Goal: Task Accomplishment & Management: Use online tool/utility

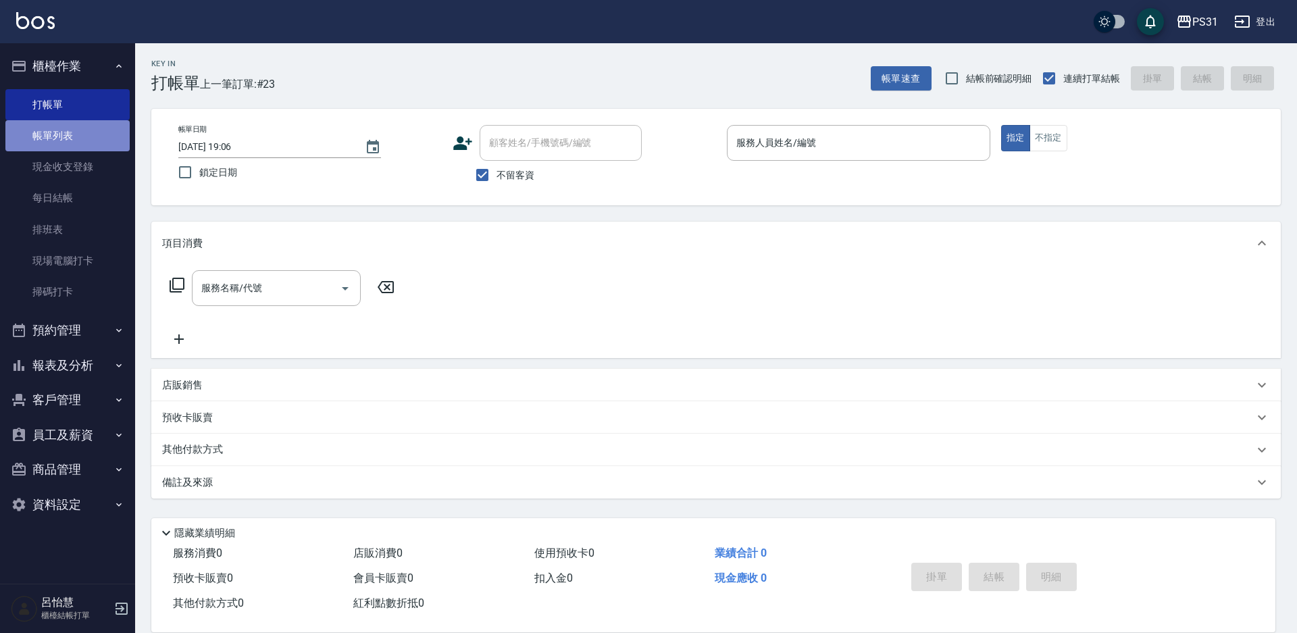
click at [77, 144] on link "帳單列表" at bounding box center [67, 135] width 124 height 31
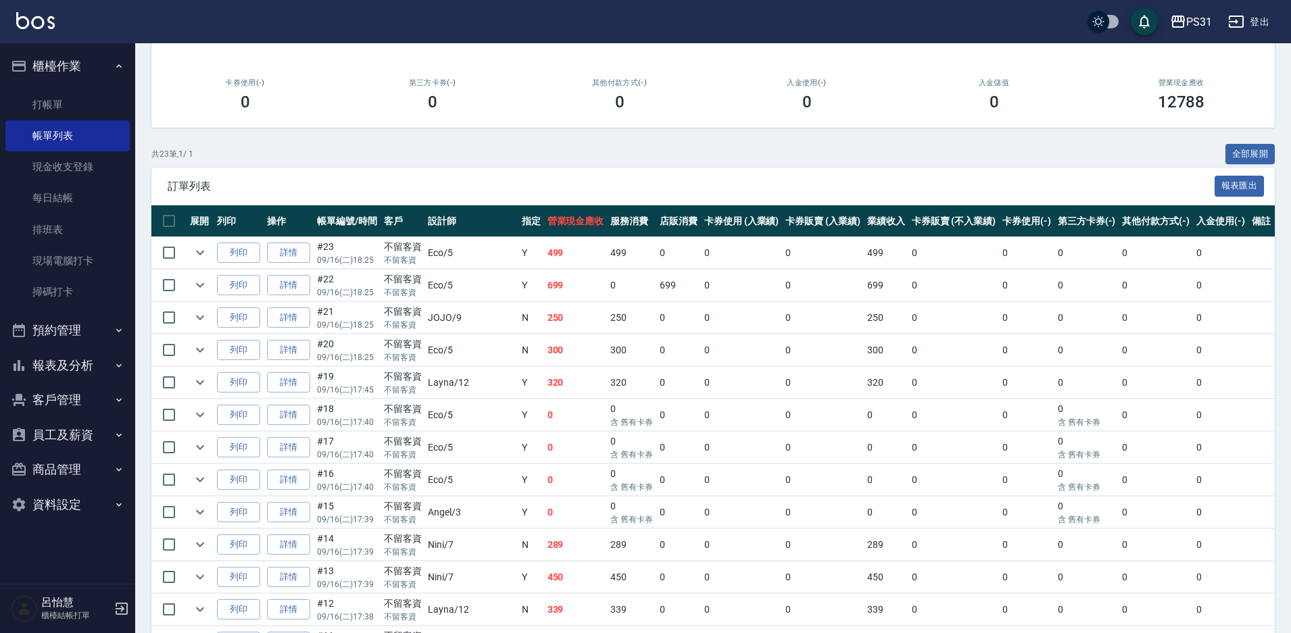
scroll to position [167, 0]
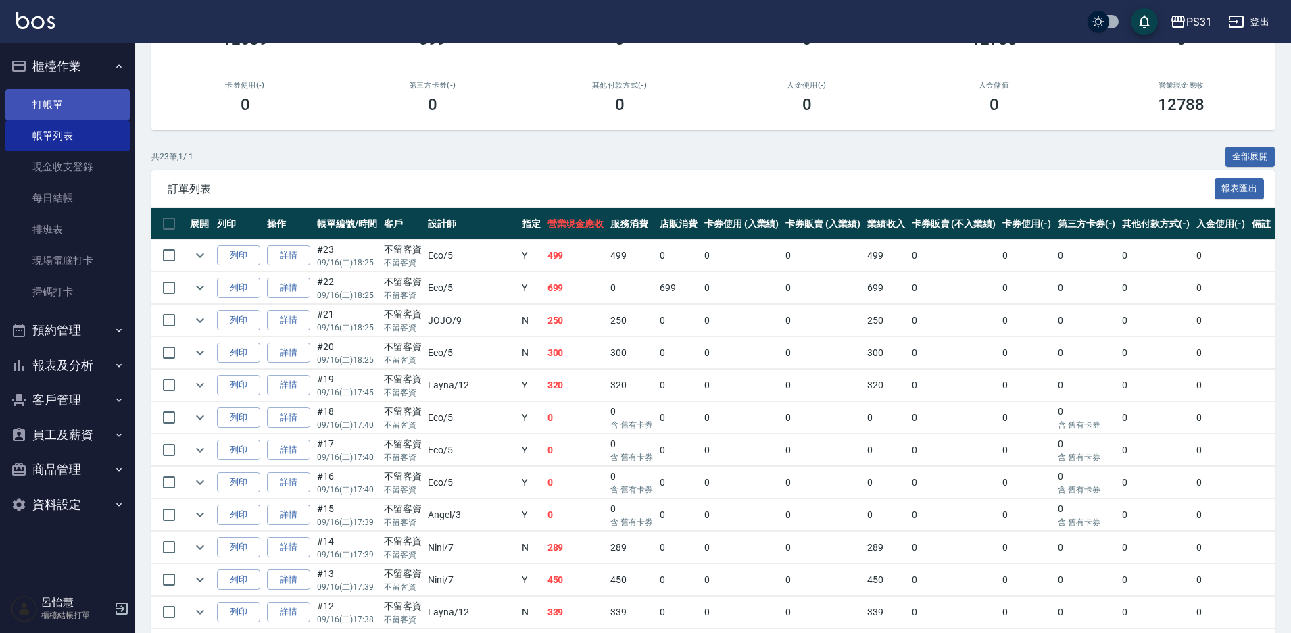
drag, startPoint x: 69, startPoint y: 107, endPoint x: 76, endPoint y: 104, distance: 7.6
click at [71, 107] on link "打帳單" at bounding box center [67, 104] width 124 height 31
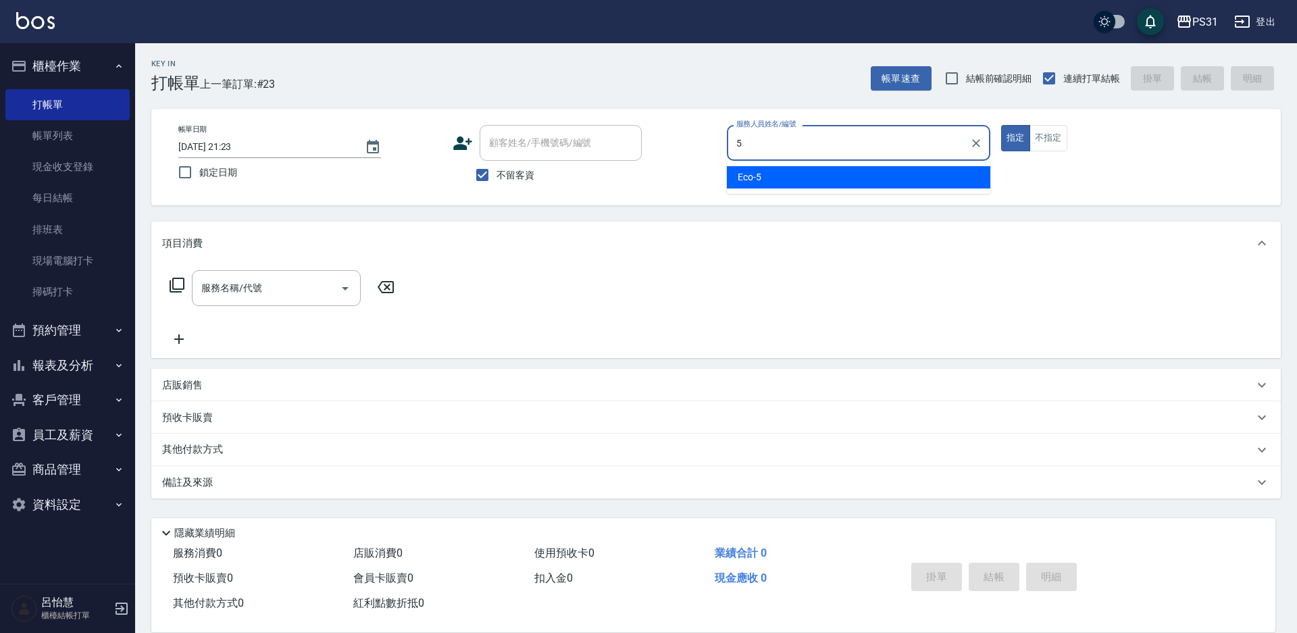
type input "Eco-5"
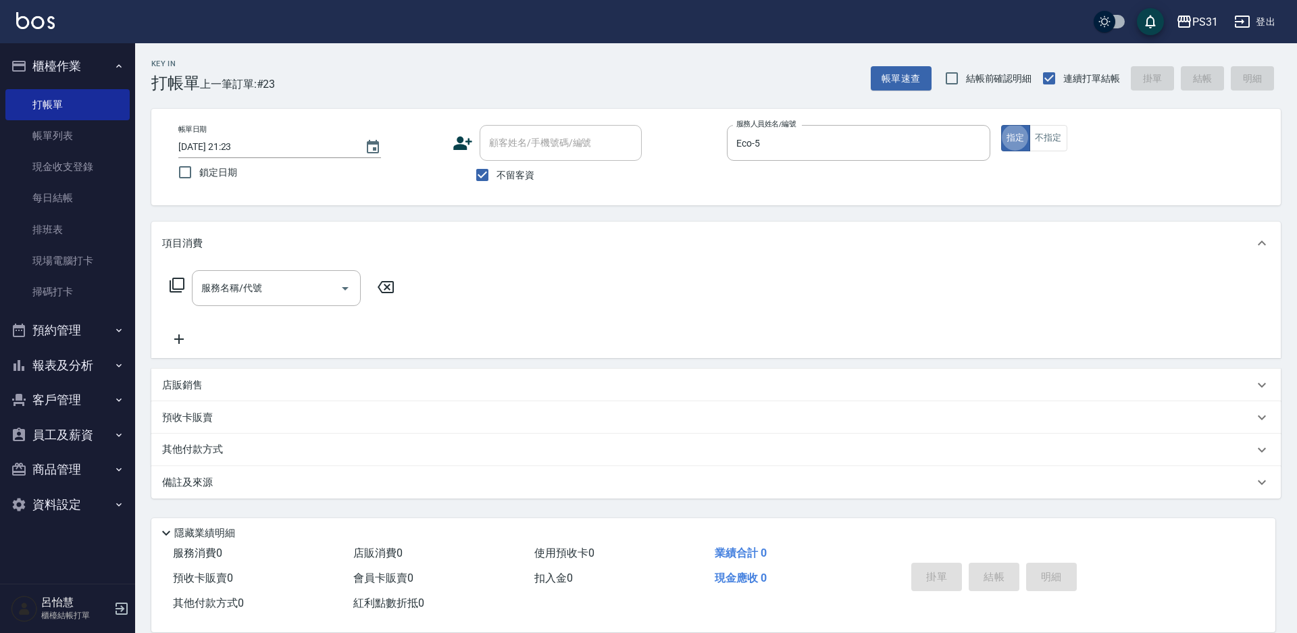
type button "true"
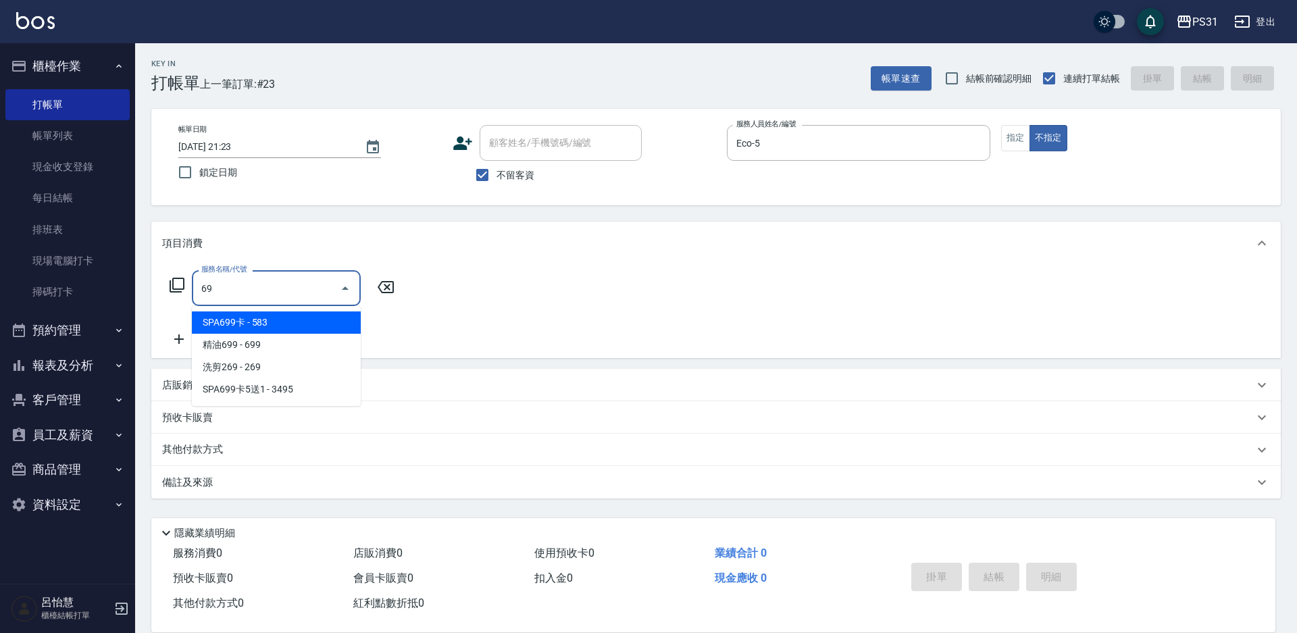
type input "6"
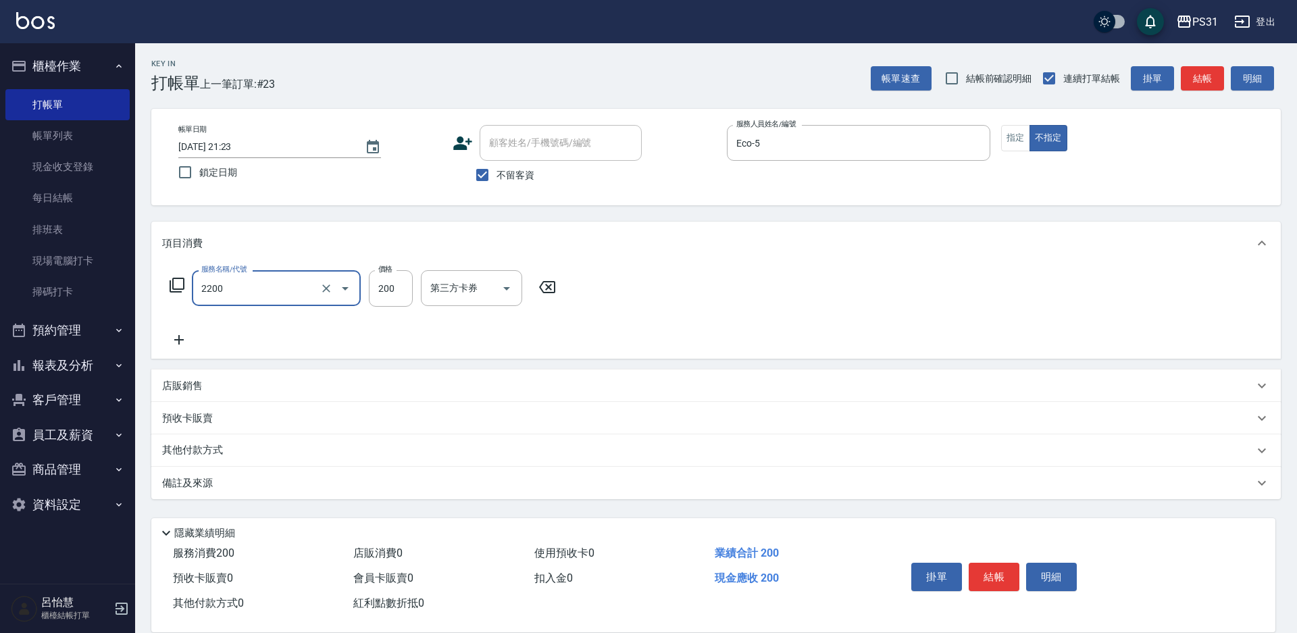
type input "剪髮200(2200)"
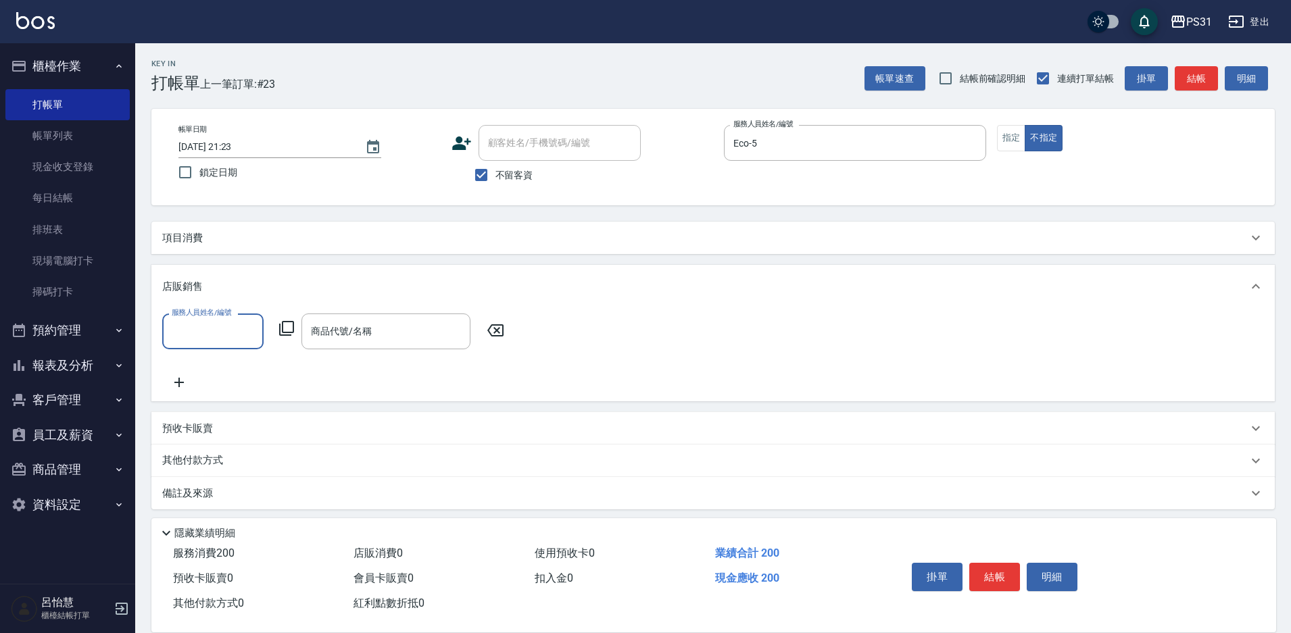
type input "6"
type input "Eco-5"
drag, startPoint x: 416, startPoint y: 347, endPoint x: 415, endPoint y: 340, distance: 6.8
click at [416, 341] on div "活動-红鑽果油 商品代號/名稱" at bounding box center [385, 332] width 169 height 36
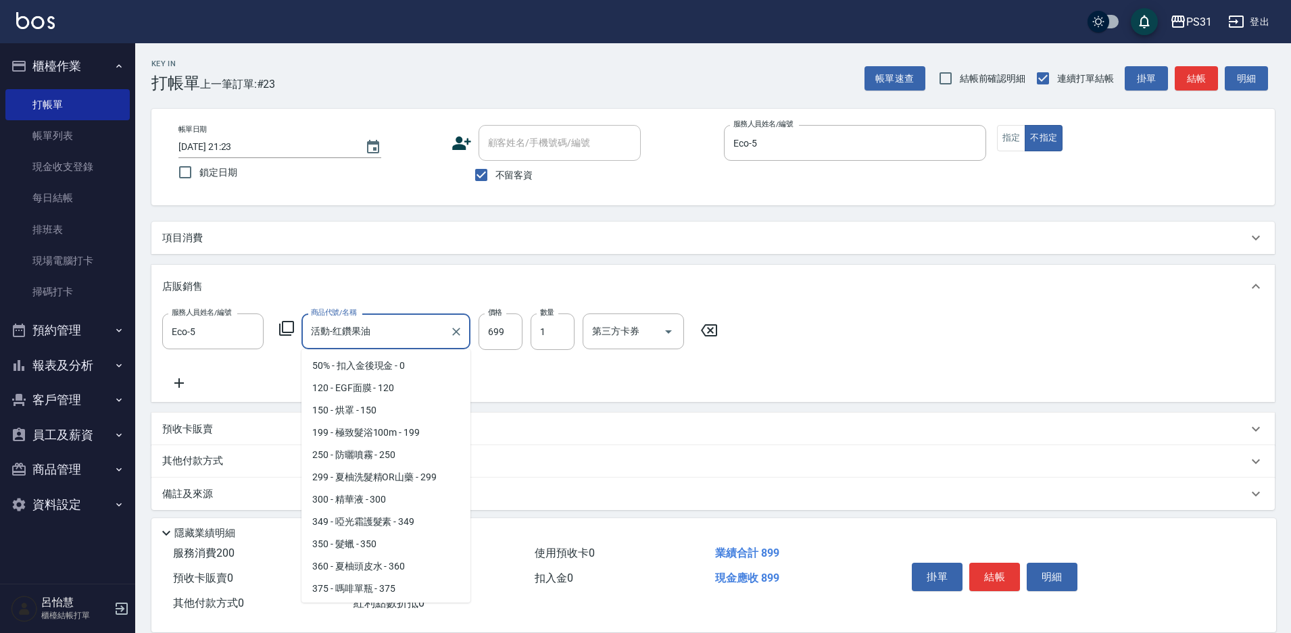
scroll to position [346, 0]
click at [415, 340] on input "活動-红鑽果油" at bounding box center [375, 332] width 136 height 24
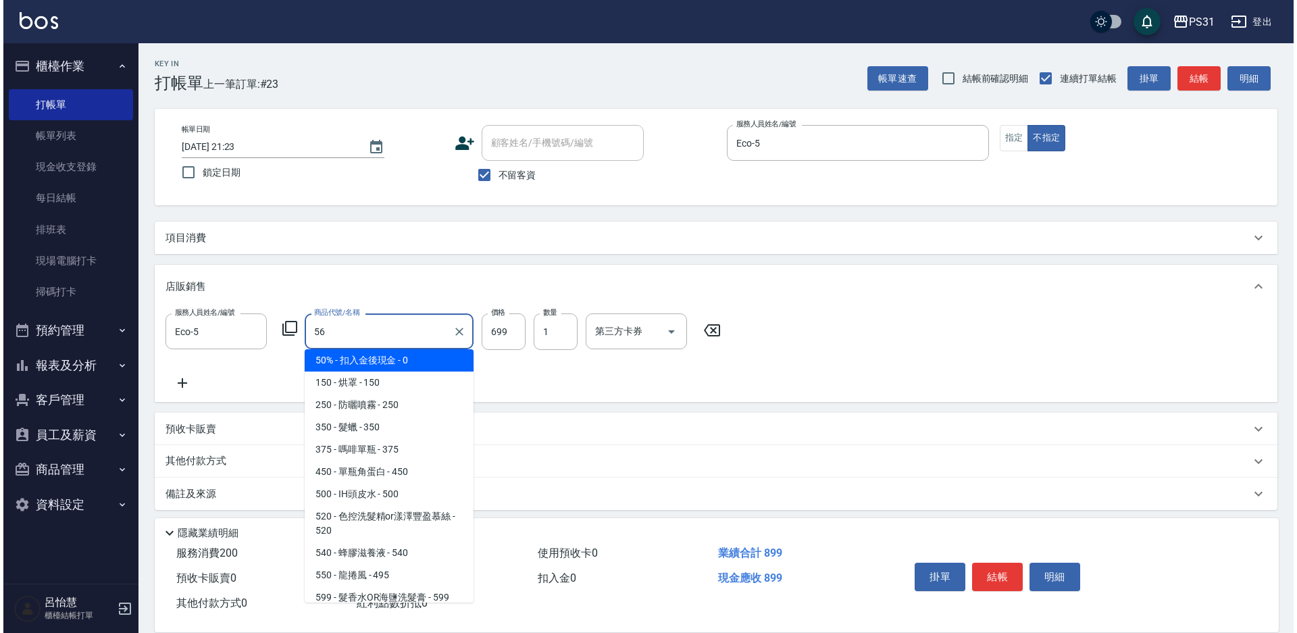
scroll to position [0, 0]
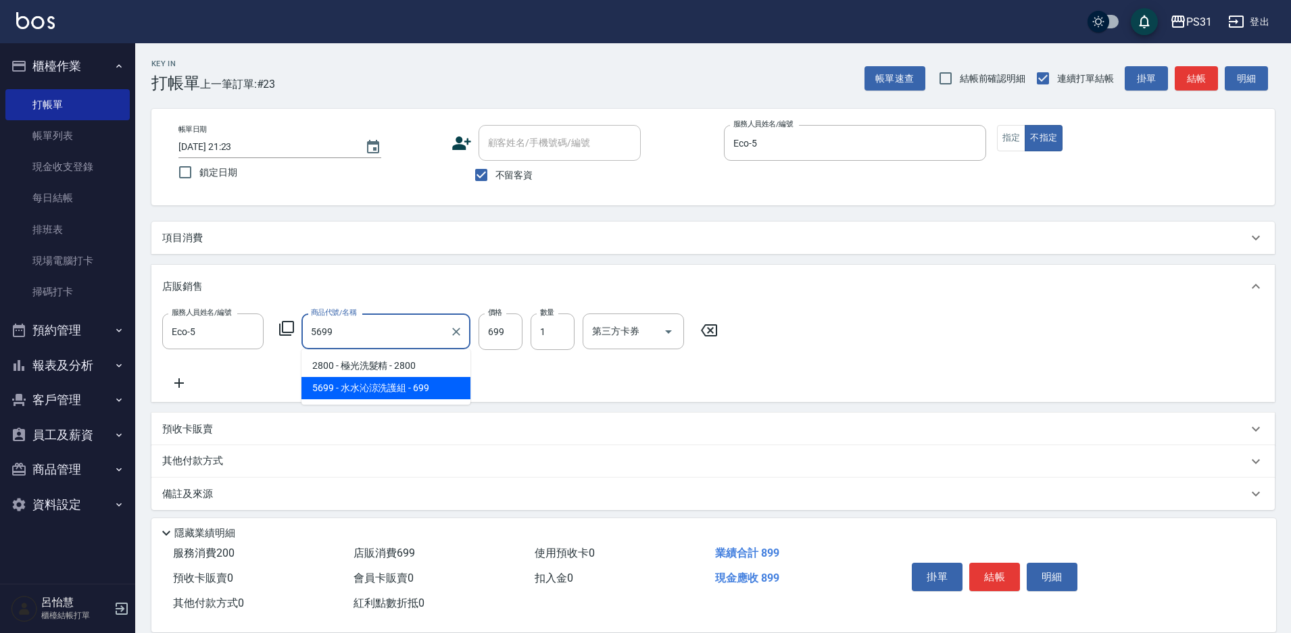
type input "水水沁涼洗護組"
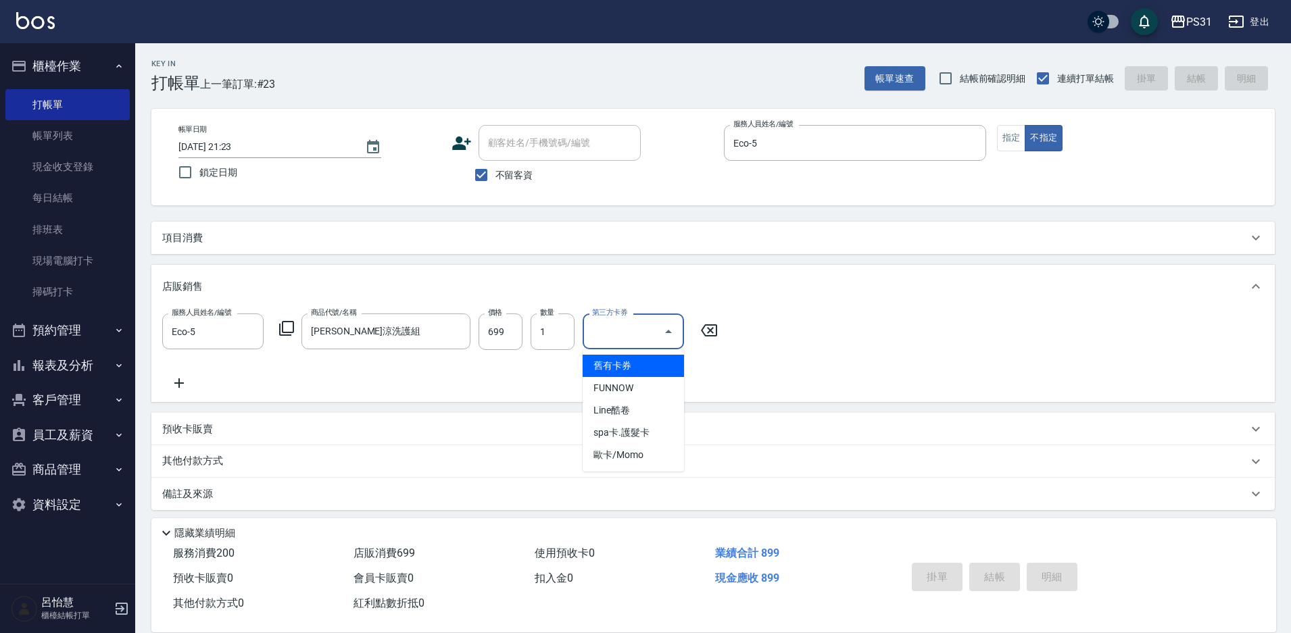
type input "舊有卡券"
type input "2025/09/16 21:24"
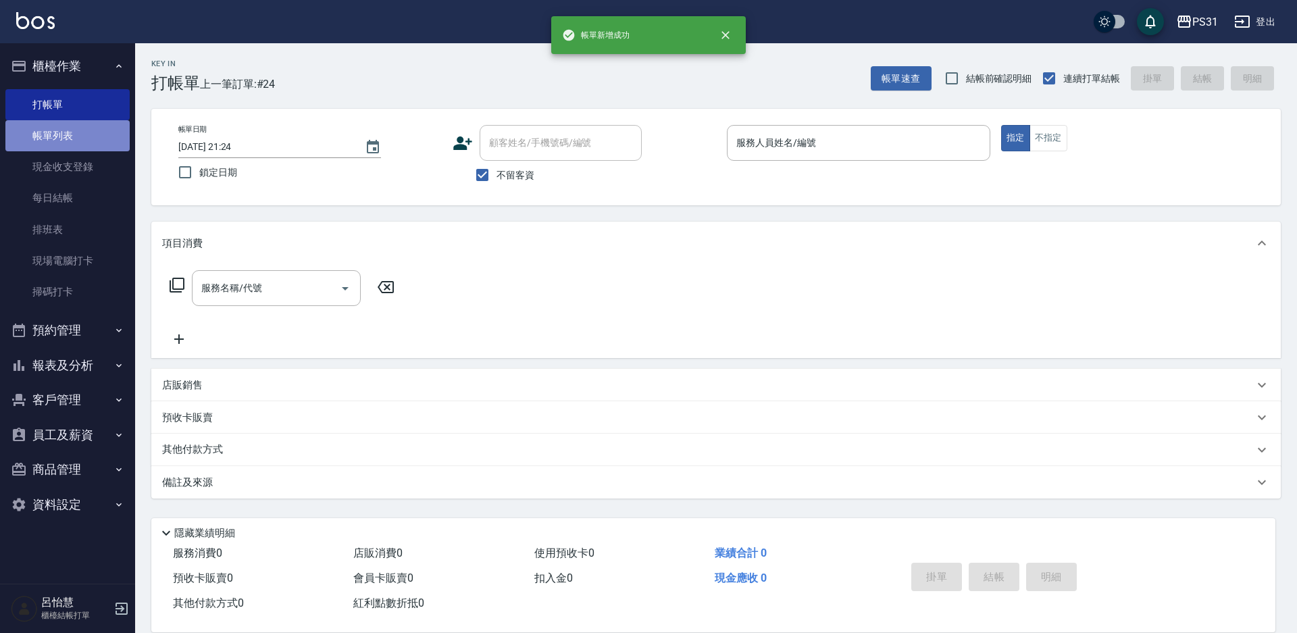
click at [98, 148] on link "帳單列表" at bounding box center [67, 135] width 124 height 31
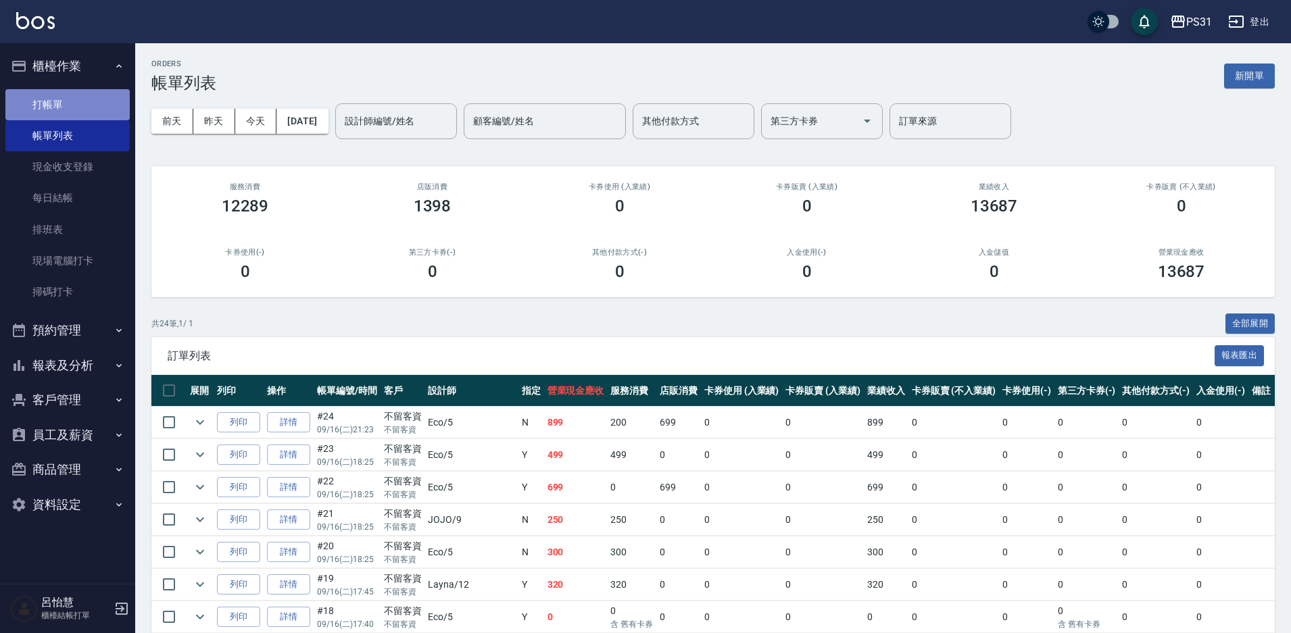
click at [57, 101] on link "打帳單" at bounding box center [67, 104] width 124 height 31
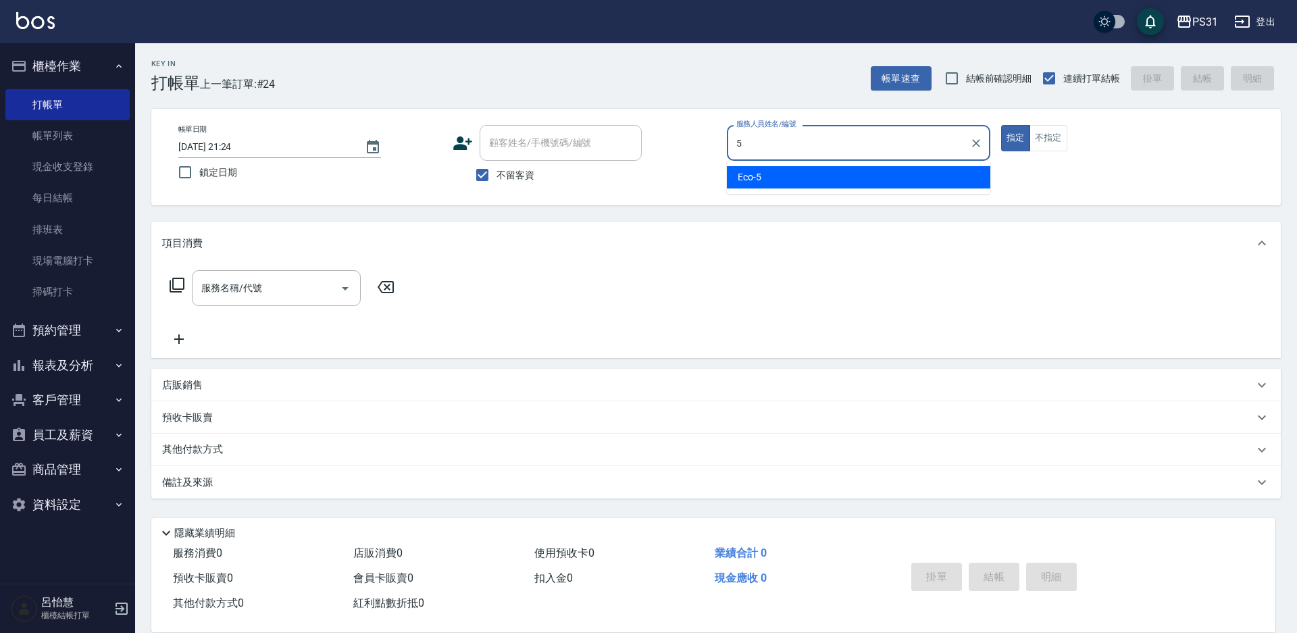
type input "Eco-5"
type button "true"
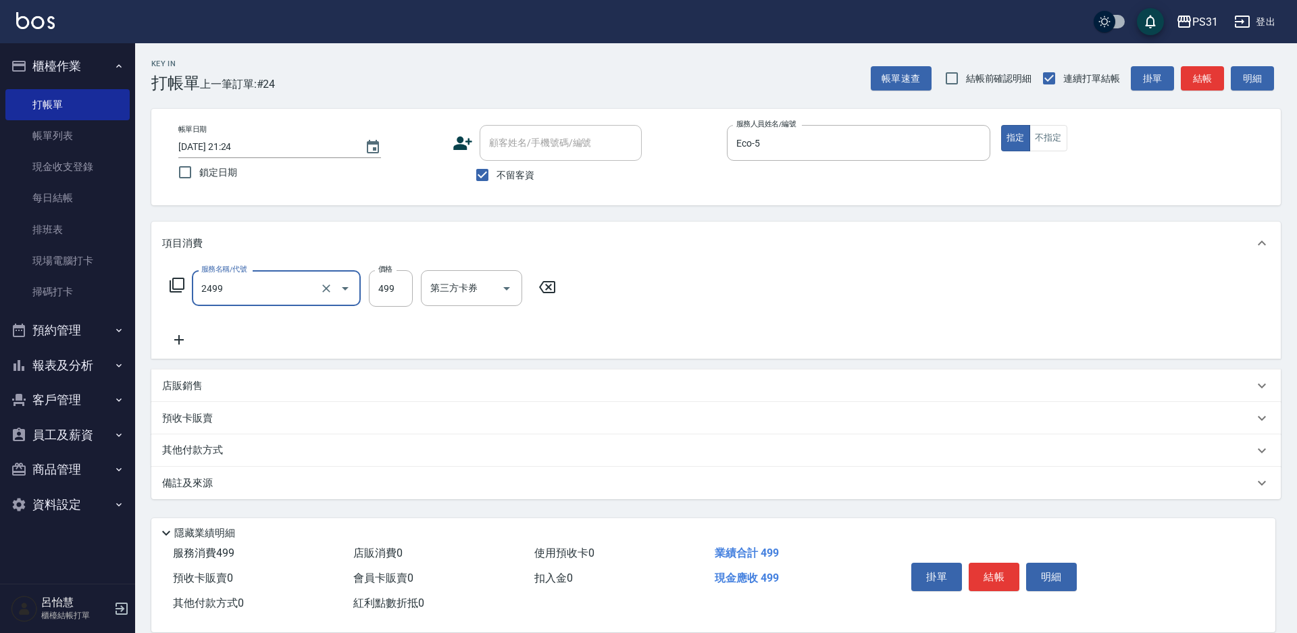
type input "499洗剪套餐(2499)"
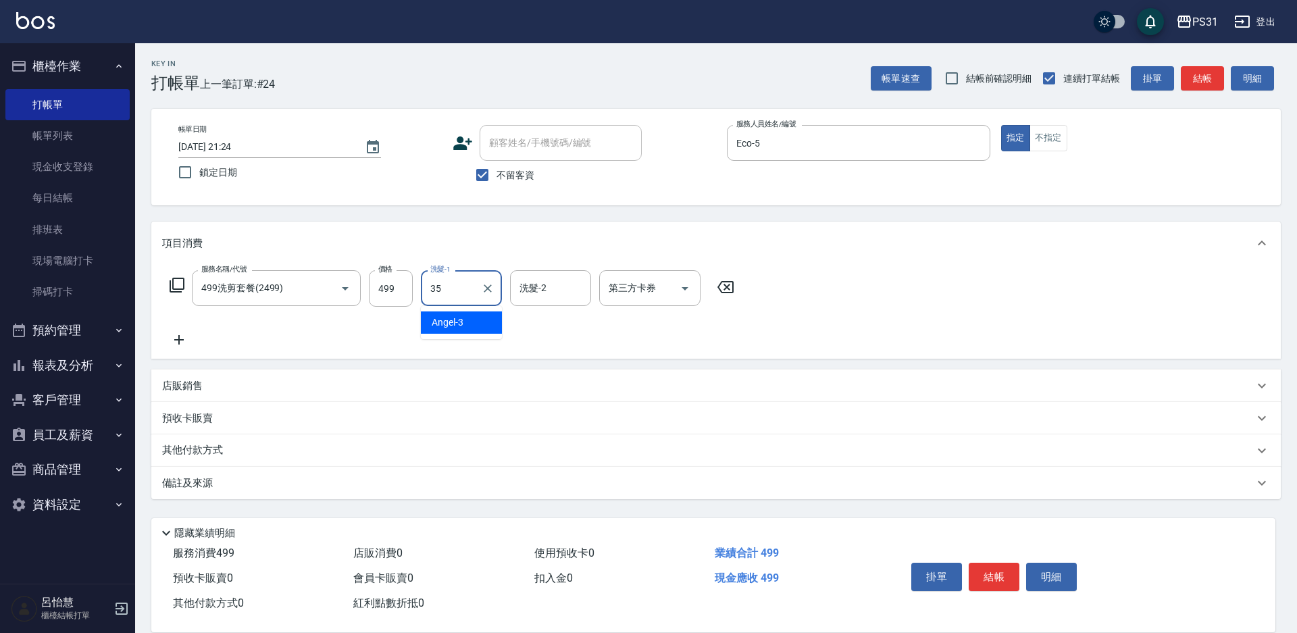
type input "楊諺志-35"
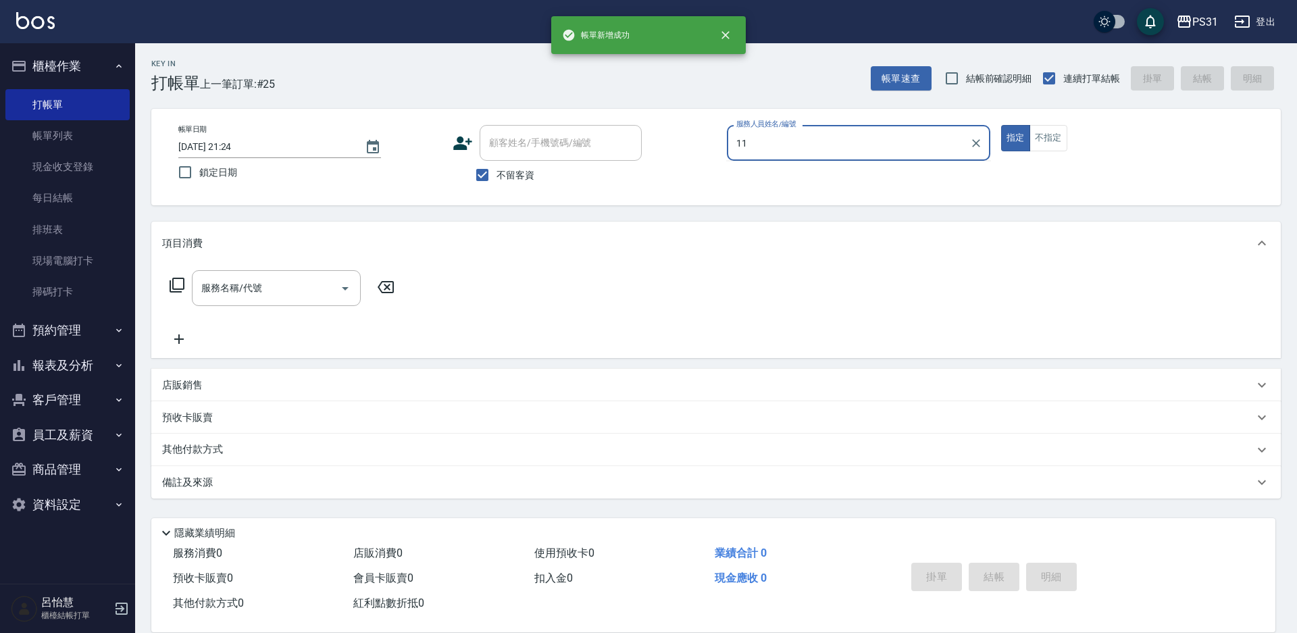
type input "Nico-11"
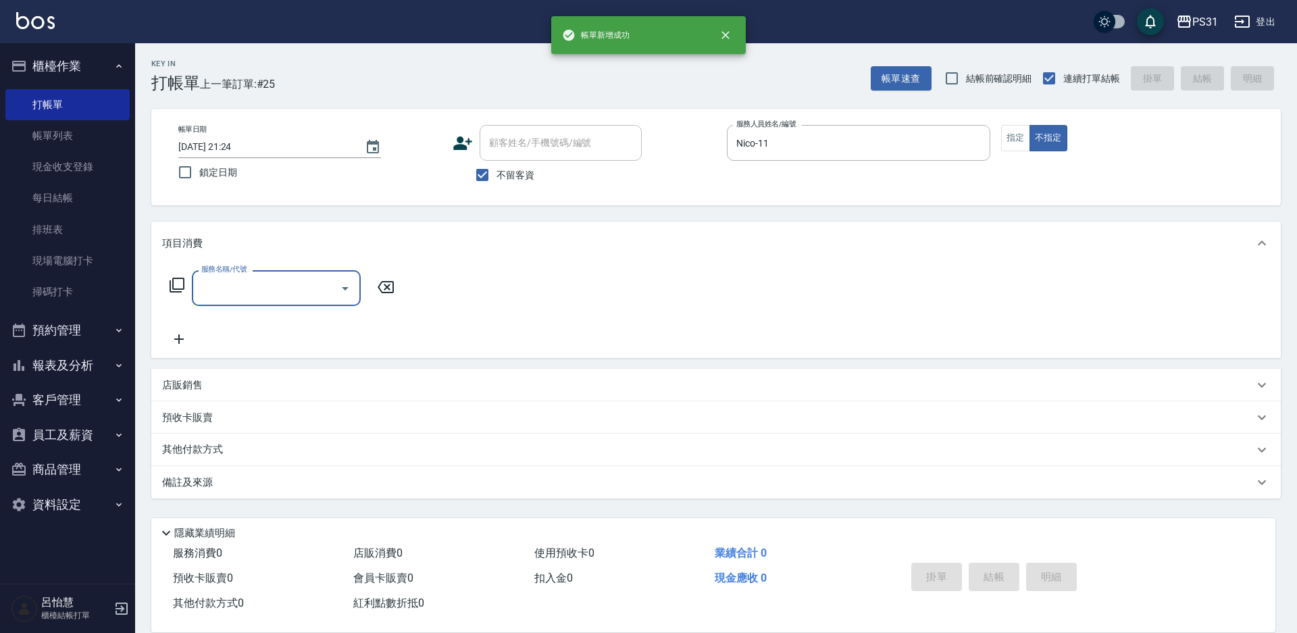
type input "2"
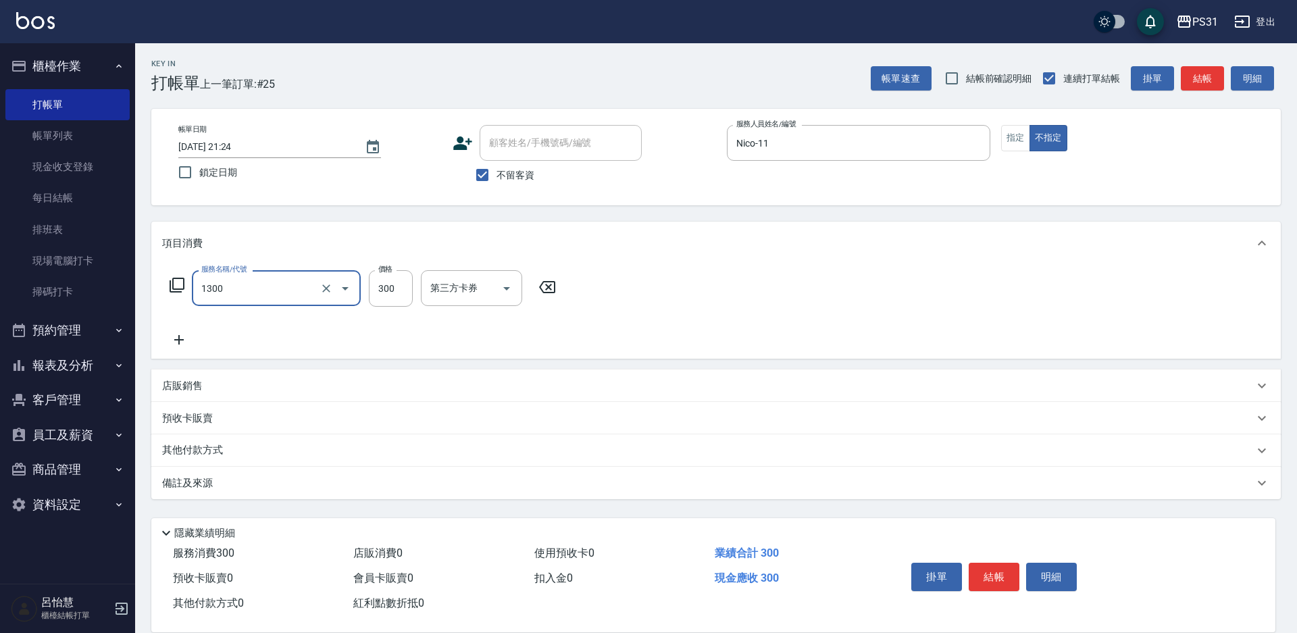
type input "一般洗+精油+瞬護300(1300)"
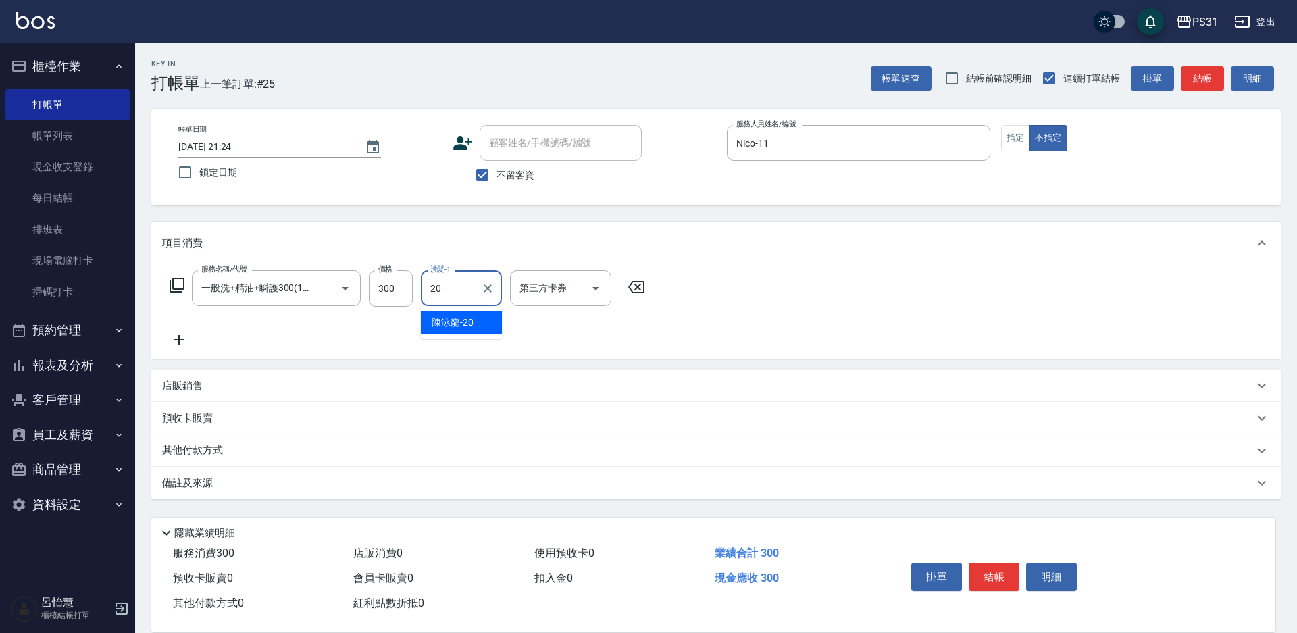
type input "陳泳龍-20"
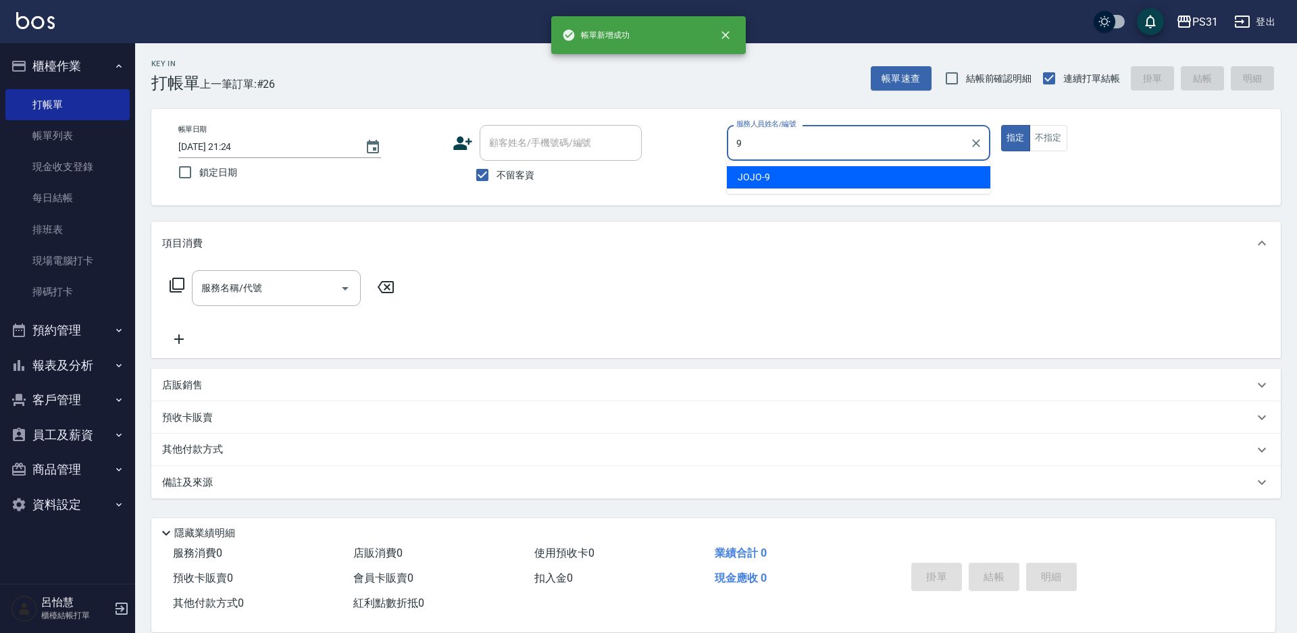
type input "JOJO-9"
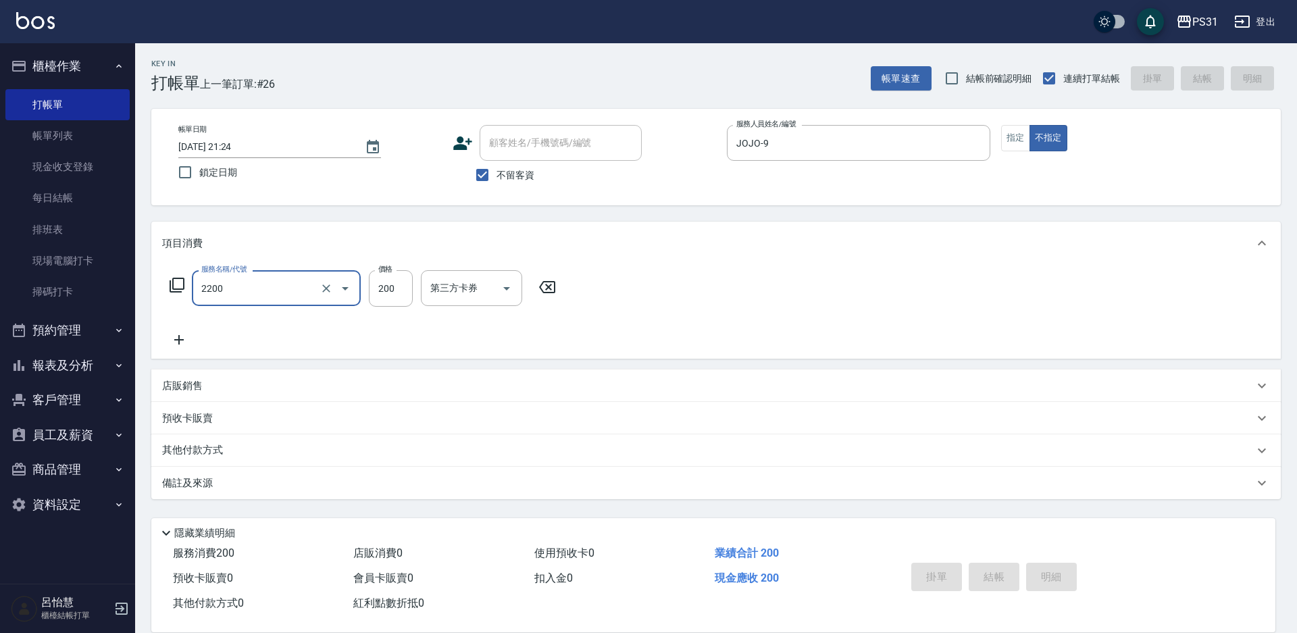
type input "2200"
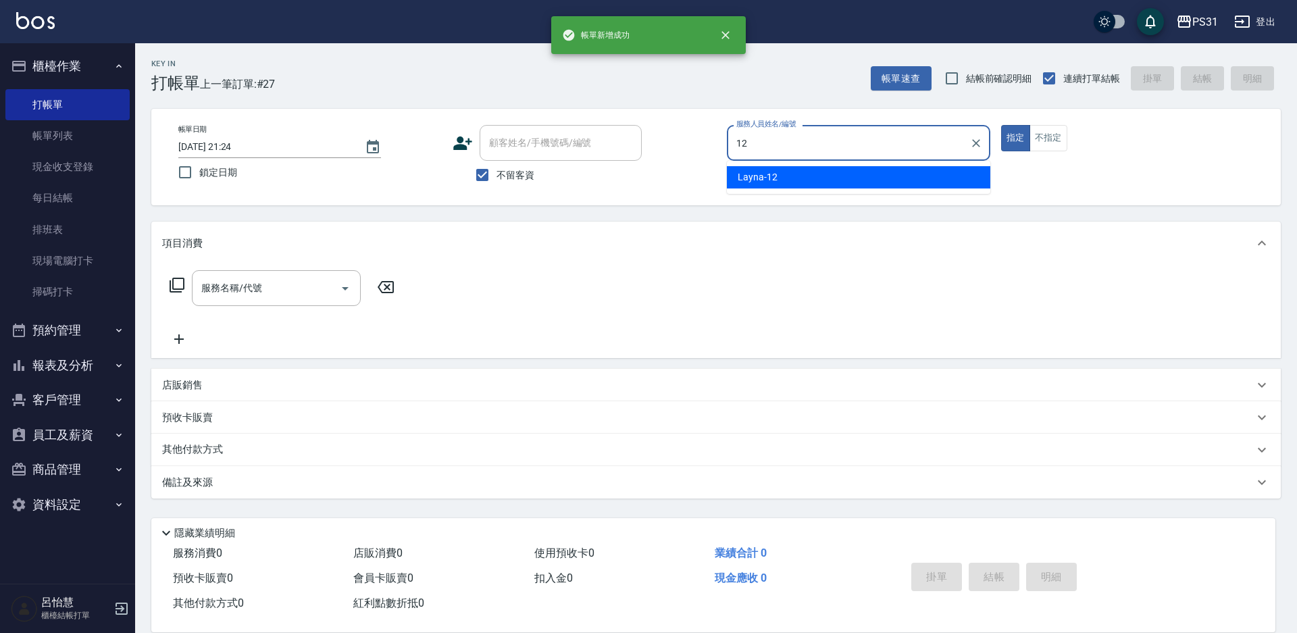
type input "Layna-12"
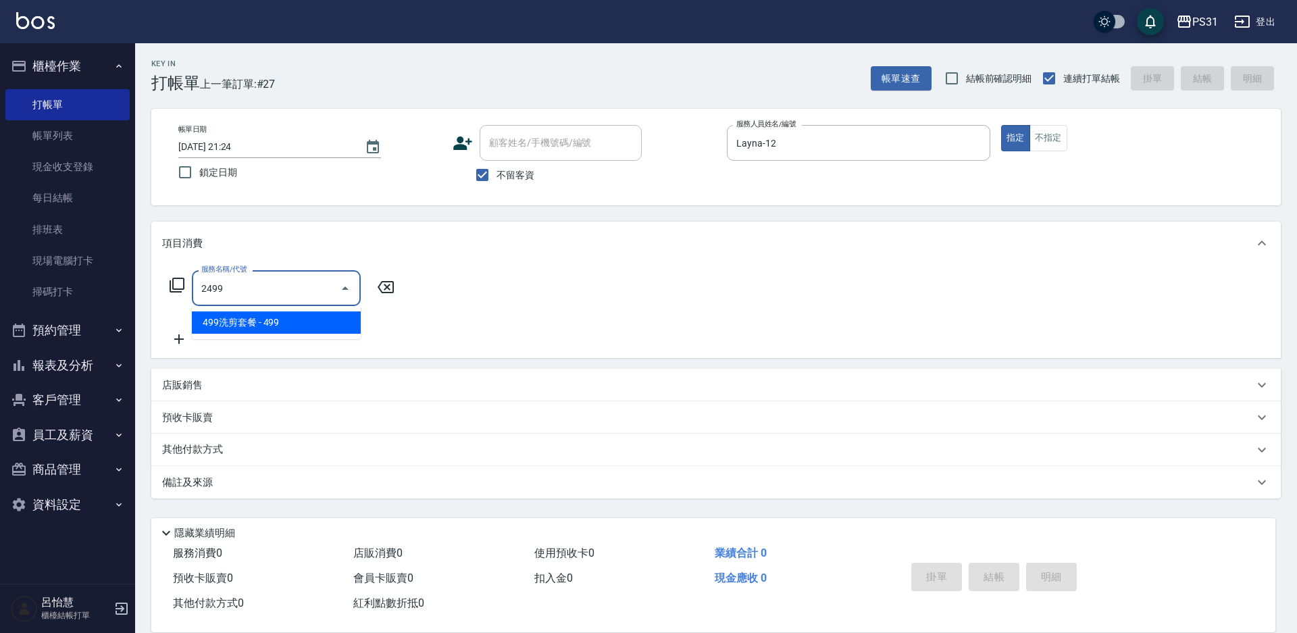
type input "499洗剪套餐(2499)"
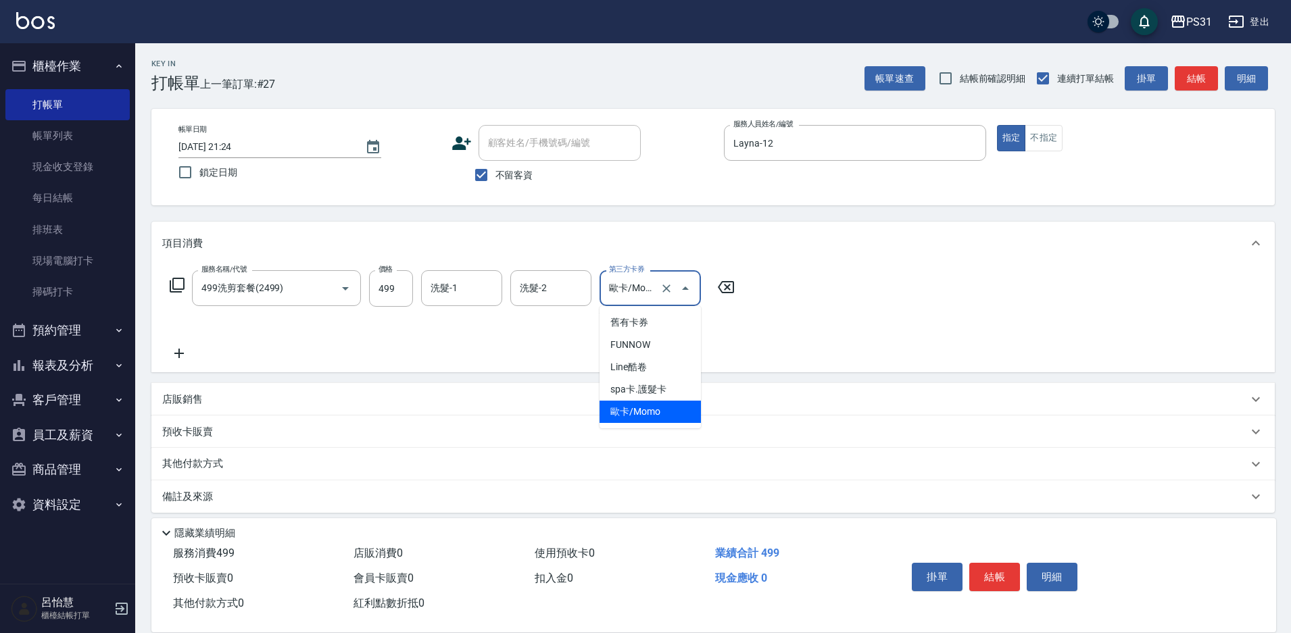
click at [639, 277] on input "歐卡/Momo" at bounding box center [630, 288] width 51 height 24
click at [638, 316] on span "舊有卡券" at bounding box center [649, 323] width 101 height 22
type input "舊有卡券"
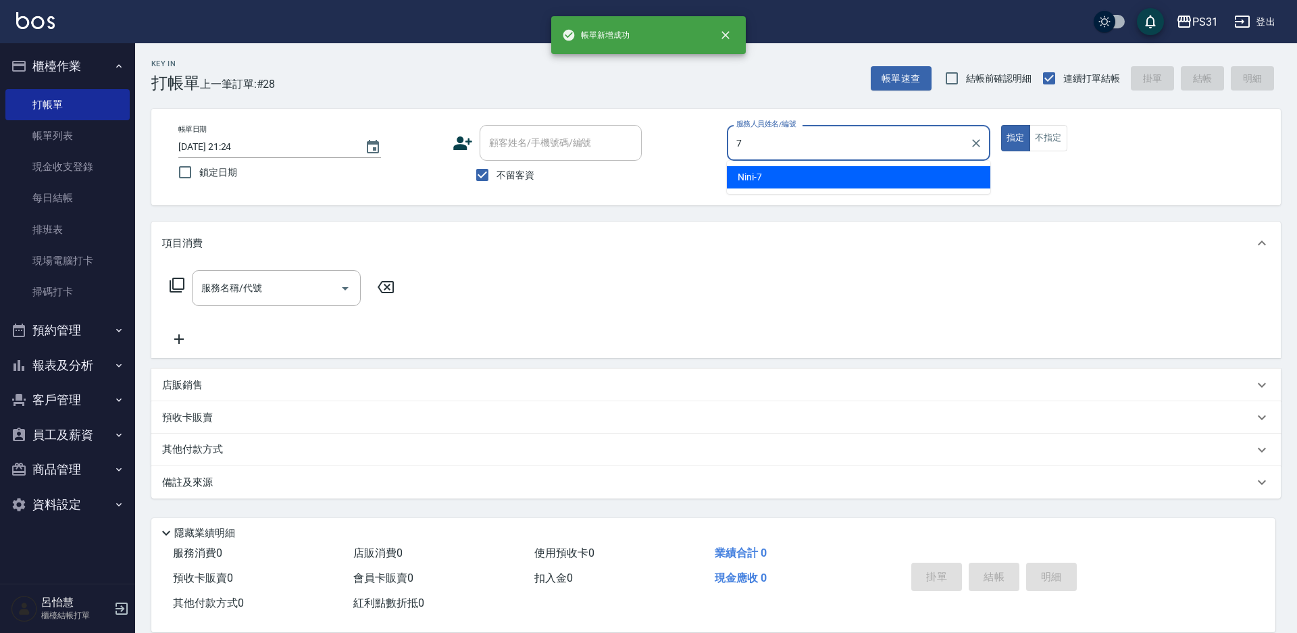
type input "Nini-7"
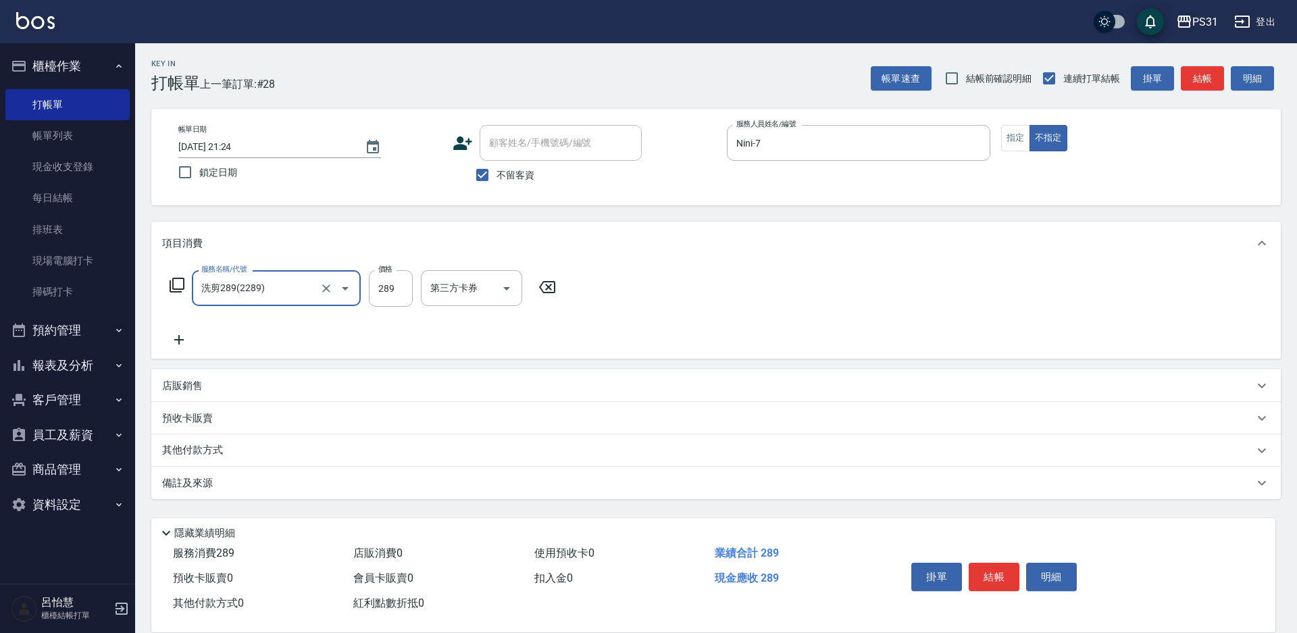
type input "洗剪289(2289)"
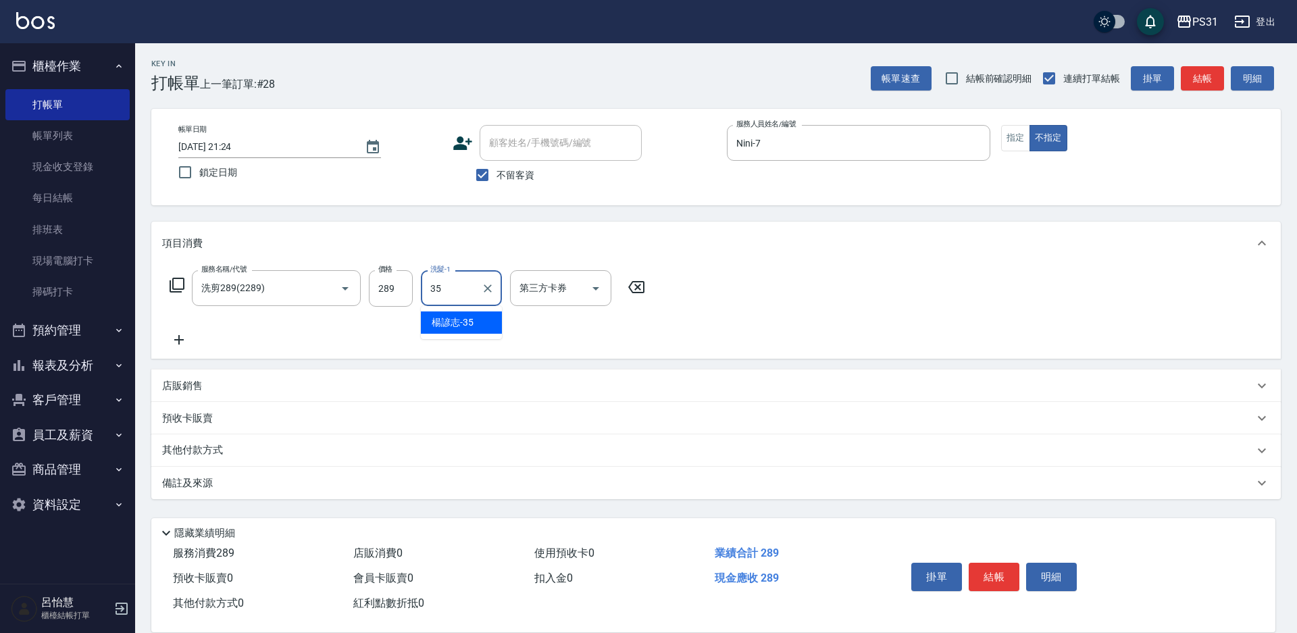
type input "楊諺志-35"
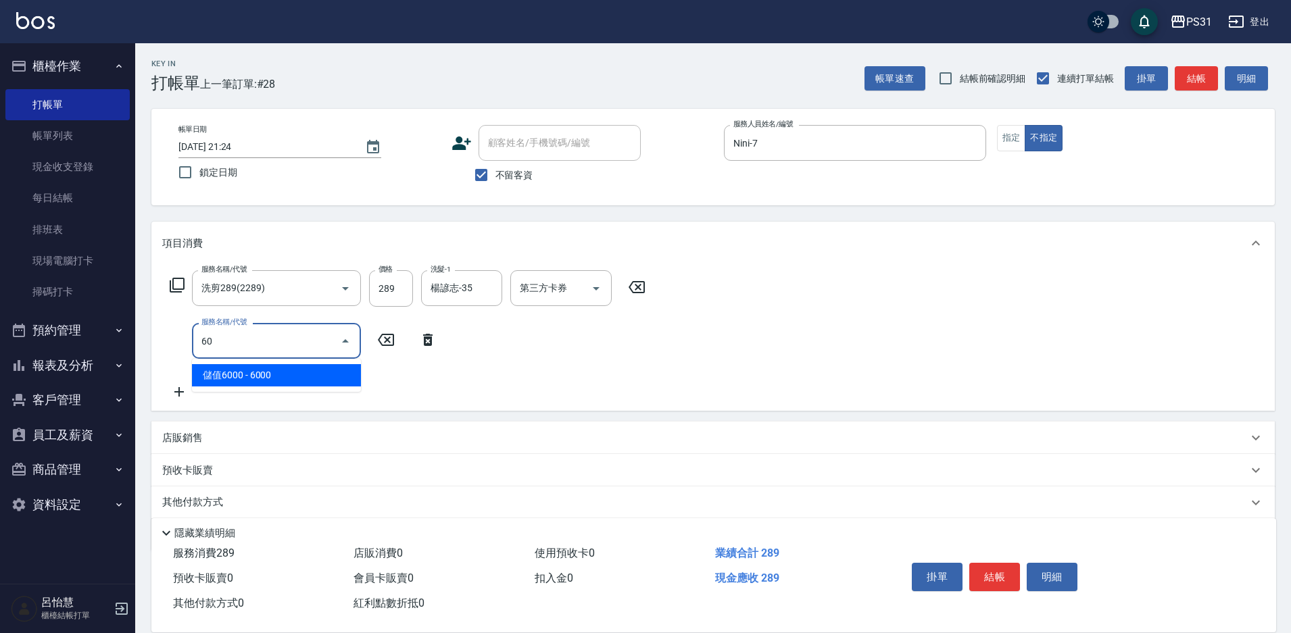
type input "6"
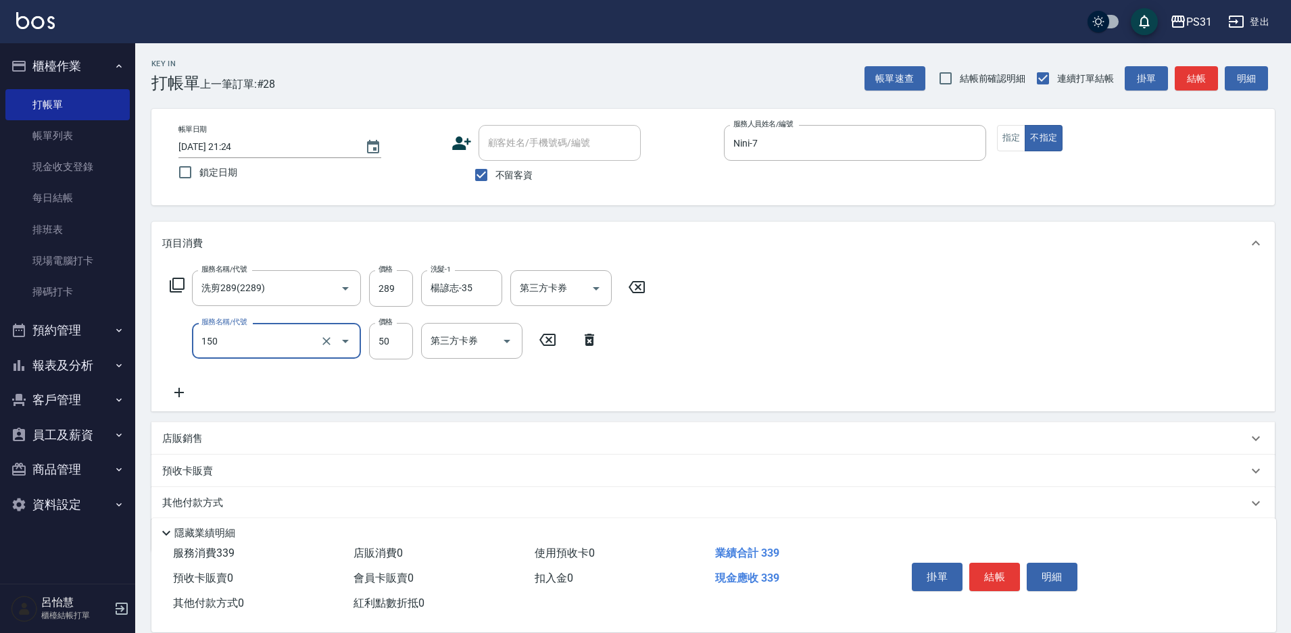
type input "精油(150)"
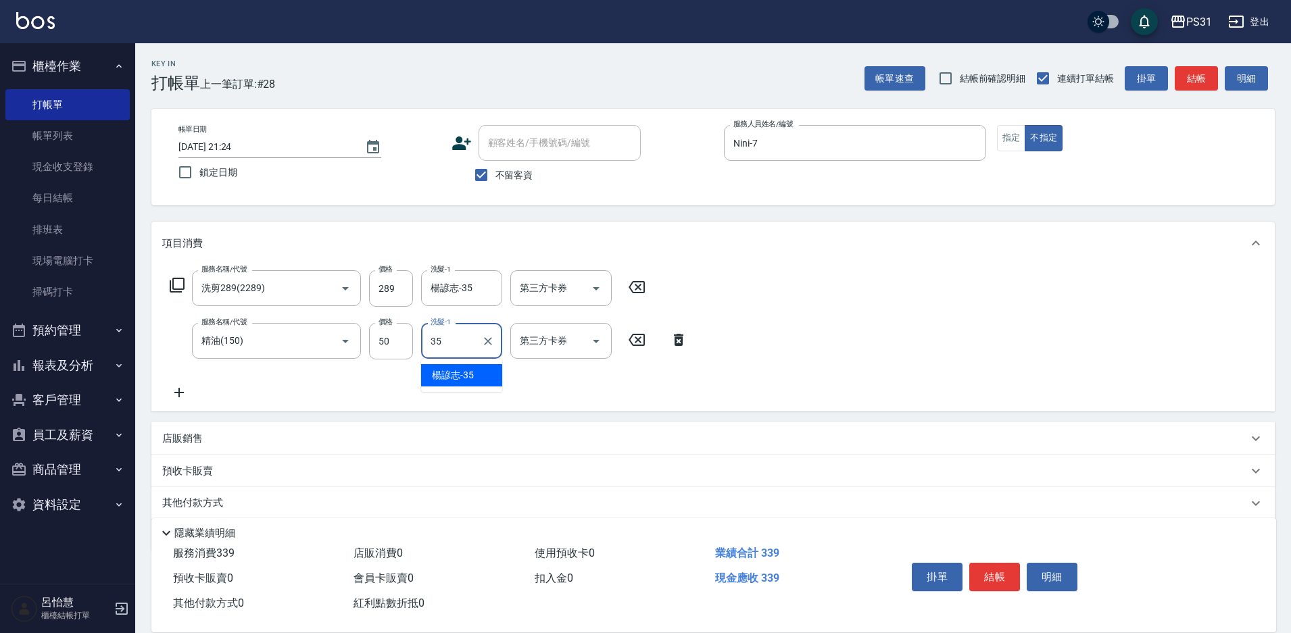
type input "楊諺志-35"
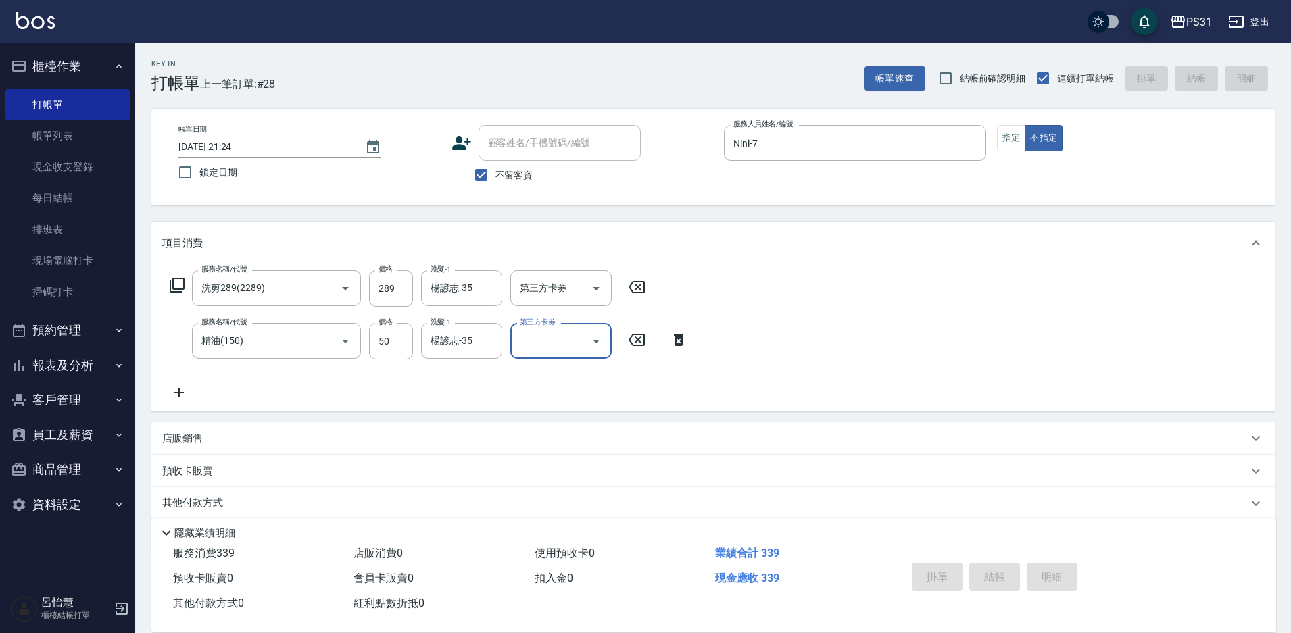
type input "2025/09/16 21:25"
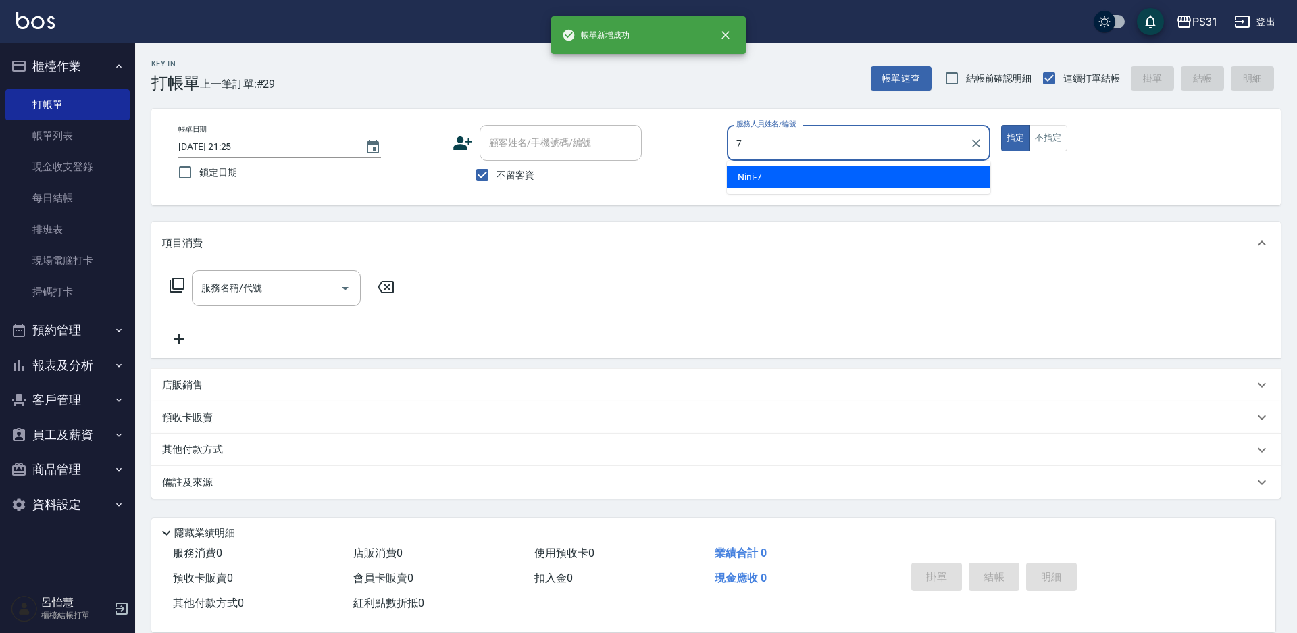
type input "Nini-7"
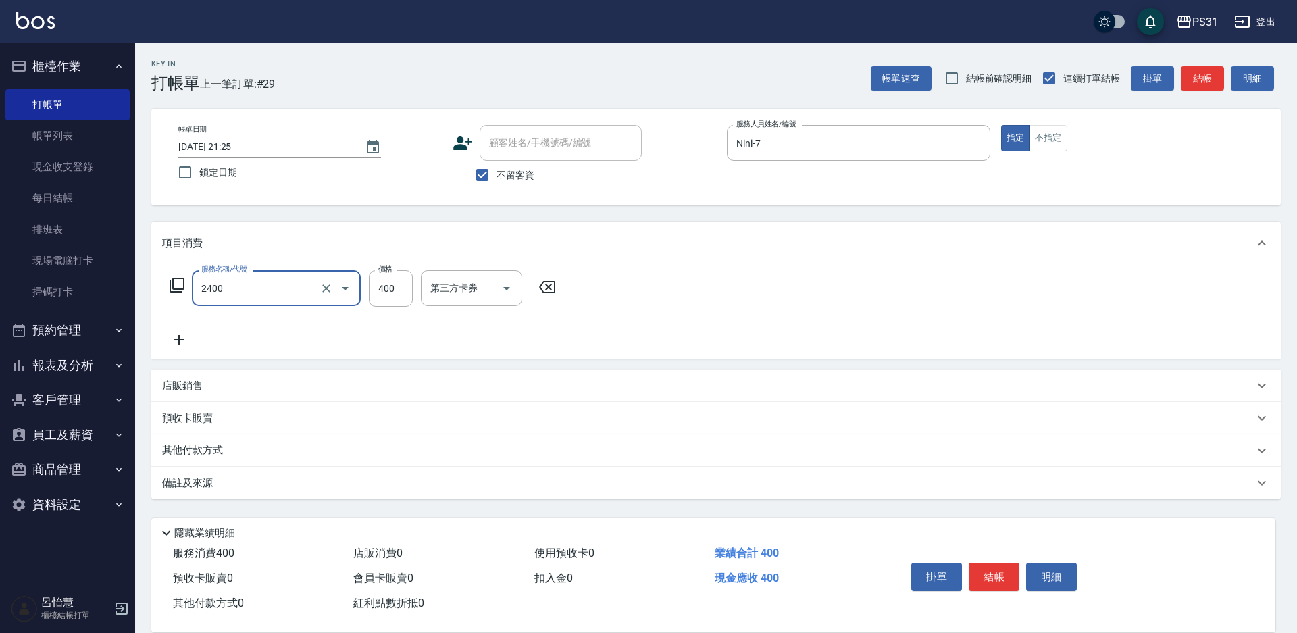
type input "洗剪400(2400)"
type input "360"
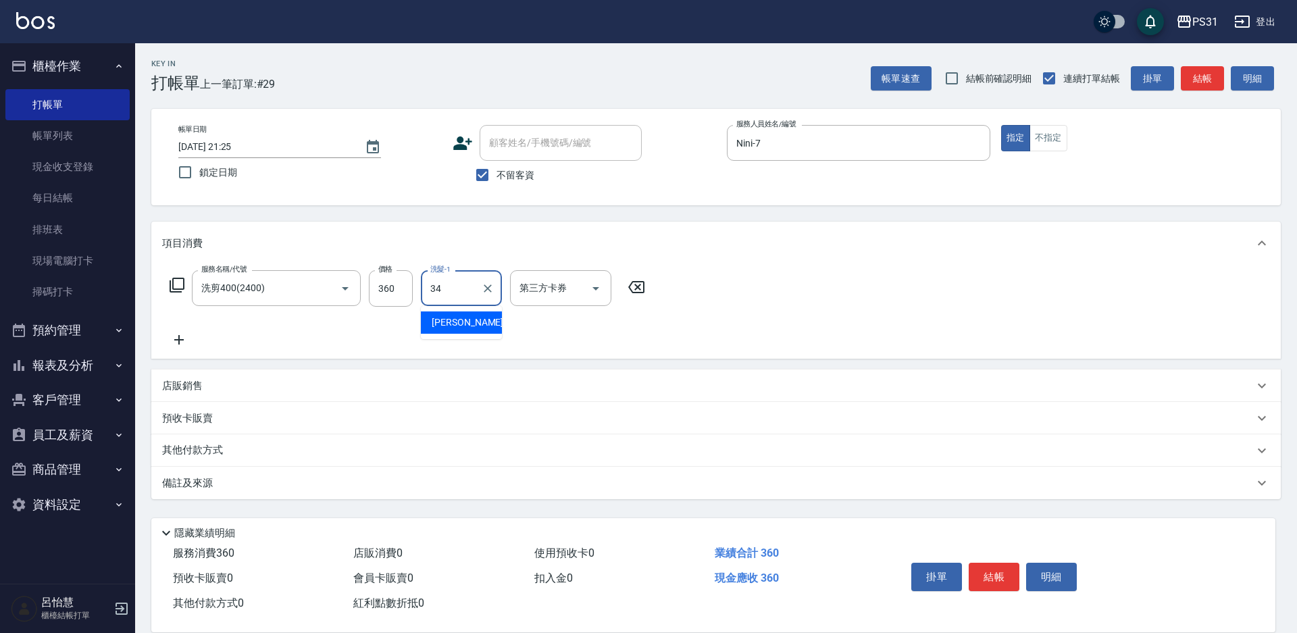
type input "鈺欣-34"
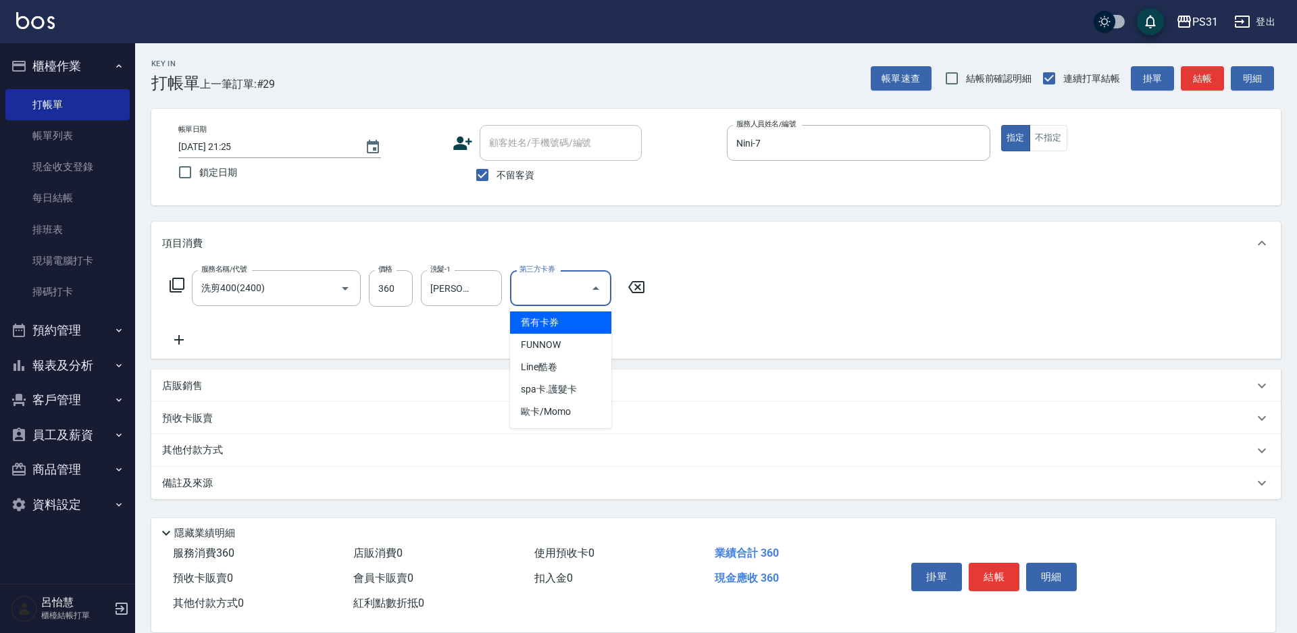
type input "舊有卡券"
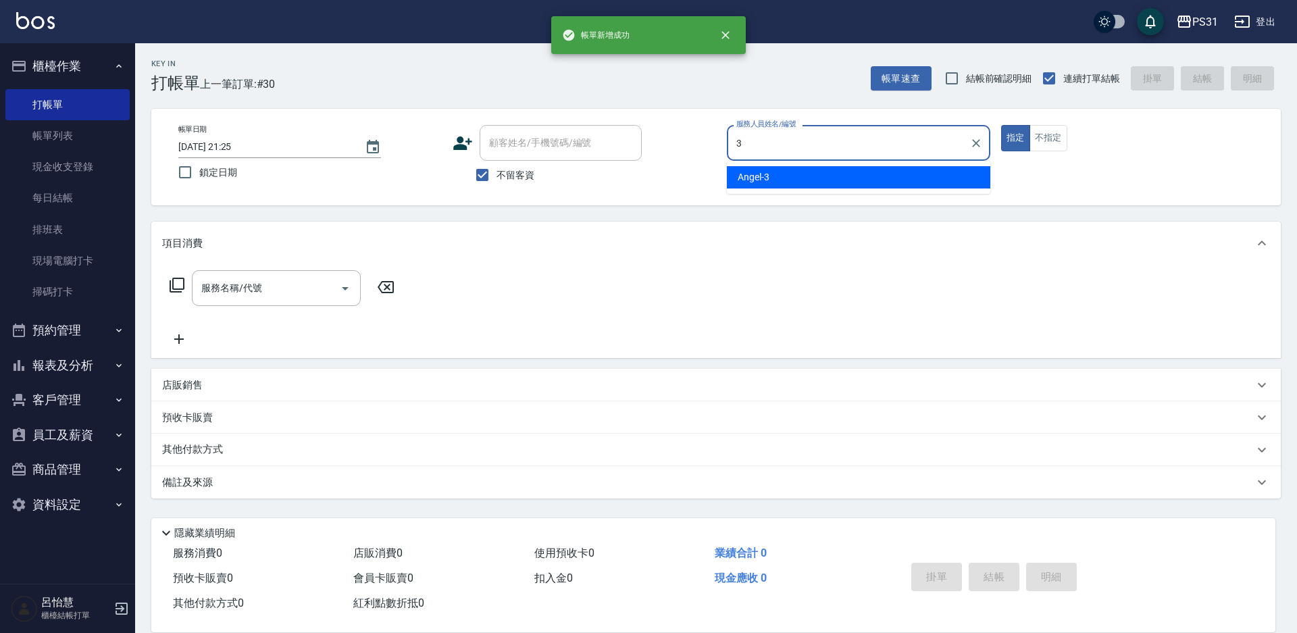
type input "Angel-3"
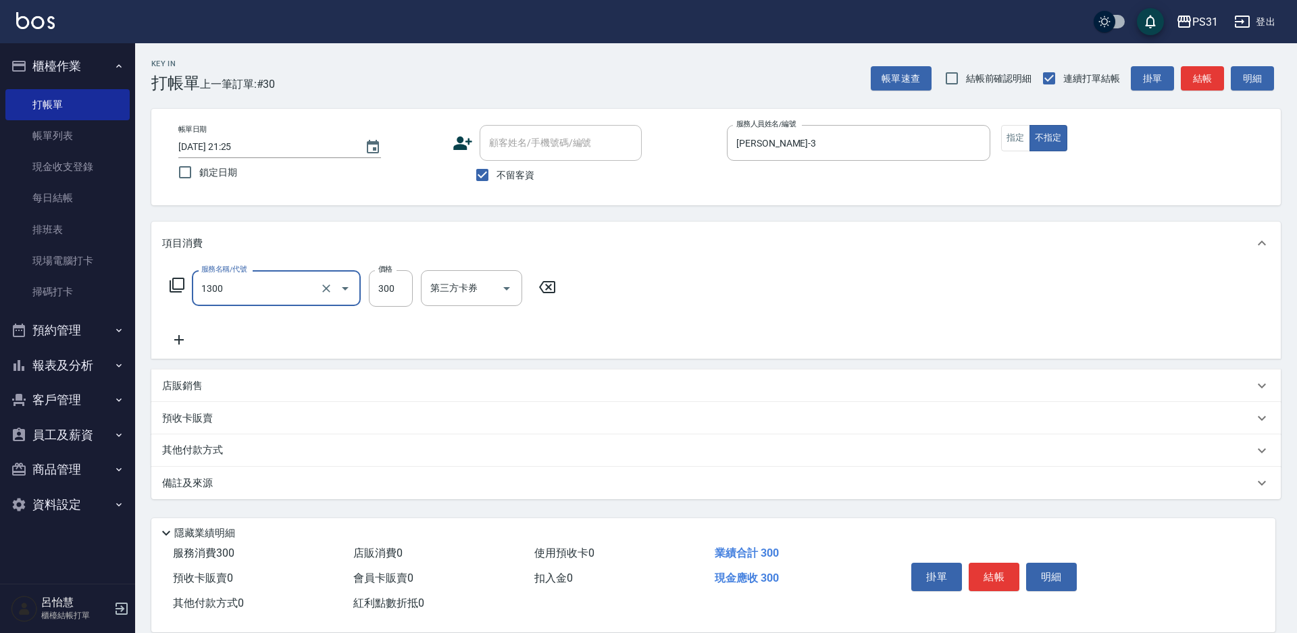
type input "一般洗+精油+瞬護300(1300)"
type input "400"
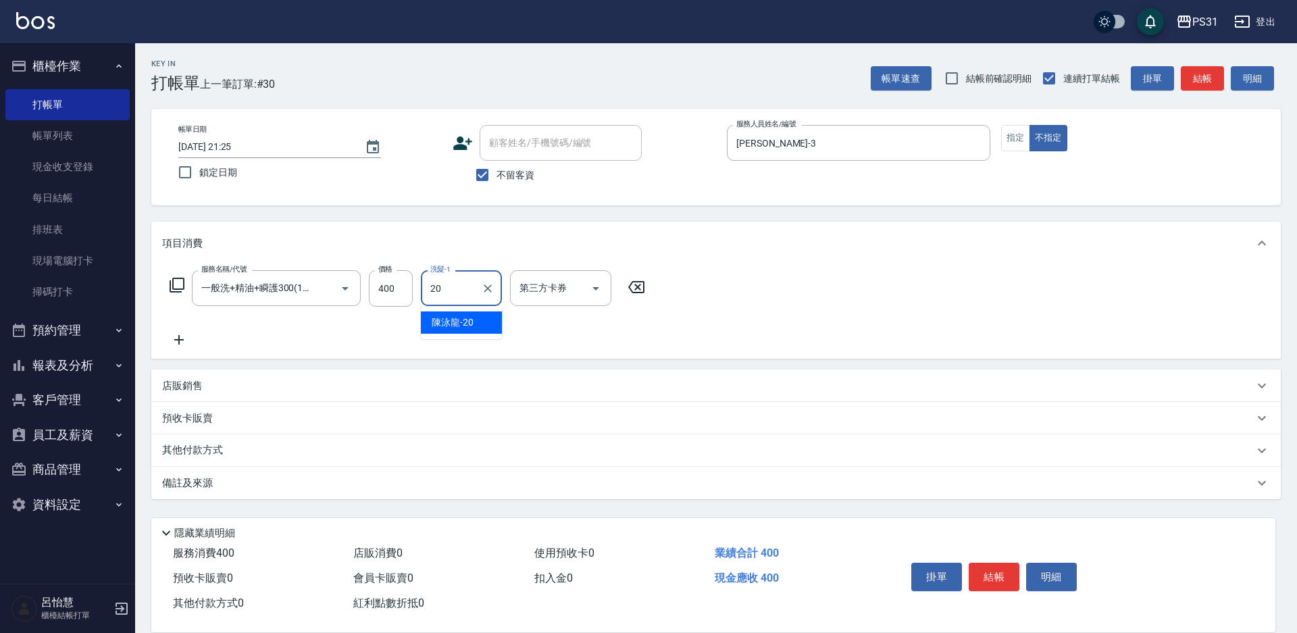
type input "陳泳龍-20"
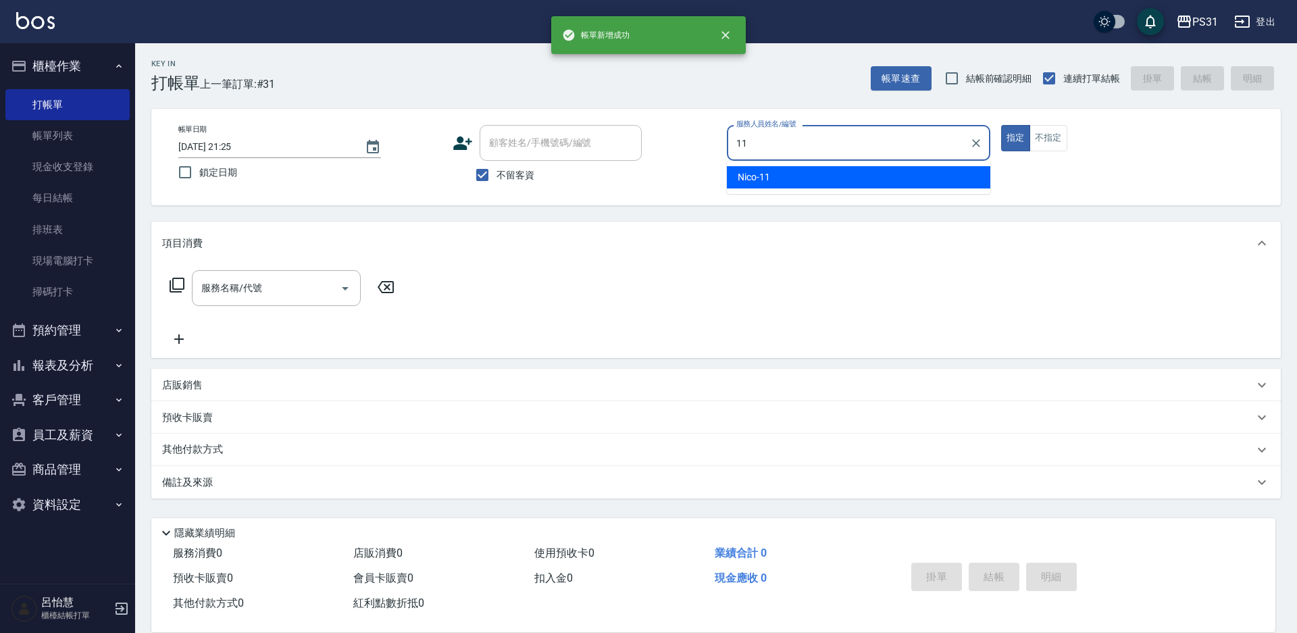
type input "Nico-11"
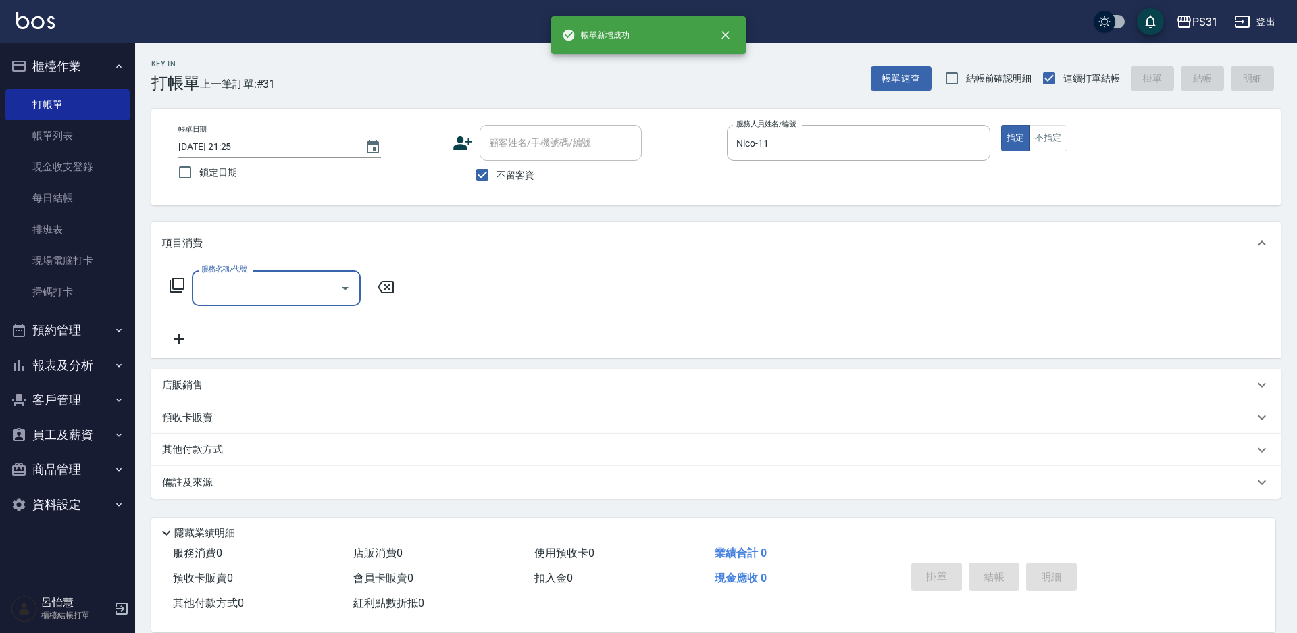
type input "1"
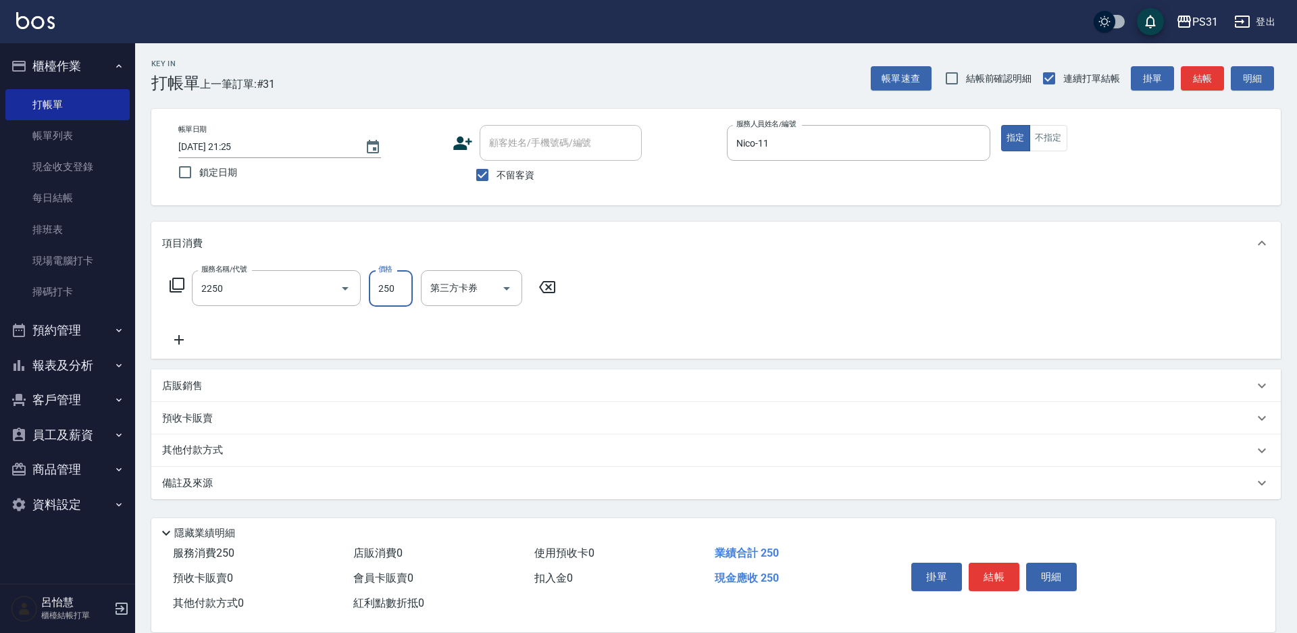
type input "剪髮250(2250)"
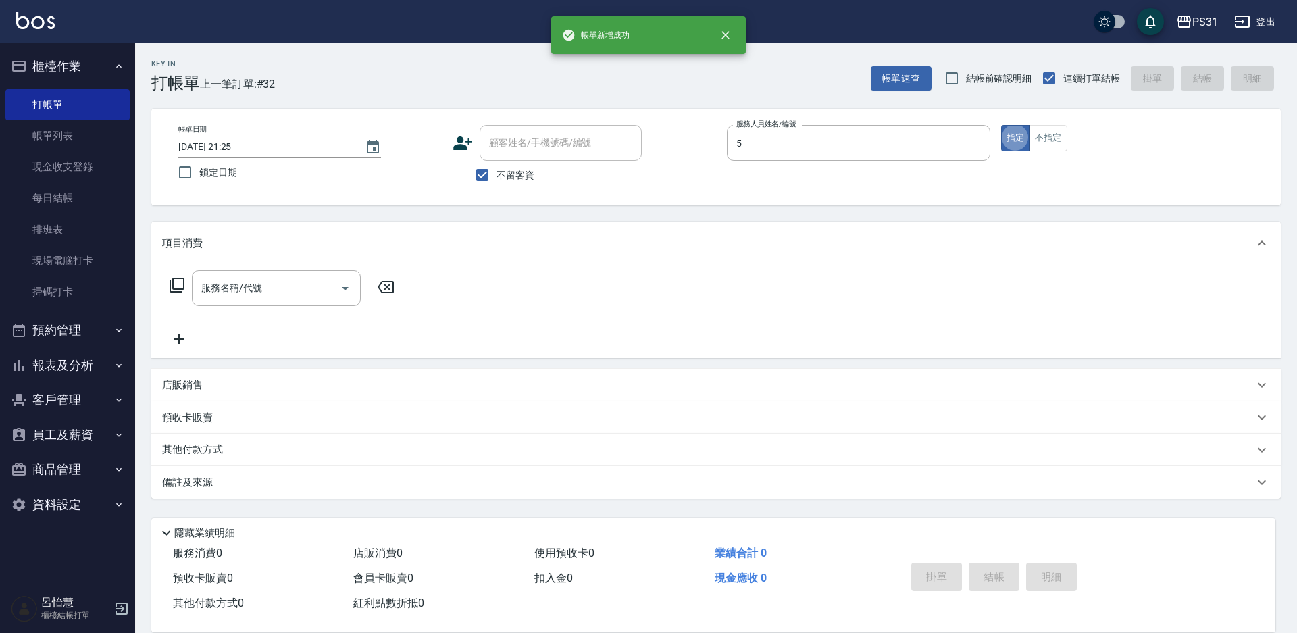
type input "Eco-5"
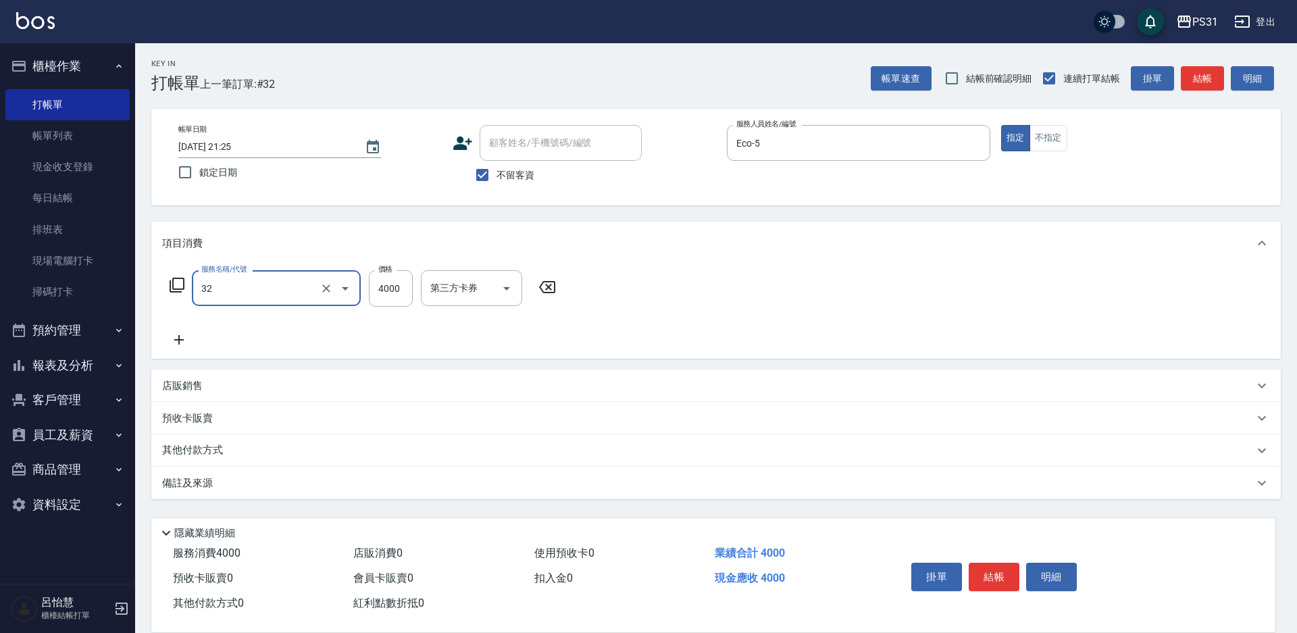
type input "燙髮B餐(32)"
type input "3199"
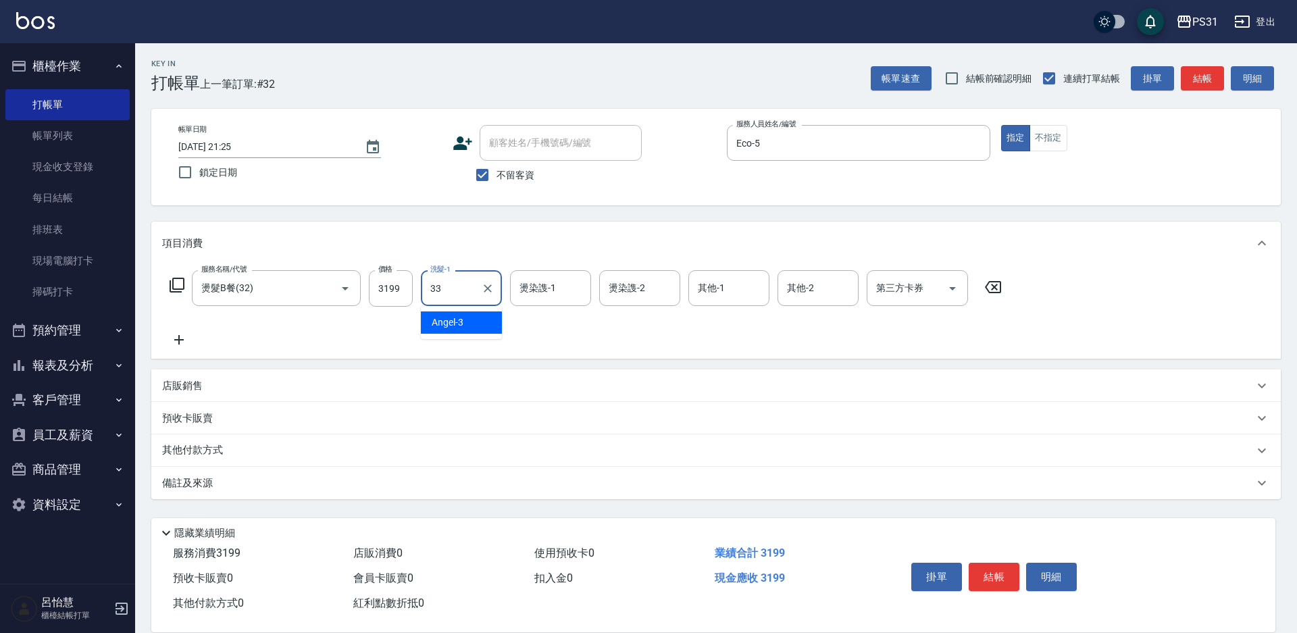
type input "高彗珊-33"
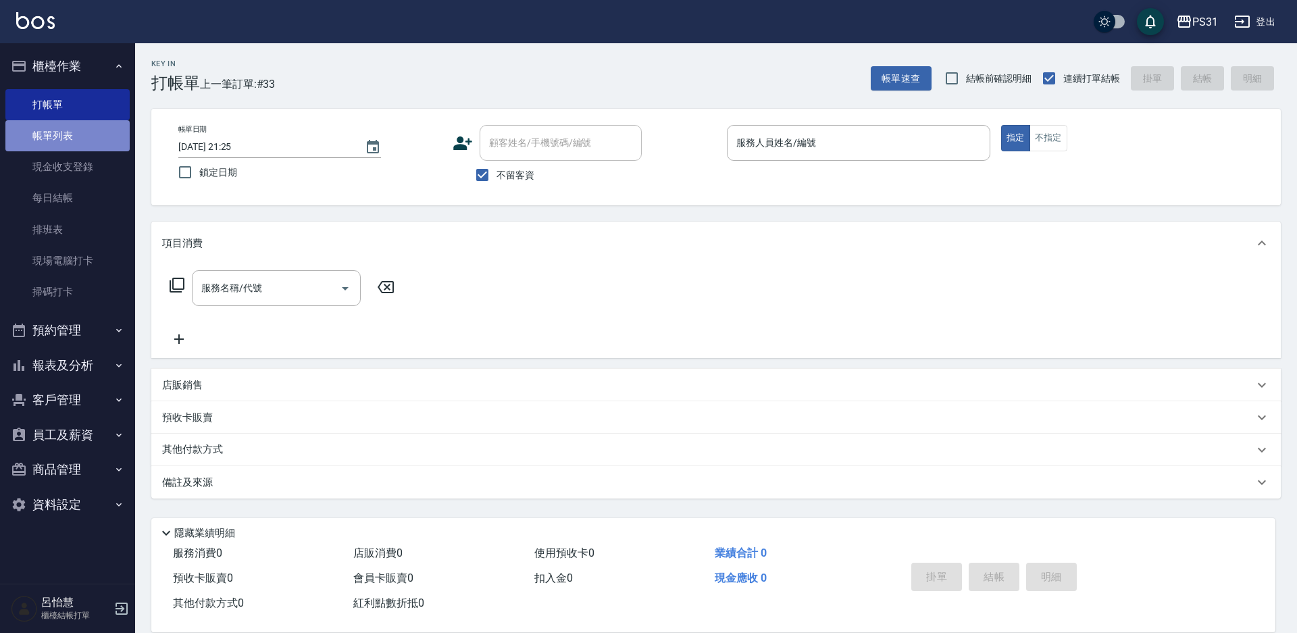
click at [38, 124] on link "帳單列表" at bounding box center [67, 135] width 124 height 31
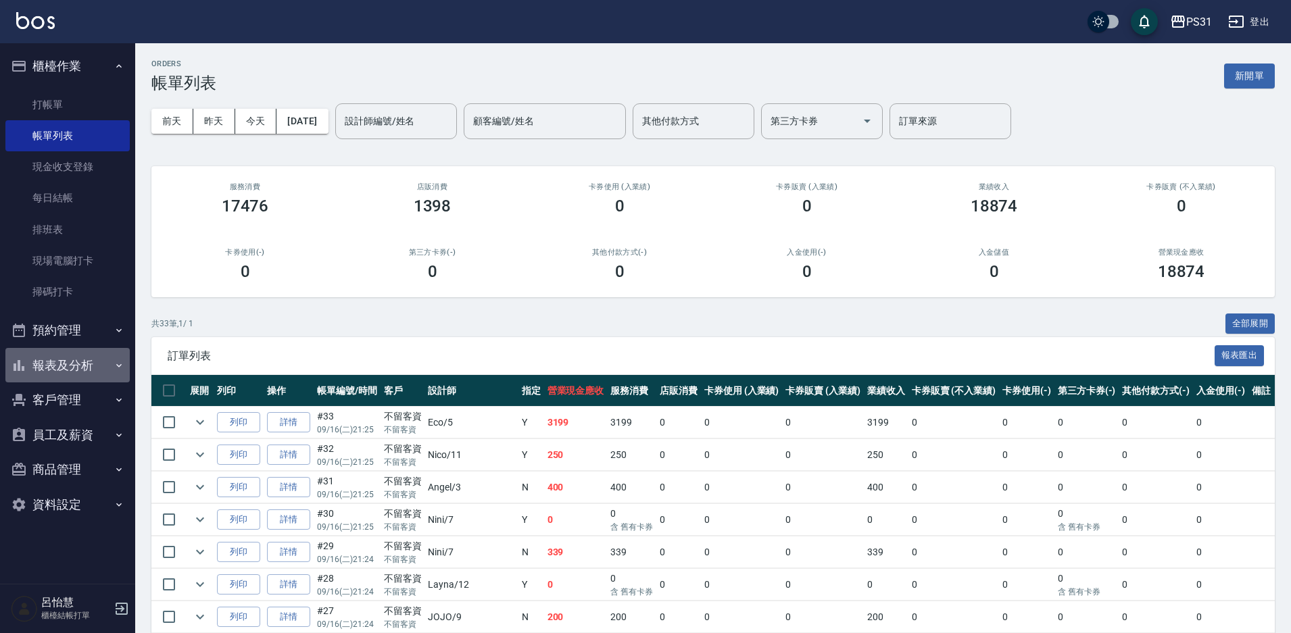
click at [56, 364] on button "報表及分析" at bounding box center [67, 365] width 124 height 35
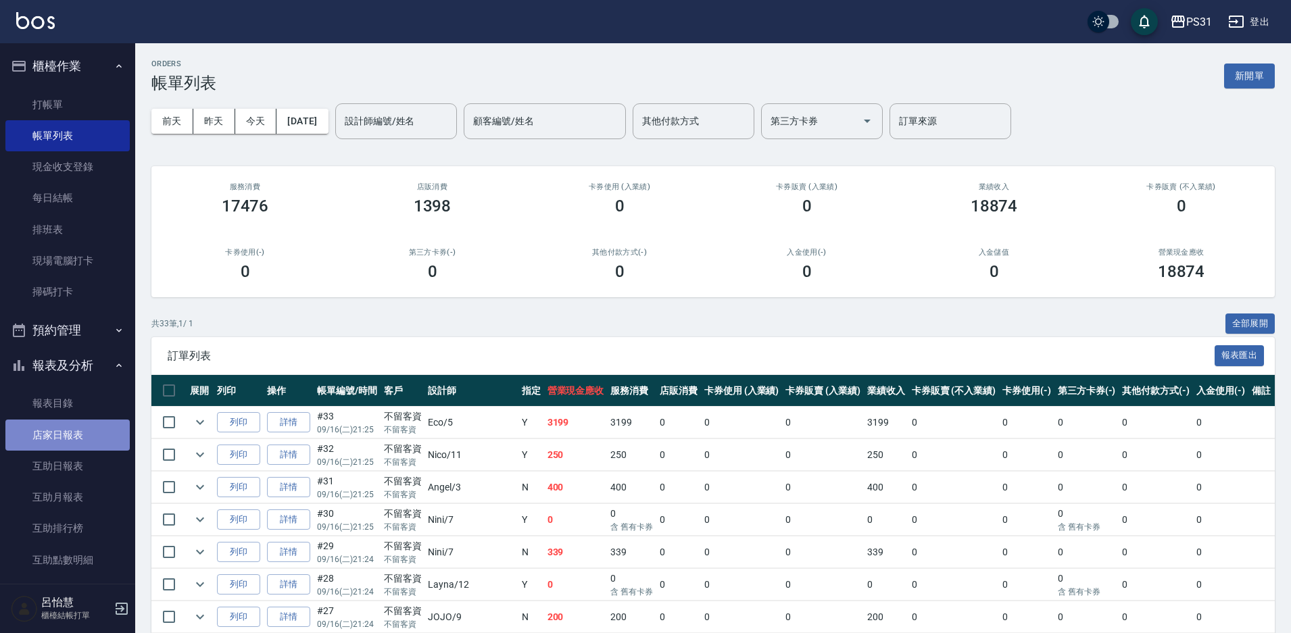
click at [77, 434] on link "店家日報表" at bounding box center [67, 435] width 124 height 31
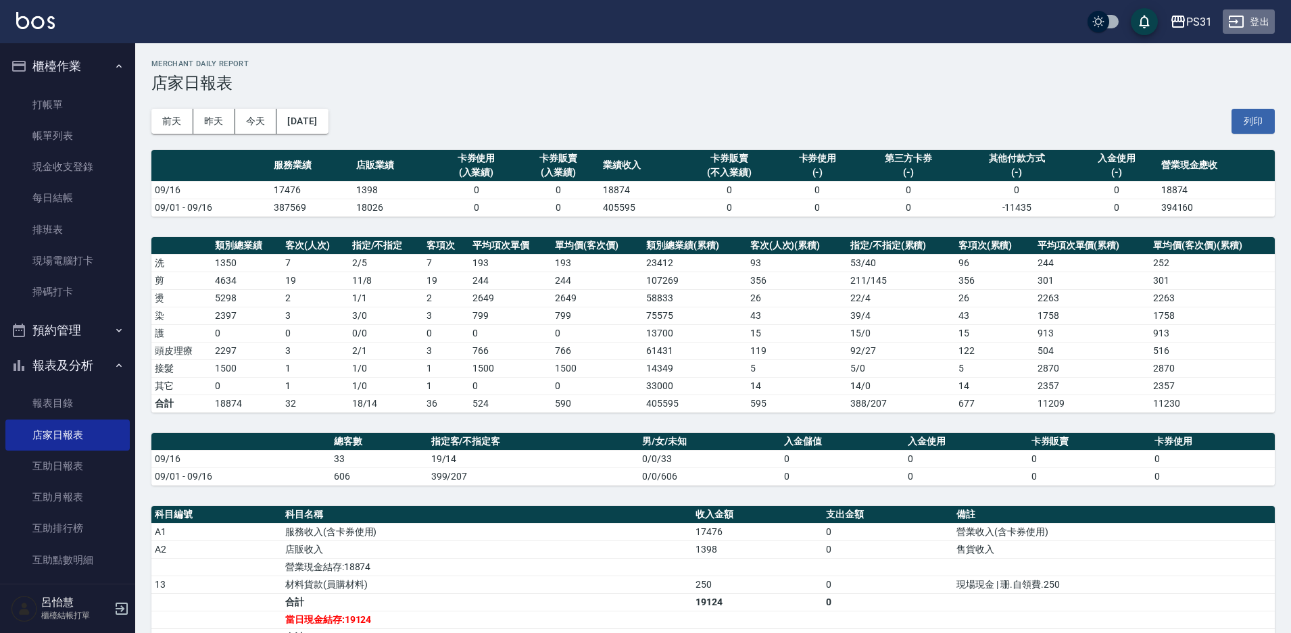
click at [1246, 16] on button "登出" at bounding box center [1248, 21] width 52 height 25
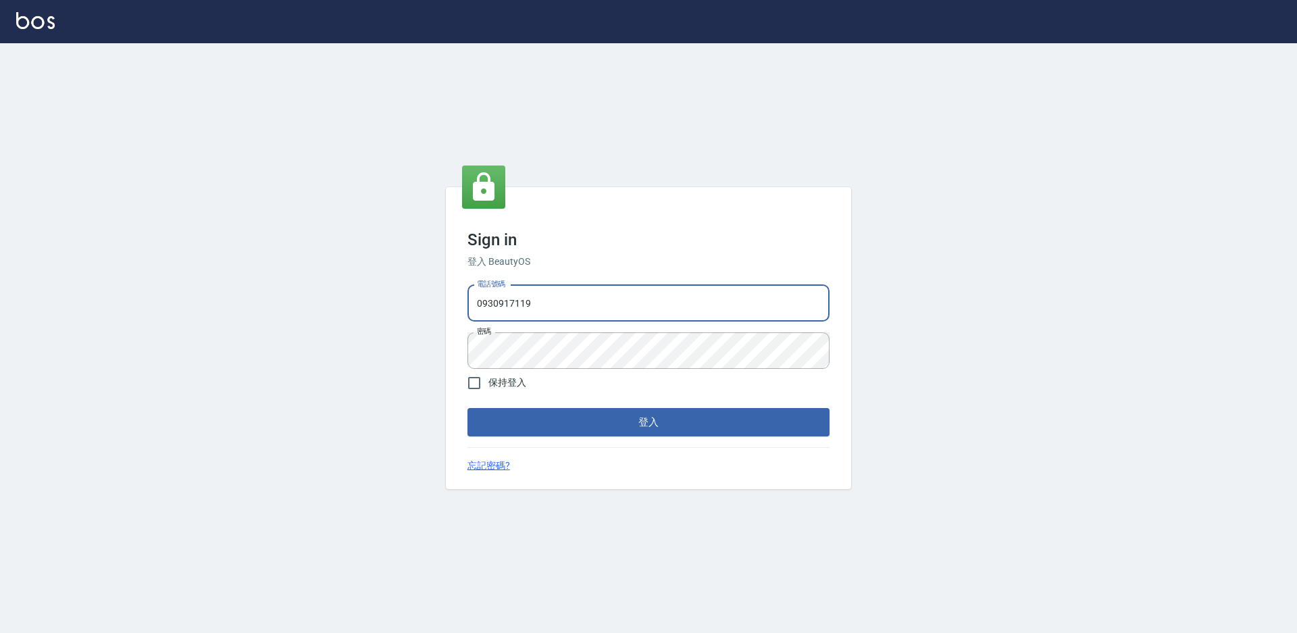
click at [568, 307] on input "0930917119" at bounding box center [649, 303] width 362 height 36
click at [537, 297] on input "093091711909" at bounding box center [649, 303] width 362 height 36
click at [537, 296] on input "093091711909" at bounding box center [649, 303] width 362 height 36
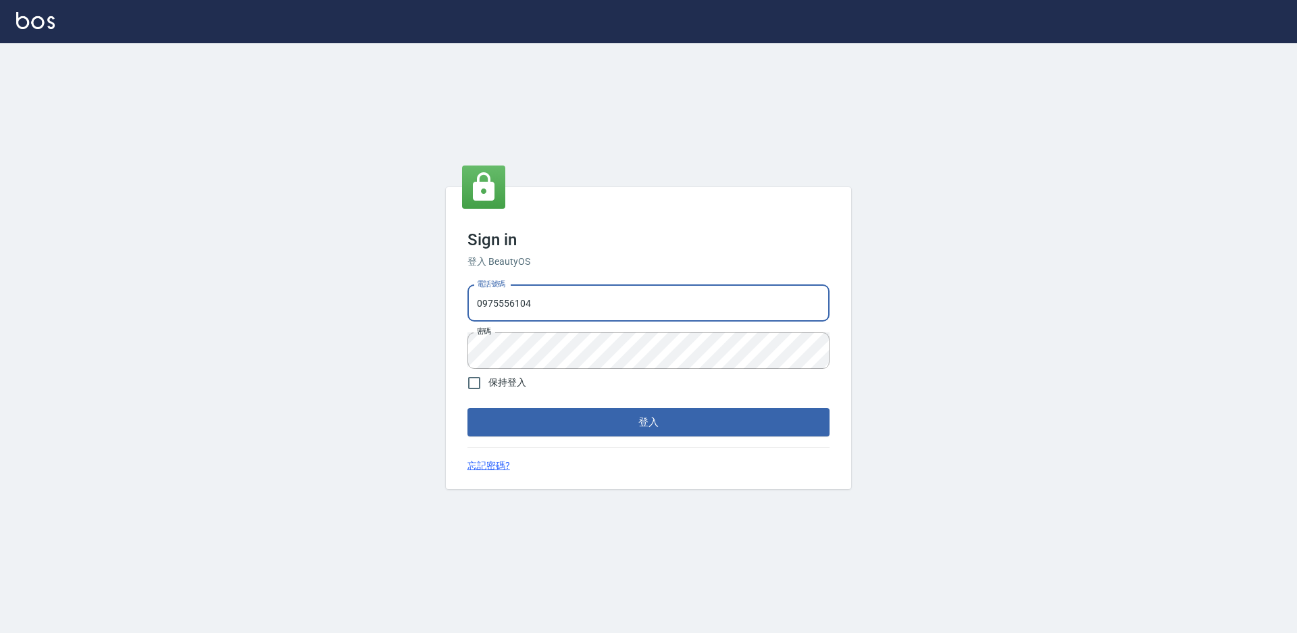
type input "0975556104"
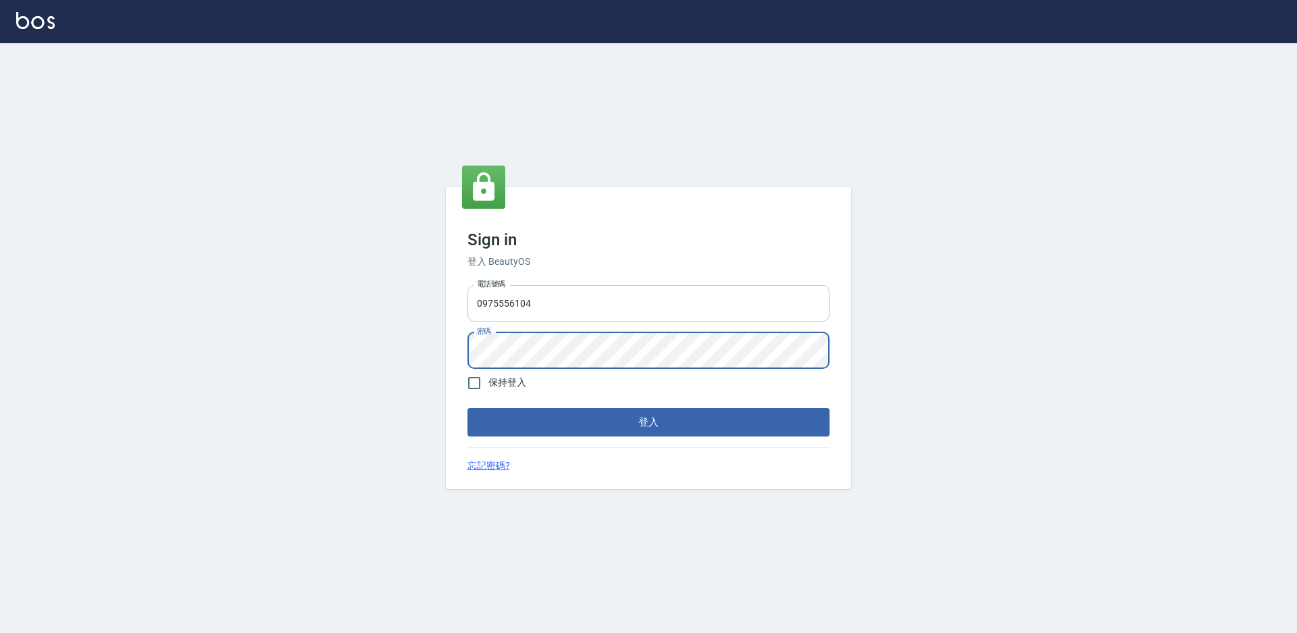
click at [468, 408] on button "登入" at bounding box center [649, 422] width 362 height 28
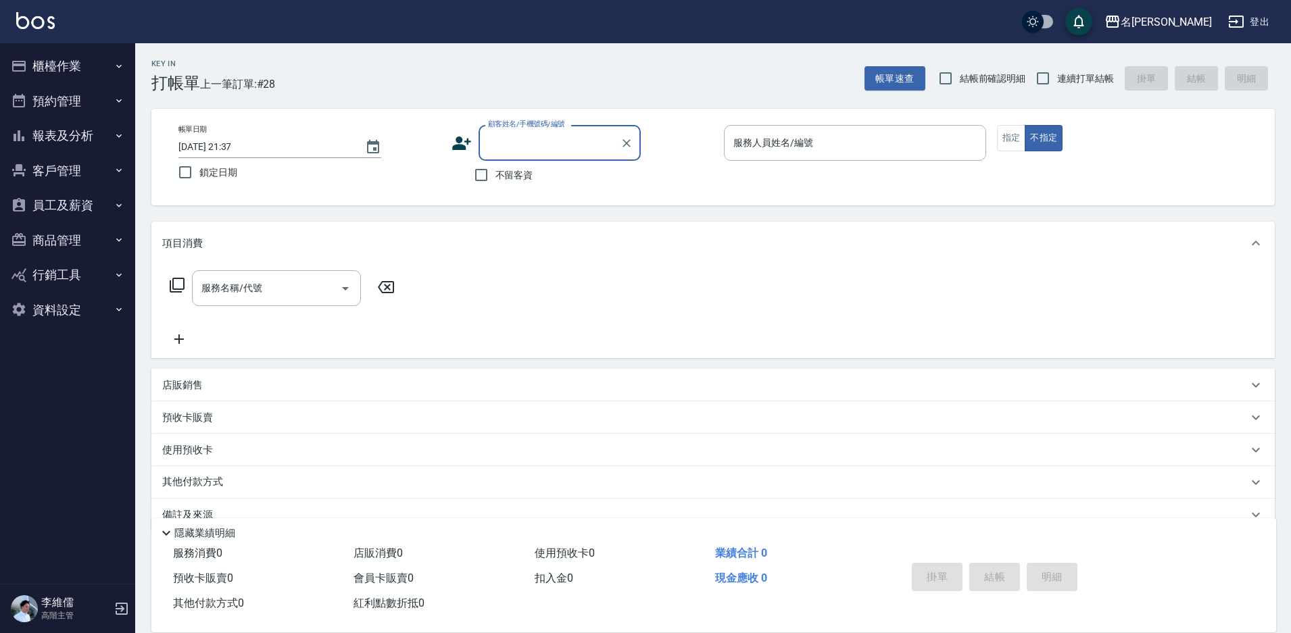
click at [39, 204] on button "員工及薪資" at bounding box center [67, 205] width 124 height 35
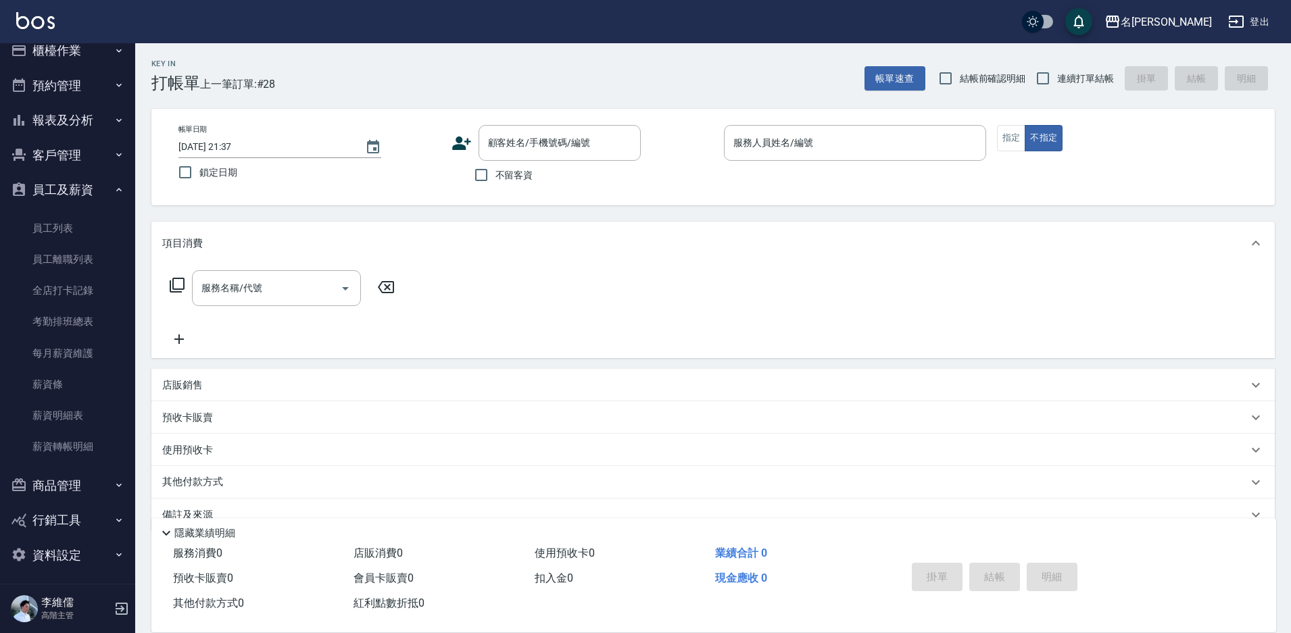
scroll to position [20, 0]
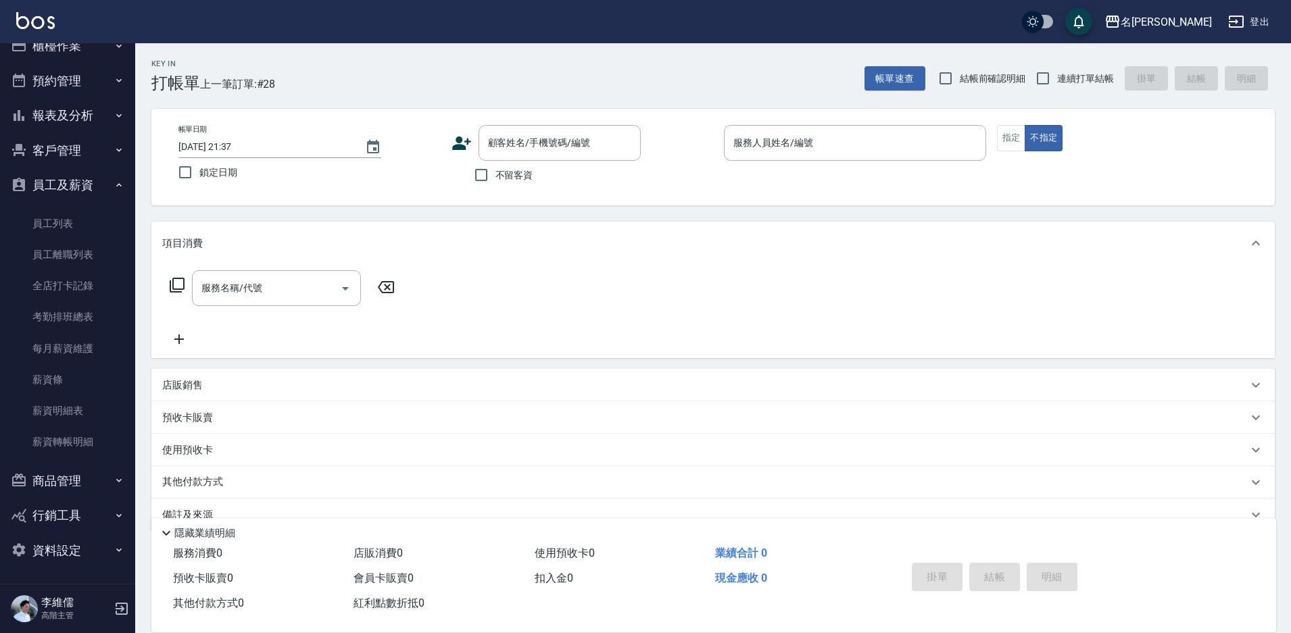
click at [70, 555] on button "資料設定" at bounding box center [67, 550] width 124 height 35
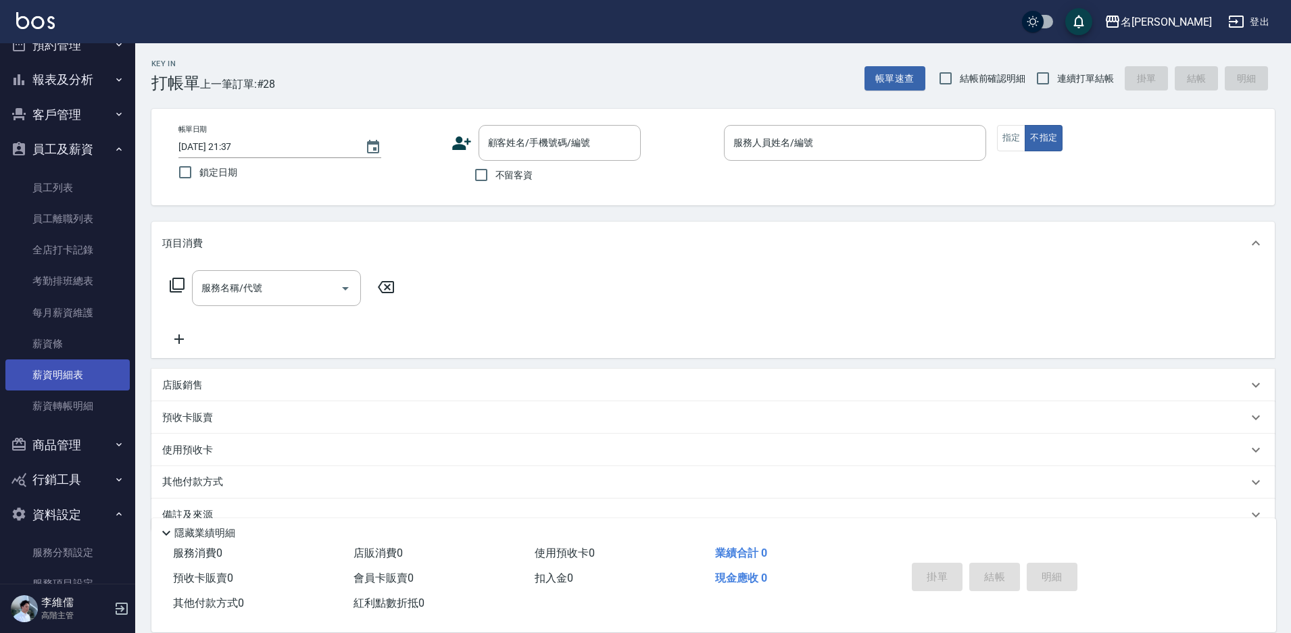
scroll to position [0, 0]
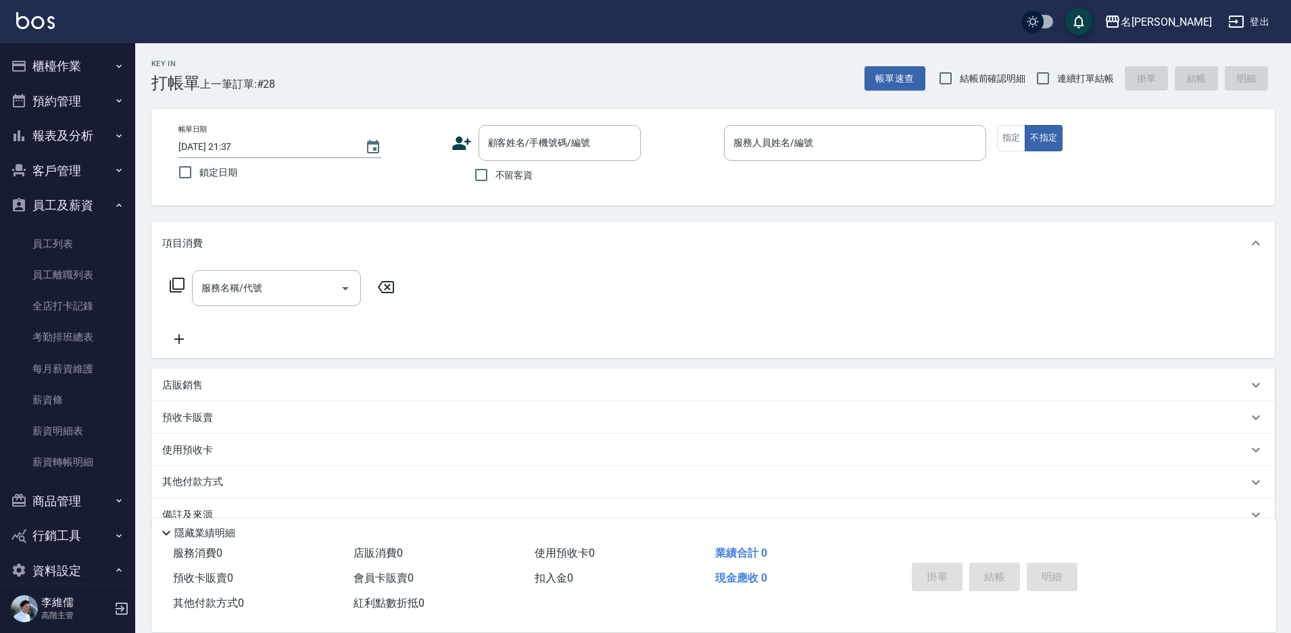
click at [67, 63] on button "櫃檯作業" at bounding box center [67, 66] width 124 height 35
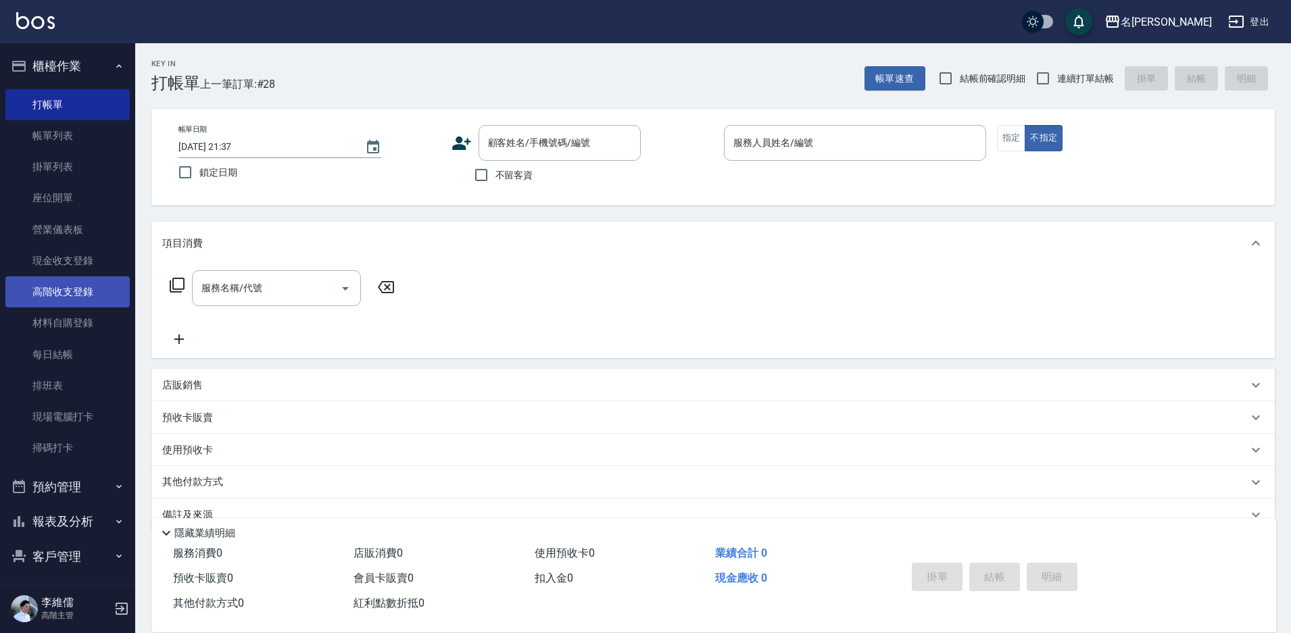
click at [82, 297] on link "高階收支登錄" at bounding box center [67, 291] width 124 height 31
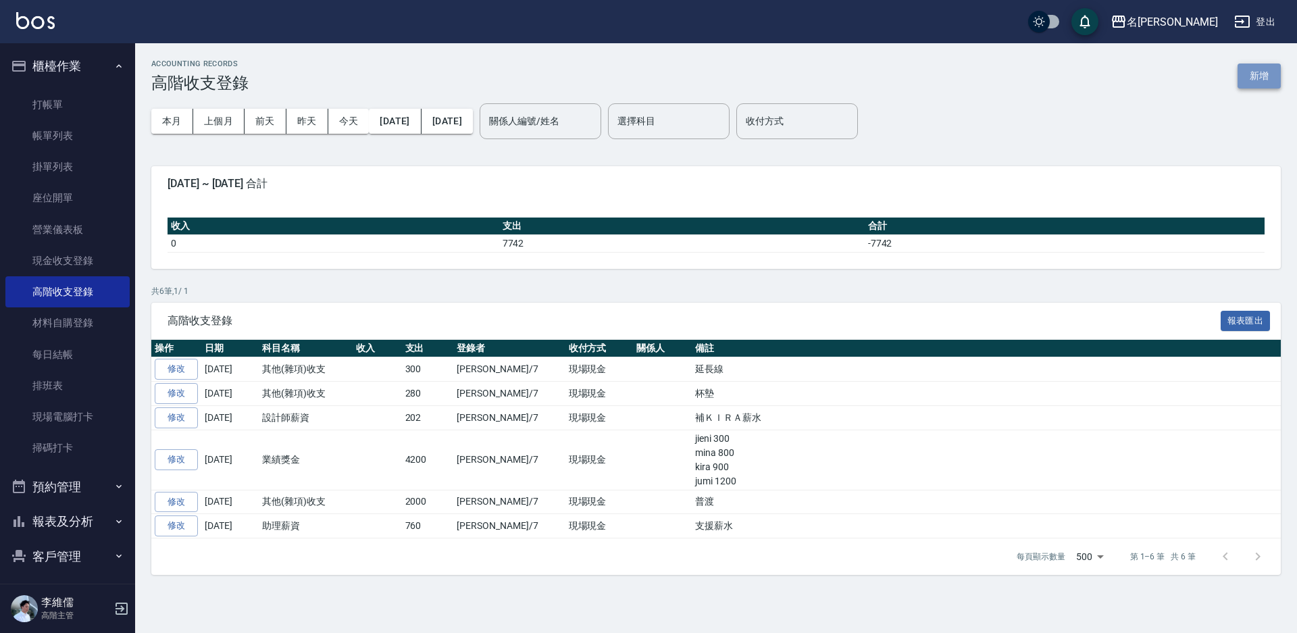
click at [1258, 78] on button "新增" at bounding box center [1259, 76] width 43 height 25
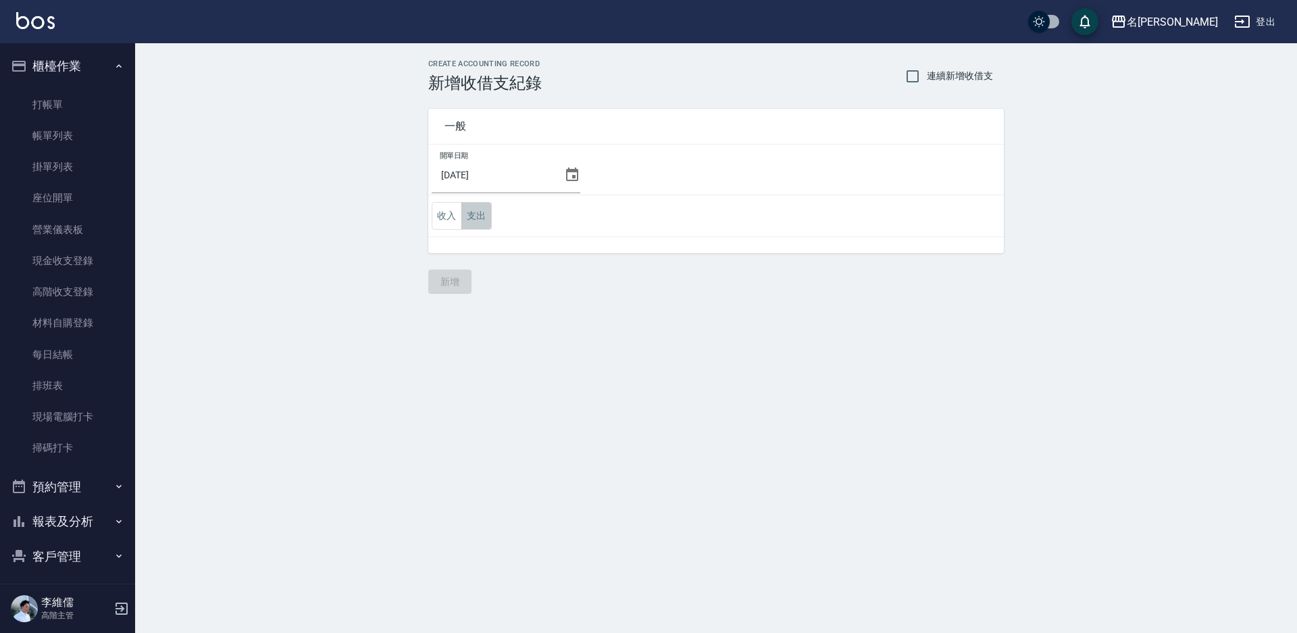
click at [470, 212] on button "支出" at bounding box center [477, 216] width 30 height 28
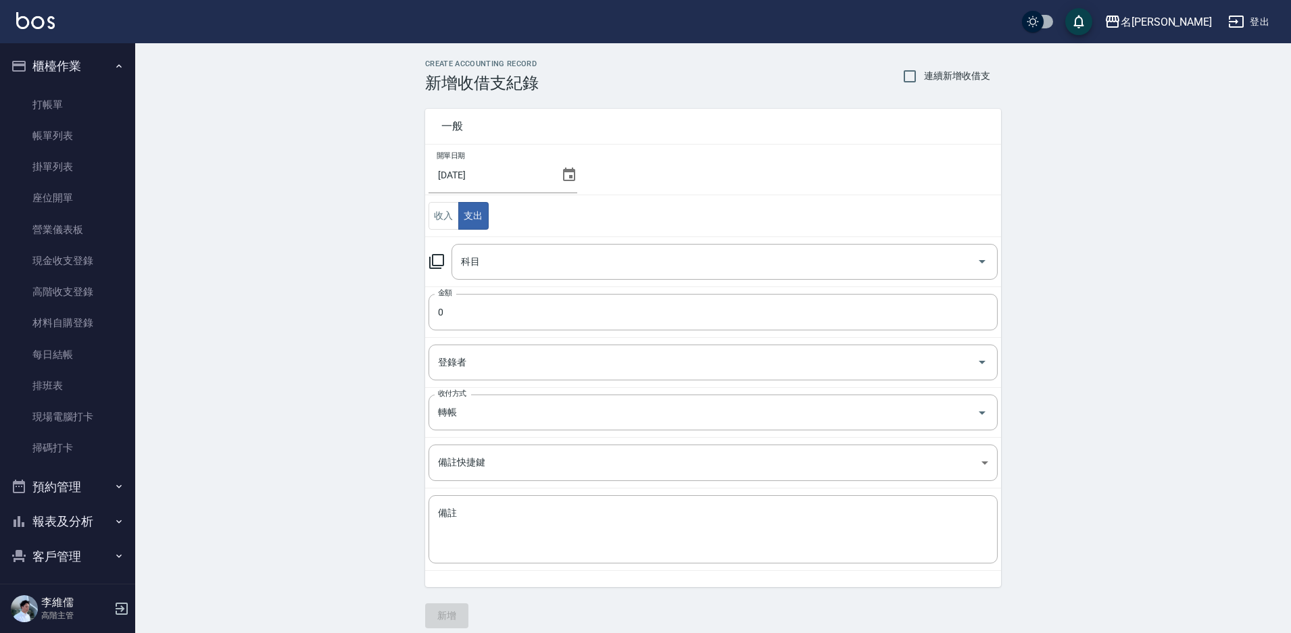
click at [571, 168] on icon at bounding box center [569, 175] width 16 height 16
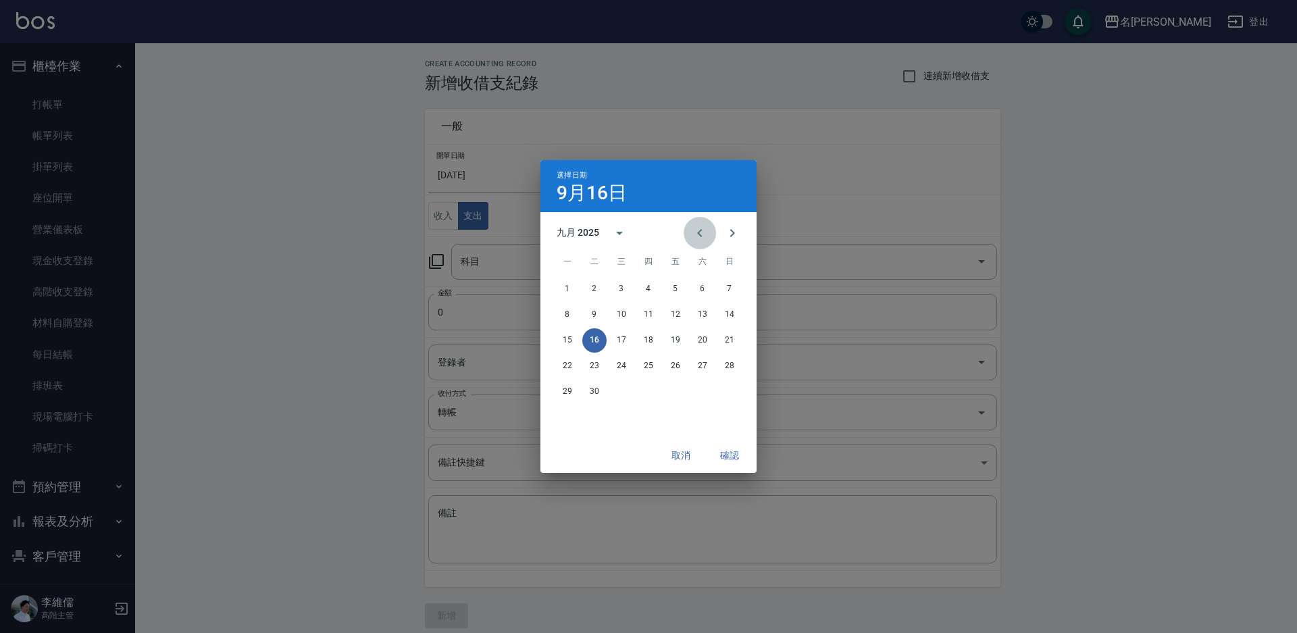
click at [695, 230] on icon "Previous month" at bounding box center [700, 233] width 16 height 16
click at [727, 392] on button "31" at bounding box center [730, 392] width 24 height 24
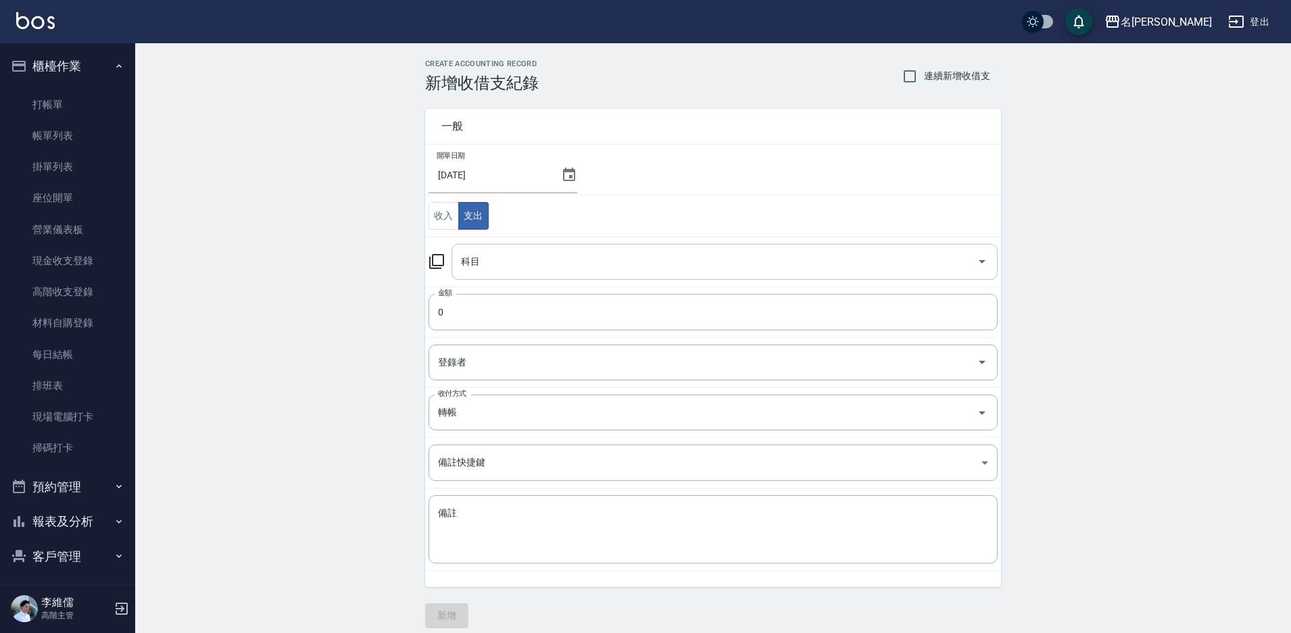
click at [525, 274] on div "科目" at bounding box center [724, 262] width 546 height 36
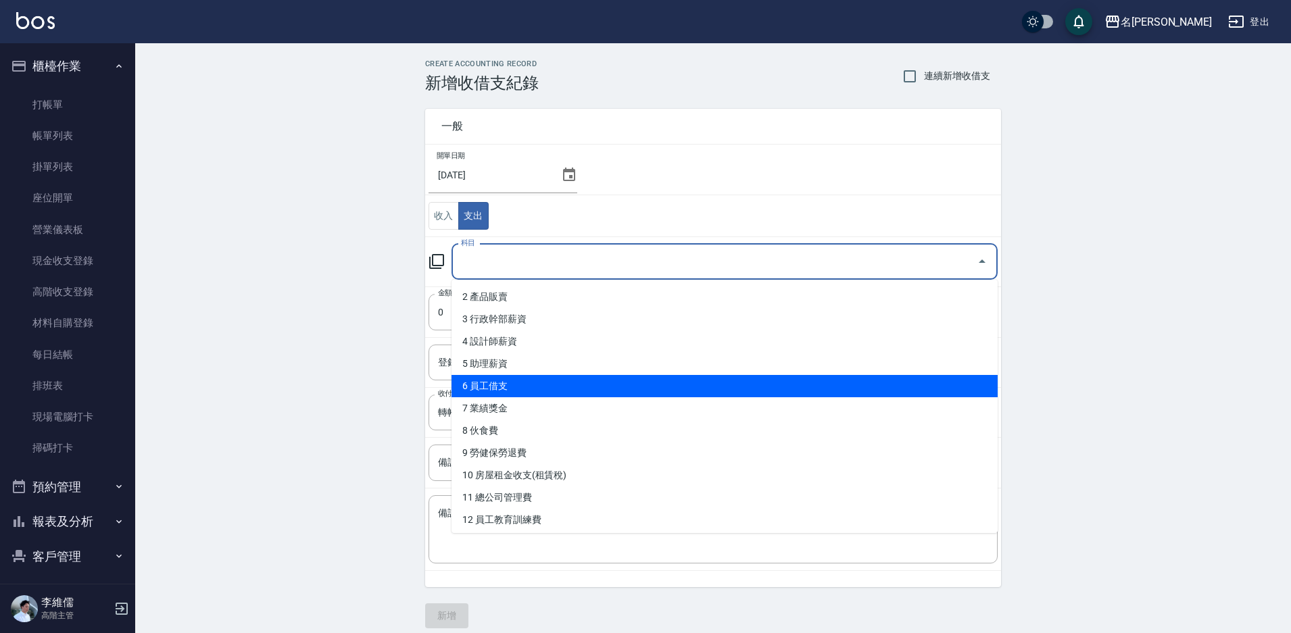
scroll to position [68, 0]
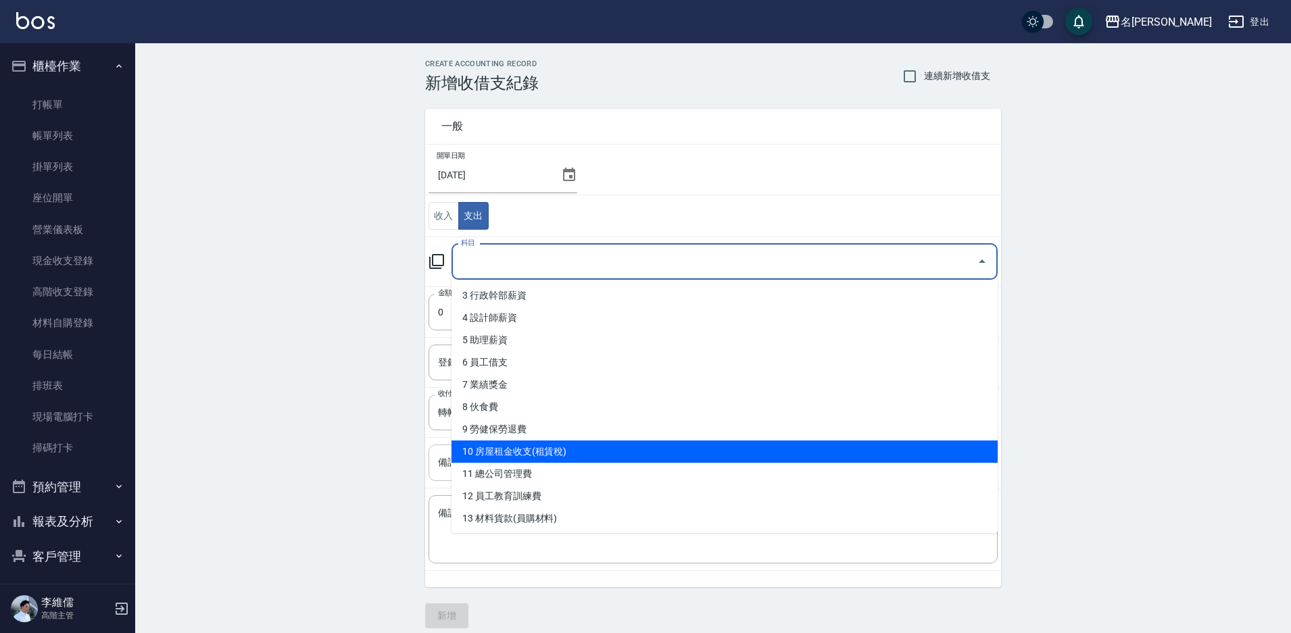
click at [539, 454] on li "10 房屋租金收支(租賃稅)" at bounding box center [724, 452] width 546 height 22
type input "10 房屋租金收支(租賃稅)"
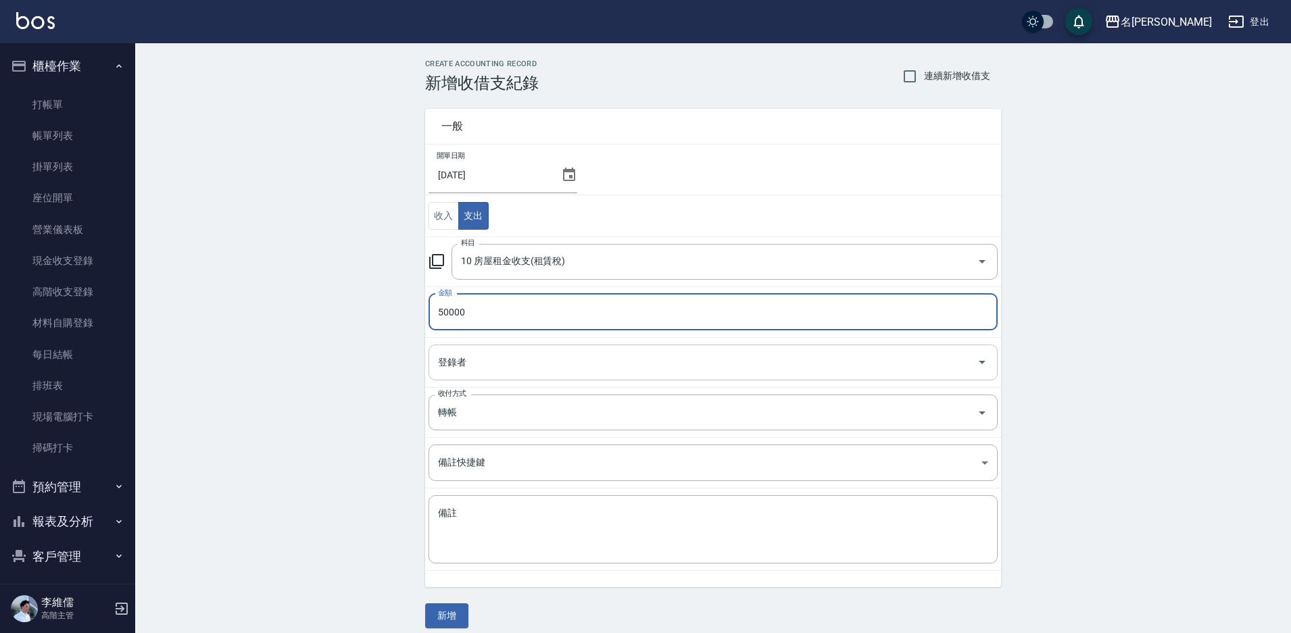
type input "50000"
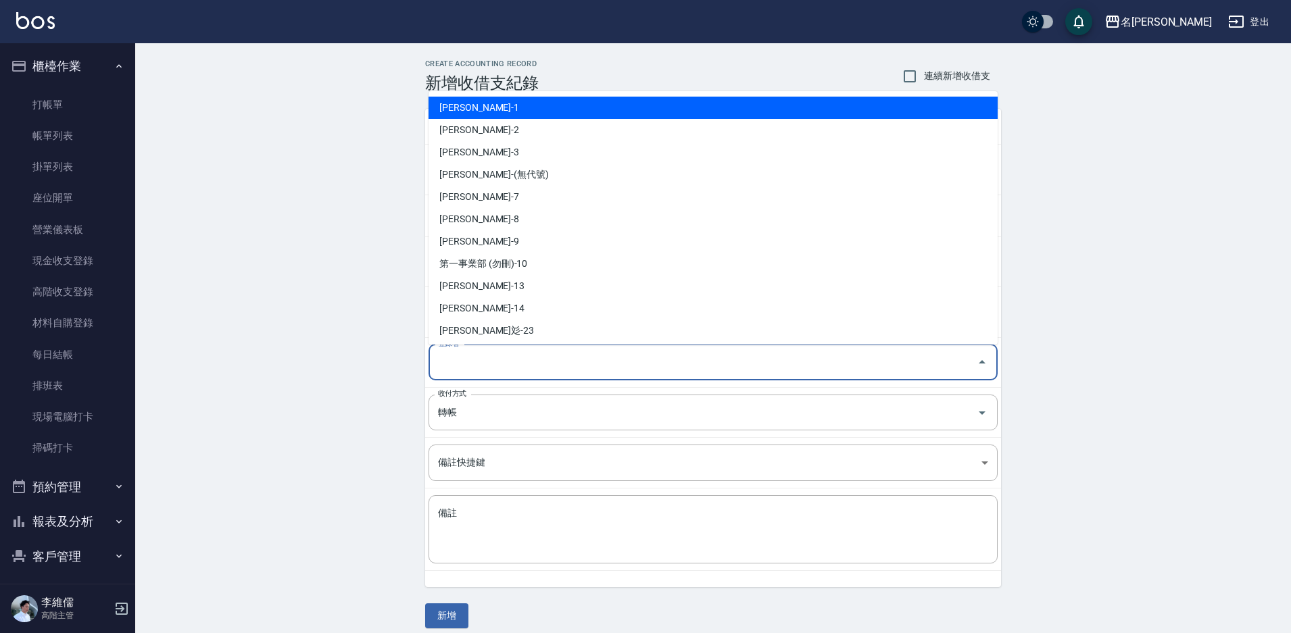
click at [489, 371] on input "登錄者" at bounding box center [702, 363] width 537 height 24
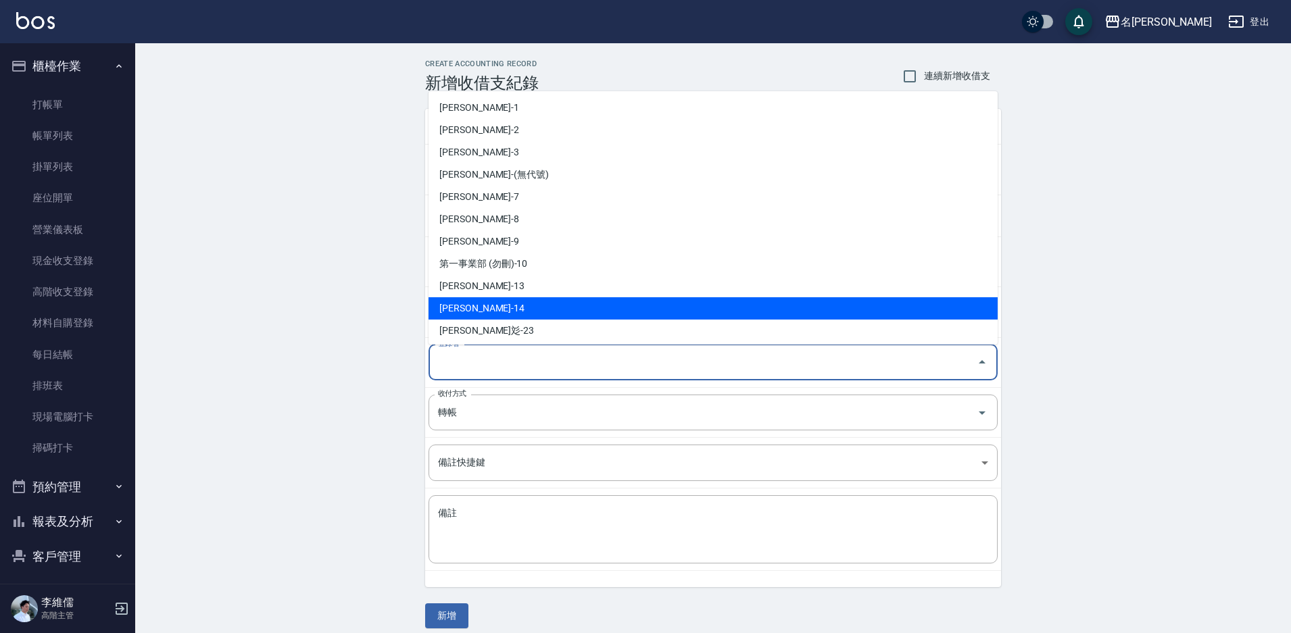
click at [499, 304] on li "[PERSON_NAME]-14" at bounding box center [712, 308] width 569 height 22
type input "[PERSON_NAME]-14"
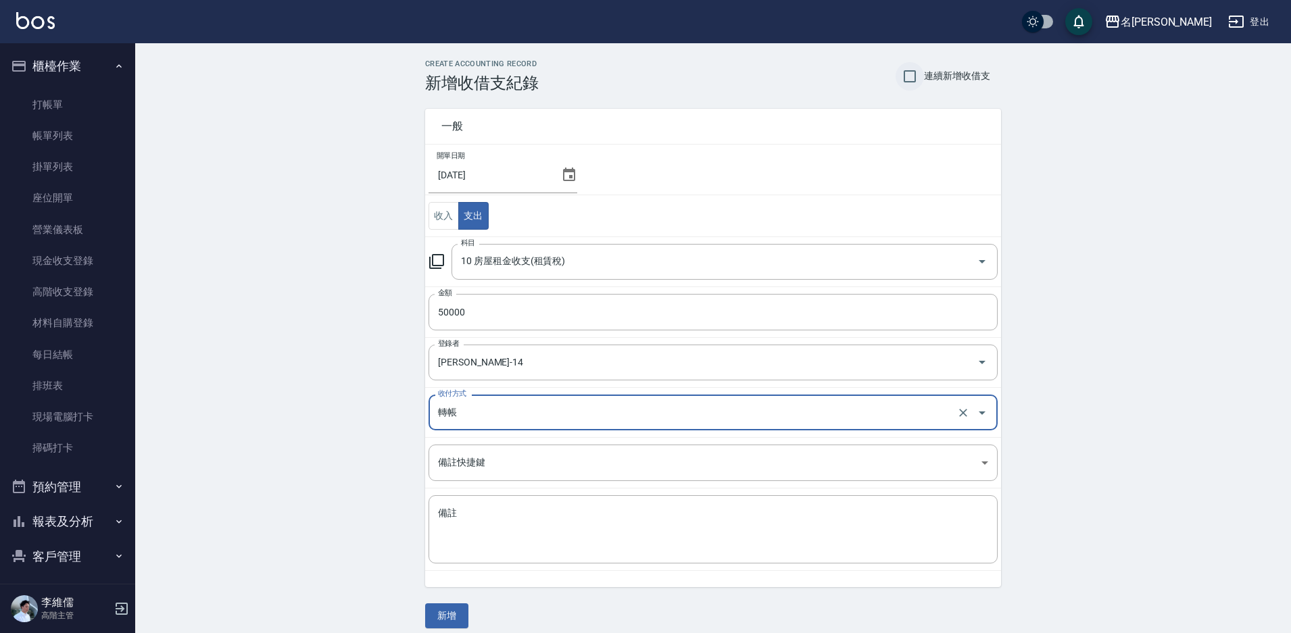
click at [916, 84] on input "連續新增收借支" at bounding box center [909, 76] width 28 height 28
checkbox input "true"
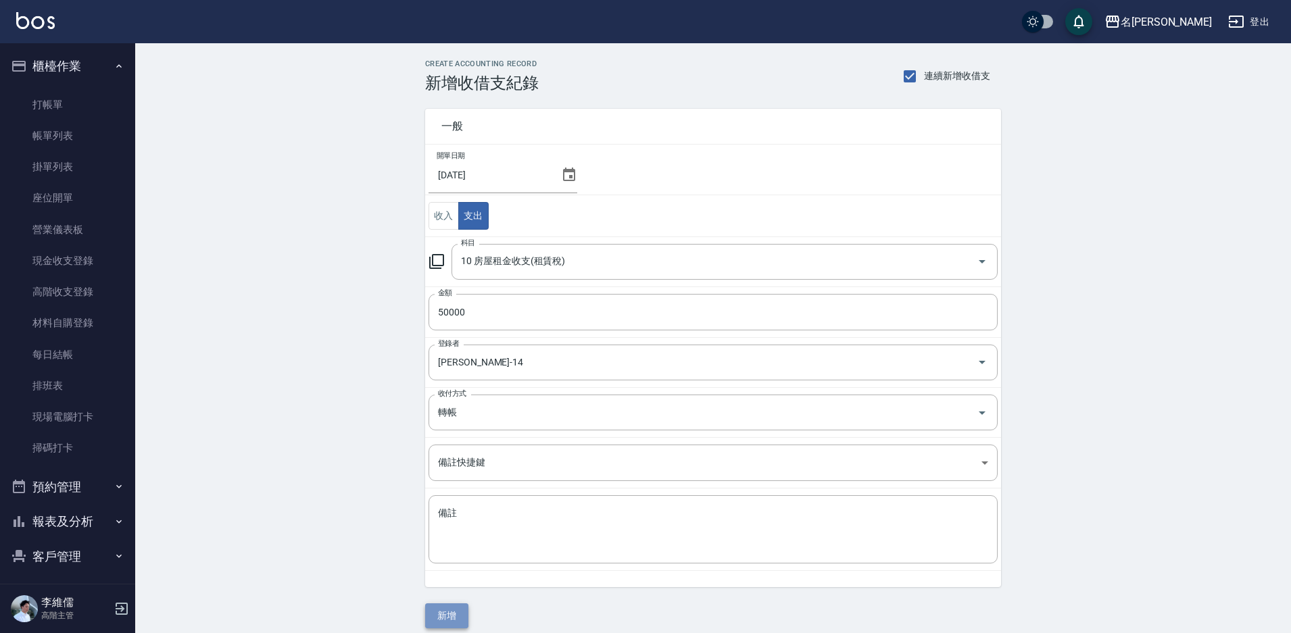
click at [451, 619] on button "新增" at bounding box center [446, 615] width 43 height 25
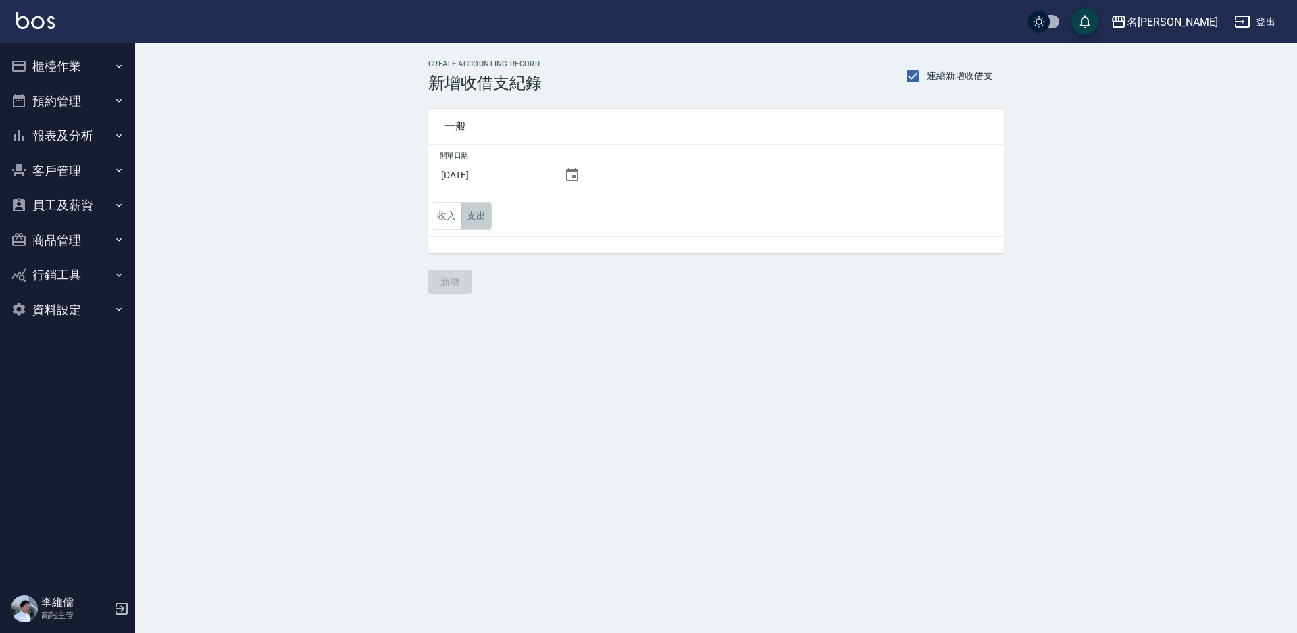
click at [477, 222] on button "支出" at bounding box center [477, 216] width 30 height 28
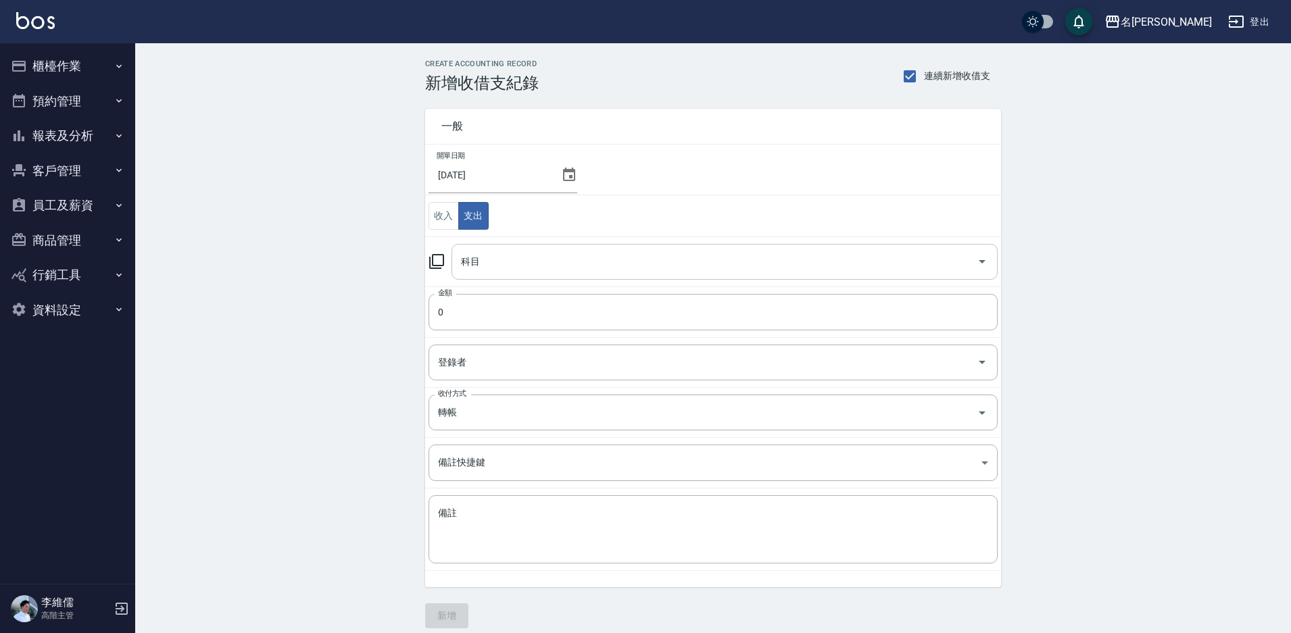
click at [506, 257] on input "科目" at bounding box center [714, 262] width 514 height 24
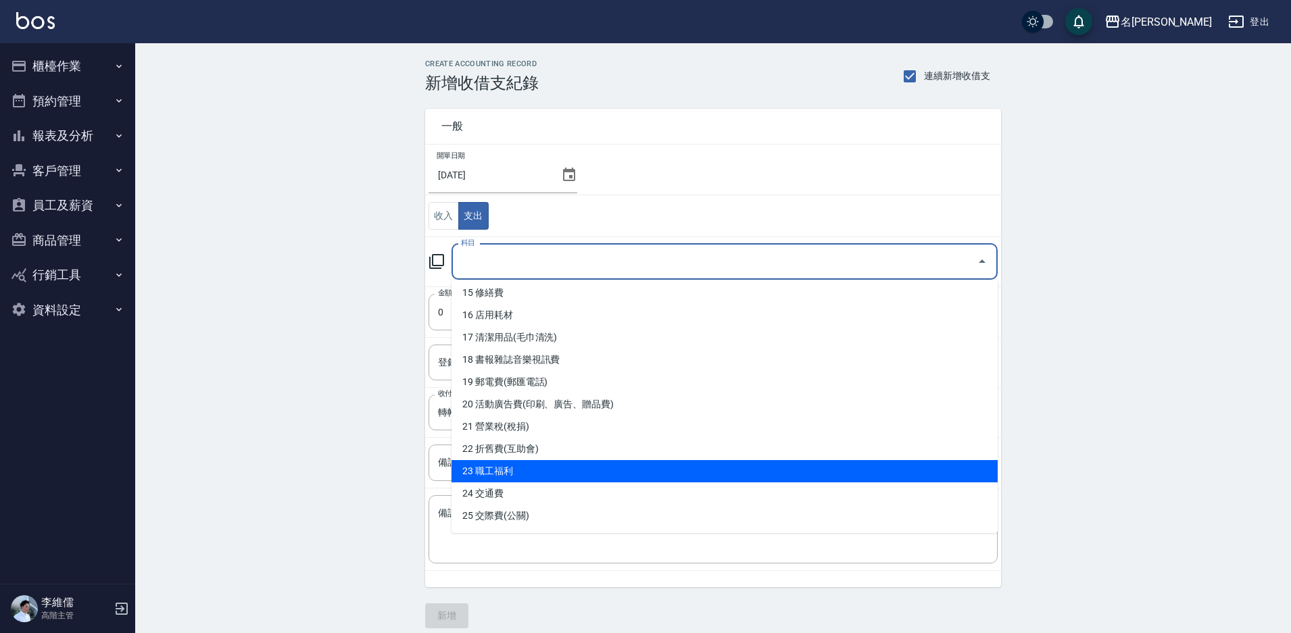
scroll to position [605, 0]
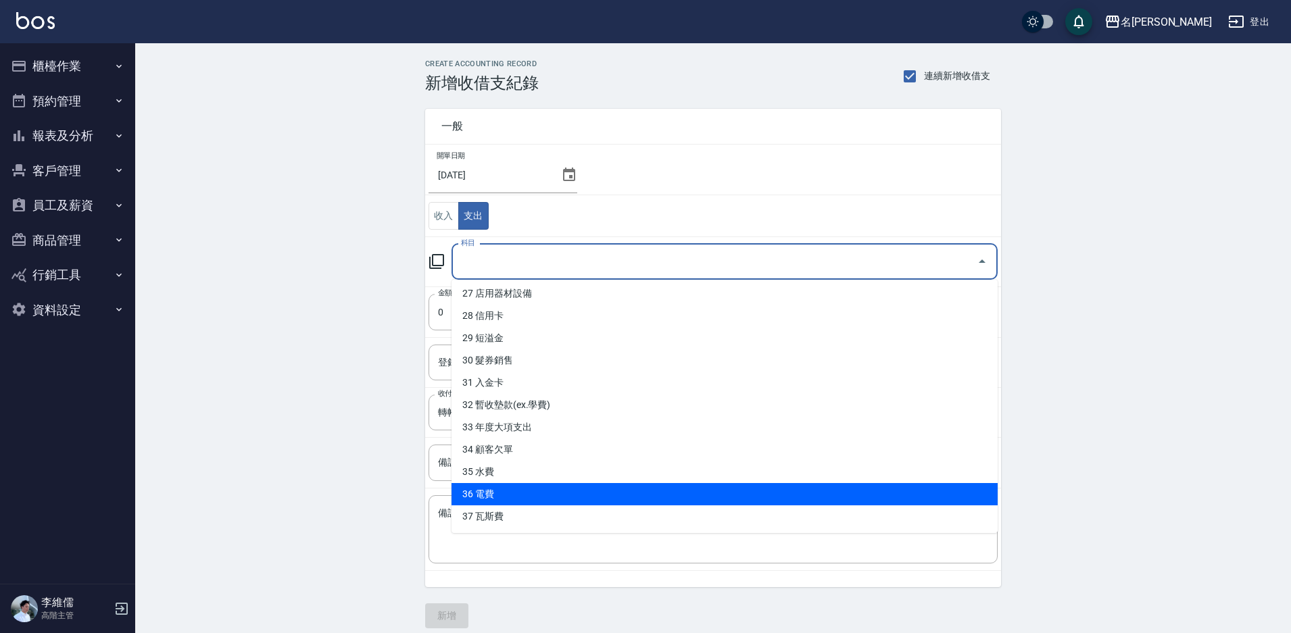
click at [513, 493] on li "36 電費" at bounding box center [724, 494] width 546 height 22
type input "36 電費"
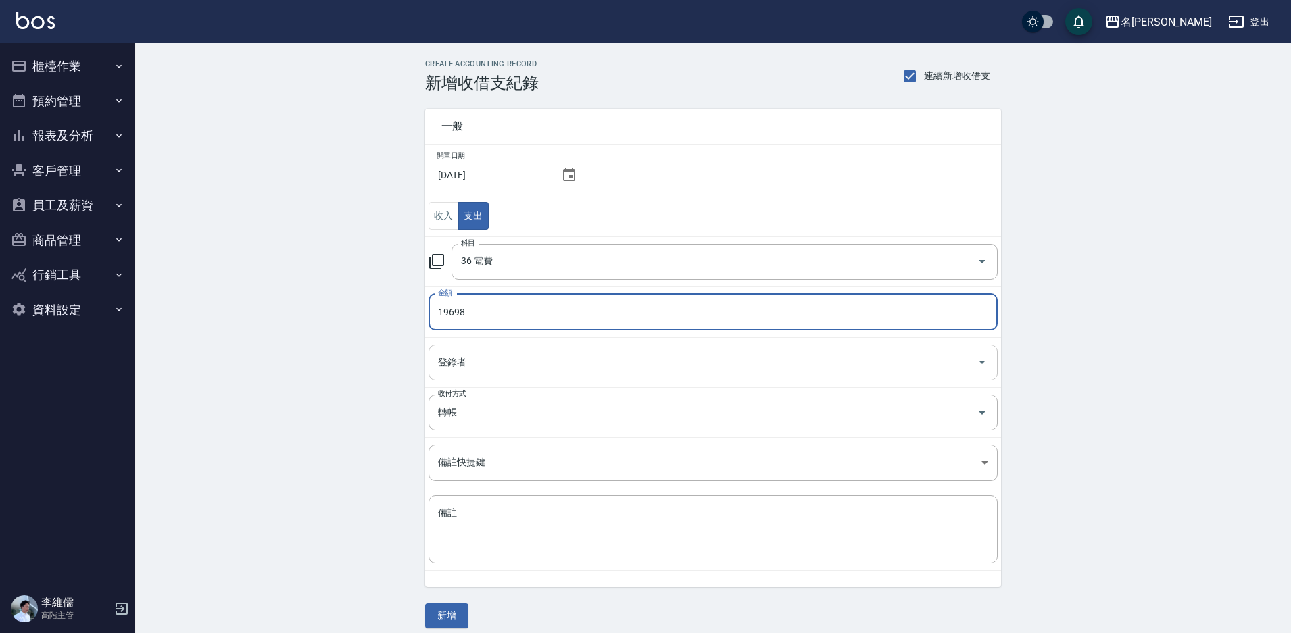
type input "19698"
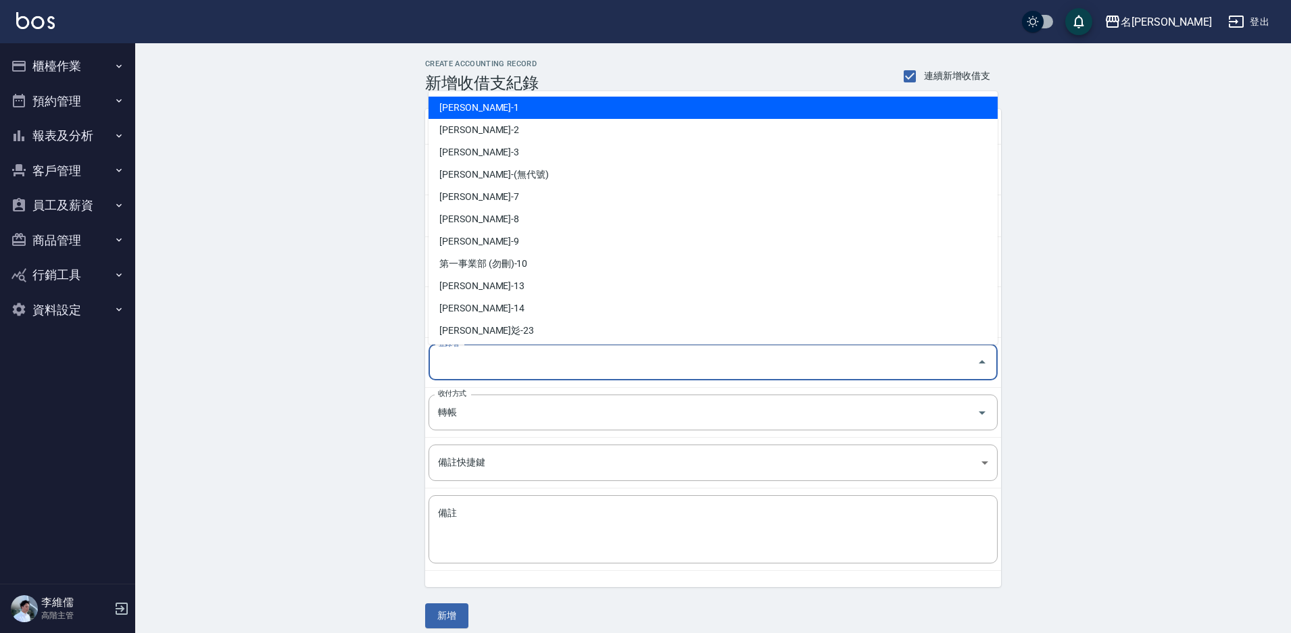
click at [585, 366] on input "登錄者" at bounding box center [702, 363] width 537 height 24
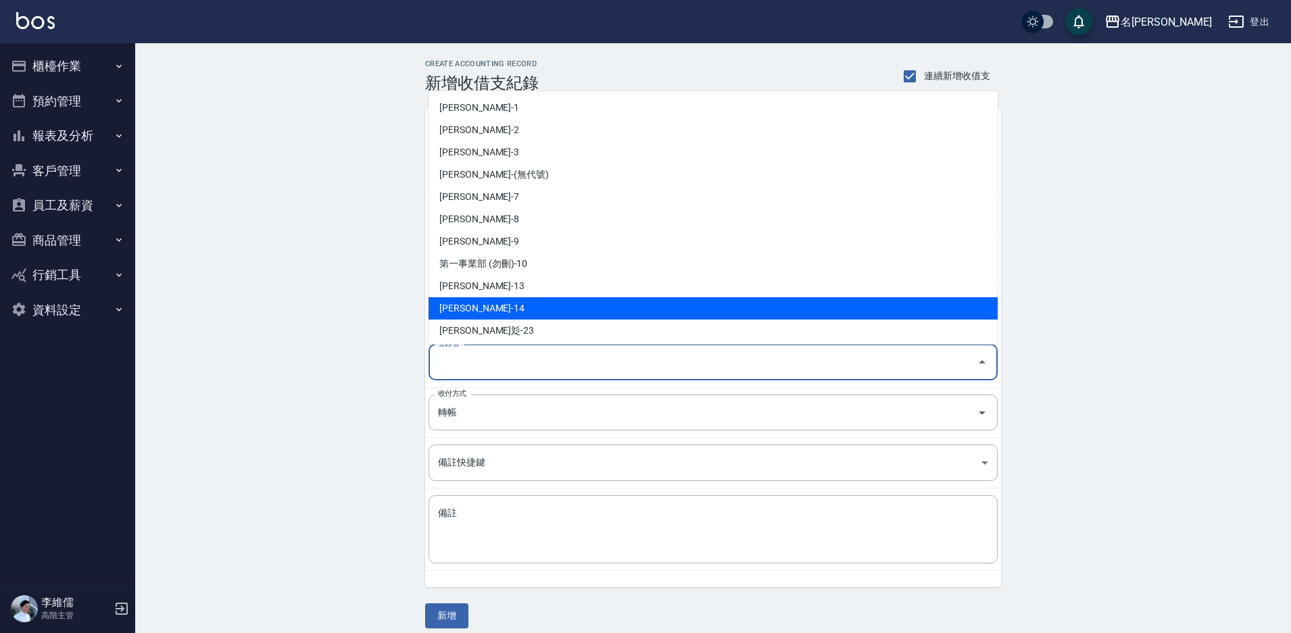
click at [537, 305] on li "[PERSON_NAME]-14" at bounding box center [712, 308] width 569 height 22
type input "[PERSON_NAME]-14"
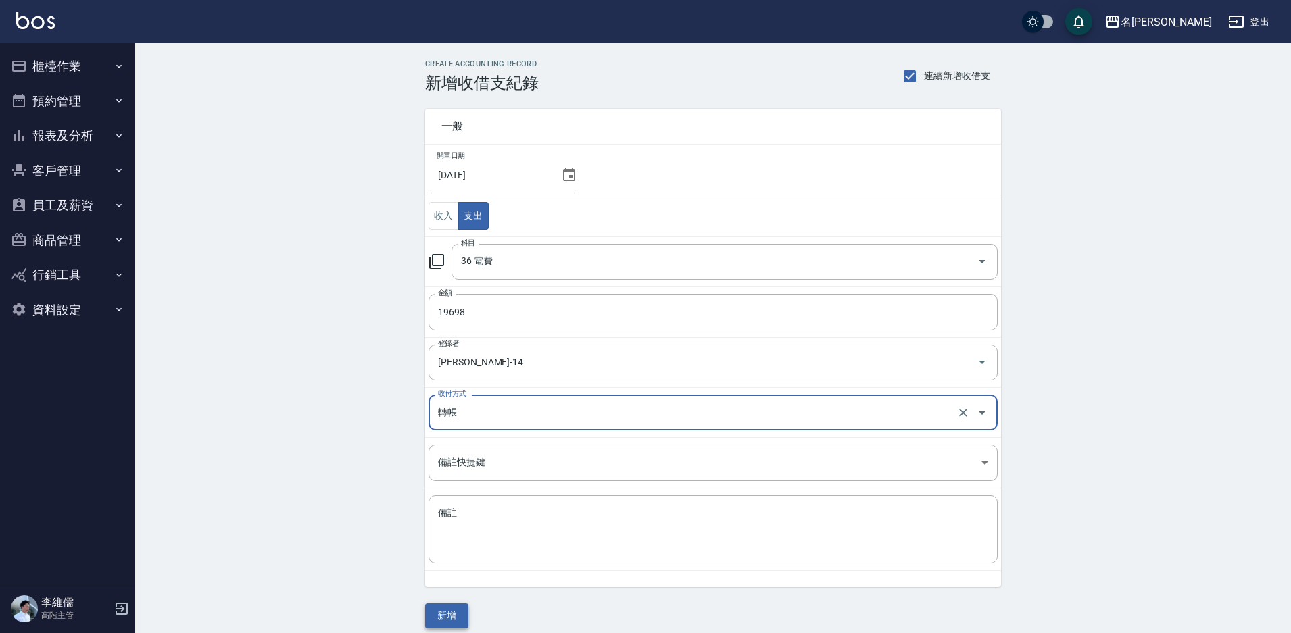
click at [447, 608] on button "新增" at bounding box center [446, 615] width 43 height 25
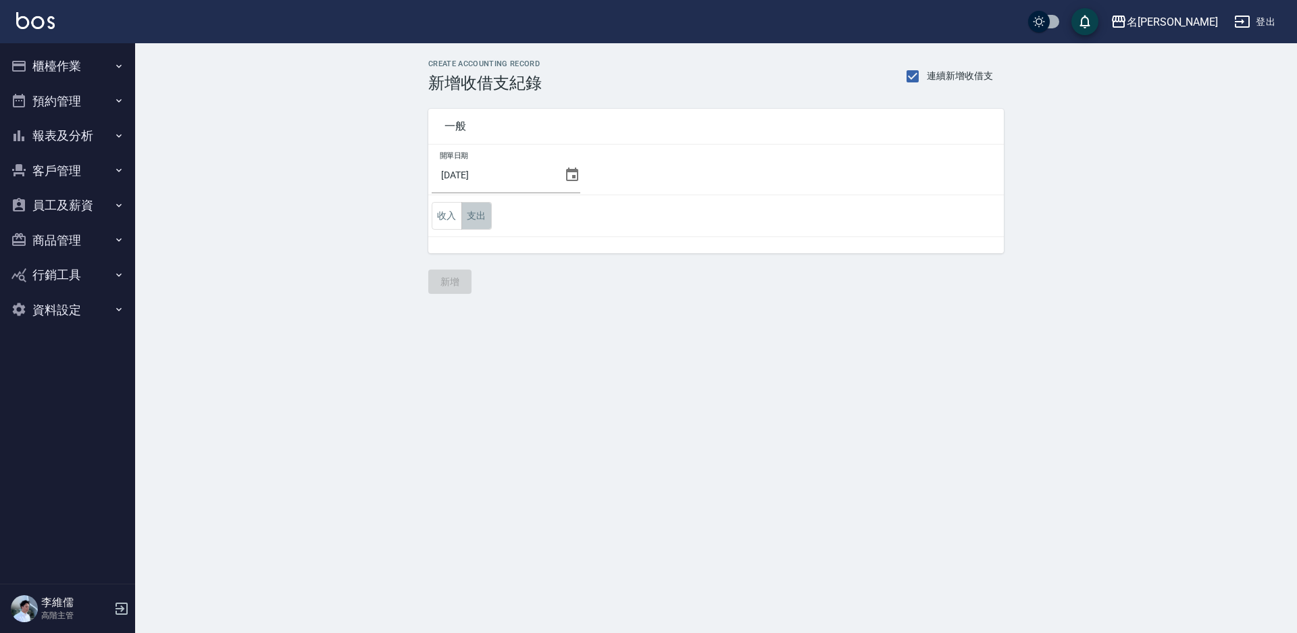
click at [470, 213] on button "支出" at bounding box center [477, 216] width 30 height 28
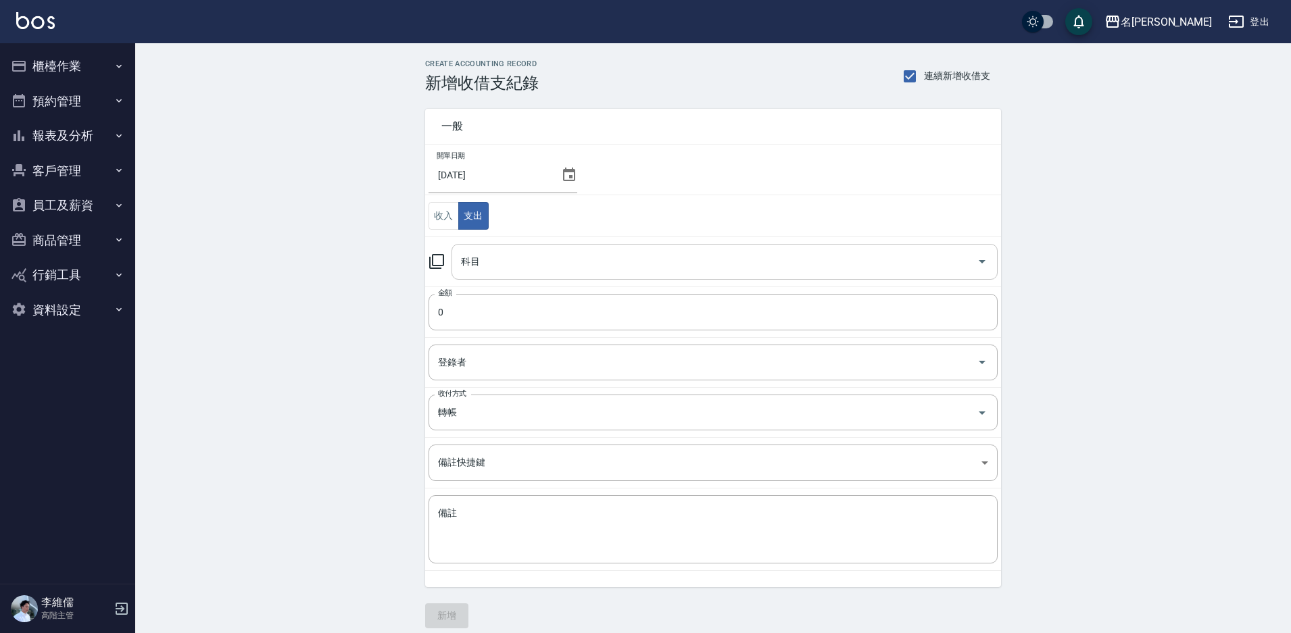
click at [505, 253] on input "科目" at bounding box center [714, 262] width 514 height 24
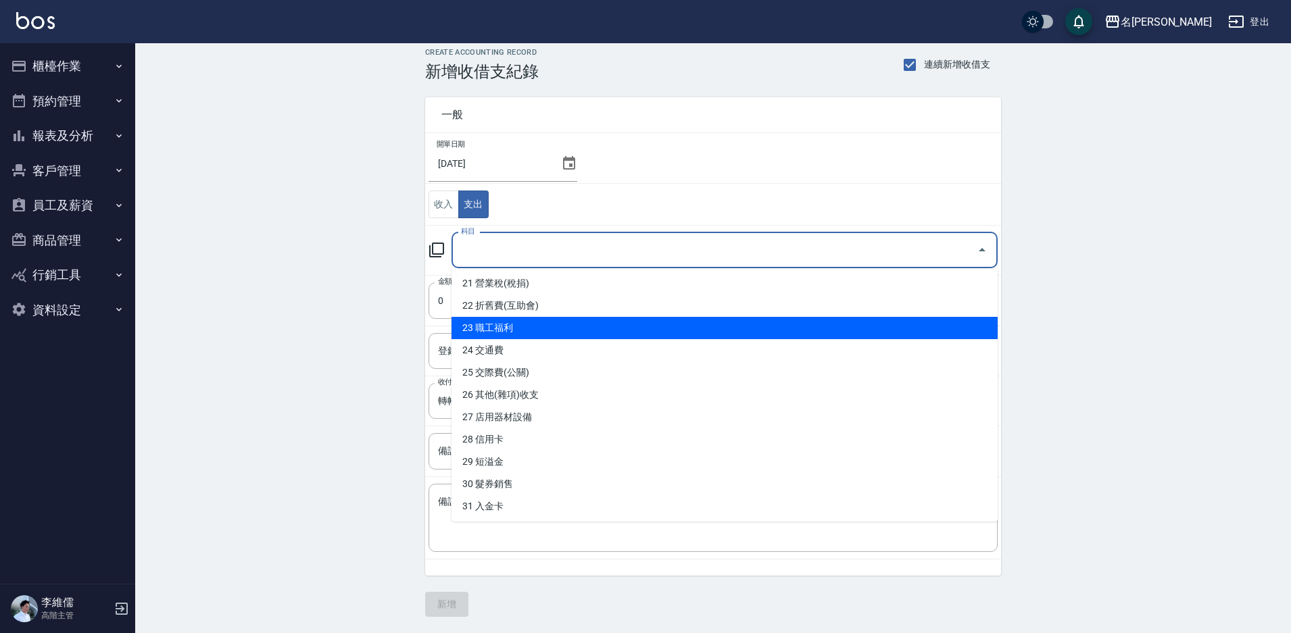
scroll to position [402, 0]
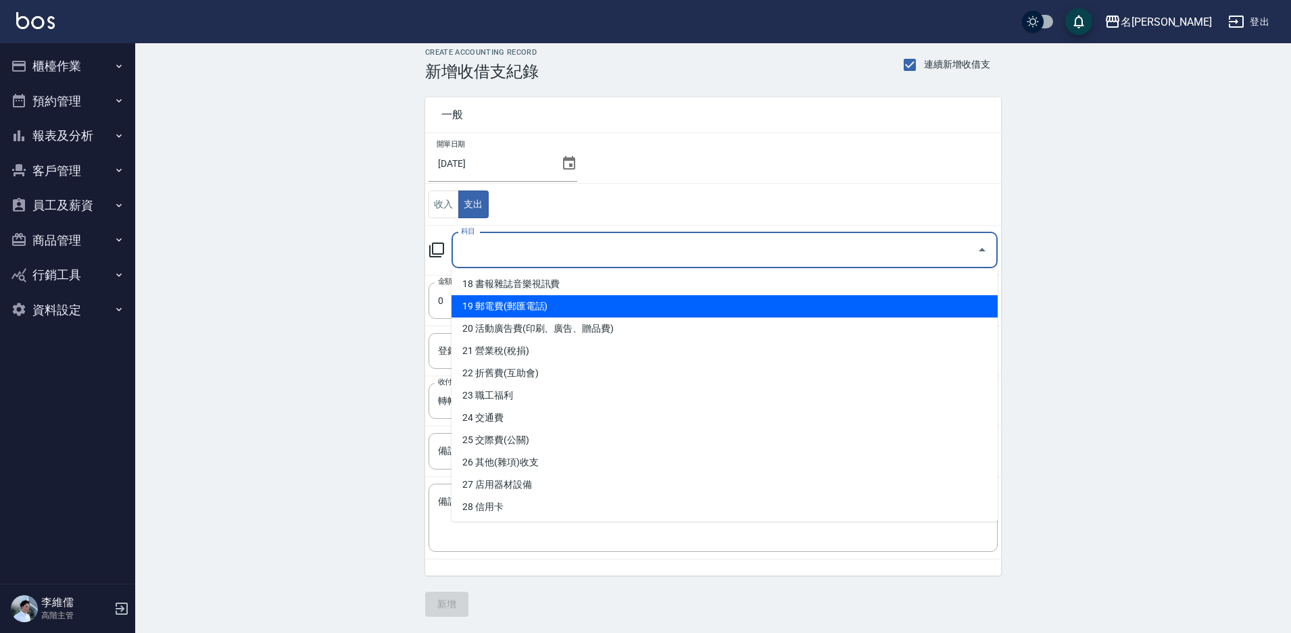
click at [520, 304] on li "19 郵電費(郵匯電話)" at bounding box center [724, 306] width 546 height 22
type input "19 郵電費(郵匯電話)"
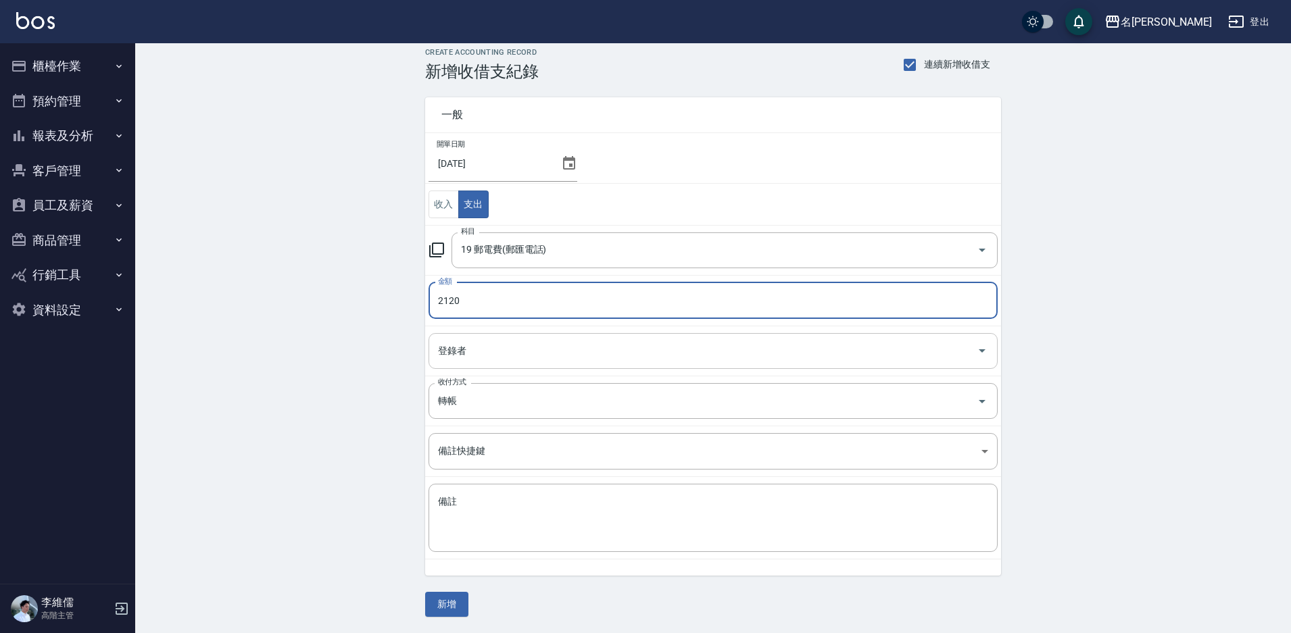
click at [674, 333] on div "登錄者" at bounding box center [712, 351] width 569 height 36
type input "2120"
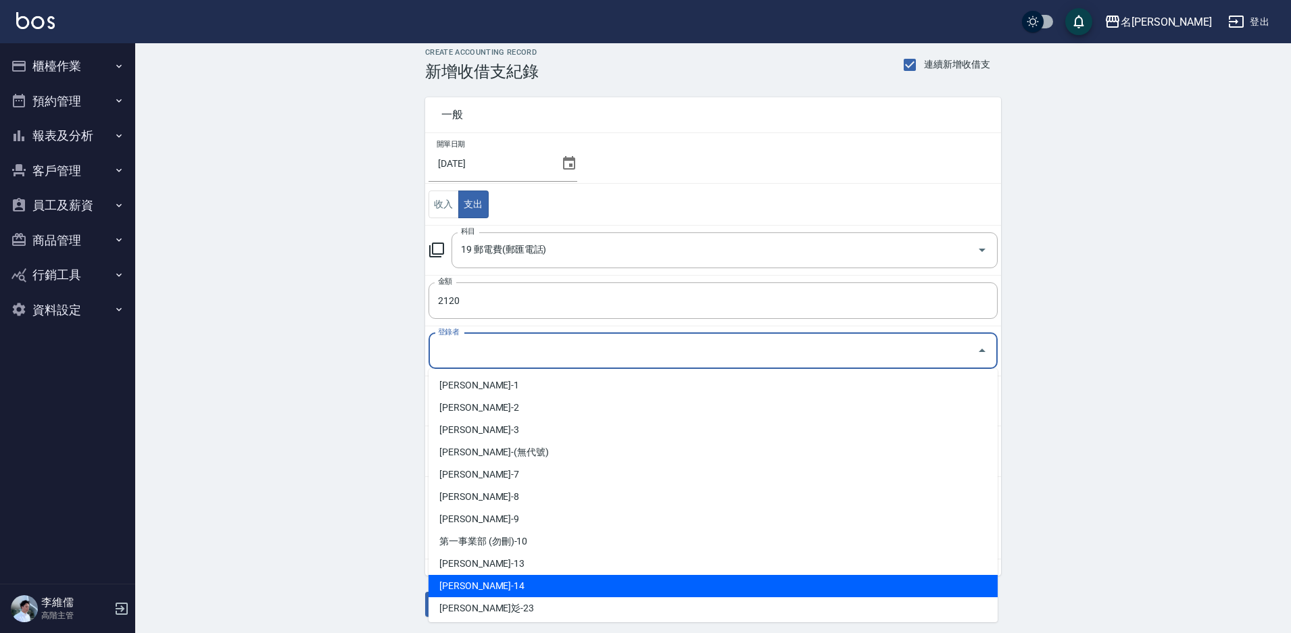
click at [530, 582] on li "[PERSON_NAME]-14" at bounding box center [712, 586] width 569 height 22
type input "[PERSON_NAME]-14"
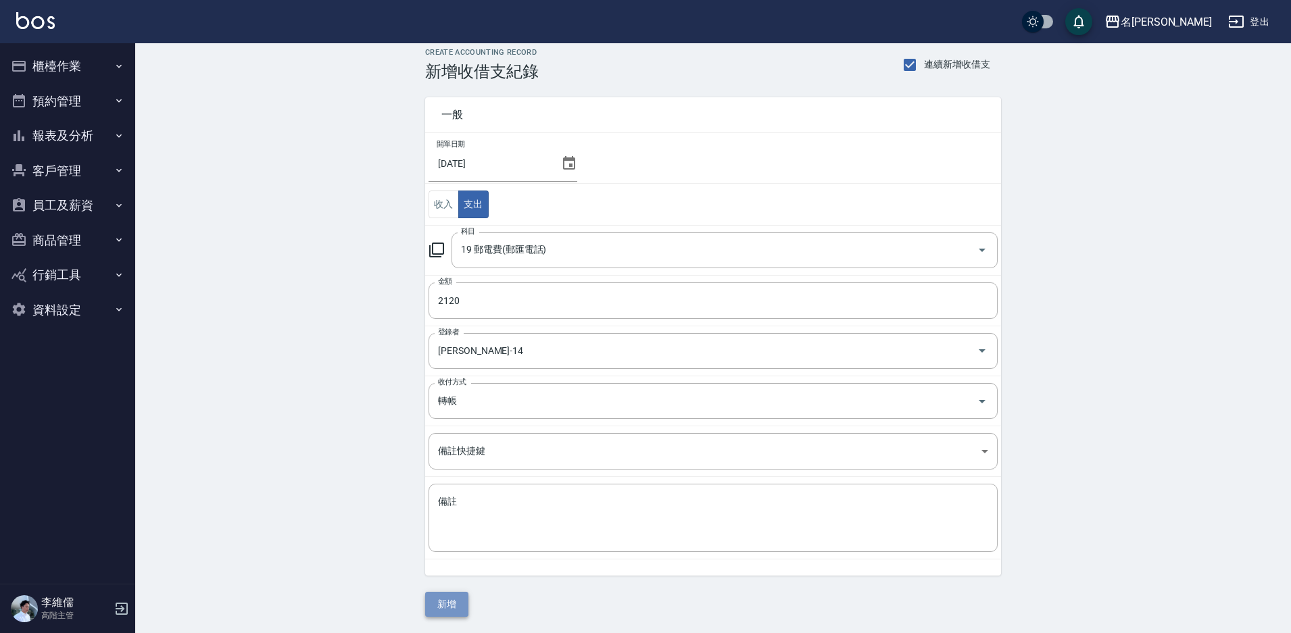
click at [439, 612] on button "新增" at bounding box center [446, 604] width 43 height 25
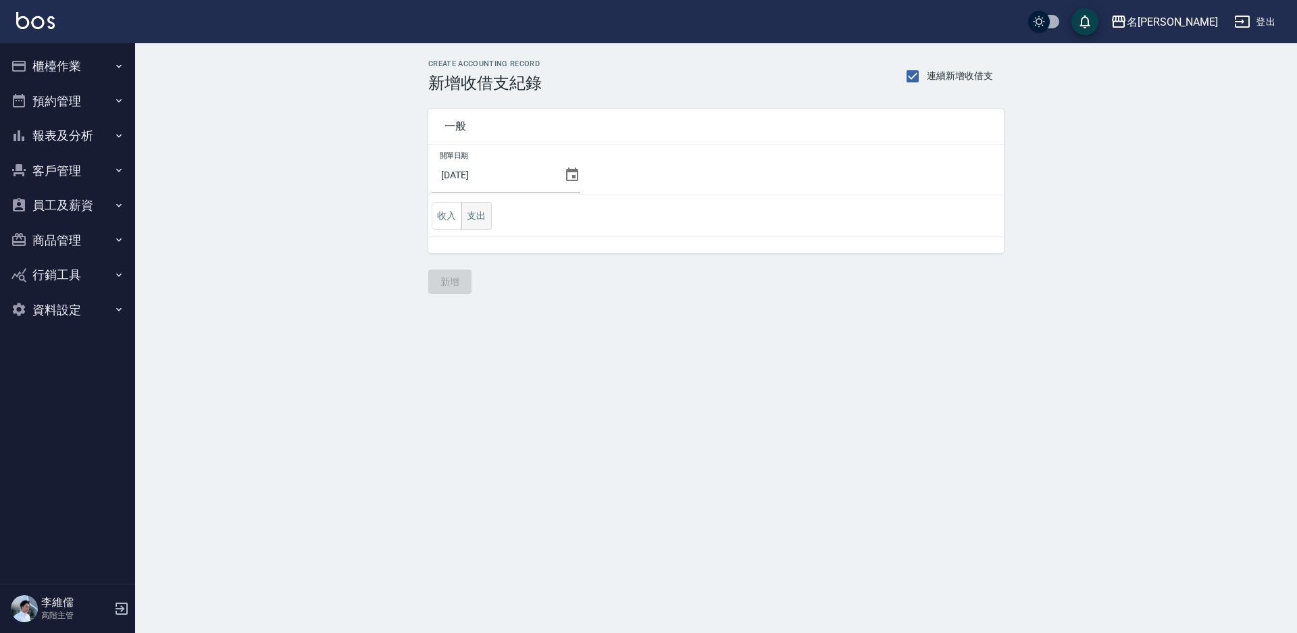
drag, startPoint x: 477, startPoint y: 228, endPoint x: 468, endPoint y: 220, distance: 12.9
click at [478, 228] on button "支出" at bounding box center [477, 216] width 30 height 28
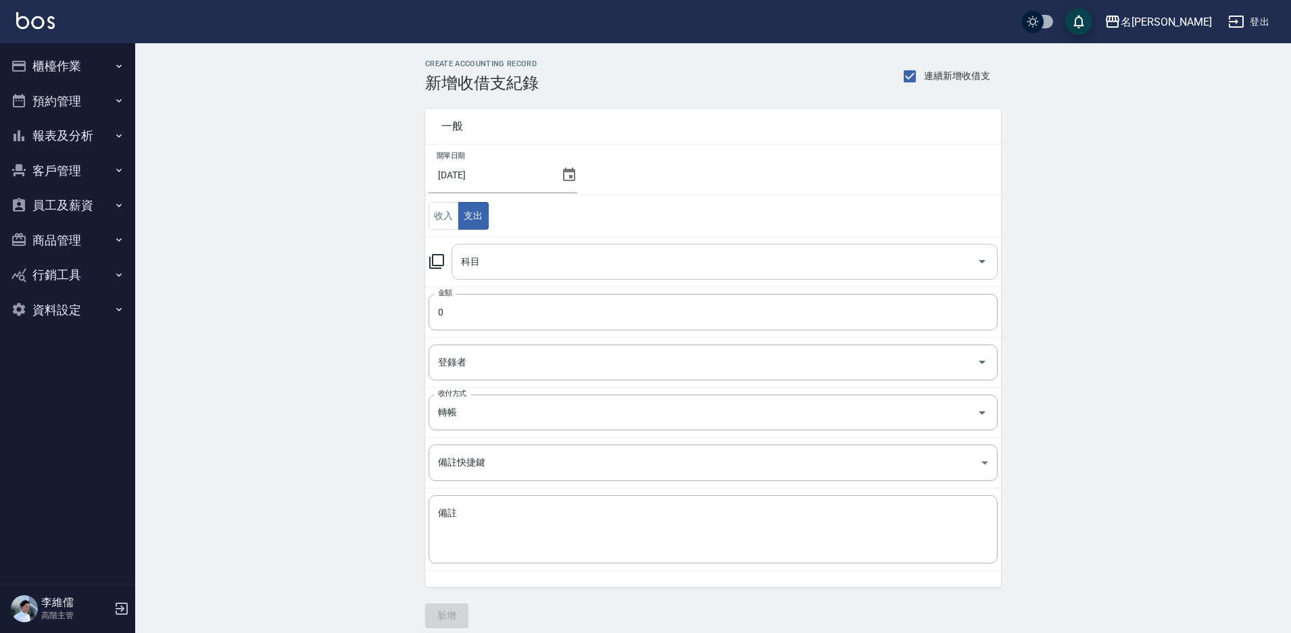
click at [489, 255] on input "科目" at bounding box center [714, 262] width 514 height 24
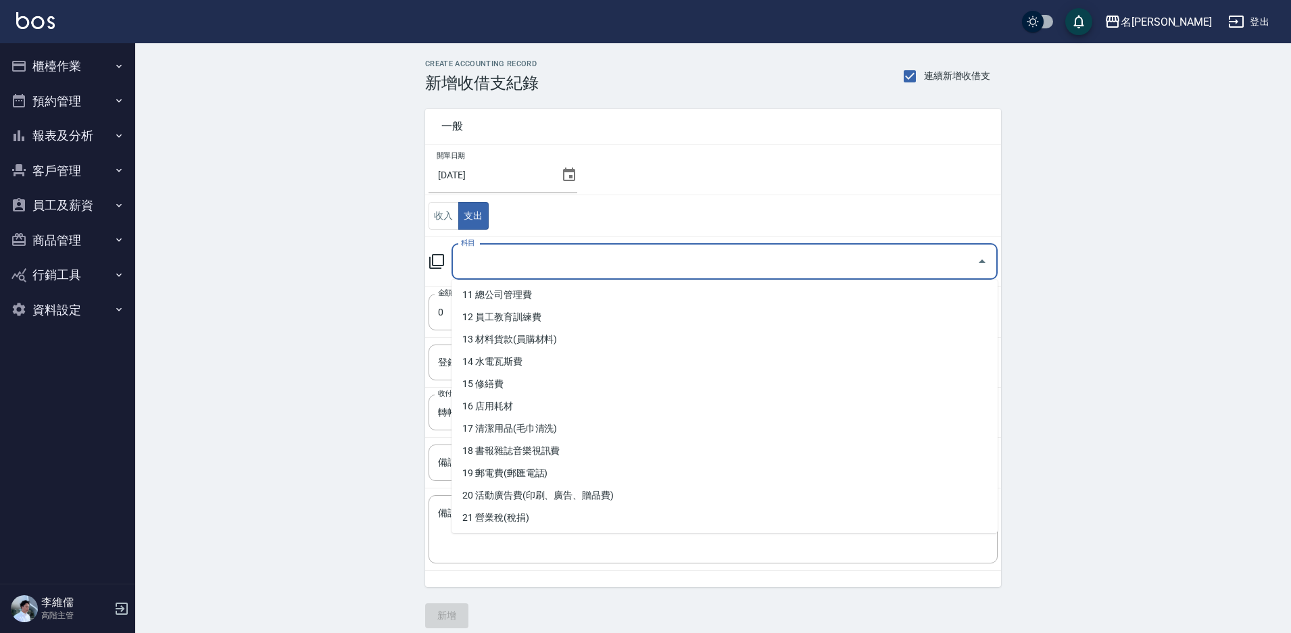
scroll to position [270, 0]
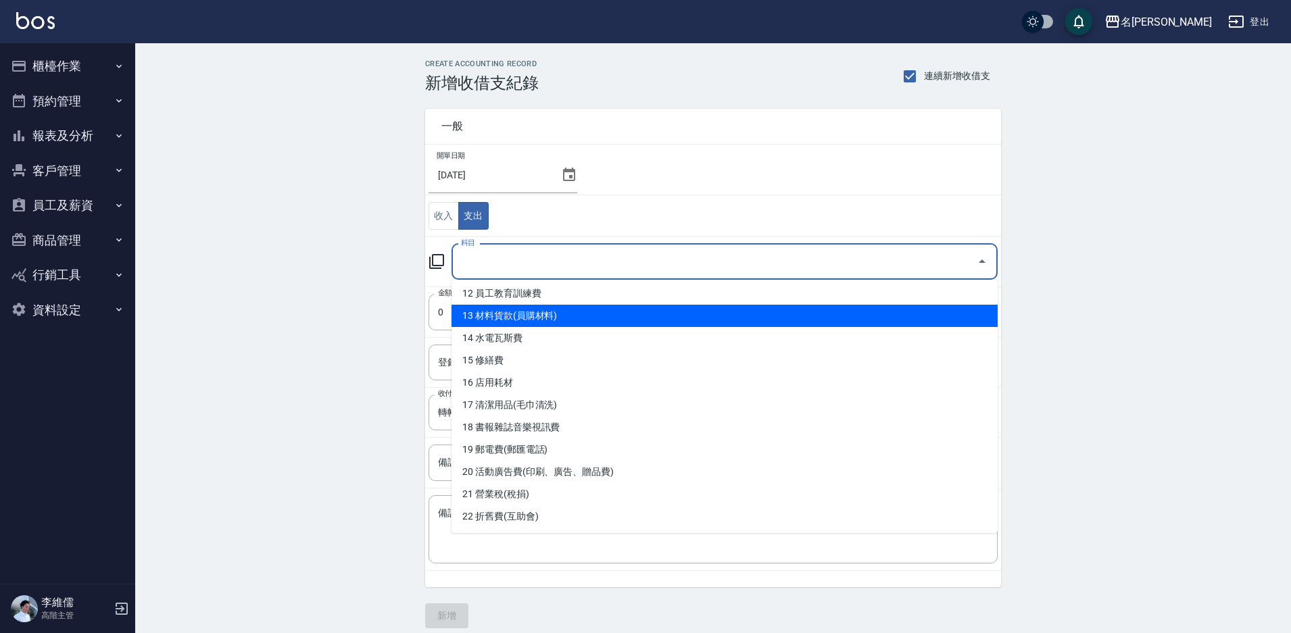
click at [615, 314] on li "13 材料貨款(員購材料)" at bounding box center [724, 316] width 546 height 22
type input "13 材料貨款(員購材料)"
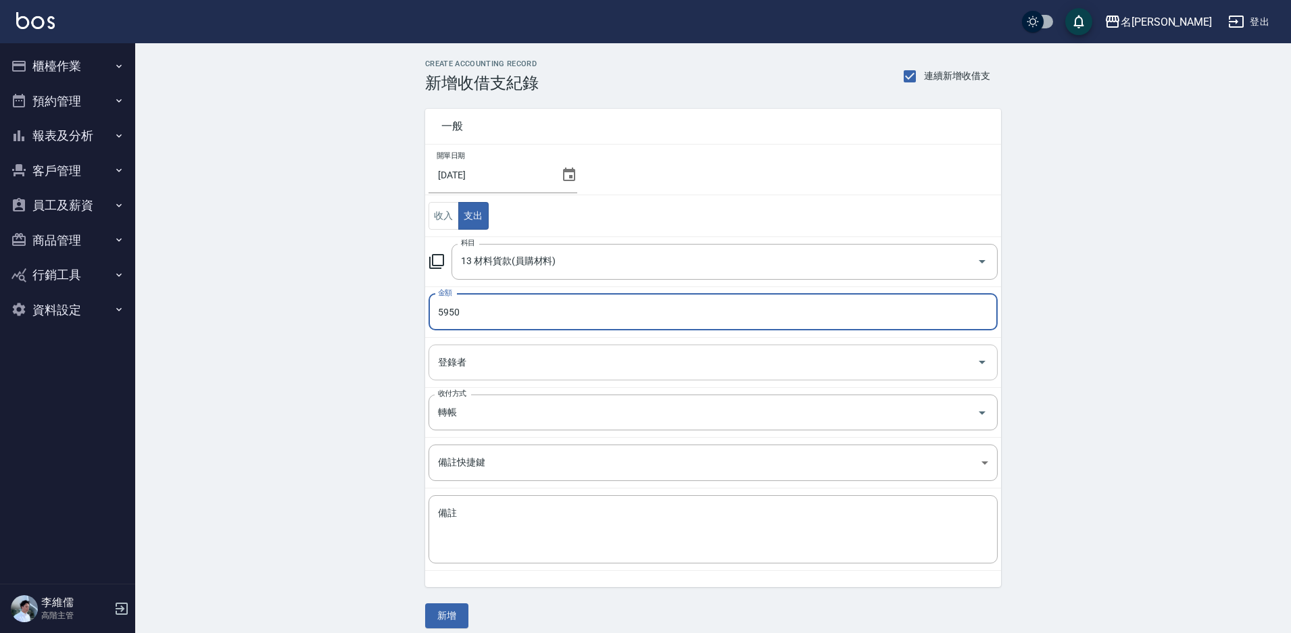
type input "5950"
click at [493, 373] on input "登錄者" at bounding box center [702, 363] width 537 height 24
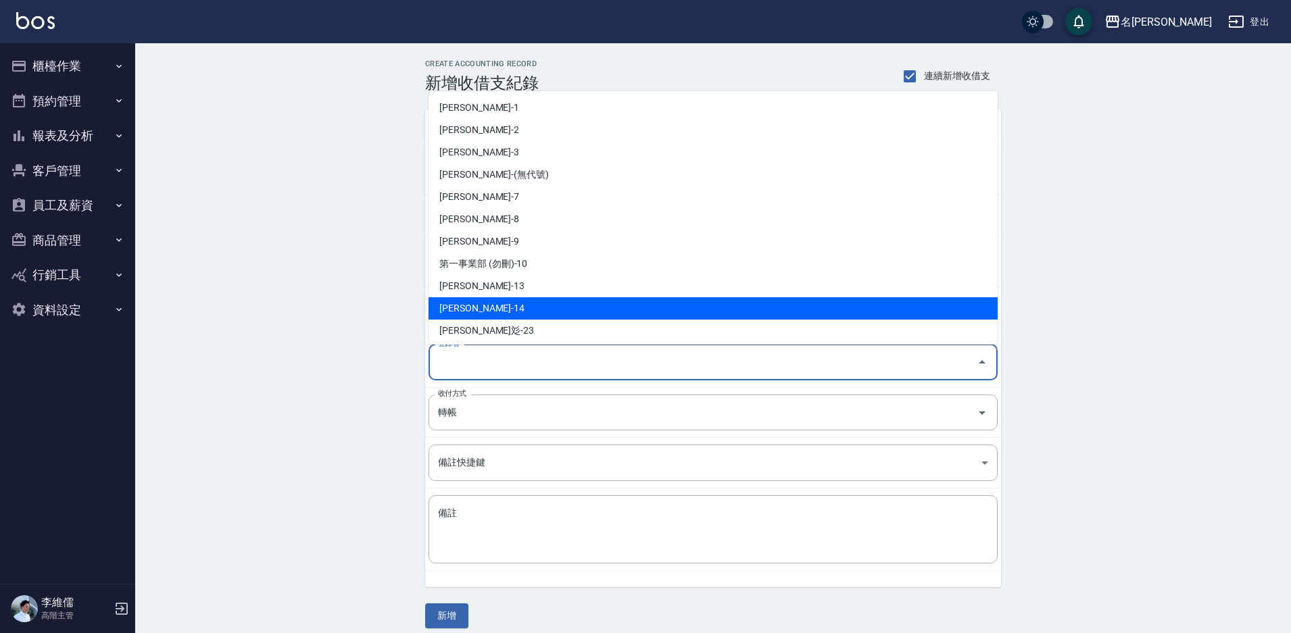
click at [480, 305] on li "[PERSON_NAME]-14" at bounding box center [712, 308] width 569 height 22
type input "[PERSON_NAME]-14"
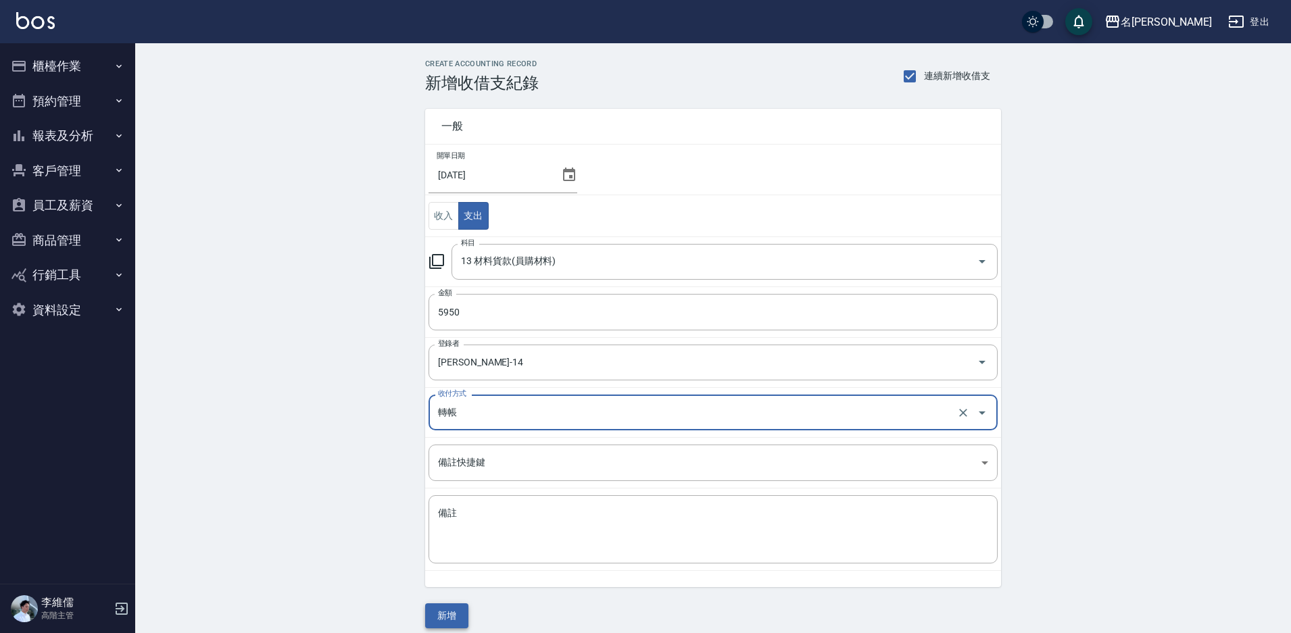
click at [447, 616] on button "新增" at bounding box center [446, 615] width 43 height 25
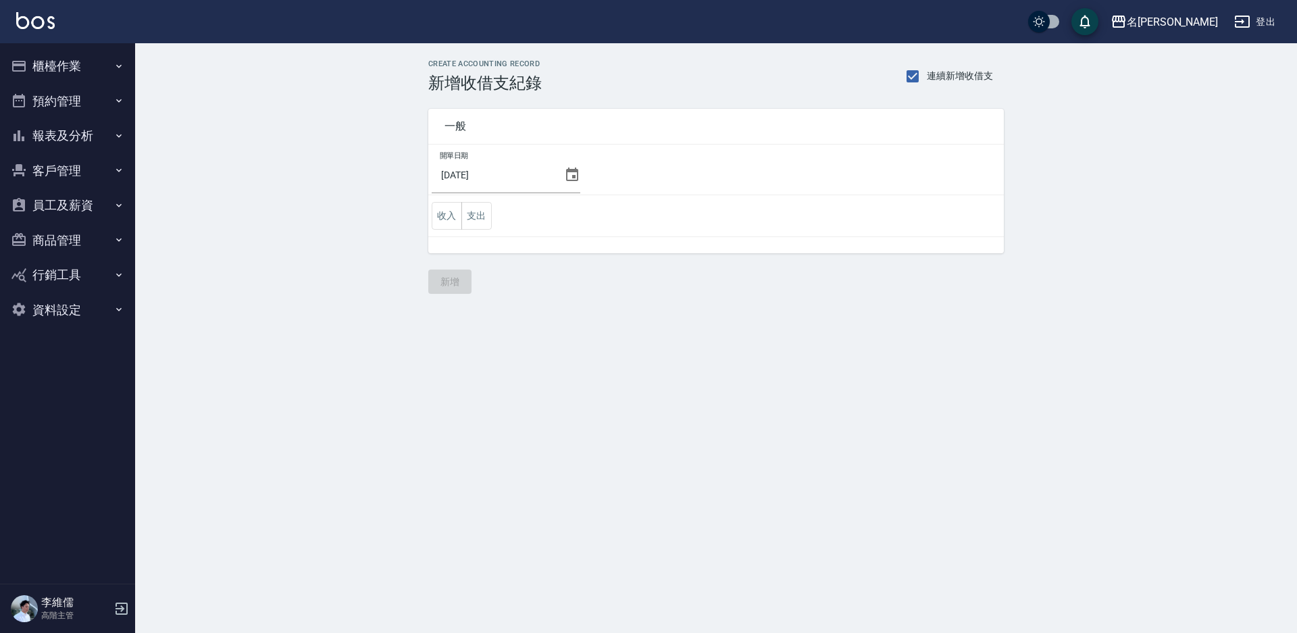
click at [481, 212] on button "支出" at bounding box center [477, 216] width 30 height 28
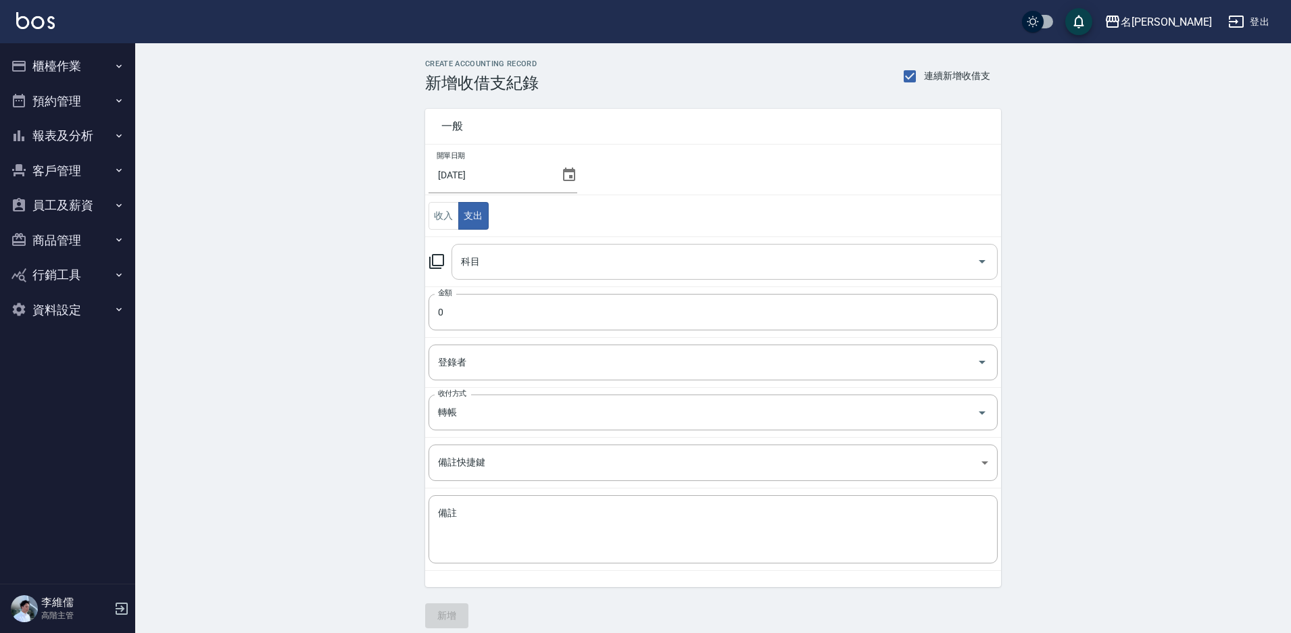
click at [489, 248] on div "科目" at bounding box center [724, 262] width 546 height 36
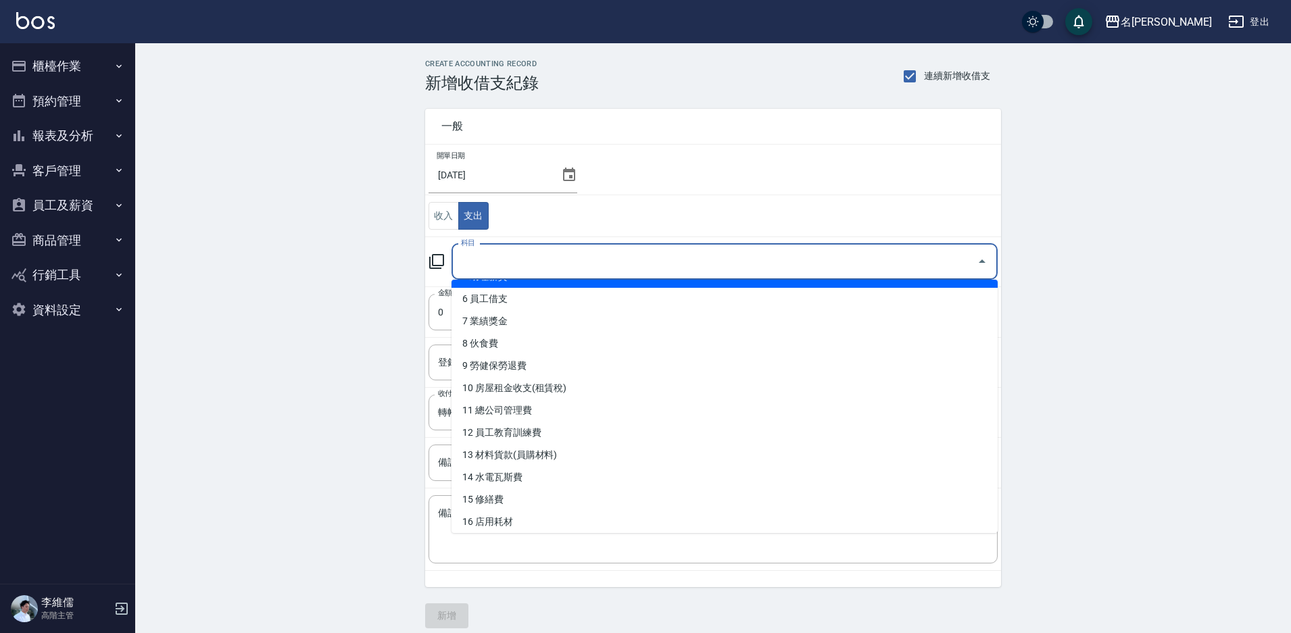
scroll to position [135, 0]
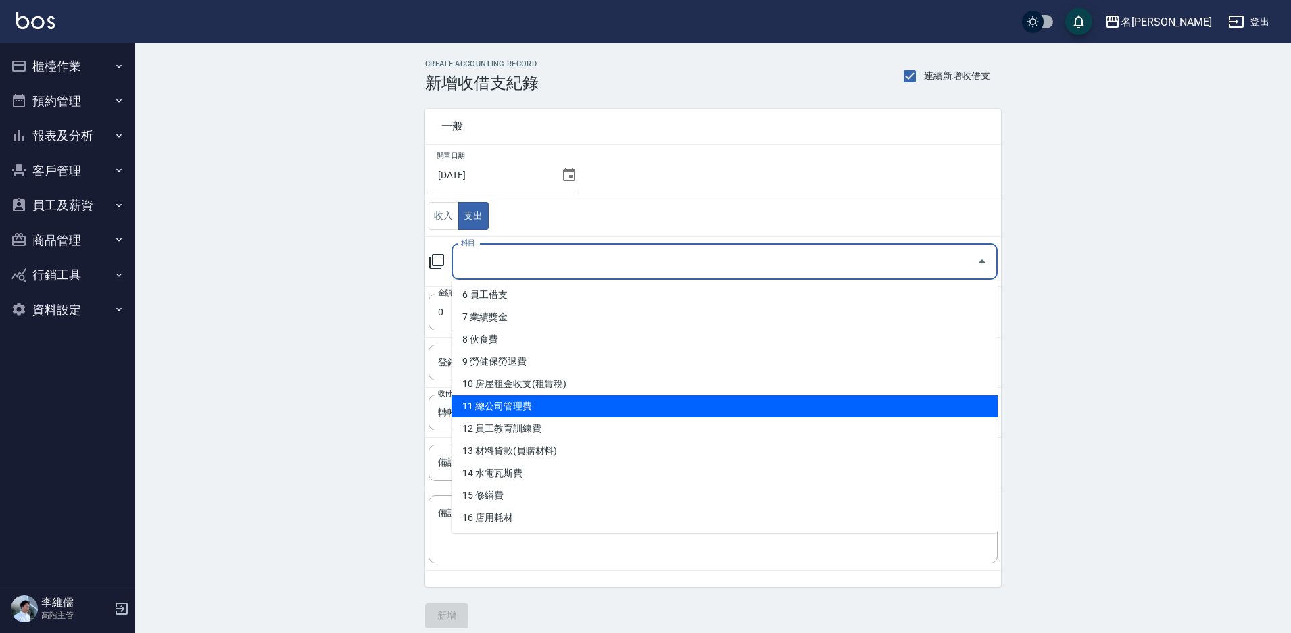
click at [535, 414] on li "11 總公司管理費" at bounding box center [724, 406] width 546 height 22
type input "11 總公司管理費"
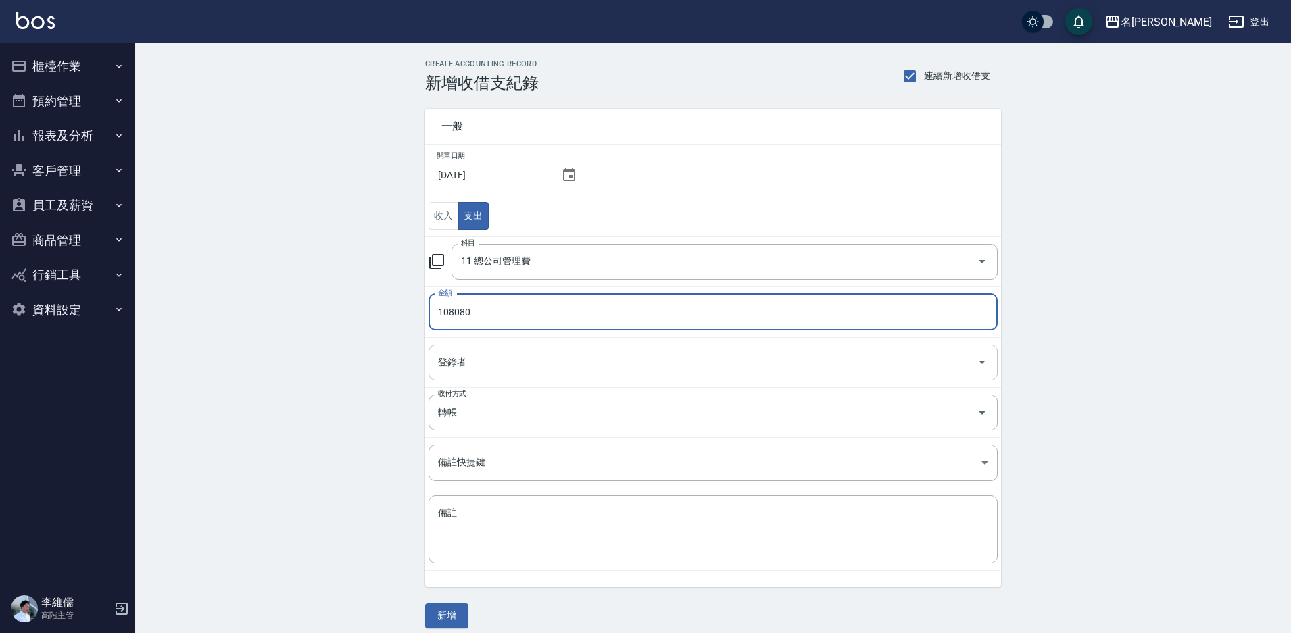
type input "108080"
click at [611, 357] on input "登錄者" at bounding box center [702, 363] width 537 height 24
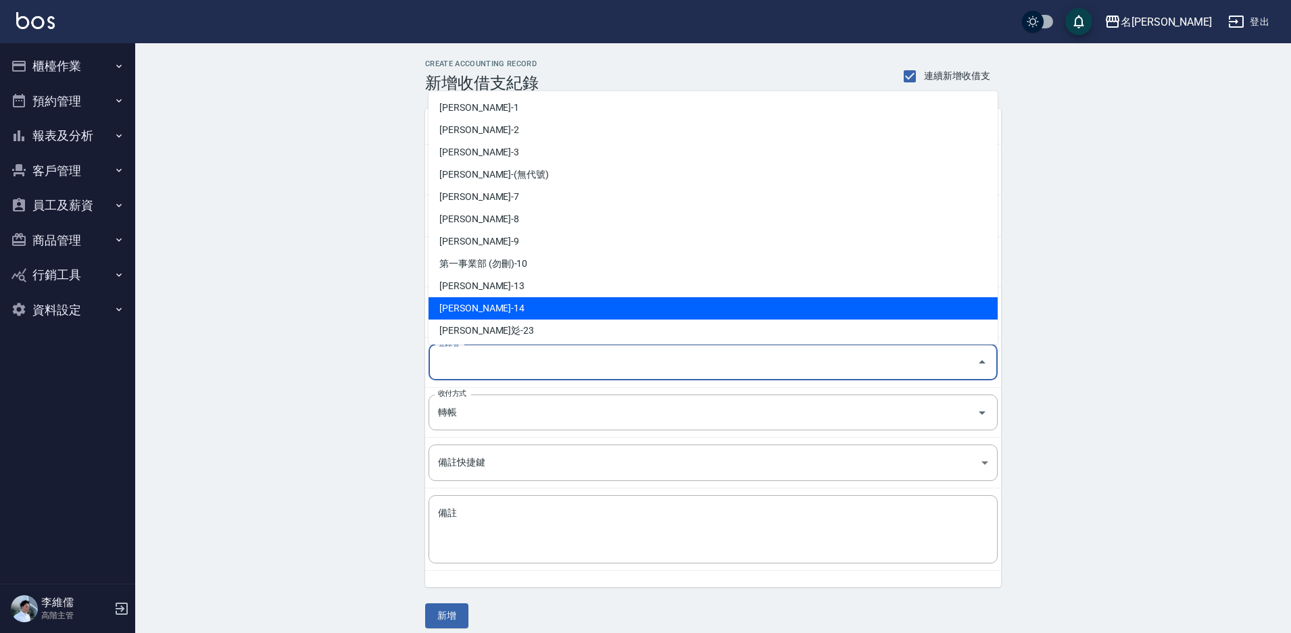
click at [514, 305] on li "[PERSON_NAME]-14" at bounding box center [712, 308] width 569 height 22
type input "[PERSON_NAME]-14"
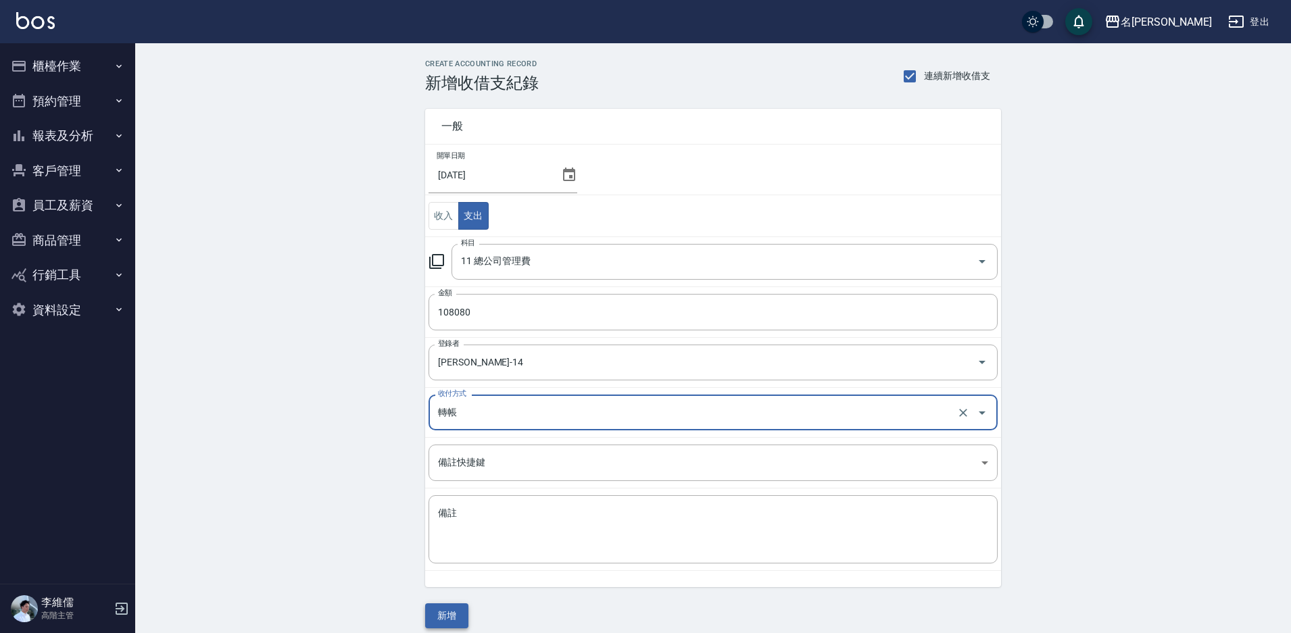
click at [453, 612] on button "新增" at bounding box center [446, 615] width 43 height 25
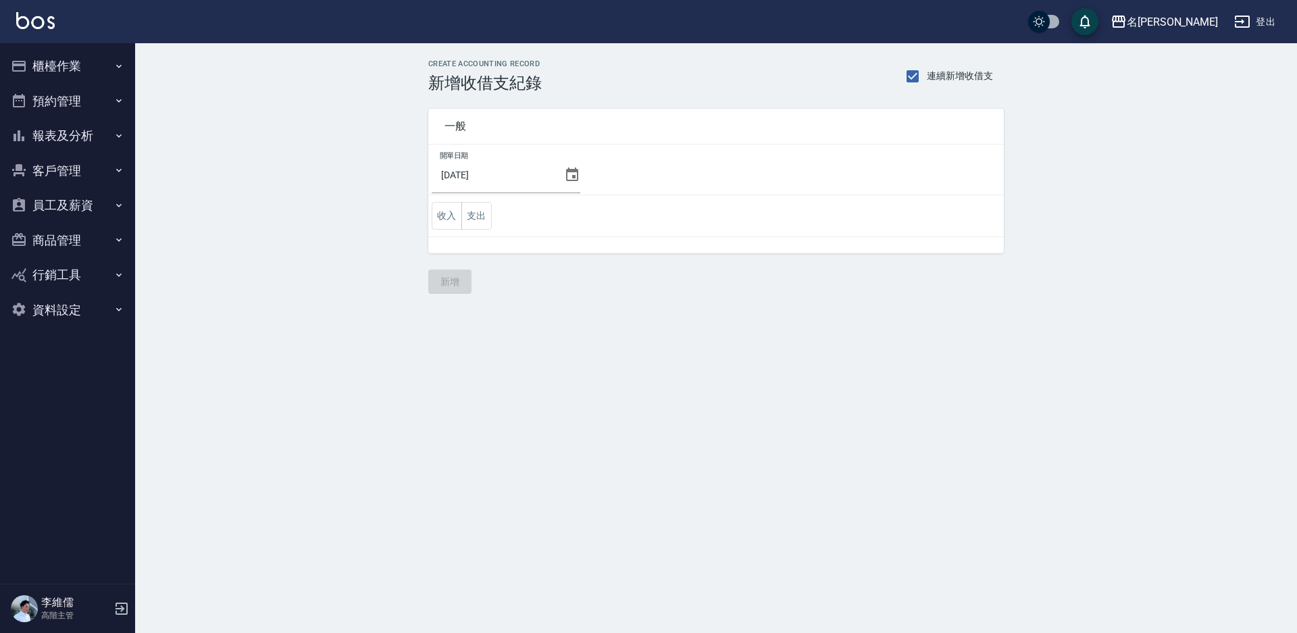
click at [472, 230] on td "收入 支出" at bounding box center [716, 216] width 576 height 42
click at [491, 224] on button "支出" at bounding box center [477, 216] width 30 height 28
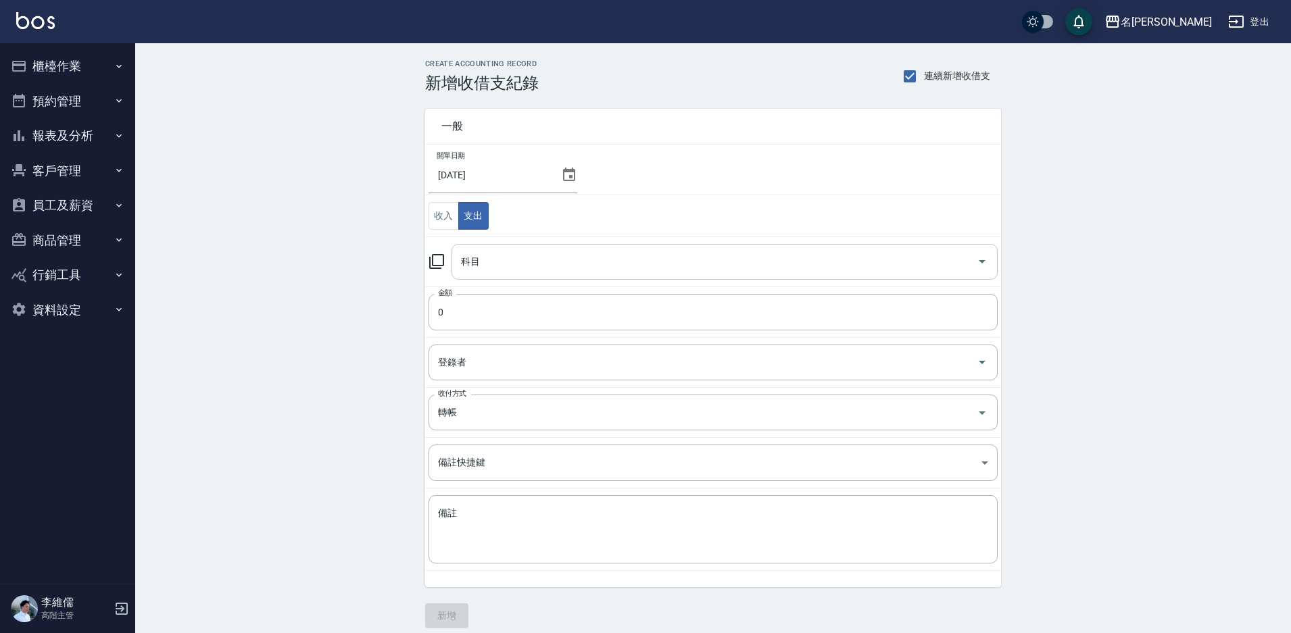
click at [489, 255] on input "科目" at bounding box center [714, 262] width 514 height 24
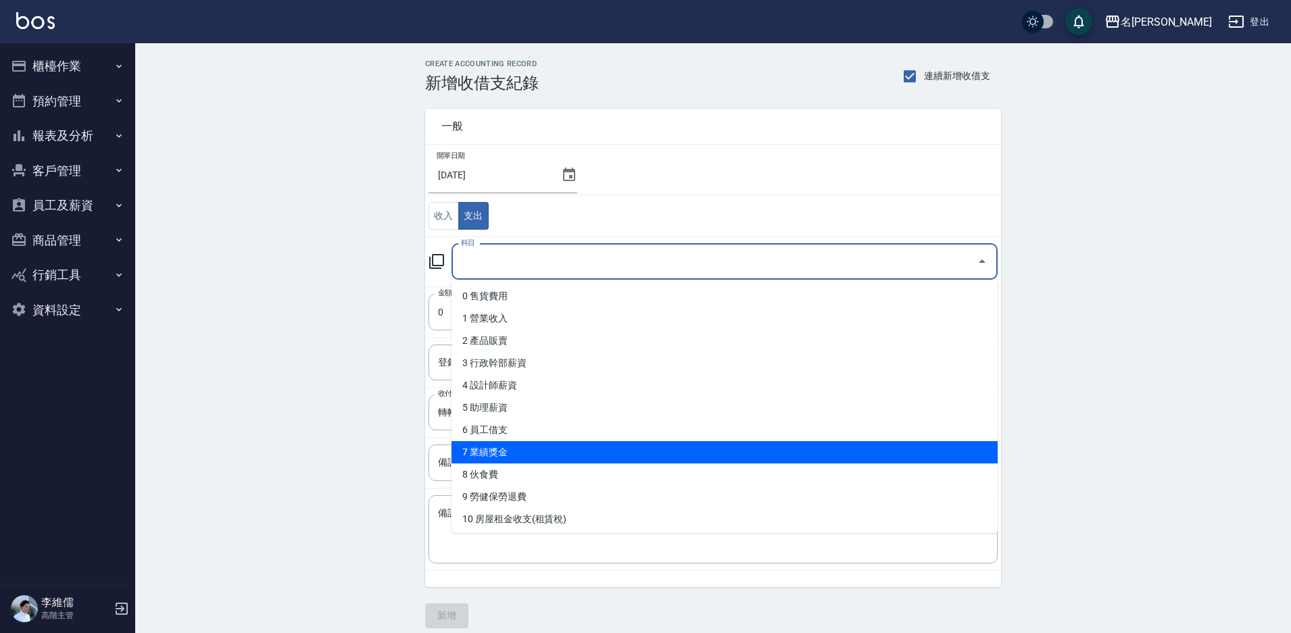
scroll to position [203, 0]
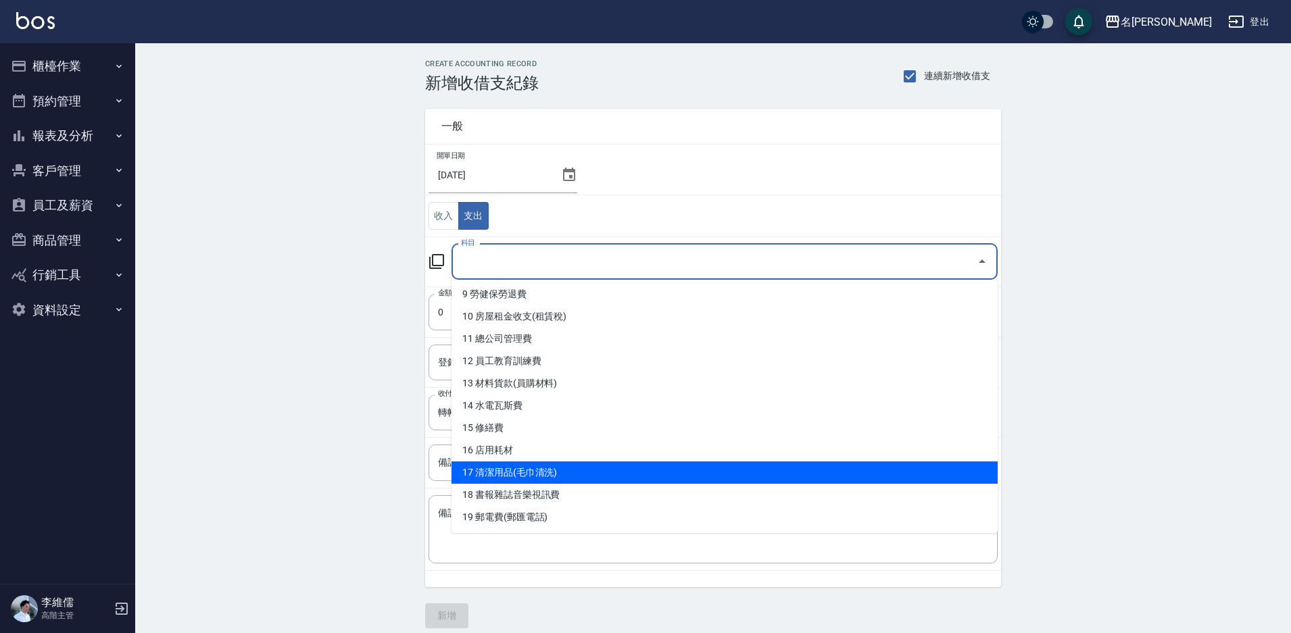
click at [680, 470] on li "17 清潔用品(毛巾清洗)" at bounding box center [724, 473] width 546 height 22
type input "17 清潔用品(毛巾清洗)"
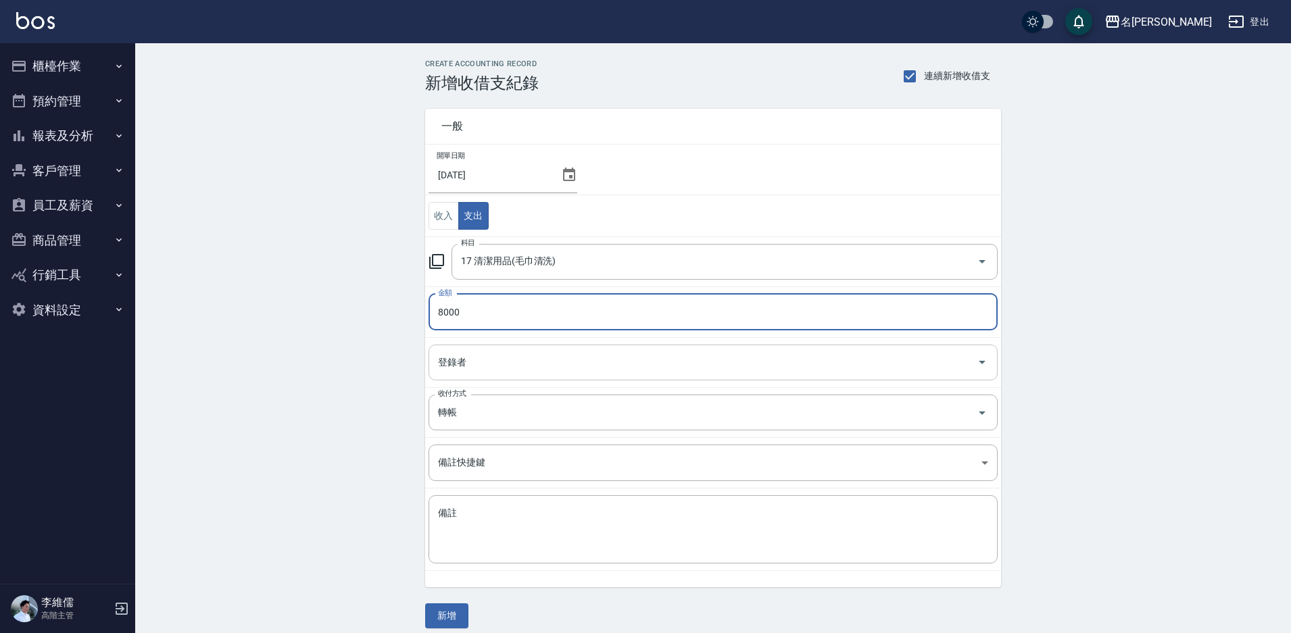
type input "8000"
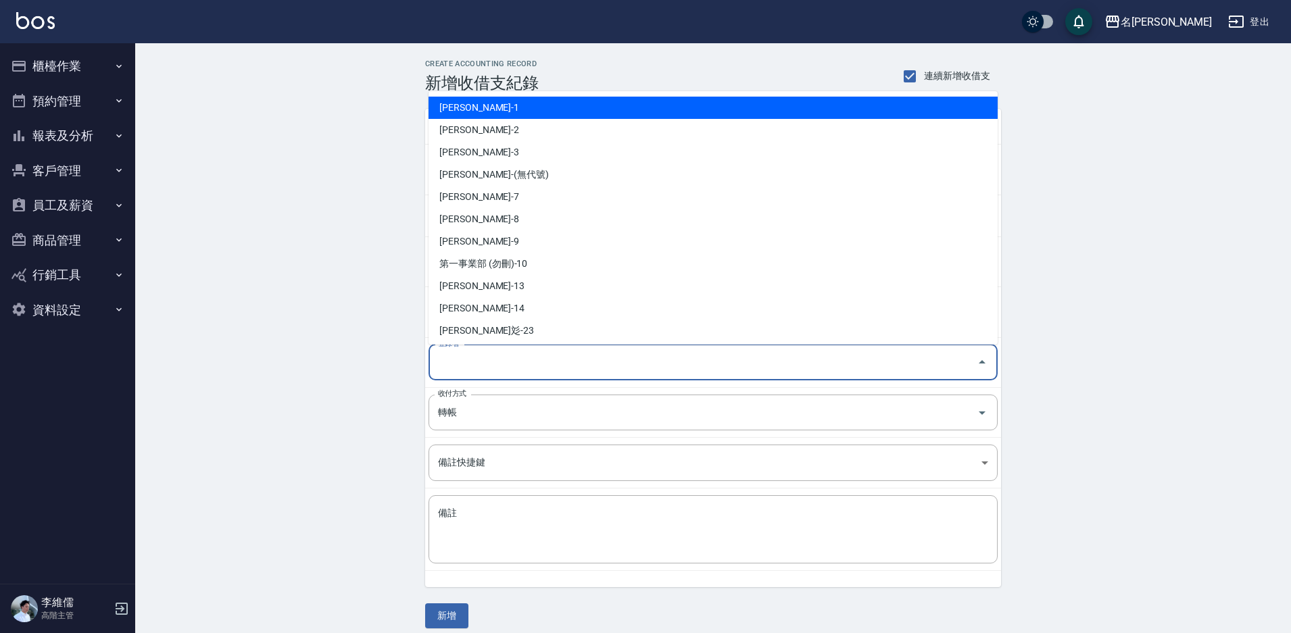
click at [530, 355] on input "登錄者" at bounding box center [702, 363] width 537 height 24
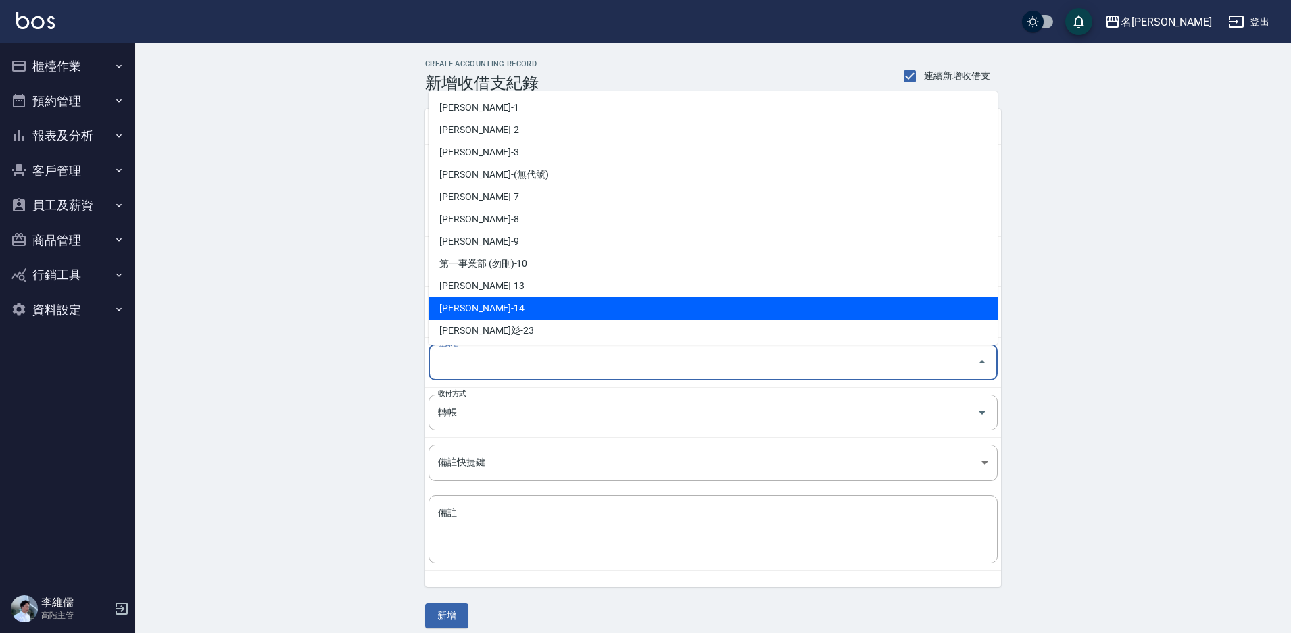
click at [474, 314] on li "[PERSON_NAME]-14" at bounding box center [712, 308] width 569 height 22
type input "[PERSON_NAME]-14"
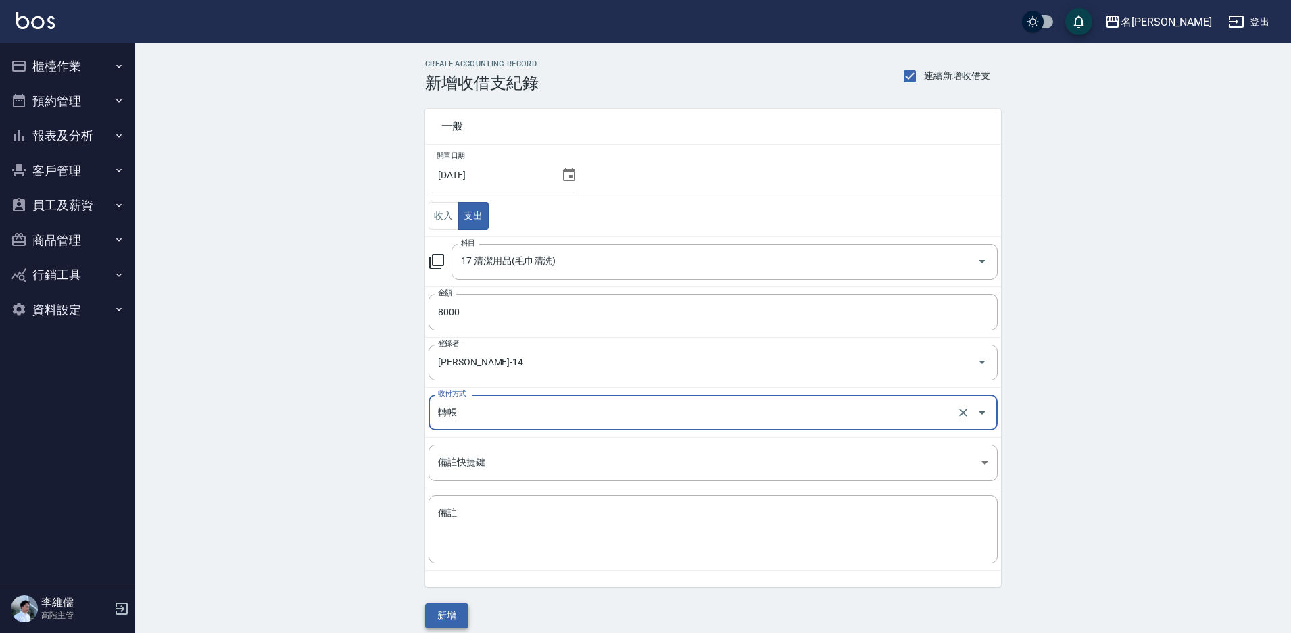
click at [444, 616] on button "新增" at bounding box center [446, 615] width 43 height 25
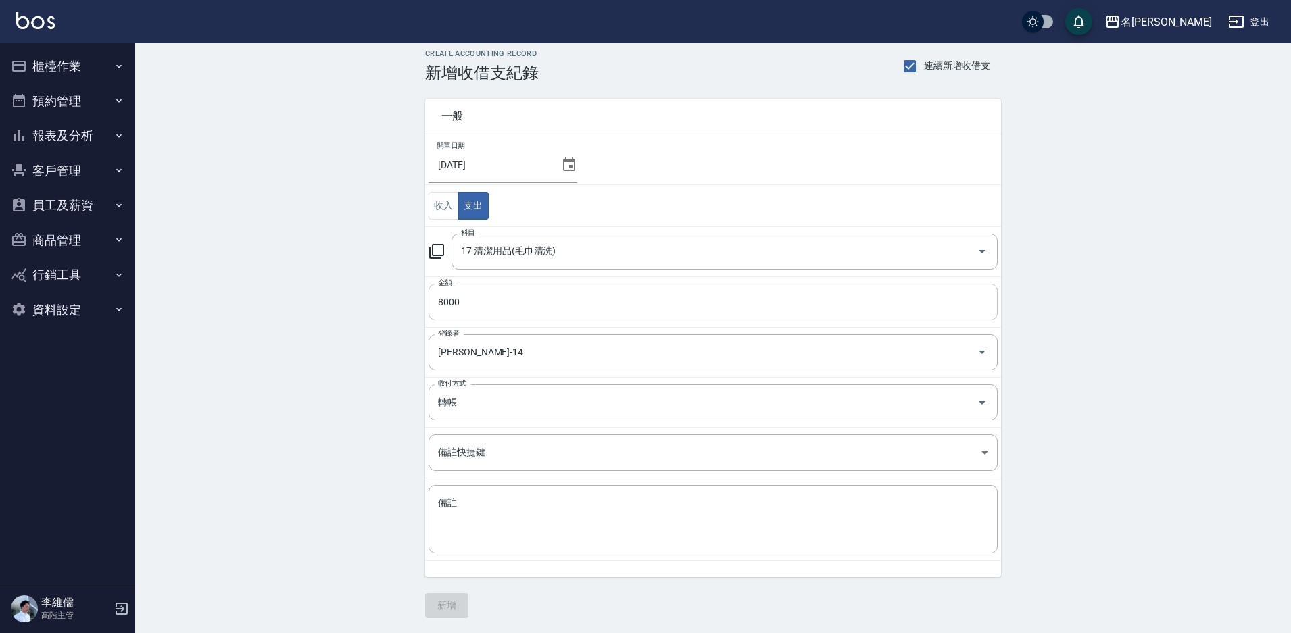
scroll to position [11, 0]
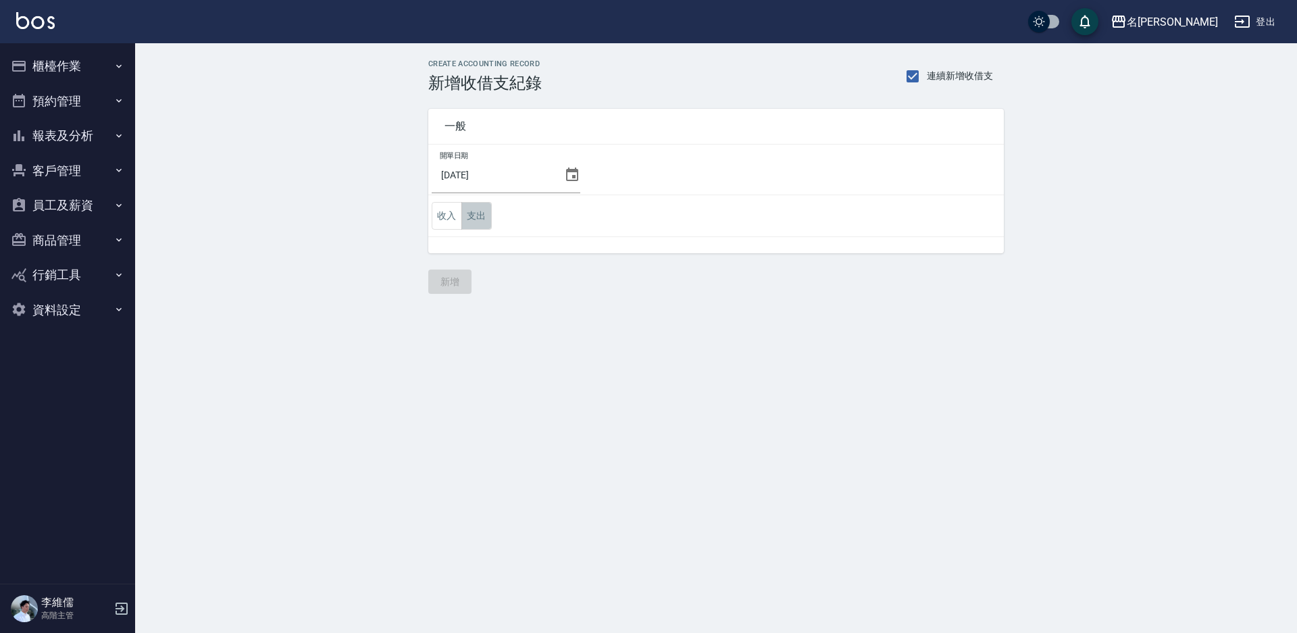
click at [482, 214] on button "支出" at bounding box center [477, 216] width 30 height 28
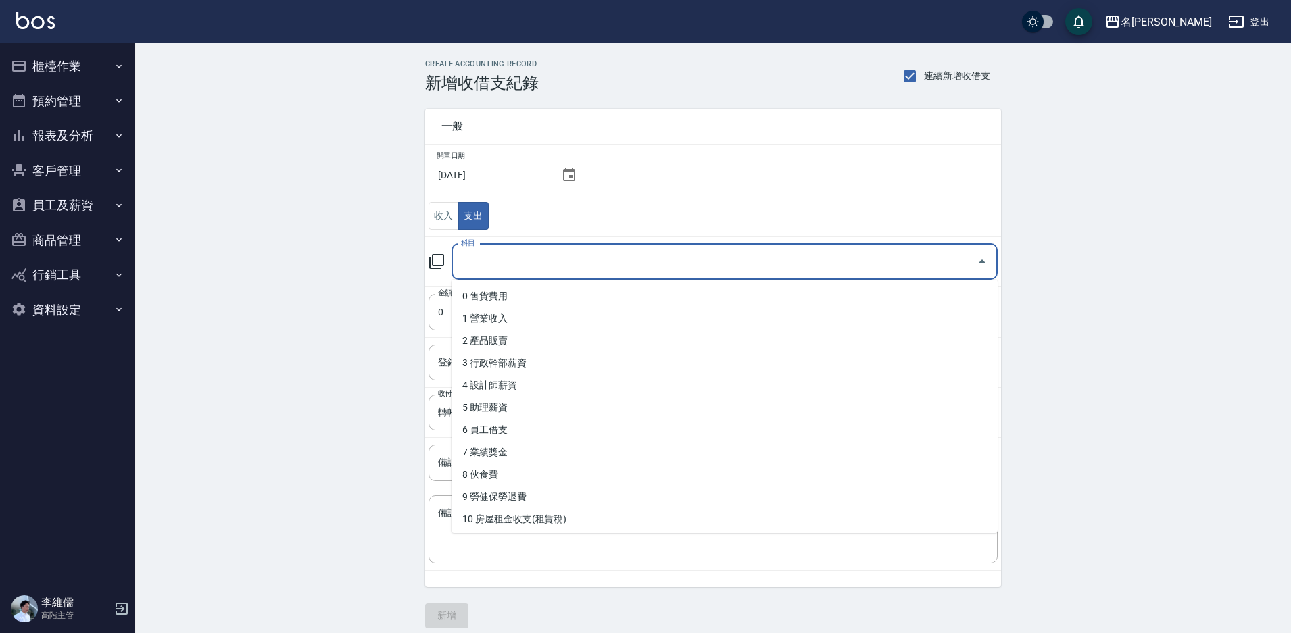
click at [512, 250] on input "科目" at bounding box center [714, 262] width 514 height 24
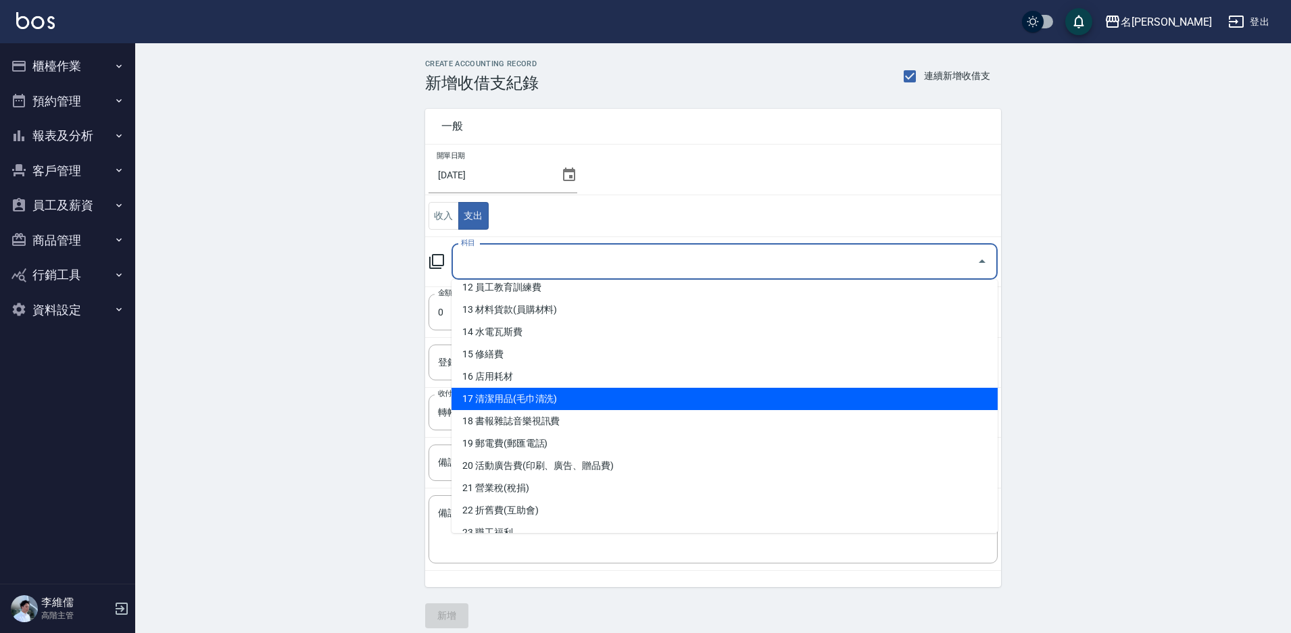
scroll to position [199, 0]
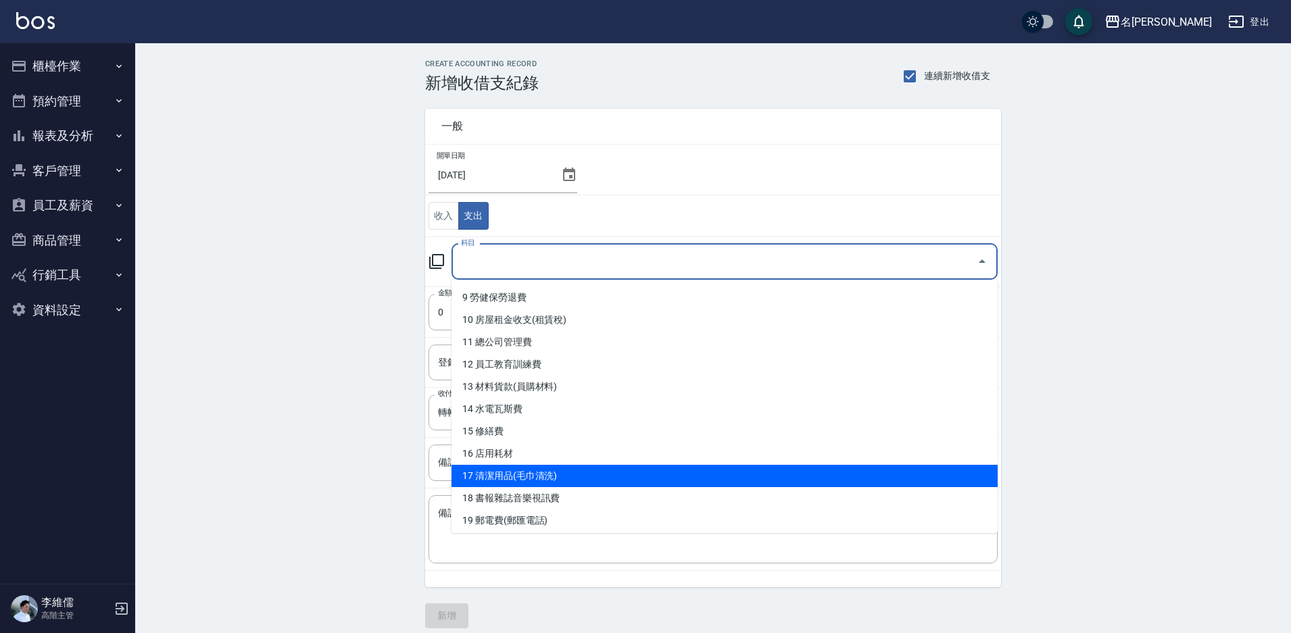
click at [570, 474] on li "17 清潔用品(毛巾清洗)" at bounding box center [724, 476] width 546 height 22
type input "17 清潔用品(毛巾清洗)"
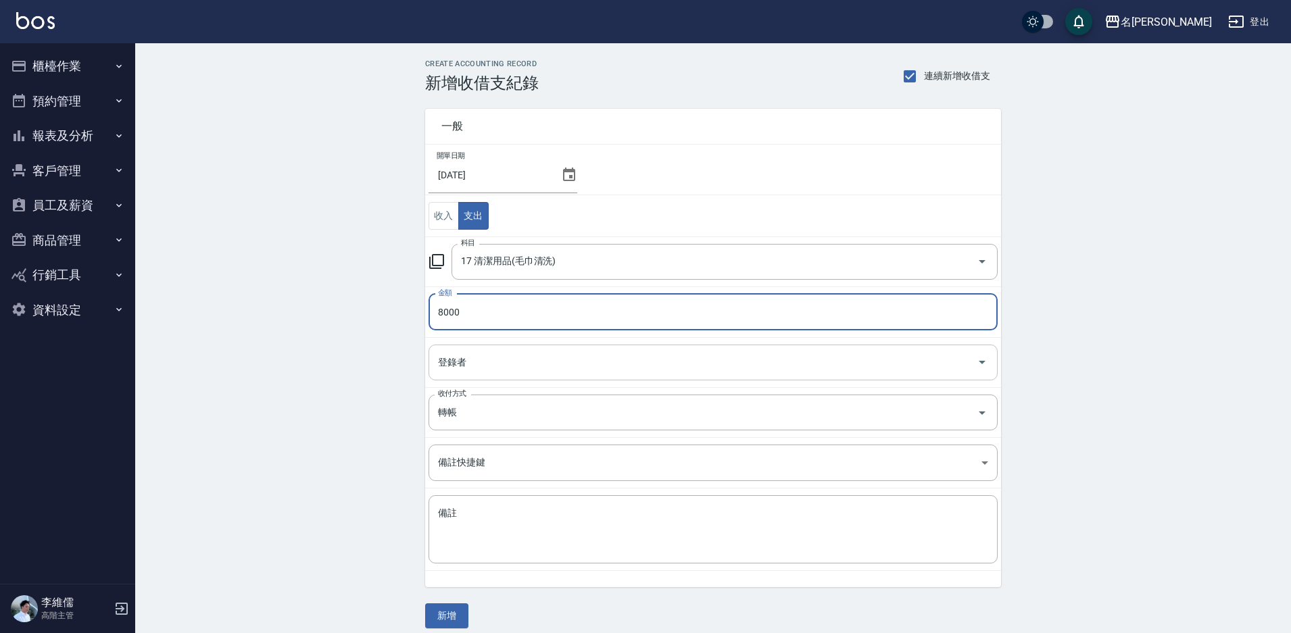
type input "8000"
click at [572, 351] on input "登錄者" at bounding box center [702, 363] width 537 height 24
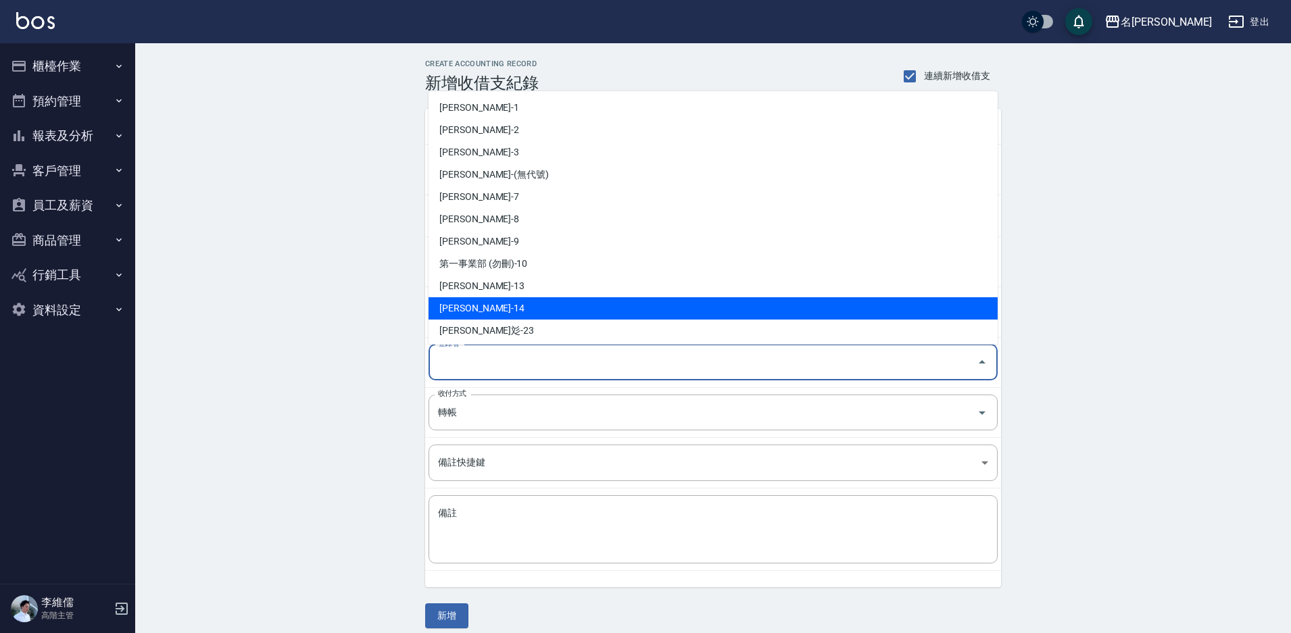
click at [508, 301] on li "李維儒-14" at bounding box center [712, 308] width 569 height 22
type input "李維儒-14"
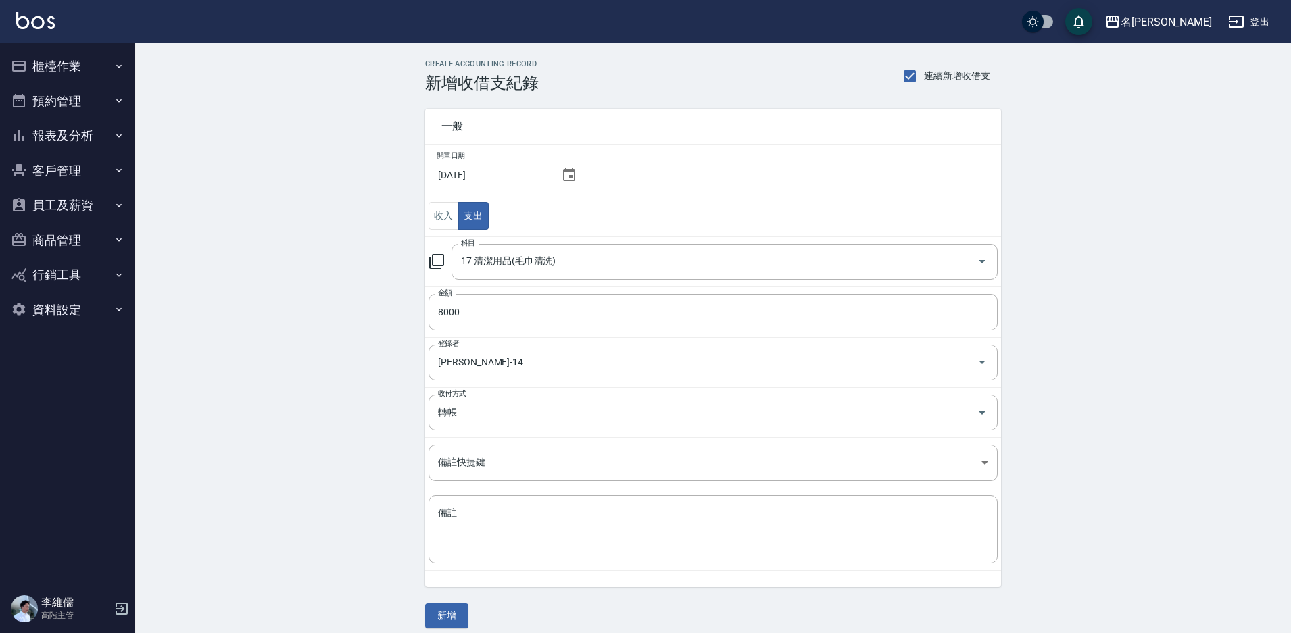
click at [349, 351] on div "CREATE ACCOUNTING RECORD 新增收借支紀錄 連續新增收借支 一般 開單日期 2025/08/31 收入 支出 科目 17 清潔用品(毛巾…" at bounding box center [712, 343] width 1155 height 601
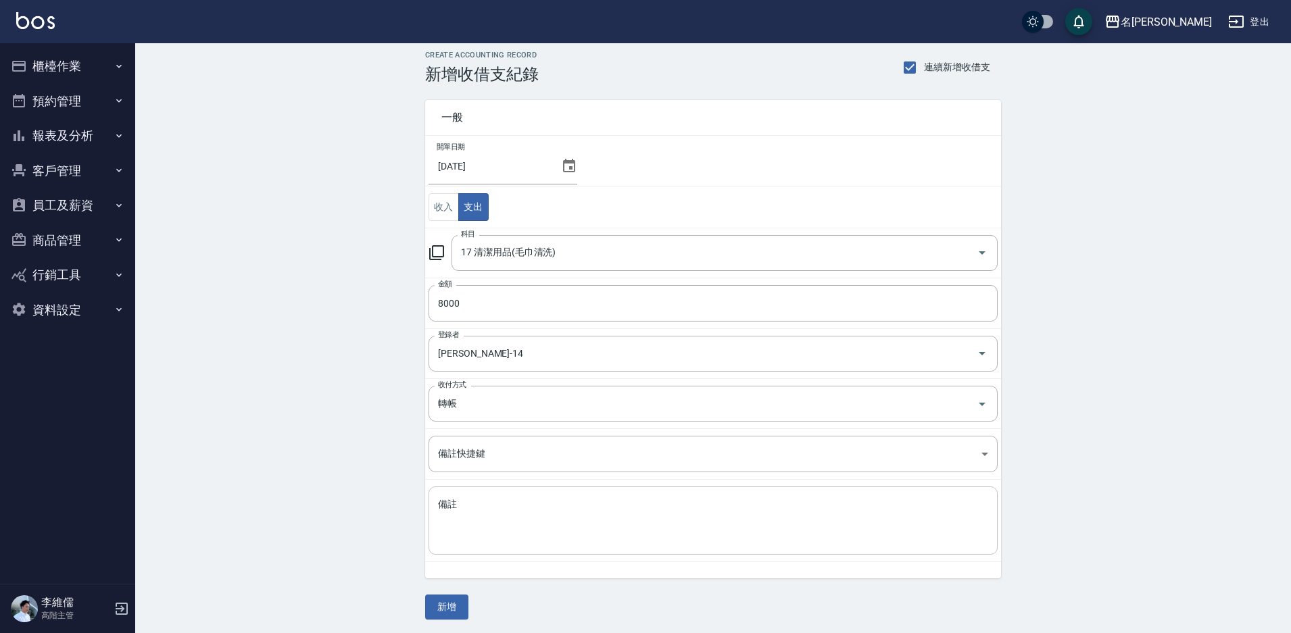
scroll to position [11, 0]
click at [442, 605] on button "新增" at bounding box center [446, 604] width 43 height 25
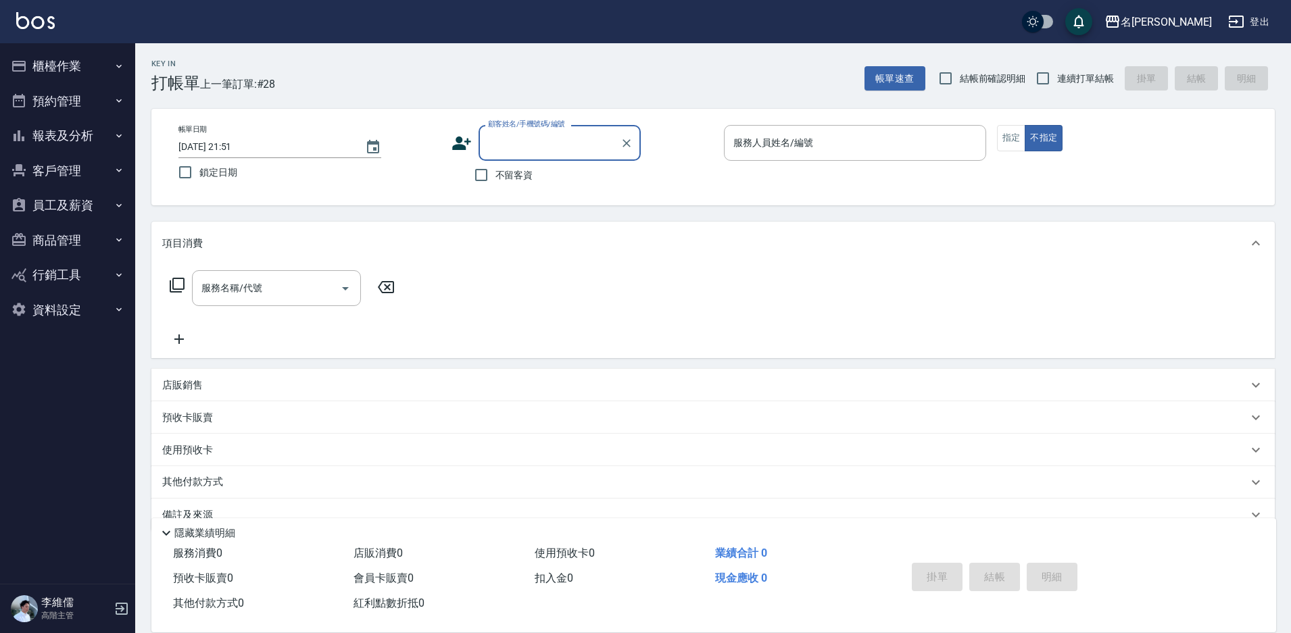
click at [66, 145] on button "報表及分析" at bounding box center [67, 135] width 124 height 35
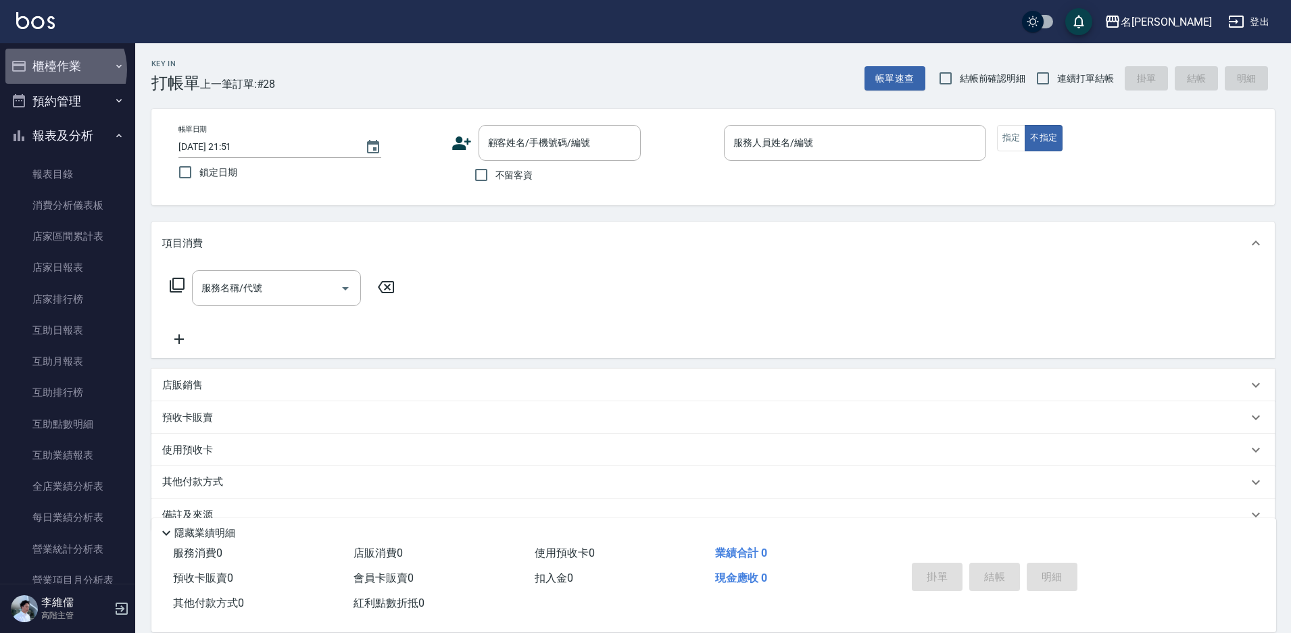
click at [57, 70] on button "櫃檯作業" at bounding box center [67, 66] width 124 height 35
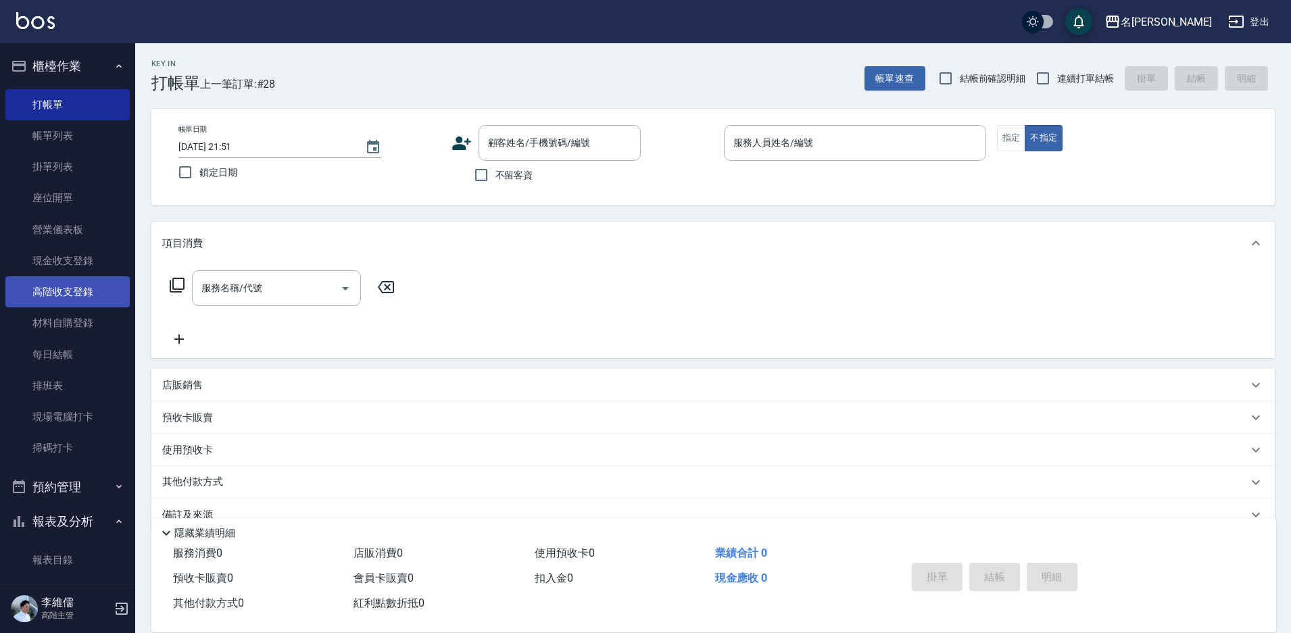
click at [73, 291] on link "高階收支登錄" at bounding box center [67, 291] width 124 height 31
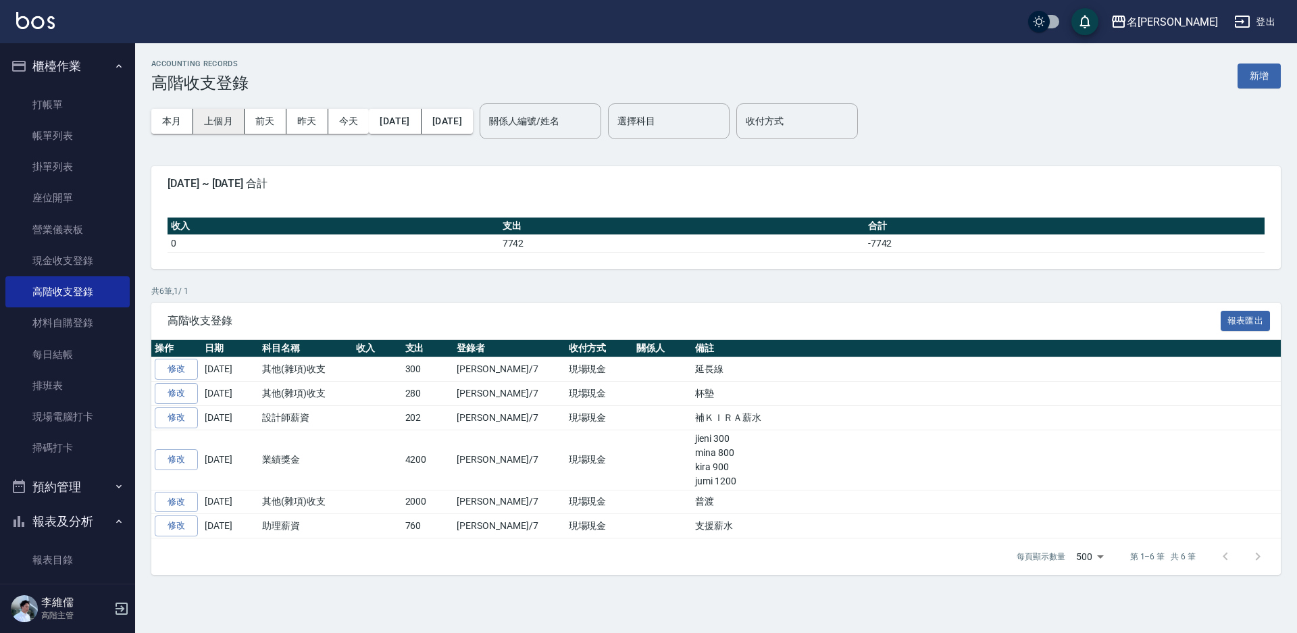
click at [217, 115] on button "上個月" at bounding box center [218, 121] width 51 height 25
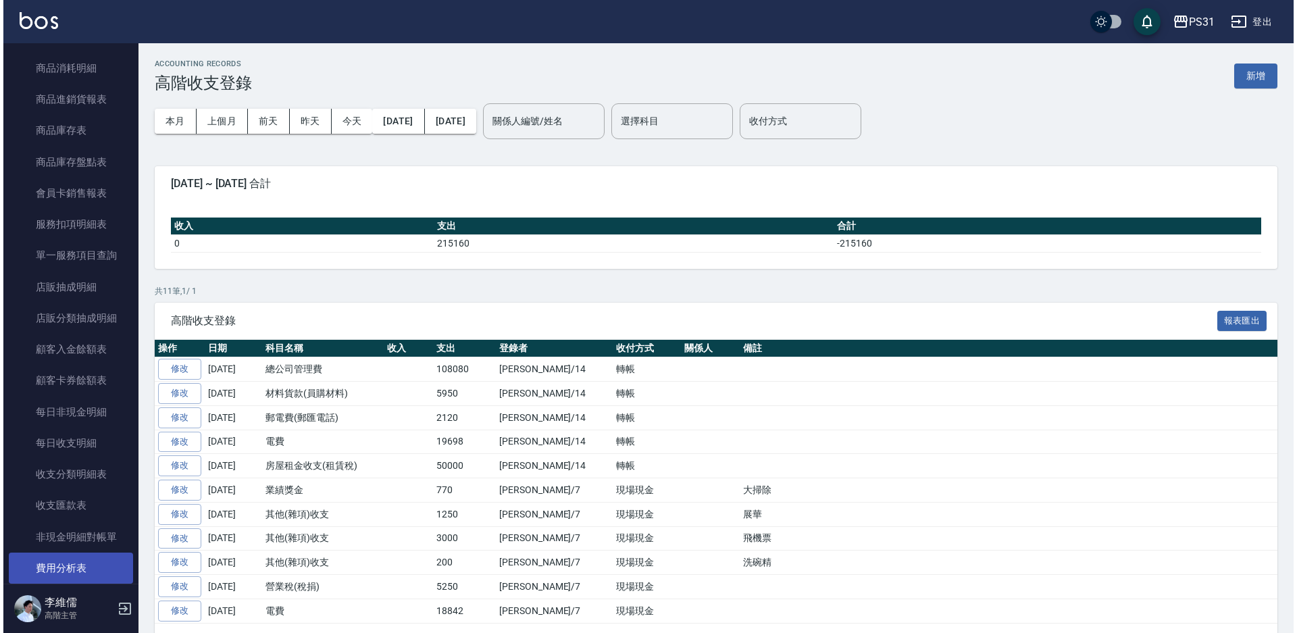
scroll to position [1216, 0]
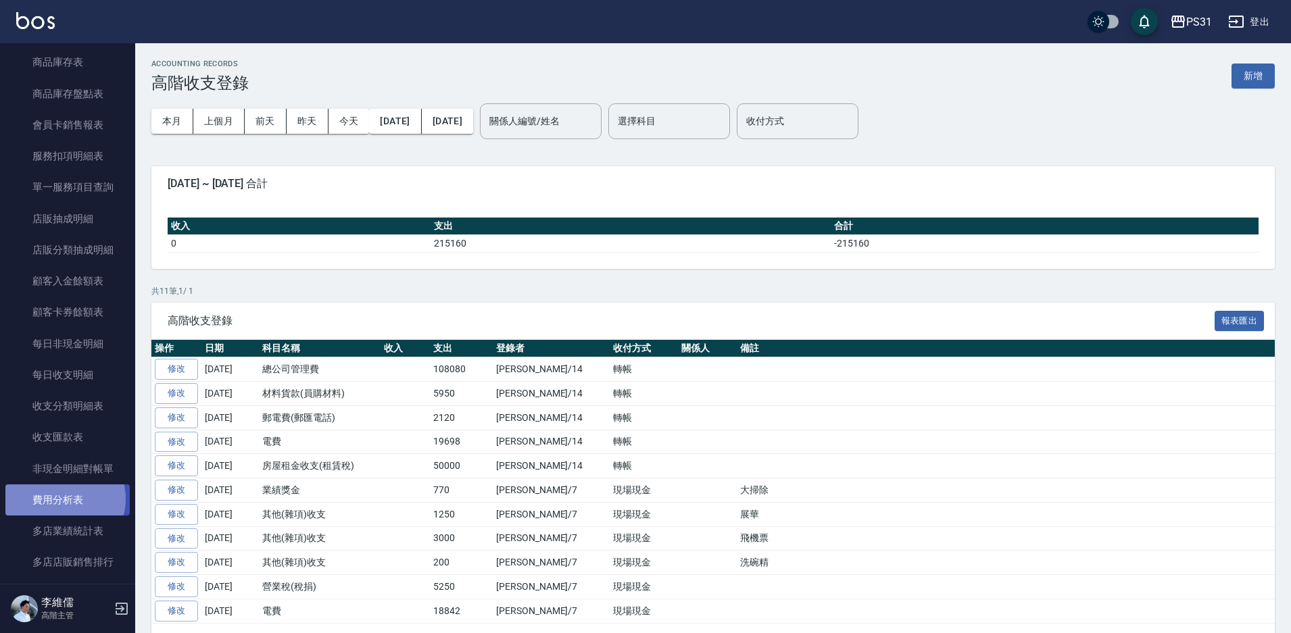
click at [63, 499] on link "費用分析表" at bounding box center [67, 499] width 124 height 31
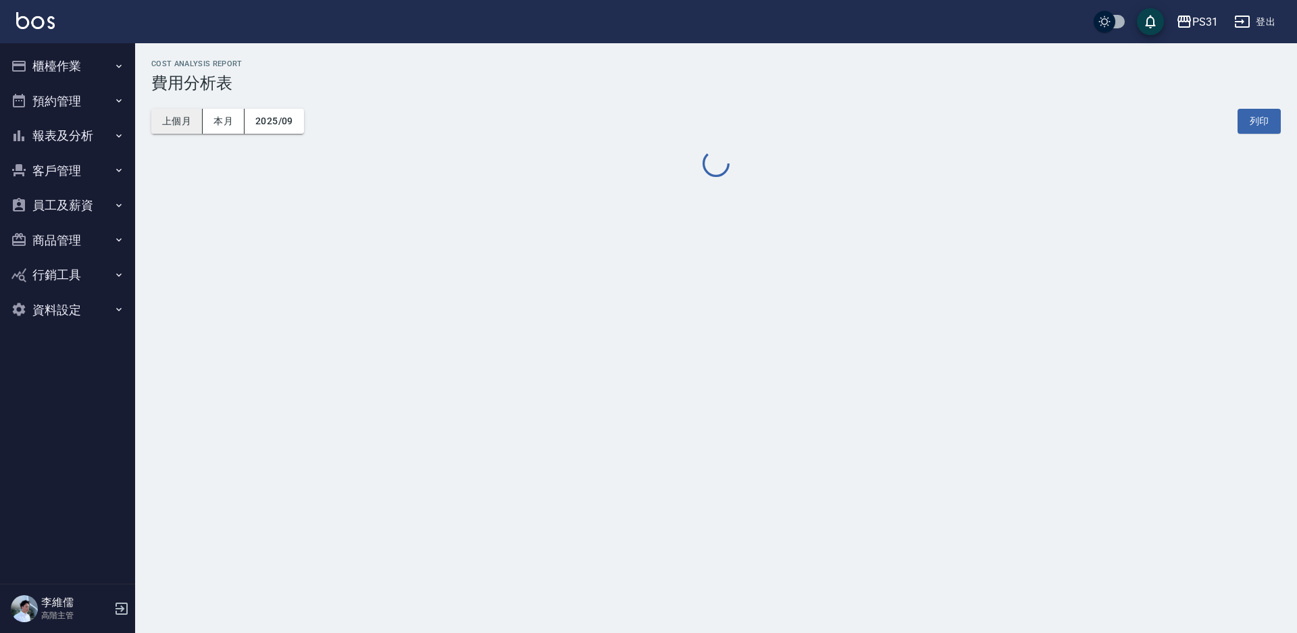
click at [168, 128] on button "上個月" at bounding box center [176, 121] width 51 height 25
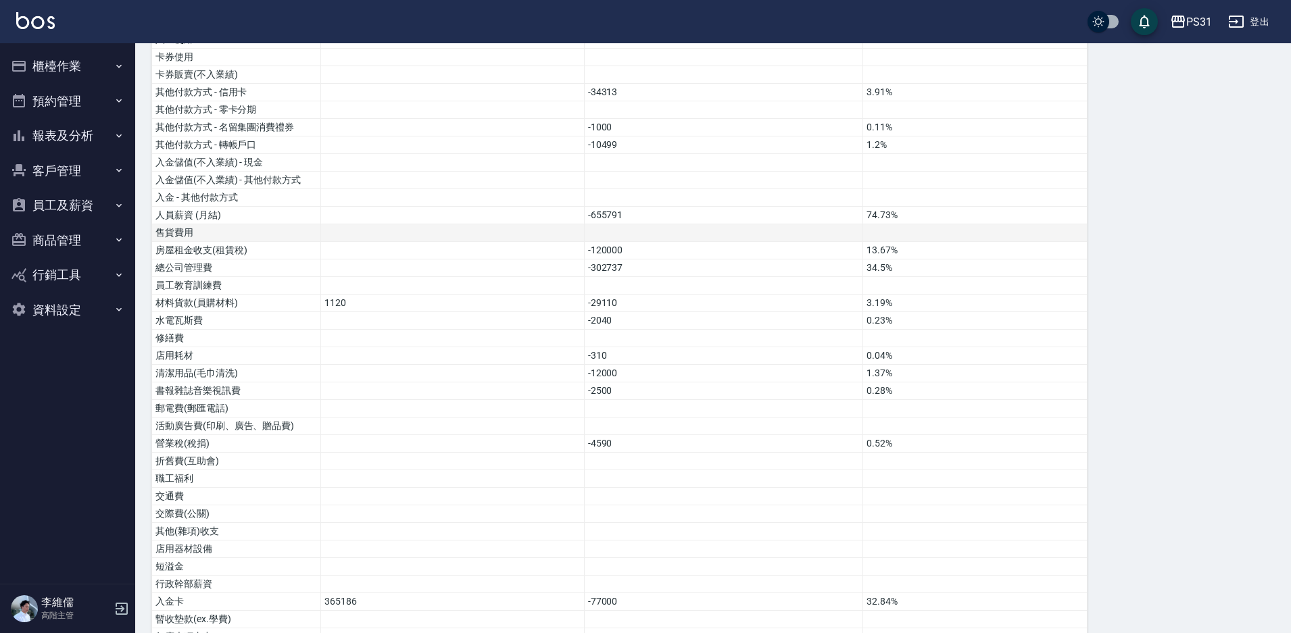
scroll to position [338, 0]
drag, startPoint x: 386, startPoint y: 319, endPoint x: 390, endPoint y: 369, distance: 50.2
click at [390, 369] on tbody "營業收入 843021 96.06% 店販收入 34562 3.94% 卡券販賣(先入業績) 第三方卡券 - FUNNOW(服務) 第三方卡券 - Line酷…" at bounding box center [619, 390] width 935 height 1037
click at [395, 451] on tbody "營業收入 843021 96.06% 店販收入 34562 3.94% 卡券販賣(先入業績) 第三方卡券 - FUNNOW(服務) 第三方卡券 - Line酷…" at bounding box center [619, 390] width 935 height 1037
click at [395, 452] on td at bounding box center [453, 461] width 264 height 18
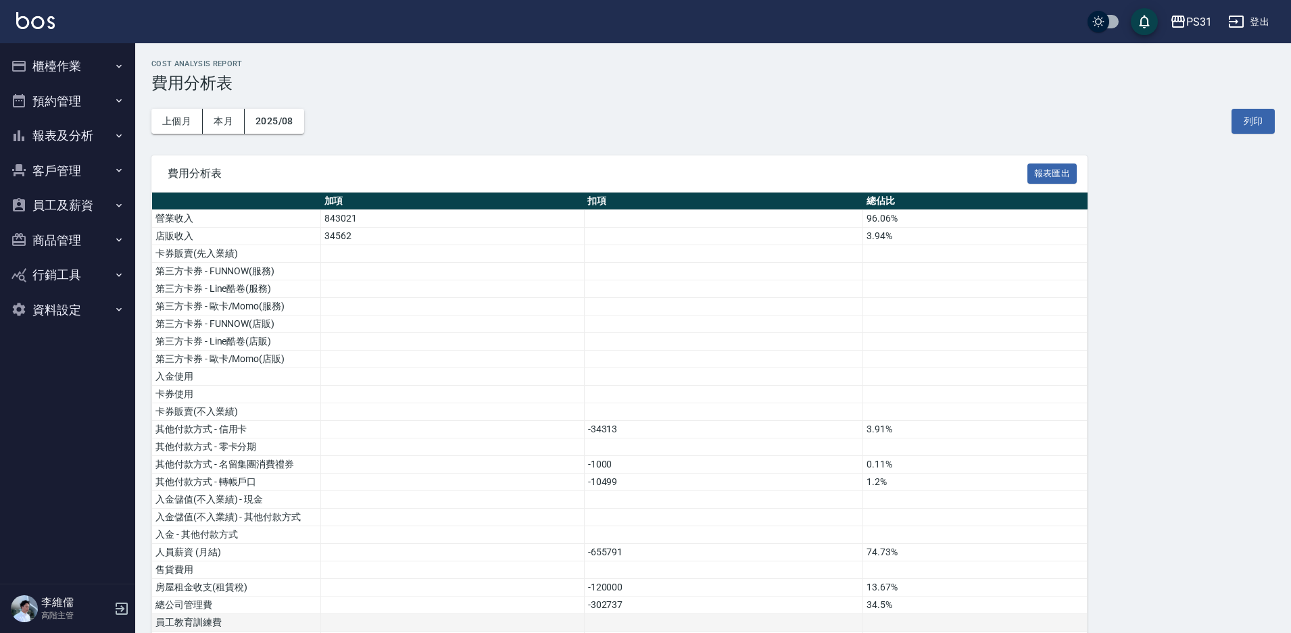
scroll to position [203, 0]
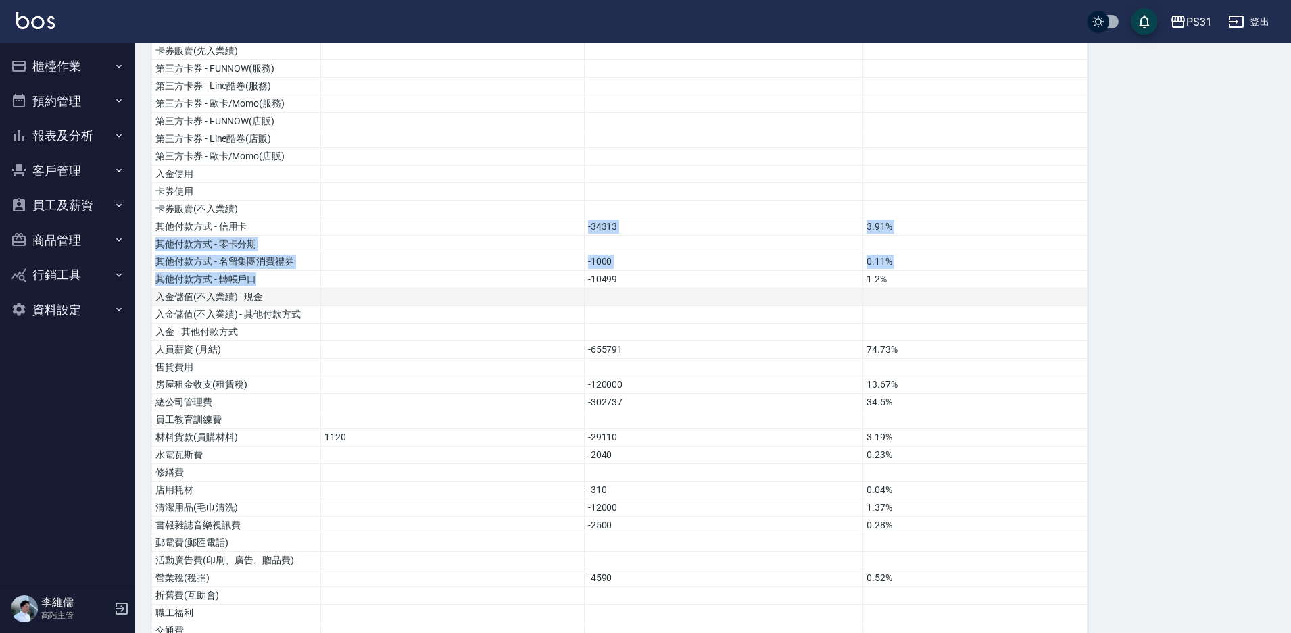
drag, startPoint x: 495, startPoint y: 224, endPoint x: 595, endPoint y: 293, distance: 121.5
click at [592, 293] on tbody "營業收入 843021 96.06% 店販收入 34562 3.94% 卡券販賣(先入業績) 第三方卡券 - FUNNOW(服務) 第三方卡券 - Line酷…" at bounding box center [619, 525] width 935 height 1037
click at [680, 284] on td "-10499" at bounding box center [723, 280] width 279 height 18
click at [689, 274] on td "-10499" at bounding box center [723, 280] width 279 height 18
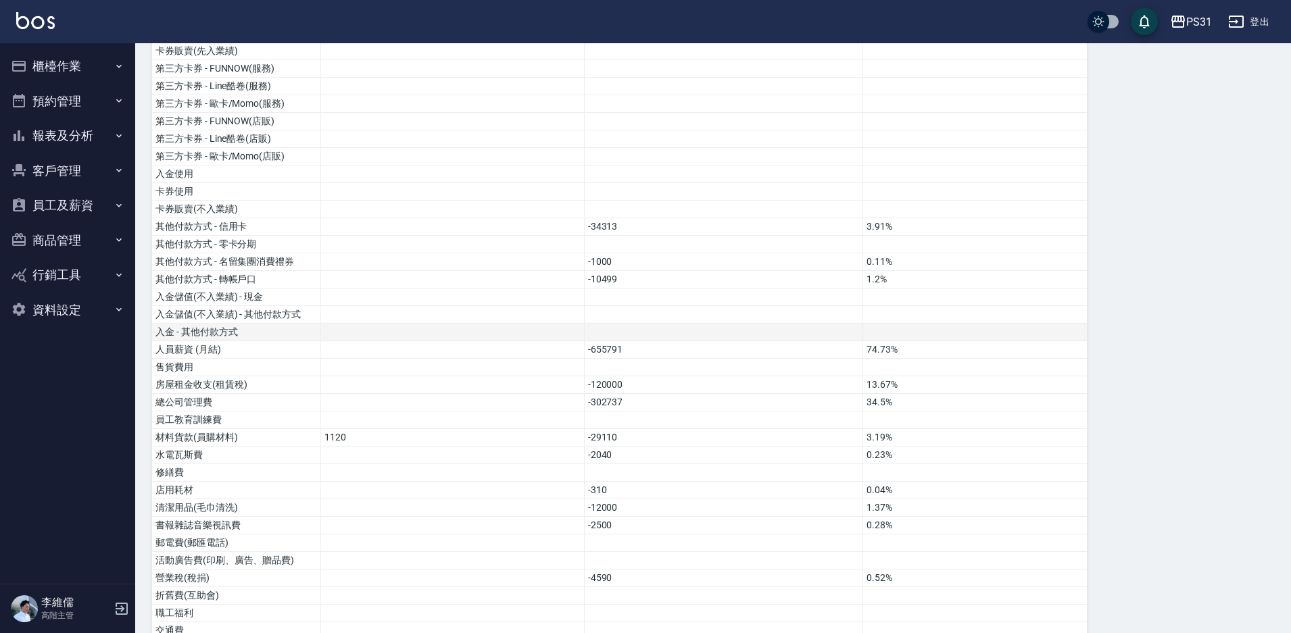
click at [674, 339] on td at bounding box center [723, 333] width 279 height 18
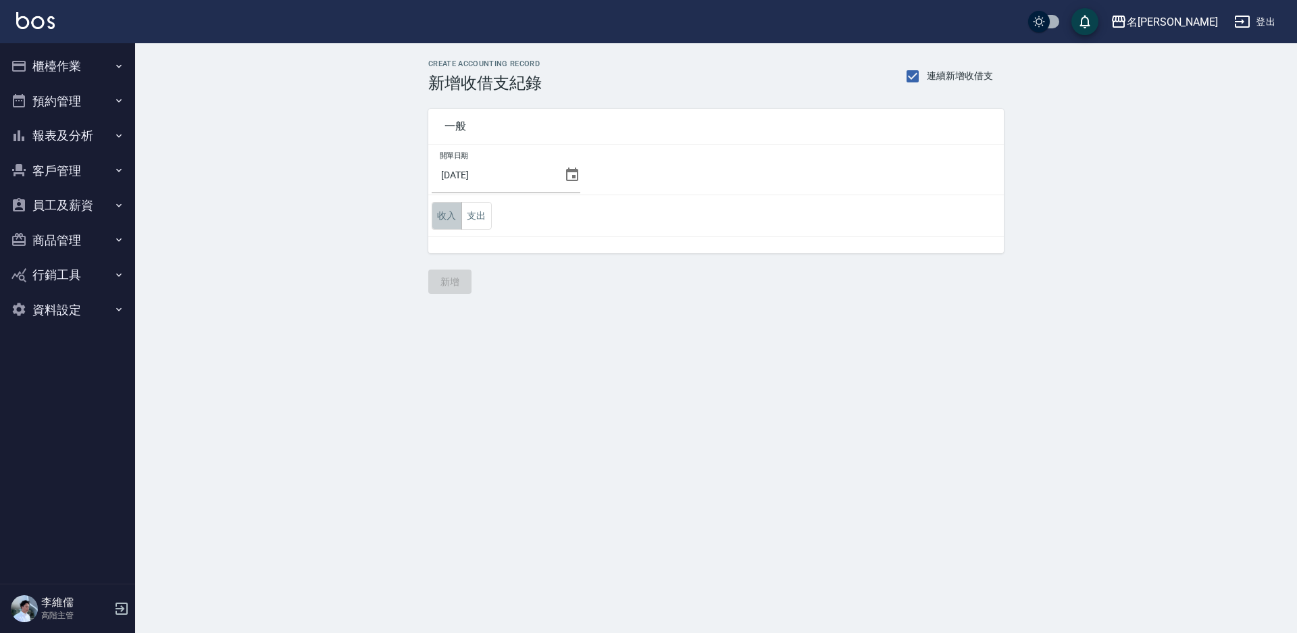
click at [441, 227] on button "收入" at bounding box center [447, 216] width 30 height 28
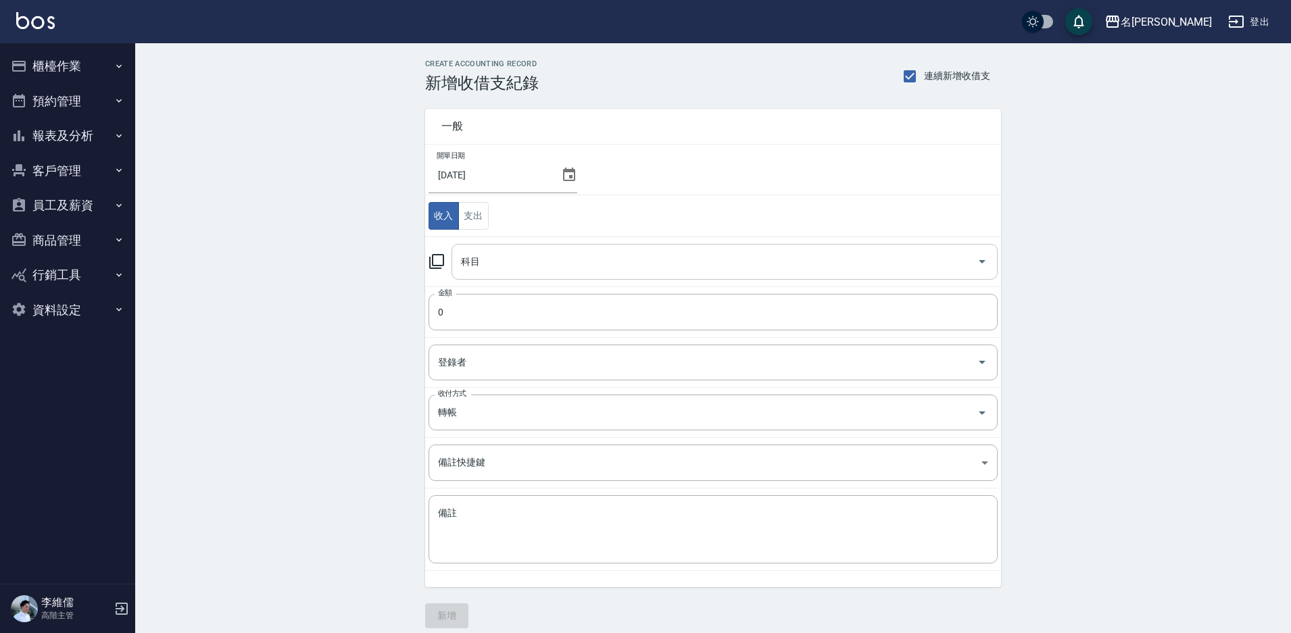
click at [498, 260] on input "科目" at bounding box center [714, 262] width 514 height 24
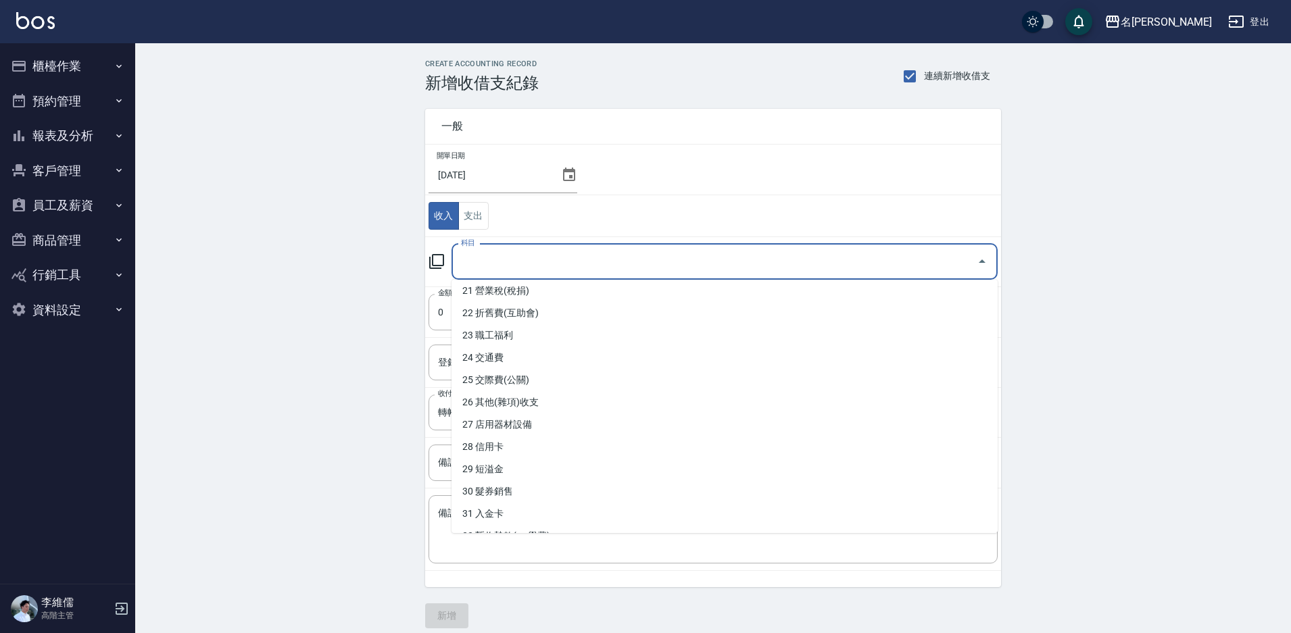
scroll to position [538, 0]
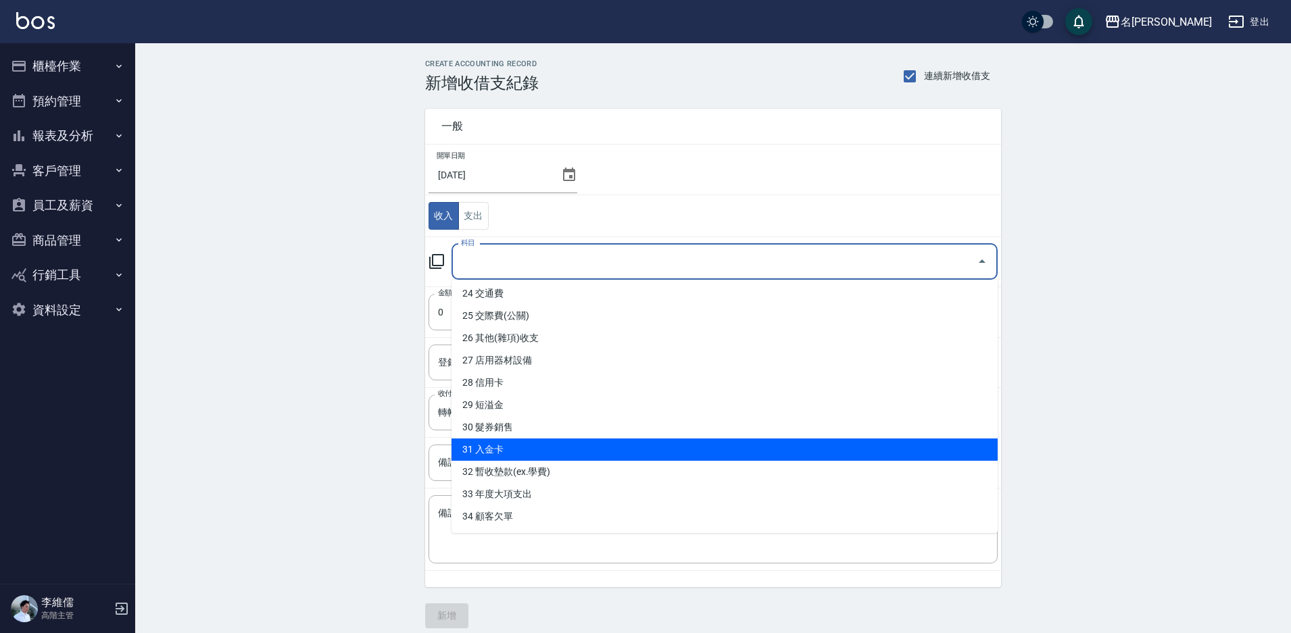
click at [567, 458] on li "31 入金卡" at bounding box center [724, 450] width 546 height 22
type input "31 入金卡"
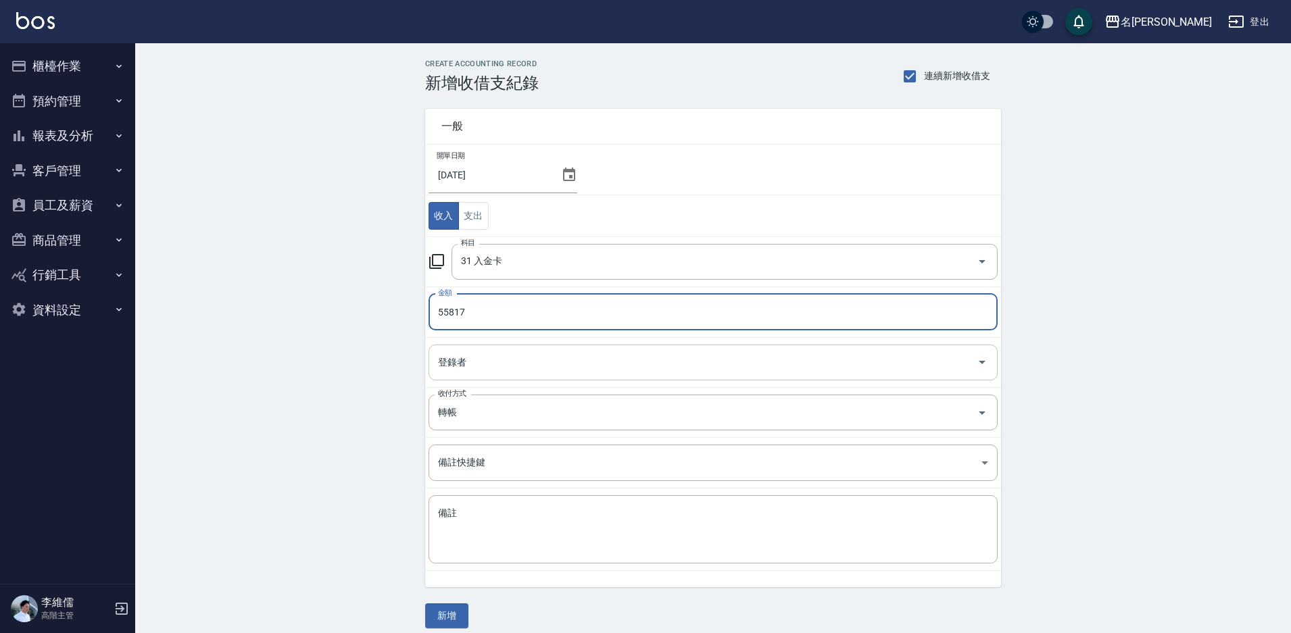
type input "55817"
click at [520, 363] on input "登錄者" at bounding box center [702, 363] width 537 height 24
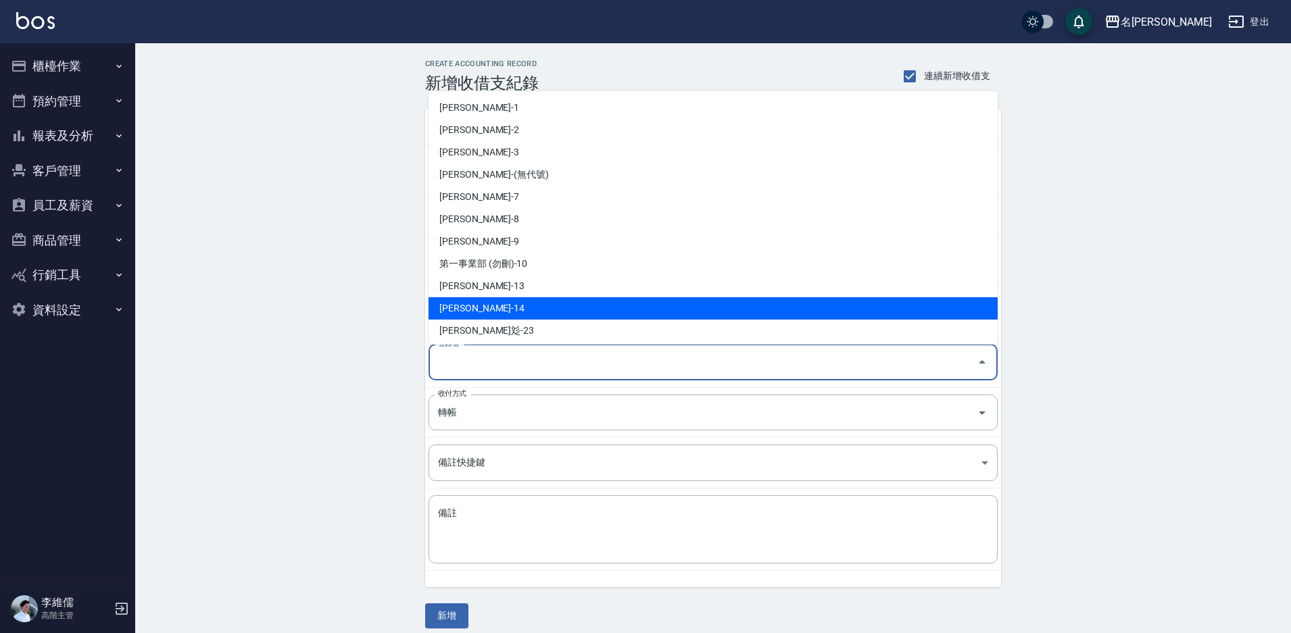
click at [512, 307] on li "[PERSON_NAME]-14" at bounding box center [712, 308] width 569 height 22
type input "李維儒-14"
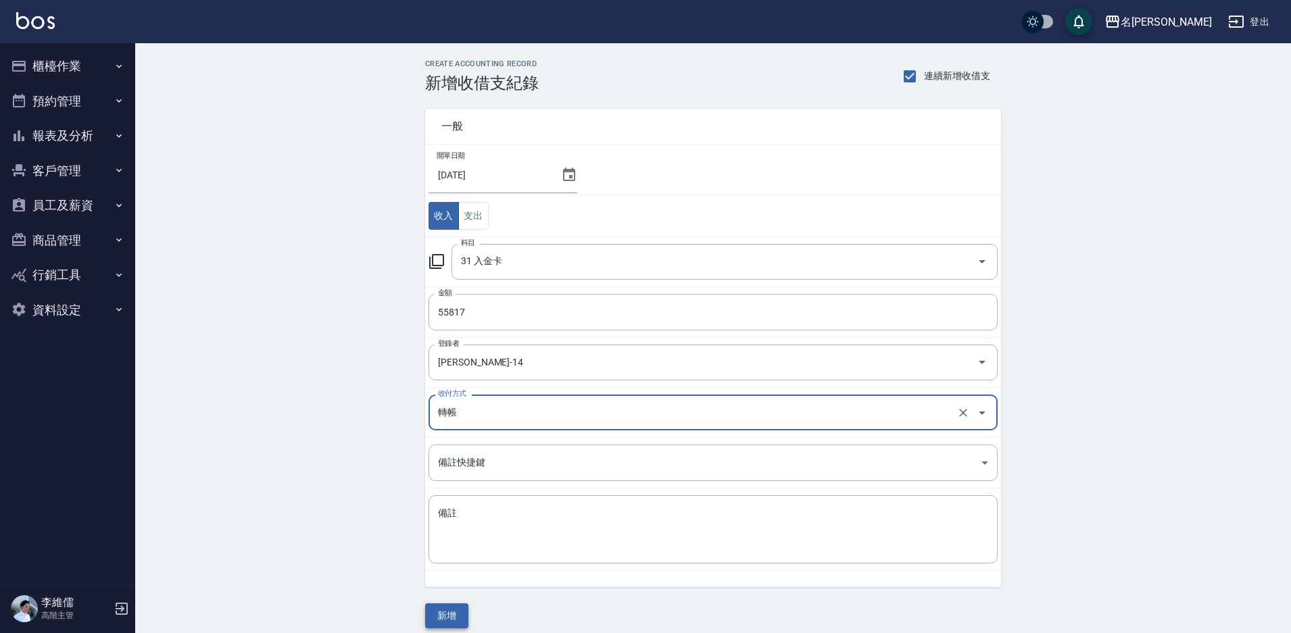
click at [457, 620] on button "新增" at bounding box center [446, 615] width 43 height 25
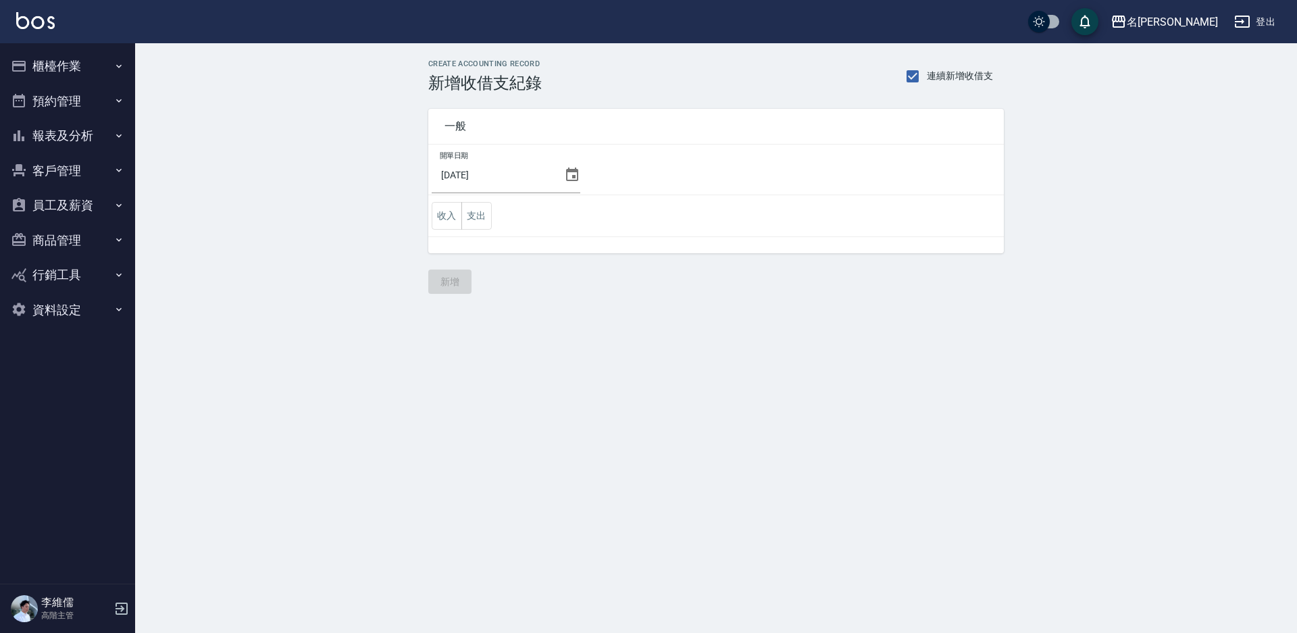
click at [482, 218] on button "支出" at bounding box center [477, 216] width 30 height 28
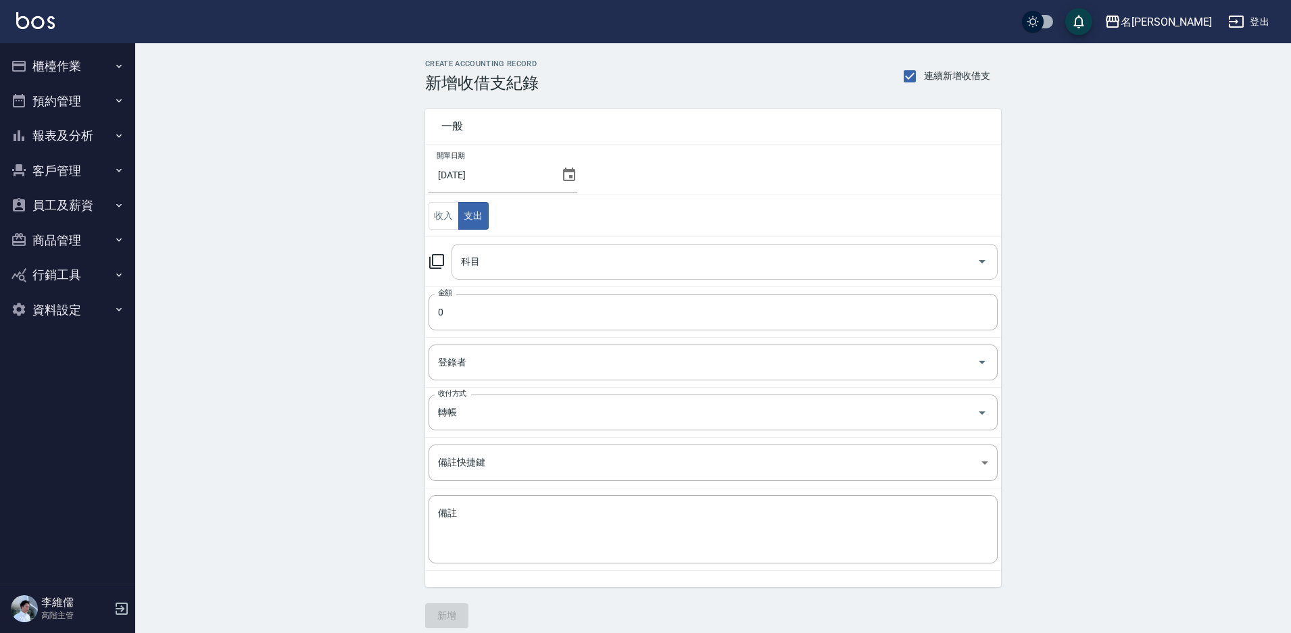
click at [516, 262] on input "科目" at bounding box center [714, 262] width 514 height 24
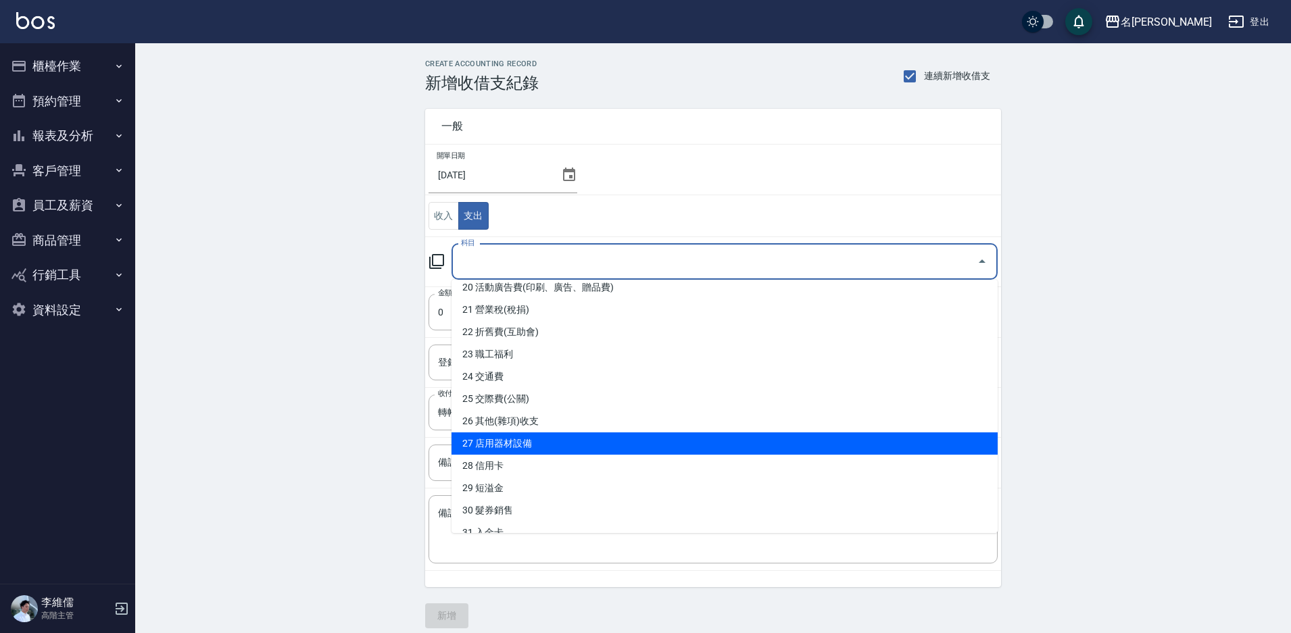
scroll to position [473, 0]
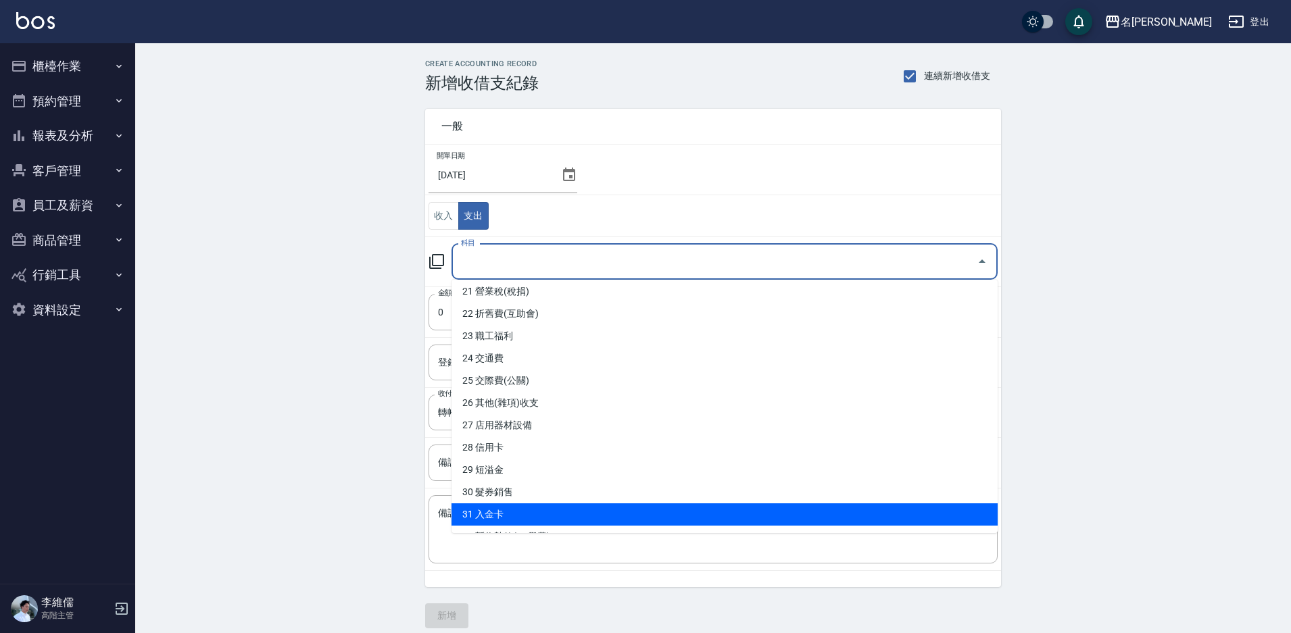
click at [532, 506] on li "31 入金卡" at bounding box center [724, 514] width 546 height 22
type input "31 入金卡"
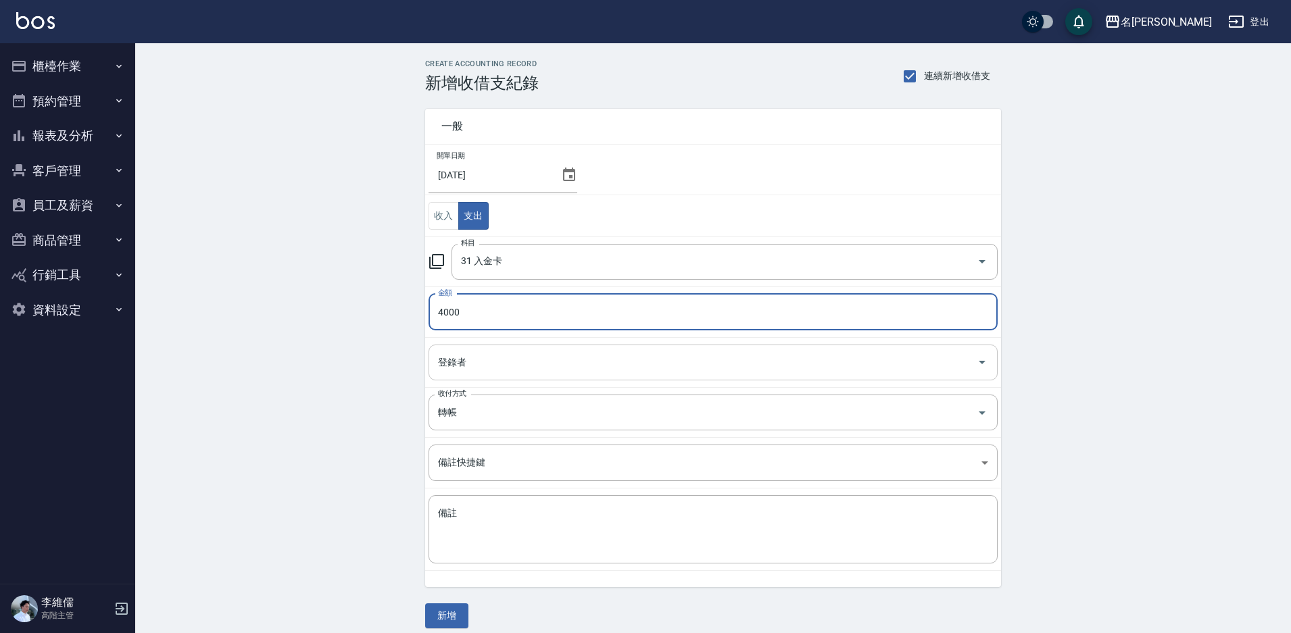
type input "4000"
click at [513, 374] on input "登錄者" at bounding box center [702, 363] width 537 height 24
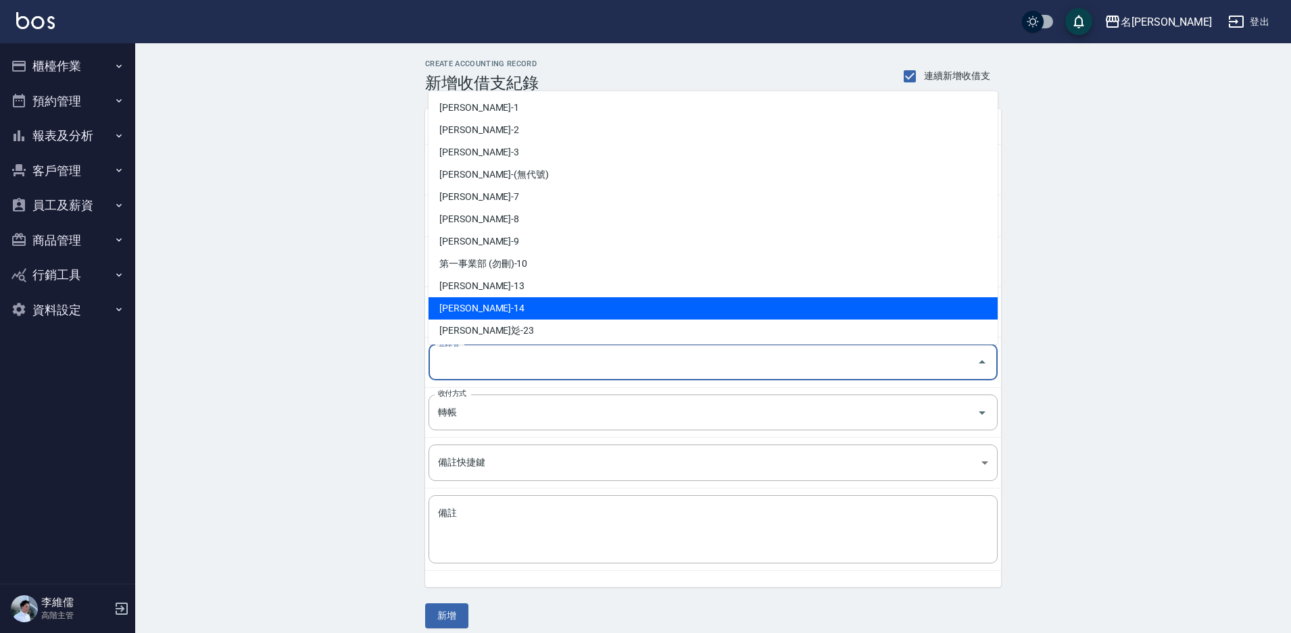
click at [501, 314] on li "[PERSON_NAME]-14" at bounding box center [712, 308] width 569 height 22
type input "[PERSON_NAME]-14"
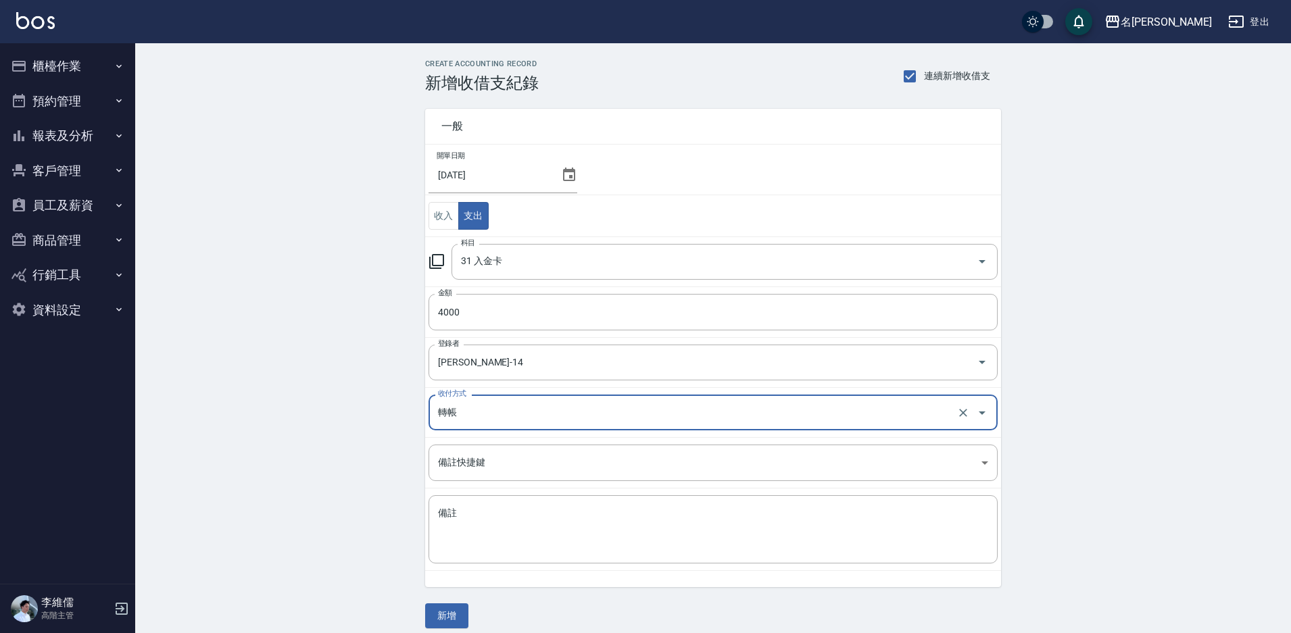
click at [452, 611] on button "新增" at bounding box center [446, 615] width 43 height 25
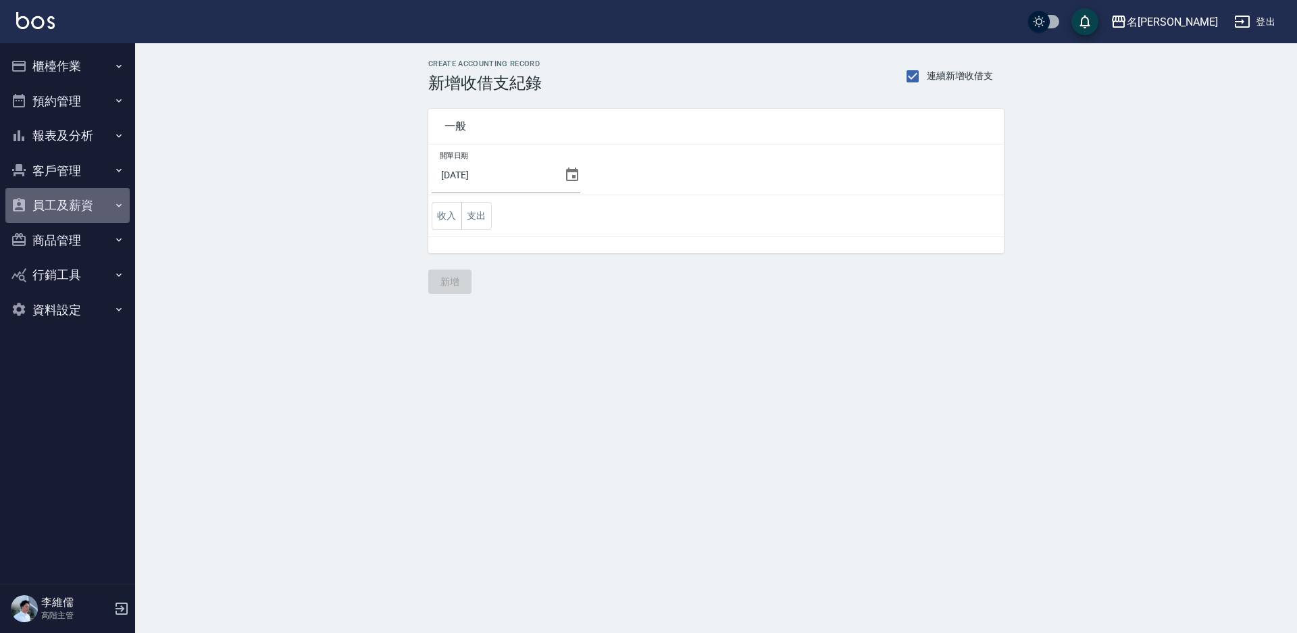
click at [68, 211] on button "員工及薪資" at bounding box center [67, 205] width 124 height 35
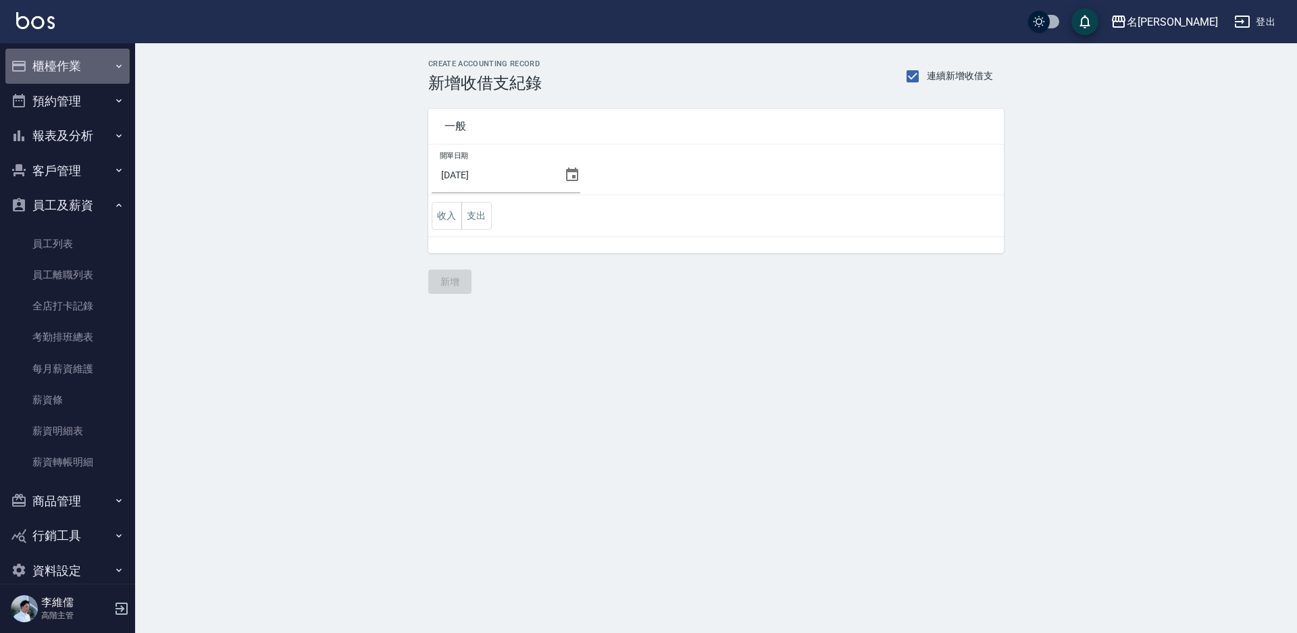
click at [68, 70] on button "櫃檯作業" at bounding box center [67, 66] width 124 height 35
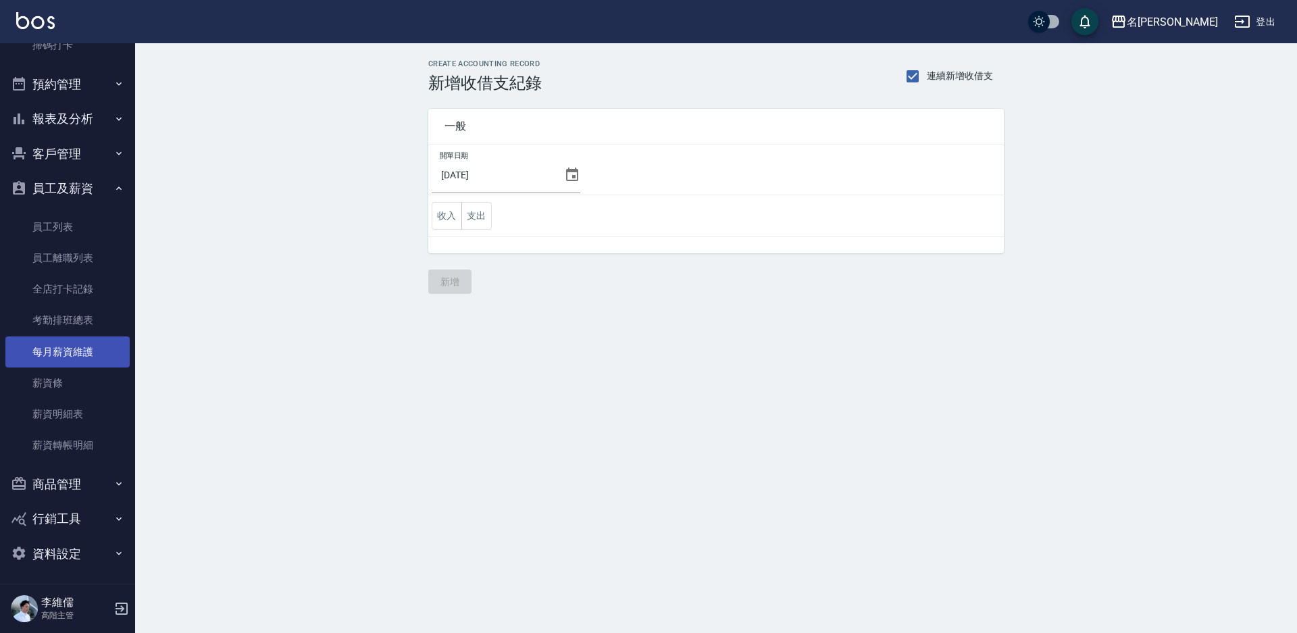
scroll to position [406, 0]
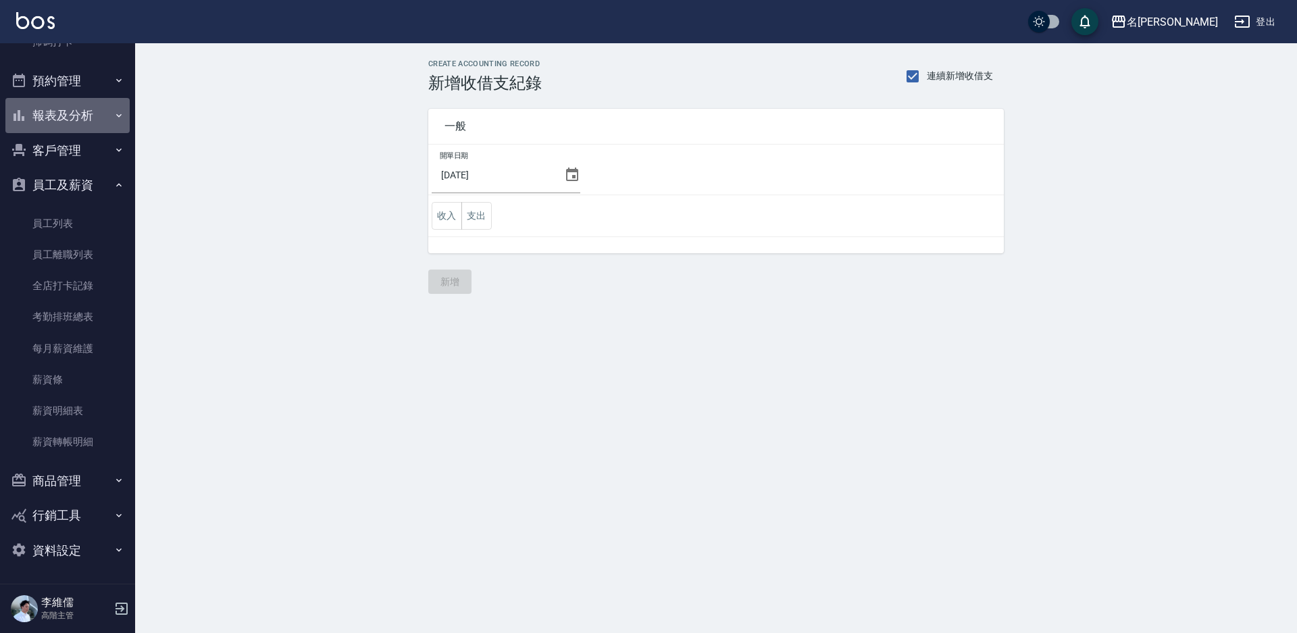
click at [67, 107] on button "報表及分析" at bounding box center [67, 115] width 124 height 35
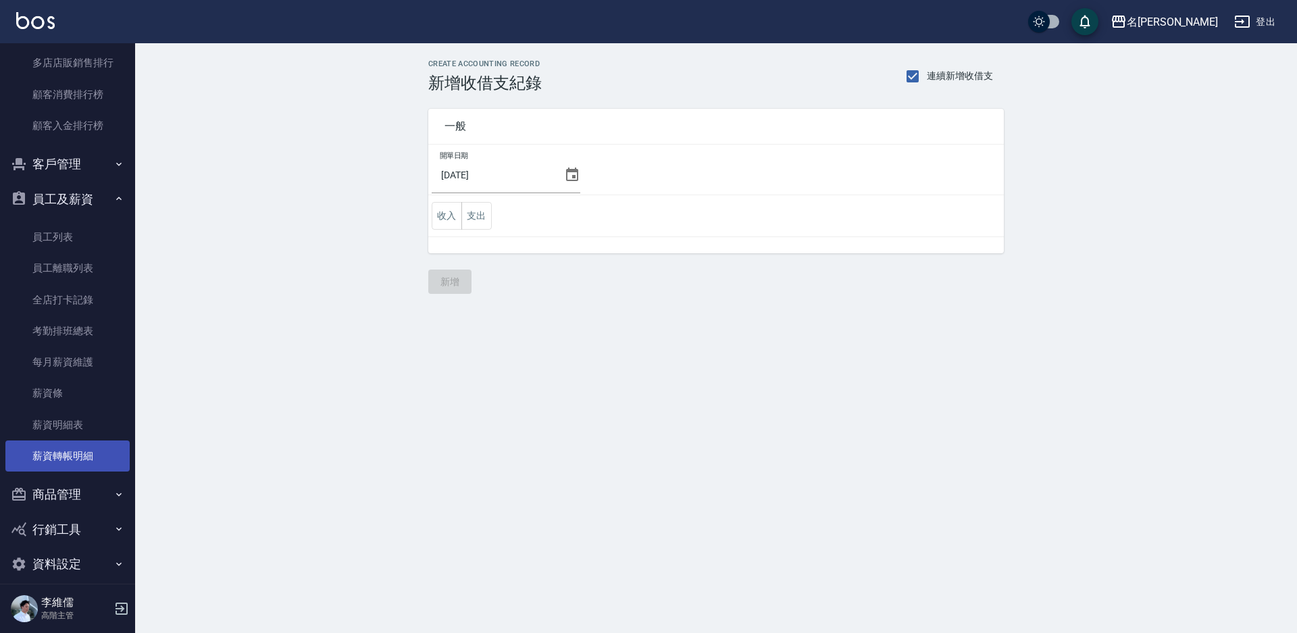
scroll to position [1730, 0]
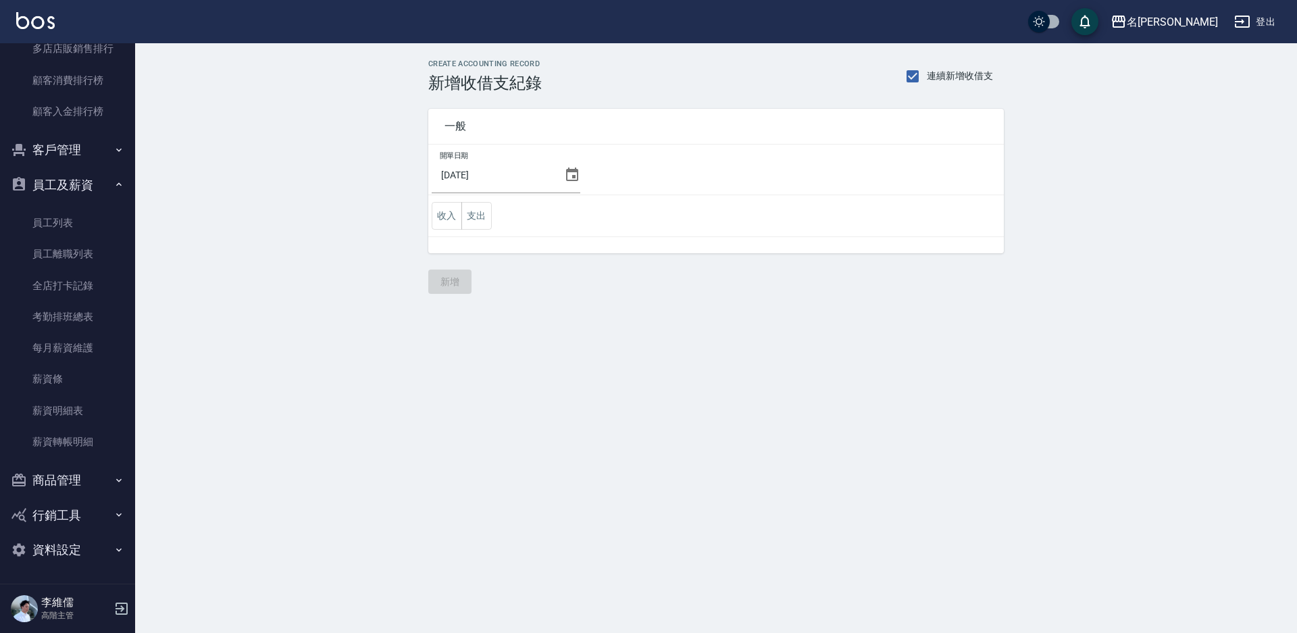
click at [81, 549] on button "資料設定" at bounding box center [67, 549] width 124 height 35
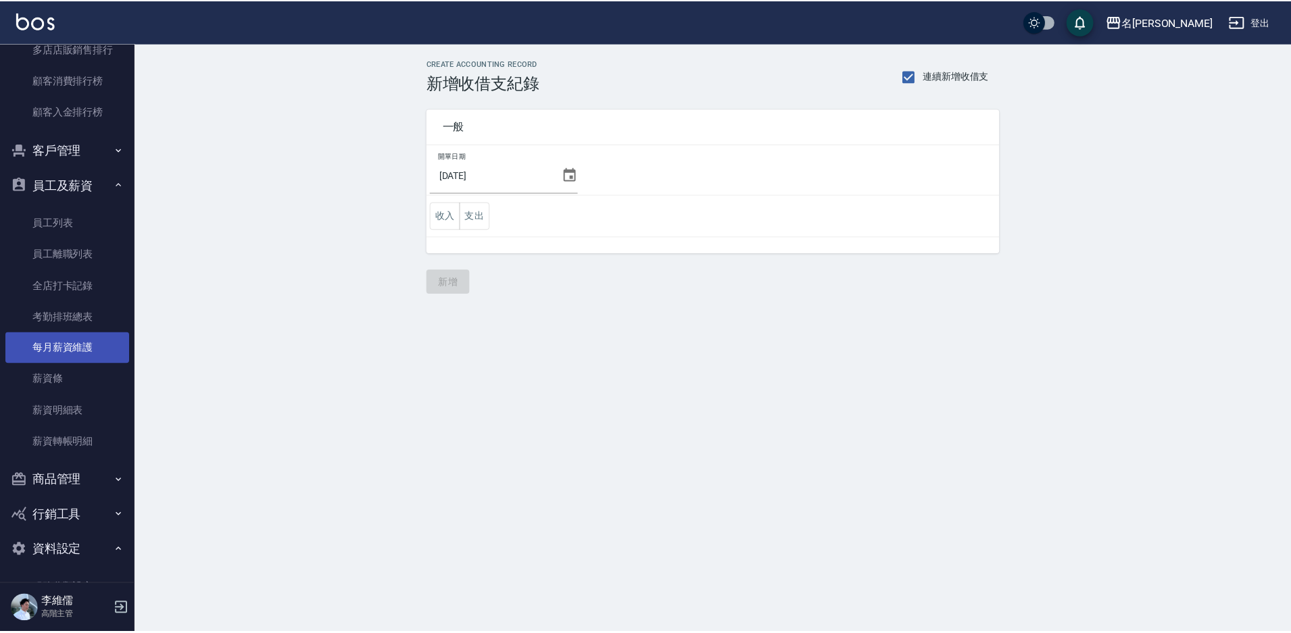
scroll to position [1527, 0]
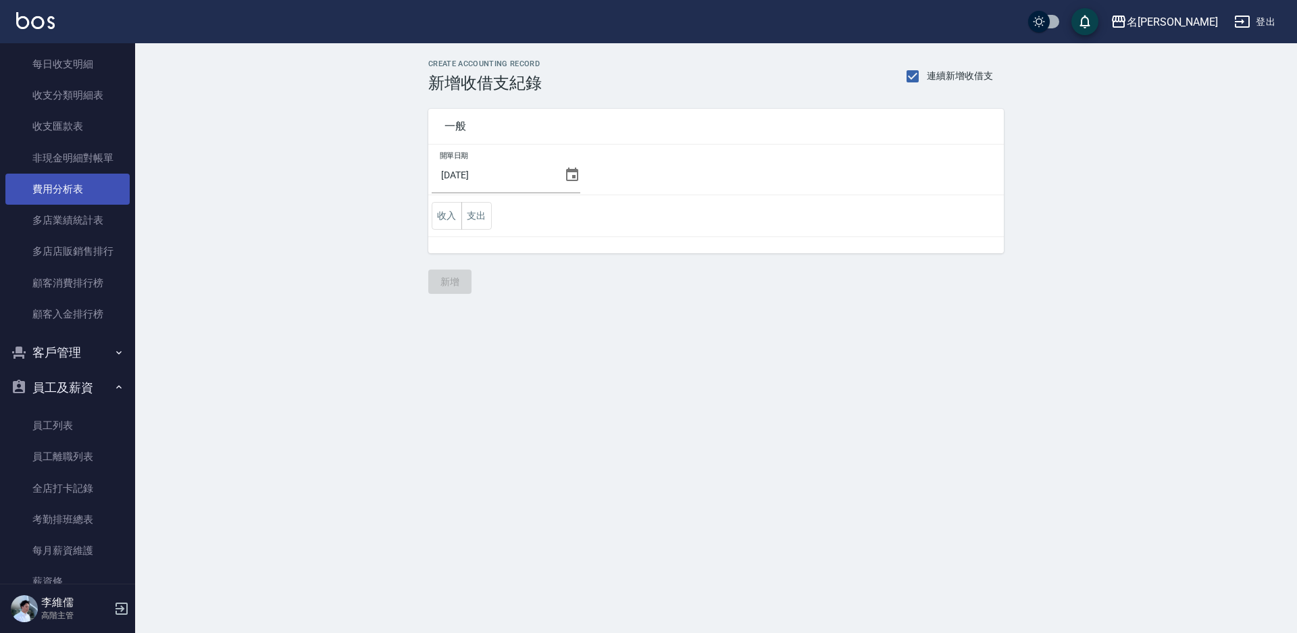
click at [45, 198] on link "費用分析表" at bounding box center [67, 189] width 124 height 31
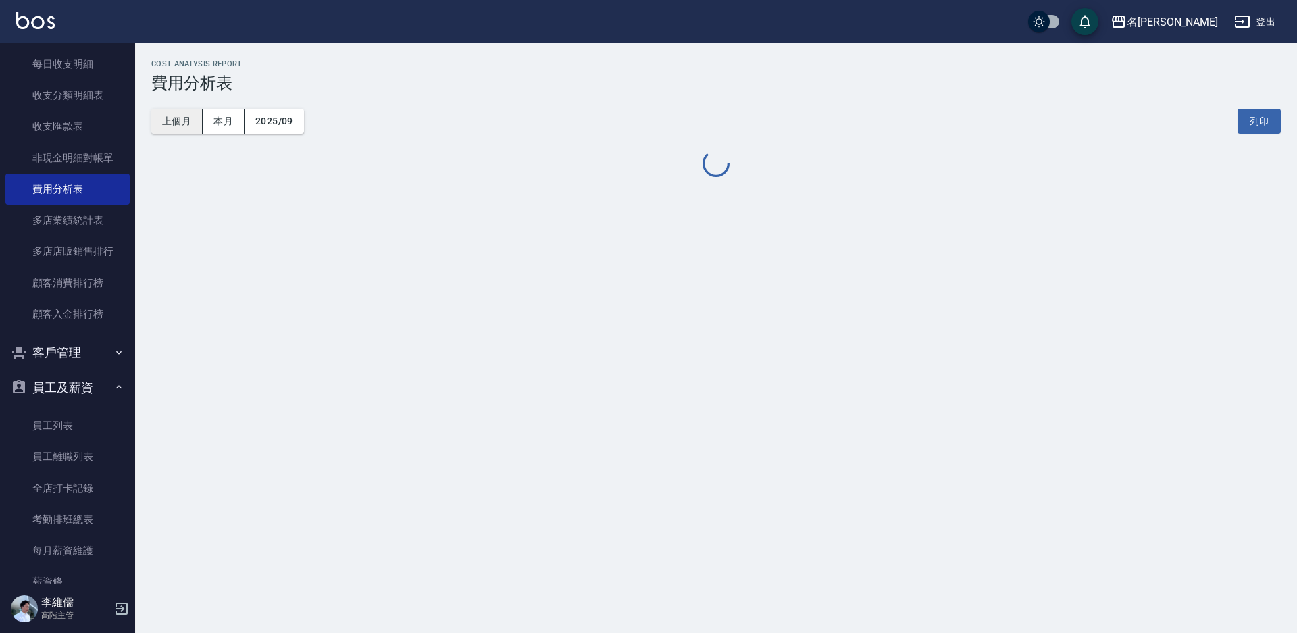
click at [170, 124] on button "上個月" at bounding box center [176, 121] width 51 height 25
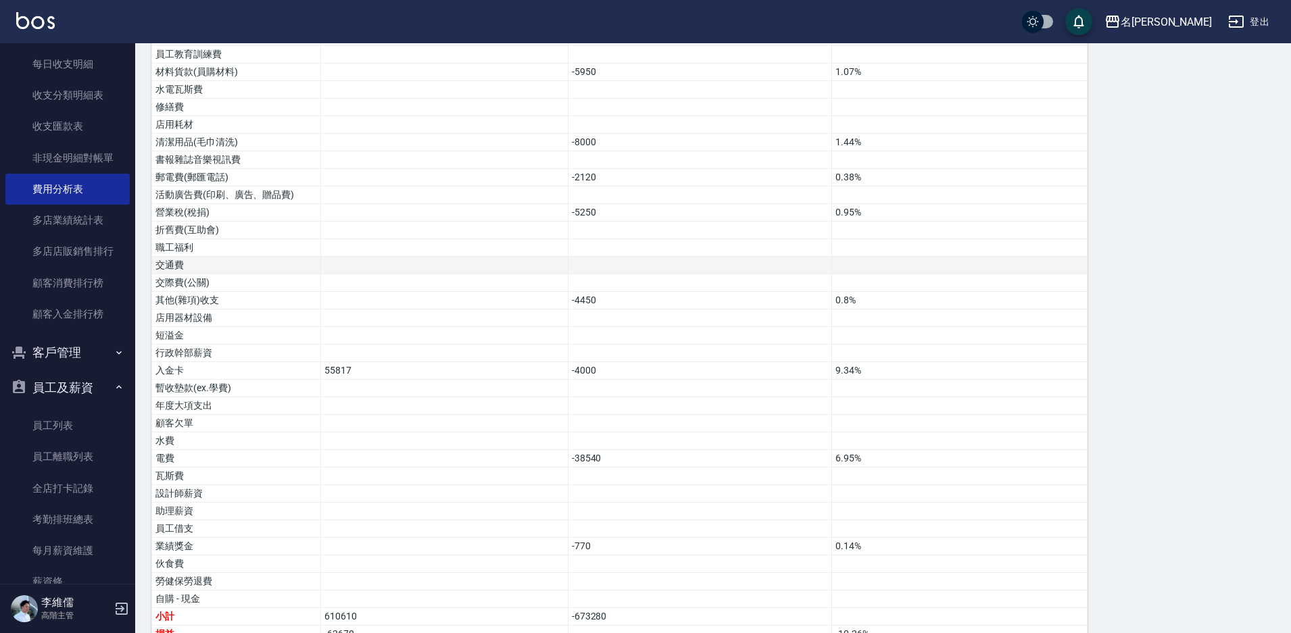
scroll to position [558, 0]
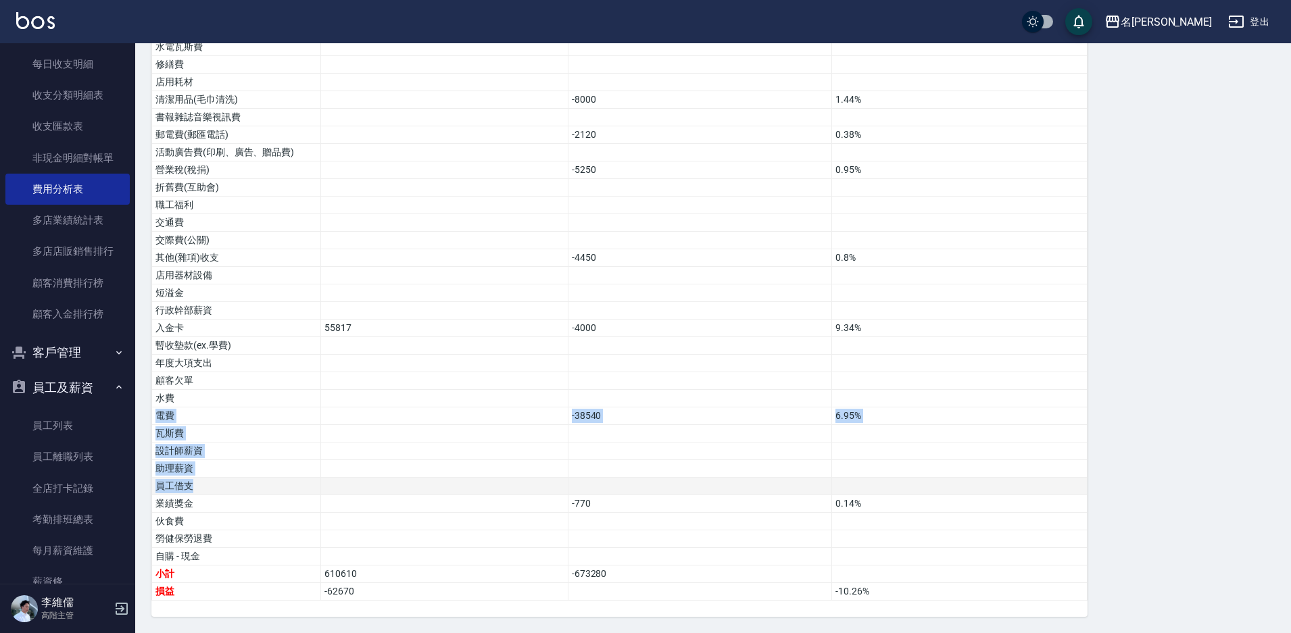
drag, startPoint x: 357, startPoint y: 435, endPoint x: 504, endPoint y: 494, distance: 158.6
click at [416, 482] on tbody "營業收入 543831 98.02% 店販收入 10962 1.98% 卡券販賣(先入業績) 第三方卡券 - 歐卡/Momo(服務) 第三方卡券 - 歐卡/M…" at bounding box center [619, 126] width 935 height 949
click at [615, 516] on td at bounding box center [700, 522] width 264 height 18
drag, startPoint x: 651, startPoint y: 582, endPoint x: 510, endPoint y: 539, distance: 147.7
click at [510, 539] on tbody "營業收入 543831 98.02% 店販收入 10962 1.98% 卡券販賣(先入業績) 第三方卡券 - 歐卡/Momo(服務) 第三方卡券 - 歐卡/M…" at bounding box center [619, 126] width 935 height 949
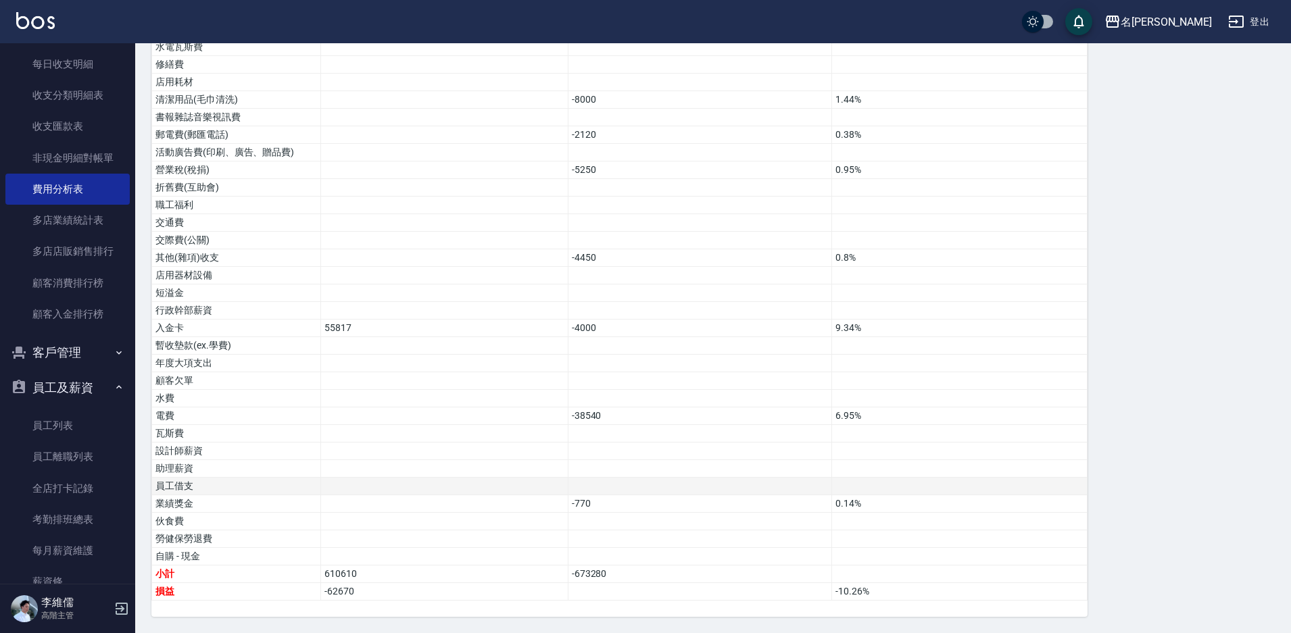
drag, startPoint x: 505, startPoint y: 483, endPoint x: 464, endPoint y: 443, distance: 57.3
click at [505, 482] on td at bounding box center [444, 487] width 247 height 18
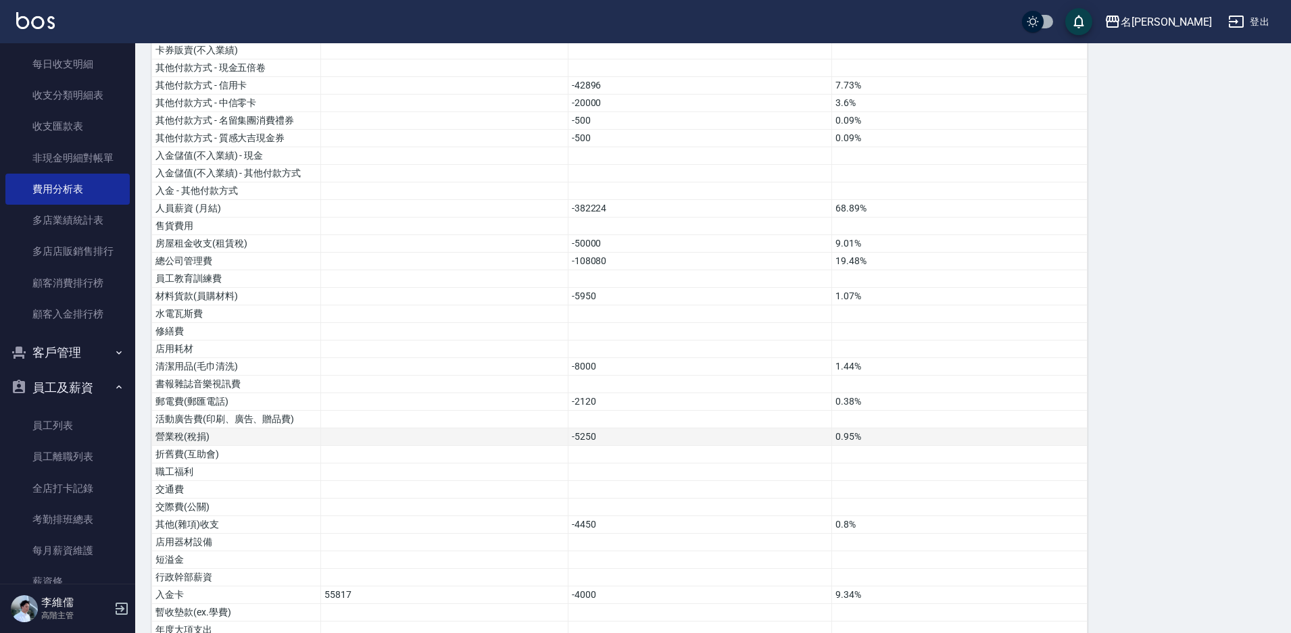
scroll to position [288, 0]
drag, startPoint x: 349, startPoint y: 255, endPoint x: 353, endPoint y: 297, distance: 42.7
click at [353, 297] on tbody "營業收入 543831 98.02% 店販收入 10962 1.98% 卡券販賣(先入業績) 第三方卡券 - 歐卡/Momo(服務) 第三方卡券 - 歐卡/M…" at bounding box center [619, 396] width 935 height 949
click at [353, 350] on td at bounding box center [444, 353] width 247 height 18
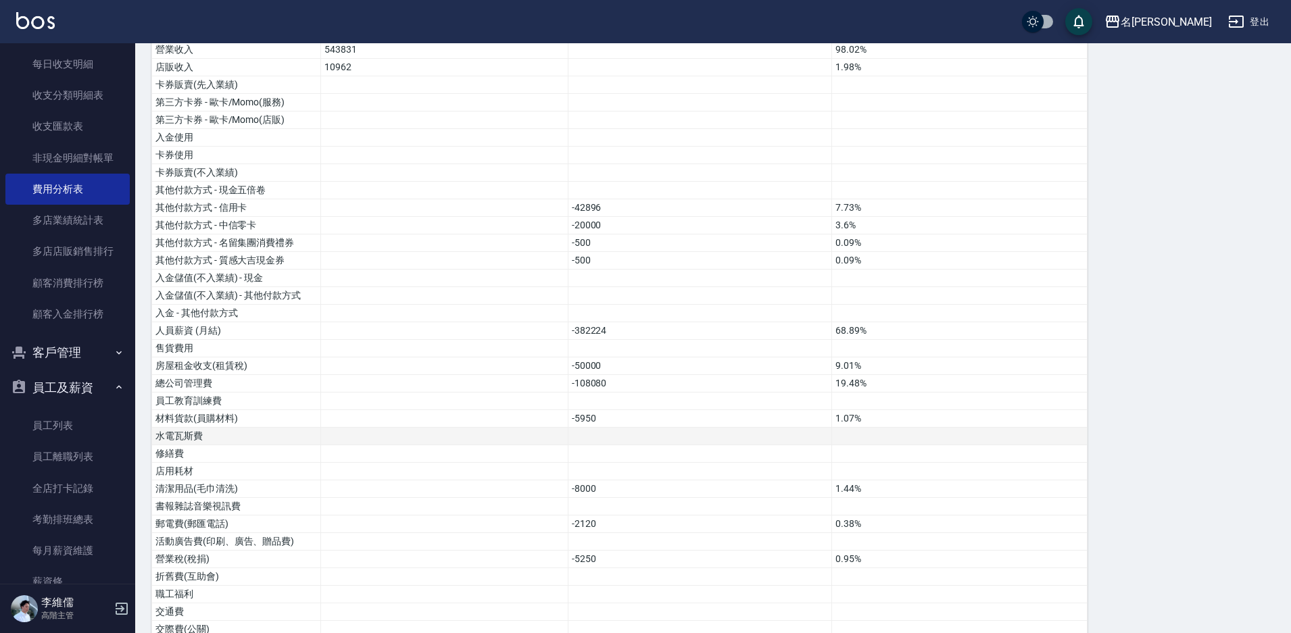
scroll to position [153, 0]
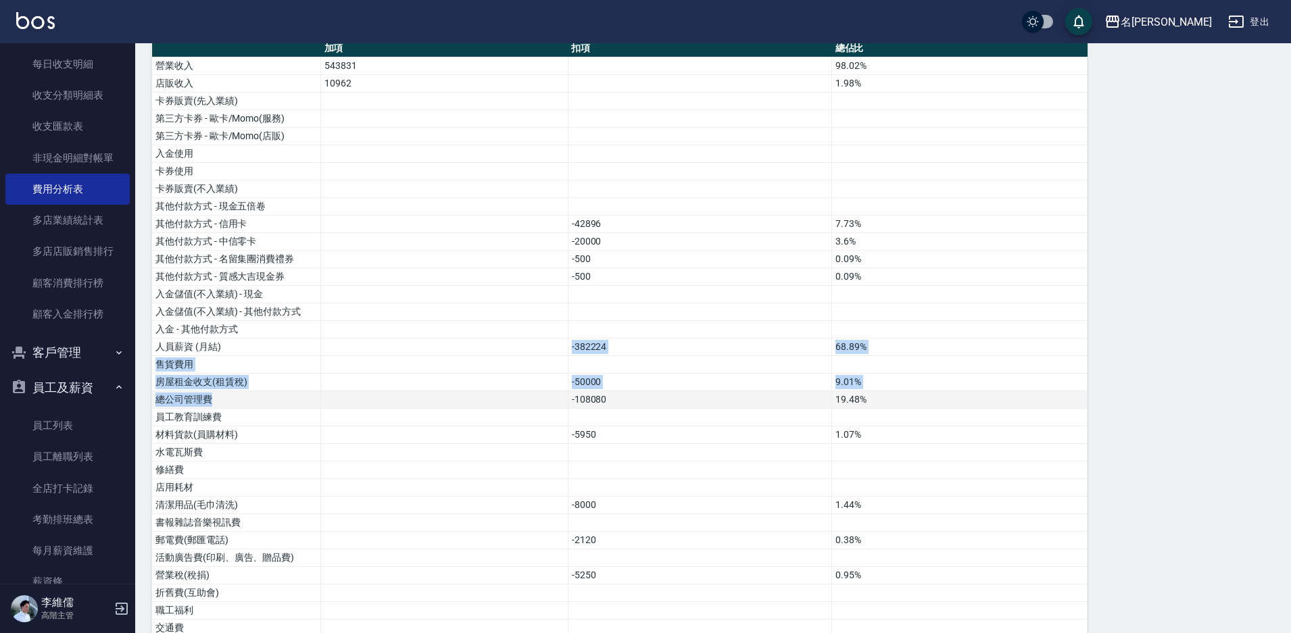
drag, startPoint x: 328, startPoint y: 349, endPoint x: 323, endPoint y: 403, distance: 55.0
click at [323, 403] on tbody "營業收入 543831 98.02% 店販收入 10962 1.98% 卡券販賣(先入業績) 第三方卡券 - 歐卡/Momo(服務) 第三方卡券 - 歐卡/M…" at bounding box center [619, 531] width 935 height 949
click at [333, 414] on td at bounding box center [444, 418] width 247 height 18
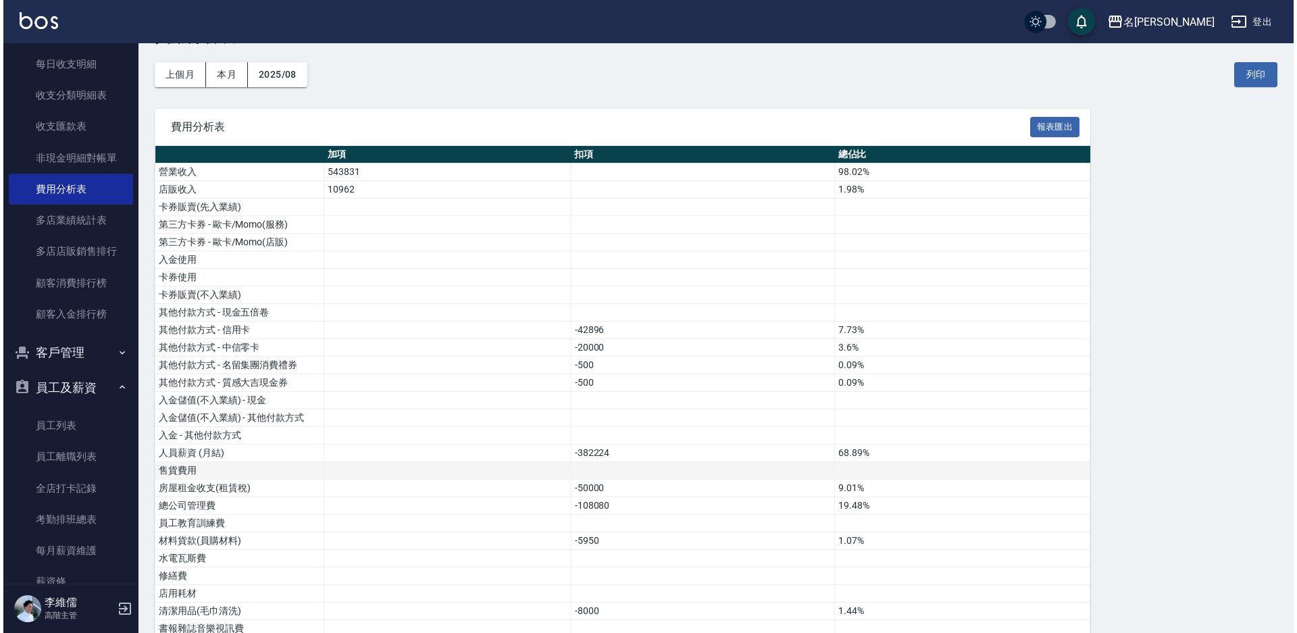
scroll to position [18, 0]
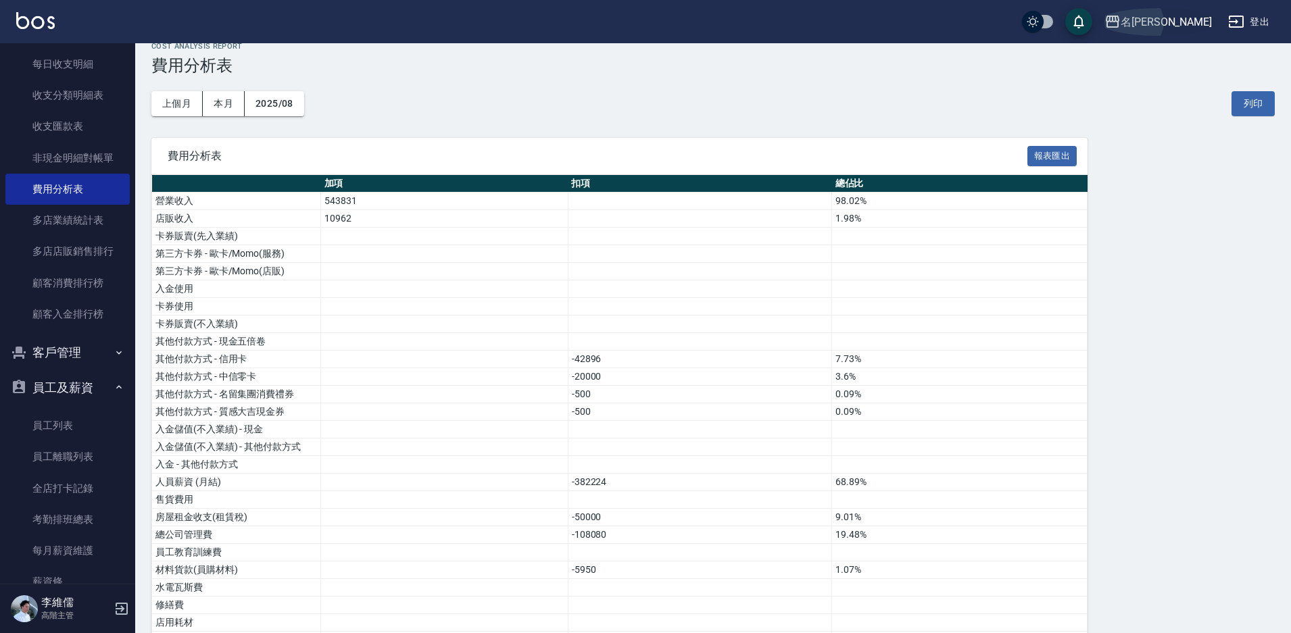
click at [1174, 22] on div "名留霧峰" at bounding box center [1165, 22] width 91 height 17
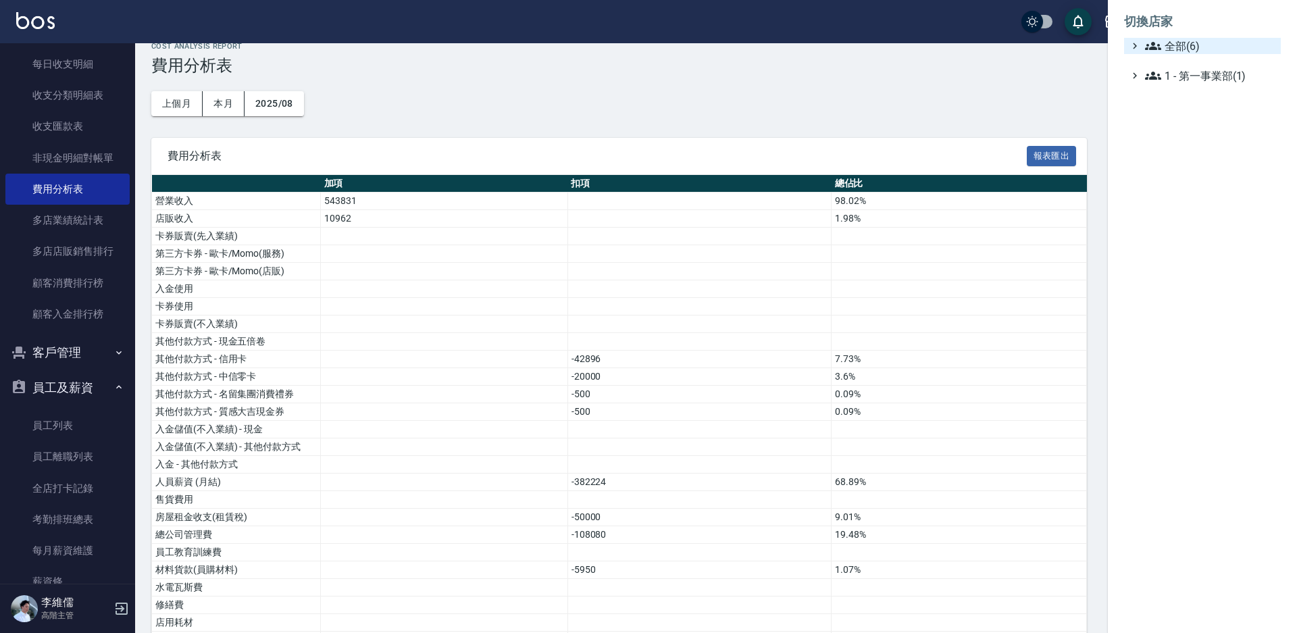
click at [1172, 47] on span "全部(6)" at bounding box center [1210, 46] width 130 height 16
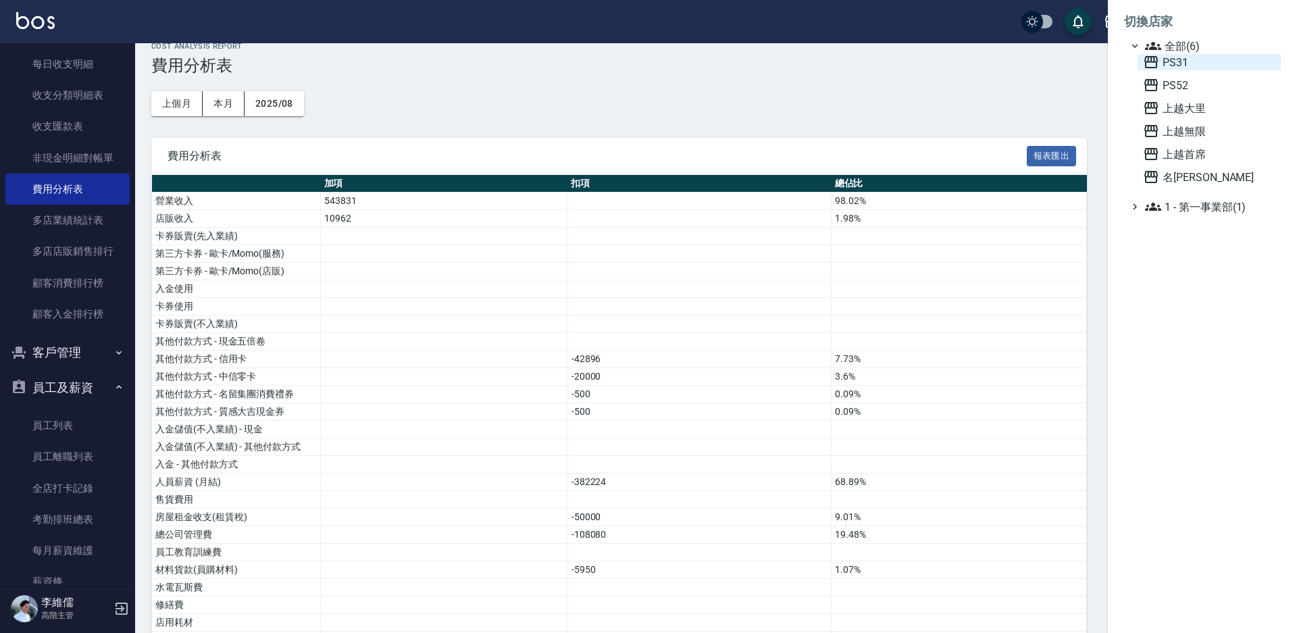
click at [1176, 58] on span "PS31" at bounding box center [1209, 62] width 132 height 16
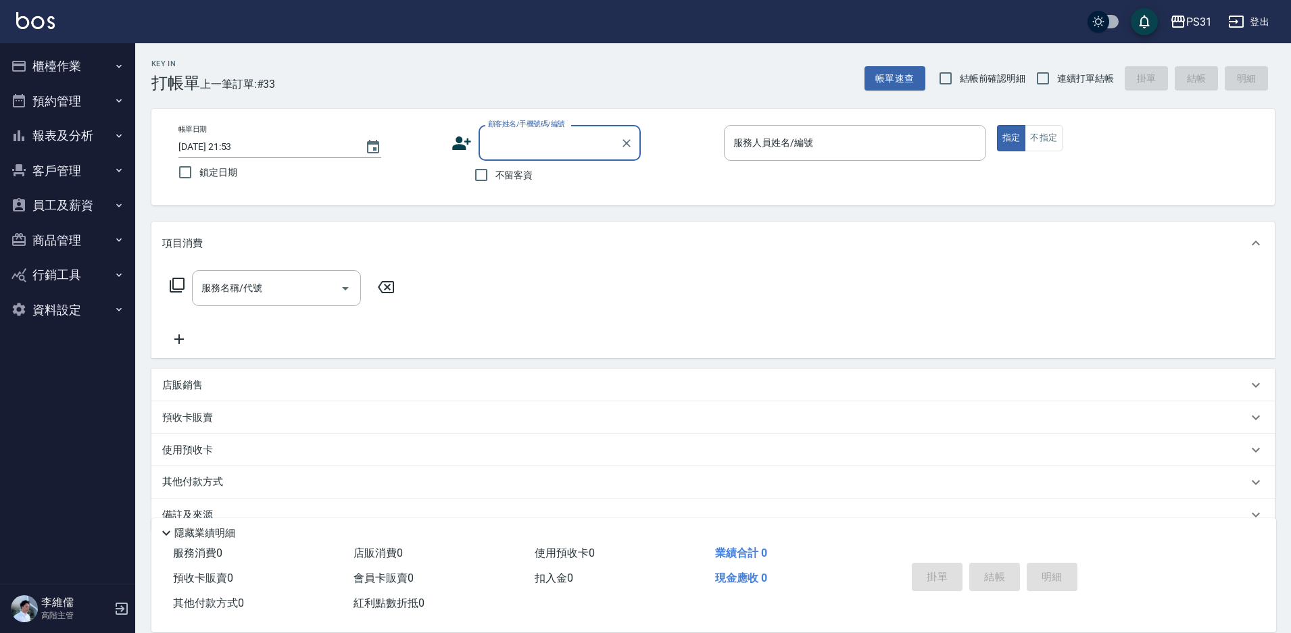
click at [82, 59] on button "櫃檯作業" at bounding box center [67, 66] width 124 height 35
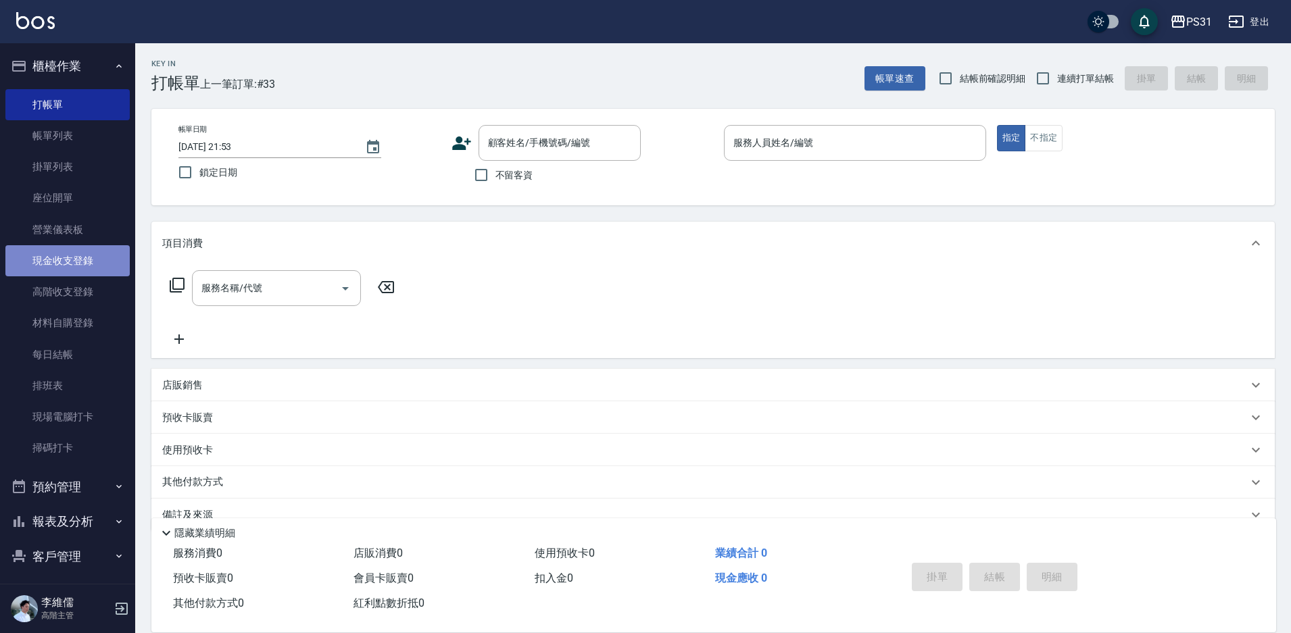
click at [89, 252] on link "現金收支登錄" at bounding box center [67, 260] width 124 height 31
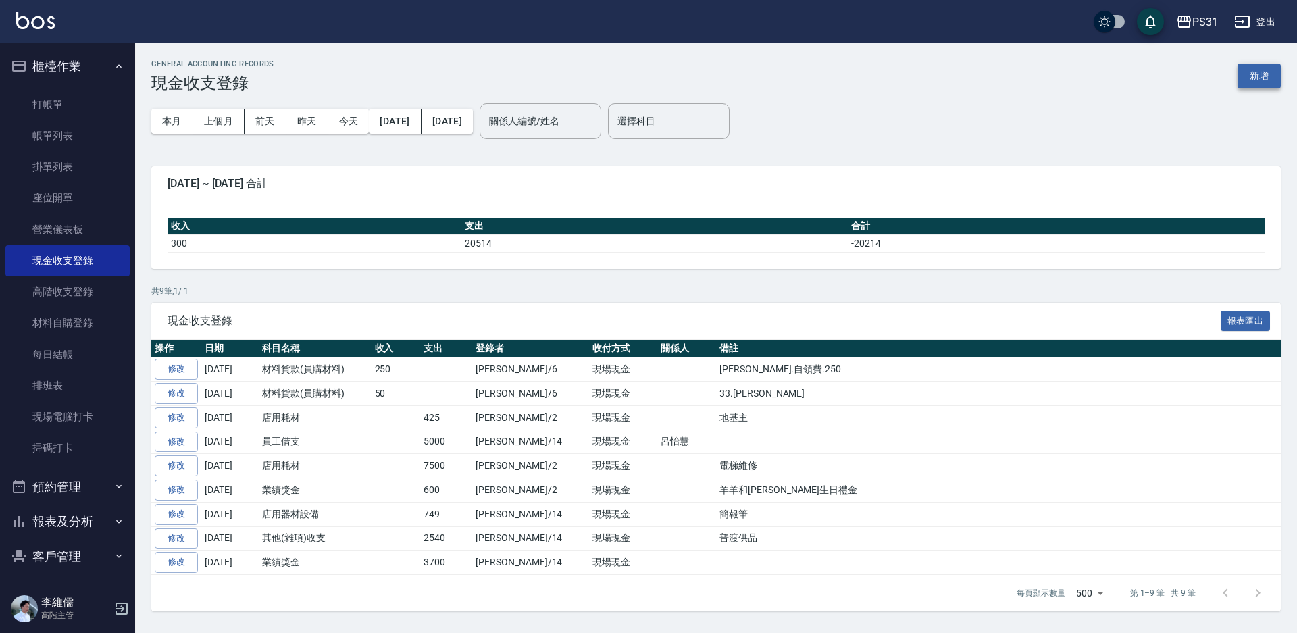
click at [1248, 76] on button "新增" at bounding box center [1259, 76] width 43 height 25
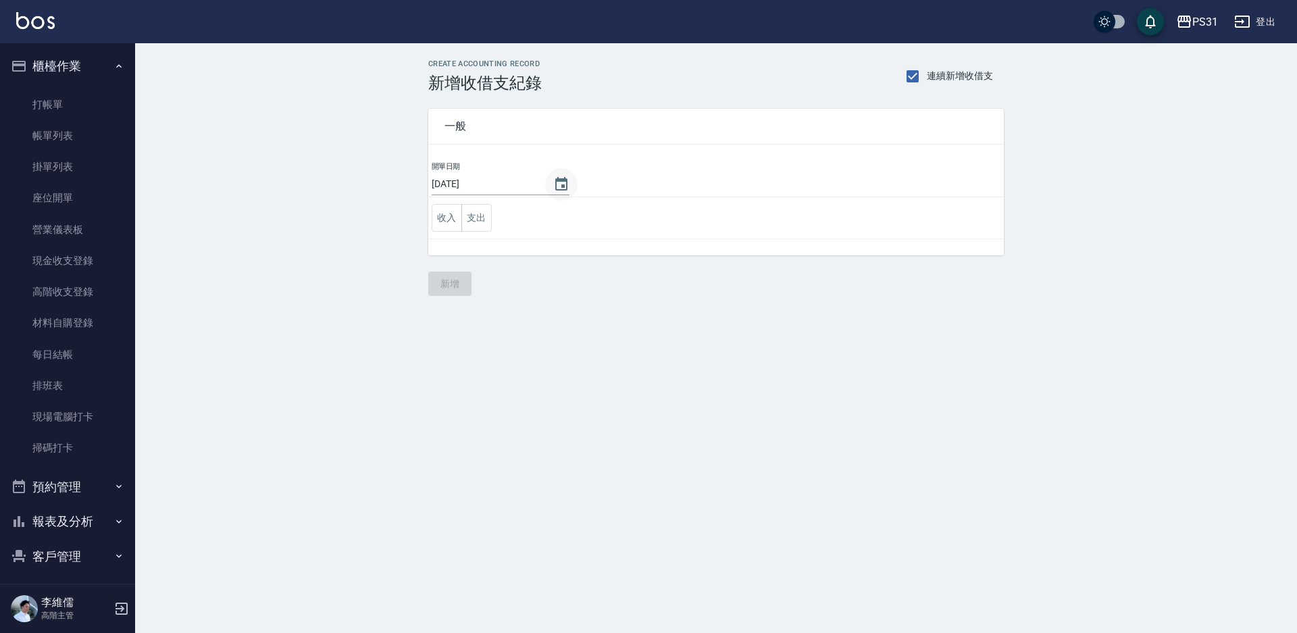
drag, startPoint x: 558, startPoint y: 181, endPoint x: 566, endPoint y: 181, distance: 7.4
click at [564, 181] on icon "Choose date, selected date is 2025-09-16" at bounding box center [561, 184] width 12 height 14
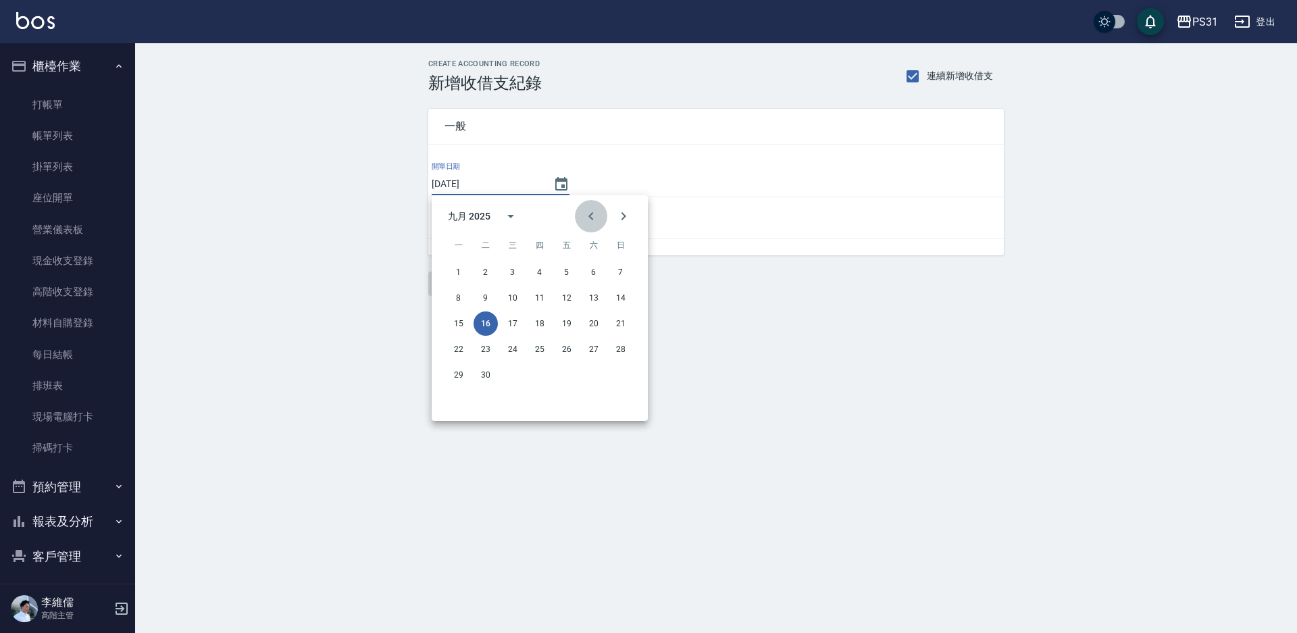
click at [581, 212] on button "Previous month" at bounding box center [591, 216] width 32 height 32
click at [621, 376] on button "31" at bounding box center [621, 375] width 24 height 24
type input "[DATE]"
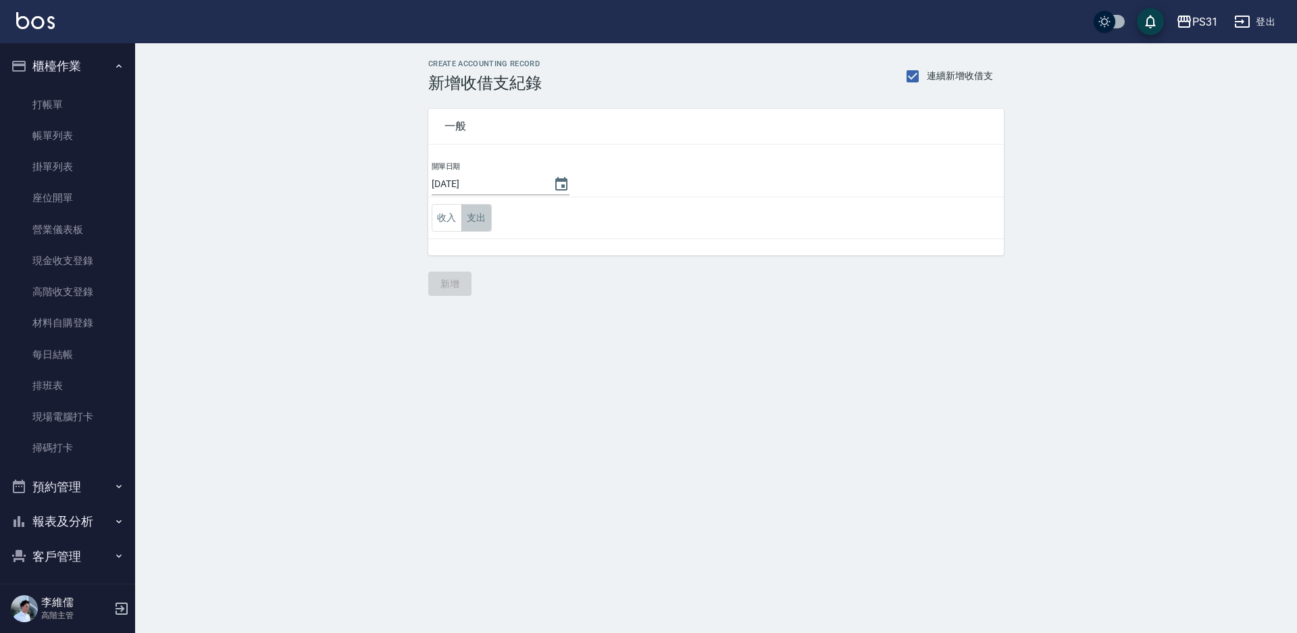
click at [487, 221] on button "支出" at bounding box center [477, 218] width 30 height 28
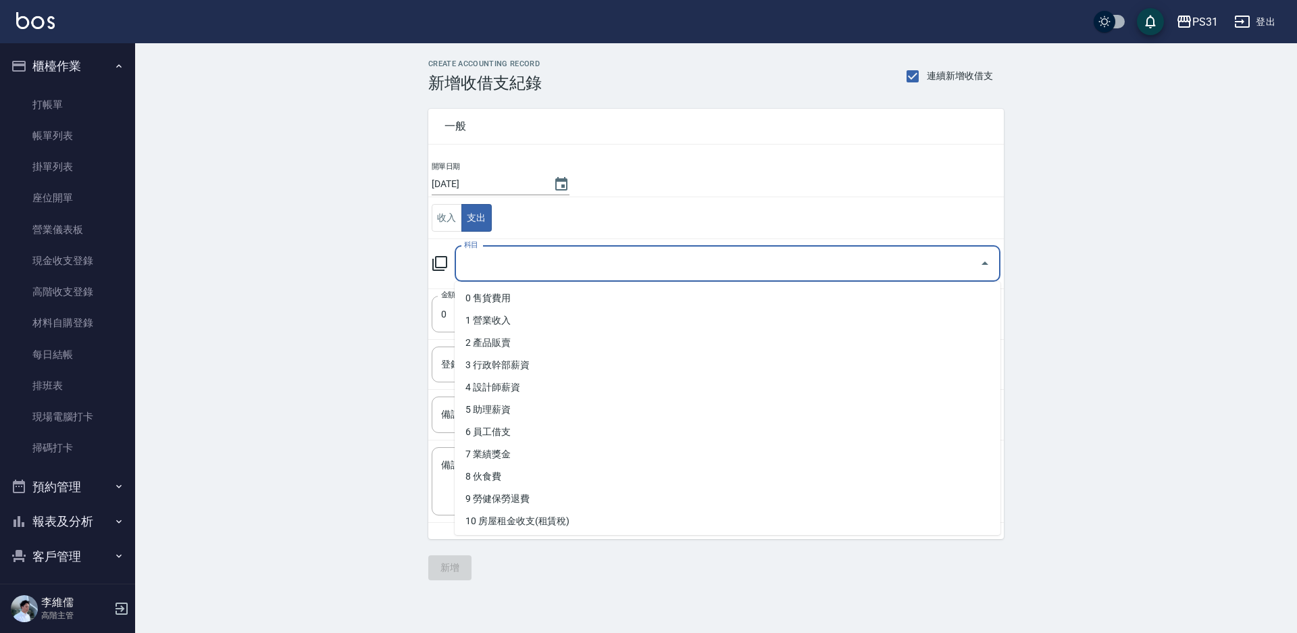
click at [508, 264] on input "科目" at bounding box center [718, 264] width 514 height 24
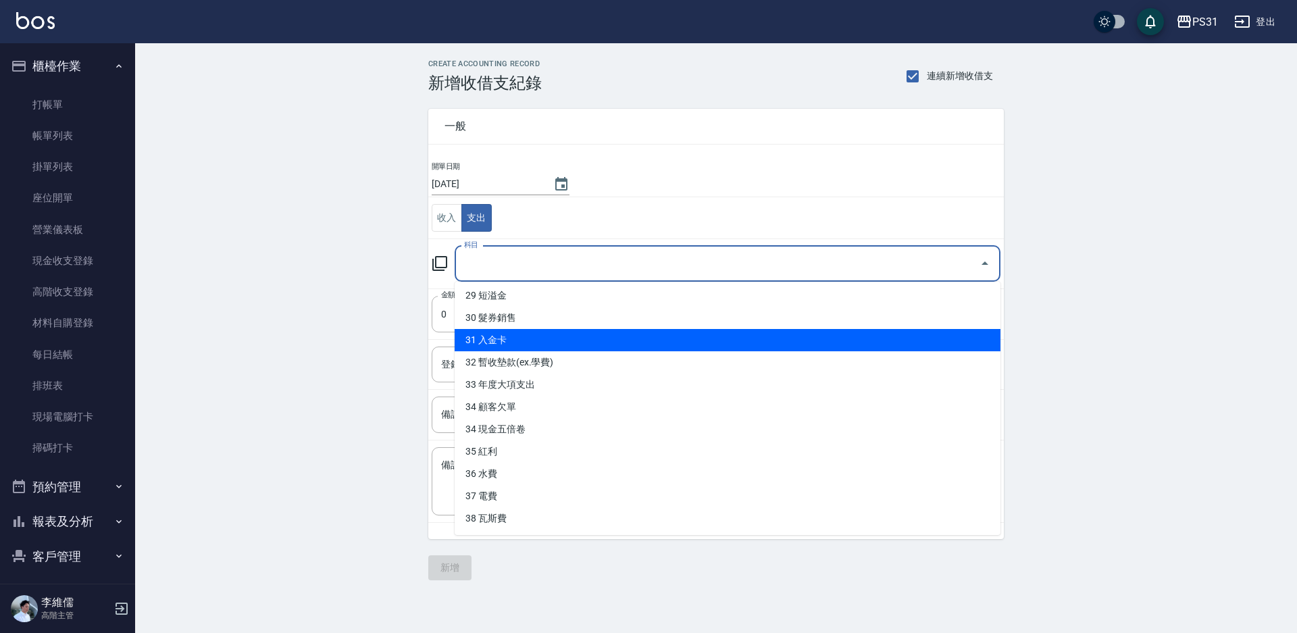
click at [537, 341] on li "31 入金卡" at bounding box center [728, 340] width 546 height 22
type input "31 入金卡"
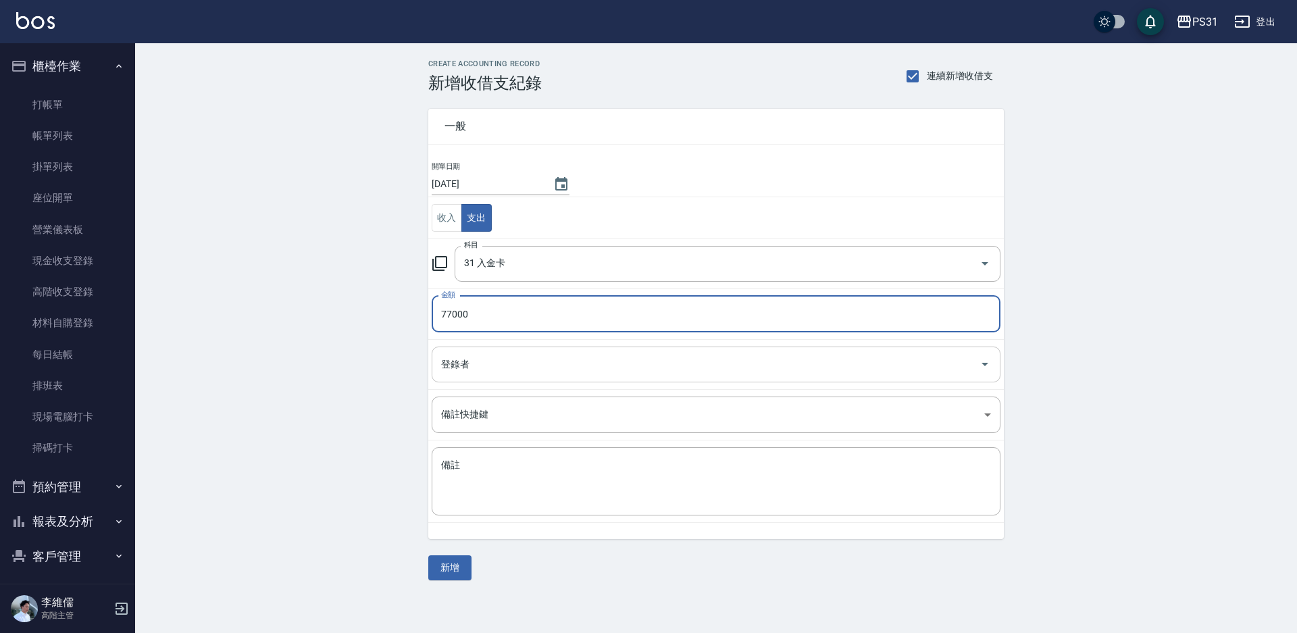
type input "77000"
click at [876, 368] on input "登錄者" at bounding box center [706, 365] width 537 height 24
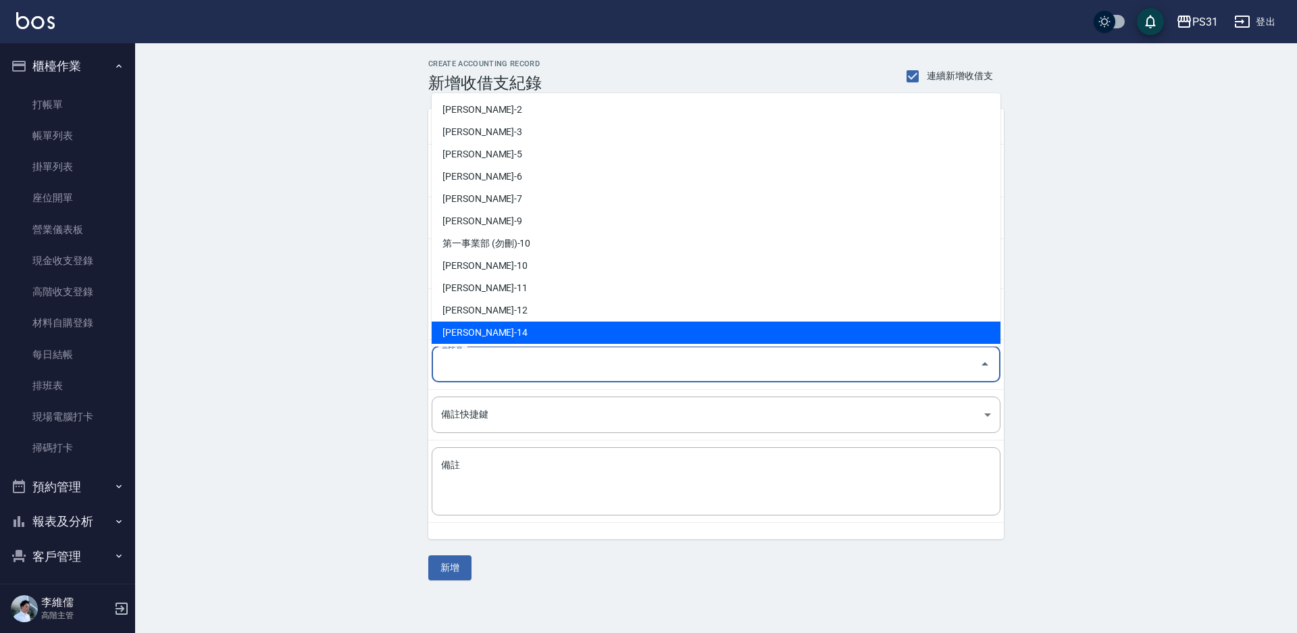
click at [489, 333] on li "[PERSON_NAME]-14" at bounding box center [716, 333] width 569 height 22
type input "[PERSON_NAME]-14"
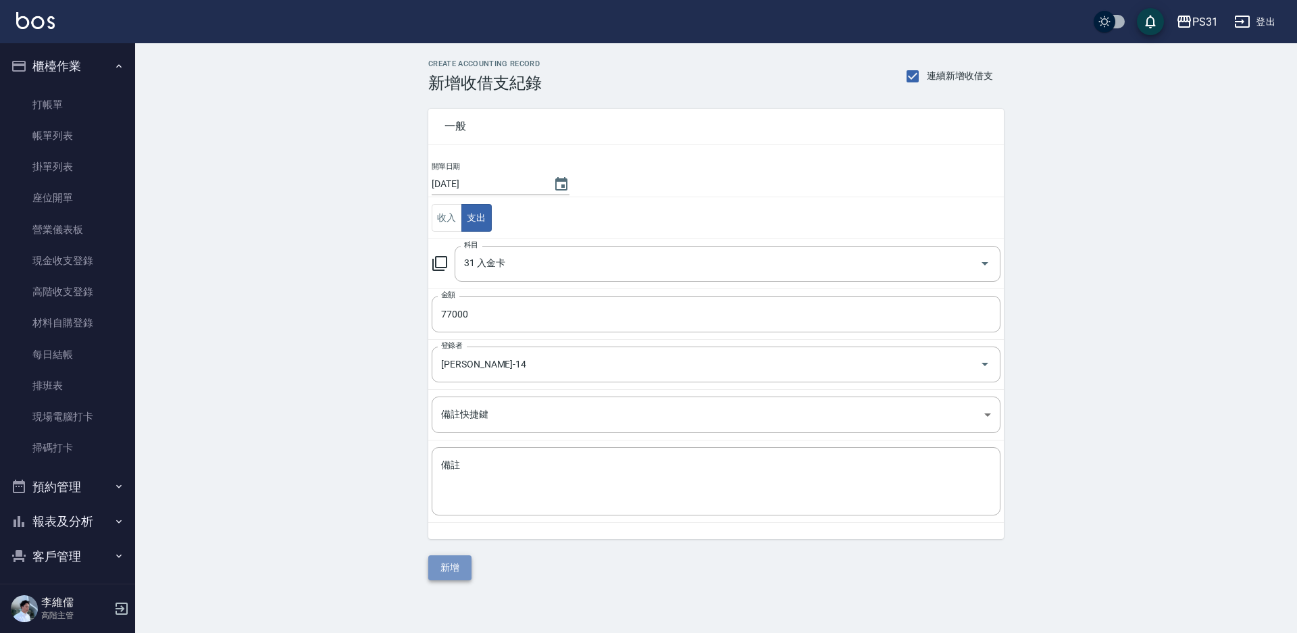
click at [447, 568] on button "新增" at bounding box center [449, 567] width 43 height 25
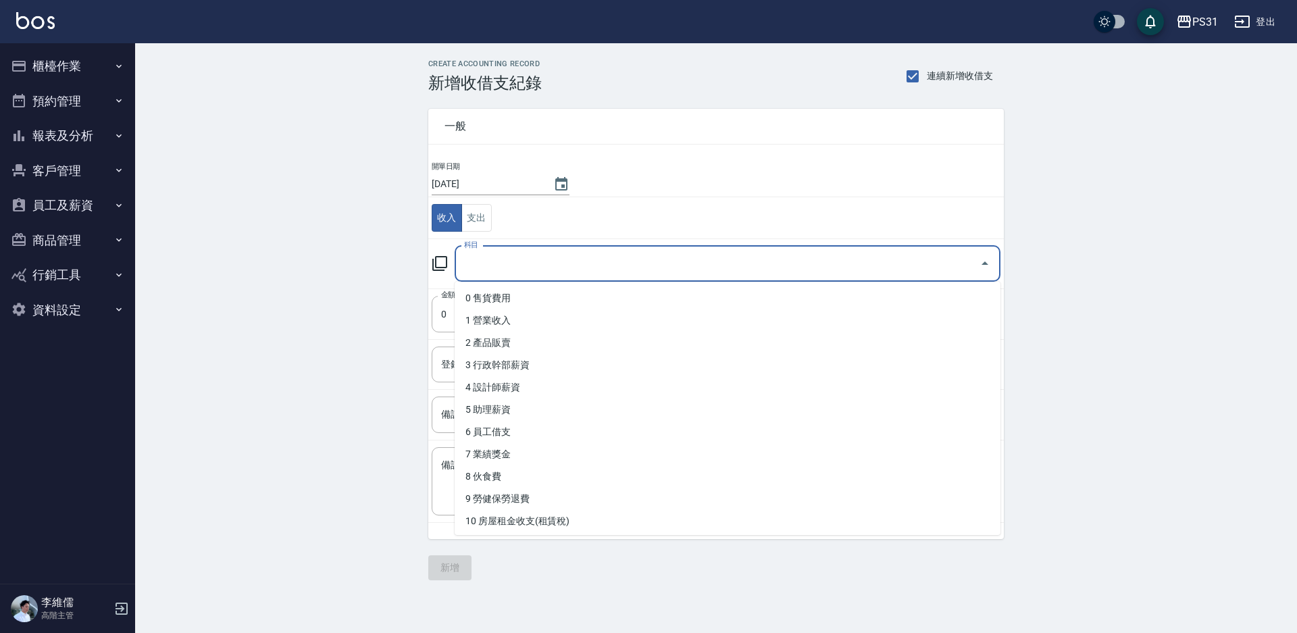
click at [491, 259] on input "科目" at bounding box center [718, 264] width 514 height 24
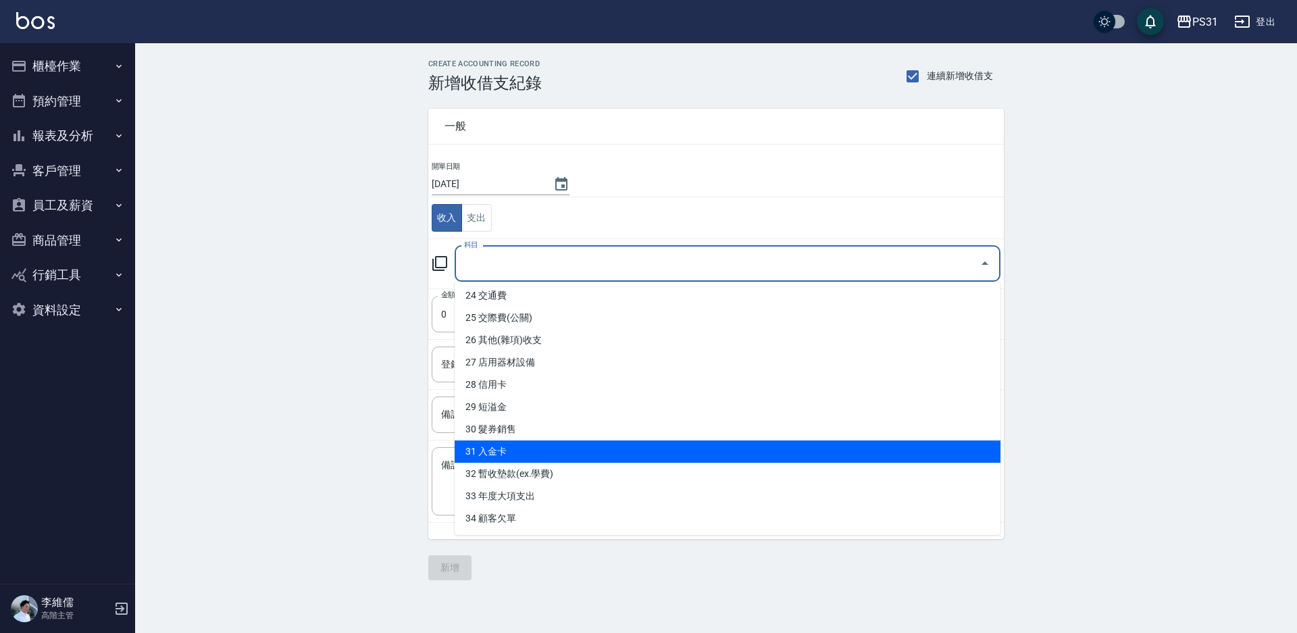
click at [567, 455] on li "31 入金卡" at bounding box center [728, 452] width 546 height 22
type input "31 入金卡"
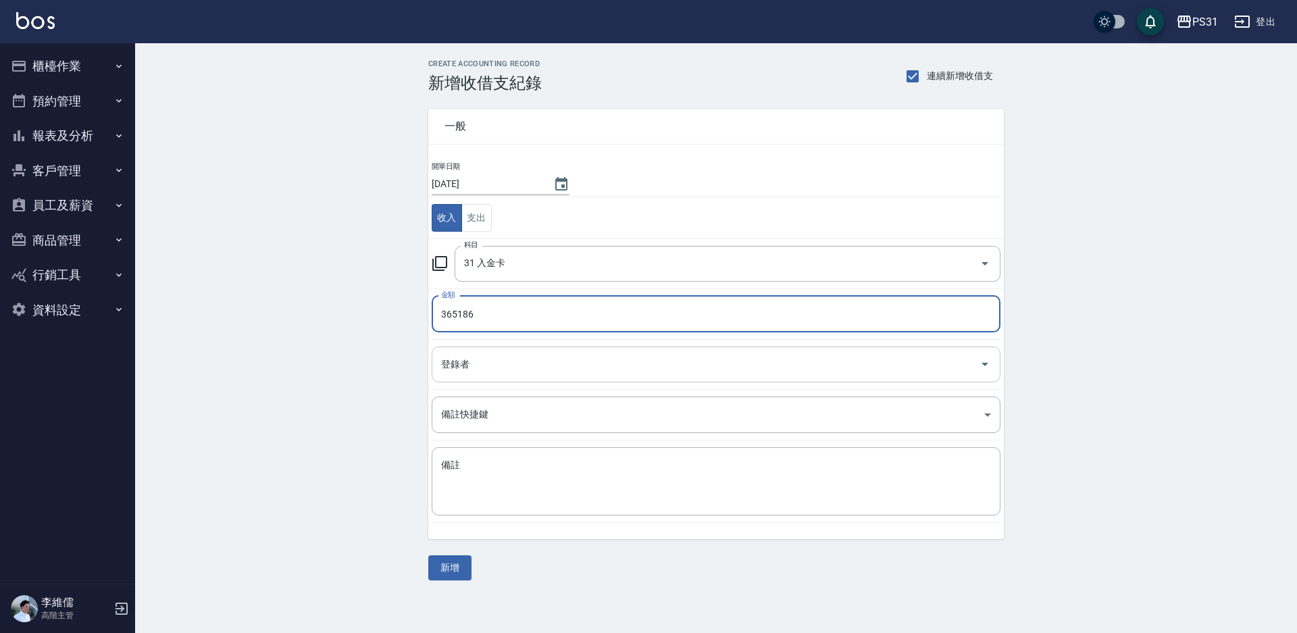
type input "365186"
click at [634, 359] on input "登錄者" at bounding box center [706, 365] width 537 height 24
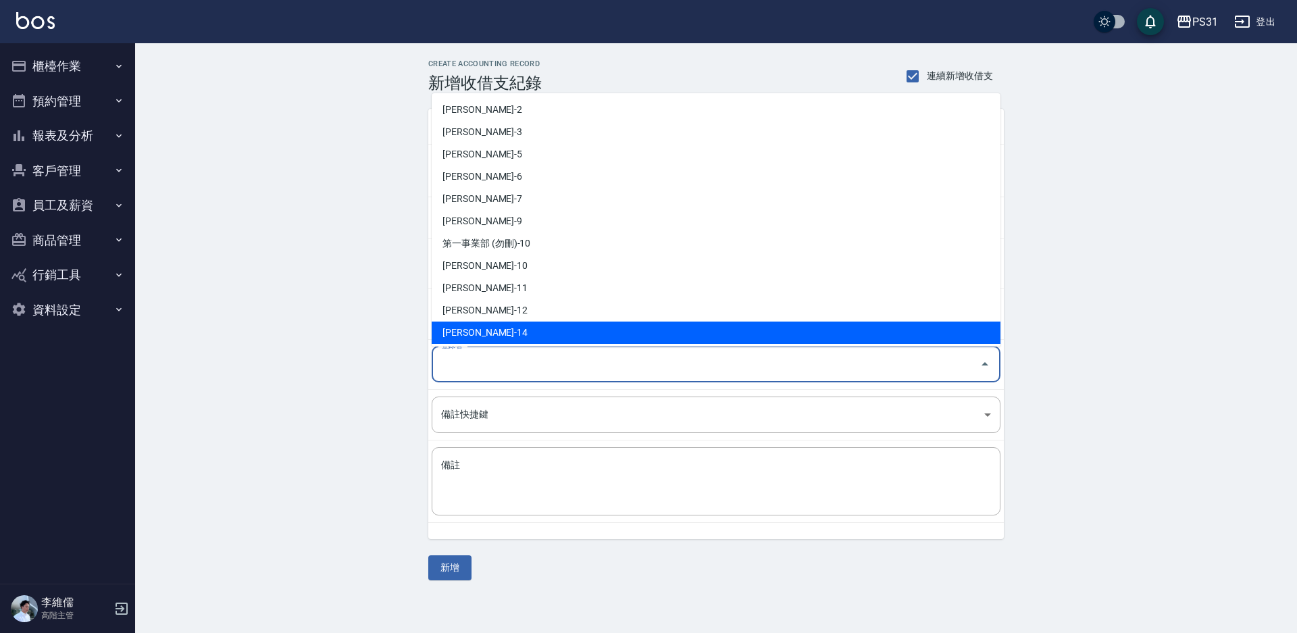
click at [522, 326] on li "[PERSON_NAME]-14" at bounding box center [716, 333] width 569 height 22
type input "[PERSON_NAME]-14"
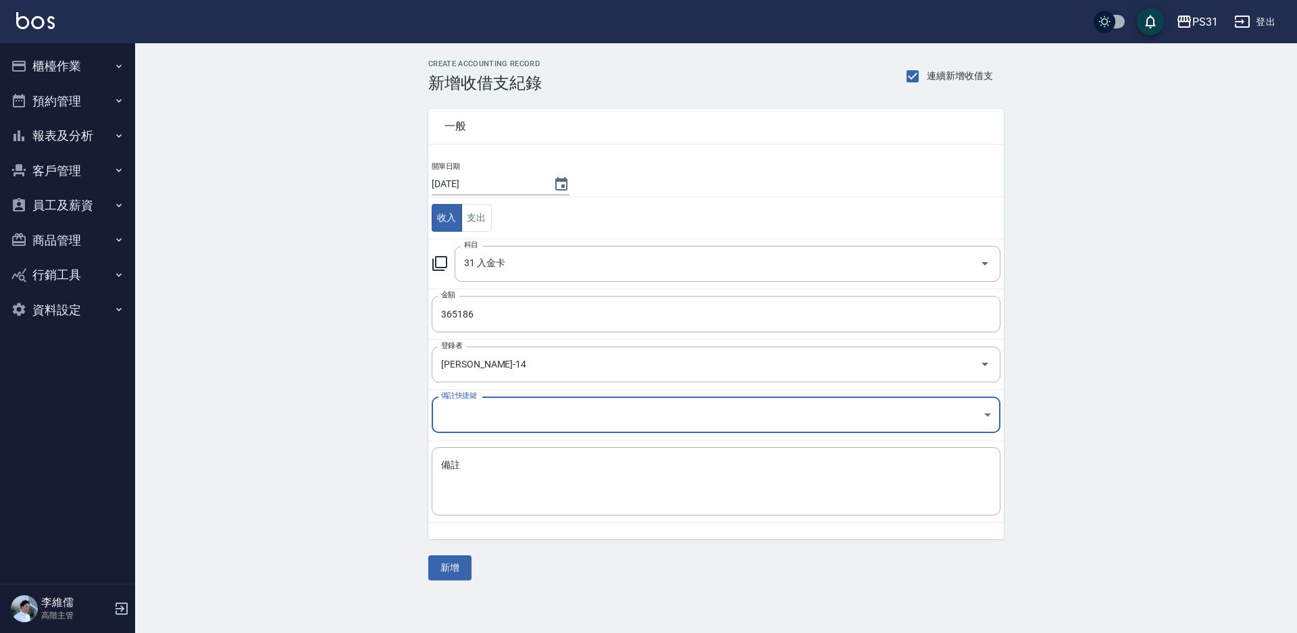
click at [441, 552] on div "一般 開單日期 [DATE] 收入 支出 科目 31 入金卡 科目 金額 365186 金額 登錄者 [PERSON_NAME]-14 登錄者 備註快捷鍵 ​…" at bounding box center [716, 337] width 576 height 488
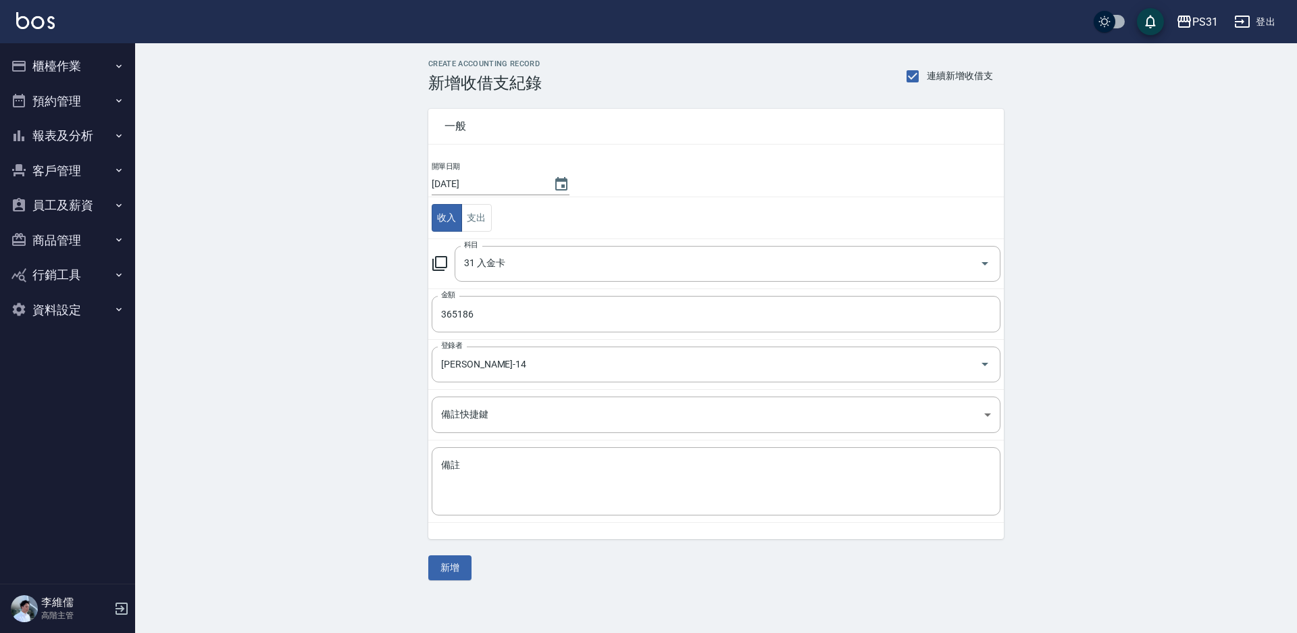
click at [465, 559] on button "新增" at bounding box center [449, 567] width 43 height 25
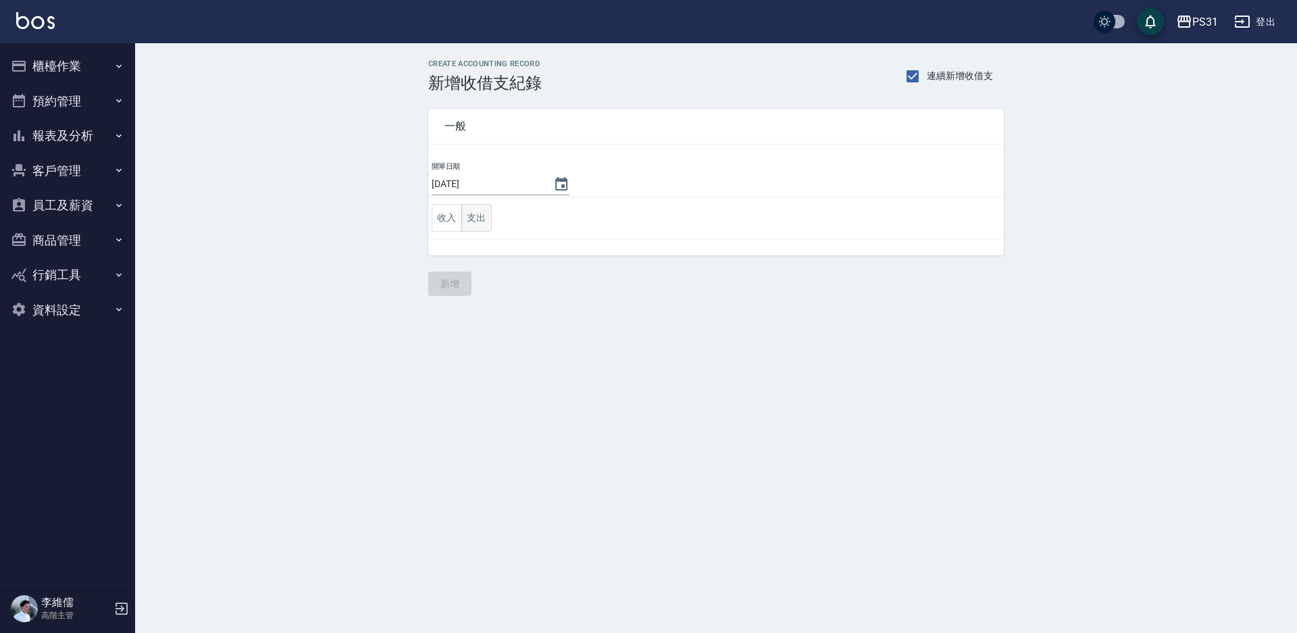
click at [474, 216] on button "支出" at bounding box center [477, 218] width 30 height 28
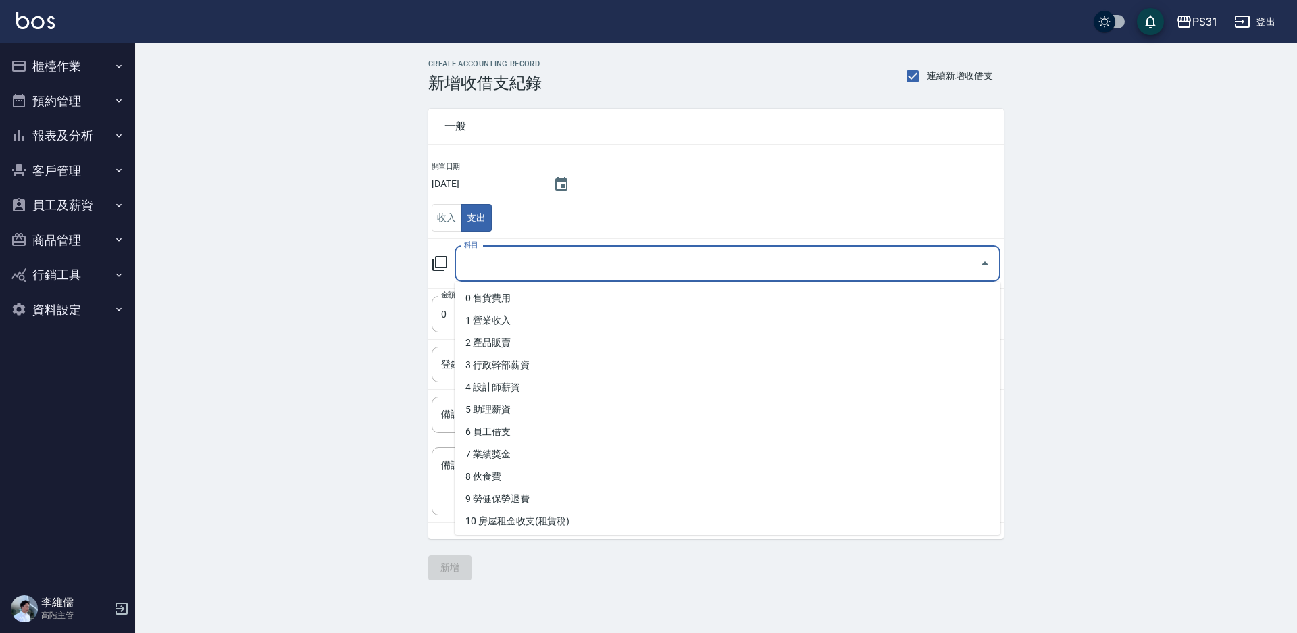
click at [523, 261] on input "科目" at bounding box center [718, 264] width 514 height 24
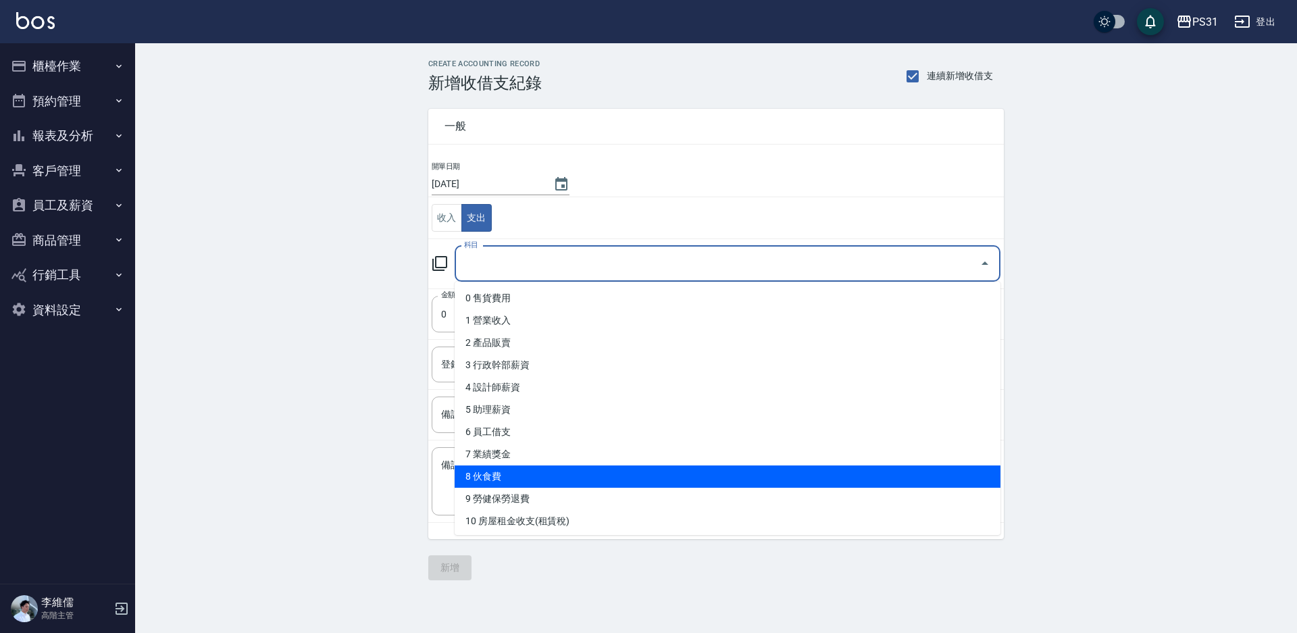
scroll to position [270, 0]
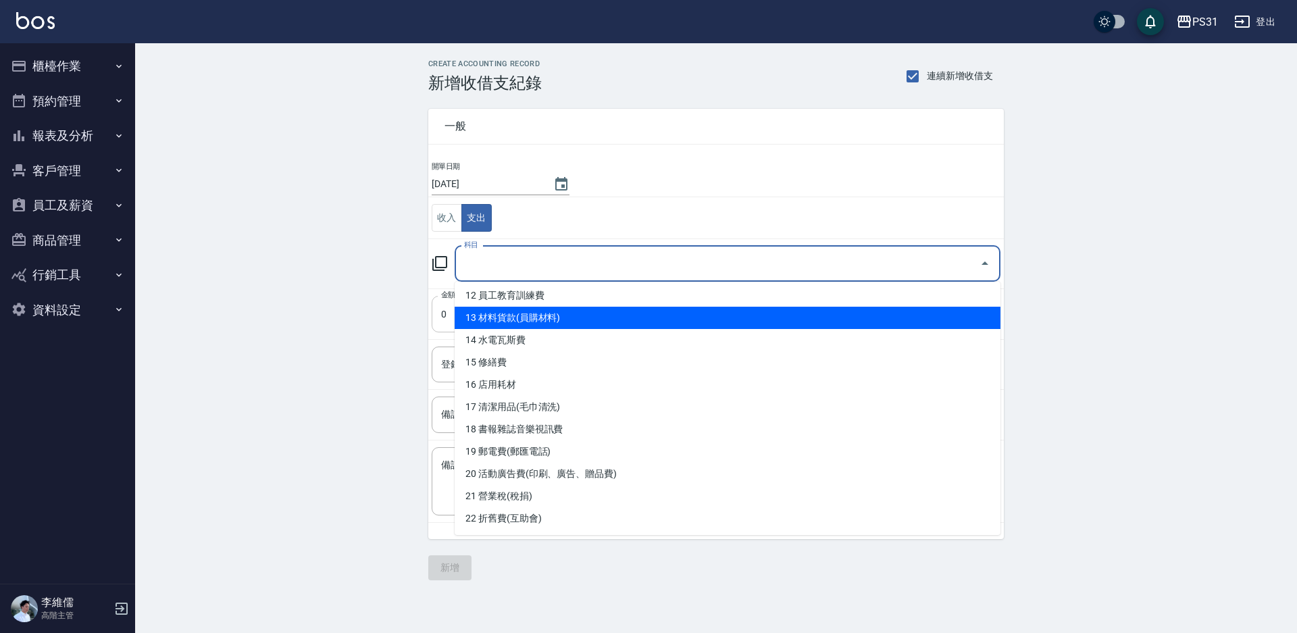
click at [559, 307] on li "13 材料貨款(員購材料)" at bounding box center [728, 318] width 546 height 22
type input "13 材料貨款(員購材料)"
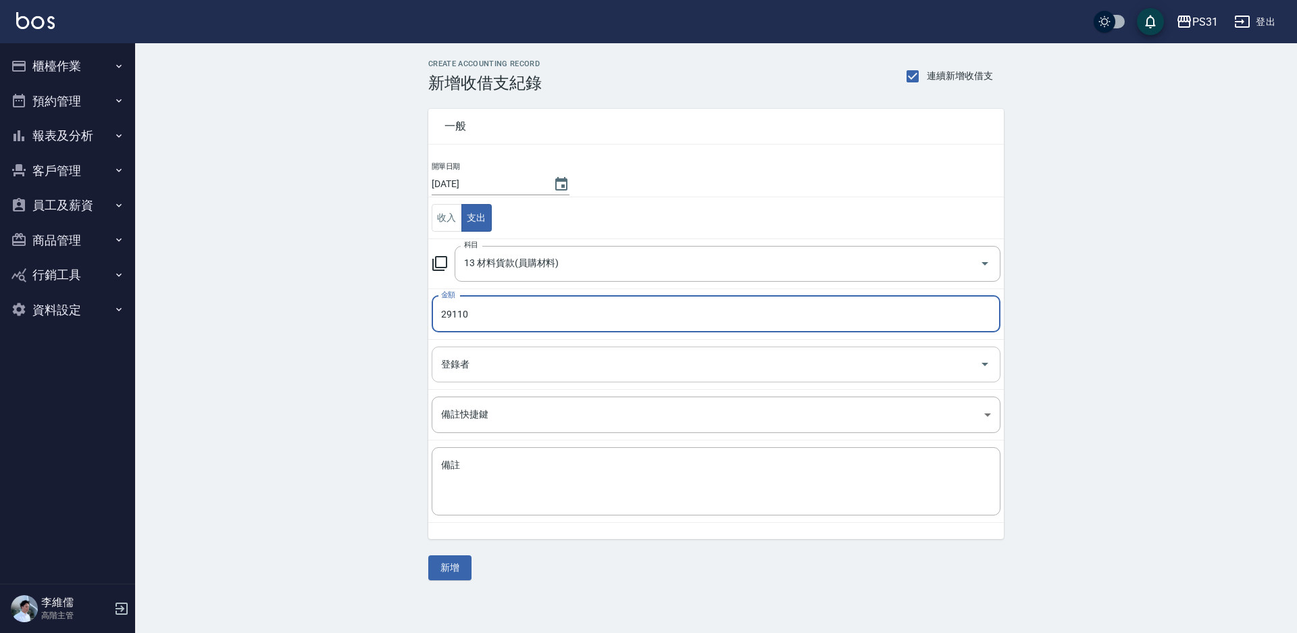
type input "29110"
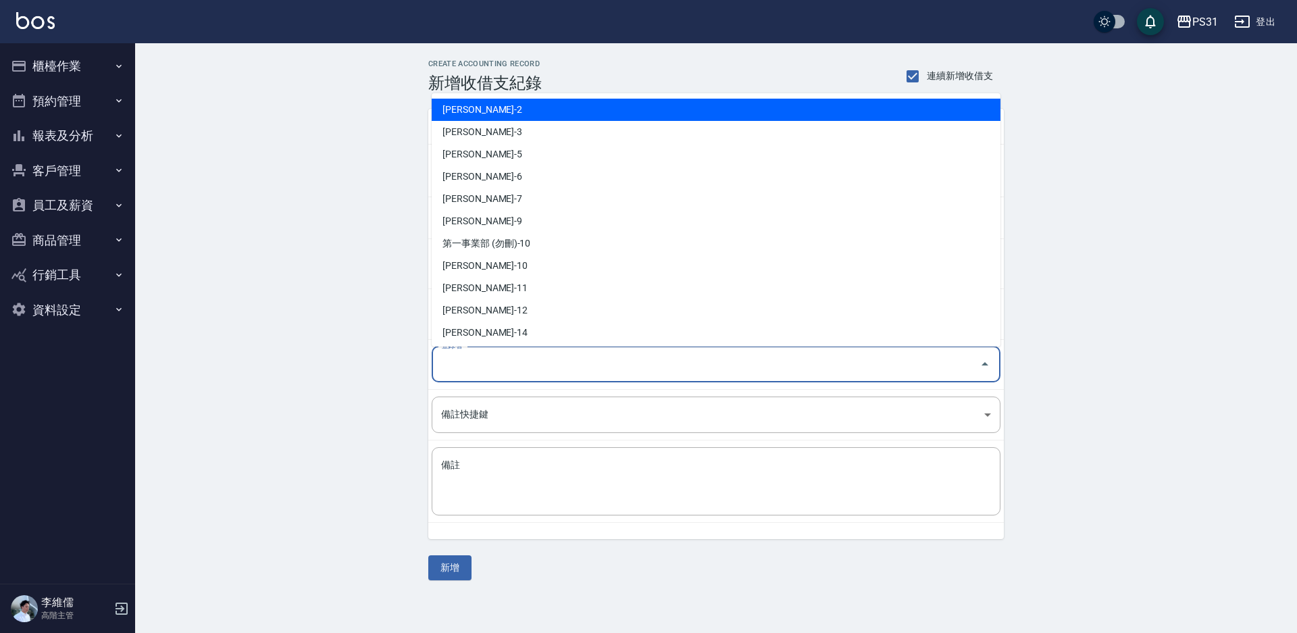
click at [806, 357] on input "登錄者" at bounding box center [706, 365] width 537 height 24
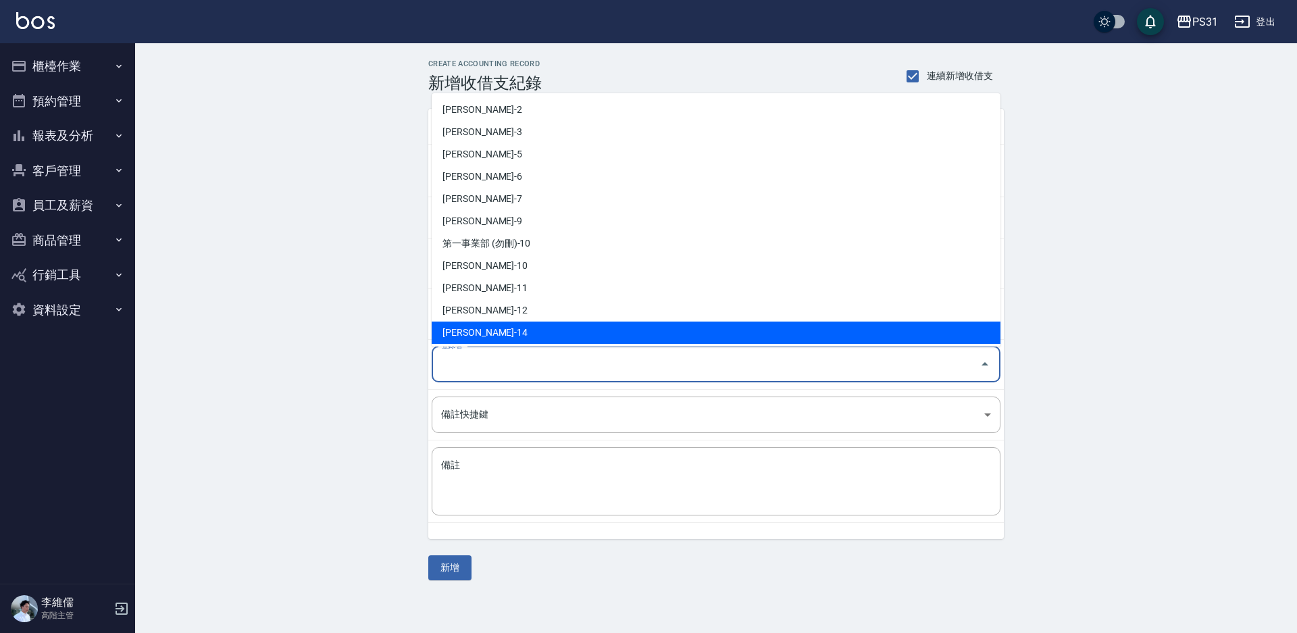
click at [620, 324] on li "[PERSON_NAME]-14" at bounding box center [716, 333] width 569 height 22
type input "[PERSON_NAME]-14"
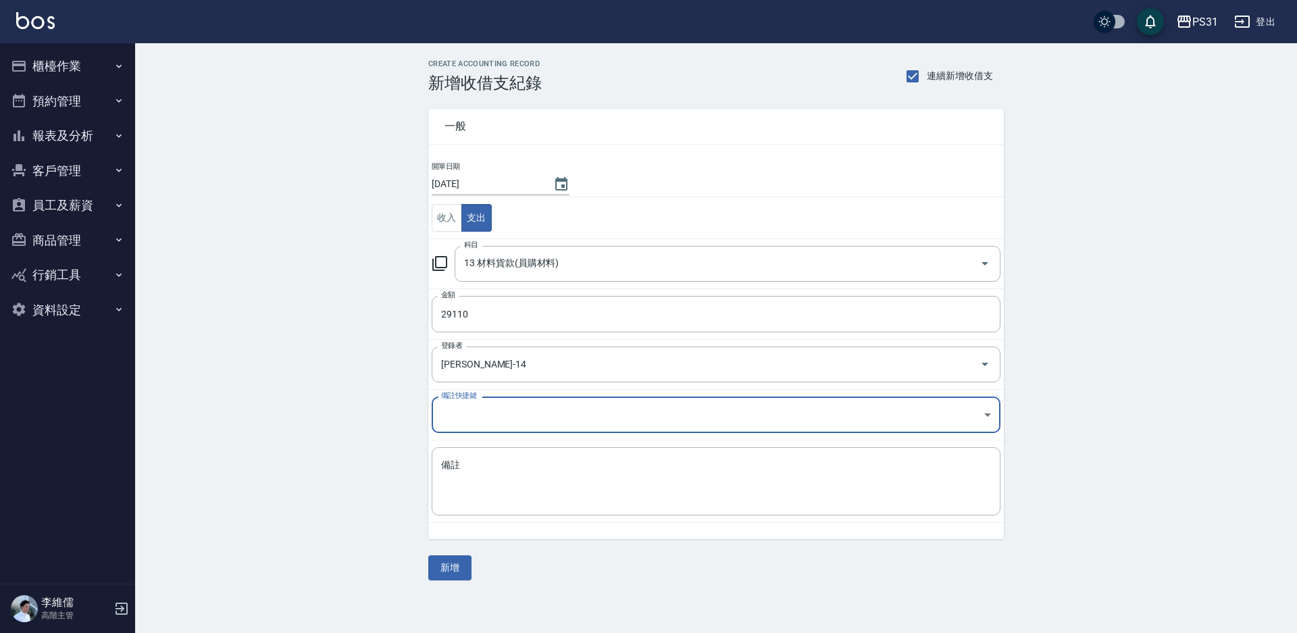
click at [476, 570] on div "一般 開單日期 [DATE] 收入 支出 科目 13 材料貨款(員購材料) 科目 金額 29110 金額 登錄者 [PERSON_NAME]-14 登錄者 備…" at bounding box center [716, 337] width 576 height 488
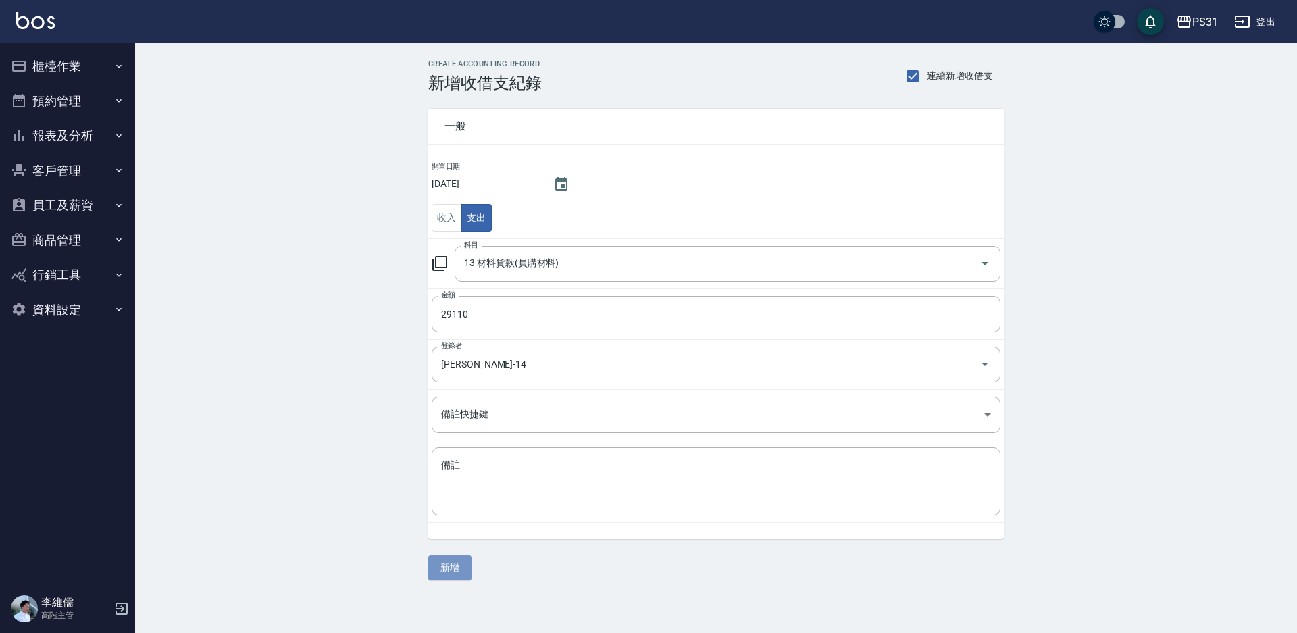
click at [450, 565] on button "新增" at bounding box center [449, 567] width 43 height 25
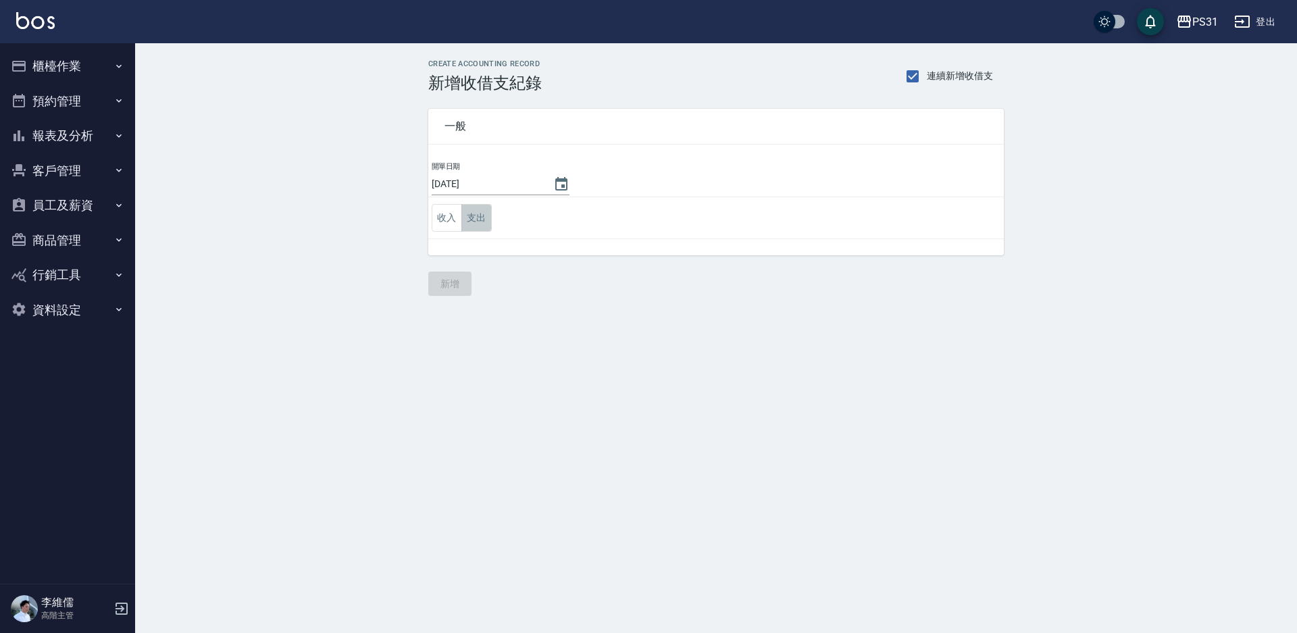
click at [482, 218] on button "支出" at bounding box center [477, 218] width 30 height 28
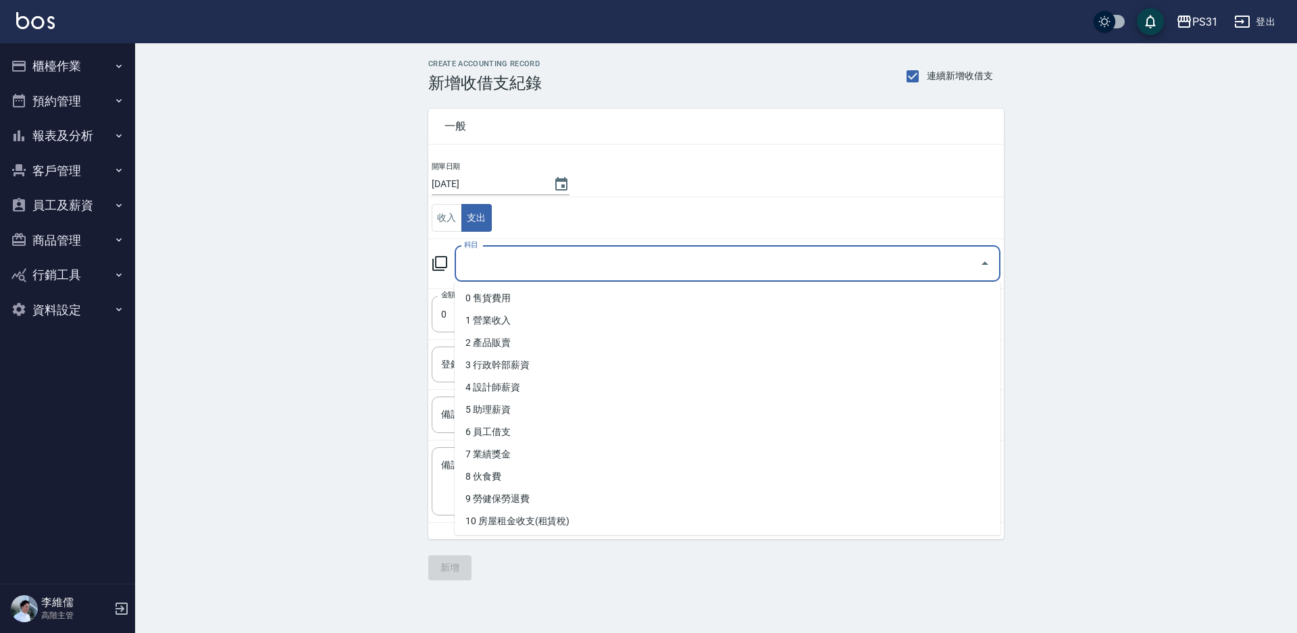
click at [520, 265] on input "科目" at bounding box center [718, 264] width 514 height 24
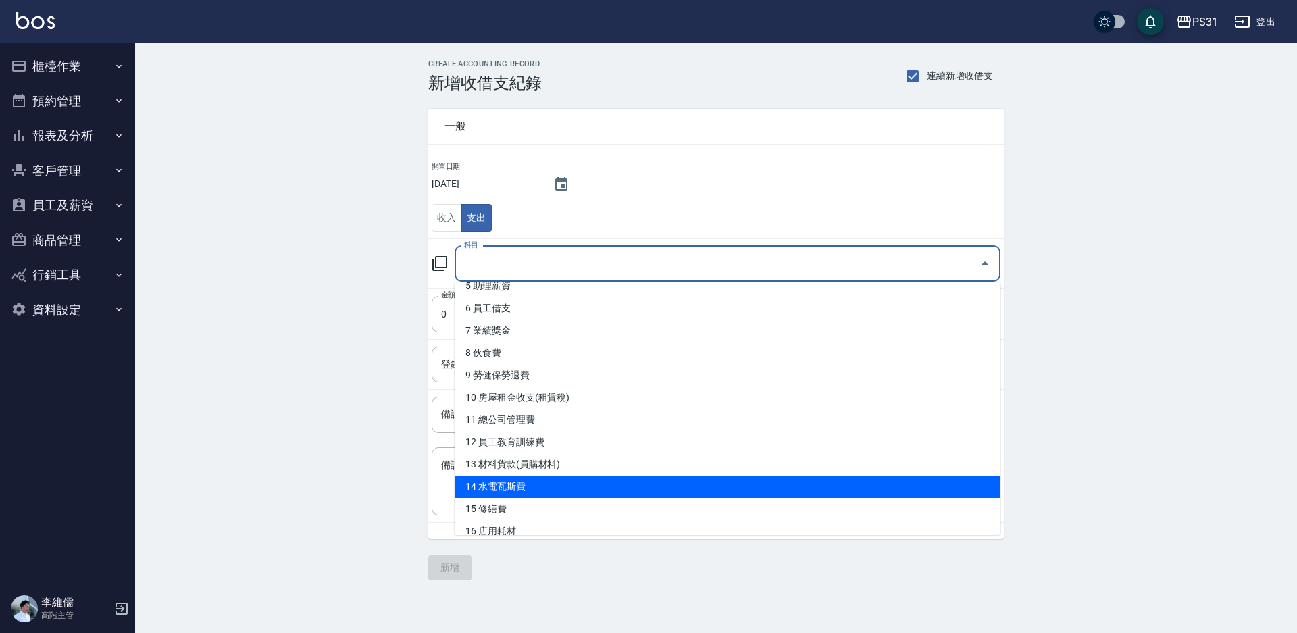
scroll to position [135, 0]
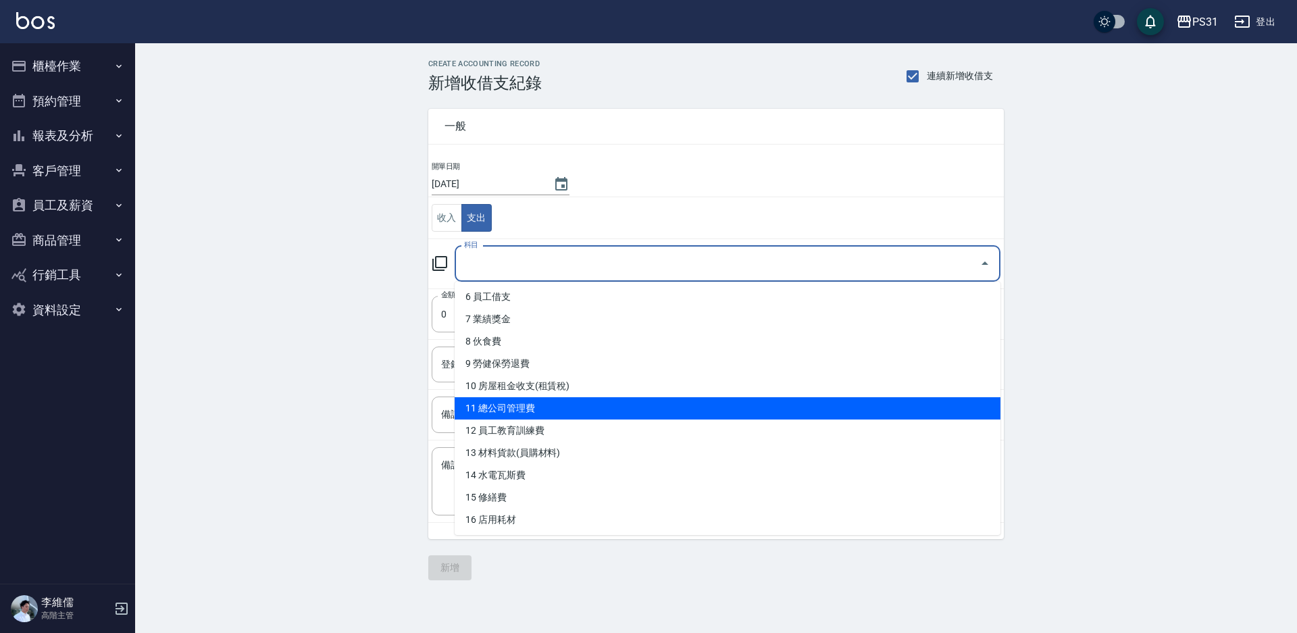
click at [524, 410] on li "11 總公司管理費" at bounding box center [728, 408] width 546 height 22
type input "11 總公司管理費"
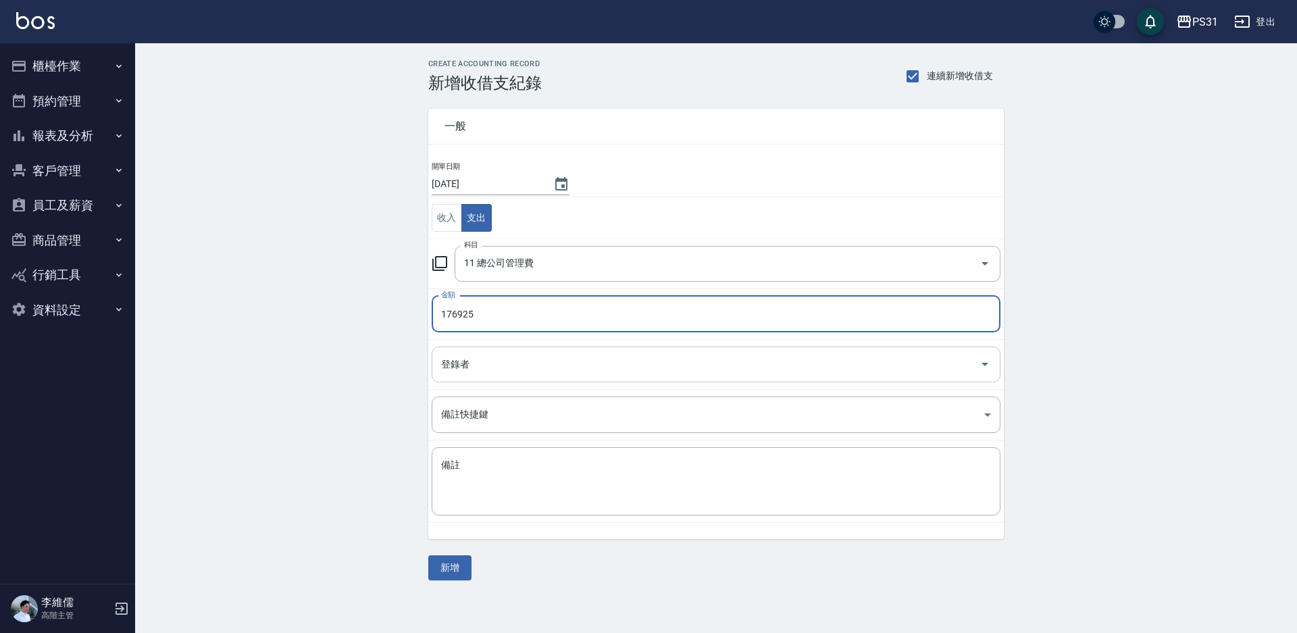
type input "176925"
click at [438, 365] on input "登錄者" at bounding box center [706, 365] width 537 height 24
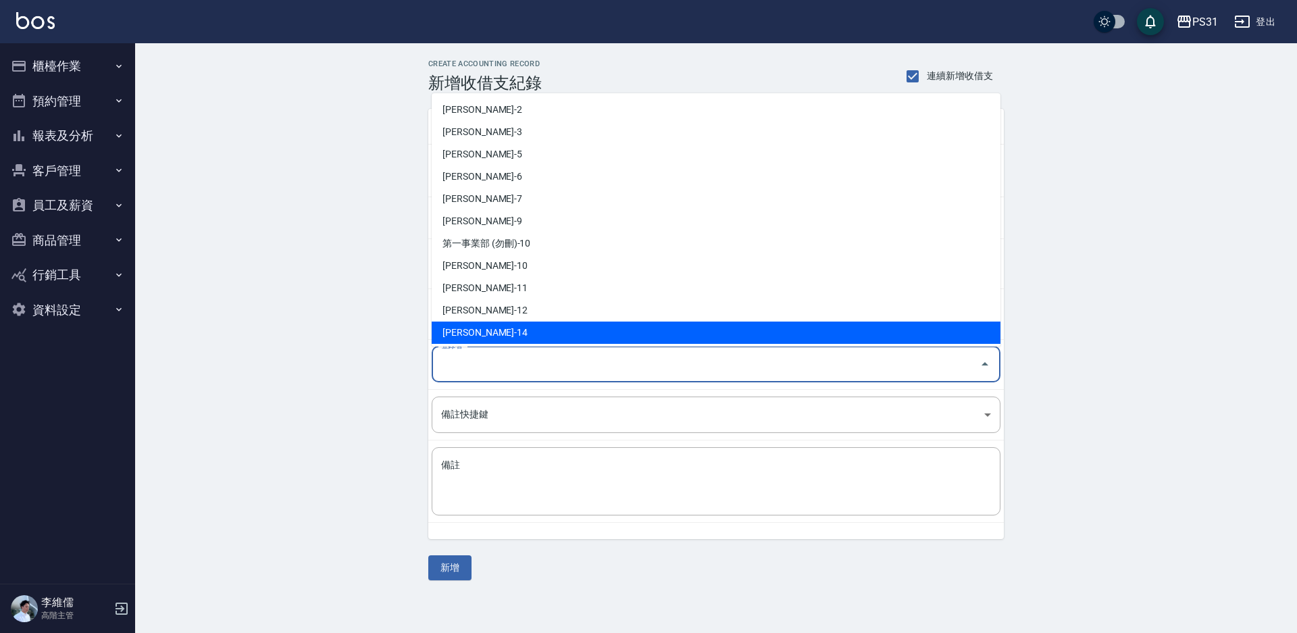
click at [493, 330] on li "[PERSON_NAME]-14" at bounding box center [716, 333] width 569 height 22
type input "[PERSON_NAME]-14"
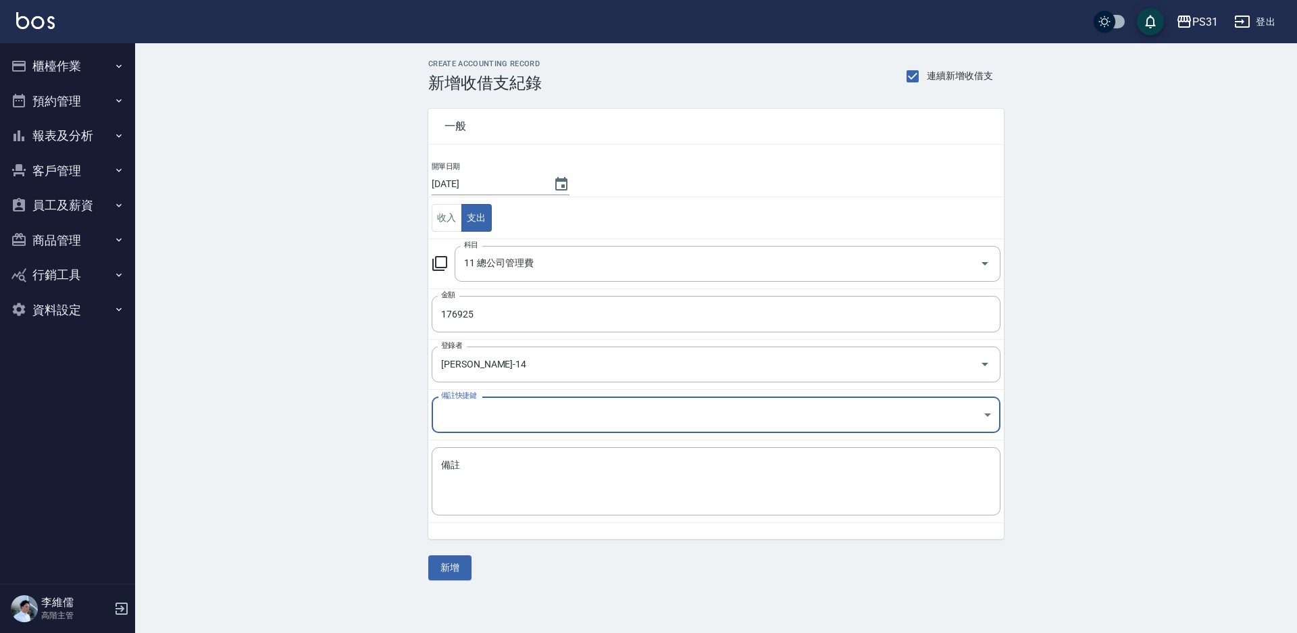
click at [426, 570] on div "CREATE ACCOUNTING RECORD 新增收借支紀錄 連續新增收借支 一般 開單日期 2025/08/31 收入 支出 科目 11 總公司管理費 …" at bounding box center [716, 319] width 608 height 521
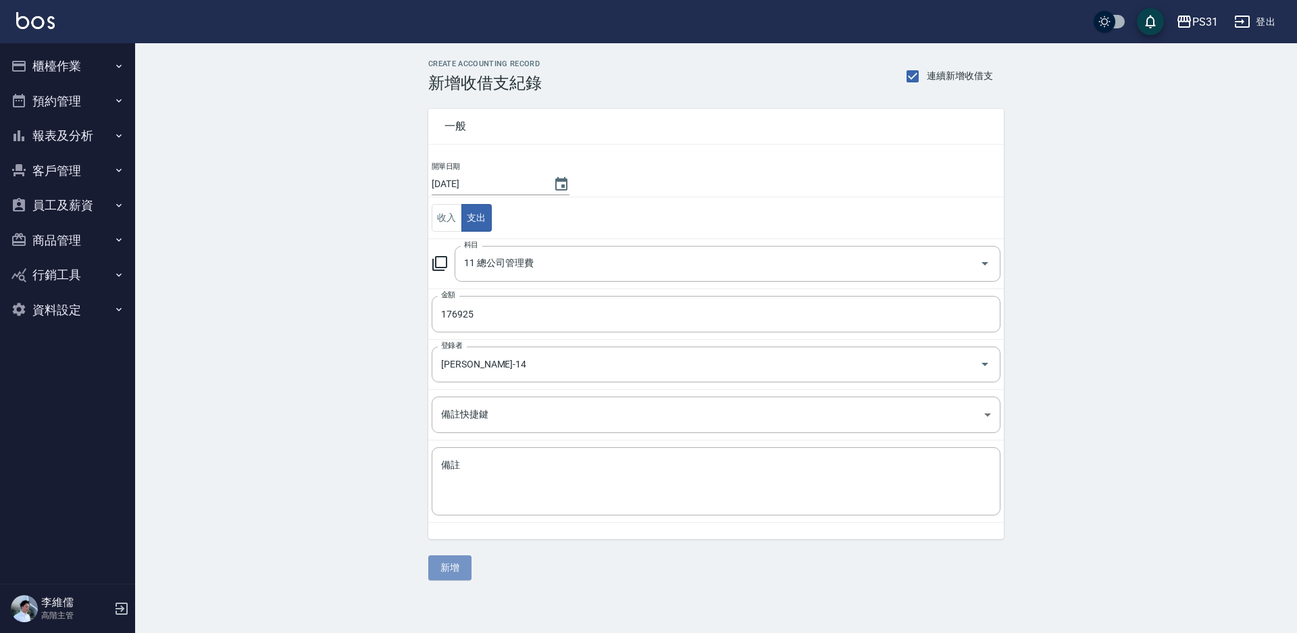
drag, startPoint x: 439, startPoint y: 556, endPoint x: 445, endPoint y: 547, distance: 11.2
click at [440, 556] on button "新增" at bounding box center [449, 567] width 43 height 25
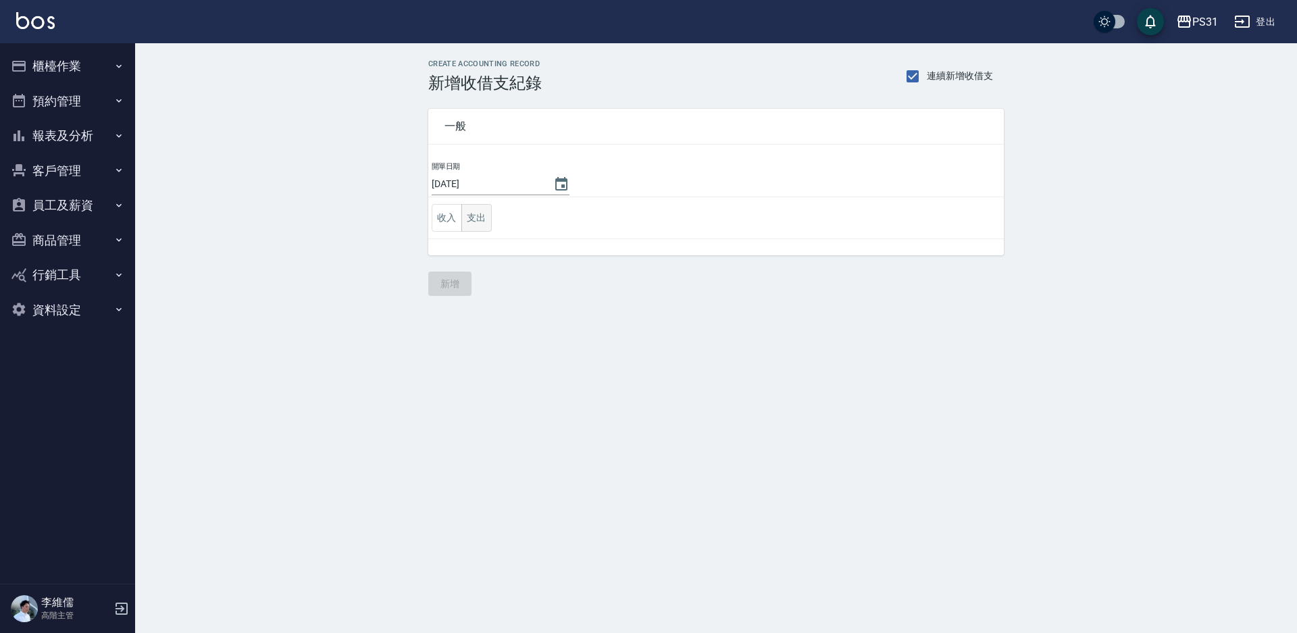
click at [479, 217] on button "支出" at bounding box center [477, 218] width 30 height 28
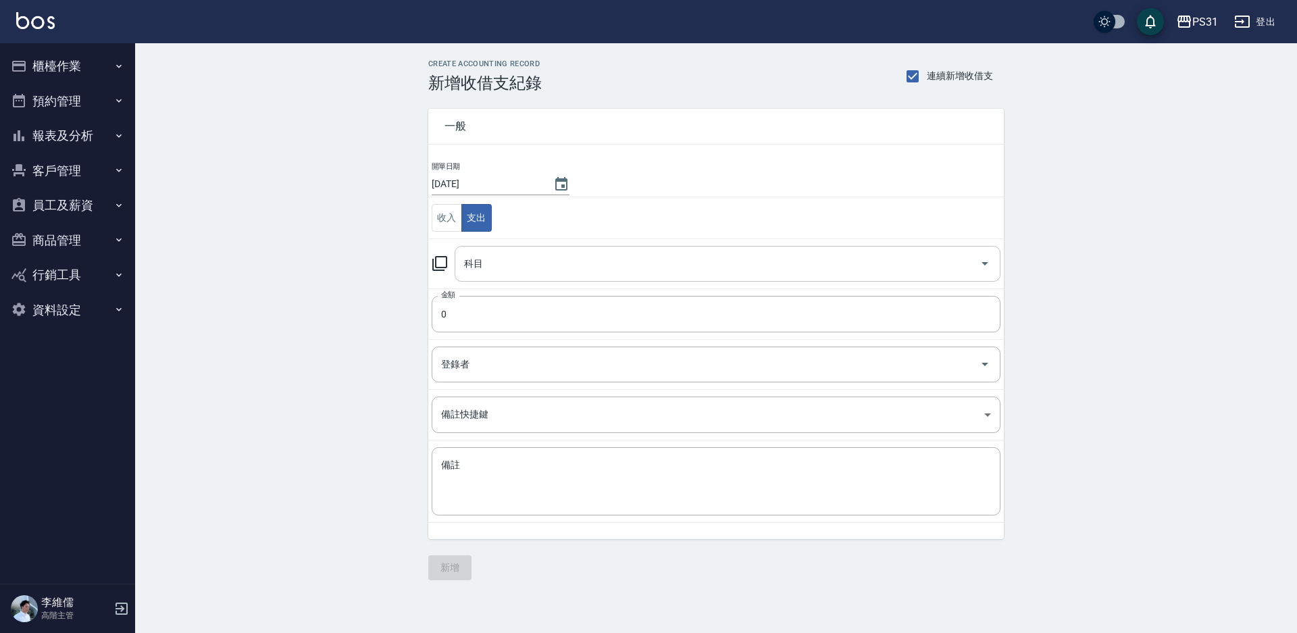
click at [494, 266] on input "科目" at bounding box center [718, 264] width 514 height 24
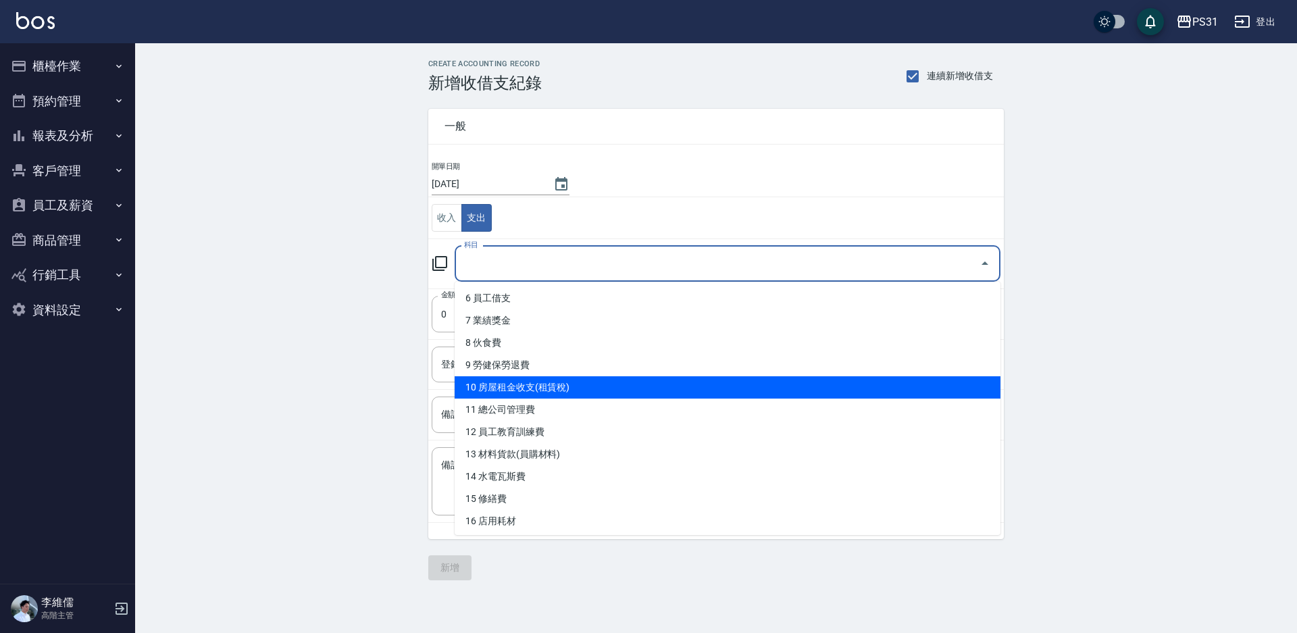
scroll to position [135, 0]
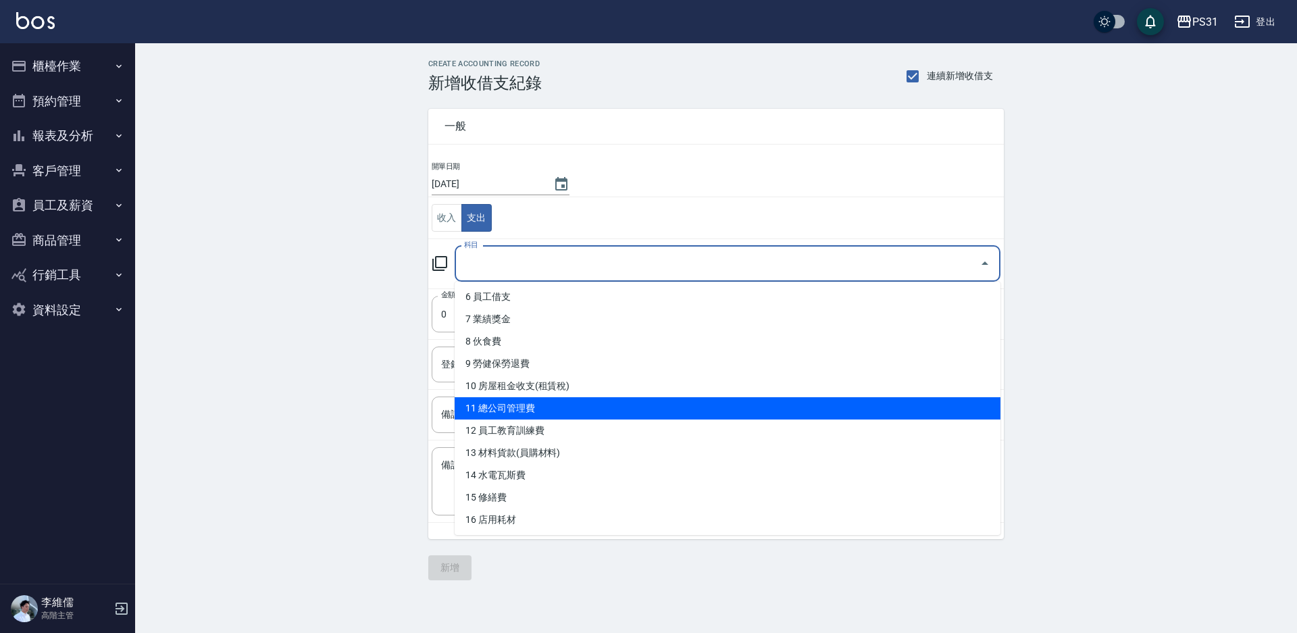
click at [581, 403] on li "11 總公司管理費" at bounding box center [728, 408] width 546 height 22
type input "11 總公司管理費"
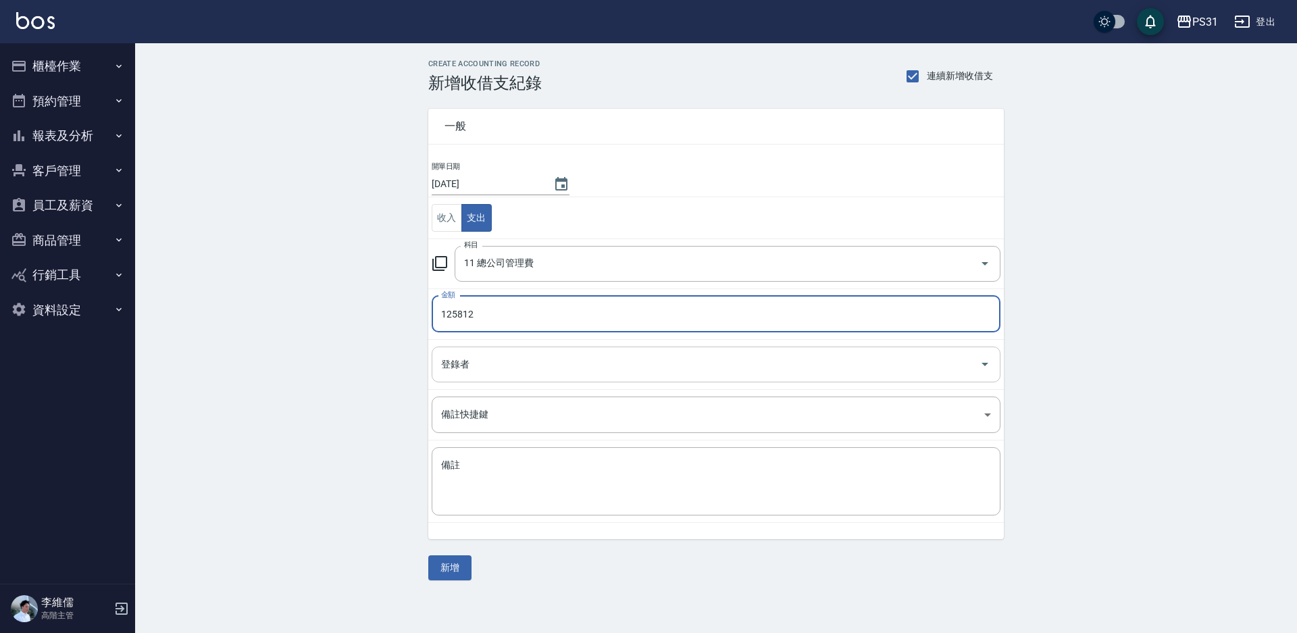
click at [515, 379] on div "登錄者" at bounding box center [716, 365] width 569 height 36
type input "125812"
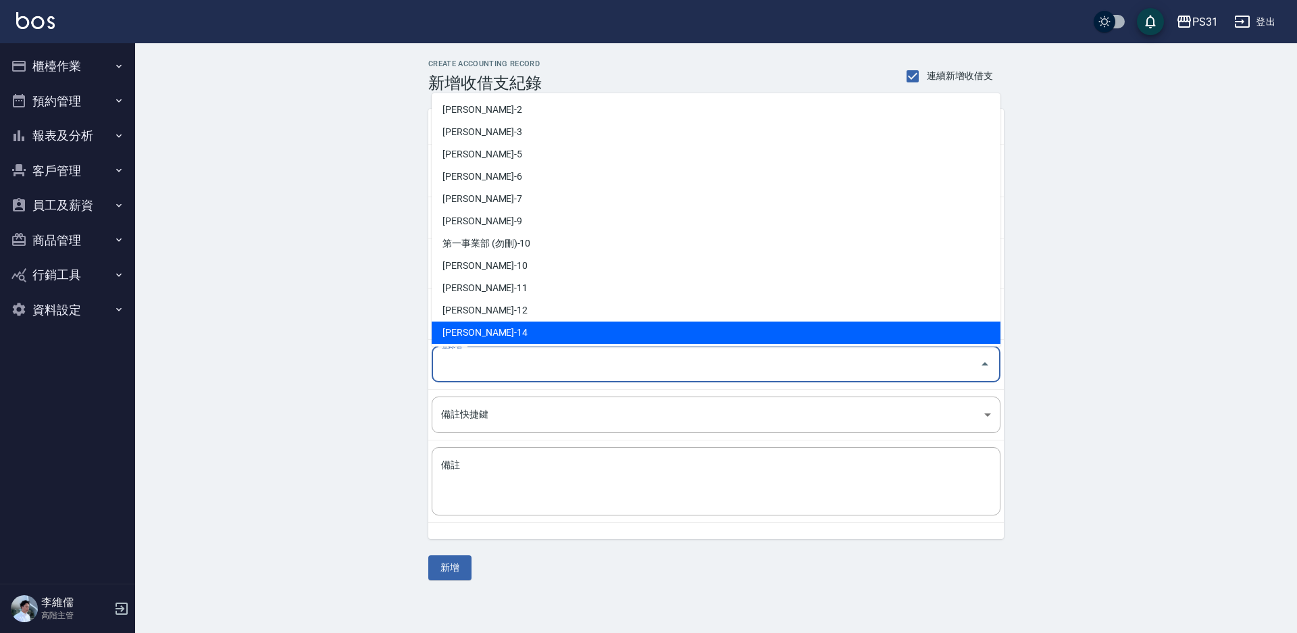
click at [501, 331] on li "[PERSON_NAME]-14" at bounding box center [716, 333] width 569 height 22
type input "[PERSON_NAME]-14"
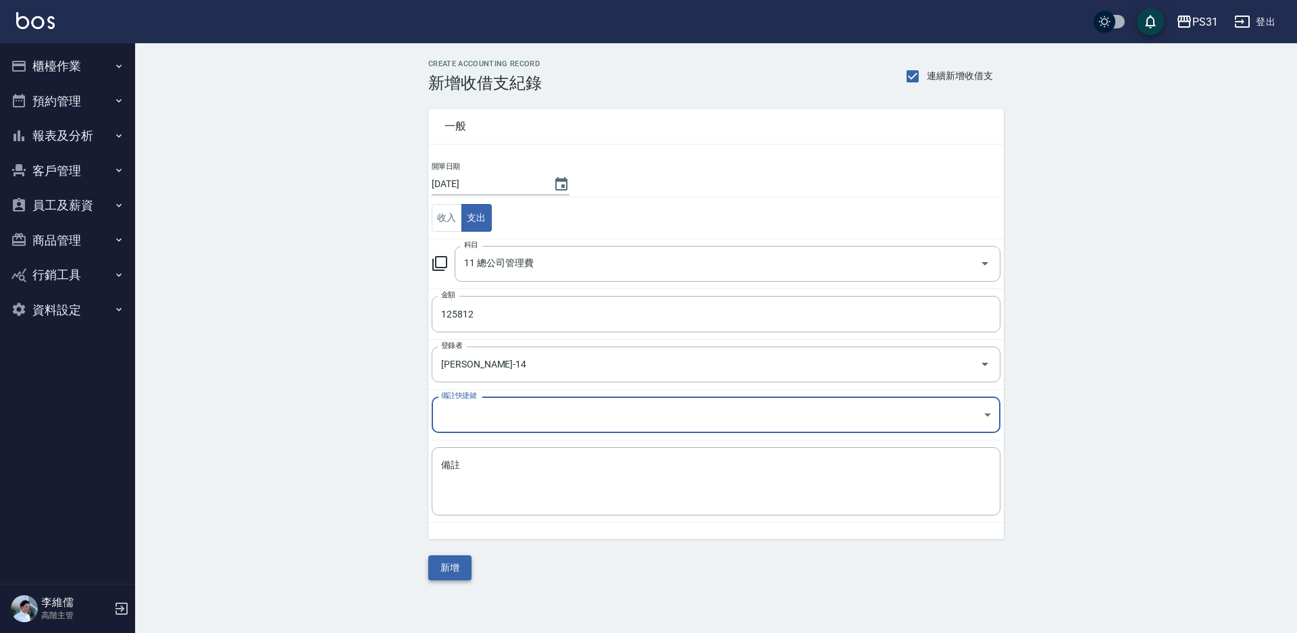
click at [455, 562] on button "新增" at bounding box center [449, 567] width 43 height 25
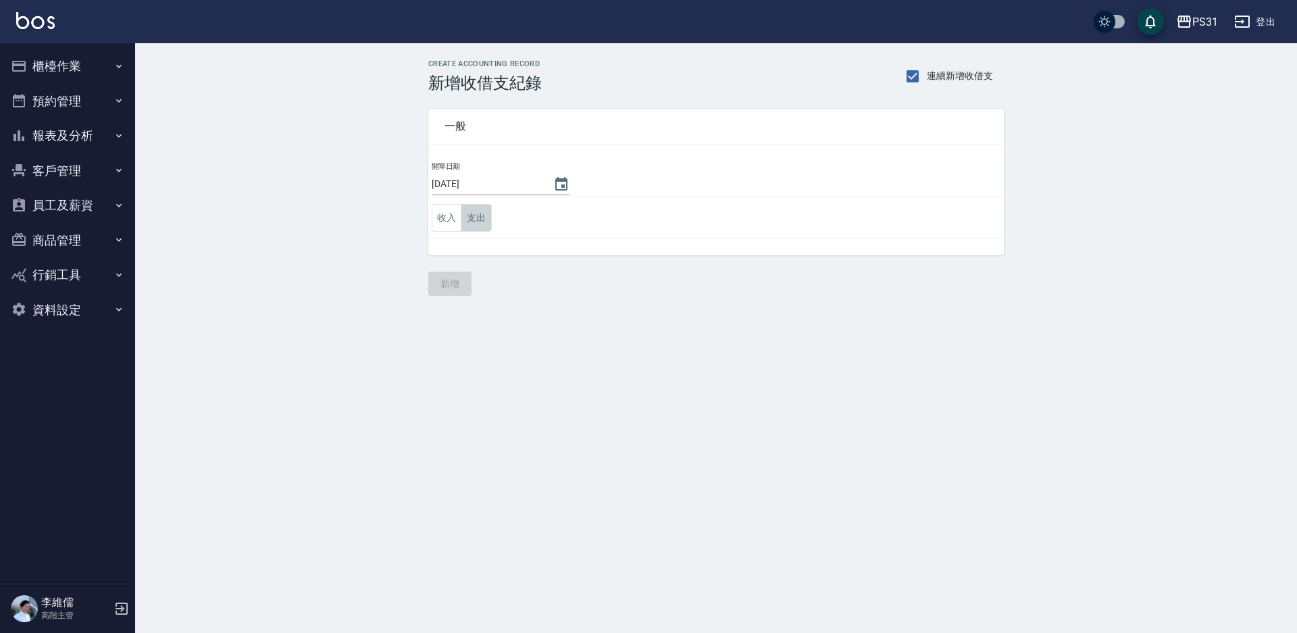
click at [476, 228] on button "支出" at bounding box center [477, 218] width 30 height 28
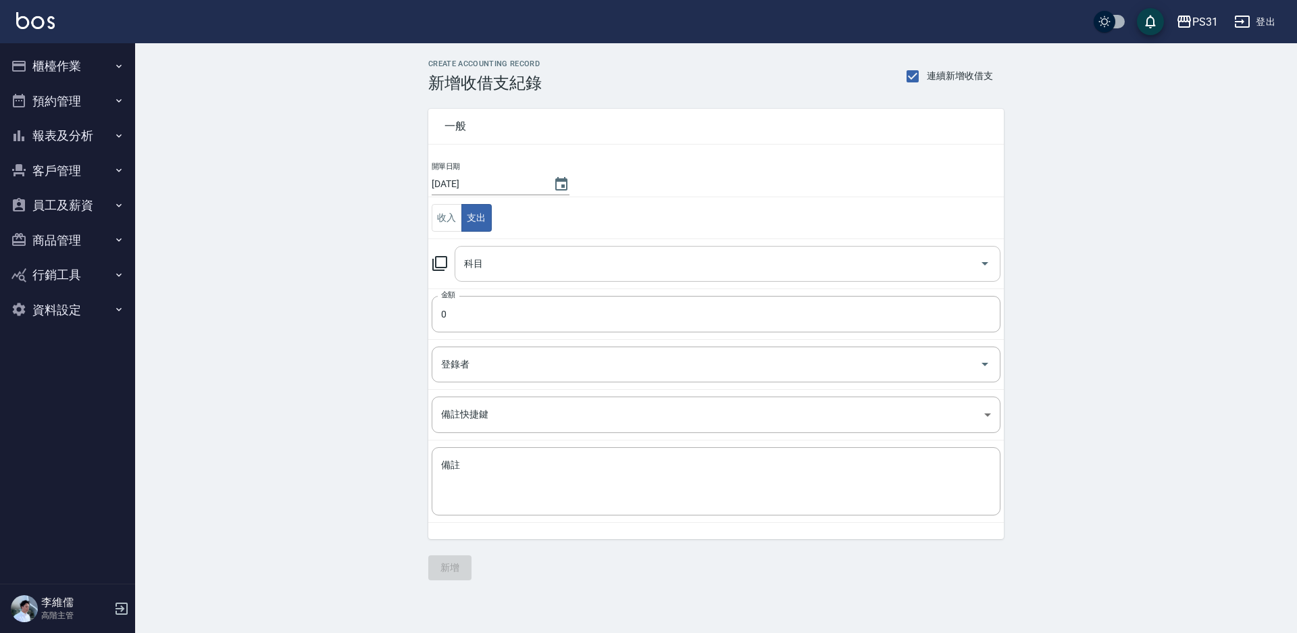
click at [513, 261] on input "科目" at bounding box center [718, 264] width 514 height 24
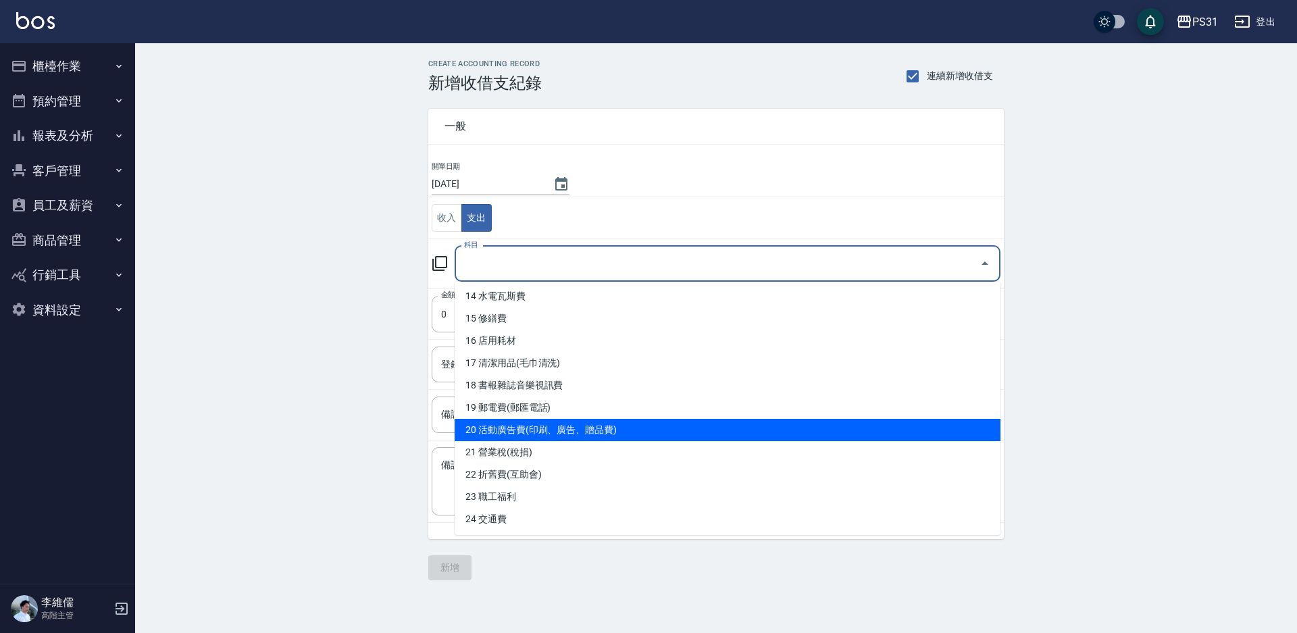
scroll to position [338, 0]
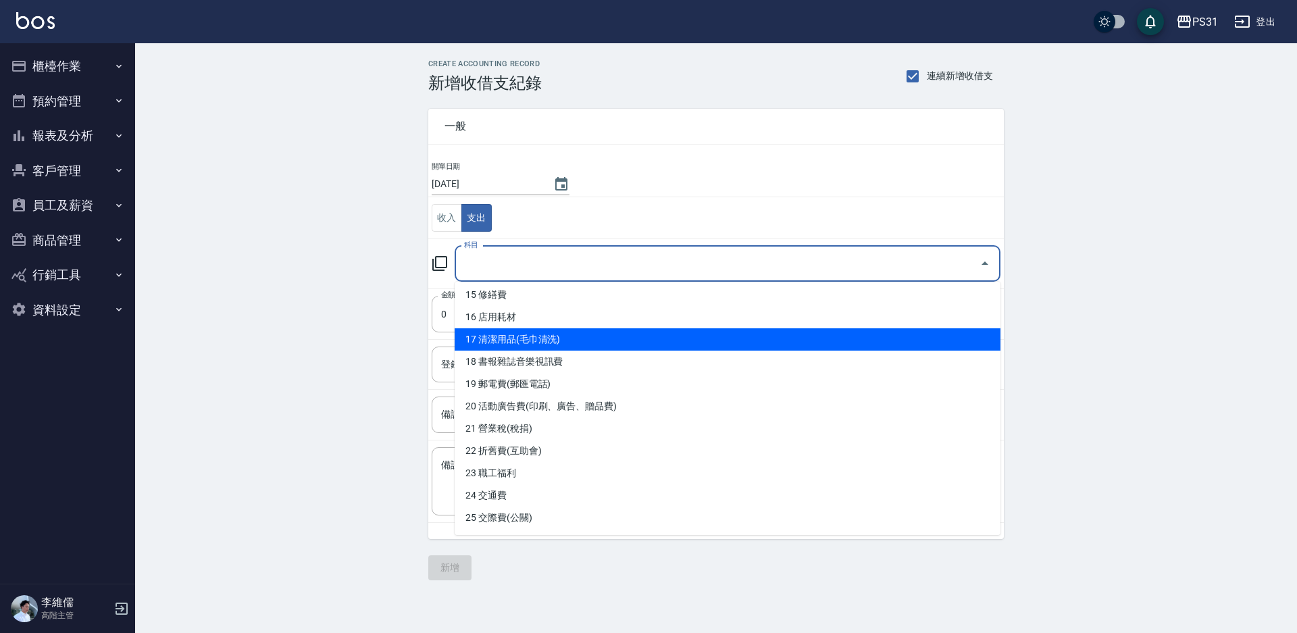
click at [592, 334] on li "17 清潔用品(毛巾清洗)" at bounding box center [728, 339] width 546 height 22
type input "17 清潔用品(毛巾清洗)"
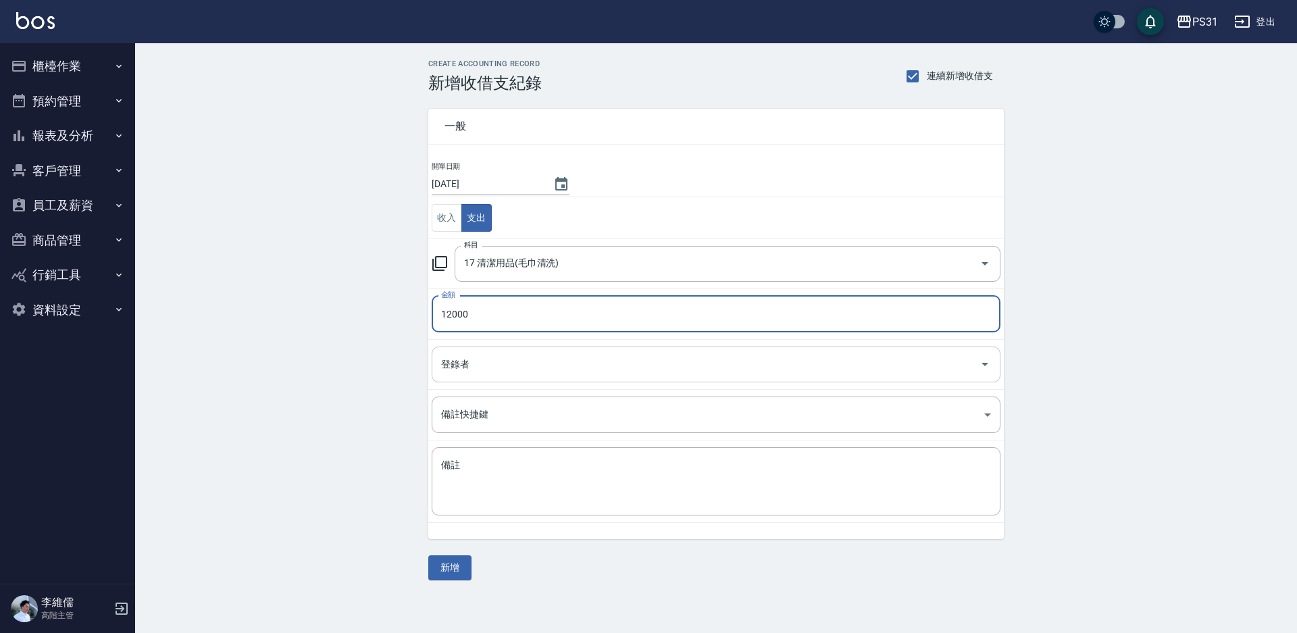
click at [657, 347] on div "登錄者" at bounding box center [716, 365] width 569 height 36
type input "12000"
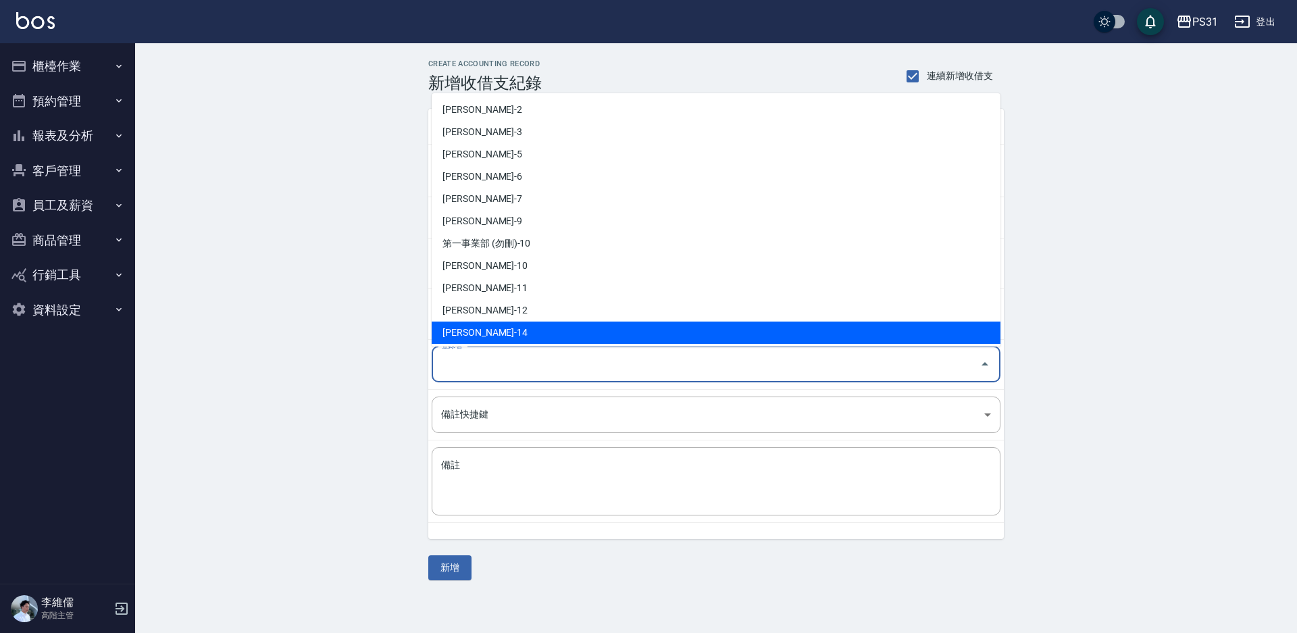
click at [522, 325] on li "[PERSON_NAME]-14" at bounding box center [716, 333] width 569 height 22
type input "[PERSON_NAME]-14"
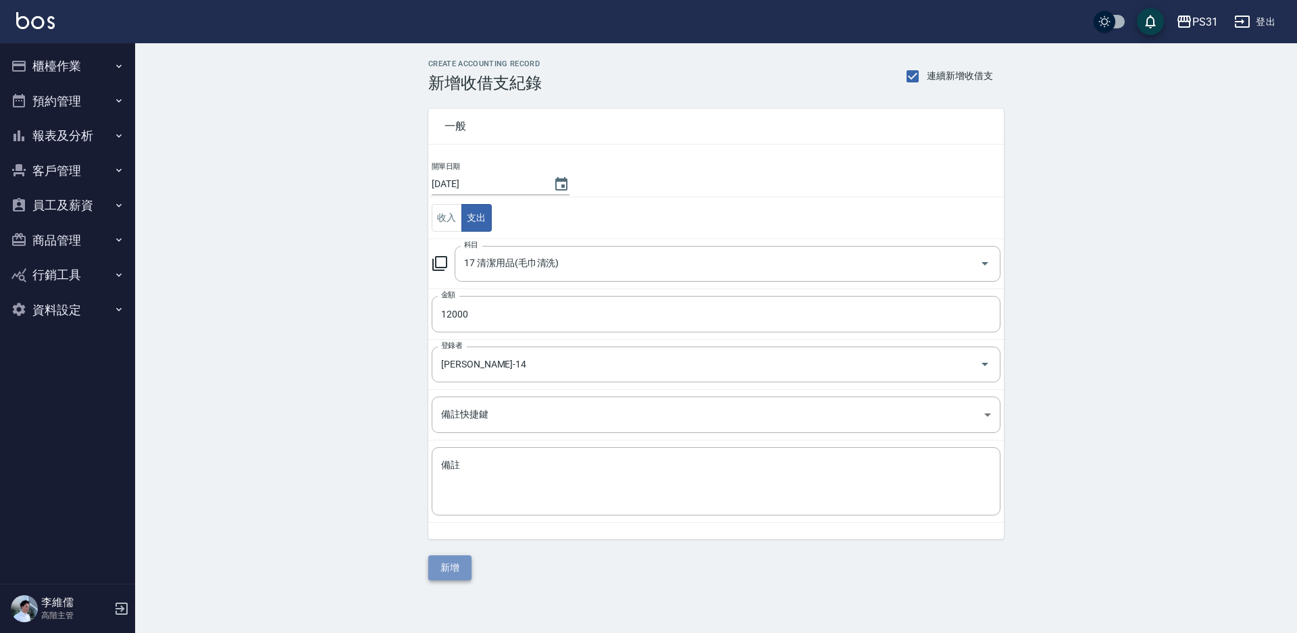
click at [463, 571] on button "新增" at bounding box center [449, 567] width 43 height 25
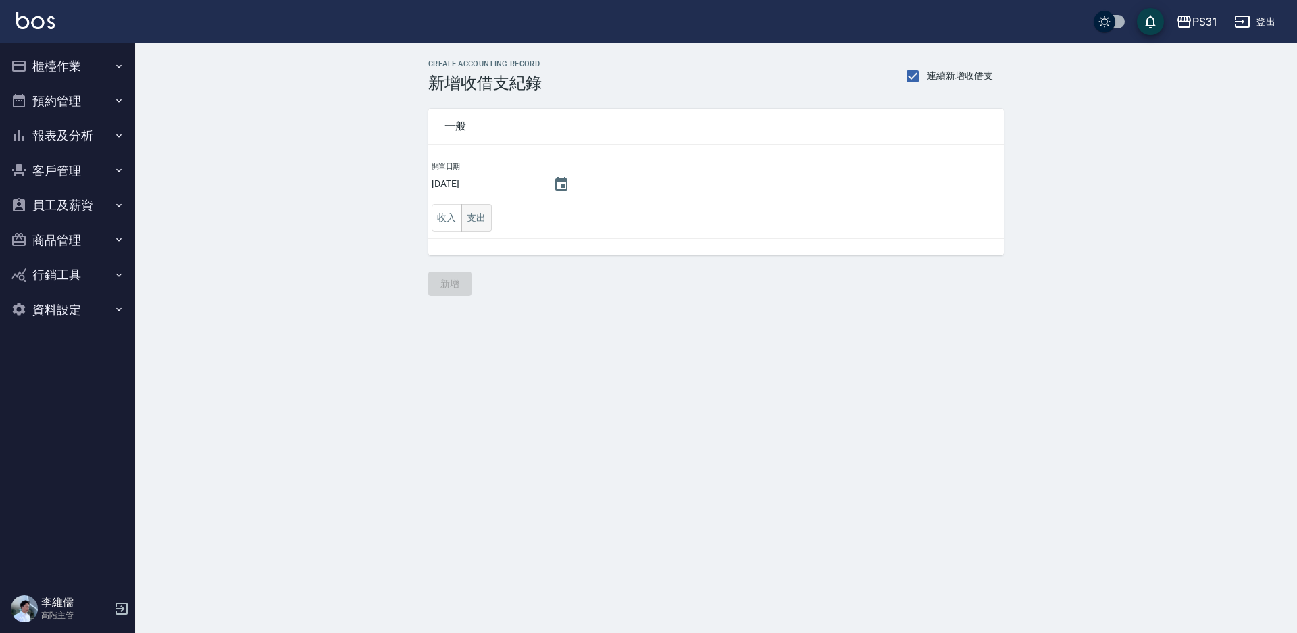
click at [491, 221] on td "收入 支出" at bounding box center [716, 218] width 576 height 42
click at [477, 223] on button "支出" at bounding box center [477, 218] width 30 height 28
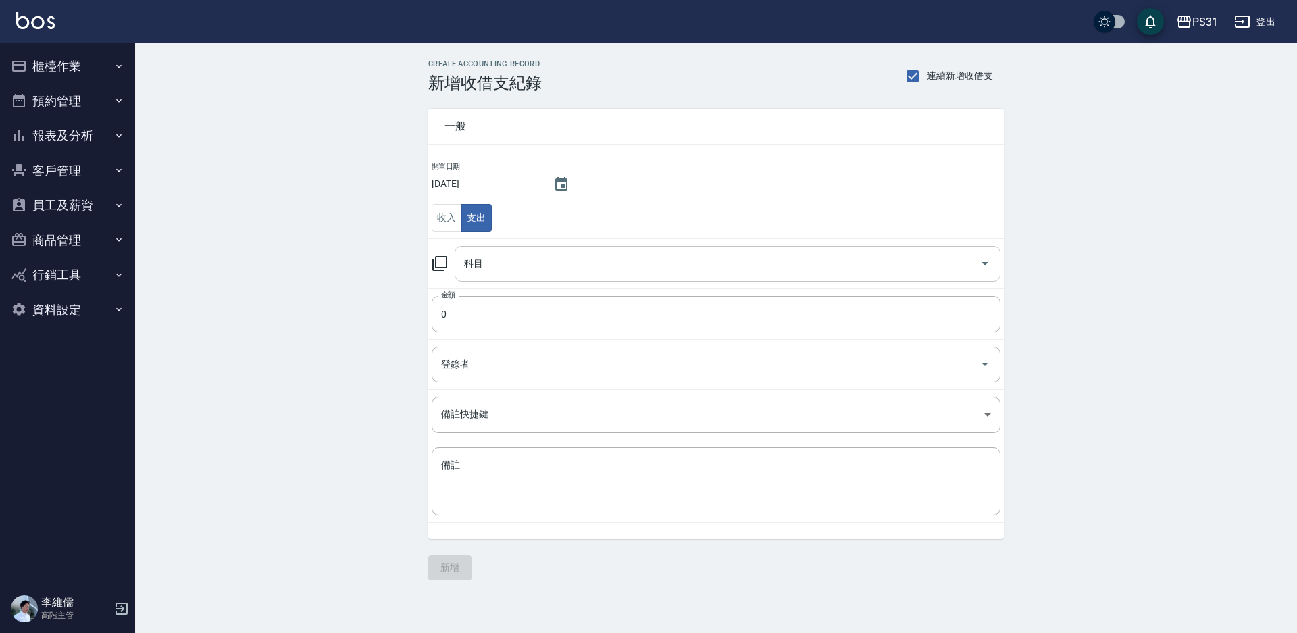
click at [540, 265] on input "科目" at bounding box center [718, 264] width 514 height 24
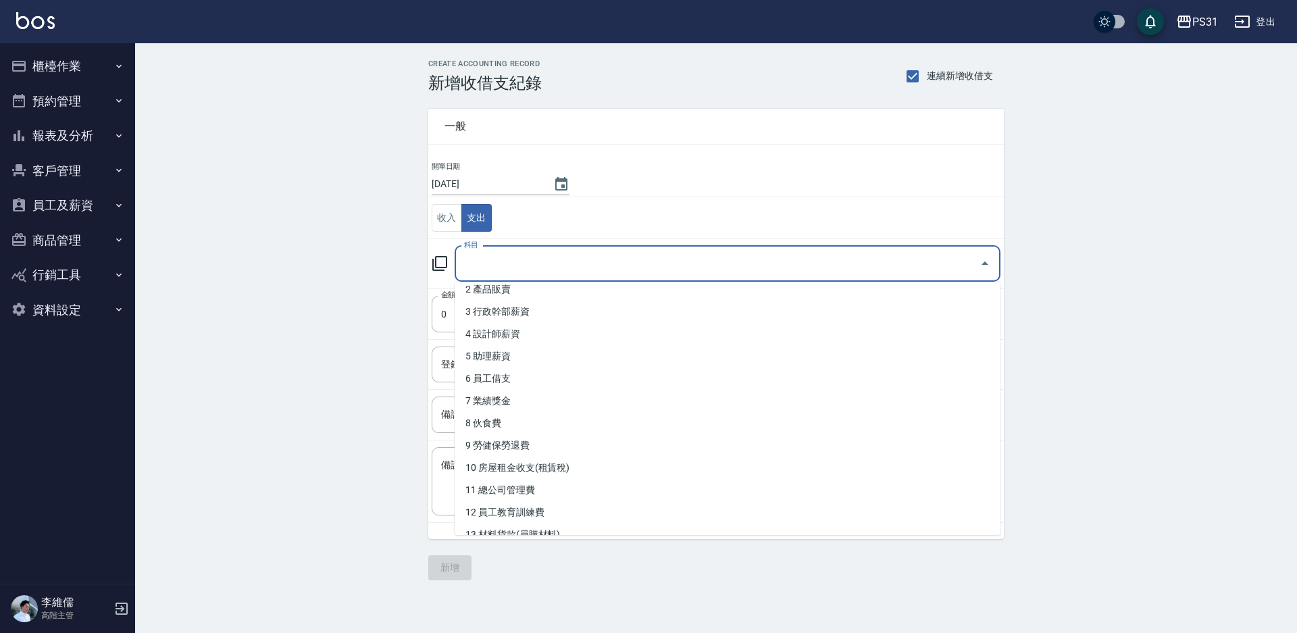
scroll to position [135, 0]
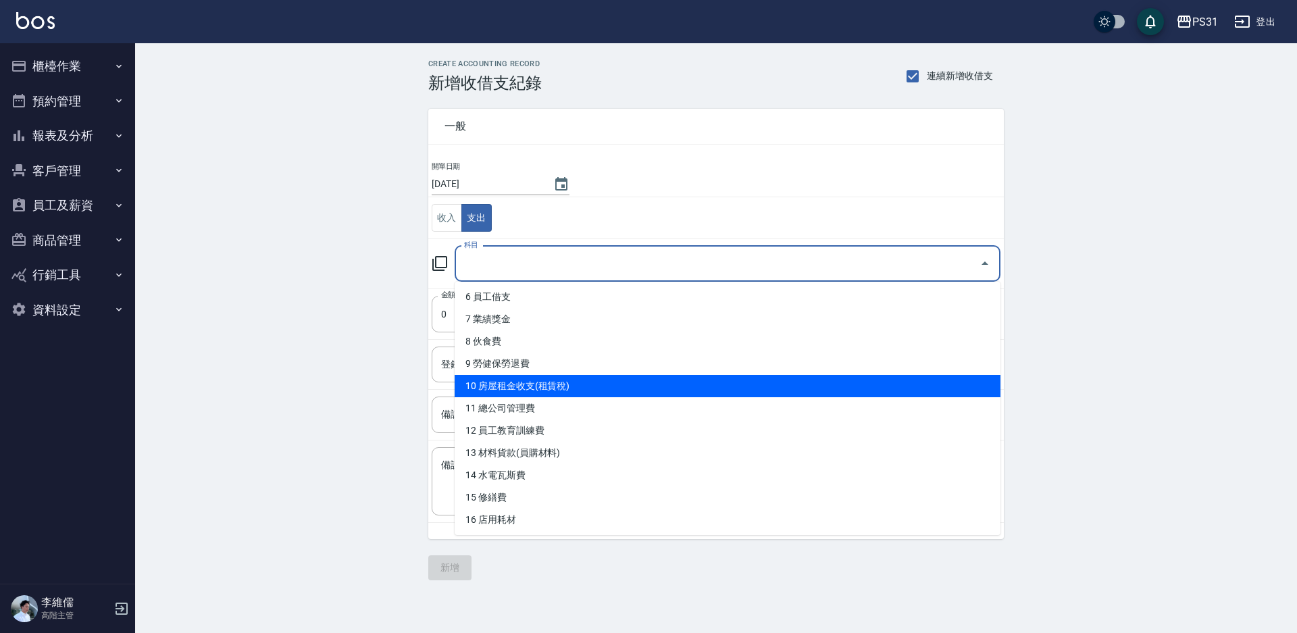
click at [569, 387] on li "10 房屋租金收支(租賃稅)" at bounding box center [728, 386] width 546 height 22
type input "10 房屋租金收支(租賃稅)"
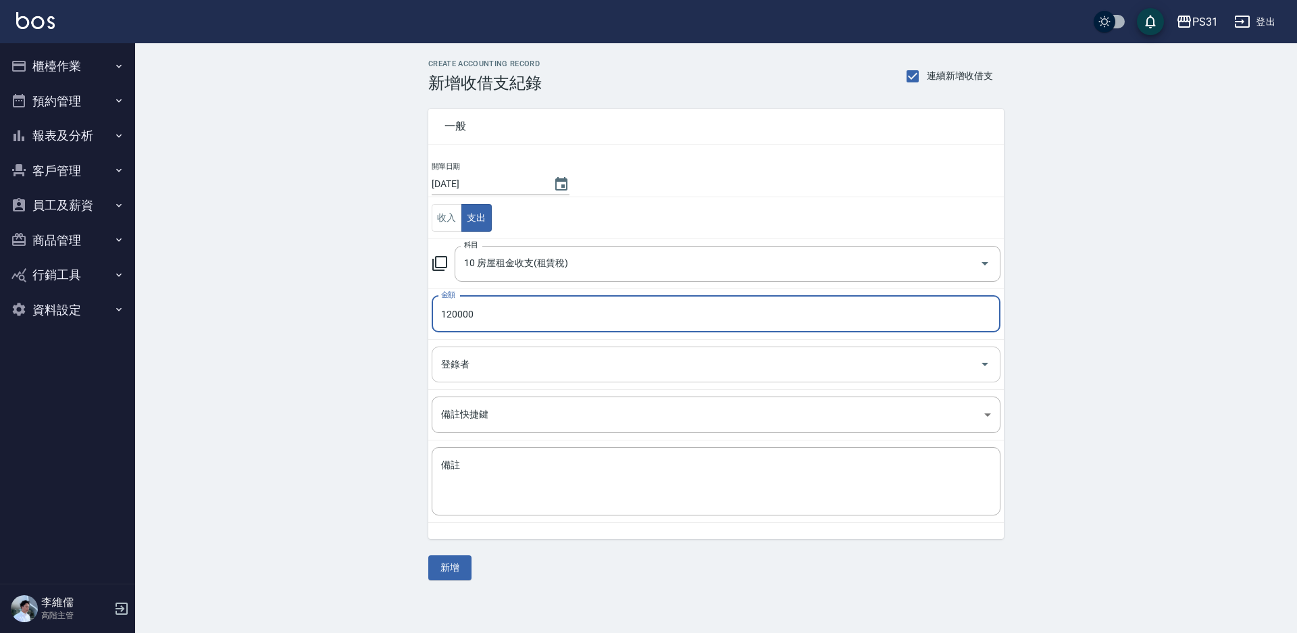
type input "120000"
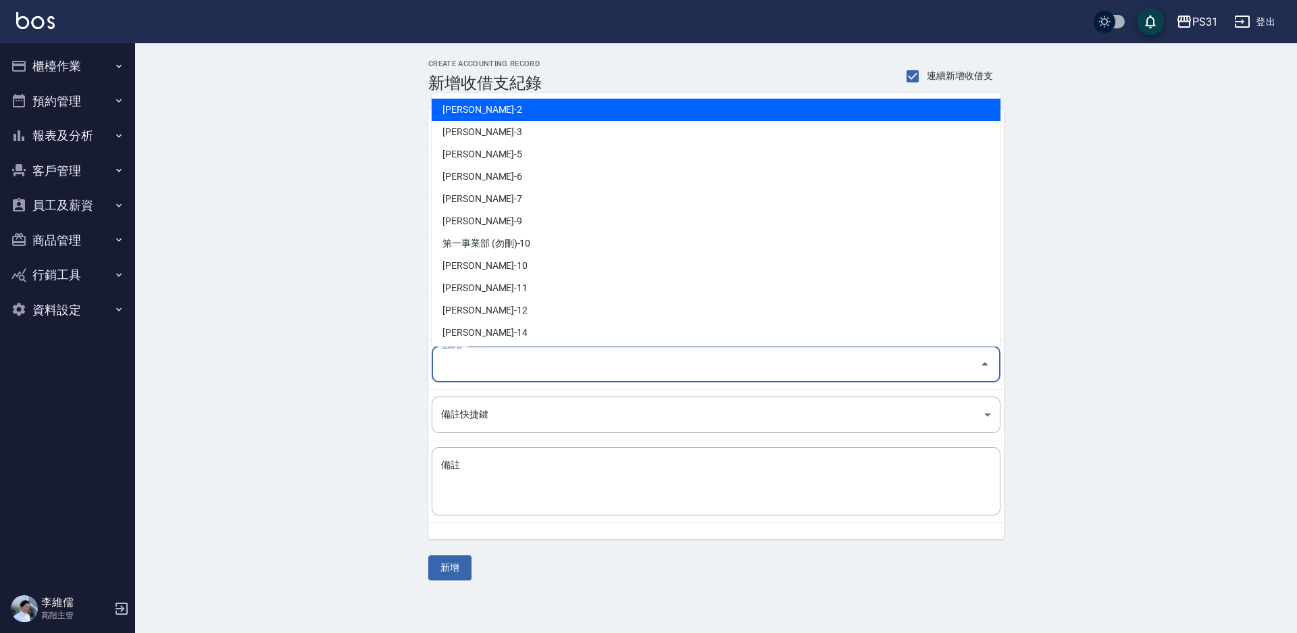
click at [566, 373] on input "登錄者" at bounding box center [706, 365] width 537 height 24
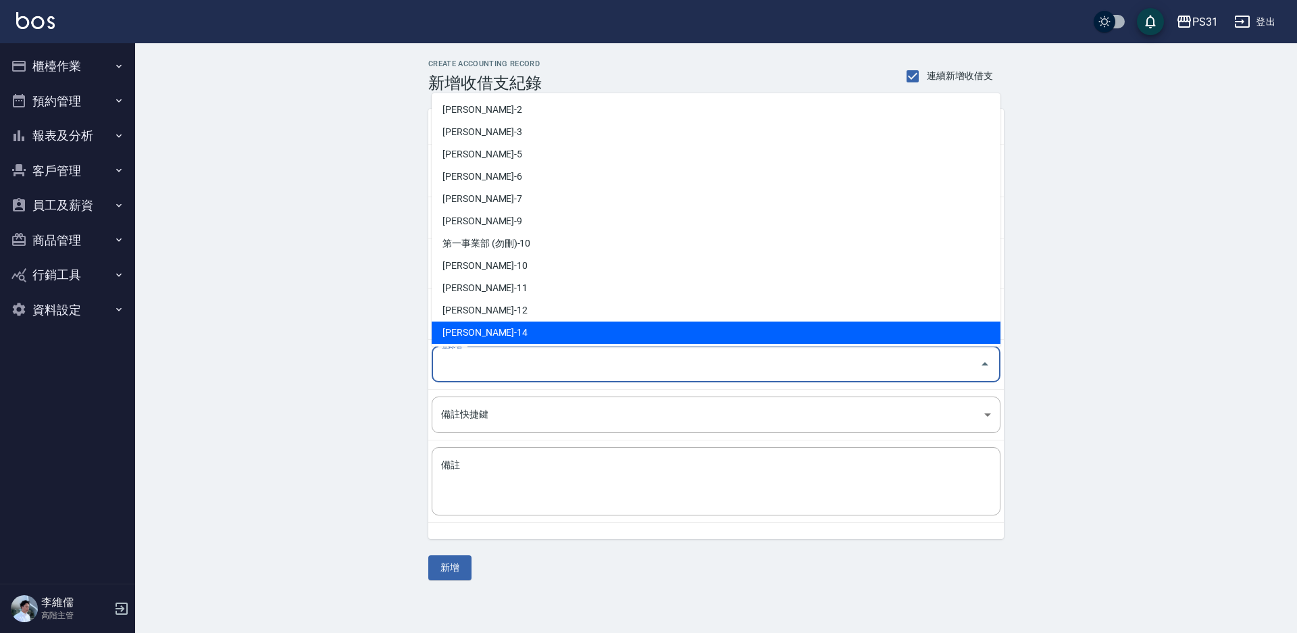
click at [489, 337] on li "[PERSON_NAME]-14" at bounding box center [716, 333] width 569 height 22
type input "[PERSON_NAME]-14"
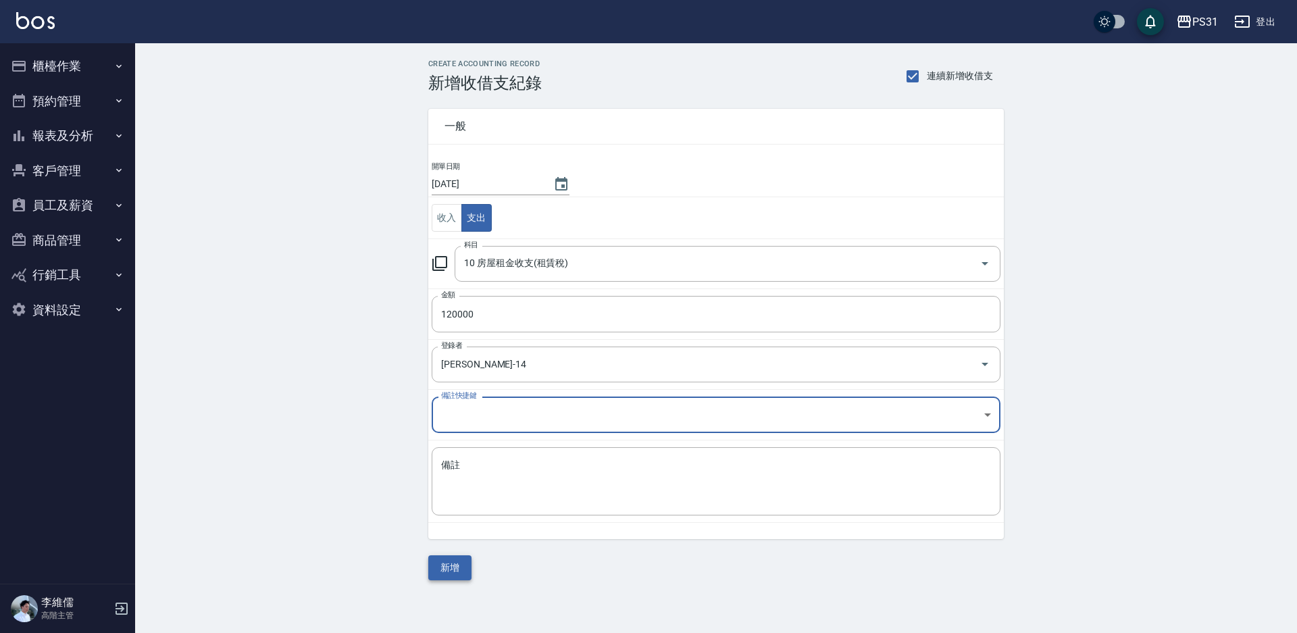
click at [430, 572] on button "新增" at bounding box center [449, 567] width 43 height 25
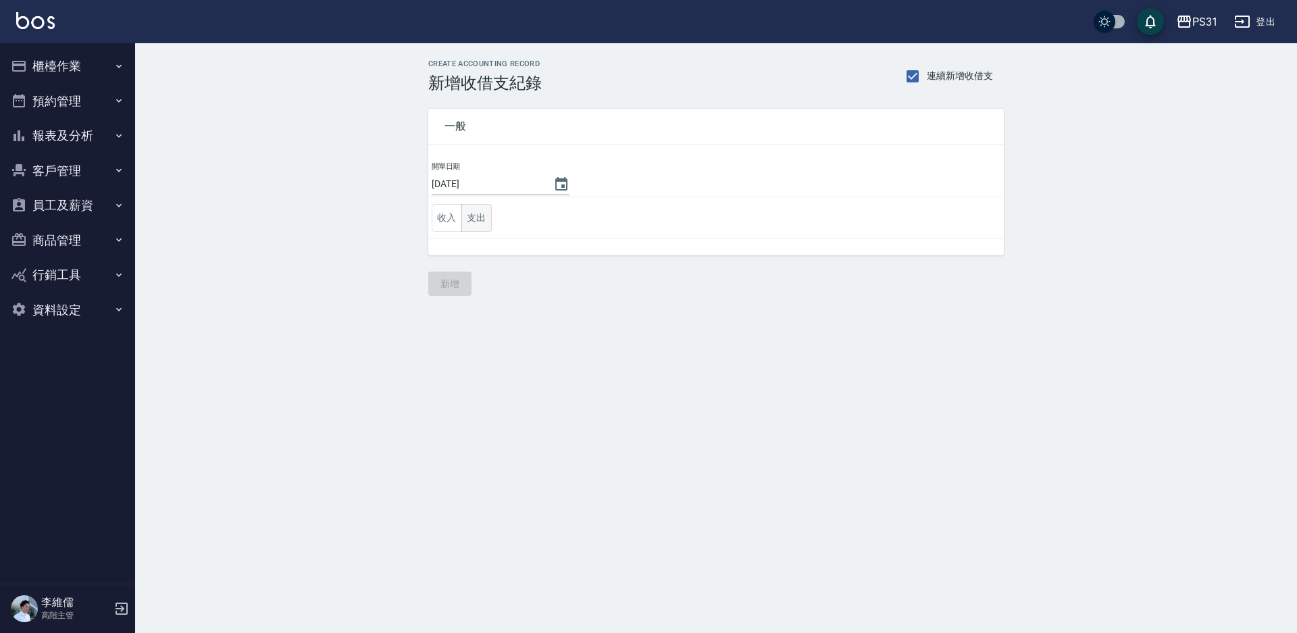
drag, startPoint x: 0, startPoint y: 0, endPoint x: 468, endPoint y: 216, distance: 515.5
click at [468, 216] on button "支出" at bounding box center [477, 218] width 30 height 28
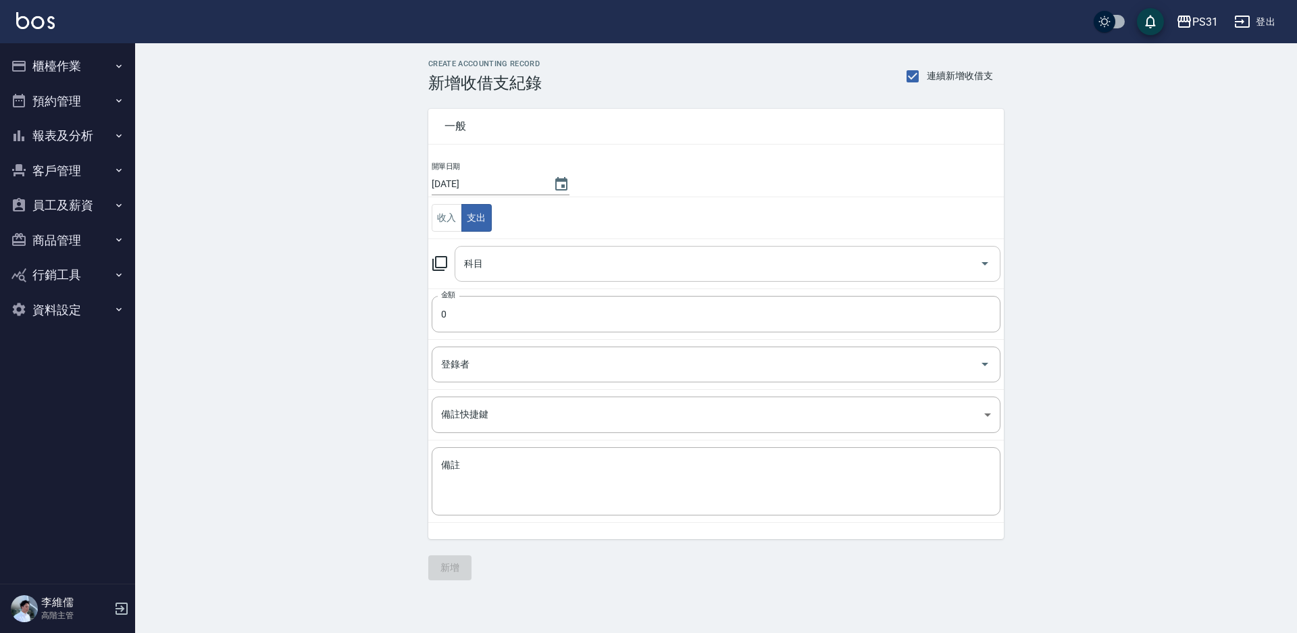
click at [501, 258] on input "科目" at bounding box center [718, 264] width 514 height 24
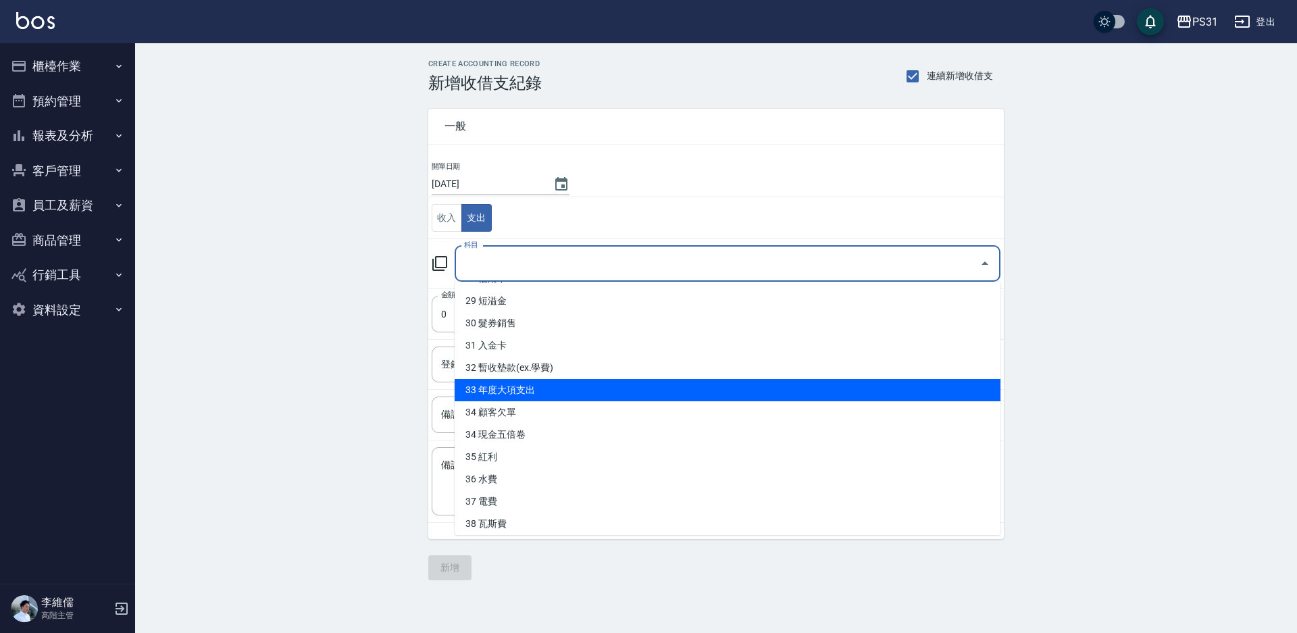
scroll to position [649, 0]
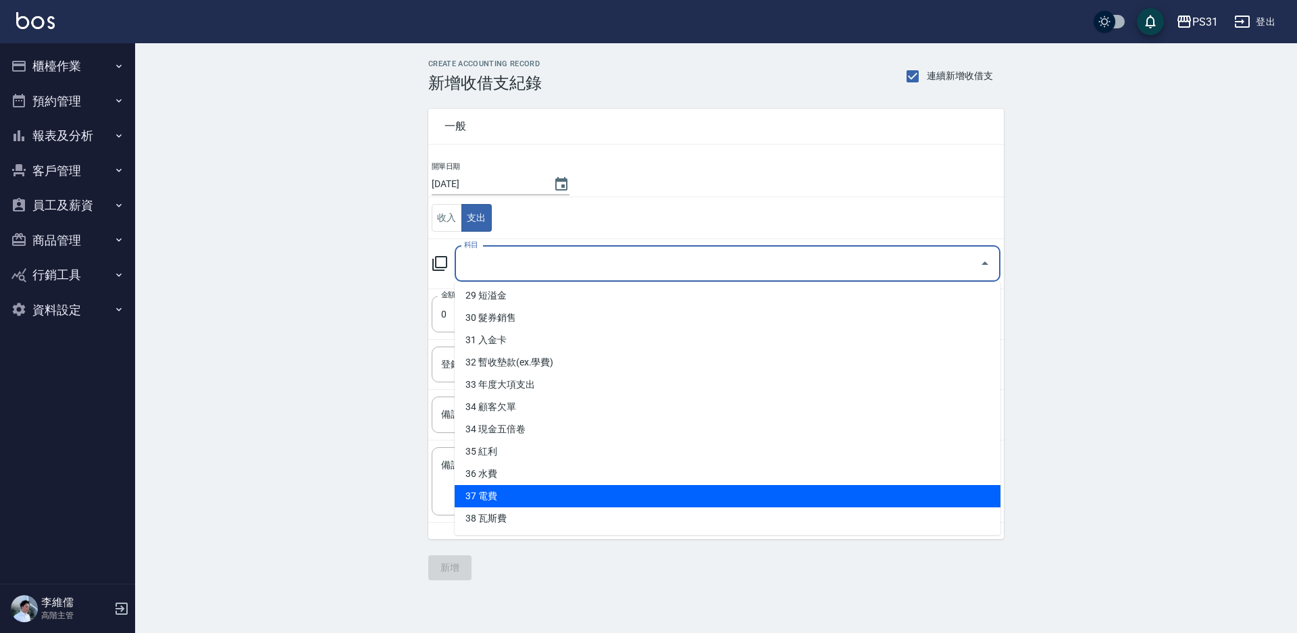
click at [547, 494] on li "37 電費" at bounding box center [728, 496] width 546 height 22
type input "37 電費"
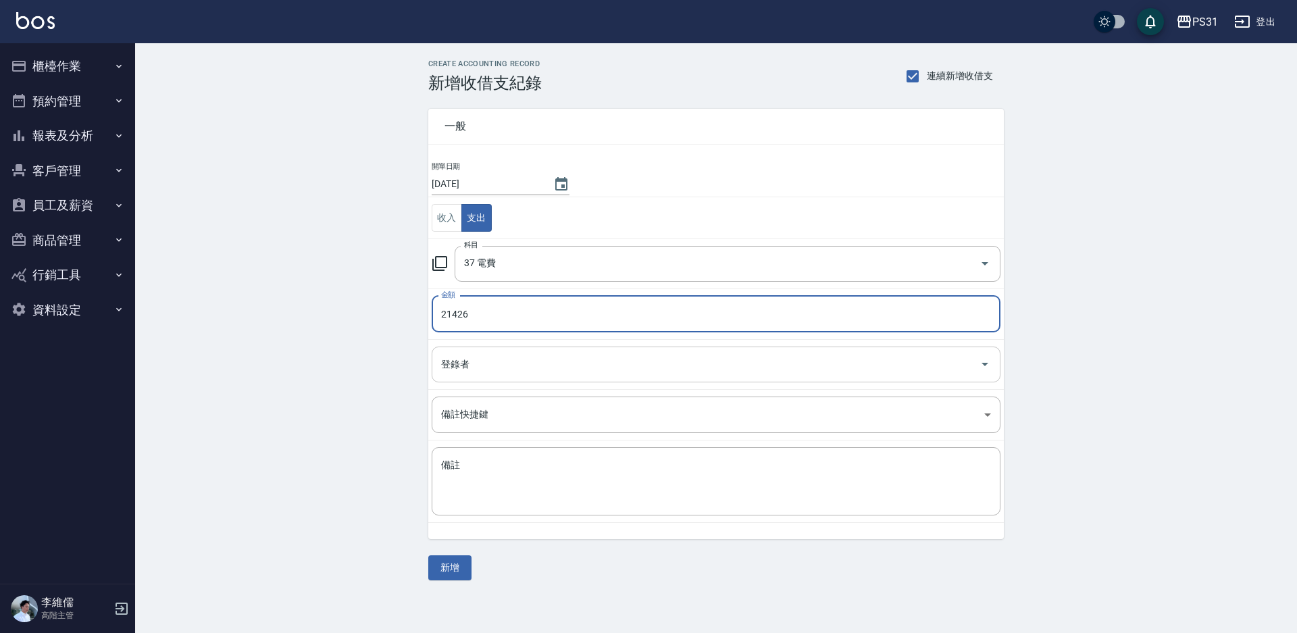
type input "21426"
click at [566, 364] on input "登錄者" at bounding box center [706, 365] width 537 height 24
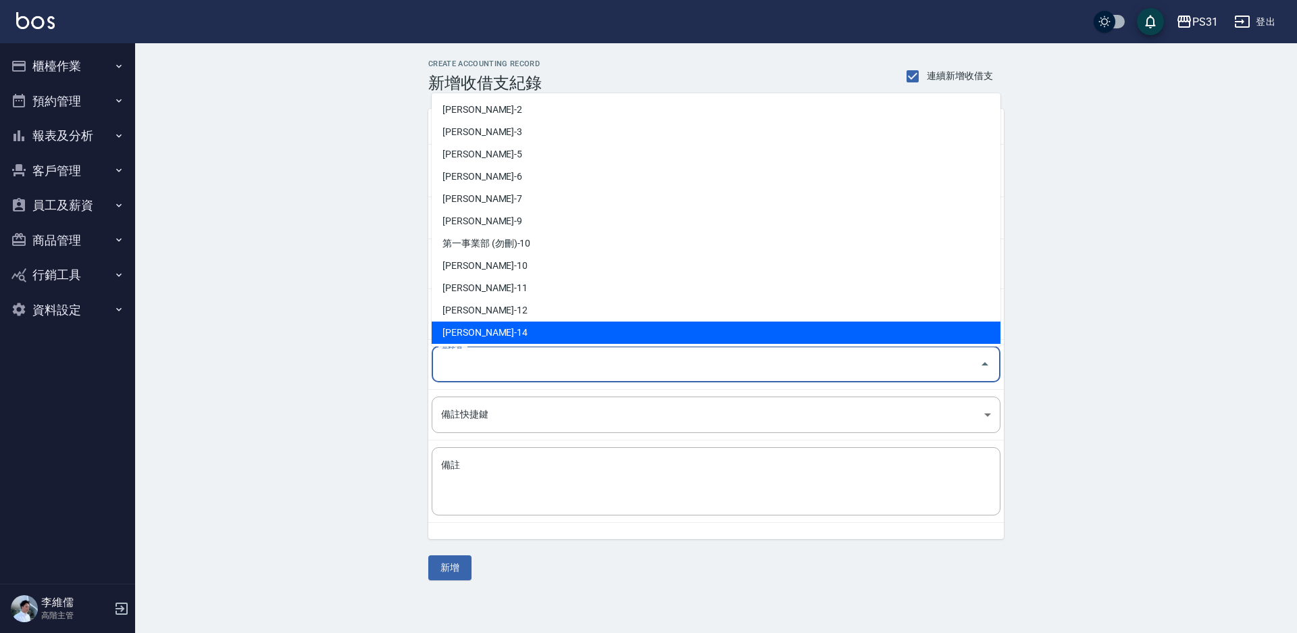
click at [510, 336] on li "[PERSON_NAME]-14" at bounding box center [716, 333] width 569 height 22
type input "[PERSON_NAME]-14"
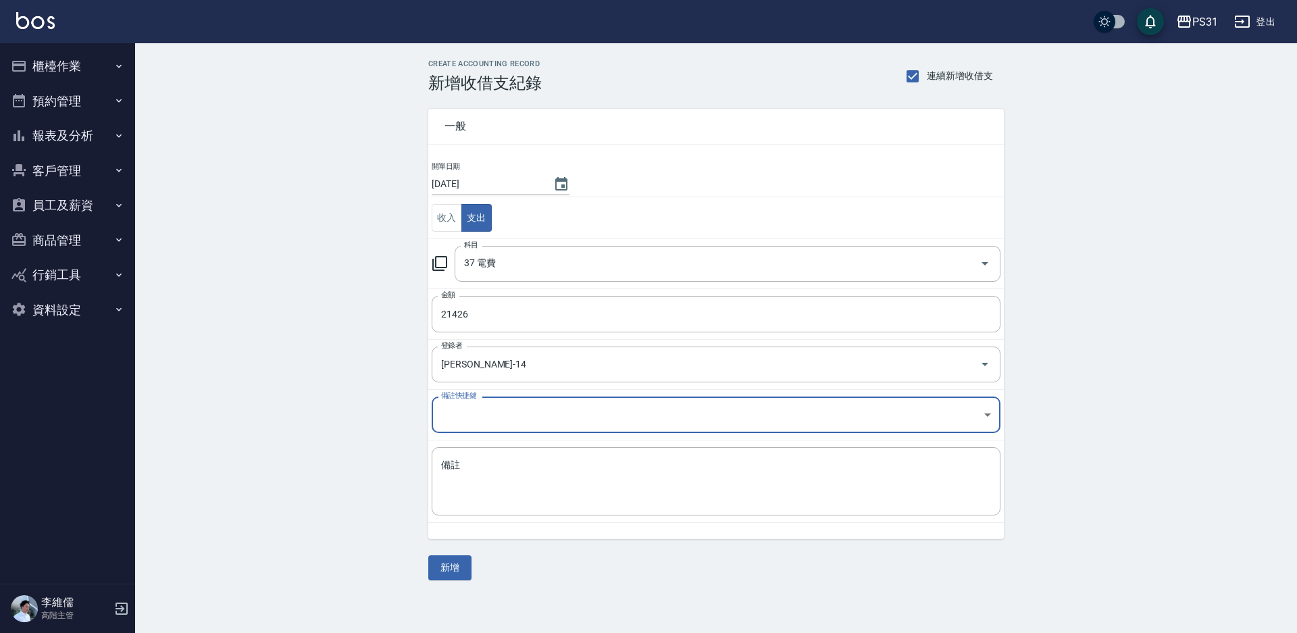
click at [449, 561] on button "新增" at bounding box center [449, 567] width 43 height 25
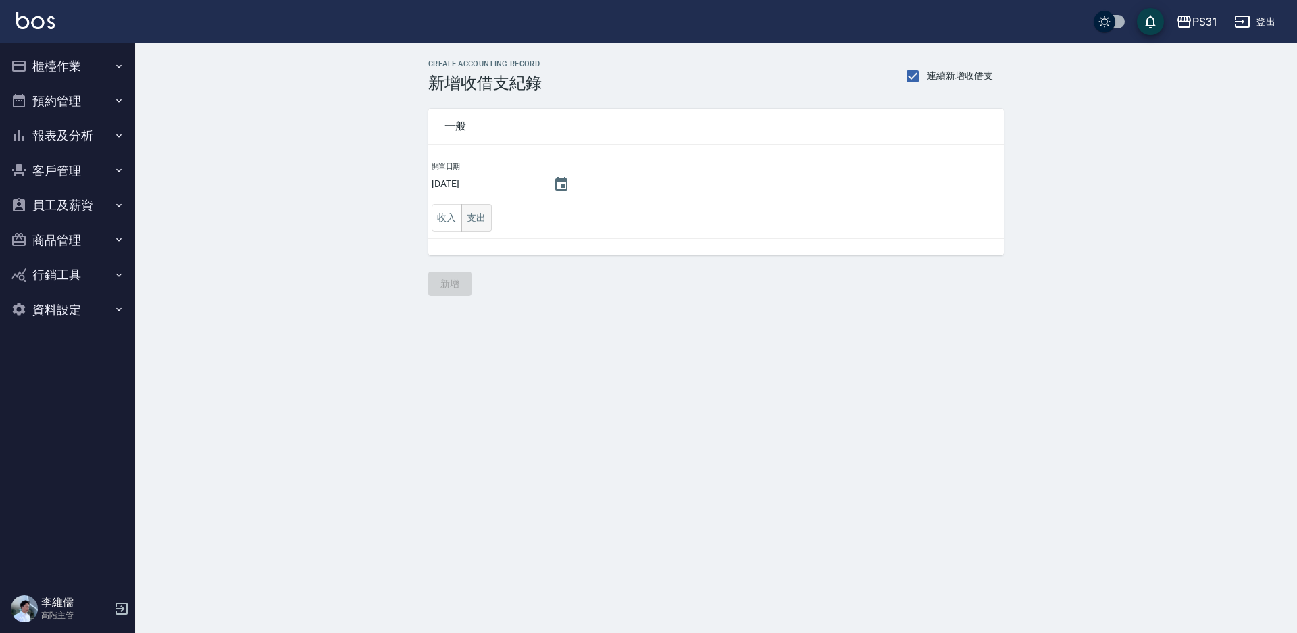
click at [487, 226] on button "支出" at bounding box center [477, 218] width 30 height 28
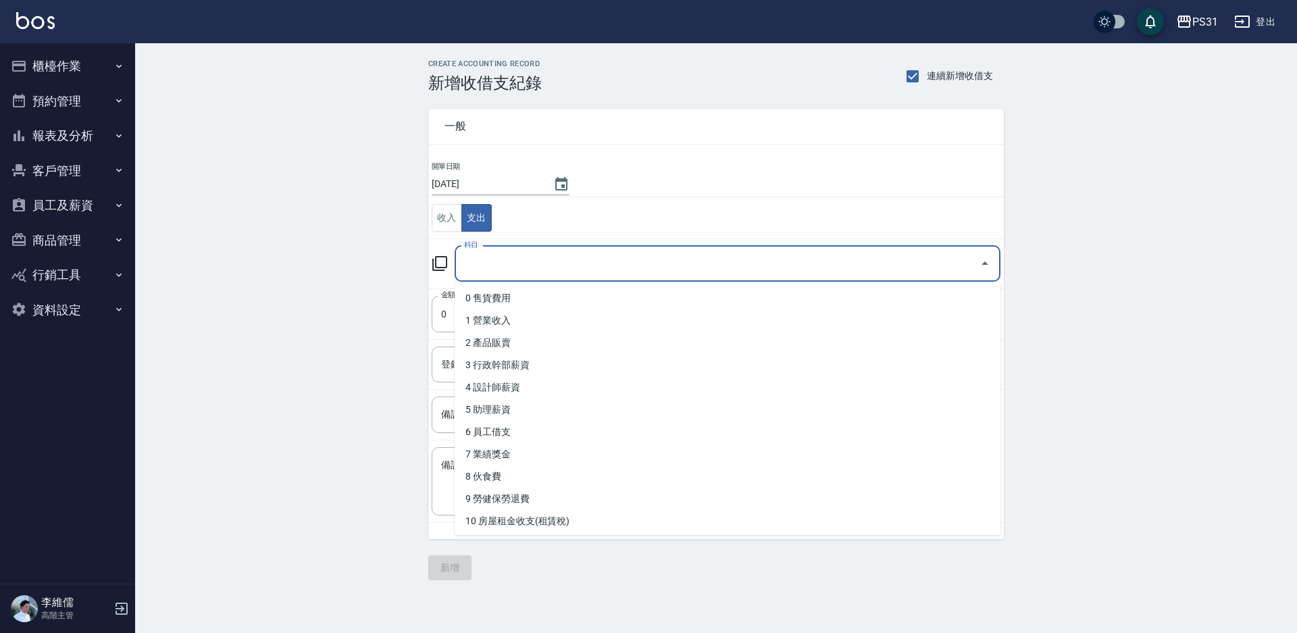
click at [491, 262] on input "科目" at bounding box center [718, 264] width 514 height 24
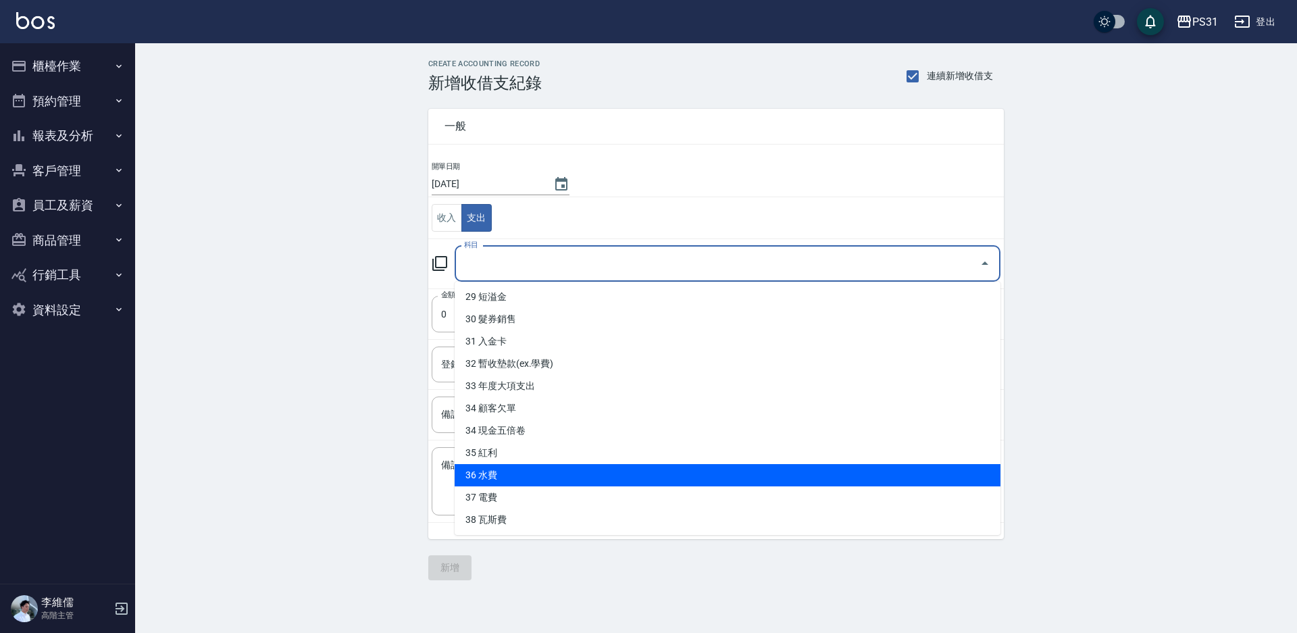
scroll to position [649, 0]
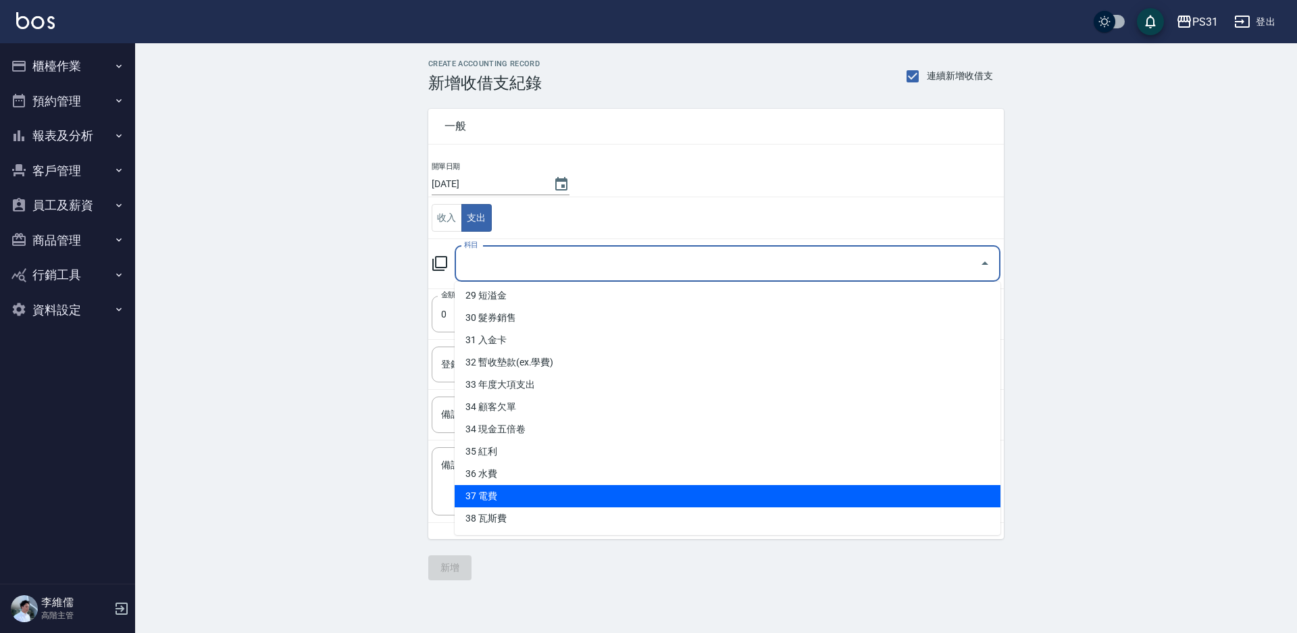
click at [547, 489] on li "37 電費" at bounding box center [728, 496] width 546 height 22
type input "37 電費"
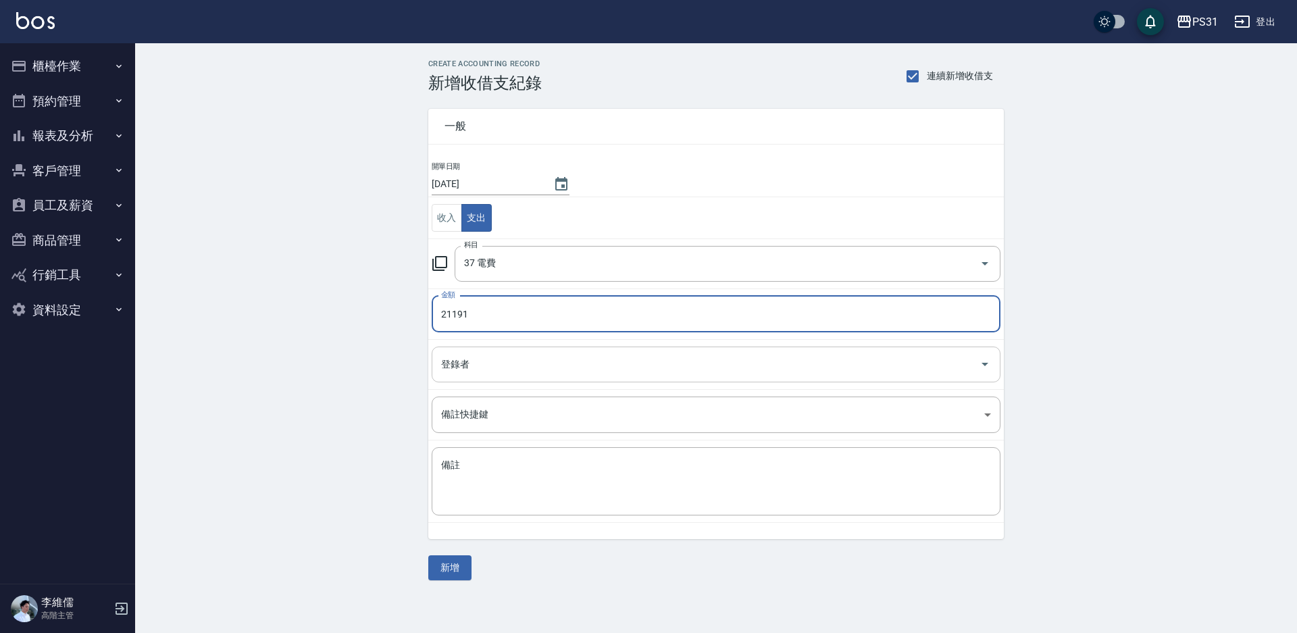
type input "21191"
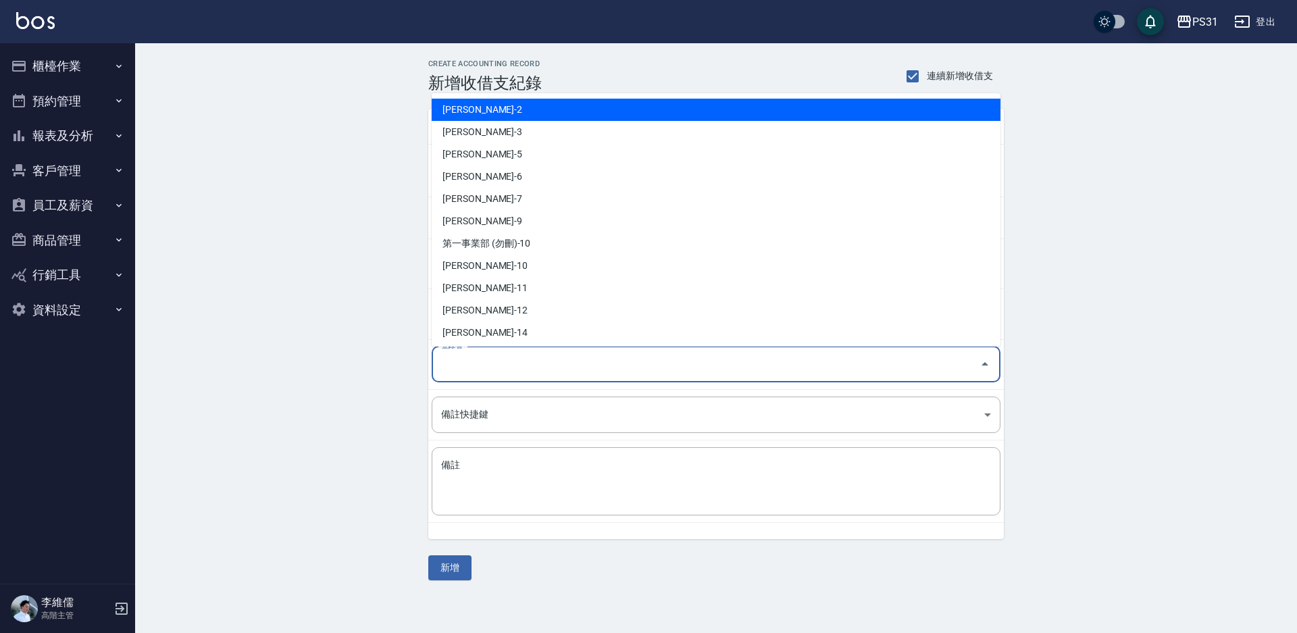
click at [591, 372] on input "登錄者" at bounding box center [706, 365] width 537 height 24
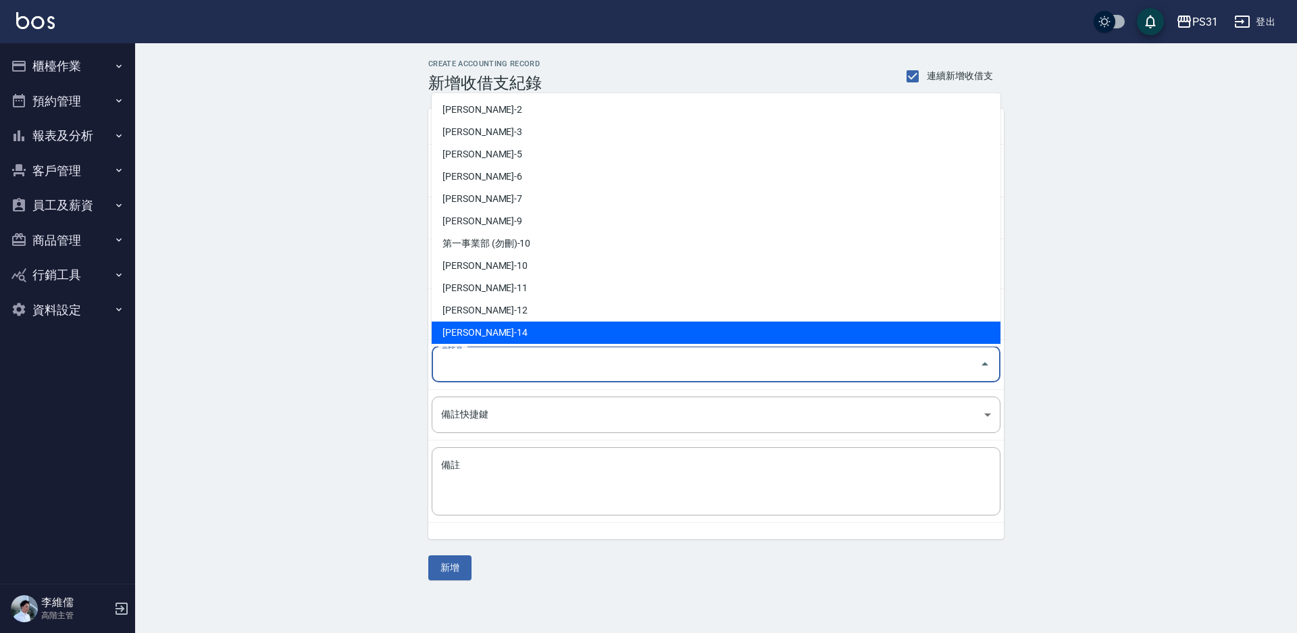
click at [568, 342] on li "[PERSON_NAME]-14" at bounding box center [716, 333] width 569 height 22
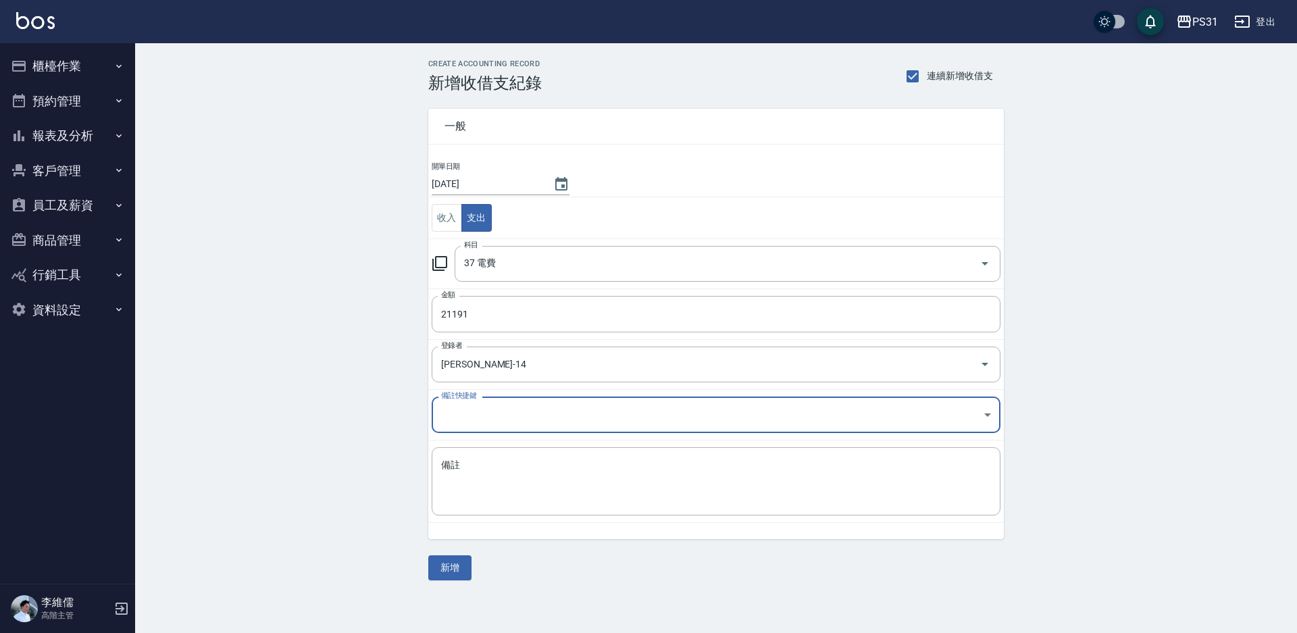
type input "[PERSON_NAME]-14"
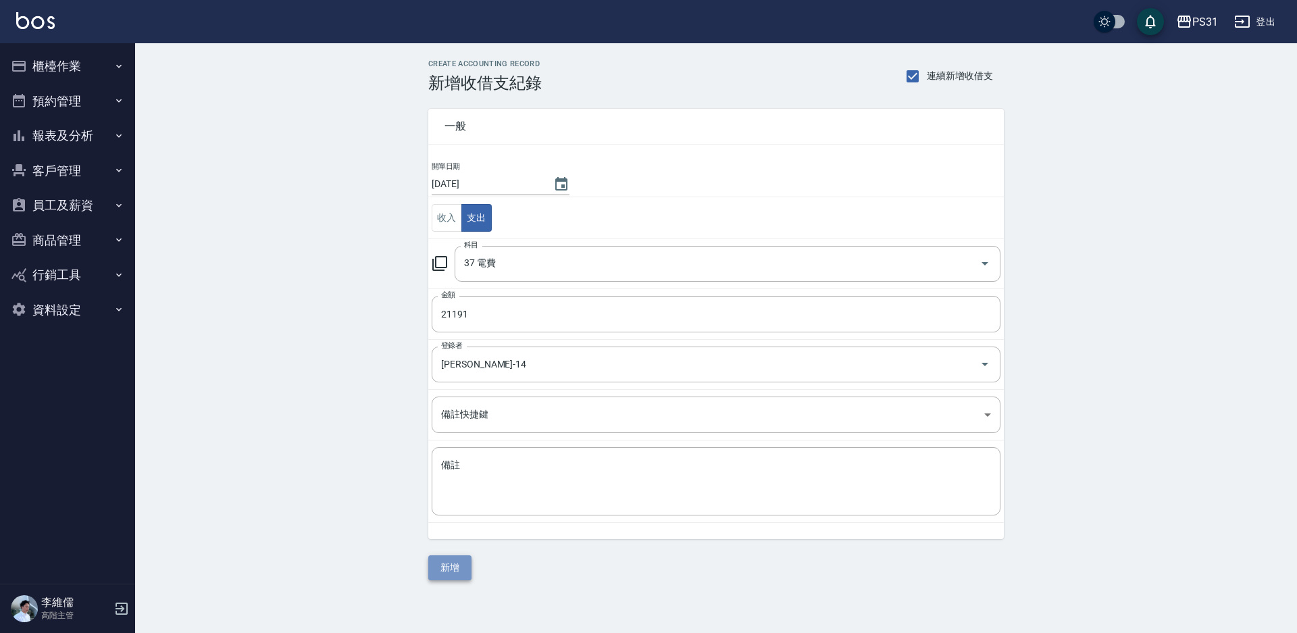
click at [444, 568] on button "新增" at bounding box center [449, 567] width 43 height 25
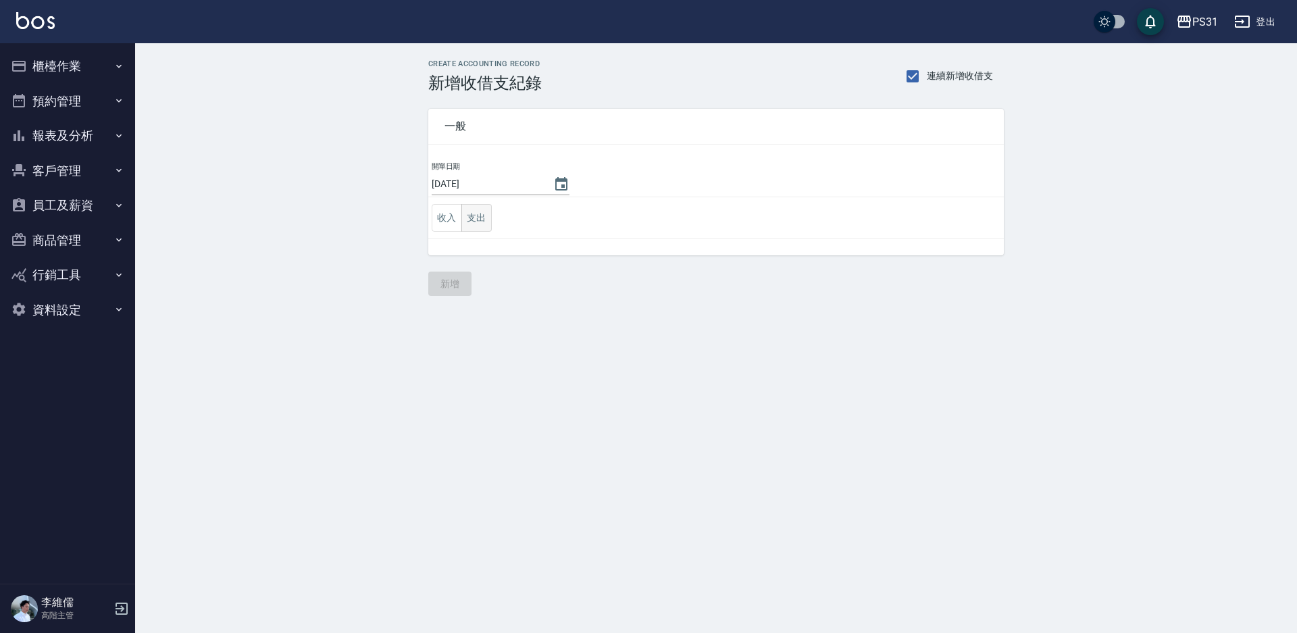
click at [470, 230] on button "支出" at bounding box center [477, 218] width 30 height 28
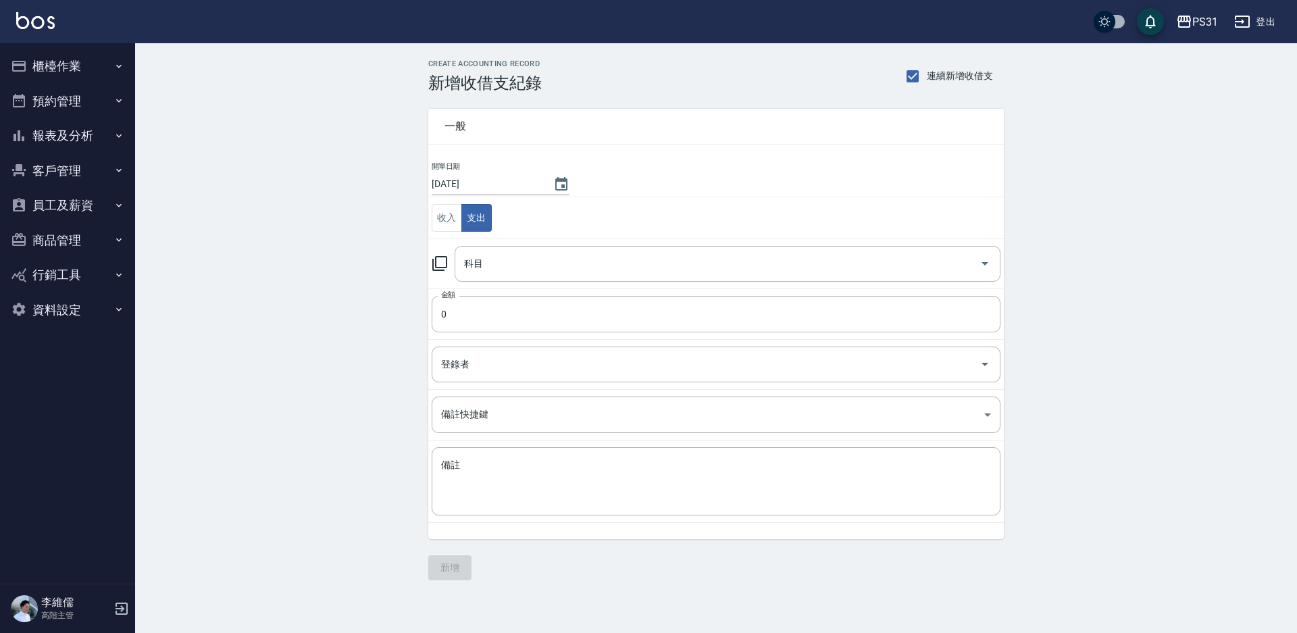
click at [467, 265] on div "科目 科目" at bounding box center [728, 264] width 546 height 36
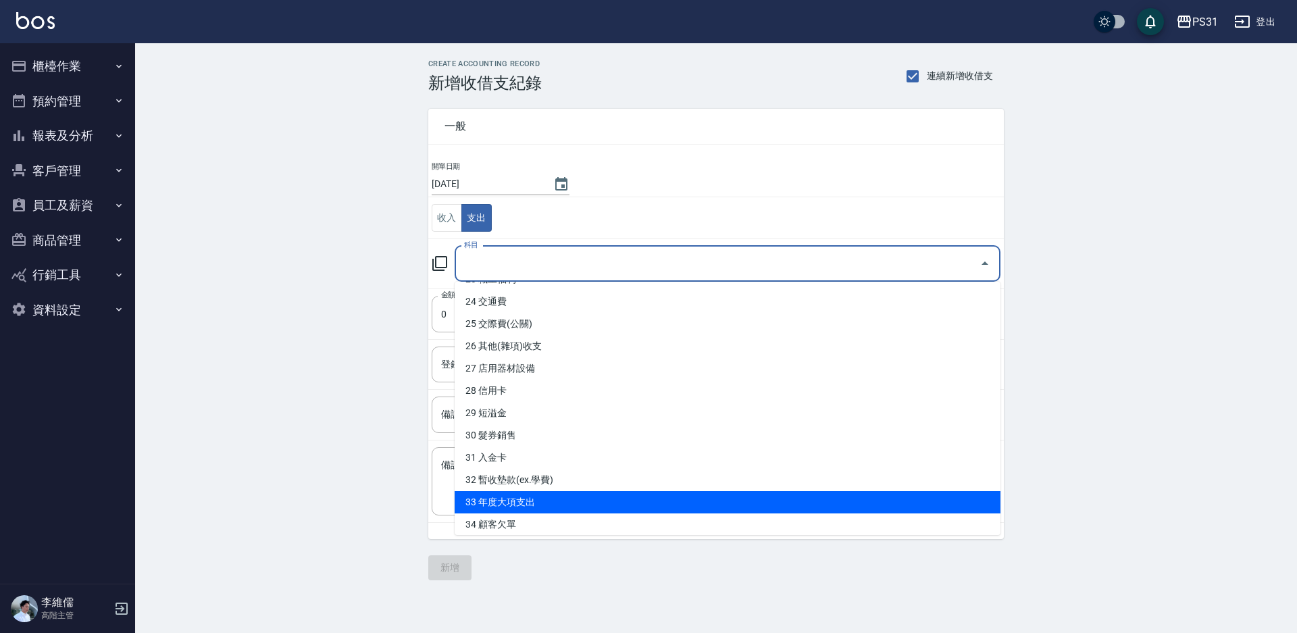
scroll to position [649, 0]
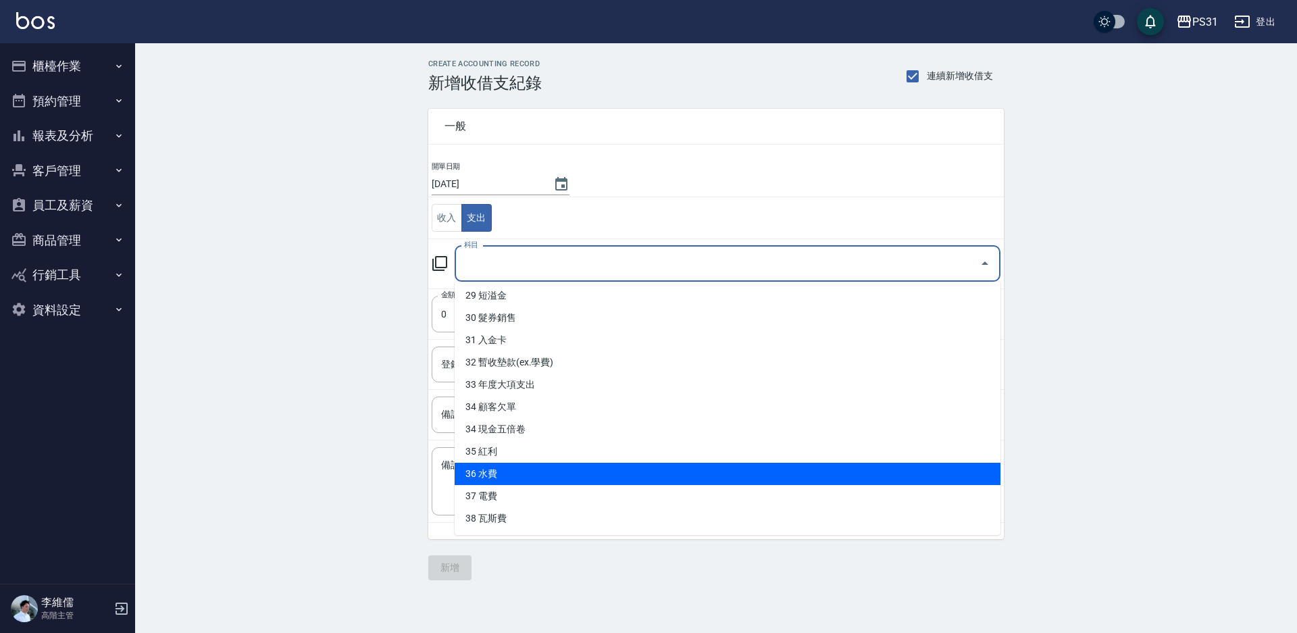
click at [520, 474] on li "36 水費" at bounding box center [728, 474] width 546 height 22
type input "36 水費"
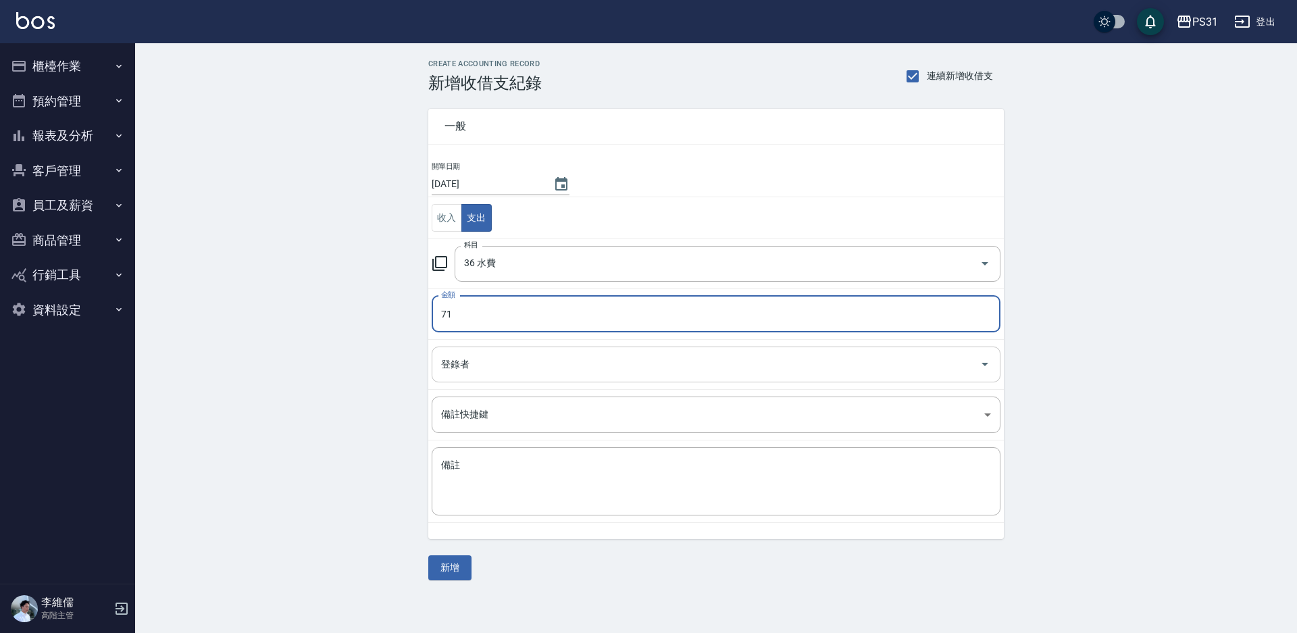
type input "71"
click at [520, 370] on input "登錄者" at bounding box center [706, 365] width 537 height 24
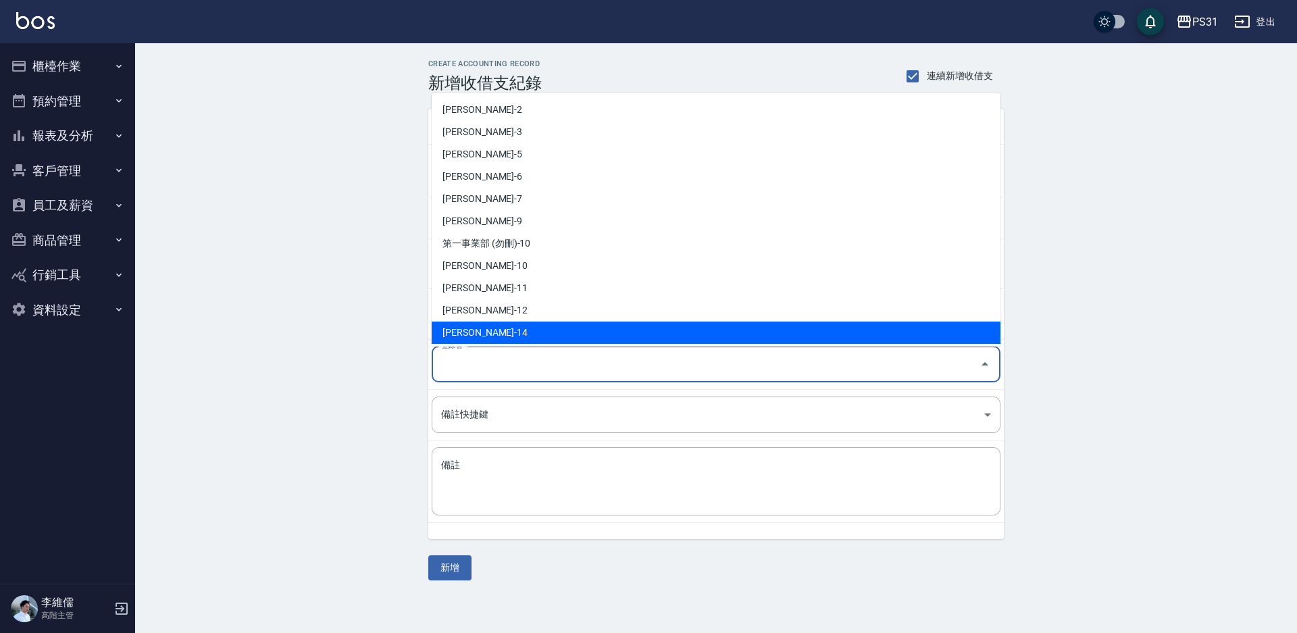
click at [506, 335] on li "[PERSON_NAME]-14" at bounding box center [716, 333] width 569 height 22
type input "[PERSON_NAME]-14"
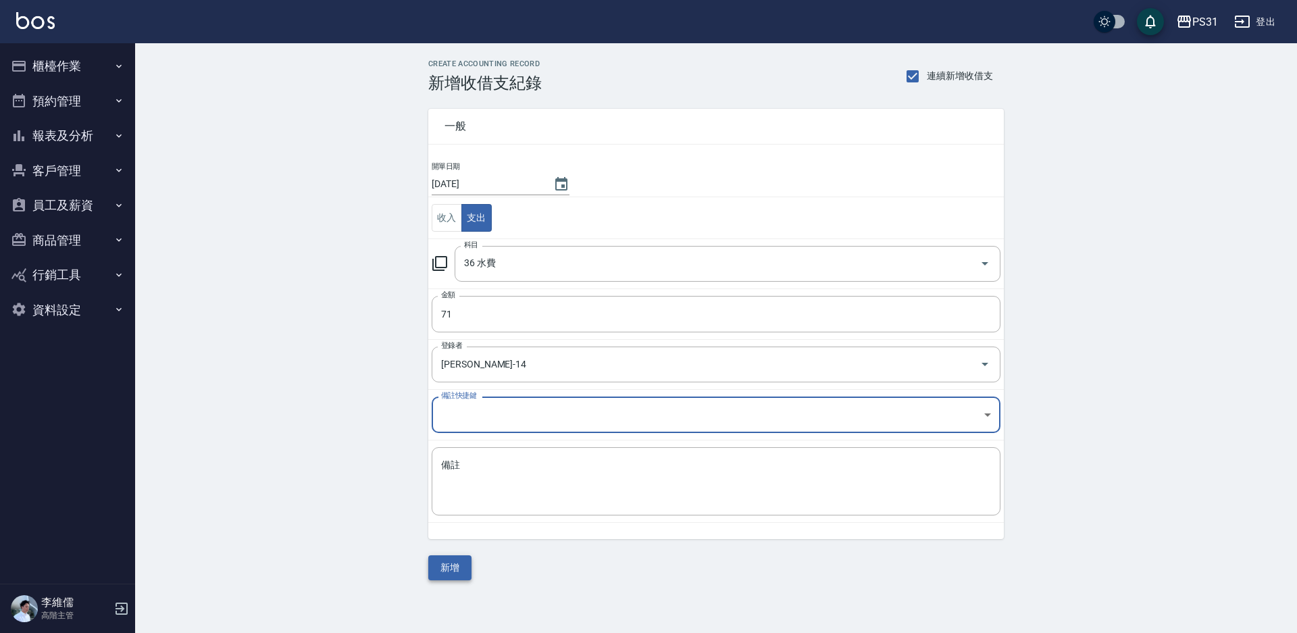
click at [449, 567] on button "新增" at bounding box center [449, 567] width 43 height 25
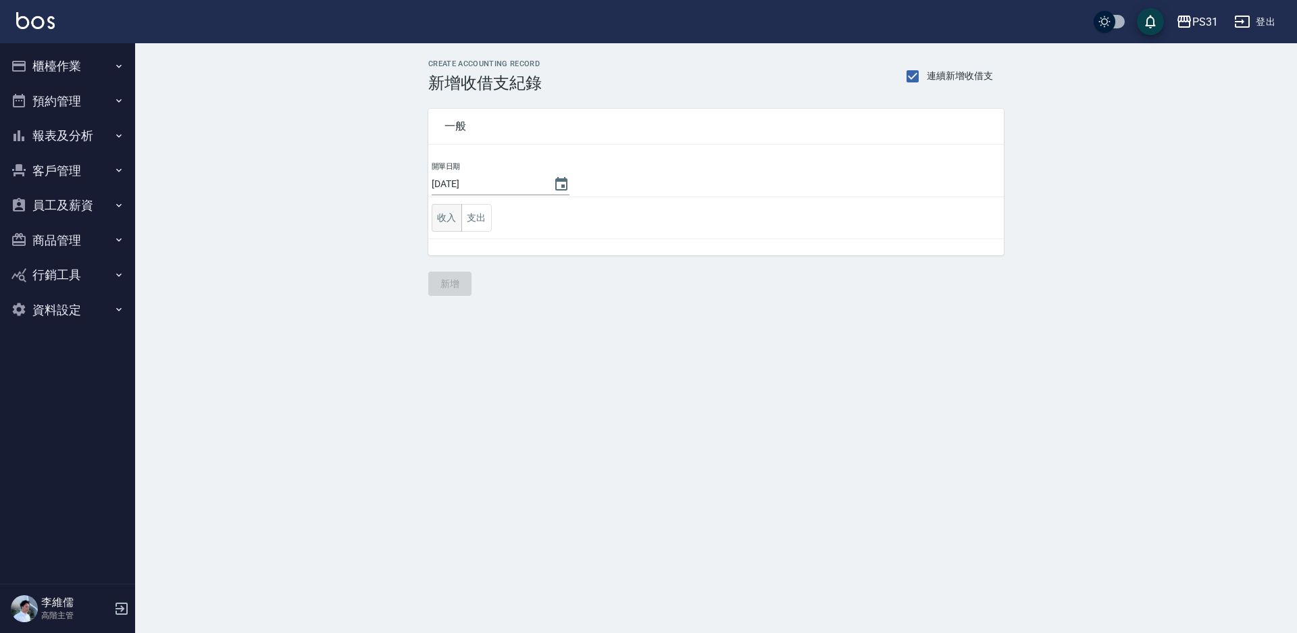
click at [439, 221] on button "收入" at bounding box center [447, 218] width 30 height 28
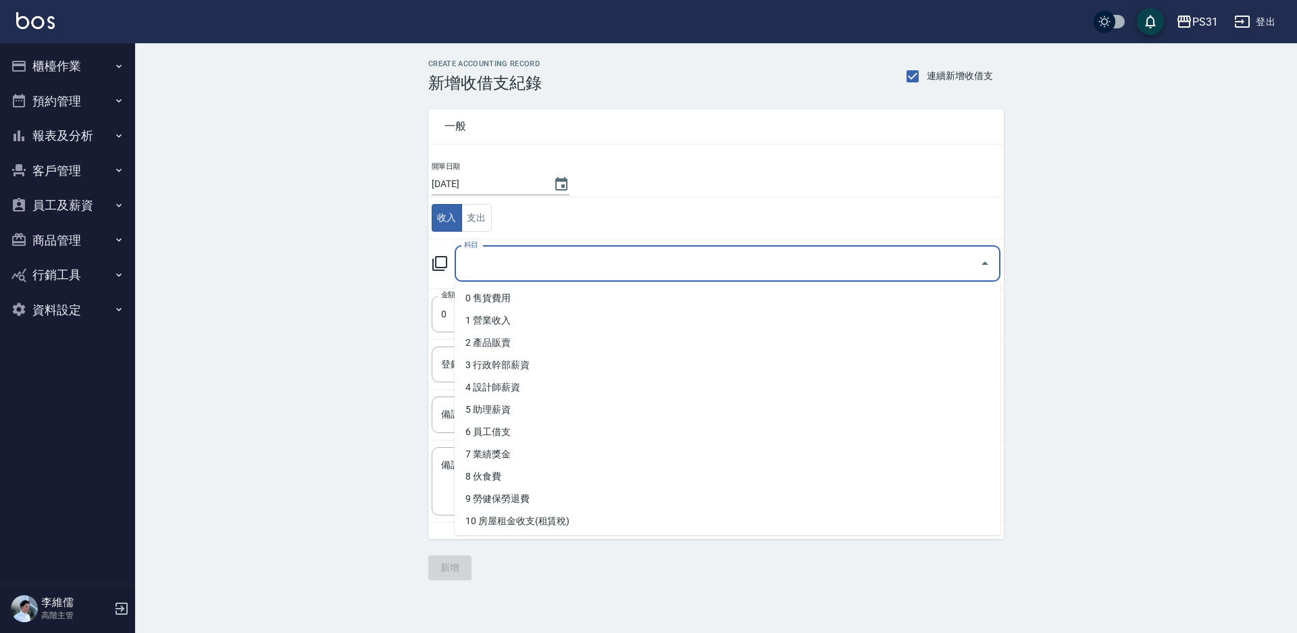
drag, startPoint x: 493, startPoint y: 261, endPoint x: 495, endPoint y: 270, distance: 9.8
click at [494, 260] on input "科目" at bounding box center [718, 264] width 514 height 24
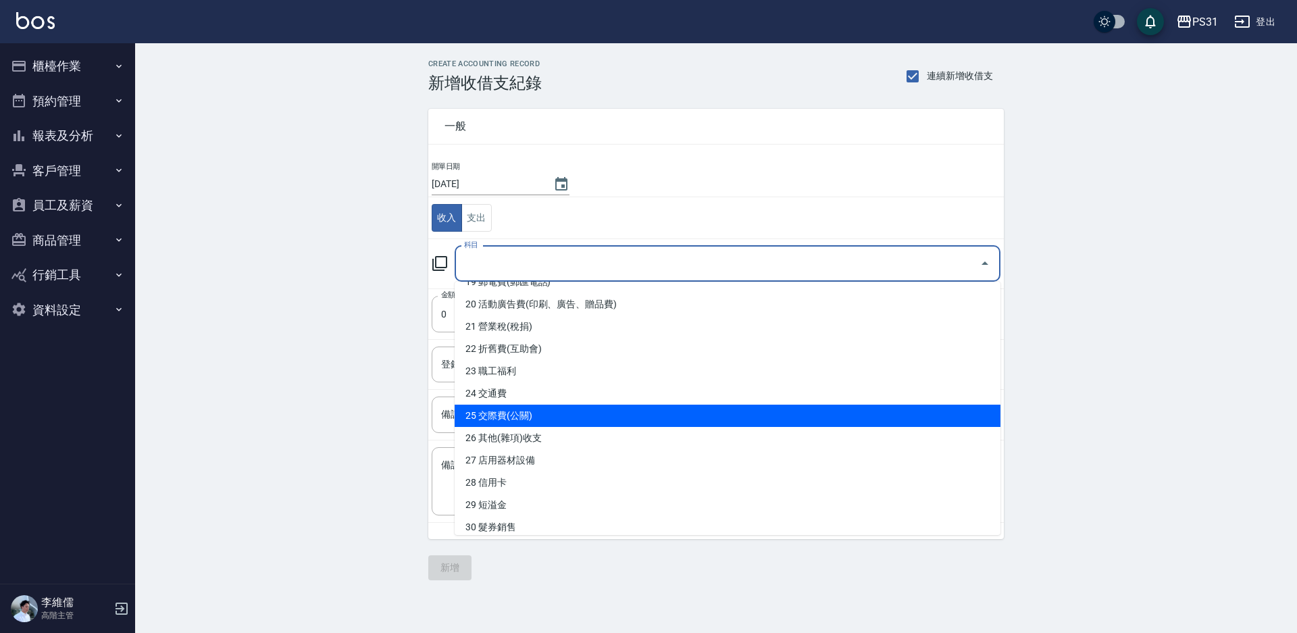
scroll to position [473, 0]
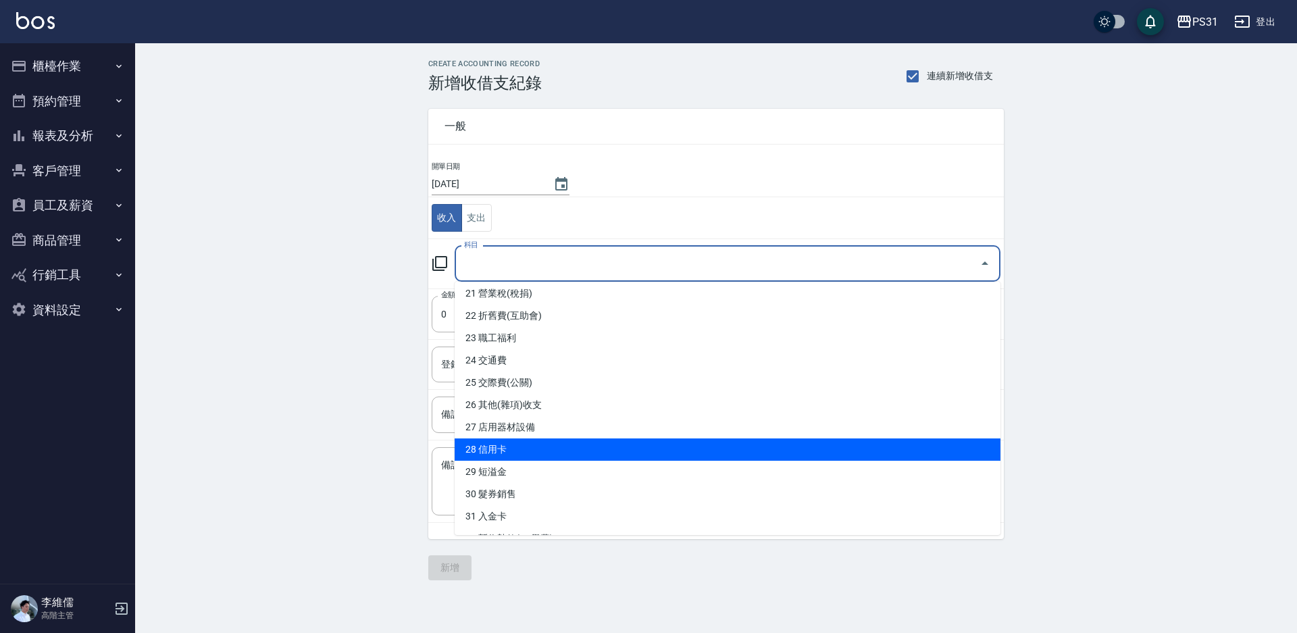
click at [527, 459] on li "28 信用卡" at bounding box center [728, 450] width 546 height 22
type input "28 信用卡"
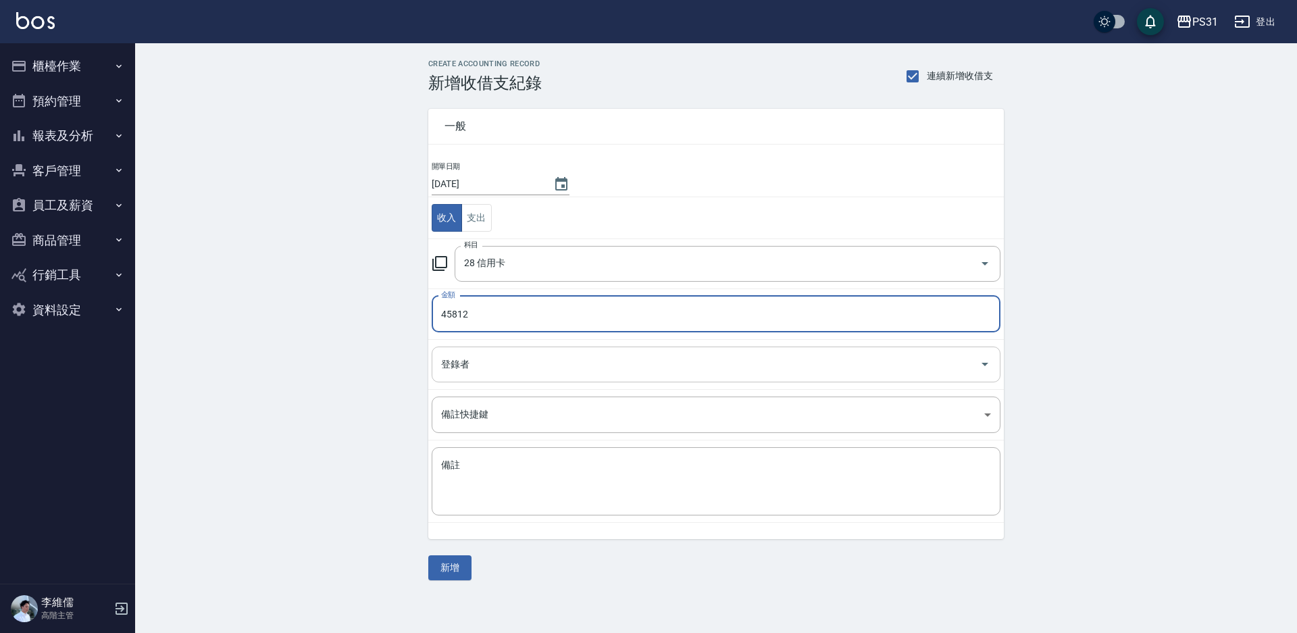
type input "45812"
click at [491, 375] on input "登錄者" at bounding box center [706, 365] width 537 height 24
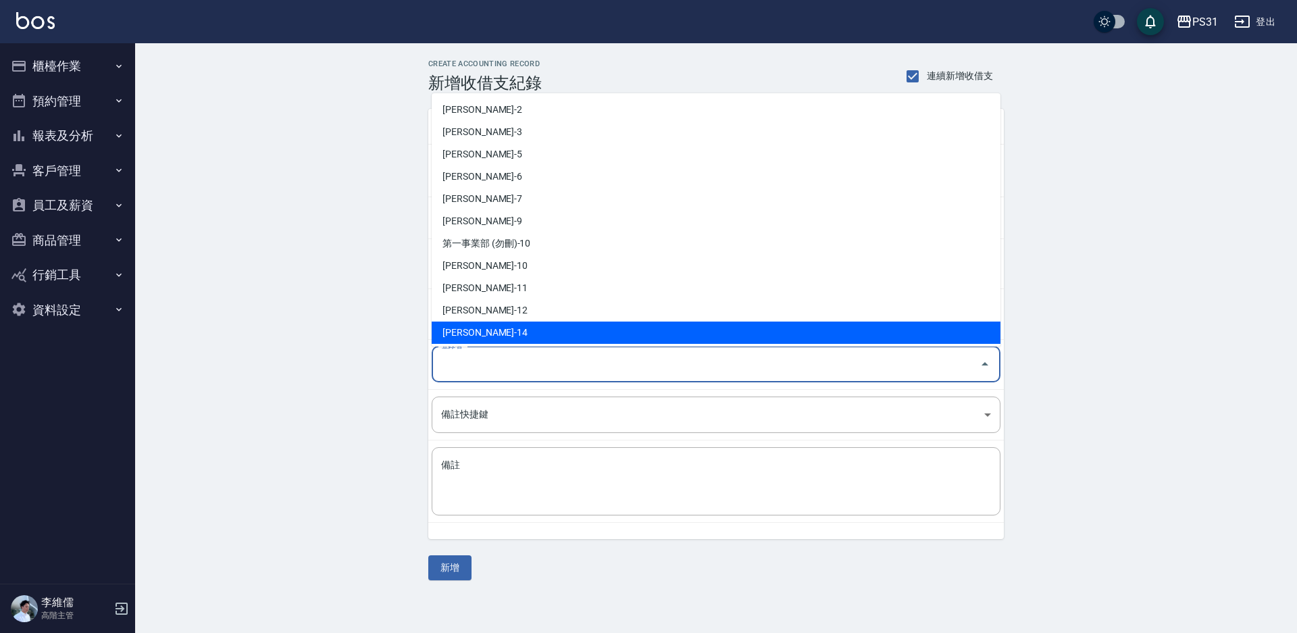
click at [495, 336] on li "[PERSON_NAME]-14" at bounding box center [716, 333] width 569 height 22
type input "[PERSON_NAME]-14"
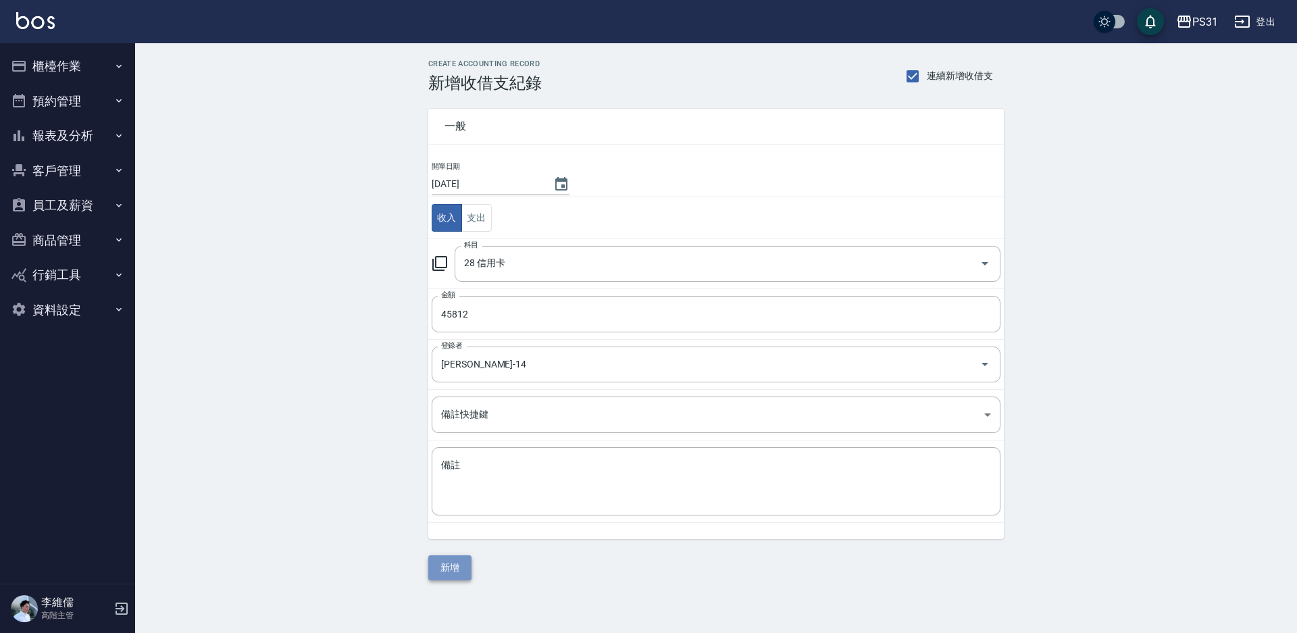
click at [434, 565] on button "新增" at bounding box center [449, 567] width 43 height 25
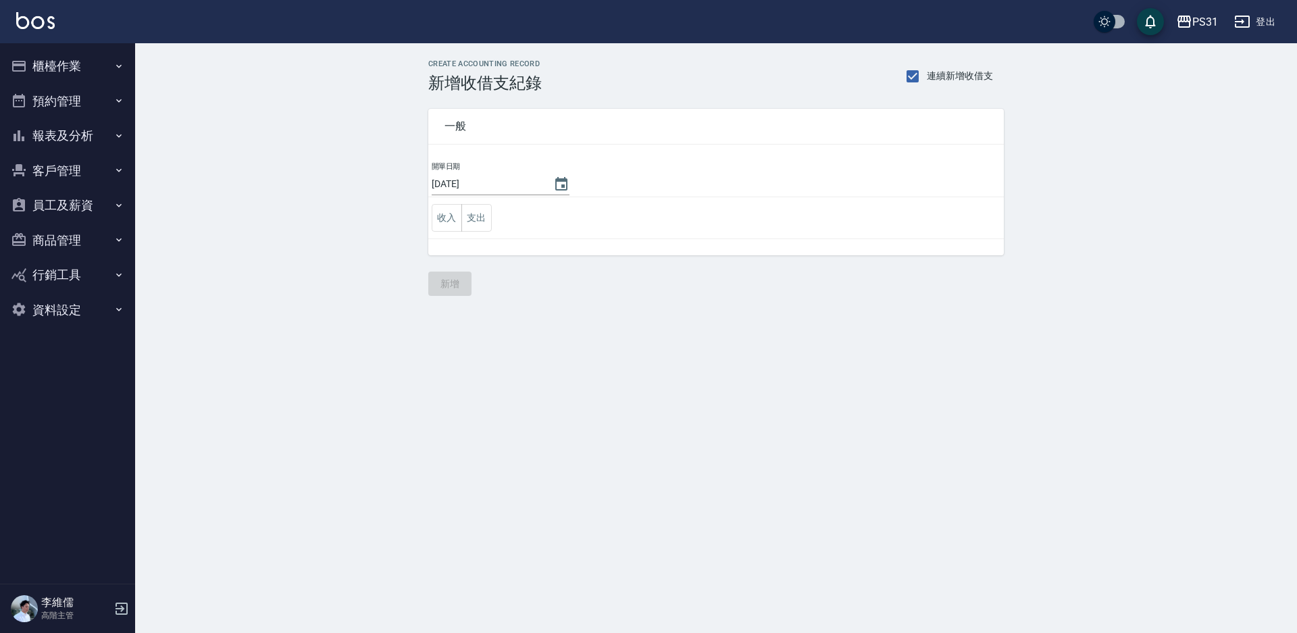
click at [30, 67] on button "櫃檯作業" at bounding box center [67, 66] width 124 height 35
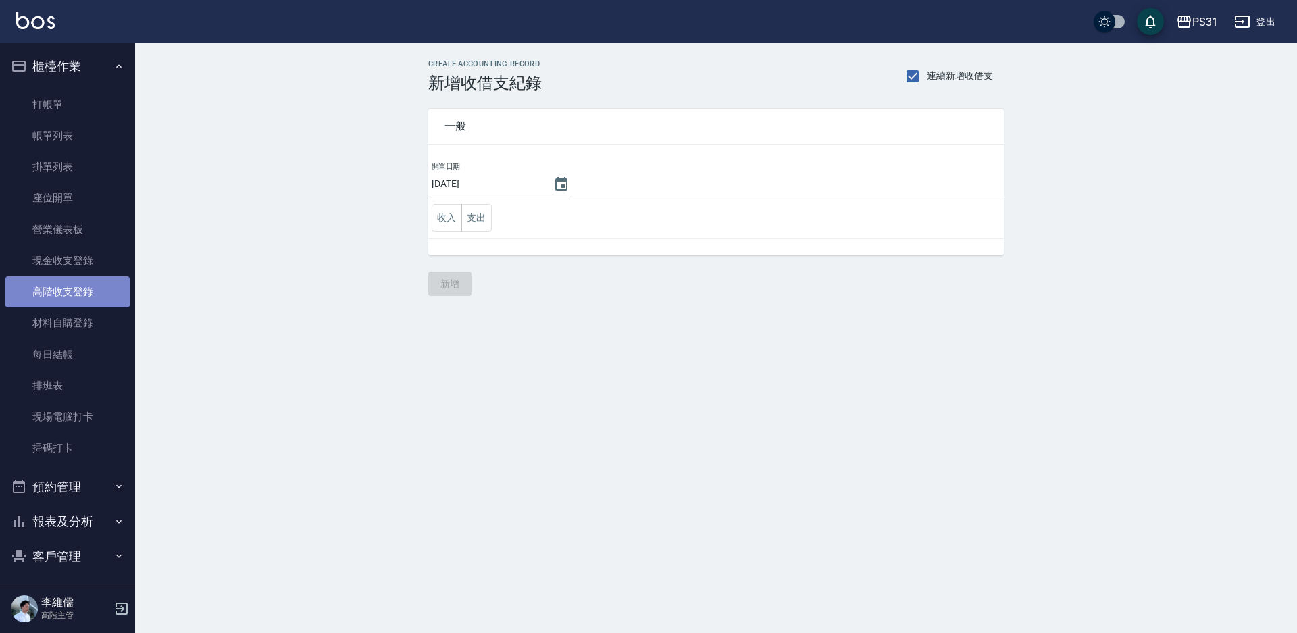
click at [87, 291] on link "高階收支登錄" at bounding box center [67, 291] width 124 height 31
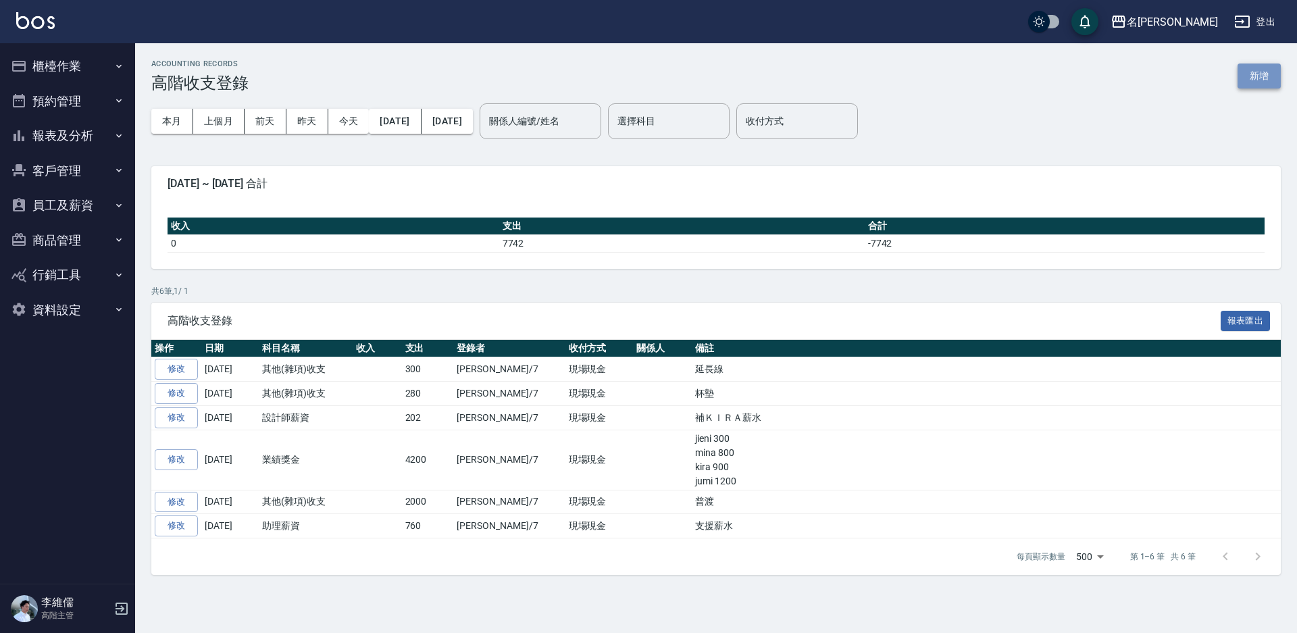
click at [1268, 80] on button "新增" at bounding box center [1259, 76] width 43 height 25
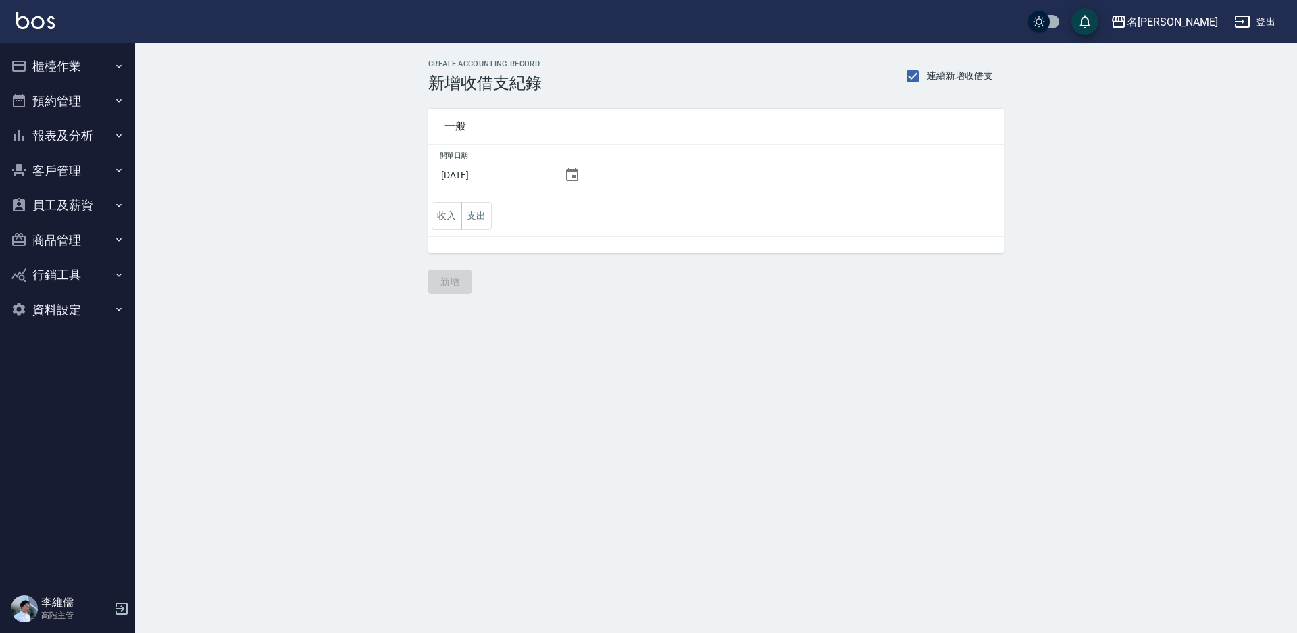
click at [572, 176] on icon at bounding box center [572, 175] width 12 height 14
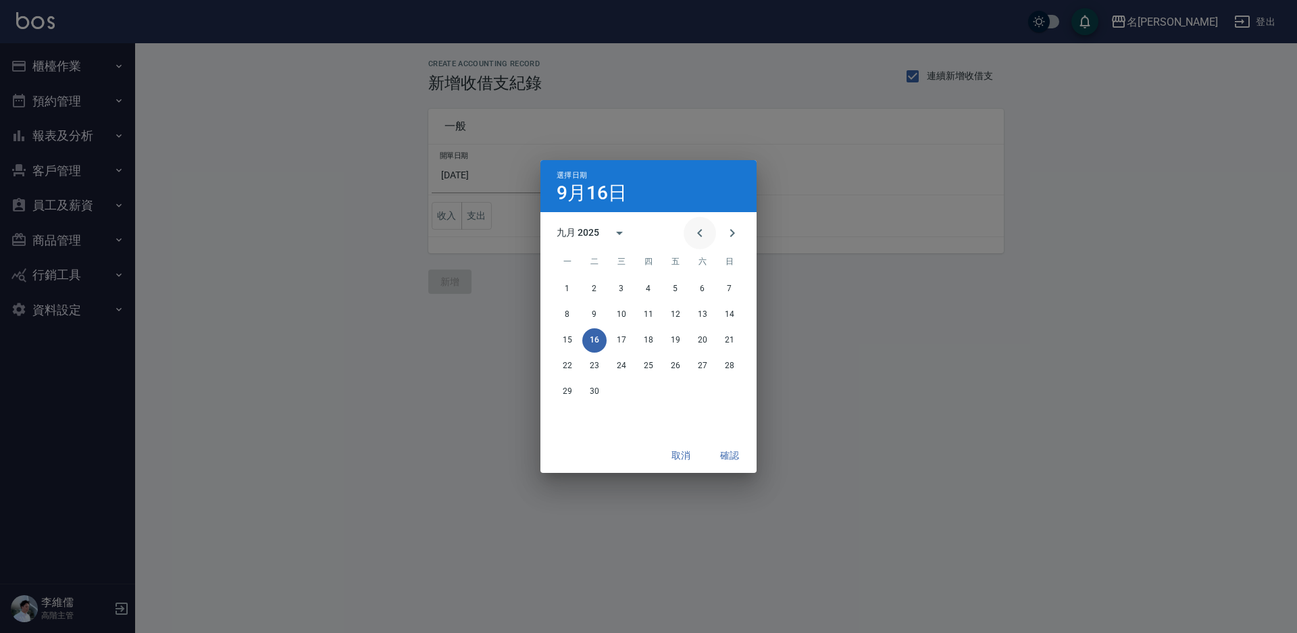
click at [699, 229] on icon "Previous month" at bounding box center [700, 233] width 16 height 16
click at [732, 391] on button "31" at bounding box center [730, 392] width 24 height 24
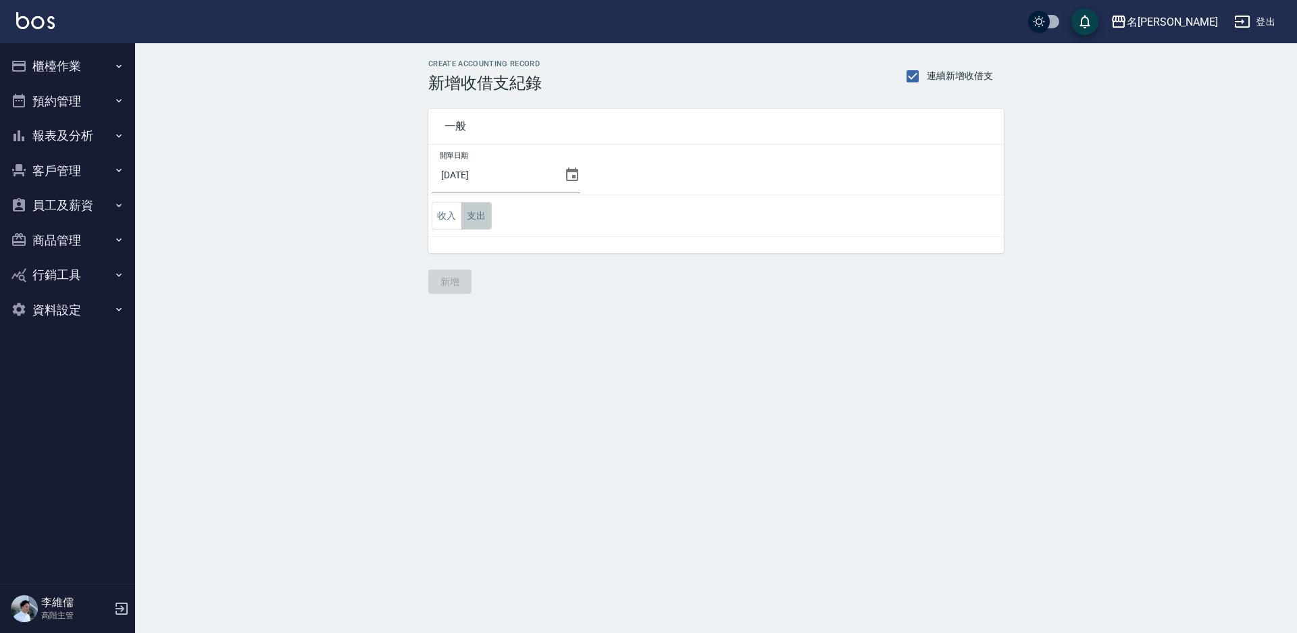
click at [491, 209] on button "支出" at bounding box center [477, 216] width 30 height 28
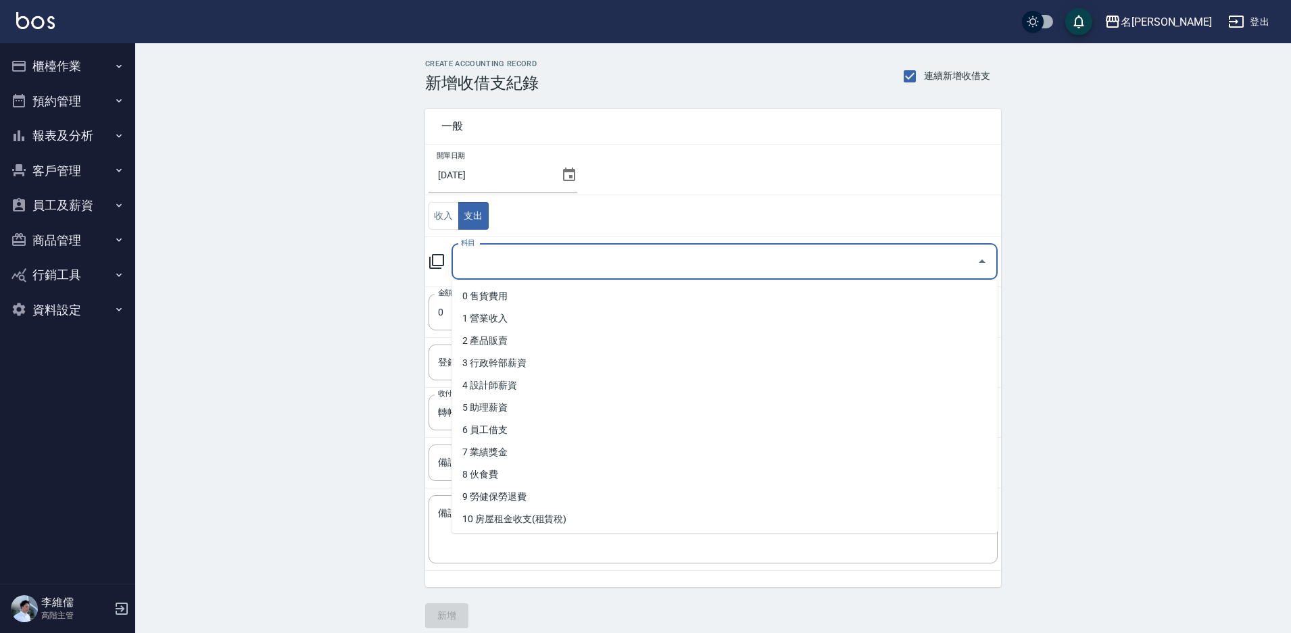
click at [499, 268] on input "科目" at bounding box center [714, 262] width 514 height 24
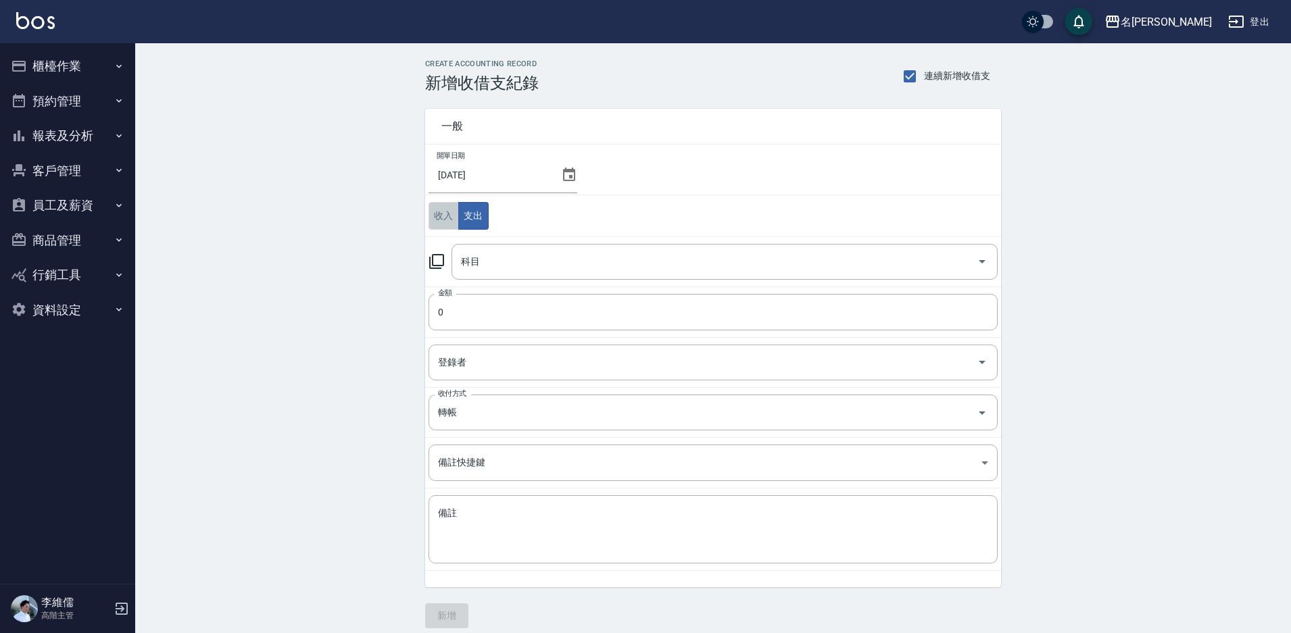
click at [447, 211] on button "收入" at bounding box center [443, 216] width 30 height 28
click at [501, 265] on input "科目" at bounding box center [714, 262] width 514 height 24
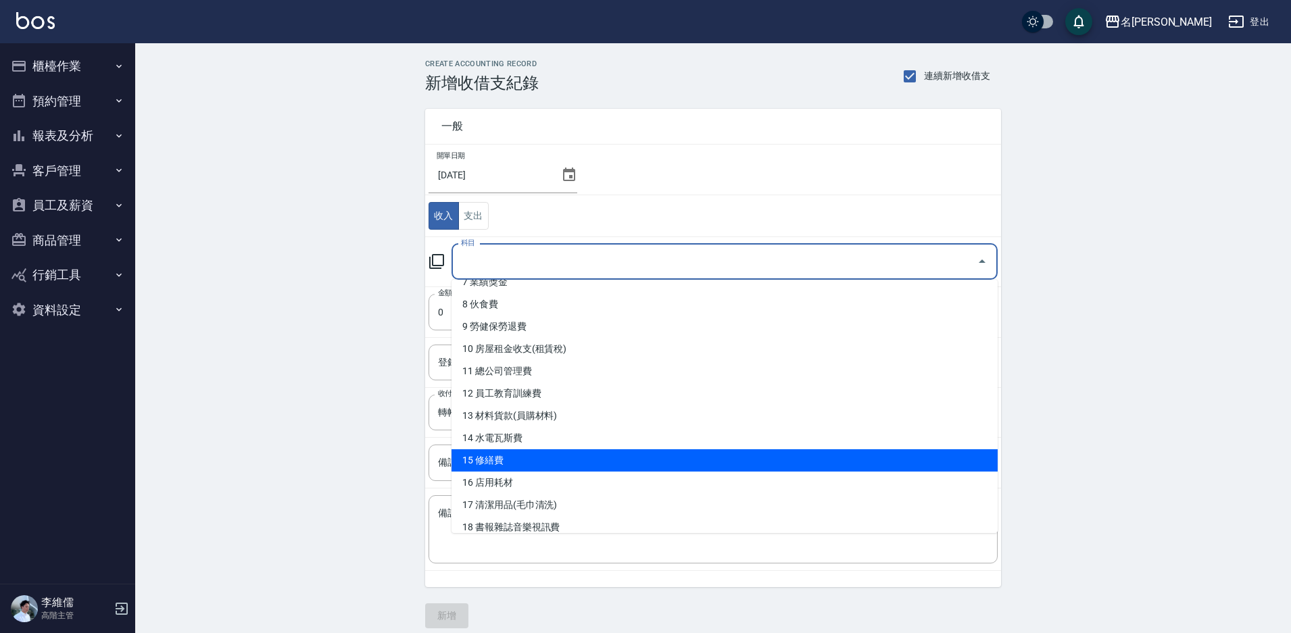
scroll to position [405, 0]
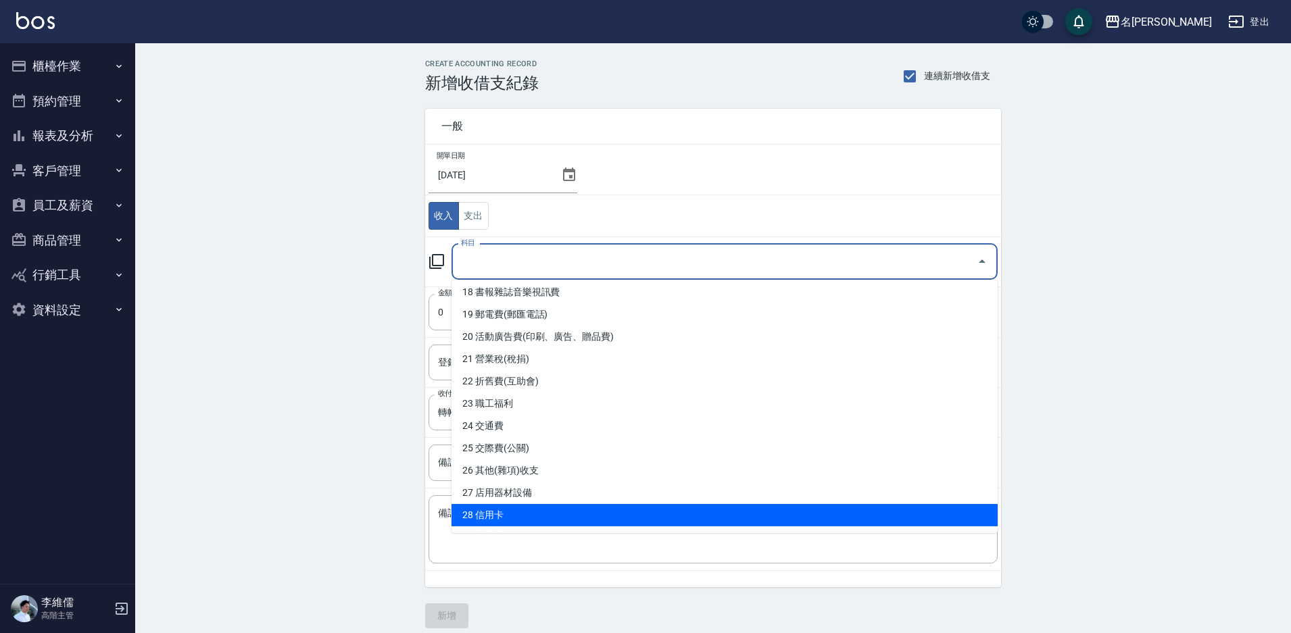
click at [523, 510] on li "28 信用卡" at bounding box center [724, 515] width 546 height 22
type input "28 信用卡"
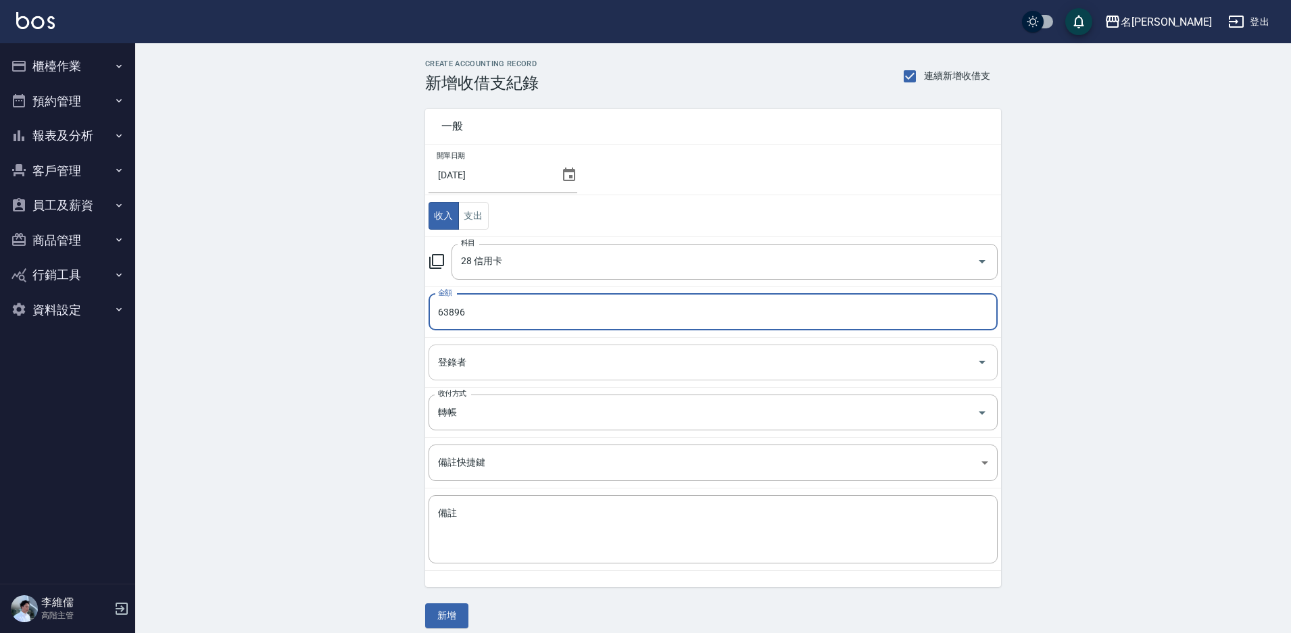
type input "63896"
click at [500, 369] on input "登錄者" at bounding box center [702, 363] width 537 height 24
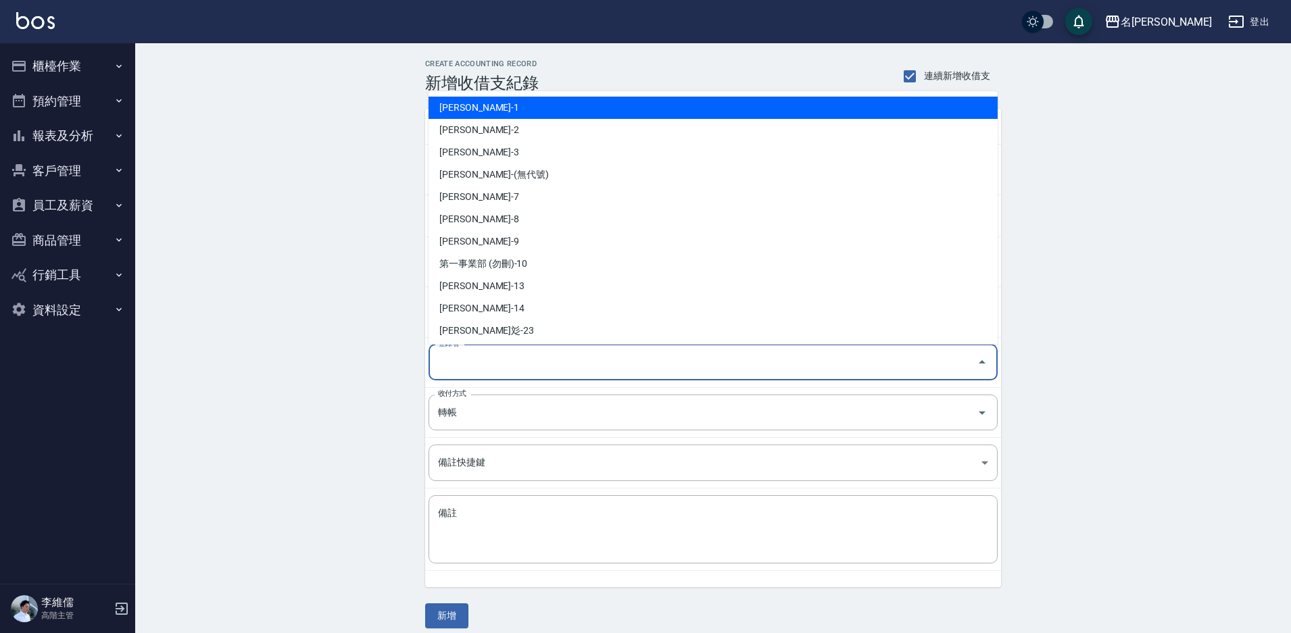
click at [514, 359] on input "登錄者" at bounding box center [702, 363] width 537 height 24
click at [470, 359] on input "登錄者" at bounding box center [702, 363] width 537 height 24
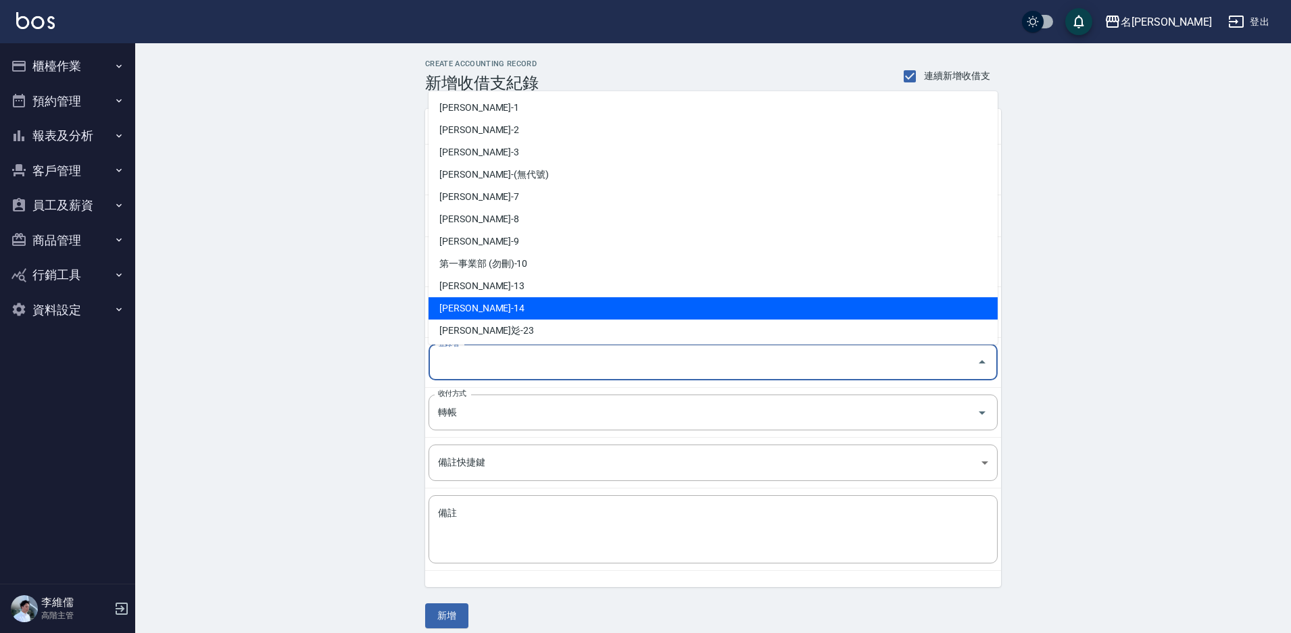
click at [448, 298] on li "李維儒-14" at bounding box center [712, 308] width 569 height 22
type input "李維儒-14"
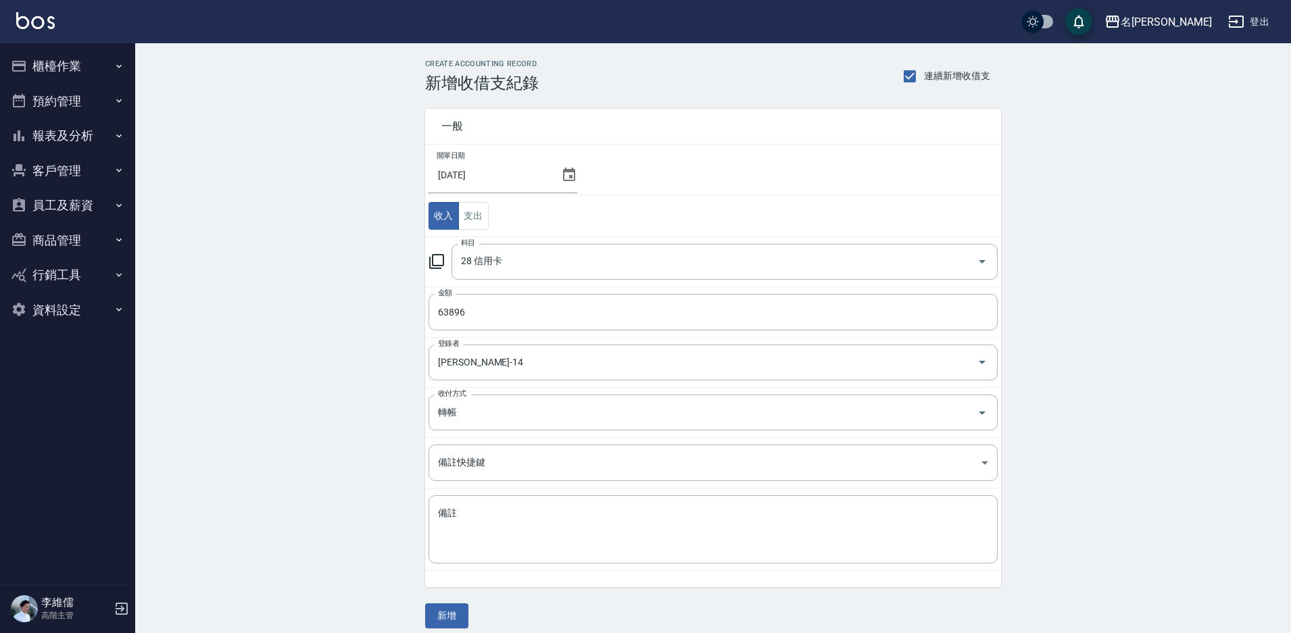
click at [470, 620] on div "一般 開單日期 2025/08/31 收入 支出 科目 28 信用卡 科目 金額 63896 金額 登錄者 李維儒-14 登錄者 收付方式 轉帳 收付方式 備…" at bounding box center [713, 361] width 576 height 536
click at [456, 609] on button "新增" at bounding box center [446, 615] width 43 height 25
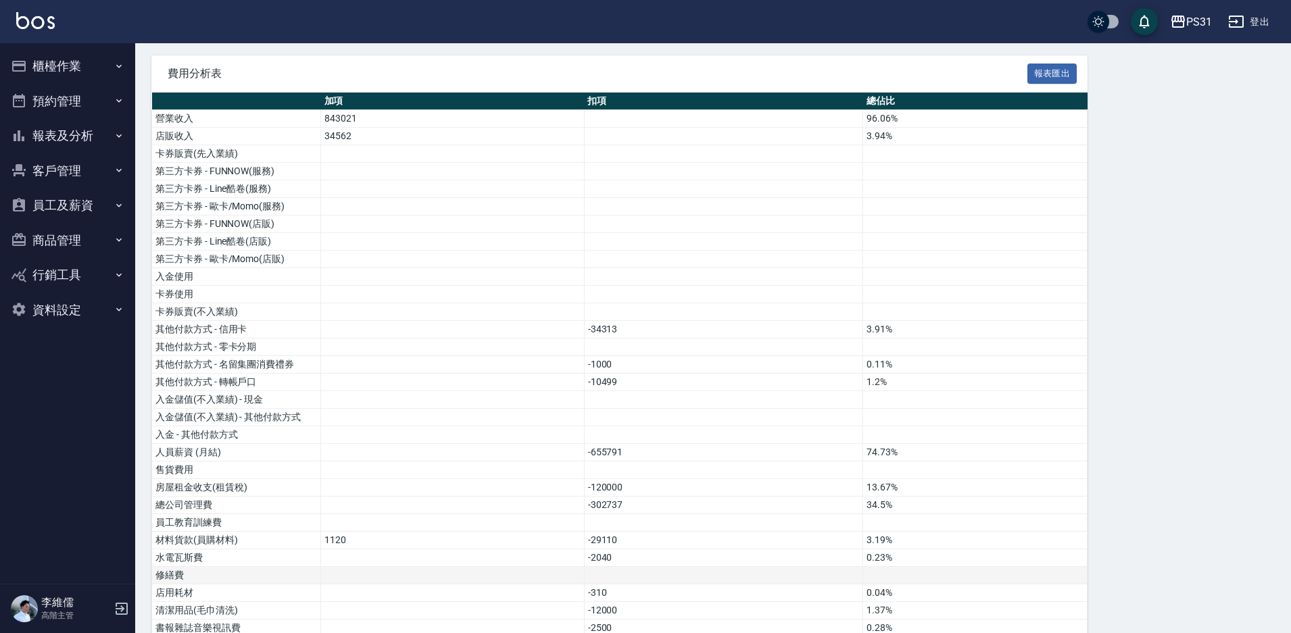
scroll to position [123, 0]
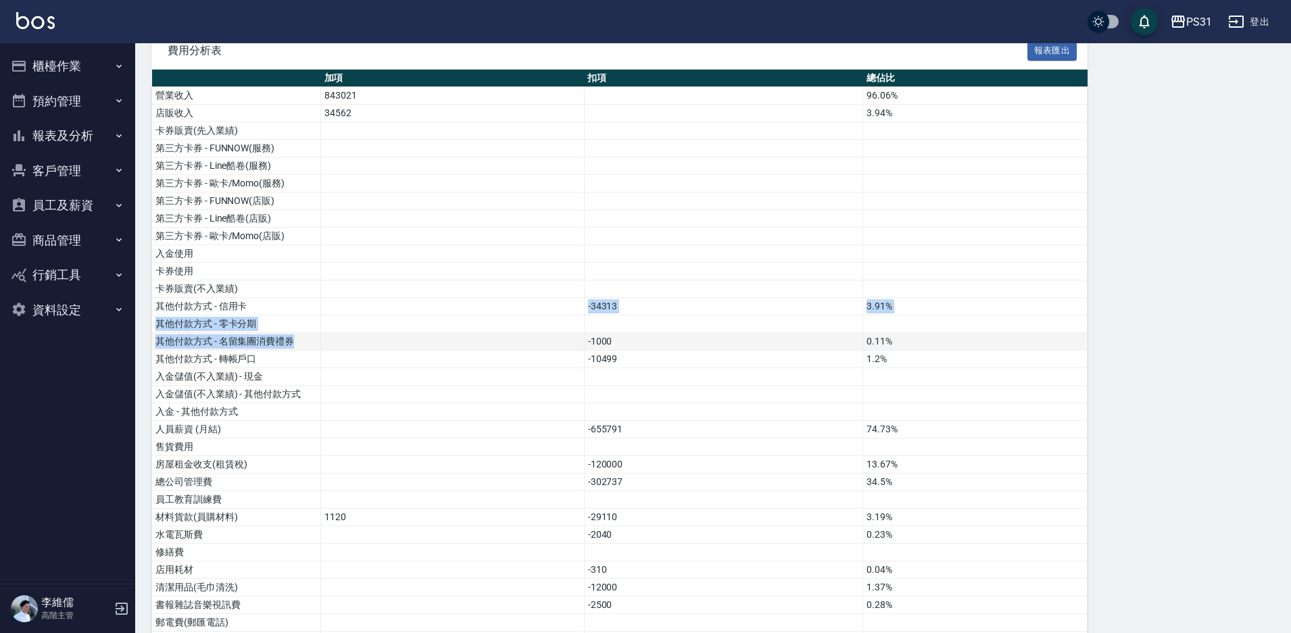
drag, startPoint x: 397, startPoint y: 301, endPoint x: 412, endPoint y: 340, distance: 41.7
click at [412, 340] on tbody "營業收入 843021 96.06% 店販收入 34562 3.94% 卡券販賣(先入業績) 第三方卡券 - FUNNOW(服務) 第三方卡券 - Line酷…" at bounding box center [619, 614] width 935 height 1054
click at [432, 371] on td at bounding box center [453, 377] width 264 height 18
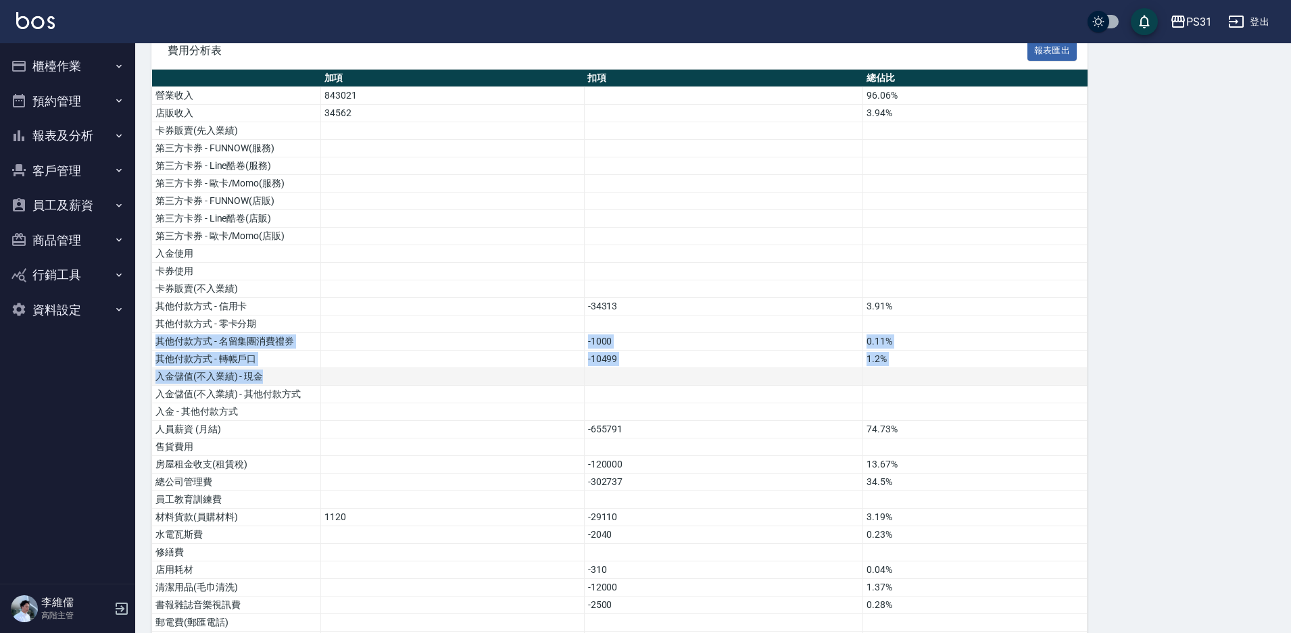
drag, startPoint x: 439, startPoint y: 326, endPoint x: 460, endPoint y: 380, distance: 58.2
click at [455, 376] on tbody "營業收入 843021 96.06% 店販收入 34562 3.94% 卡券販賣(先入業績) 第三方卡券 - FUNNOW(服務) 第三方卡券 - Line酷…" at bounding box center [619, 614] width 935 height 1054
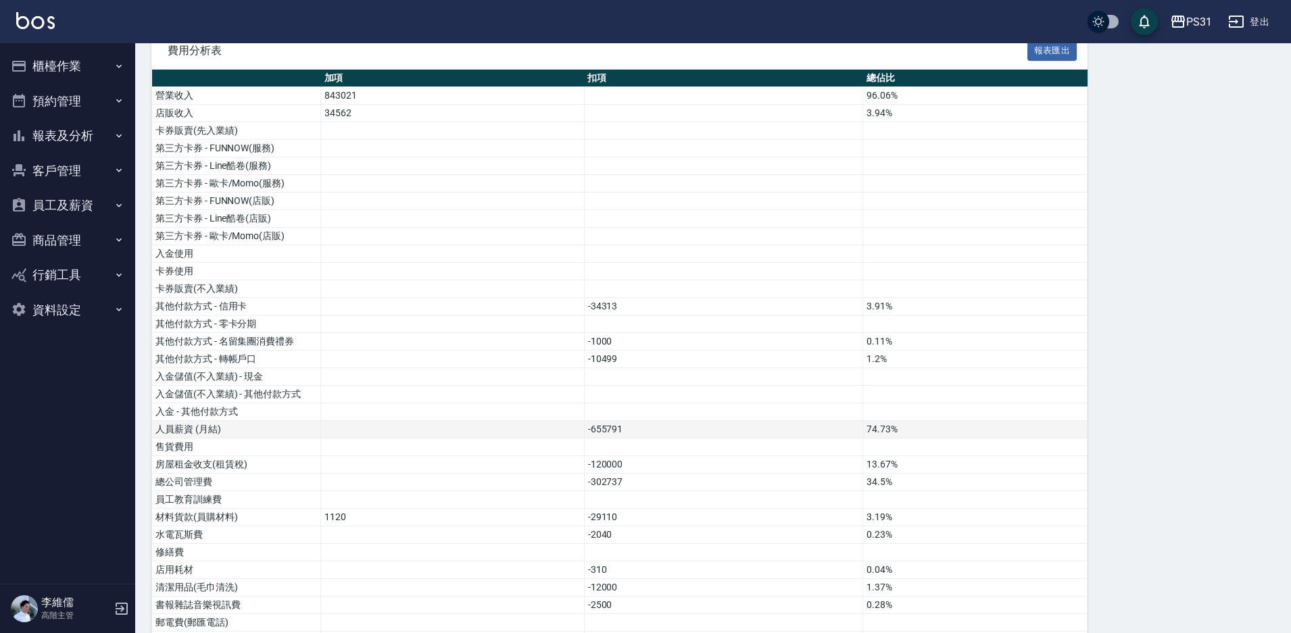
click at [466, 428] on td at bounding box center [453, 430] width 264 height 18
drag, startPoint x: 473, startPoint y: 451, endPoint x: 476, endPoint y: 441, distance: 10.7
click at [473, 452] on td at bounding box center [453, 448] width 264 height 18
drag, startPoint x: 479, startPoint y: 432, endPoint x: 489, endPoint y: 470, distance: 39.0
click at [481, 439] on tbody "營業收入 843021 96.06% 店販收入 34562 3.94% 卡券販賣(先入業績) 第三方卡券 - FUNNOW(服務) 第三方卡券 - Line酷…" at bounding box center [619, 614] width 935 height 1054
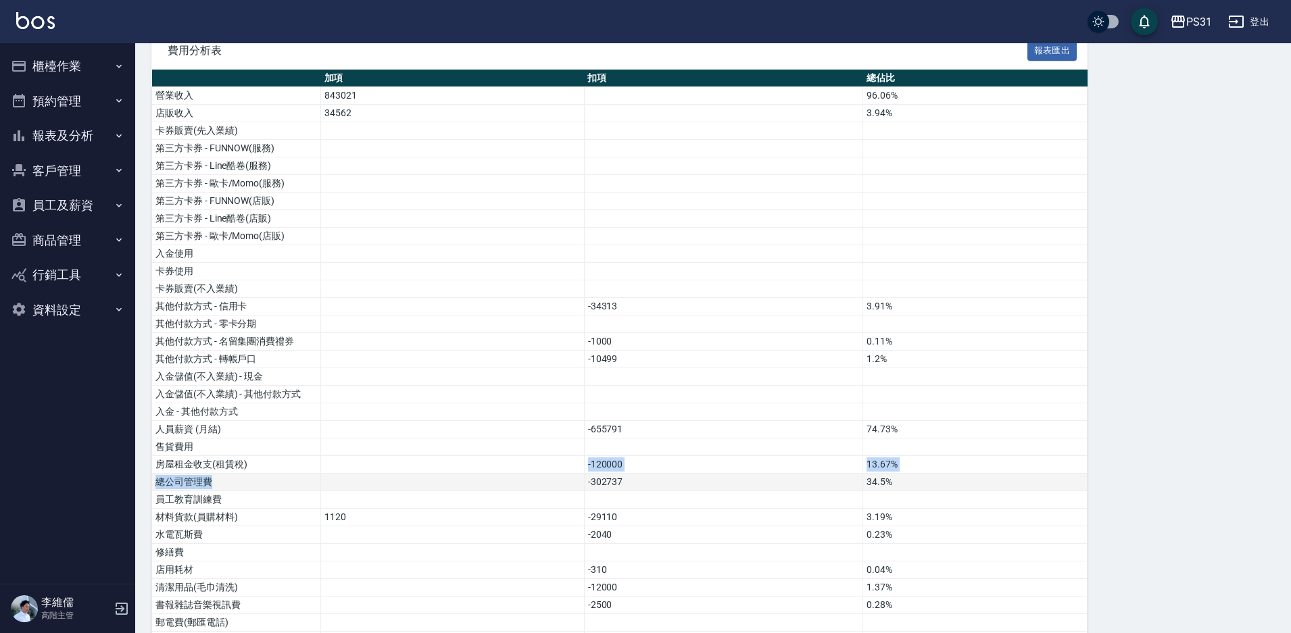
drag, startPoint x: 489, startPoint y: 470, endPoint x: 491, endPoint y: 486, distance: 15.7
click at [491, 485] on tbody "營業收入 843021 96.06% 店販收入 34562 3.94% 卡券販賣(先入業績) 第三方卡券 - FUNNOW(服務) 第三方卡券 - Line酷…" at bounding box center [619, 614] width 935 height 1054
click at [493, 497] on td at bounding box center [453, 500] width 264 height 18
drag, startPoint x: 497, startPoint y: 484, endPoint x: 502, endPoint y: 508, distance: 24.3
click at [502, 508] on tbody "營業收入 843021 96.06% 店販收入 34562 3.94% 卡券販賣(先入業績) 第三方卡券 - FUNNOW(服務) 第三方卡券 - Line酷…" at bounding box center [619, 614] width 935 height 1054
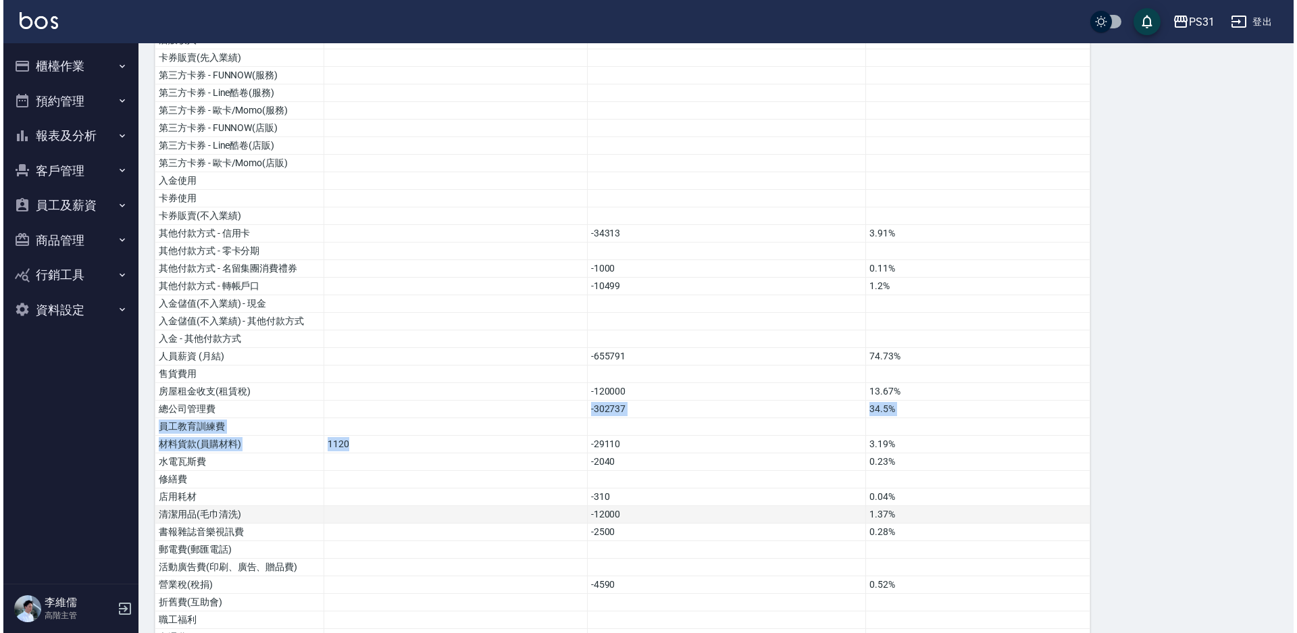
scroll to position [258, 0]
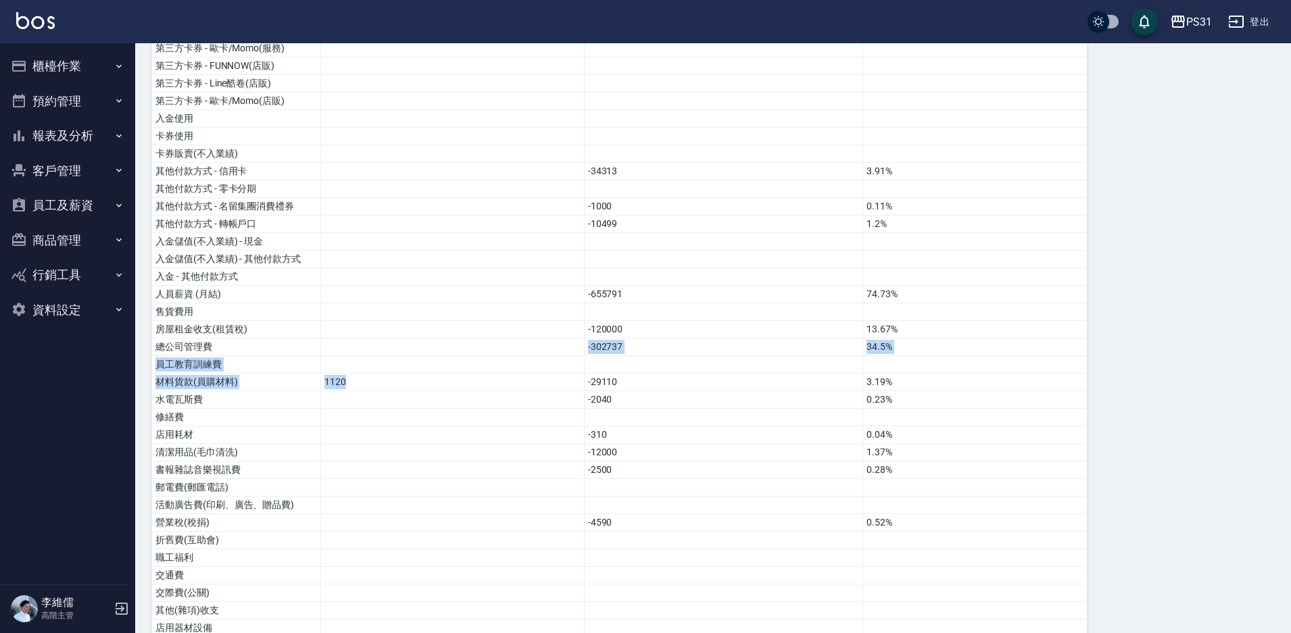
click at [1199, 11] on button "PS31" at bounding box center [1190, 22] width 53 height 28
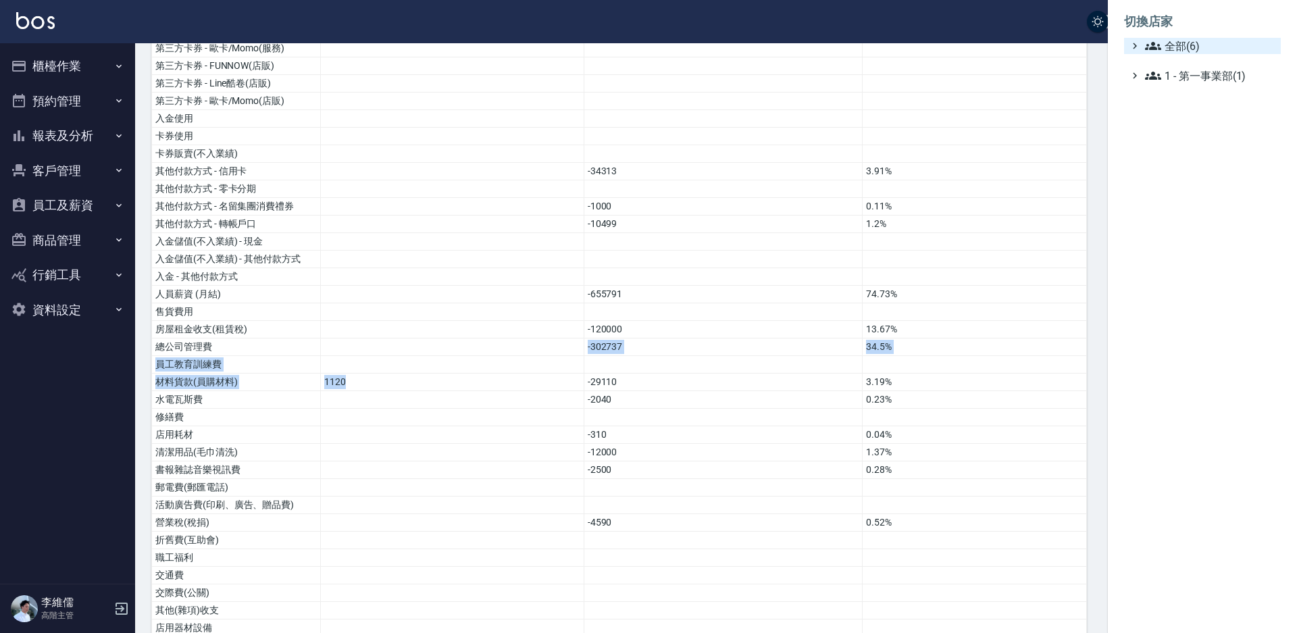
click at [1140, 41] on icon at bounding box center [1135, 46] width 12 height 12
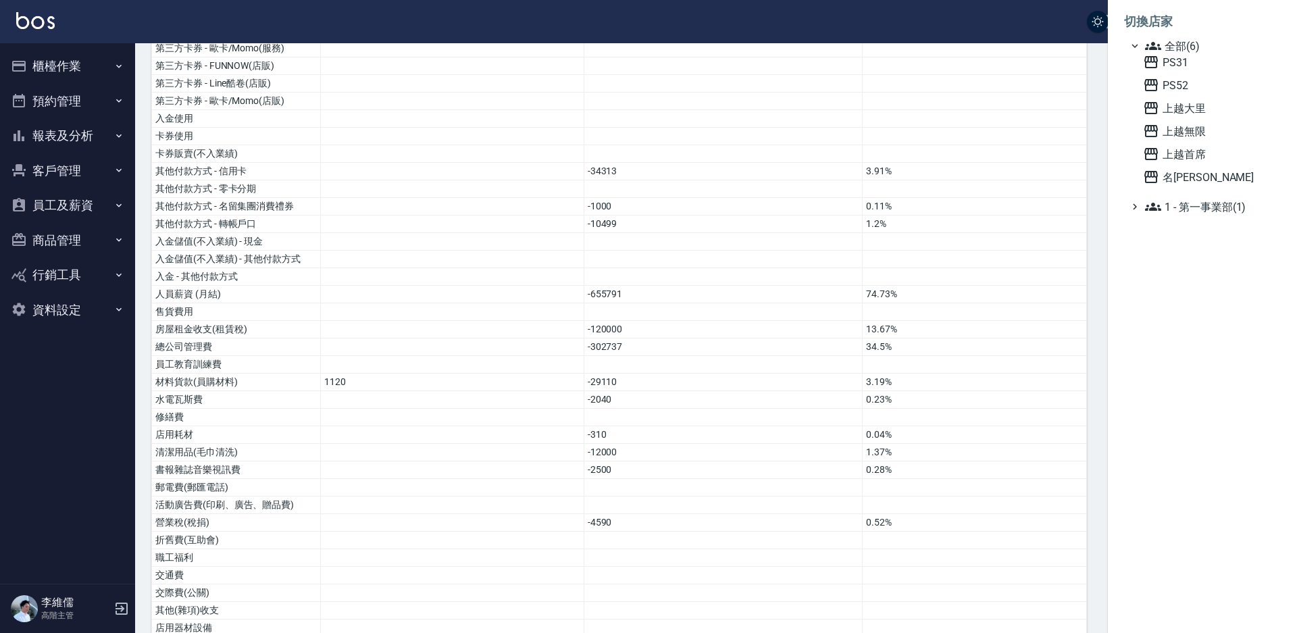
click at [1198, 188] on ul "全部(6) PS31 PS52 上越大里 上越無限 上越首席 名留霧峰 1 - 第一事業部(1)" at bounding box center [1202, 126] width 157 height 177
click at [1203, 177] on span "名留霧峰" at bounding box center [1209, 177] width 132 height 16
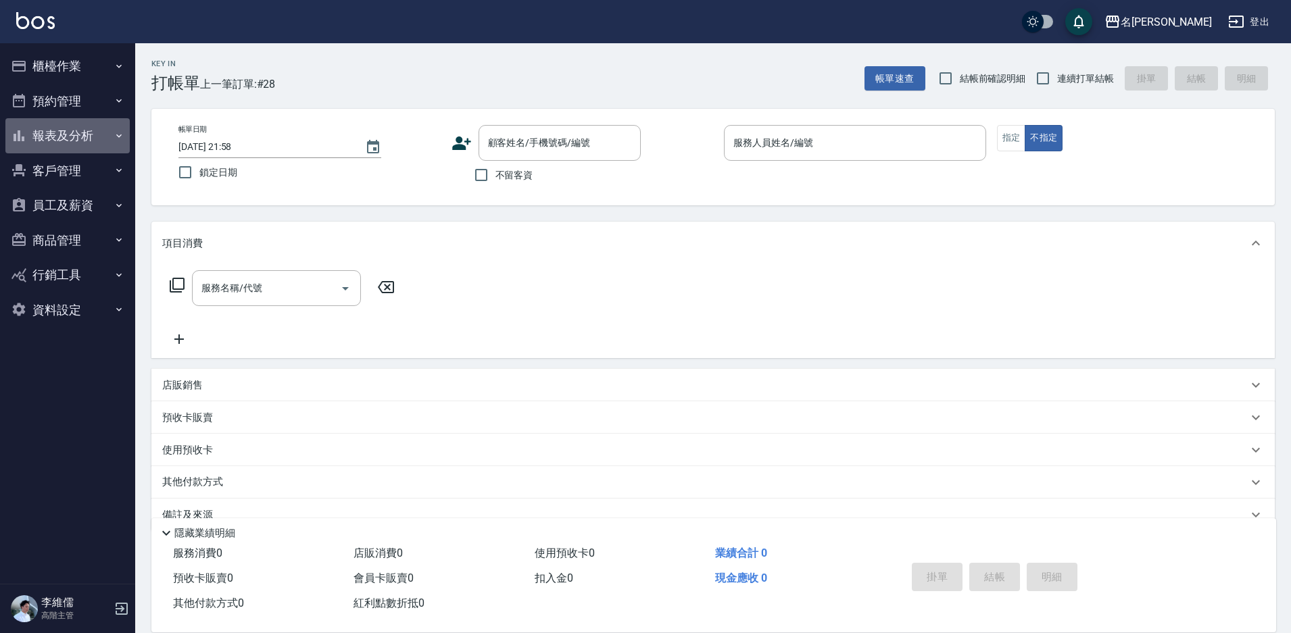
drag, startPoint x: 68, startPoint y: 130, endPoint x: 74, endPoint y: 212, distance: 82.0
click at [68, 130] on button "報表及分析" at bounding box center [67, 135] width 124 height 35
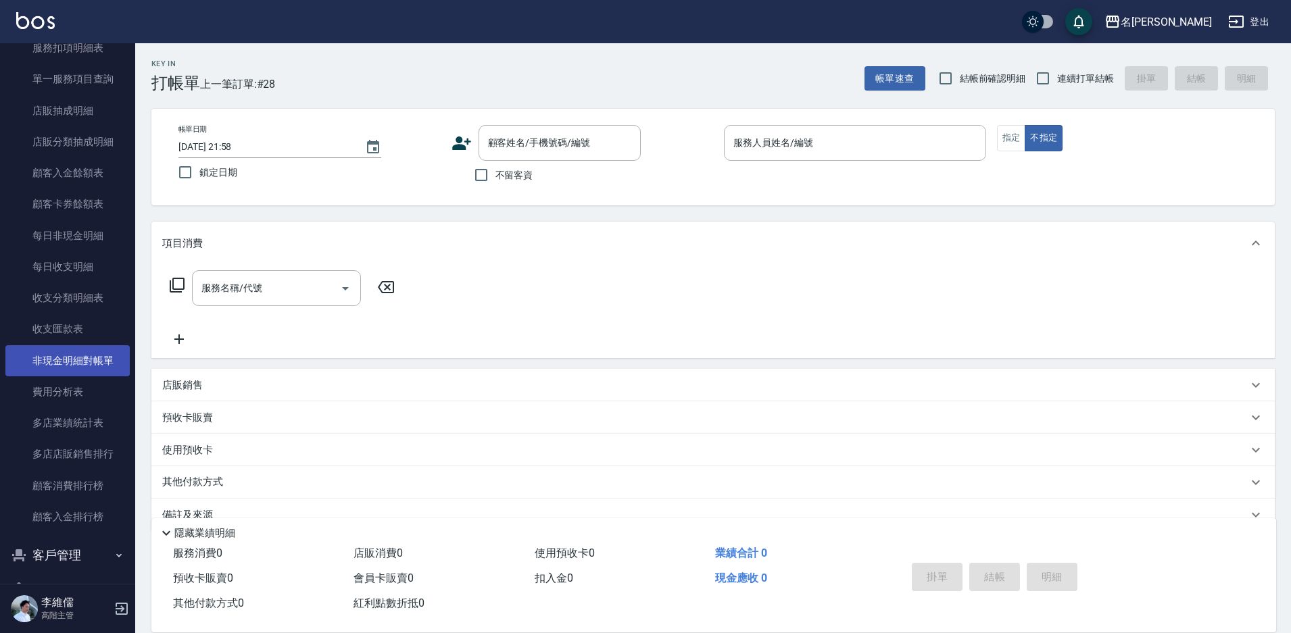
scroll to position [1083, 0]
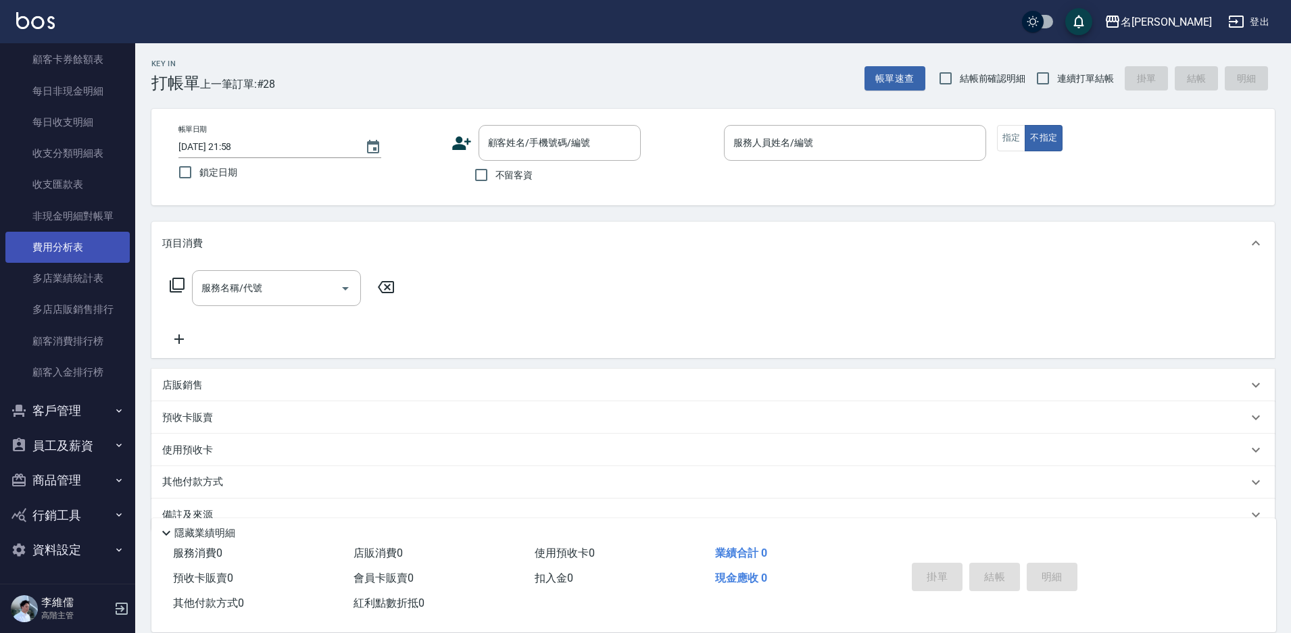
click at [66, 253] on link "費用分析表" at bounding box center [67, 247] width 124 height 31
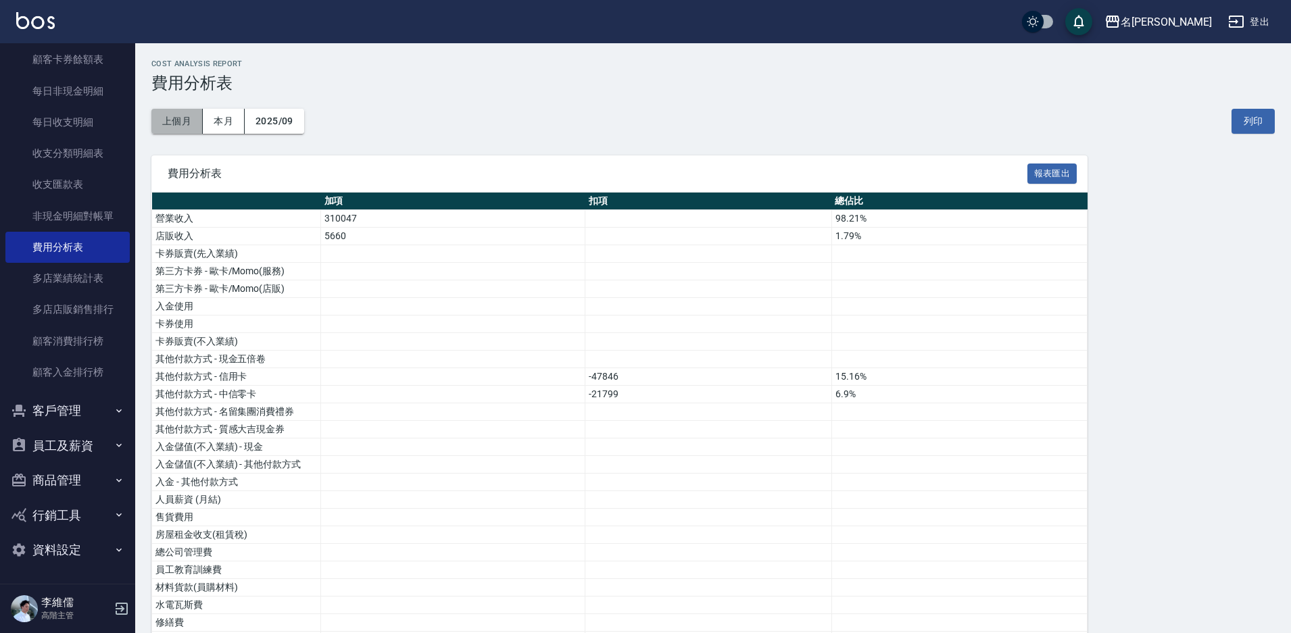
click at [184, 116] on button "上個月" at bounding box center [176, 121] width 51 height 25
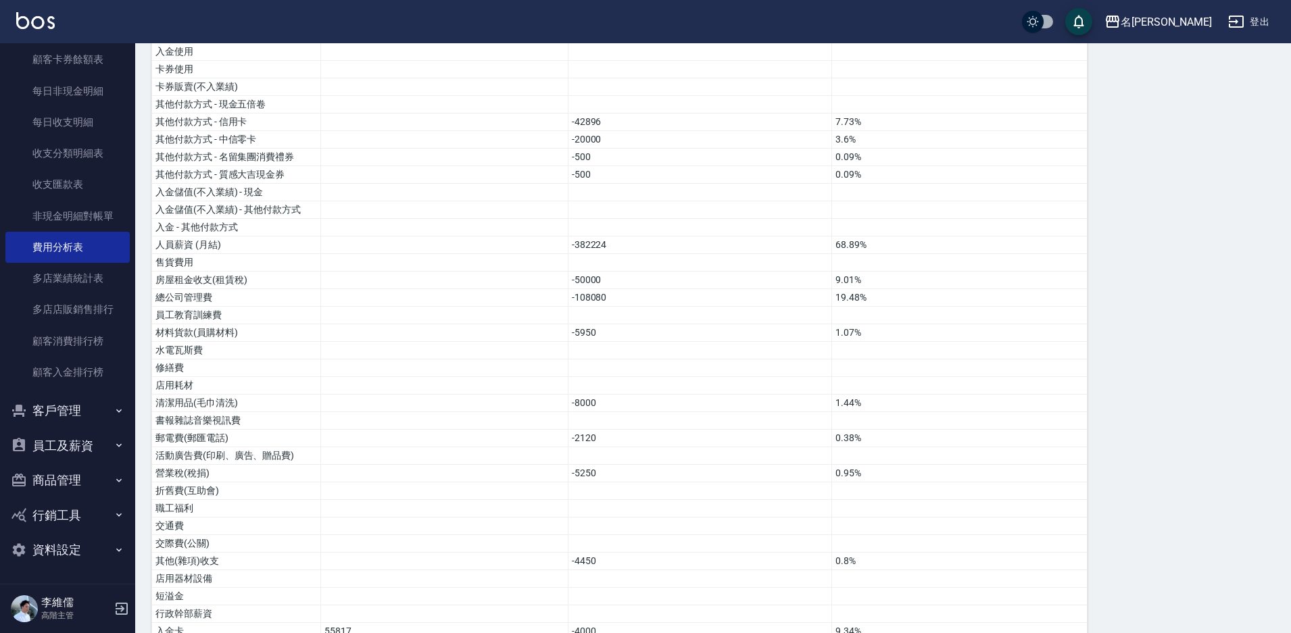
scroll to position [270, 0]
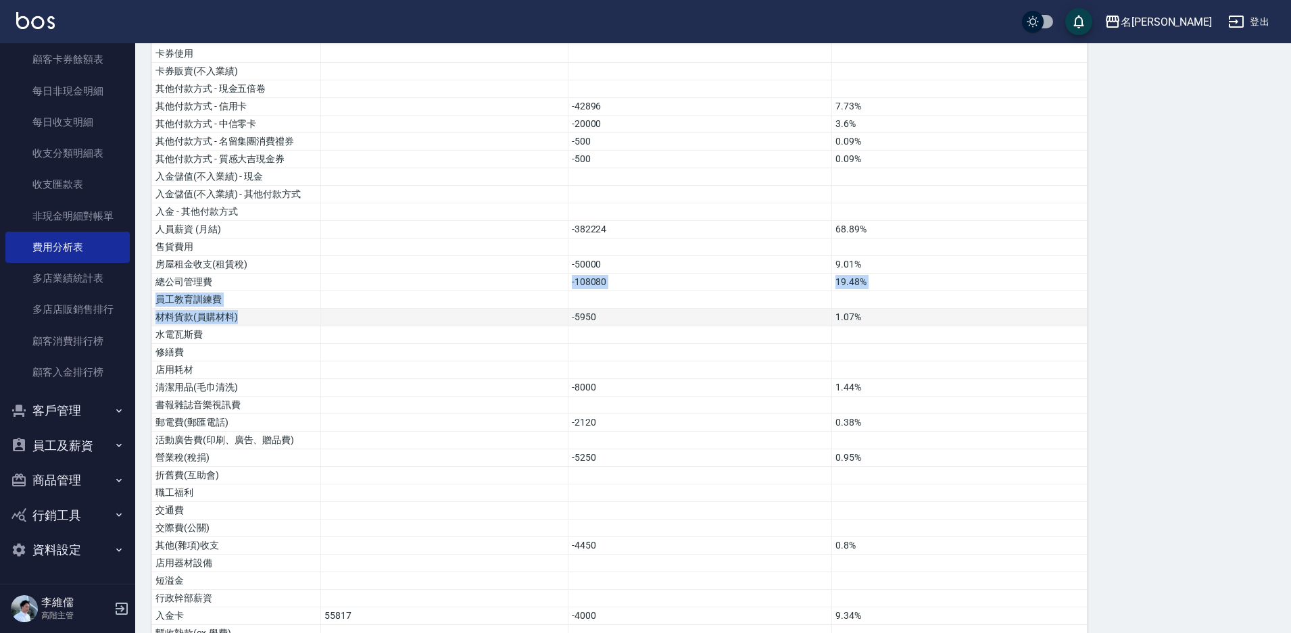
drag, startPoint x: 338, startPoint y: 290, endPoint x: 338, endPoint y: 308, distance: 18.2
click at [338, 308] on tbody "營業收入 543831 98.02% 店販收入 10962 1.98% 卡券販賣(先入業績) 第三方卡券 - 歐卡/Momo(服務) 第三方卡券 - 歐卡/M…" at bounding box center [619, 414] width 935 height 949
click at [338, 309] on td at bounding box center [444, 318] width 247 height 18
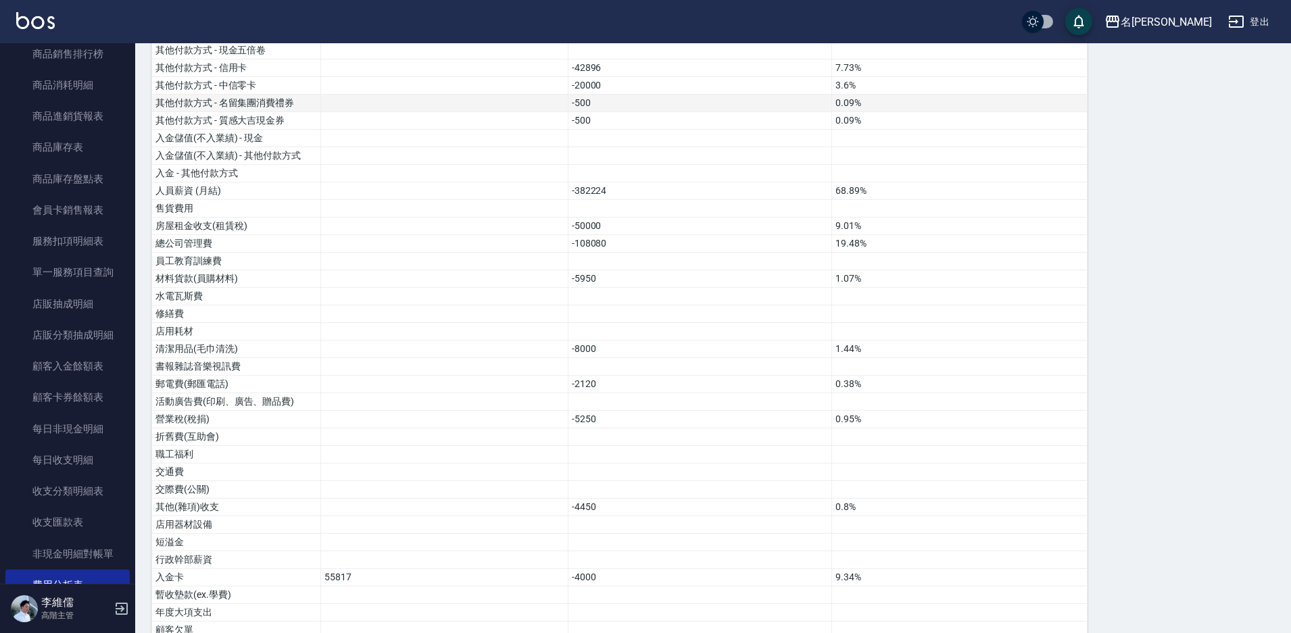
scroll to position [153, 0]
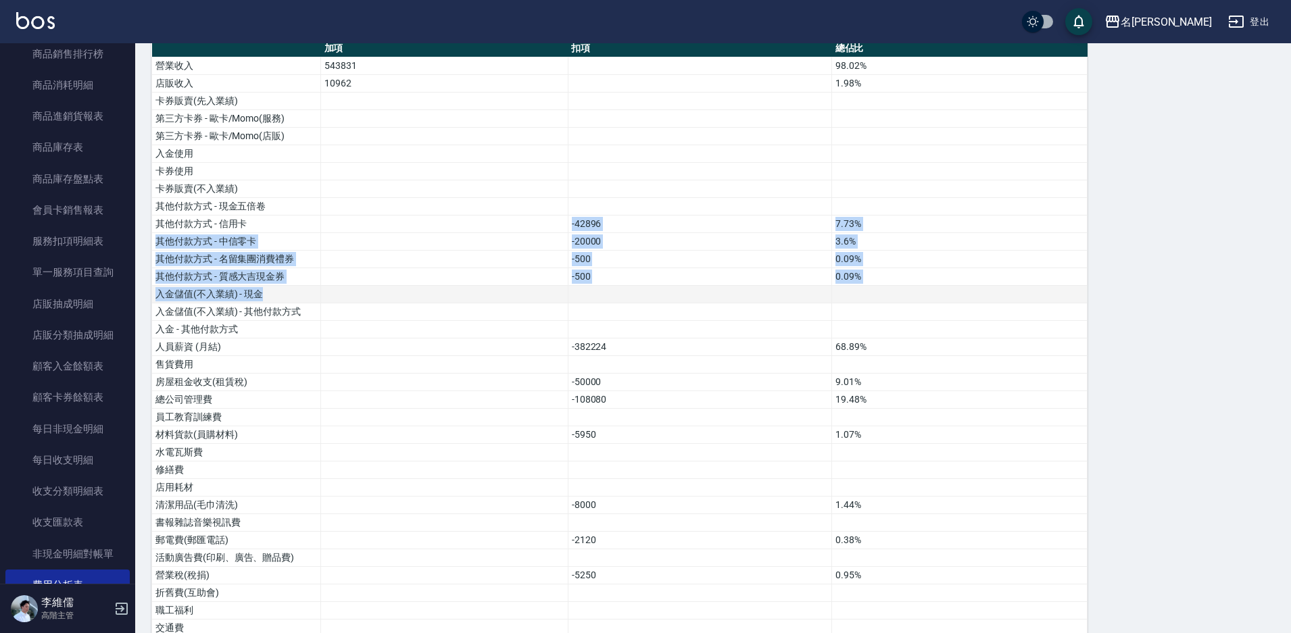
drag, startPoint x: 487, startPoint y: 223, endPoint x: 497, endPoint y: 299, distance: 77.0
click at [497, 299] on tbody "營業收入 543831 98.02% 店販收入 10962 1.98% 卡券販賣(先入業績) 第三方卡券 - 歐卡/Momo(服務) 第三方卡券 - 歐卡/M…" at bounding box center [619, 531] width 935 height 949
click at [580, 243] on td "-20000" at bounding box center [700, 242] width 264 height 18
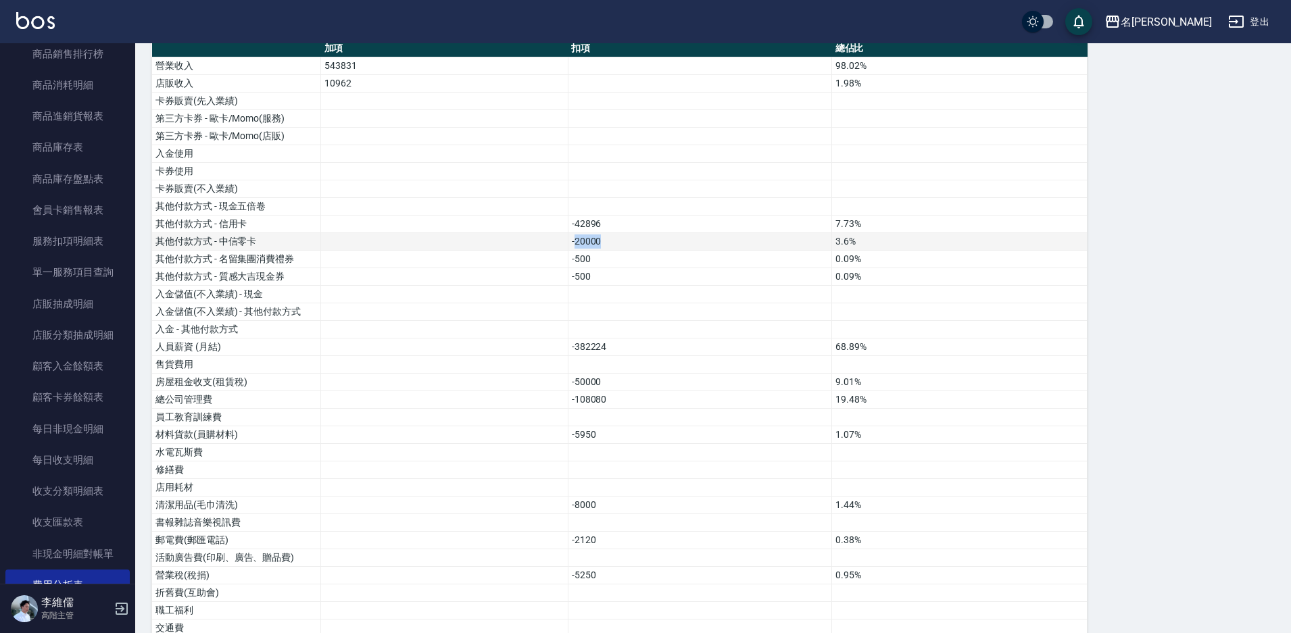
click at [580, 243] on td "-20000" at bounding box center [700, 242] width 264 height 18
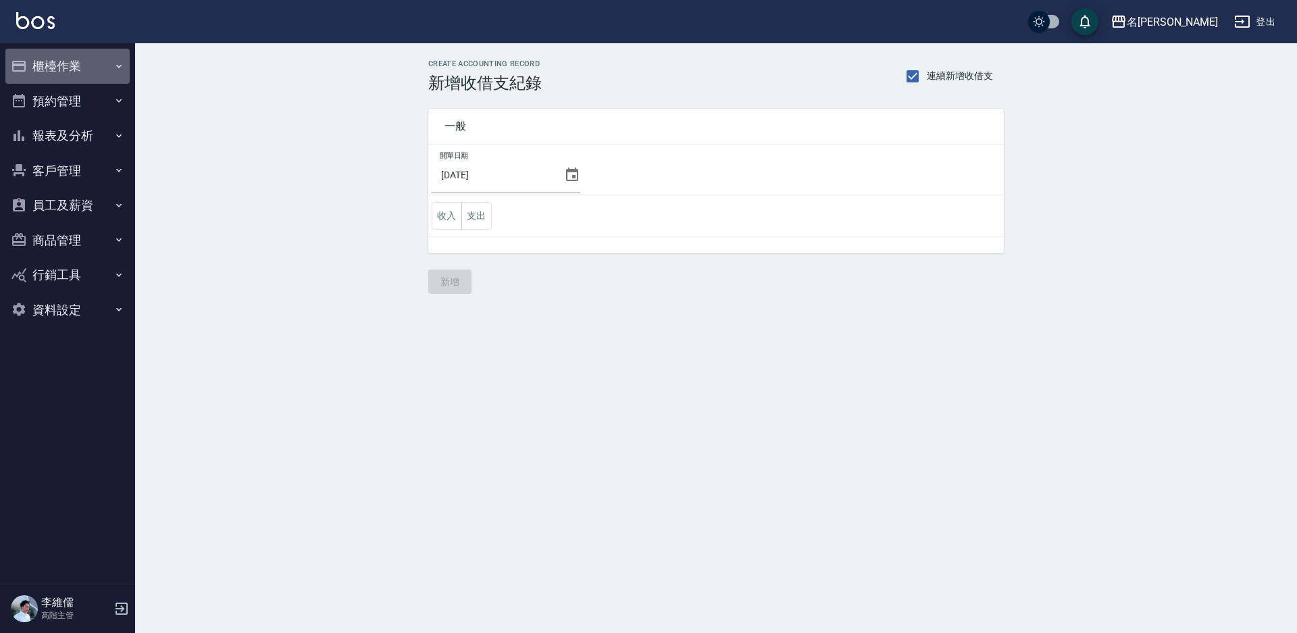
click at [32, 74] on button "櫃檯作業" at bounding box center [67, 66] width 124 height 35
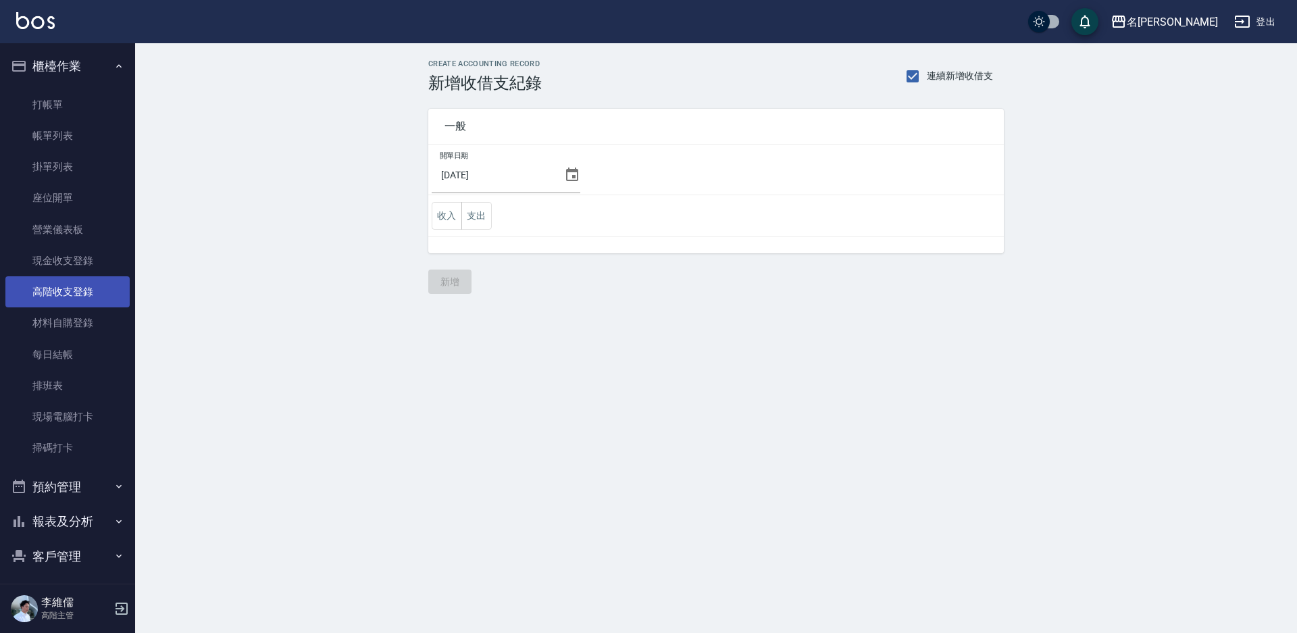
click at [61, 298] on link "高階收支登錄" at bounding box center [67, 291] width 124 height 31
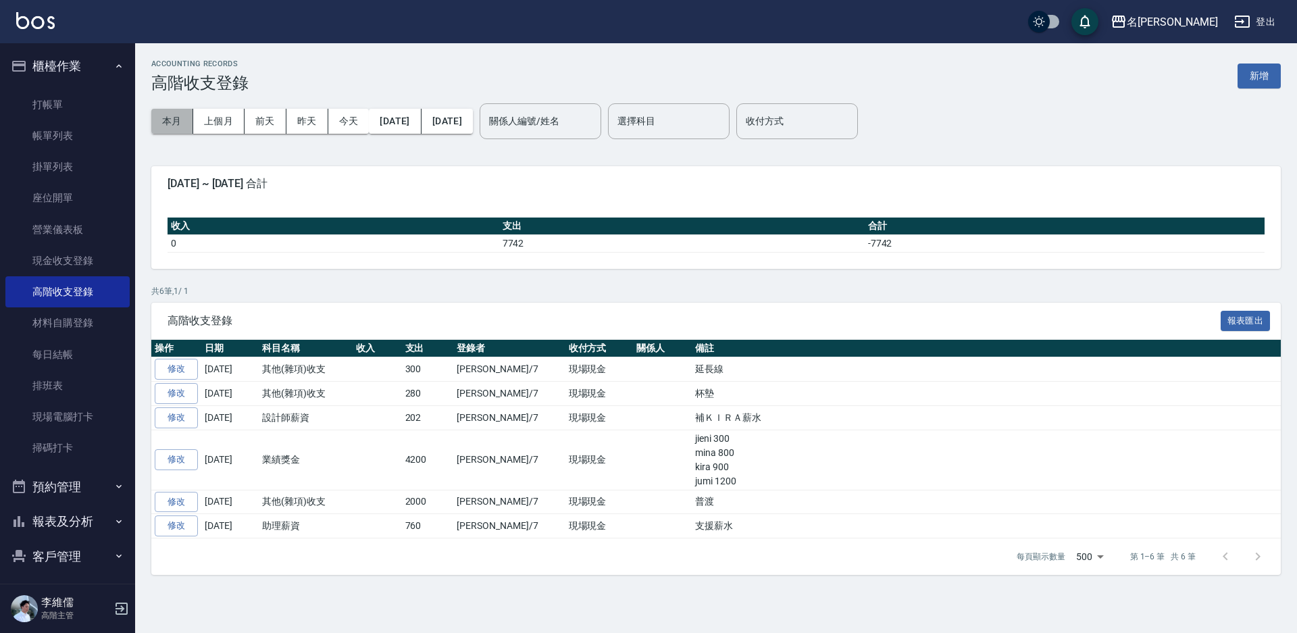
click at [161, 117] on button "本月" at bounding box center [172, 121] width 42 height 25
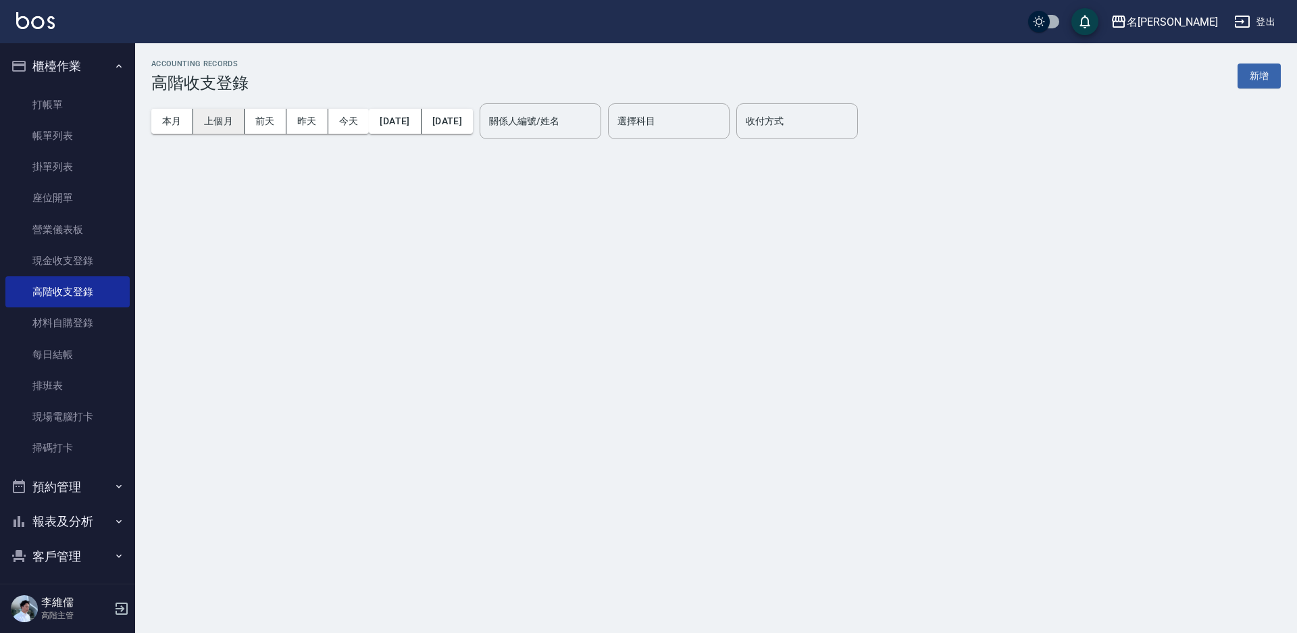
click at [195, 115] on button "上個月" at bounding box center [218, 121] width 51 height 25
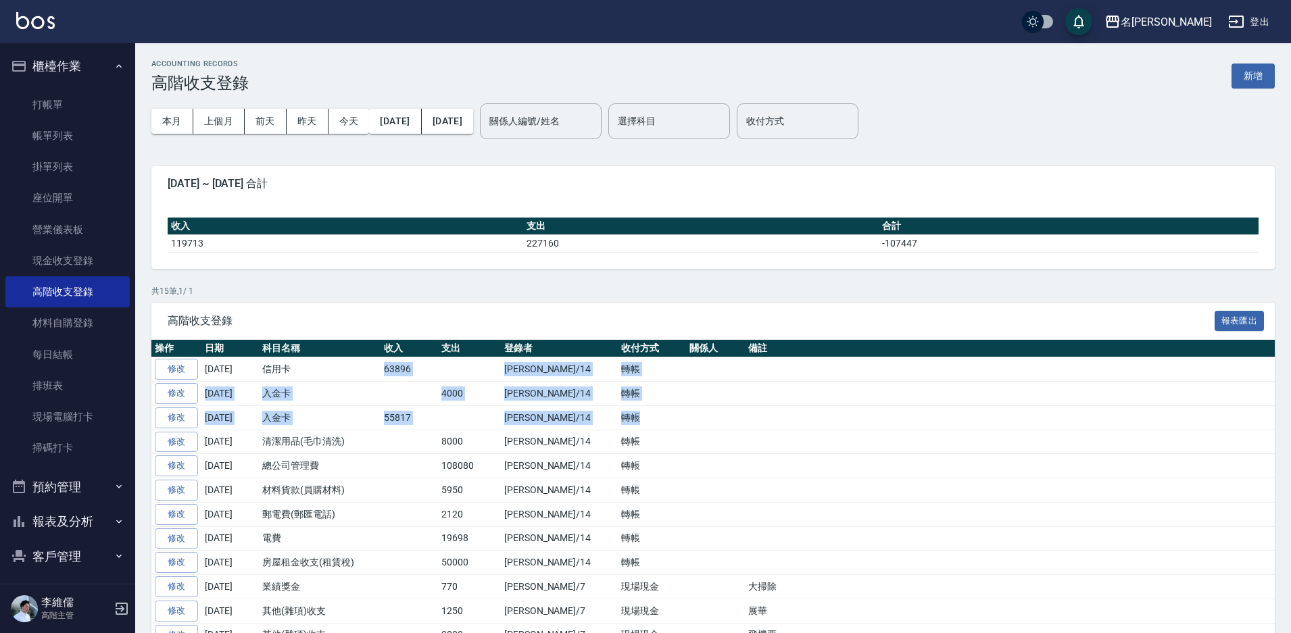
drag, startPoint x: 359, startPoint y: 366, endPoint x: 633, endPoint y: 441, distance: 284.4
click at [626, 432] on tbody "修改 2025-08-31 信用卡 63896 李維儒/14 轉帳 修改 2025-08-31 入金卡 4000 李維儒/14 轉帳 修改 2025-08-3…" at bounding box center [712, 538] width 1123 height 362
click at [637, 443] on td "轉帳" at bounding box center [652, 442] width 68 height 24
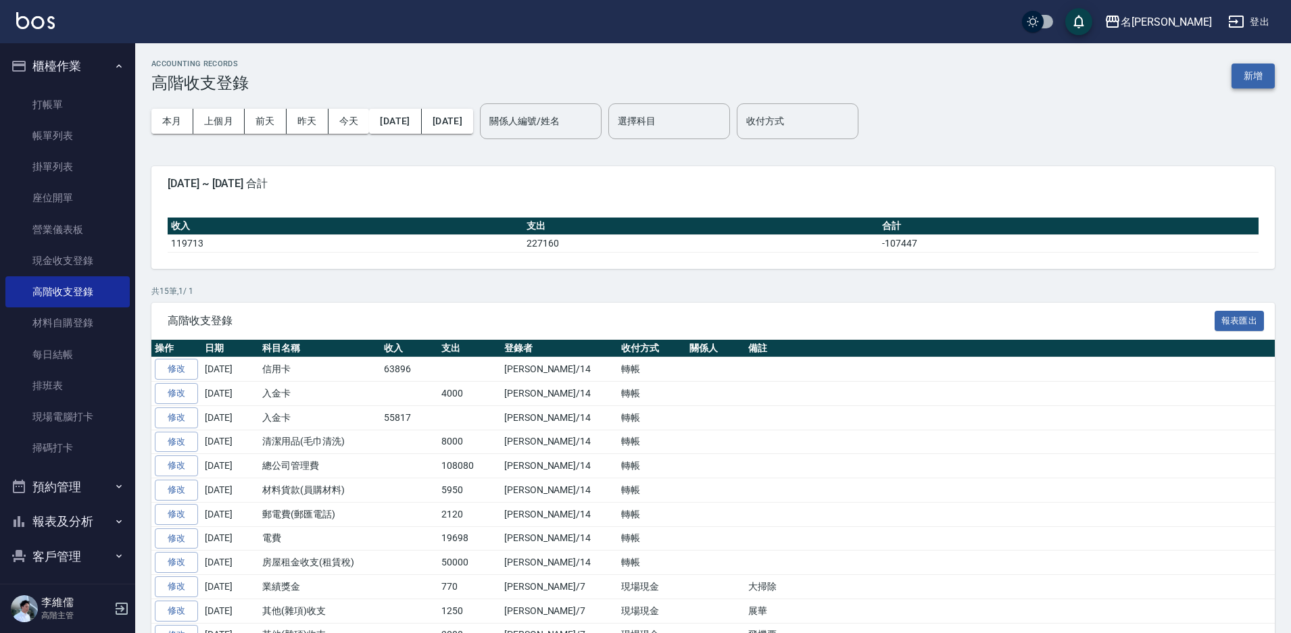
click at [1255, 75] on button "新增" at bounding box center [1252, 76] width 43 height 25
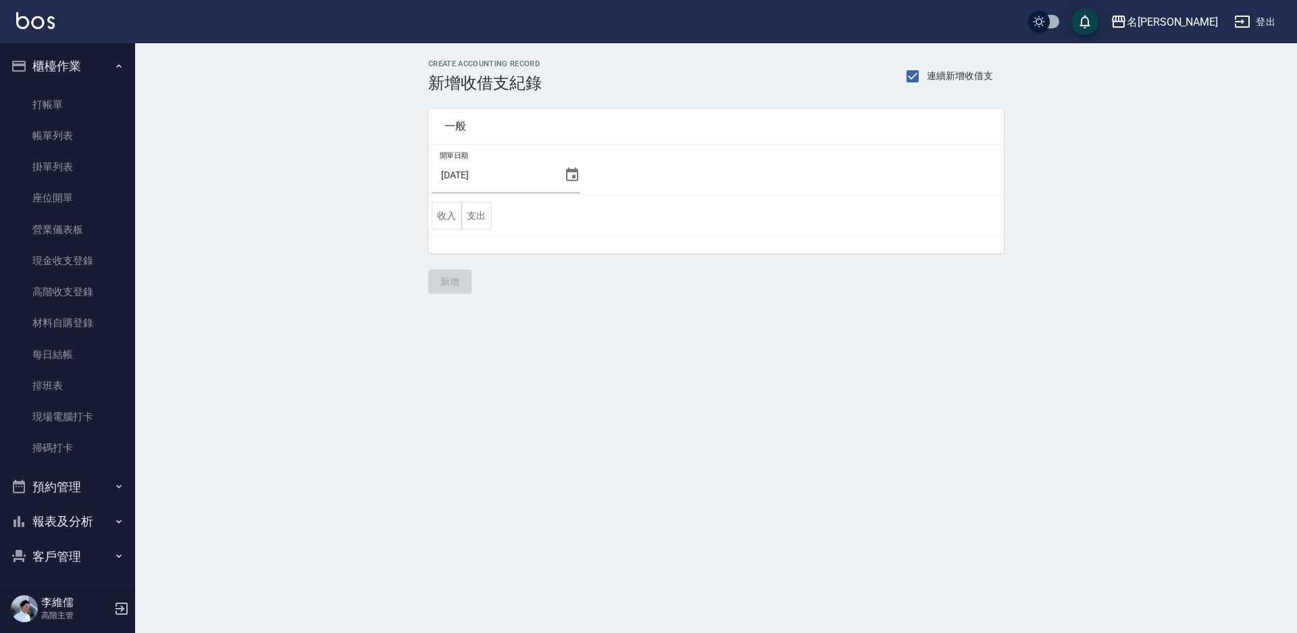
click at [576, 174] on icon at bounding box center [572, 175] width 16 height 16
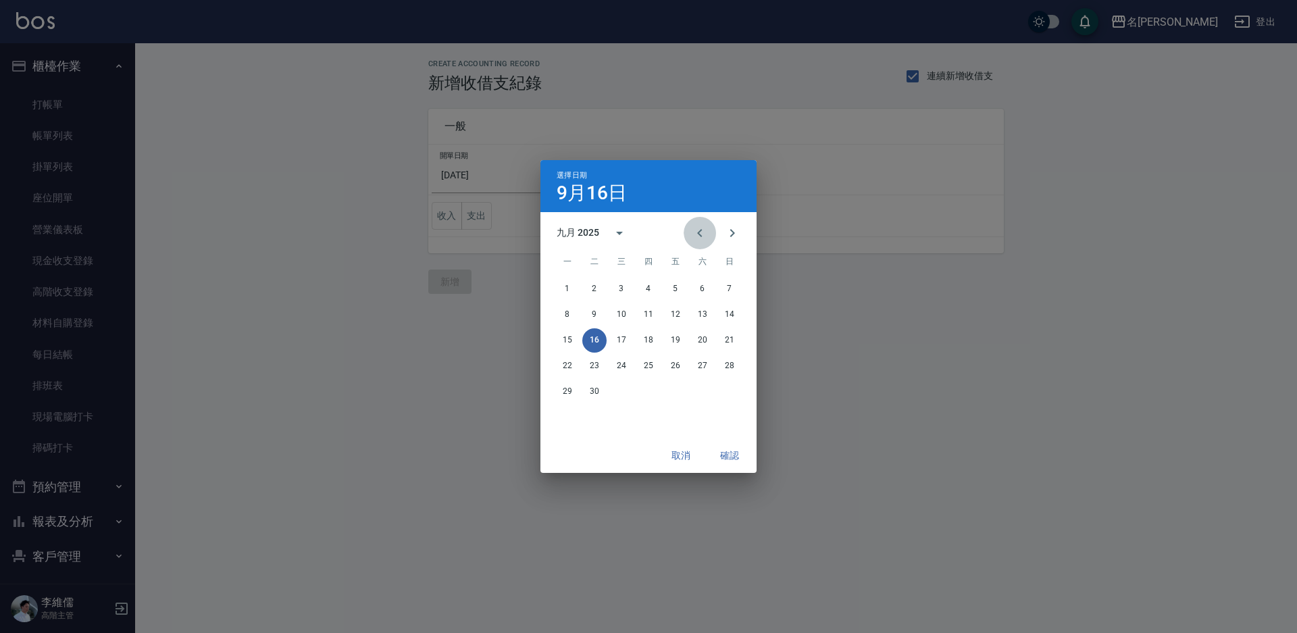
click at [701, 232] on icon "Previous month" at bounding box center [700, 233] width 16 height 16
click at [703, 389] on button "30" at bounding box center [703, 392] width 24 height 24
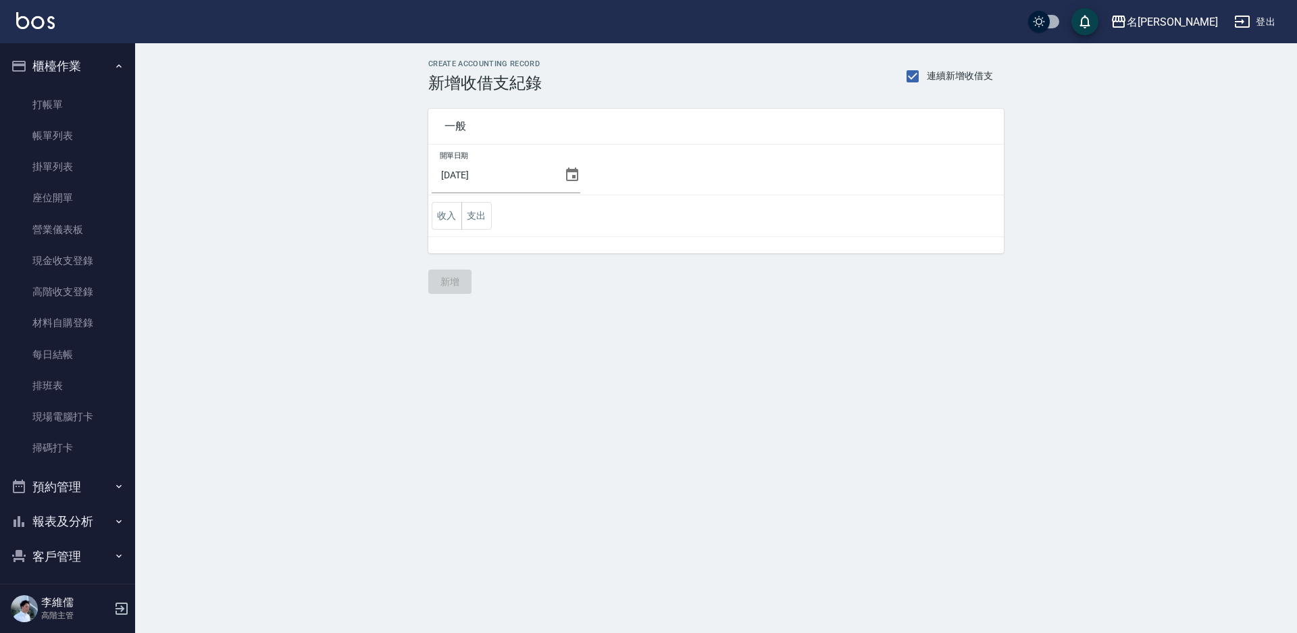
click at [701, 387] on button "30" at bounding box center [703, 392] width 24 height 24
click at [572, 172] on icon at bounding box center [572, 175] width 16 height 16
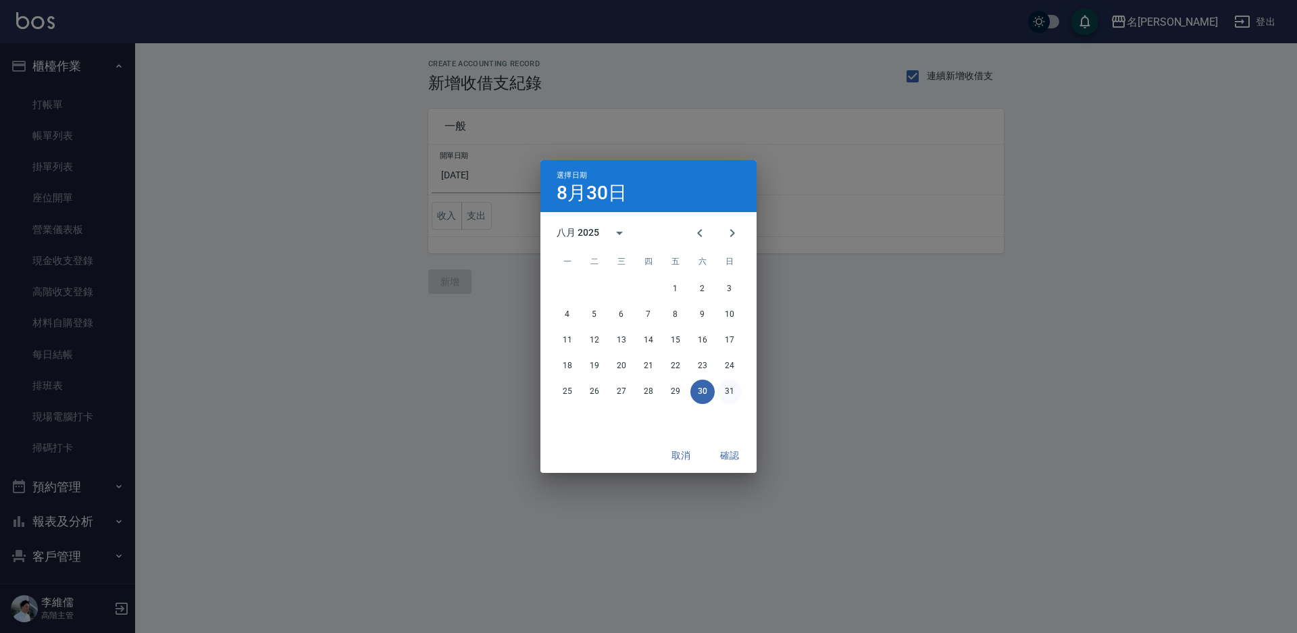
click at [730, 386] on button "31" at bounding box center [730, 392] width 24 height 24
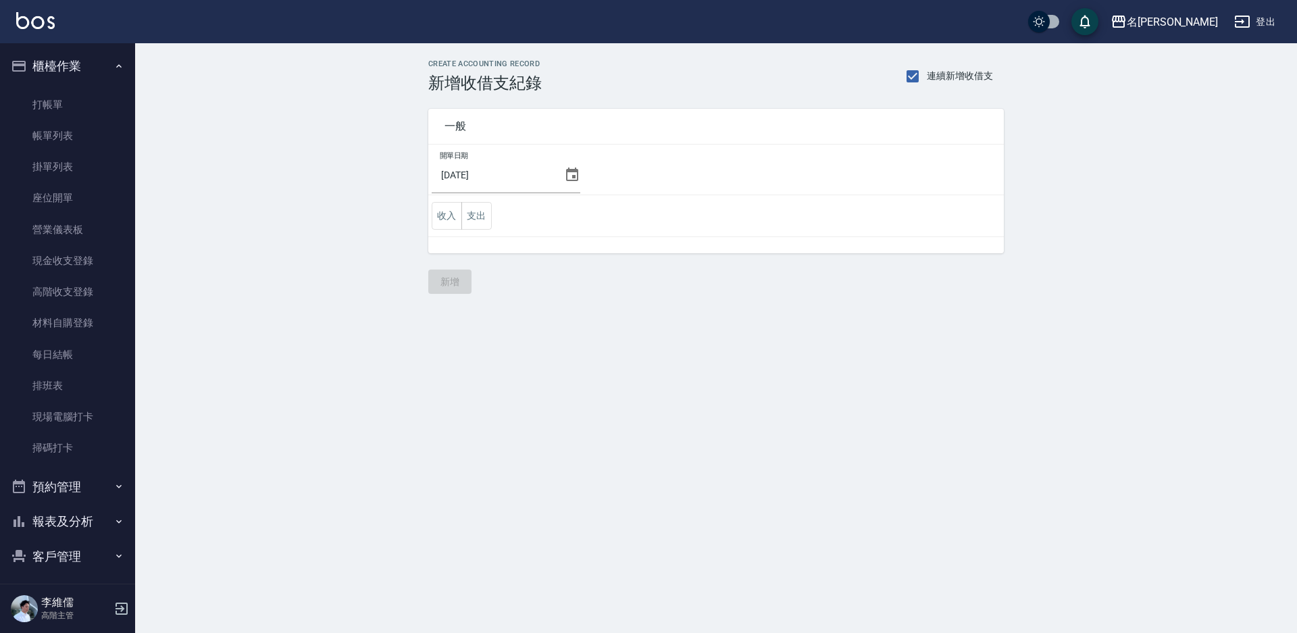
drag, startPoint x: 471, startPoint y: 212, endPoint x: 495, endPoint y: 235, distance: 33.5
click at [470, 213] on button "支出" at bounding box center [477, 216] width 30 height 28
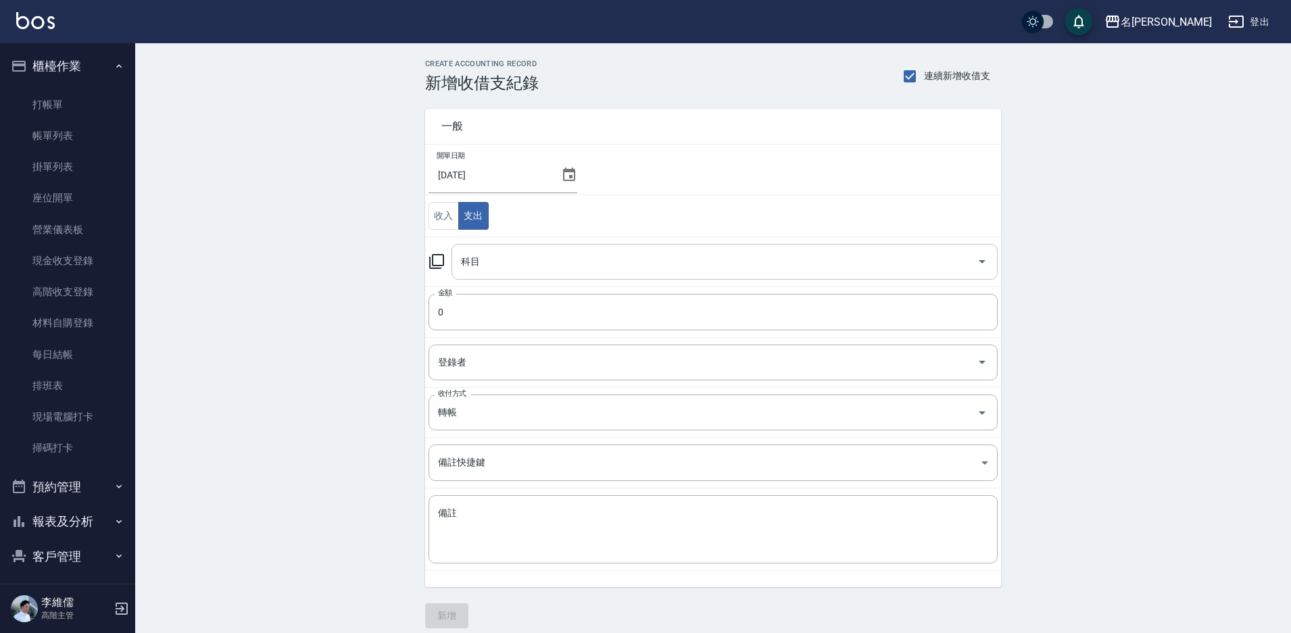
click at [537, 265] on input "科目" at bounding box center [714, 262] width 514 height 24
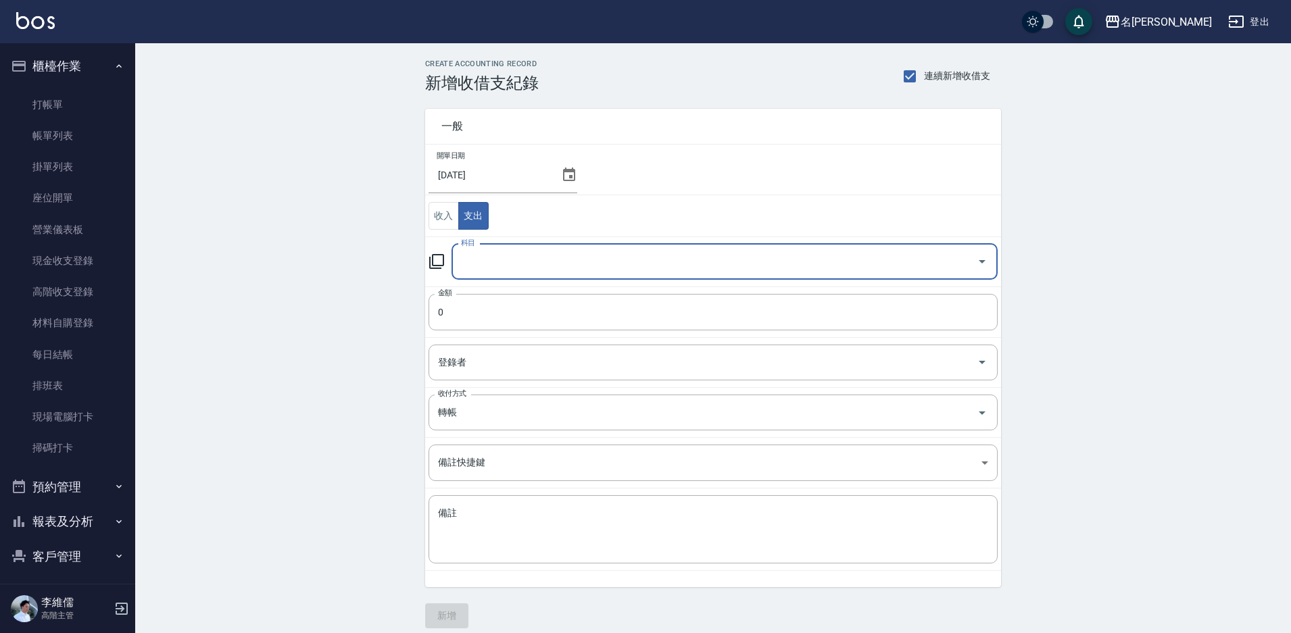
click at [543, 272] on input "科目" at bounding box center [714, 262] width 514 height 24
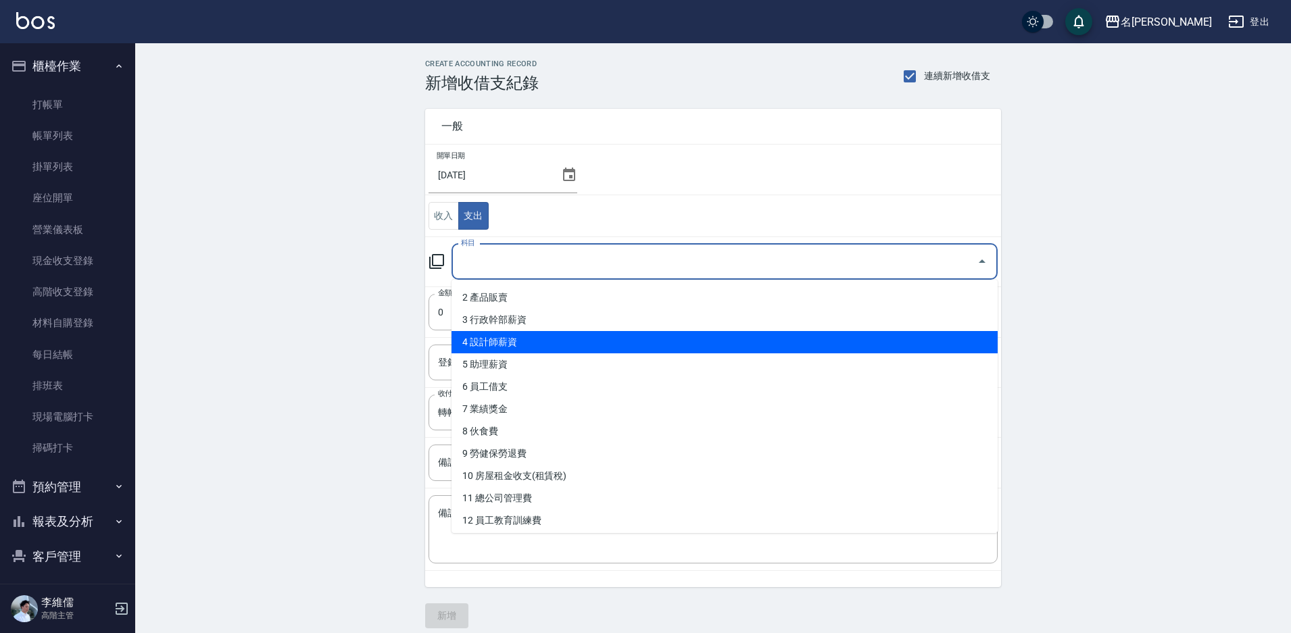
scroll to position [68, 0]
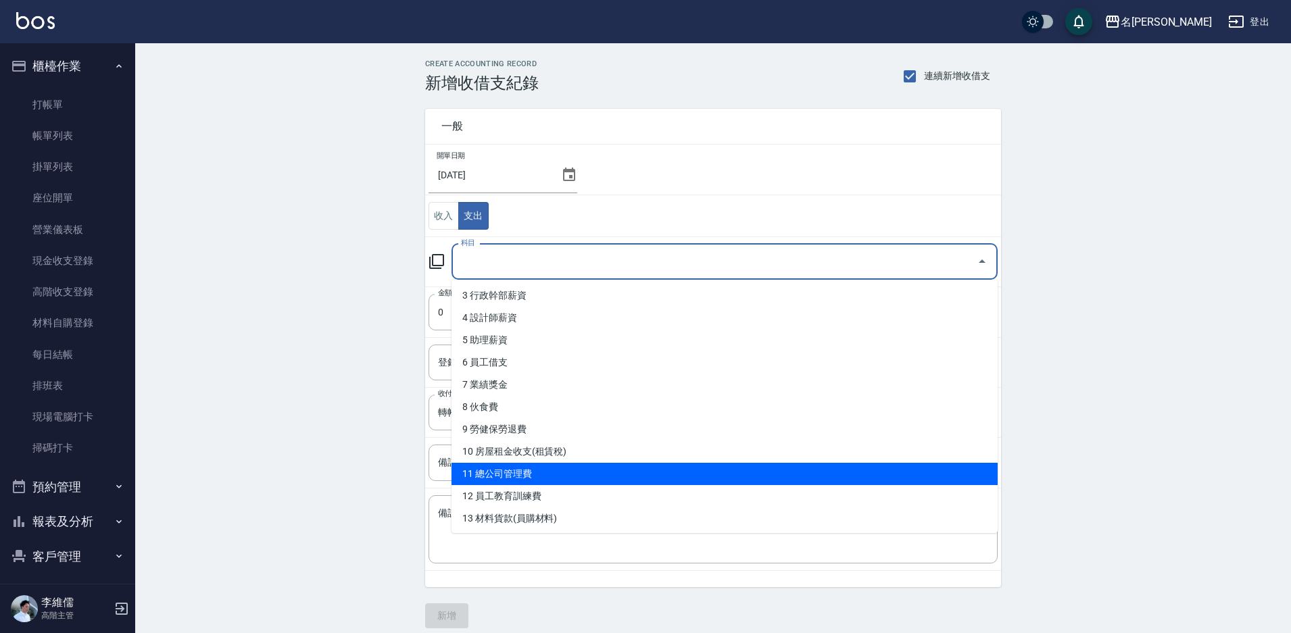
click at [585, 466] on li "11 總公司管理費" at bounding box center [724, 474] width 546 height 22
type input "11 總公司管理費"
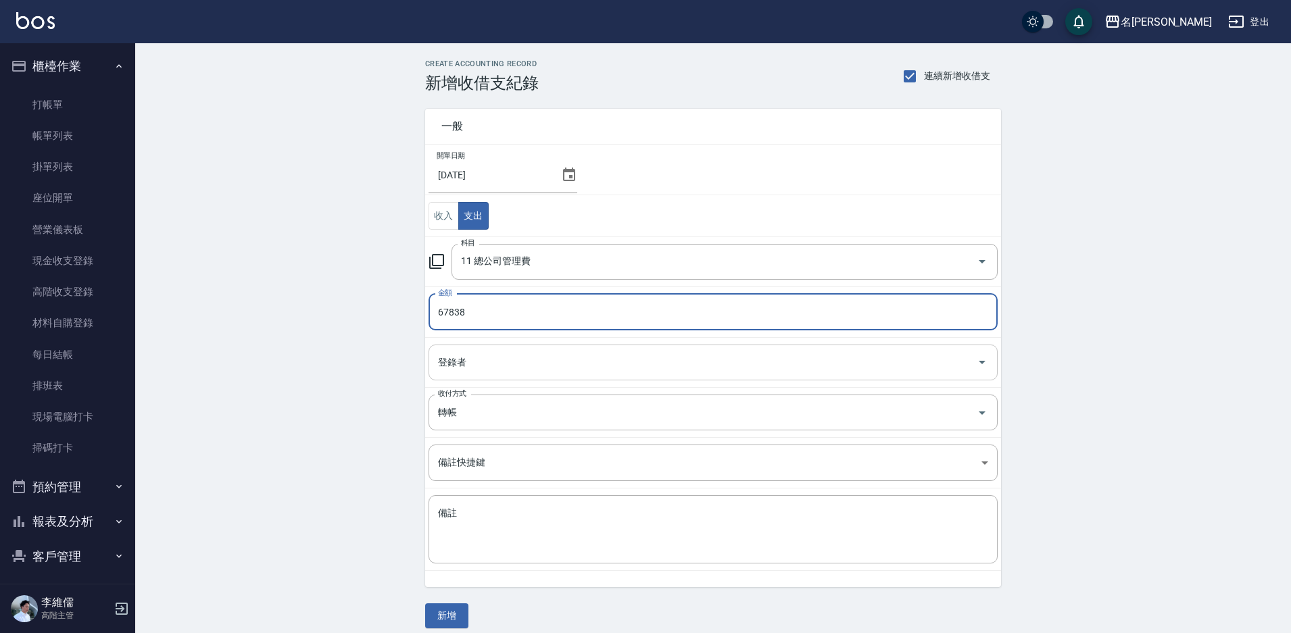
type input "67838"
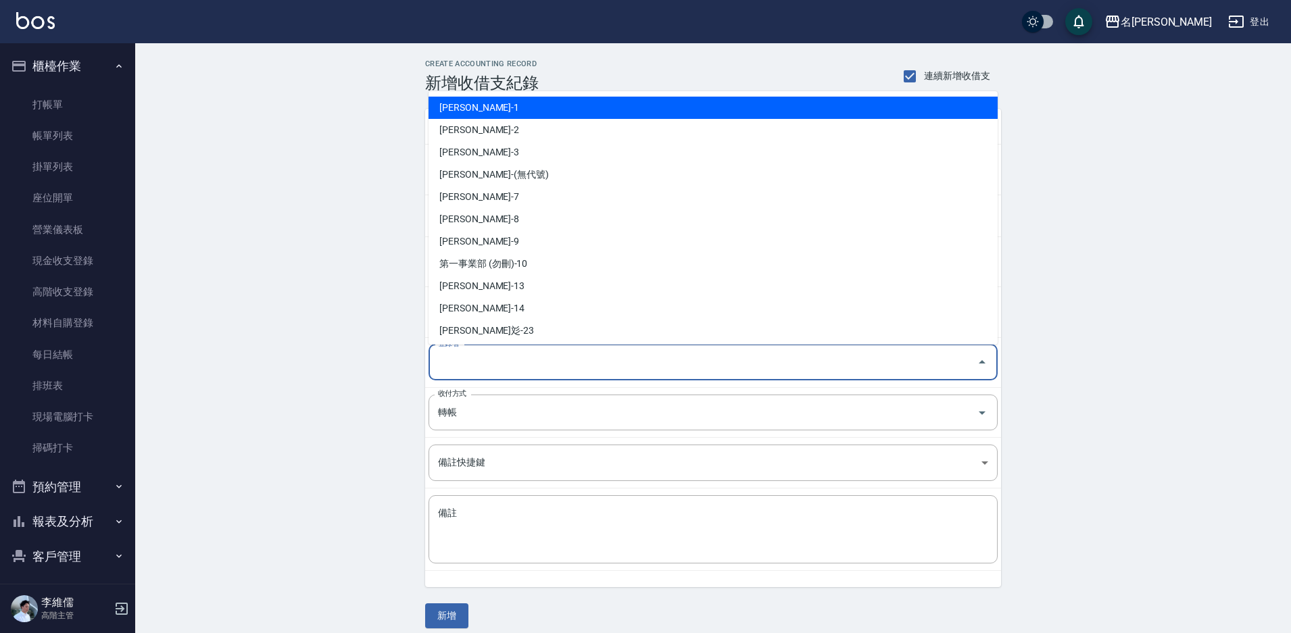
click at [522, 370] on input "登錄者" at bounding box center [702, 363] width 537 height 24
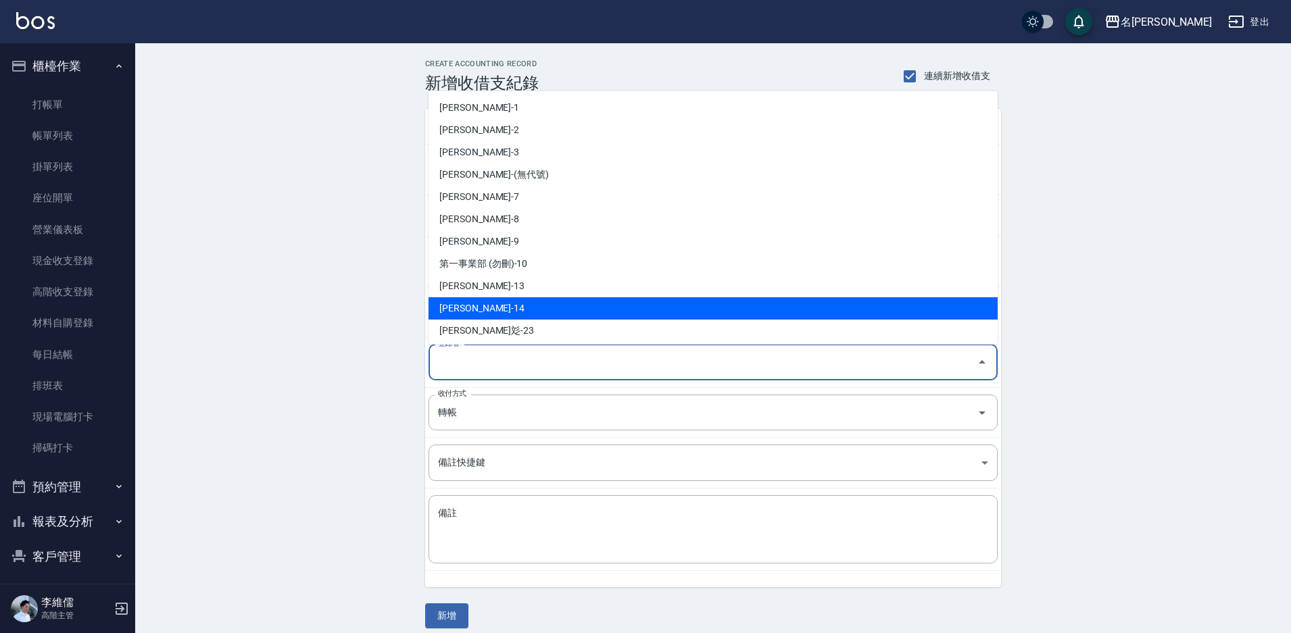
click at [482, 312] on li "李維儒-14" at bounding box center [712, 308] width 569 height 22
type input "李維儒-14"
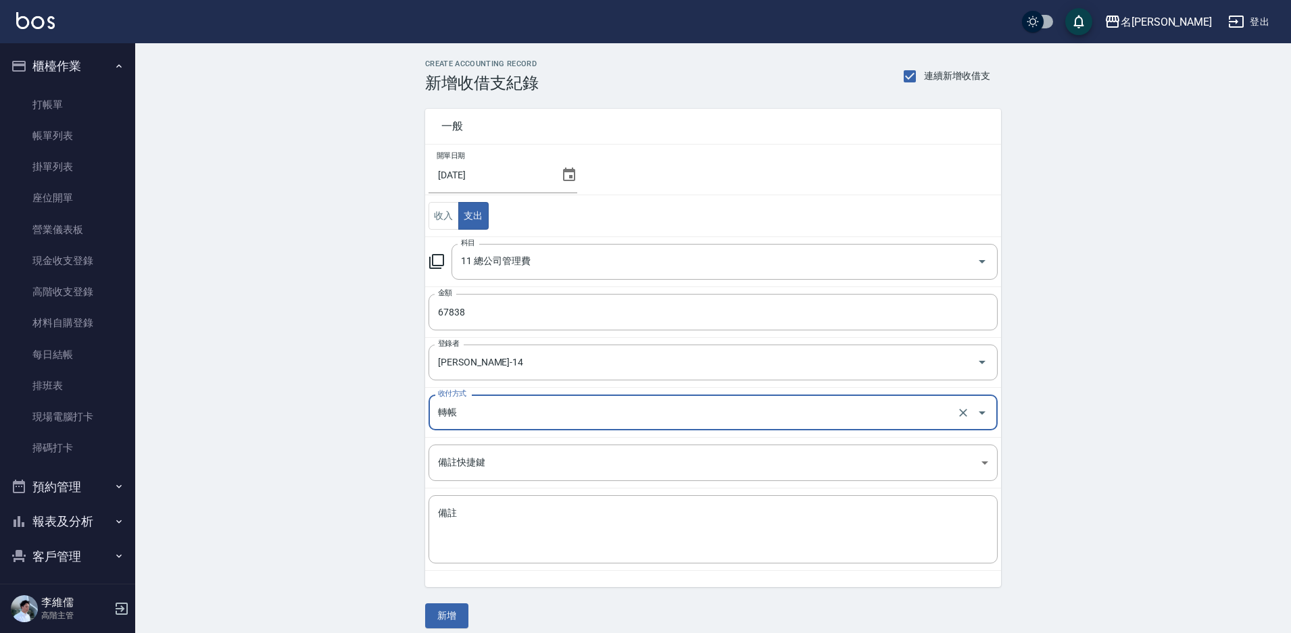
drag, startPoint x: 450, startPoint y: 608, endPoint x: 440, endPoint y: 602, distance: 11.8
click at [450, 609] on button "新增" at bounding box center [446, 615] width 43 height 25
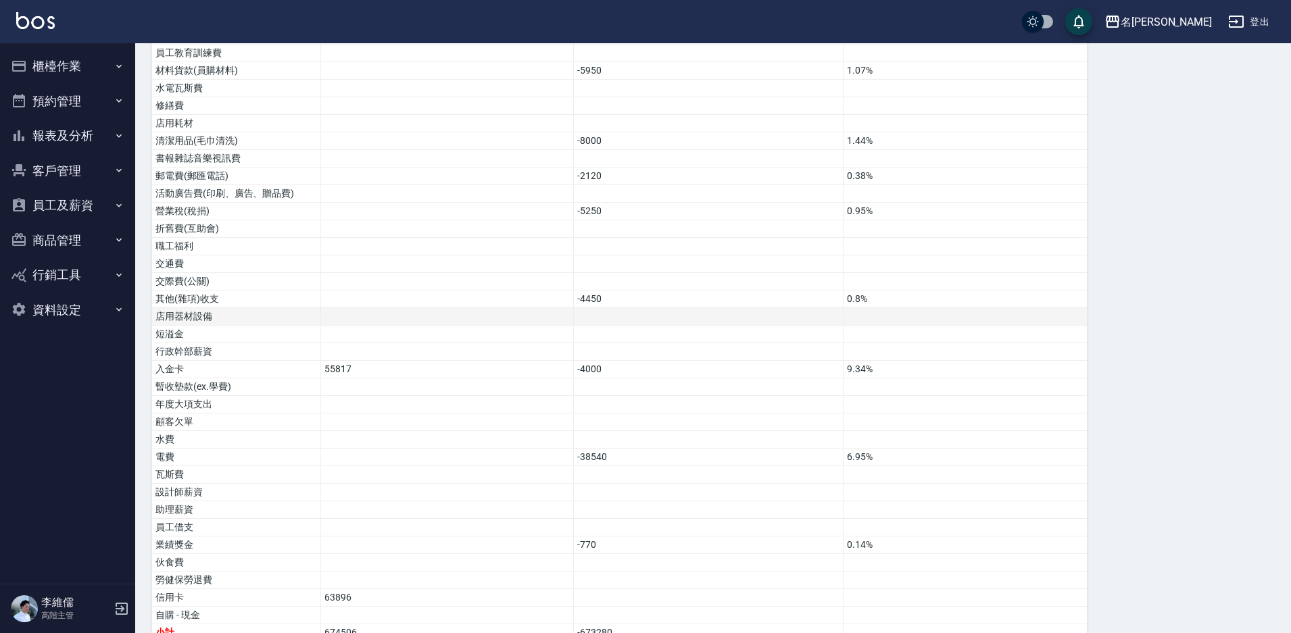
scroll to position [576, 0]
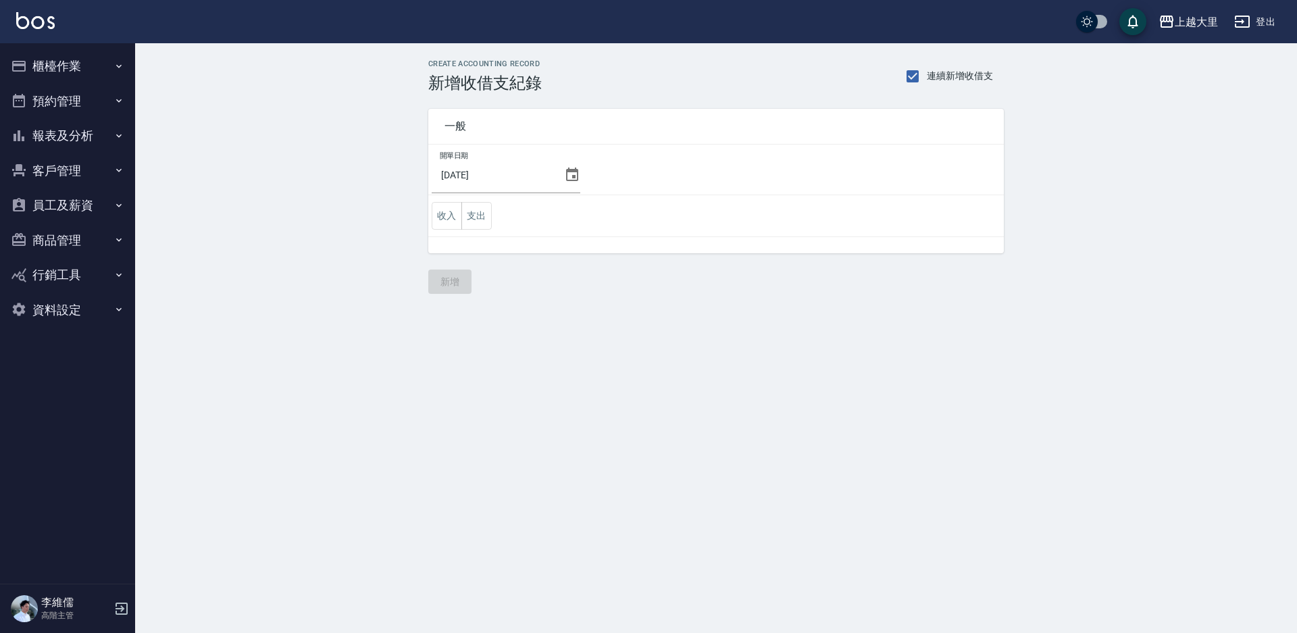
click at [49, 66] on button "櫃檯作業" at bounding box center [67, 66] width 124 height 35
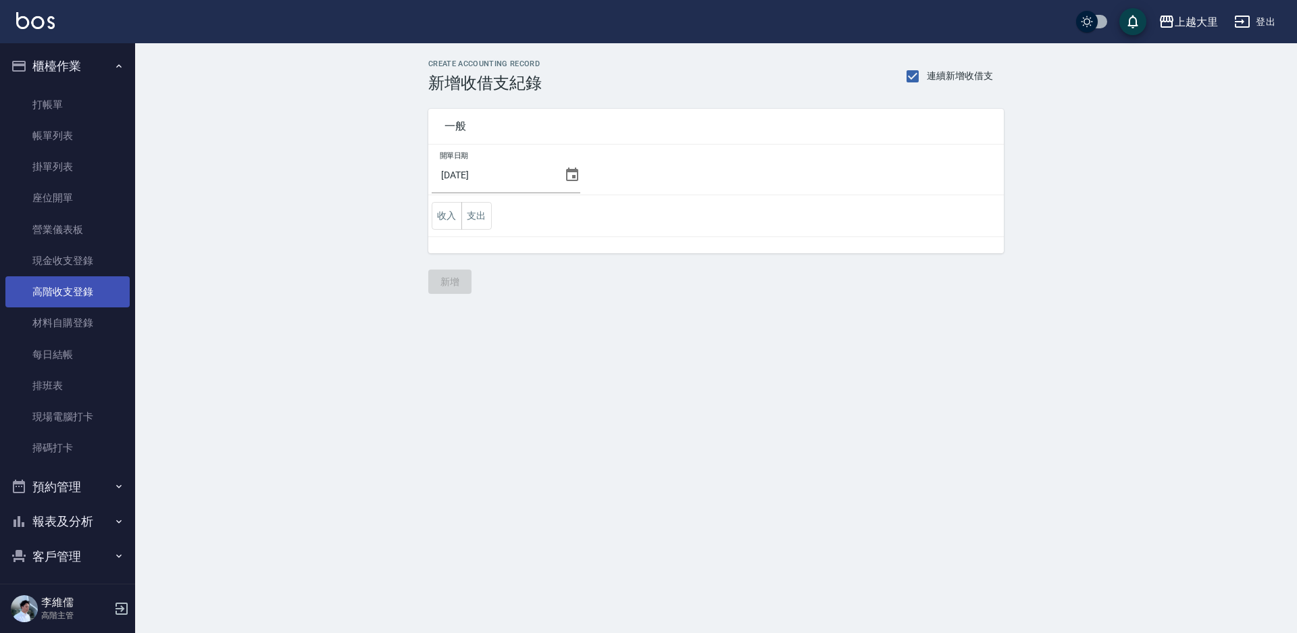
click at [71, 291] on link "高階收支登錄" at bounding box center [67, 291] width 124 height 31
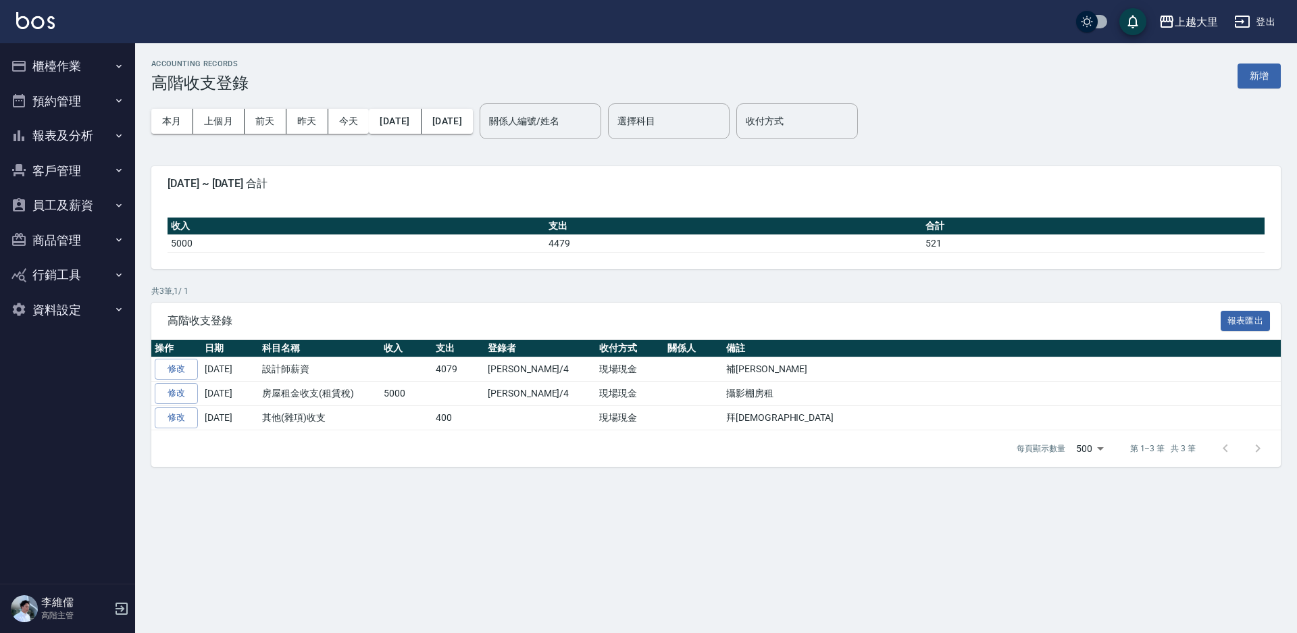
click at [67, 66] on button "櫃檯作業" at bounding box center [67, 66] width 124 height 35
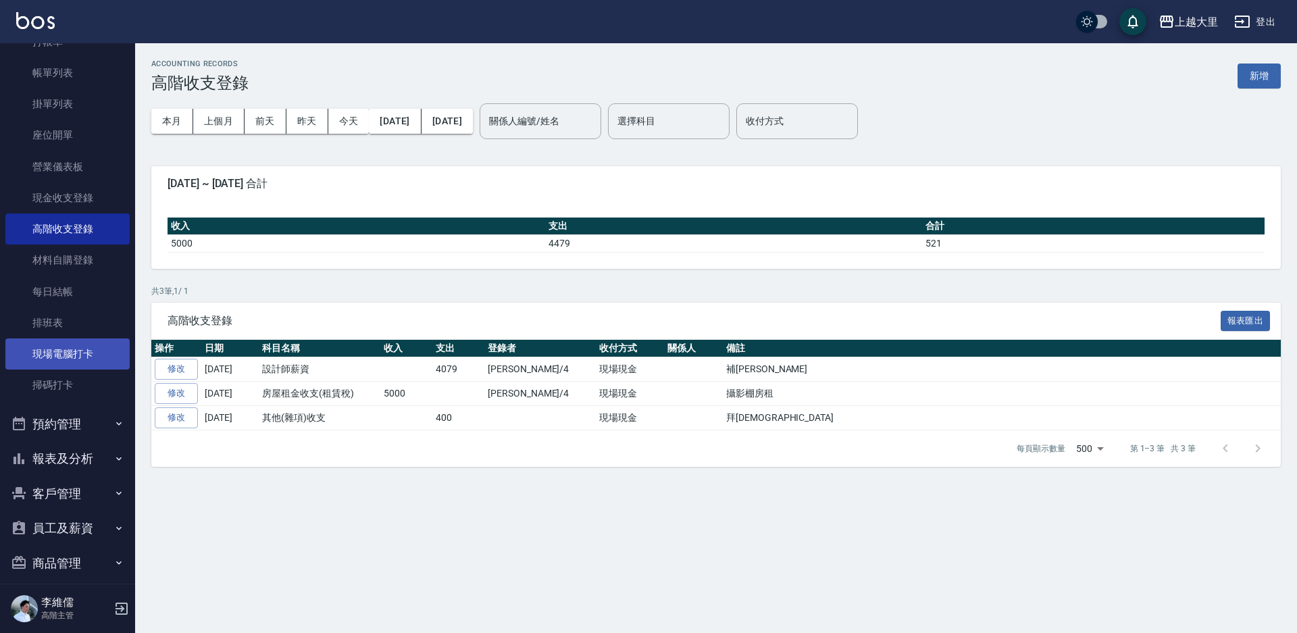
scroll to position [145, 0]
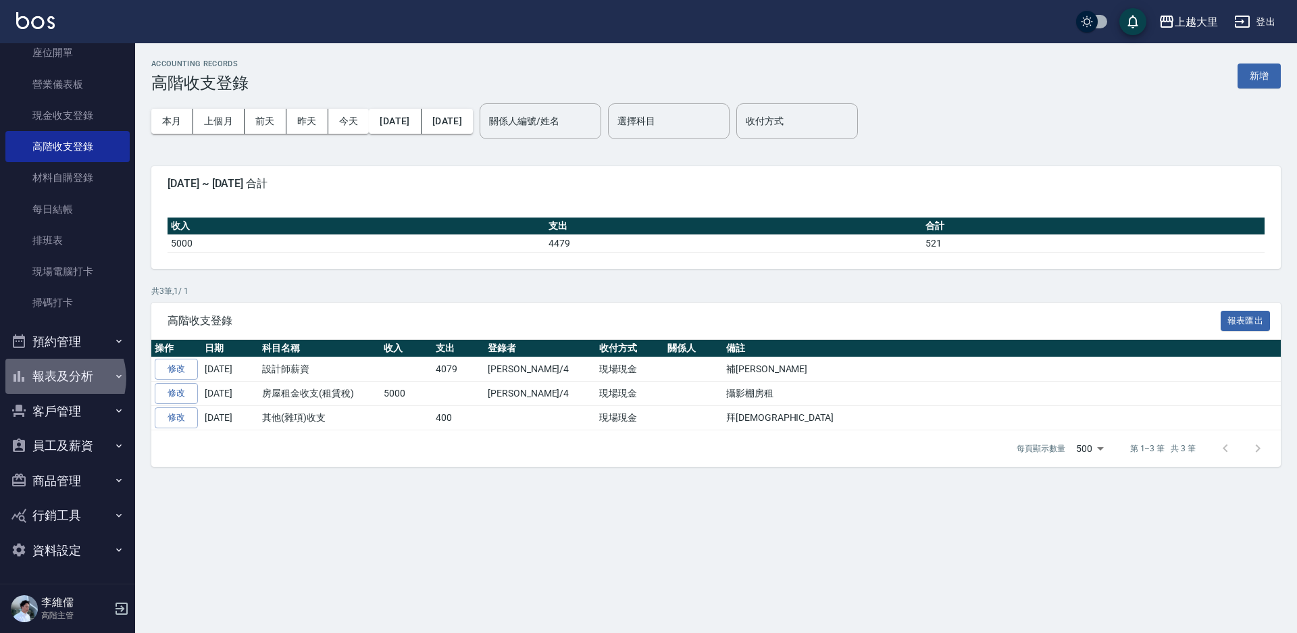
click at [57, 378] on button "報表及分析" at bounding box center [67, 376] width 124 height 35
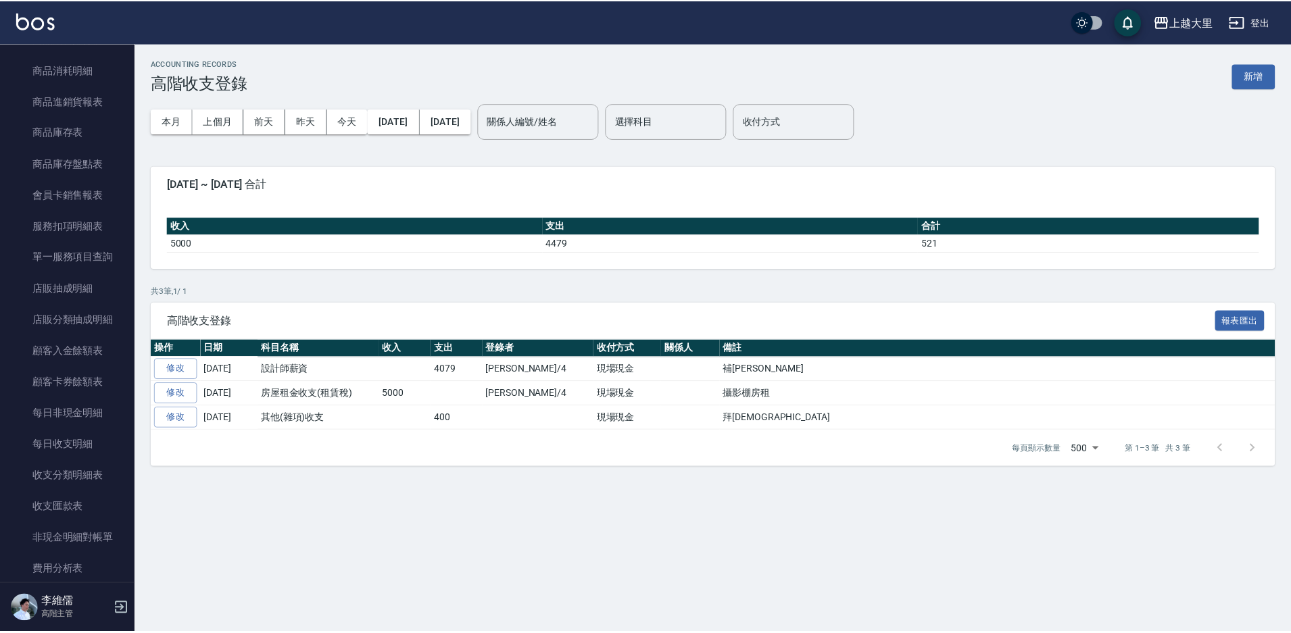
scroll to position [1469, 0]
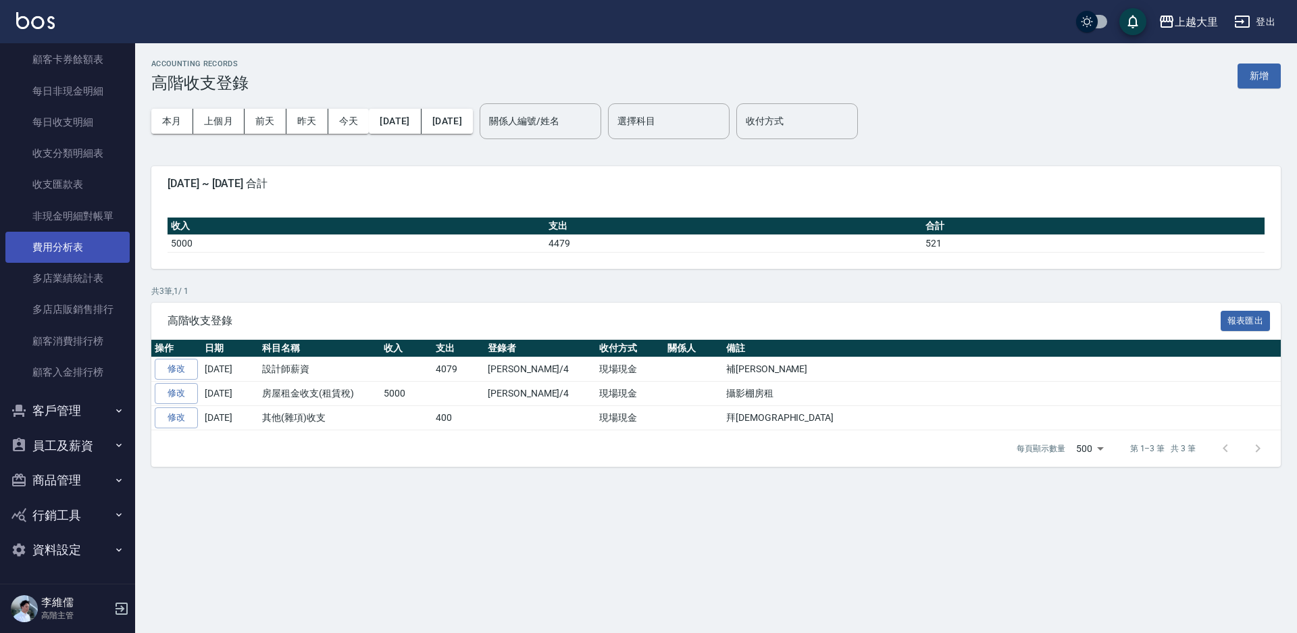
click at [74, 241] on link "費用分析表" at bounding box center [67, 247] width 124 height 31
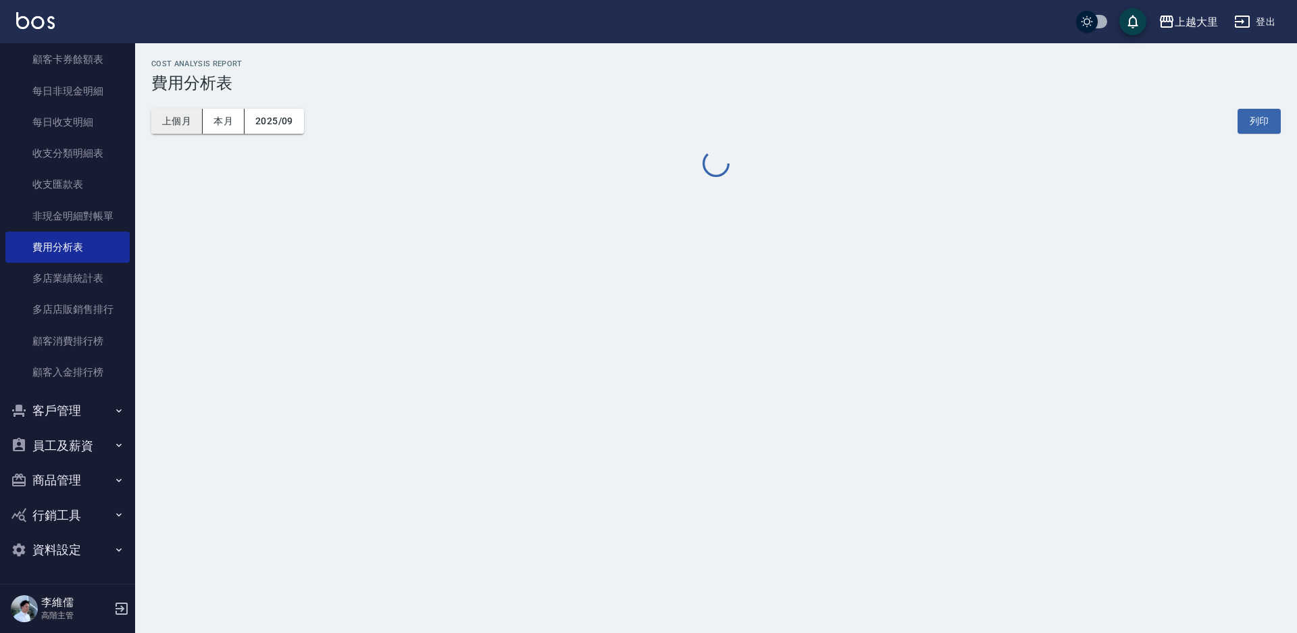
drag, startPoint x: 209, startPoint y: 124, endPoint x: 189, endPoint y: 128, distance: 21.5
click at [207, 124] on button "本月" at bounding box center [224, 121] width 42 height 25
click at [189, 128] on button "上個月" at bounding box center [176, 121] width 51 height 25
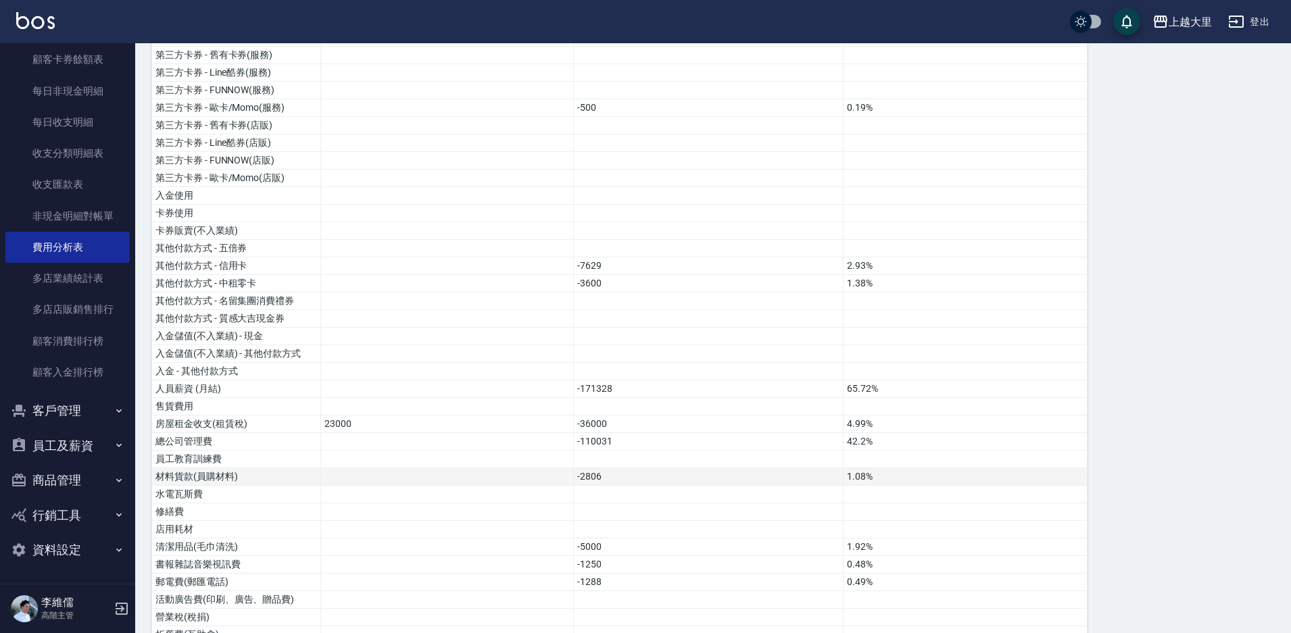
scroll to position [135, 0]
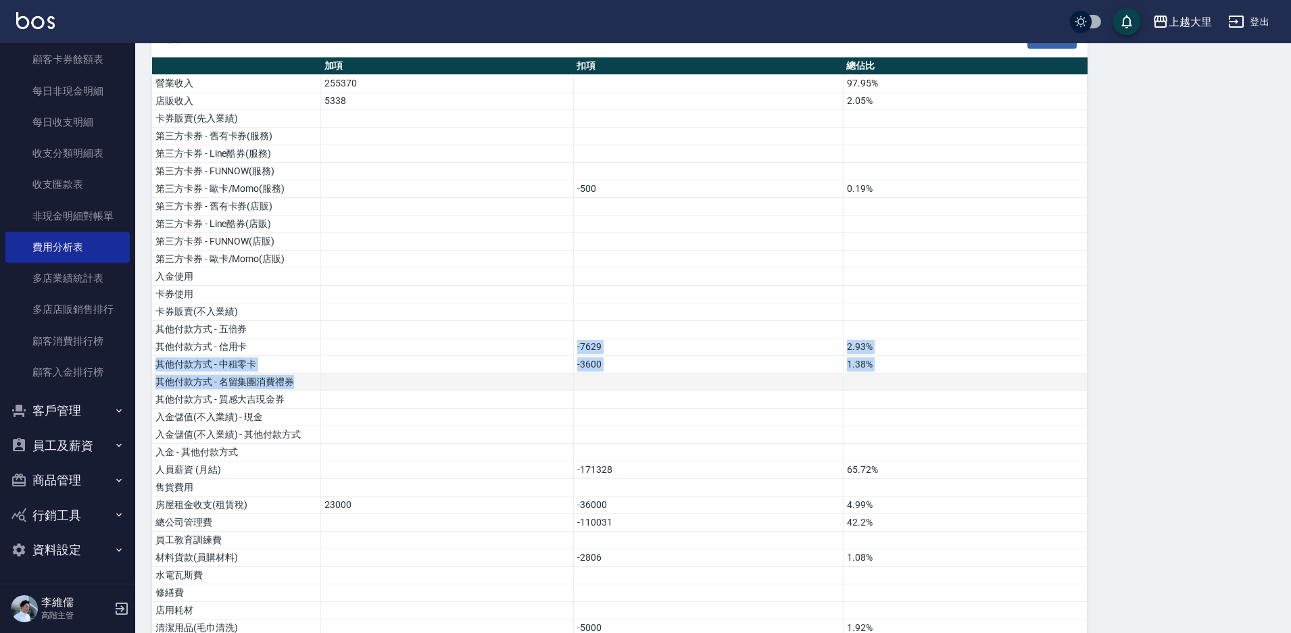
drag, startPoint x: 437, startPoint y: 347, endPoint x: 514, endPoint y: 373, distance: 81.2
click at [514, 373] on tbody "營業收入 255370 97.95% 店販收入 5338 2.05% 卡券販賣(先入業績) 第三方卡券 - 舊有卡券(服務) 第三方卡券 - Line酷券(服…" at bounding box center [619, 602] width 935 height 1054
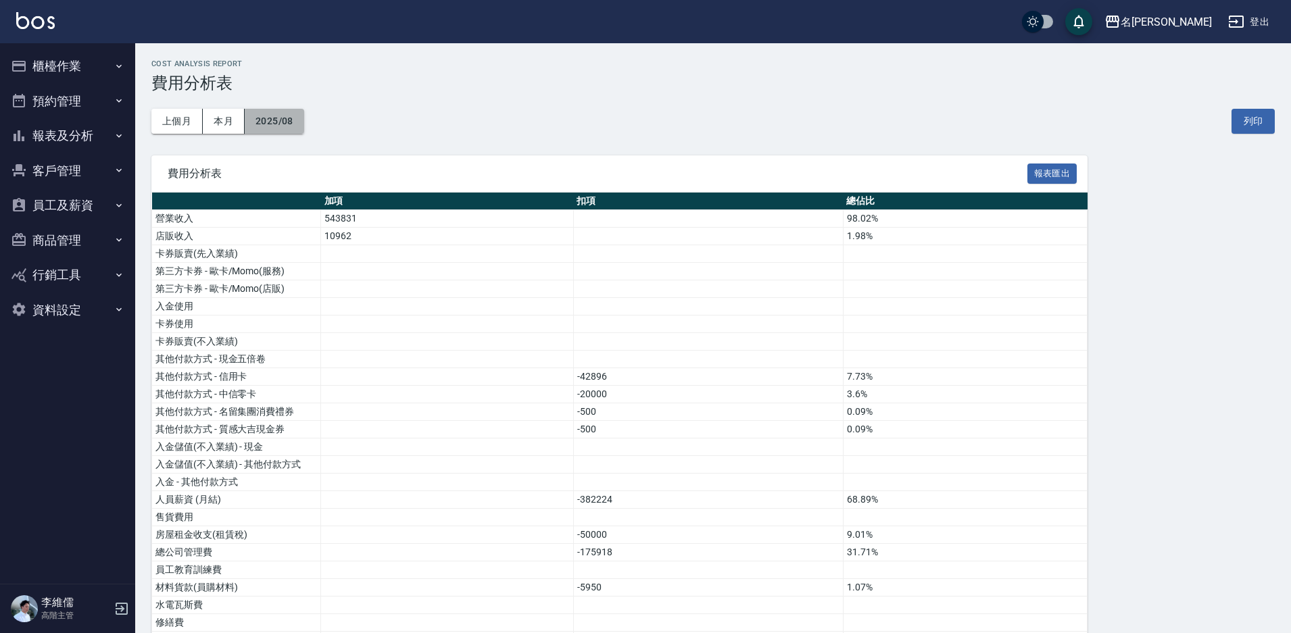
click at [278, 122] on button "2025/08" at bounding box center [274, 121] width 59 height 25
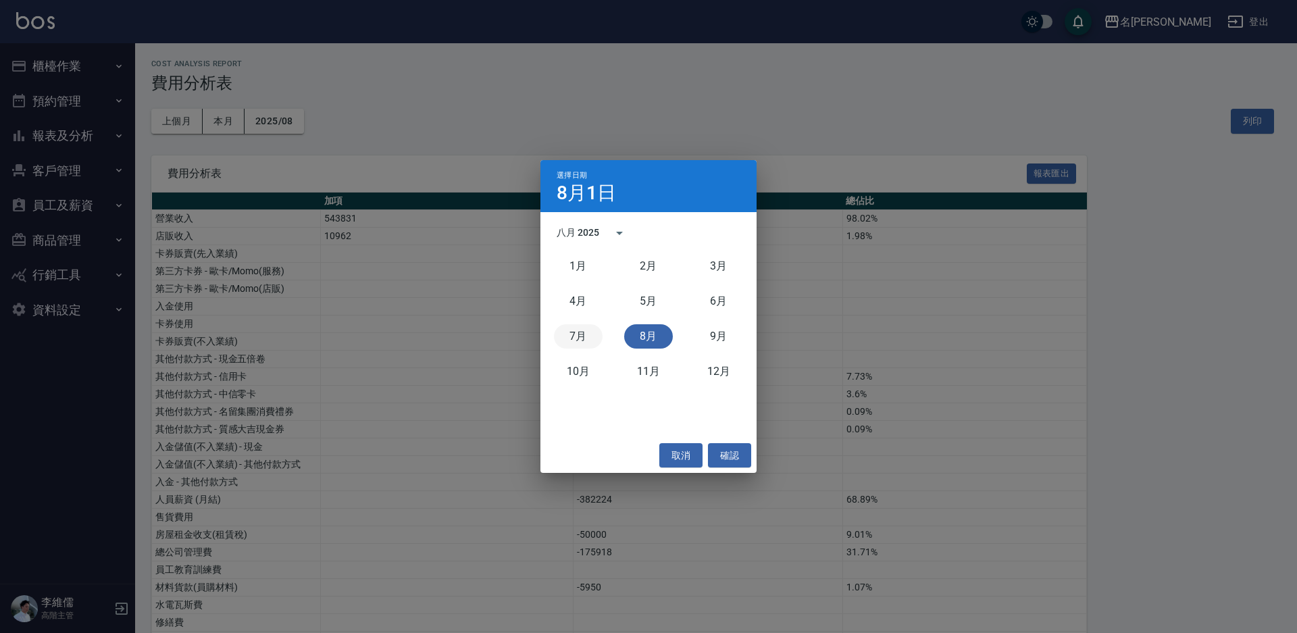
click at [570, 332] on button "7月" at bounding box center [578, 336] width 49 height 24
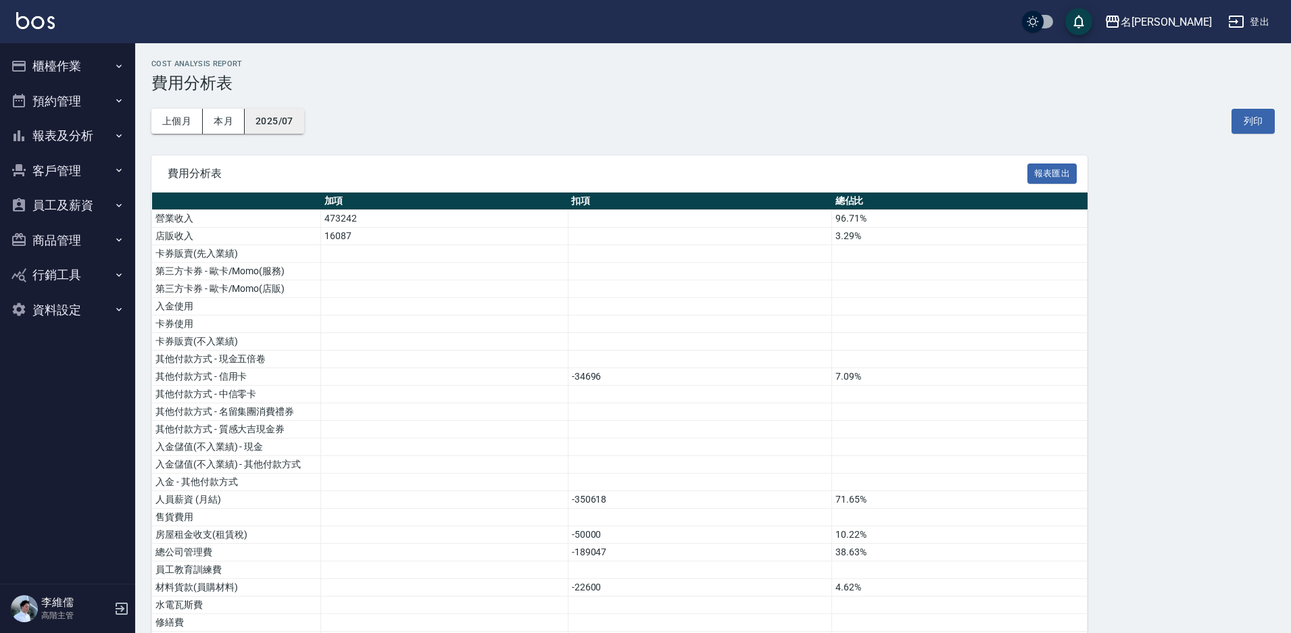
click at [262, 122] on button "2025/07" at bounding box center [274, 121] width 59 height 25
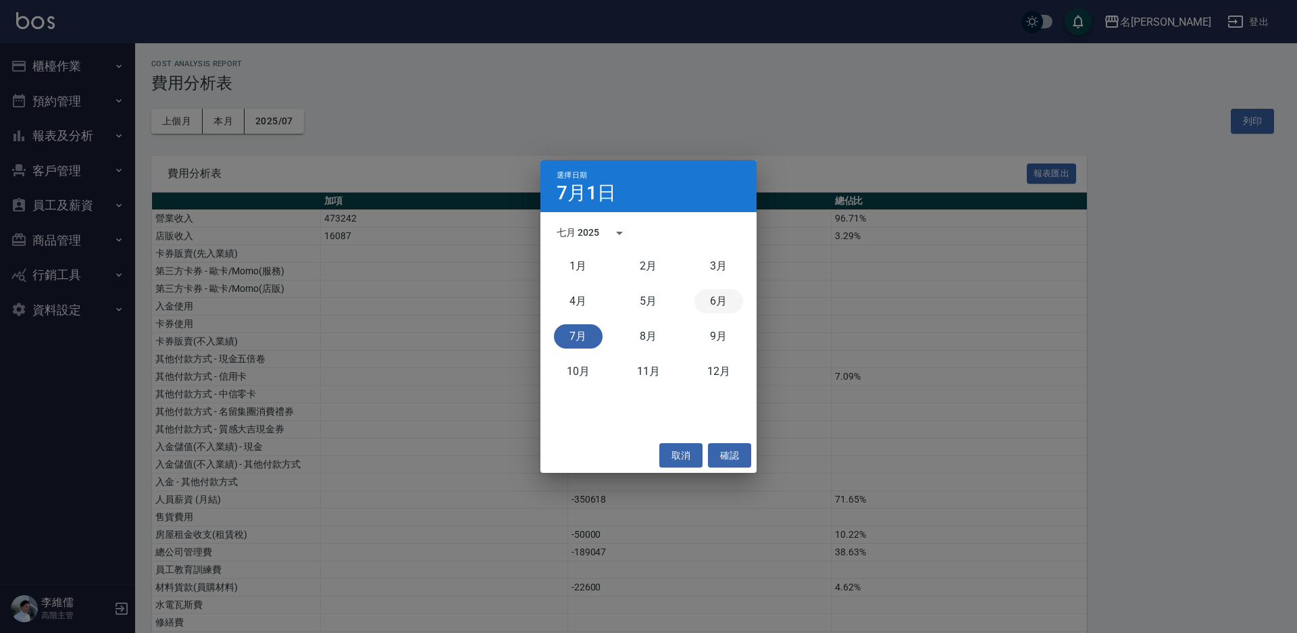
click at [724, 307] on button "6月" at bounding box center [719, 301] width 49 height 24
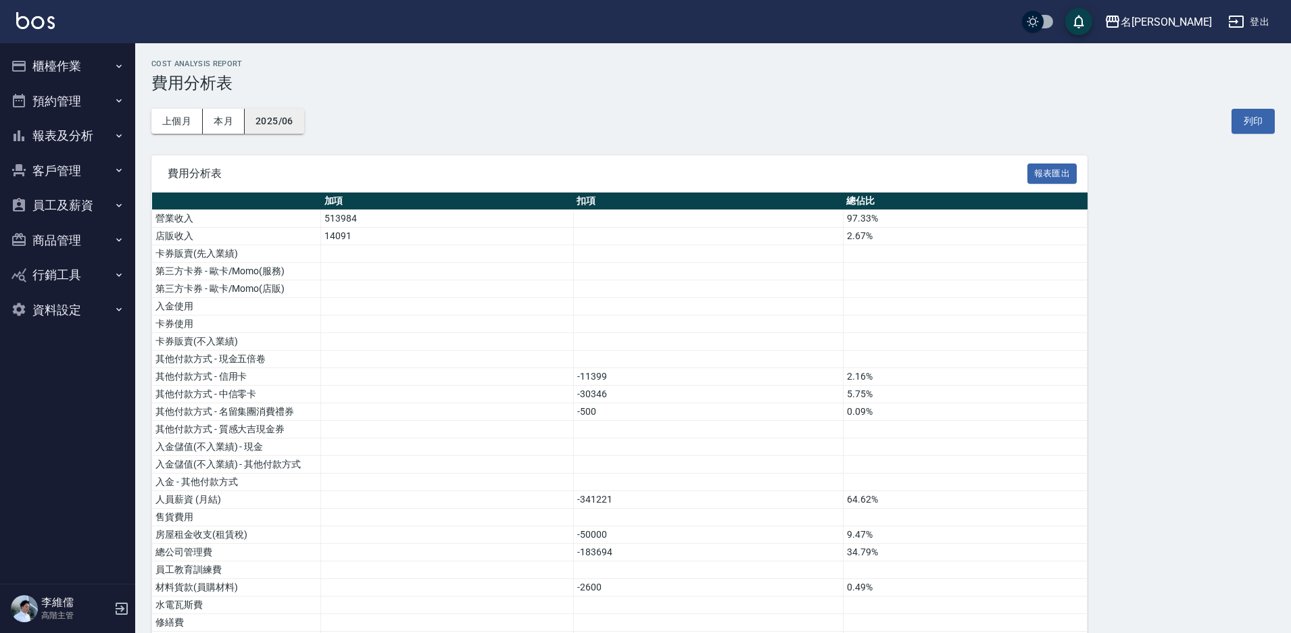
click at [268, 115] on button "2025/06" at bounding box center [274, 121] width 59 height 25
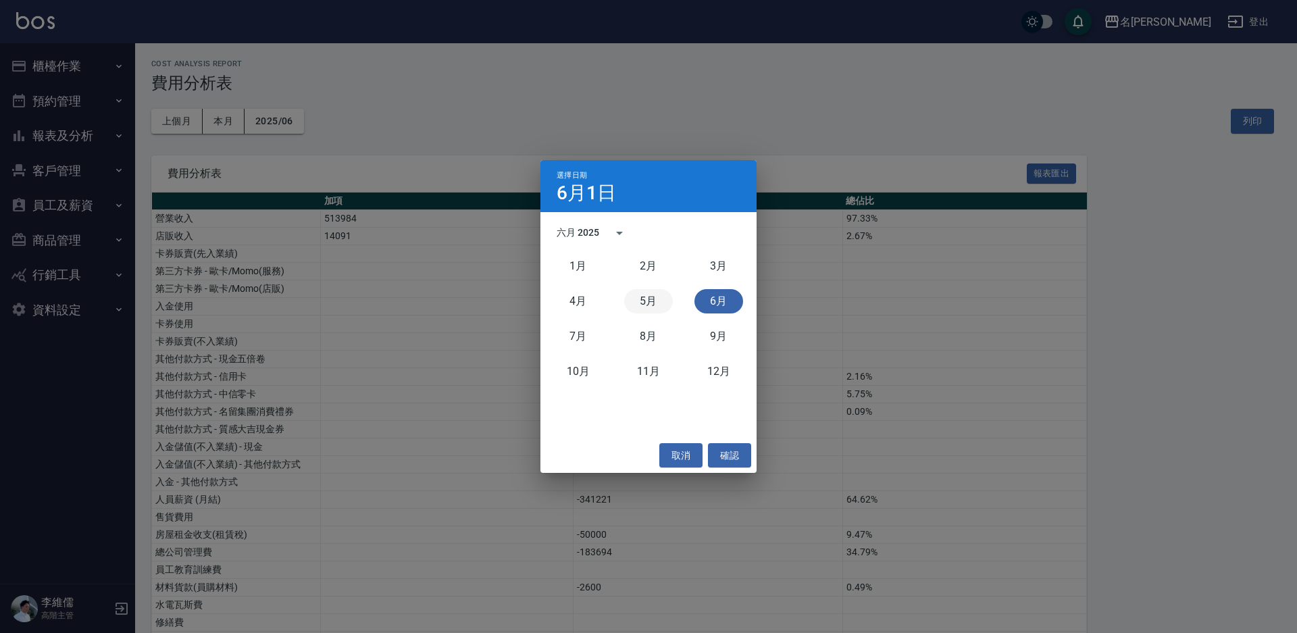
click at [668, 301] on button "5月" at bounding box center [648, 301] width 49 height 24
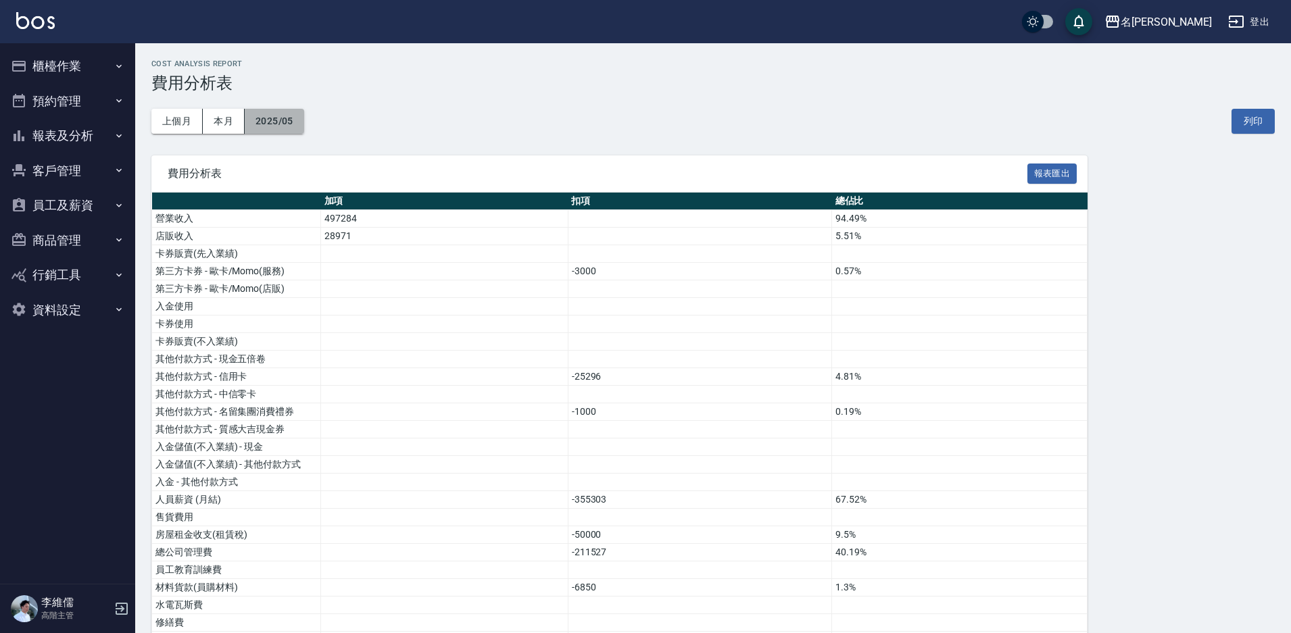
click at [276, 120] on button "2025/05" at bounding box center [274, 121] width 59 height 25
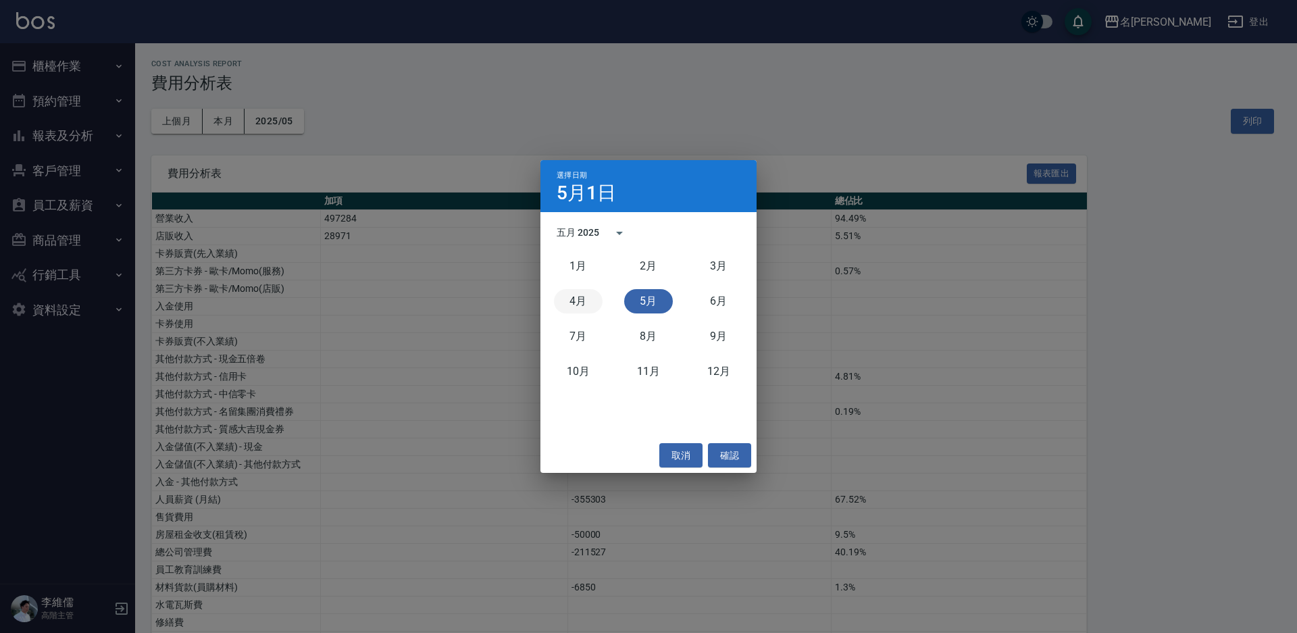
click at [571, 297] on button "4月" at bounding box center [578, 301] width 49 height 24
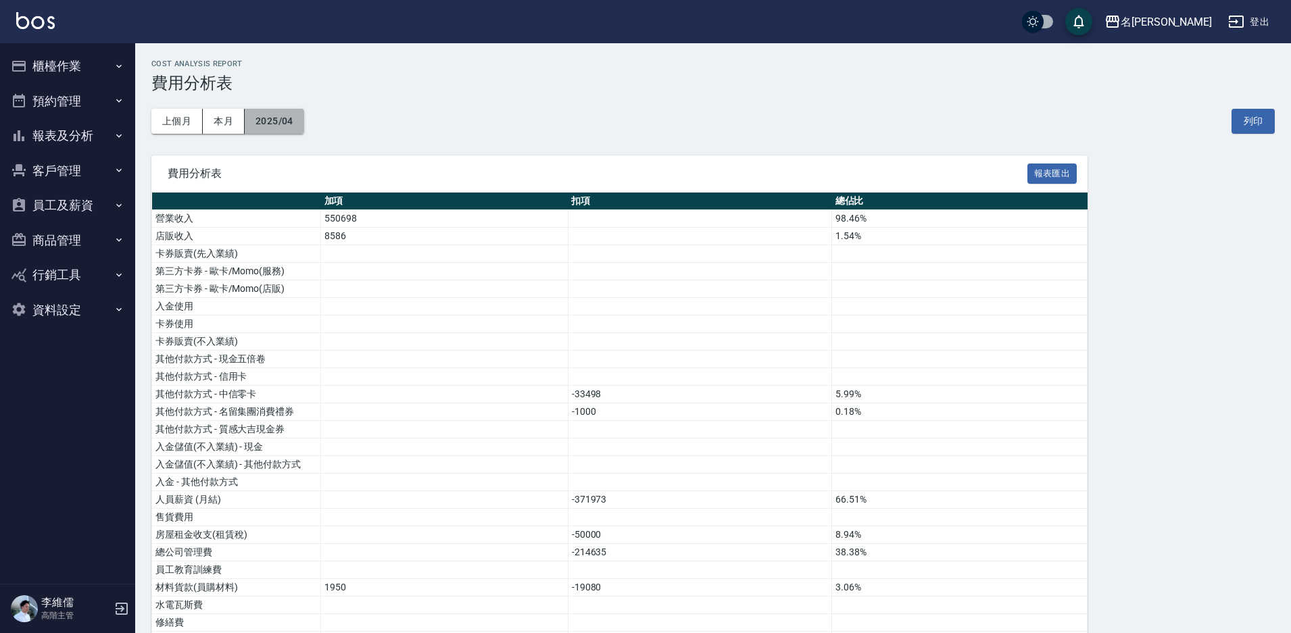
click at [291, 122] on button "2025/04" at bounding box center [274, 121] width 59 height 25
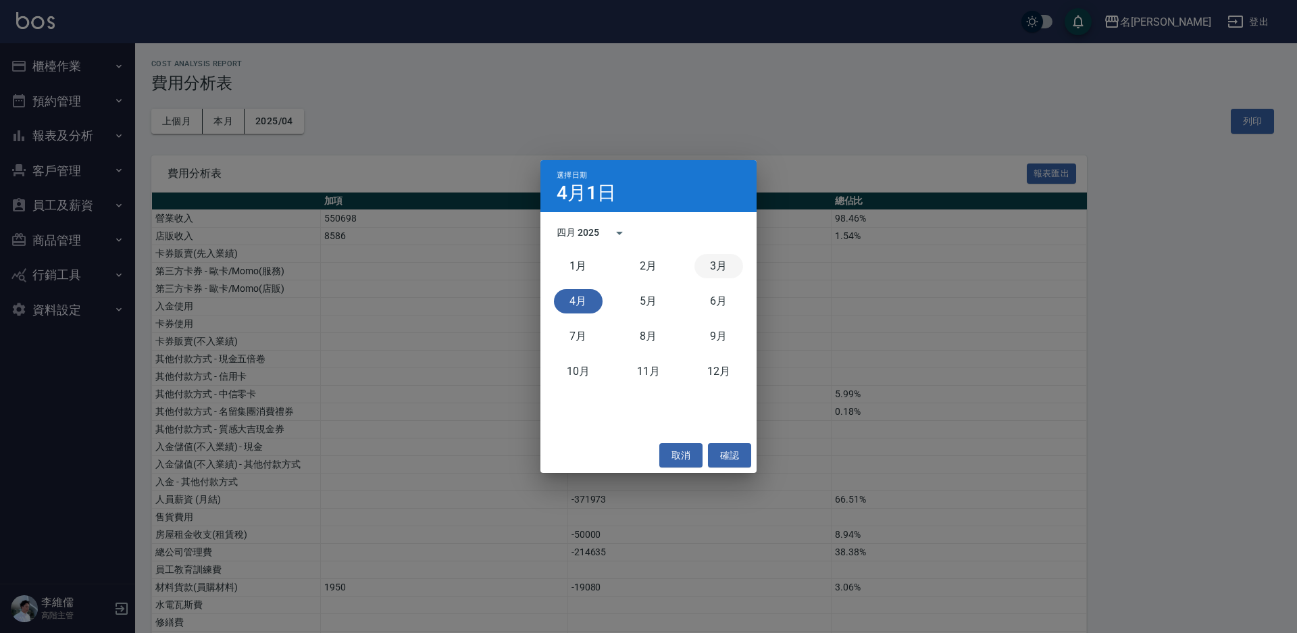
click at [712, 268] on button "3月" at bounding box center [719, 266] width 49 height 24
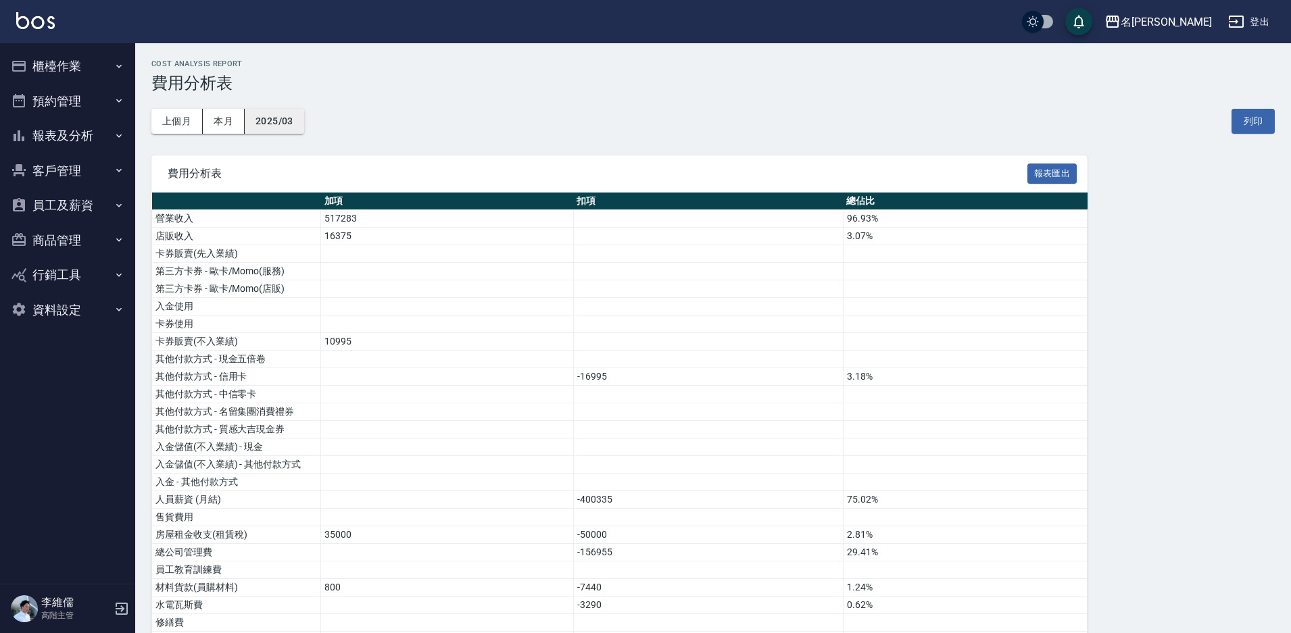
click at [280, 120] on button "2025/03" at bounding box center [274, 121] width 59 height 25
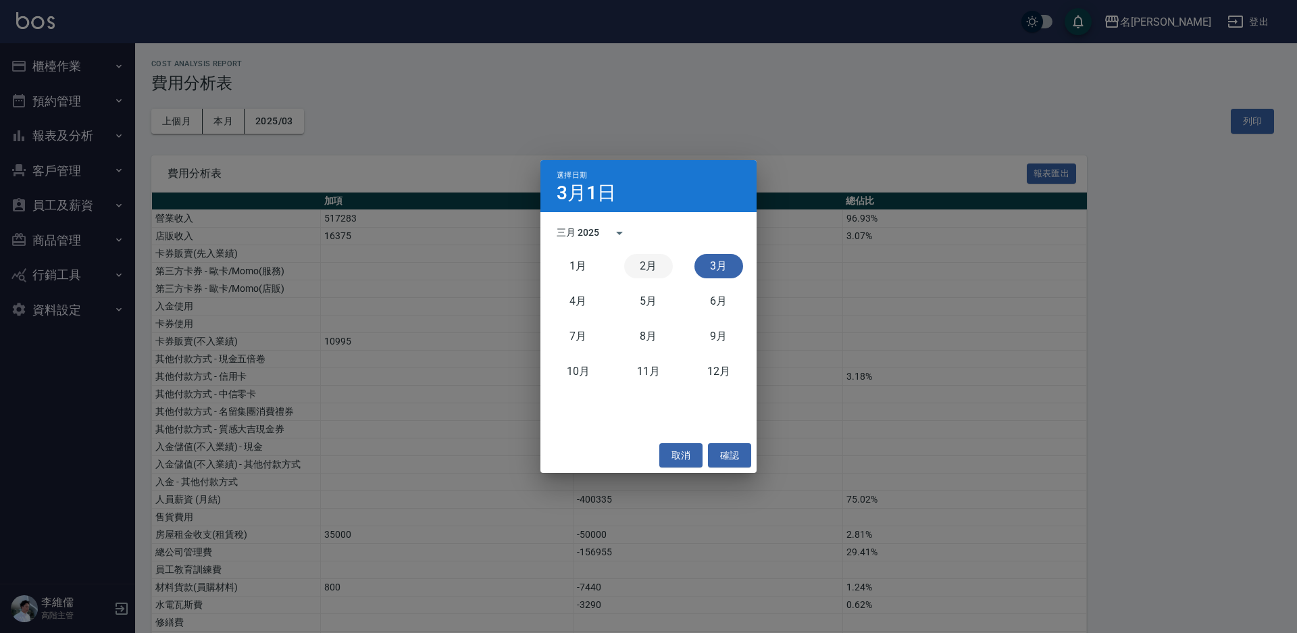
click at [643, 265] on button "2月" at bounding box center [648, 266] width 49 height 24
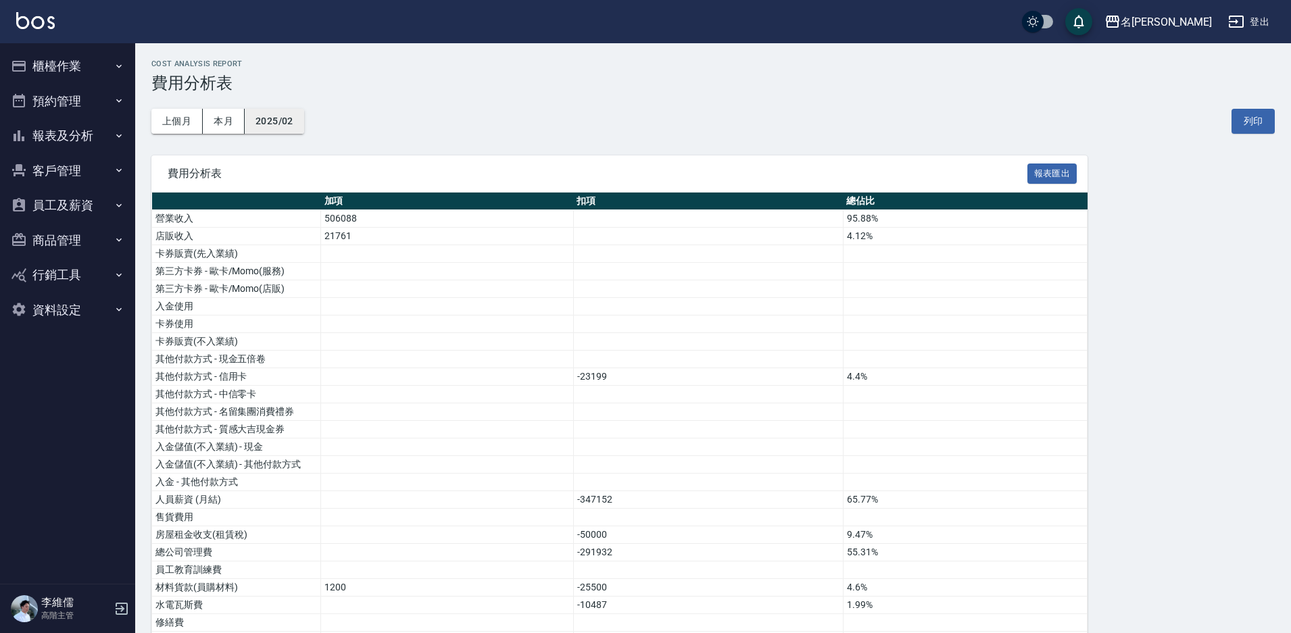
click at [282, 115] on button "2025/02" at bounding box center [274, 121] width 59 height 25
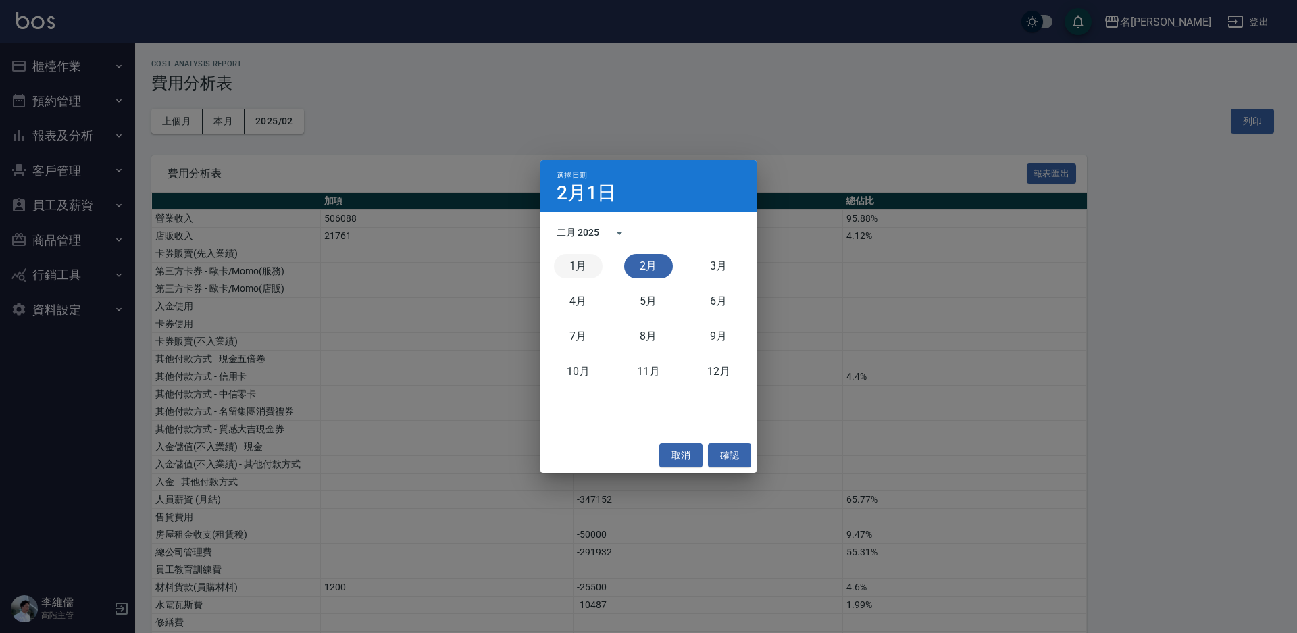
click at [568, 257] on button "1月" at bounding box center [578, 266] width 49 height 24
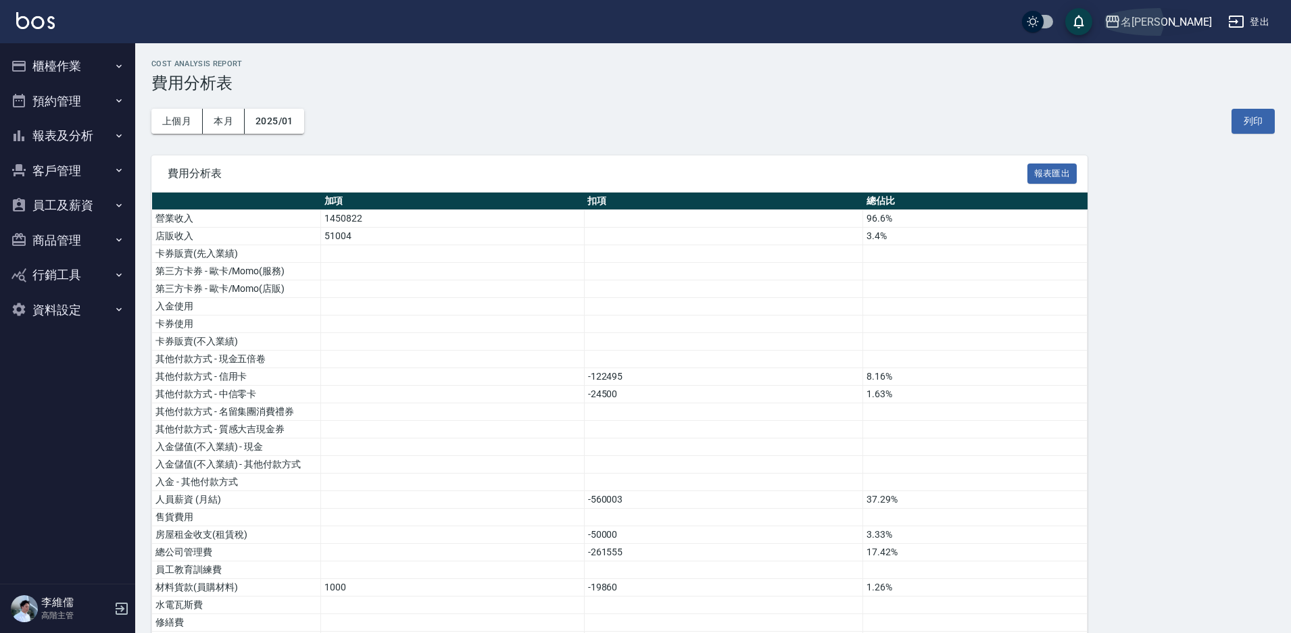
click at [1193, 22] on div "名[PERSON_NAME]" at bounding box center [1165, 22] width 91 height 17
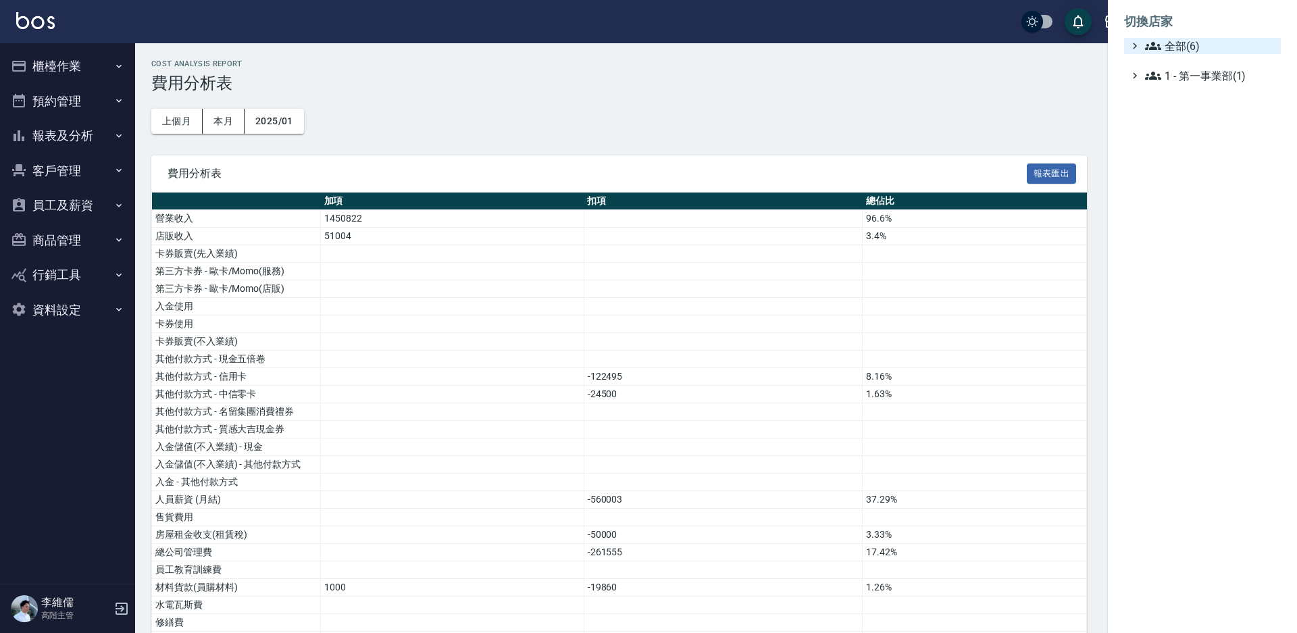
click at [1166, 50] on span "全部(6)" at bounding box center [1210, 46] width 130 height 16
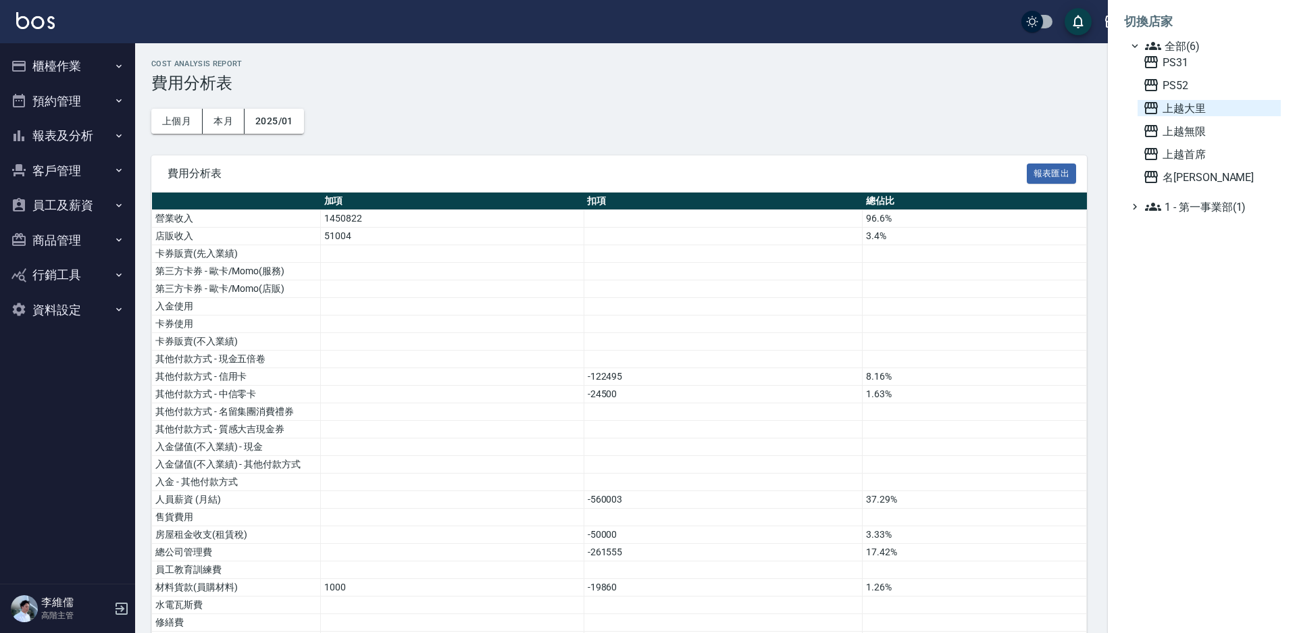
click at [1172, 111] on span "上越大里" at bounding box center [1209, 108] width 132 height 16
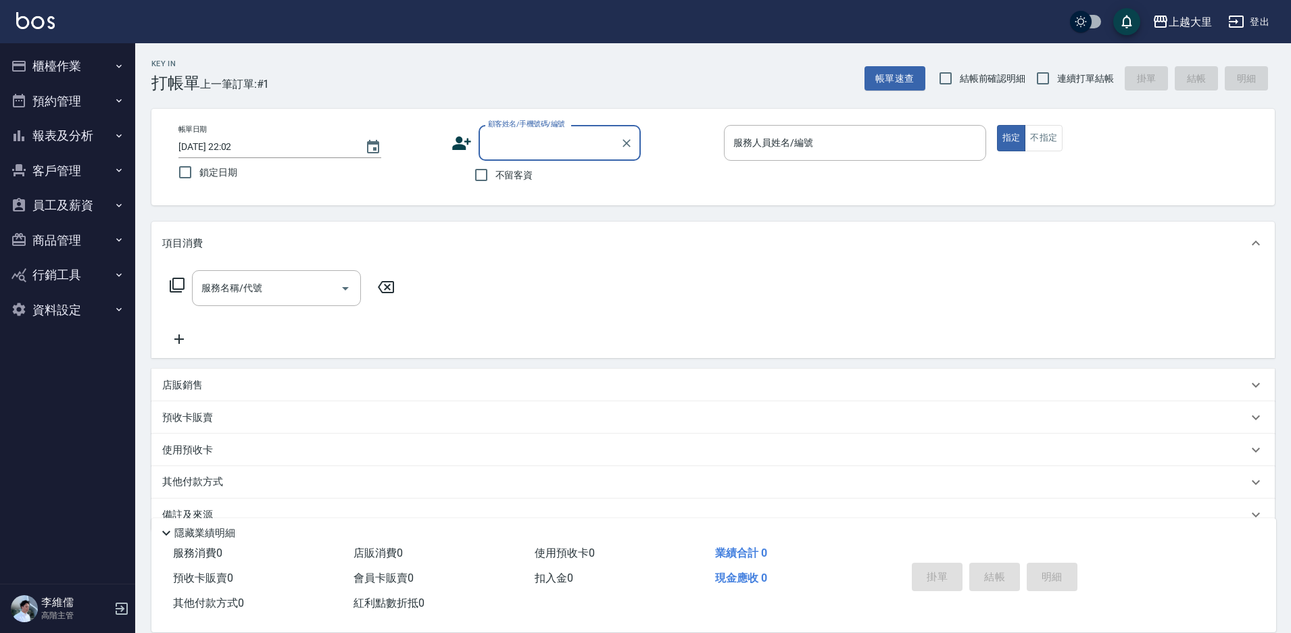
click at [57, 61] on button "櫃檯作業" at bounding box center [67, 66] width 124 height 35
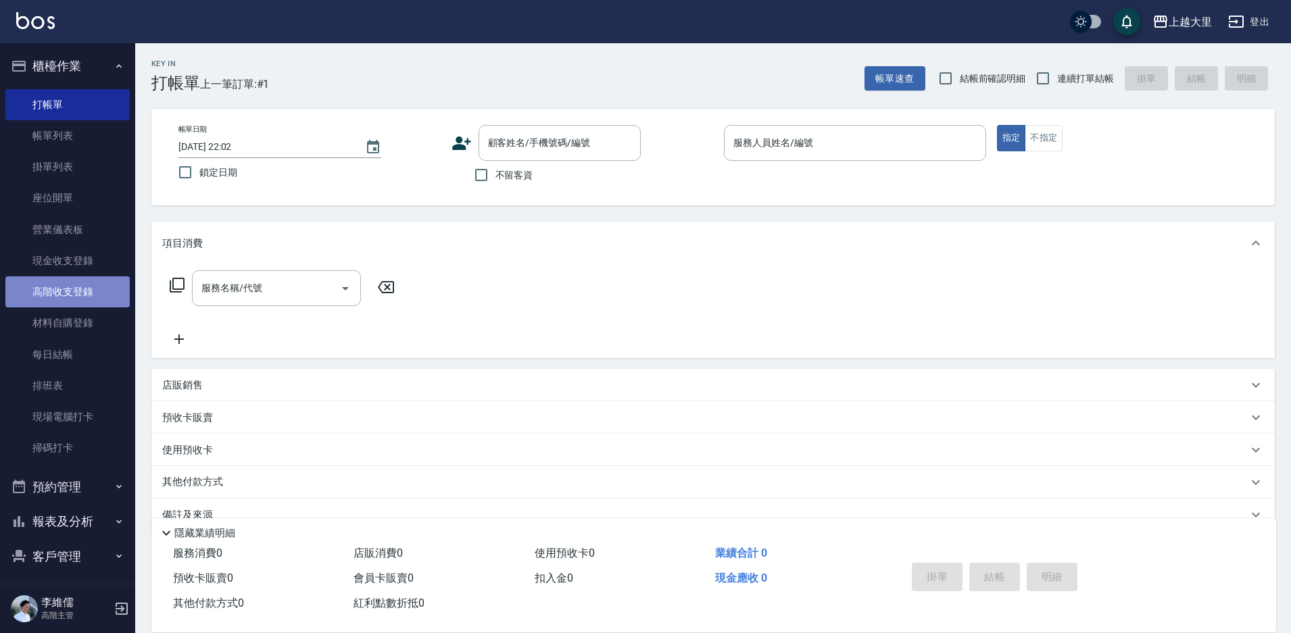
click at [75, 293] on link "高階收支登錄" at bounding box center [67, 291] width 124 height 31
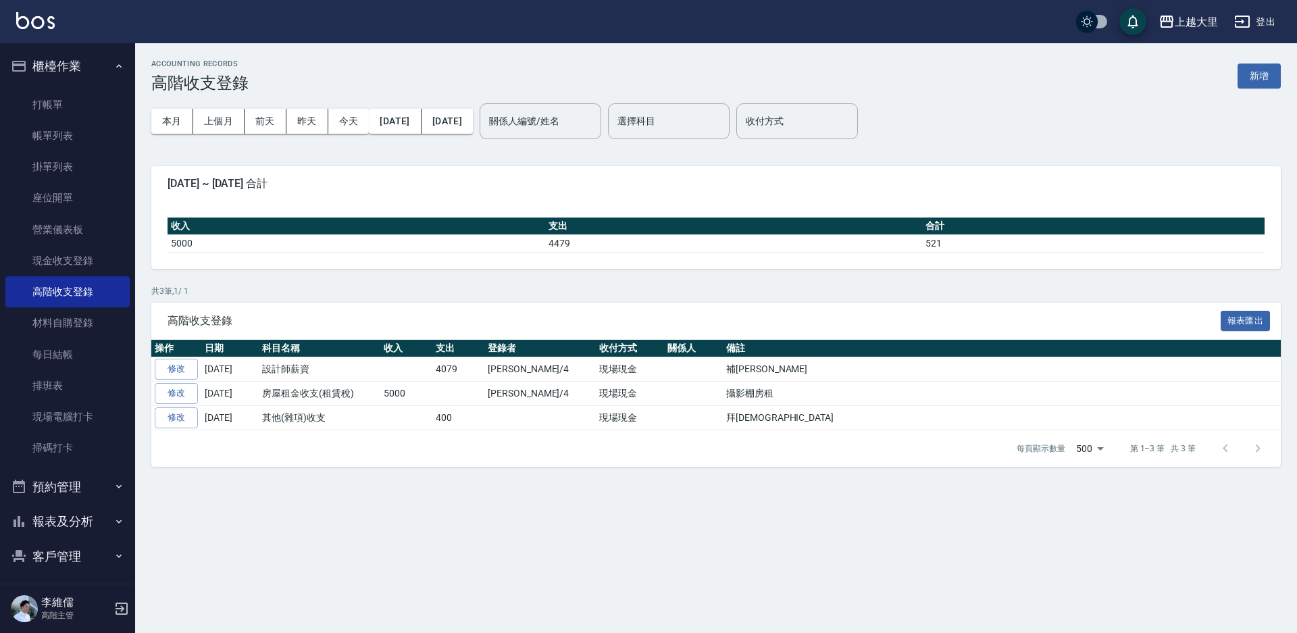
click at [1257, 89] on div "ACCOUNTING RECORDS 高階收支登錄 新增" at bounding box center [716, 75] width 1130 height 33
click at [1264, 79] on button "新增" at bounding box center [1259, 76] width 43 height 25
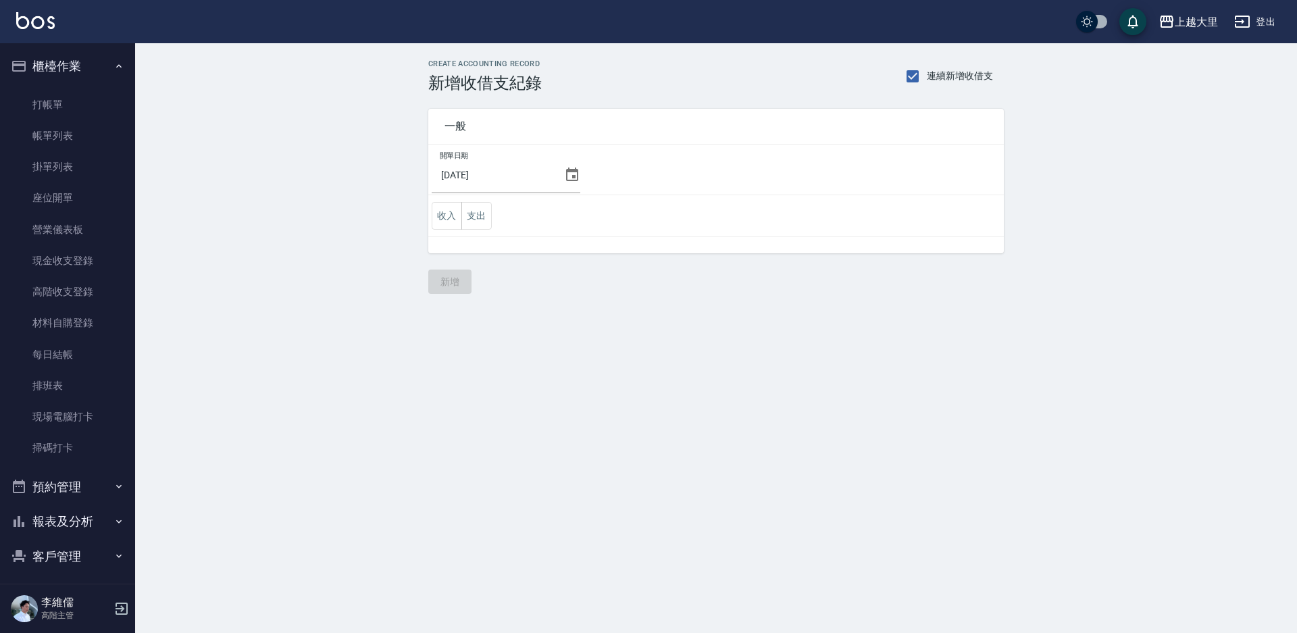
click at [580, 178] on icon at bounding box center [572, 175] width 16 height 16
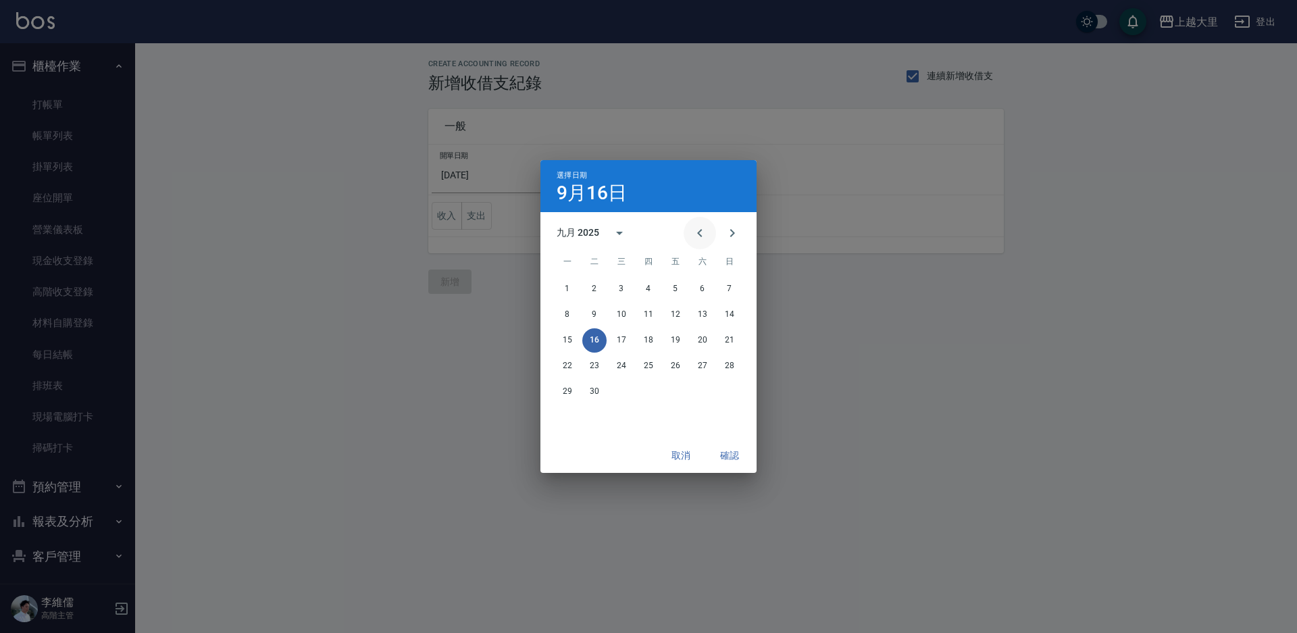
click at [693, 227] on icon "Previous month" at bounding box center [700, 233] width 16 height 16
click at [719, 388] on button "31" at bounding box center [730, 392] width 24 height 24
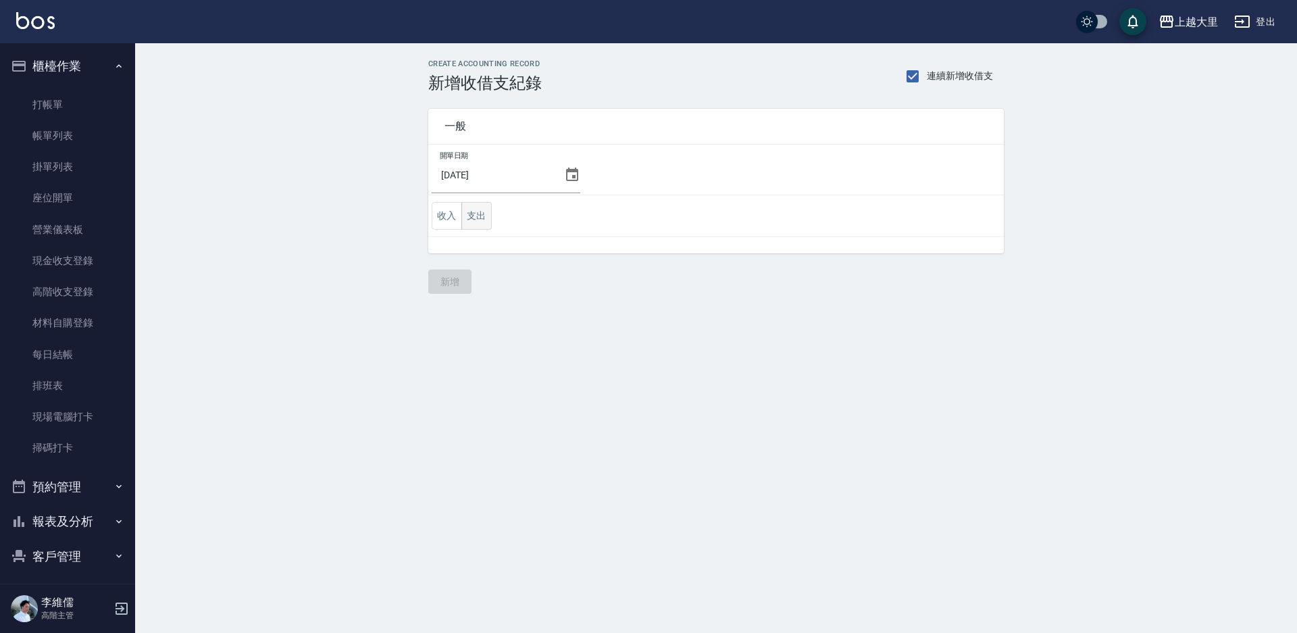
click at [482, 214] on button "支出" at bounding box center [477, 216] width 30 height 28
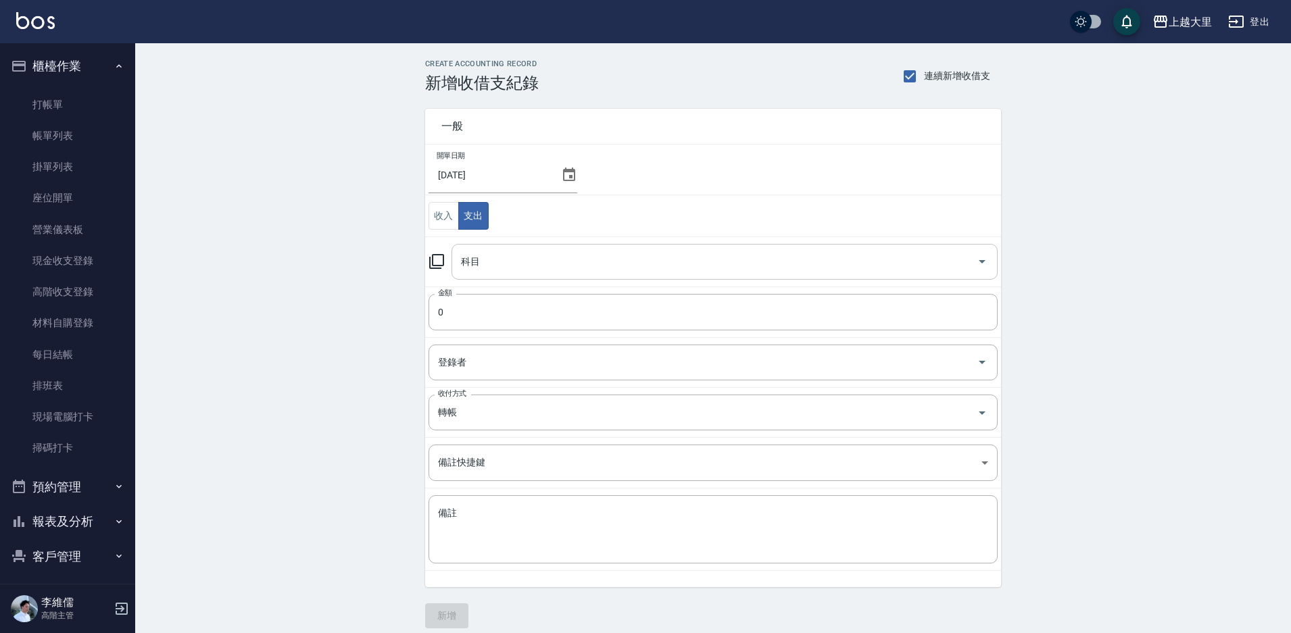
click at [501, 254] on input "科目" at bounding box center [714, 262] width 514 height 24
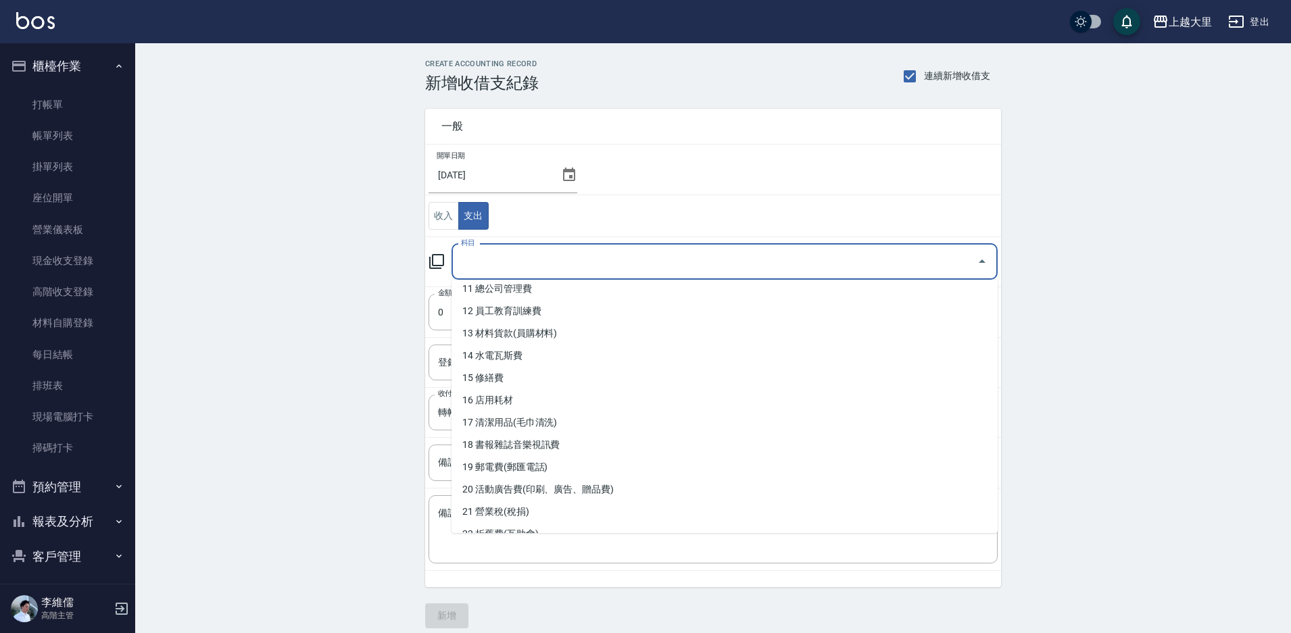
scroll to position [135, 0]
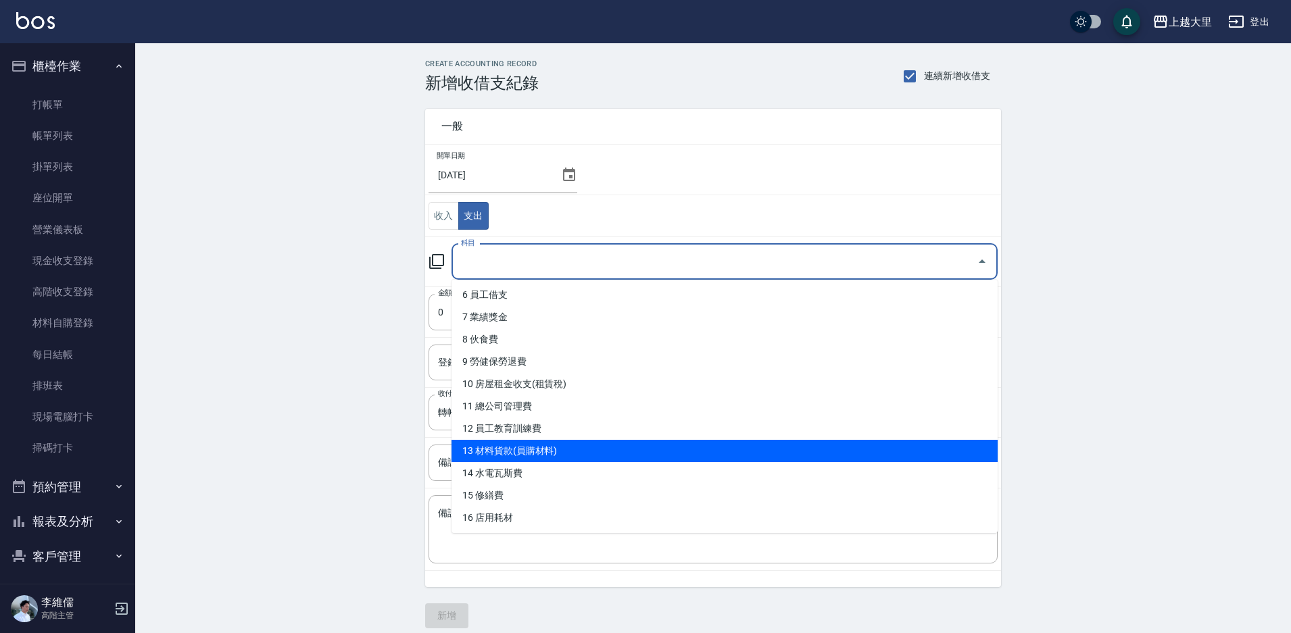
click at [576, 453] on li "13 材料貨款(員購材料)" at bounding box center [724, 451] width 546 height 22
type input "13 材料貨款(員購材料)"
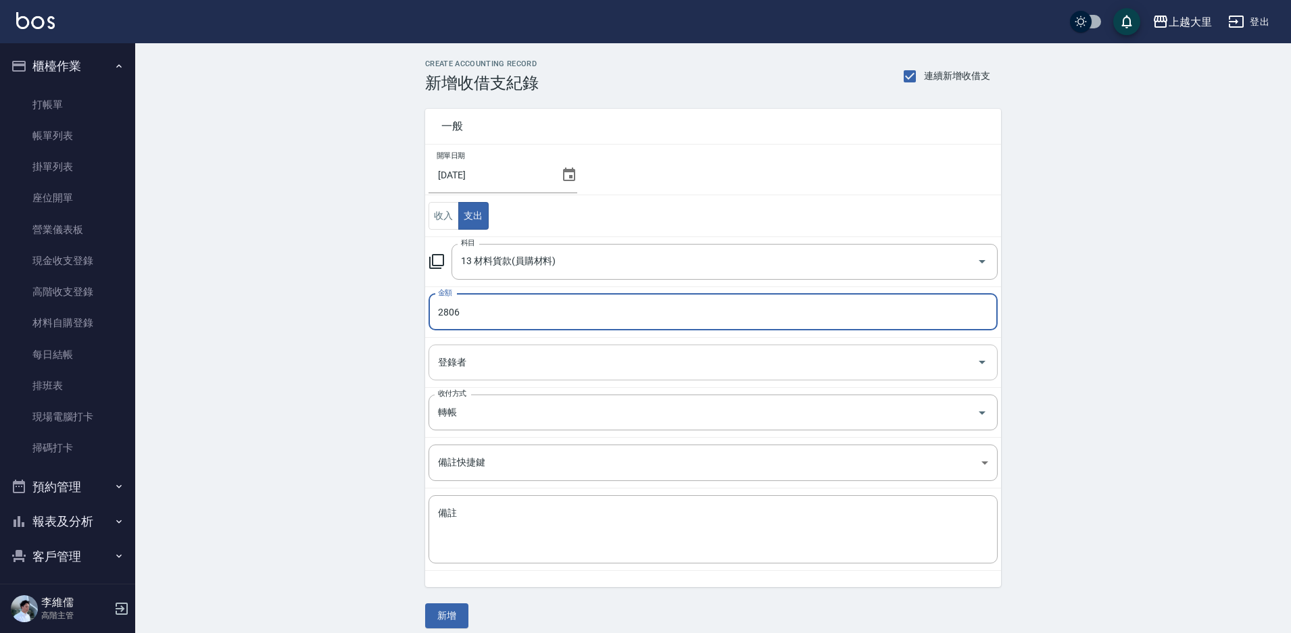
type input "2806"
click at [600, 373] on input "登錄者" at bounding box center [702, 363] width 537 height 24
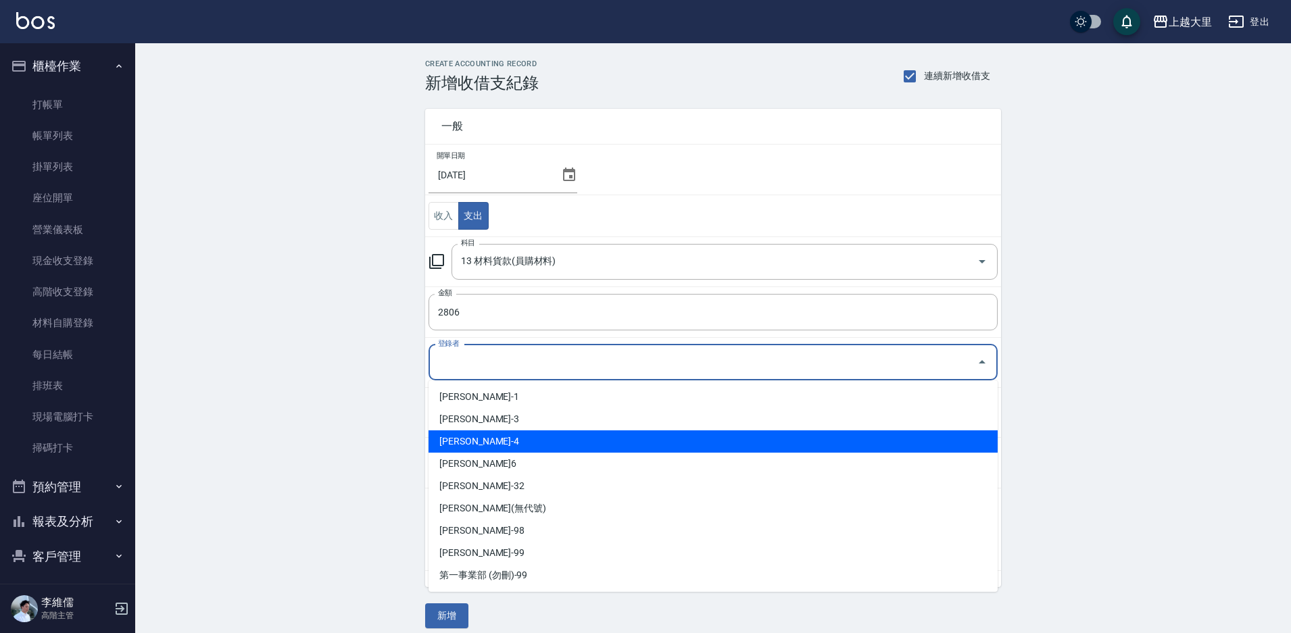
click at [534, 443] on li "[PERSON_NAME]-4" at bounding box center [712, 441] width 569 height 22
type input "[PERSON_NAME]-4"
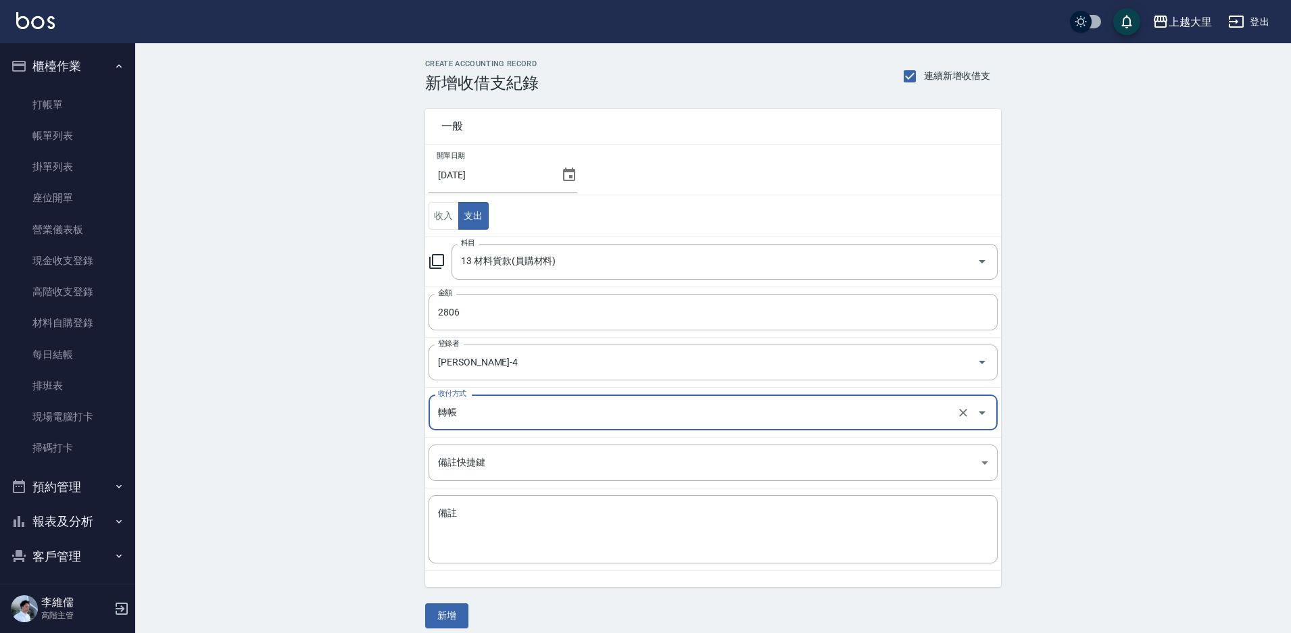
click at [522, 492] on td "備註 x 備註" at bounding box center [713, 530] width 576 height 82
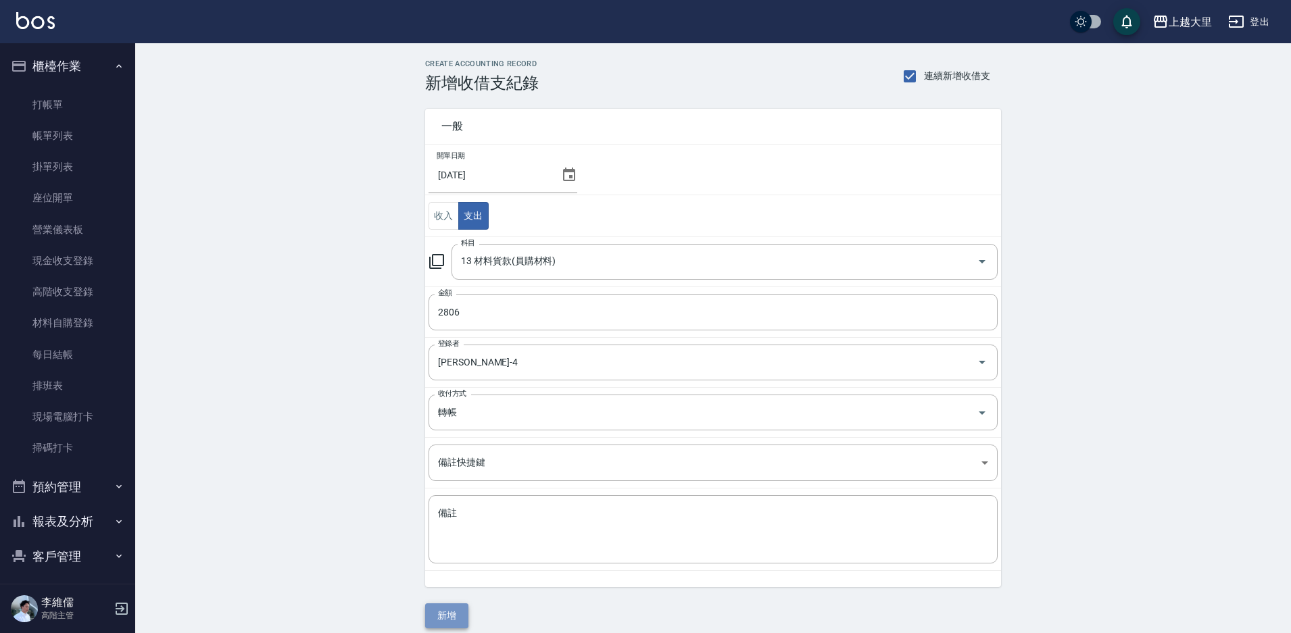
click at [441, 618] on button "新增" at bounding box center [446, 615] width 43 height 25
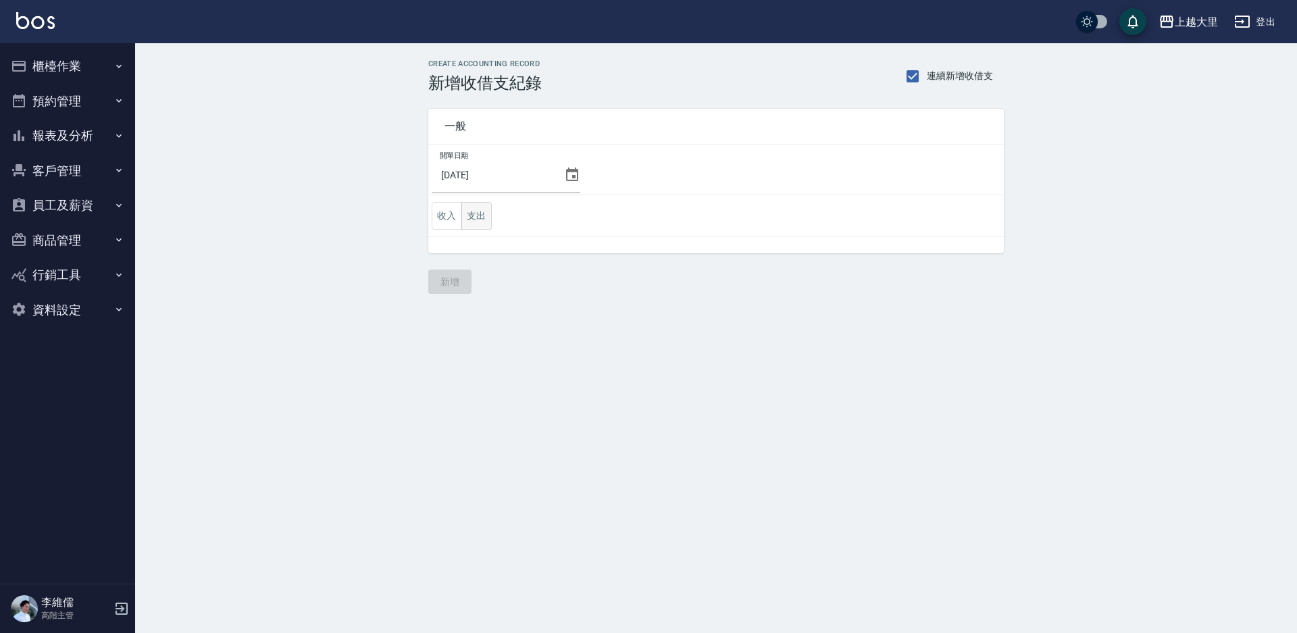
click at [468, 214] on button "支出" at bounding box center [477, 216] width 30 height 28
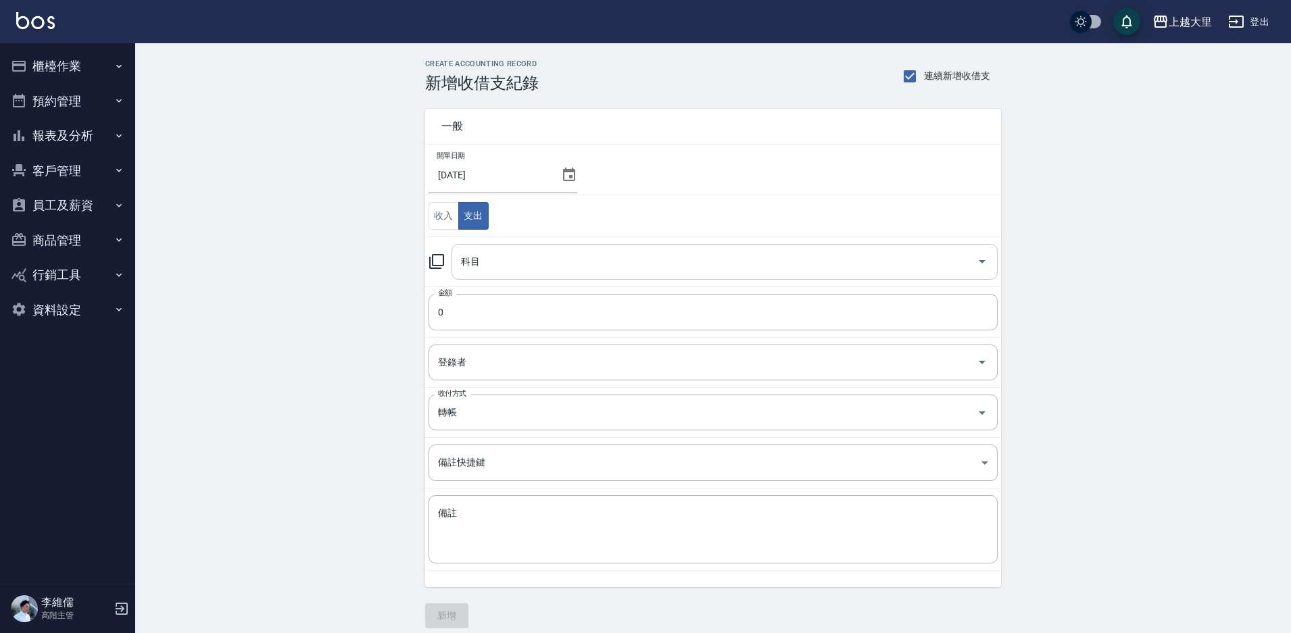
click at [499, 252] on input "科目" at bounding box center [714, 262] width 514 height 24
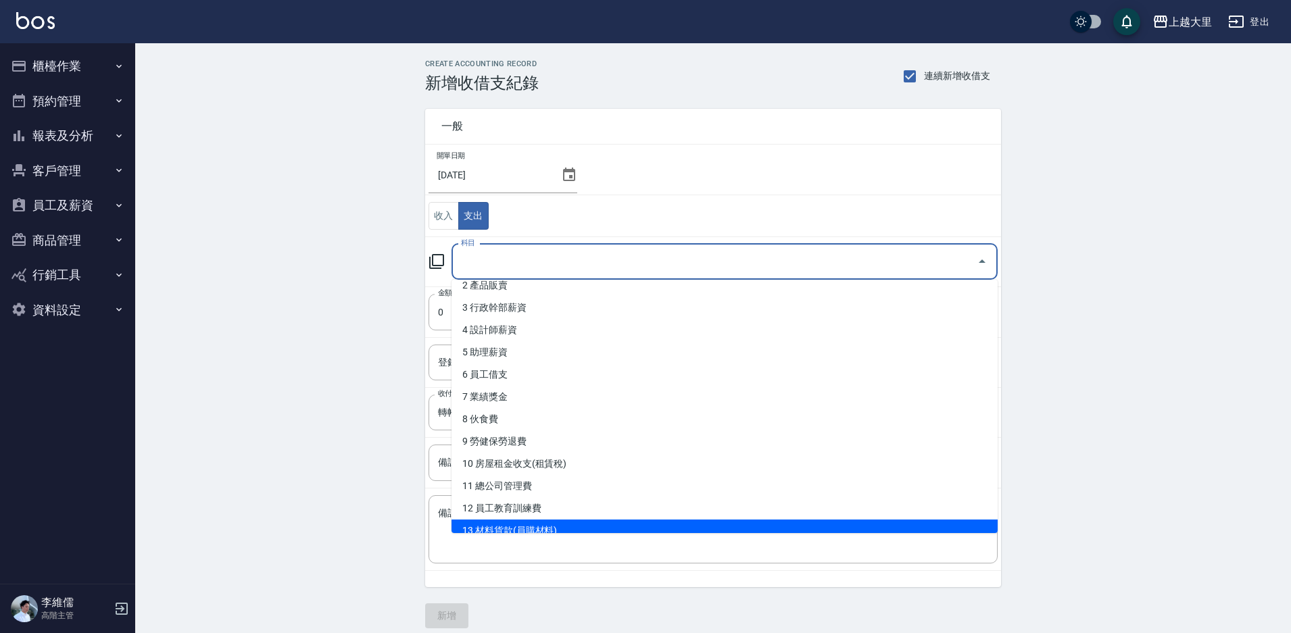
scroll to position [135, 0]
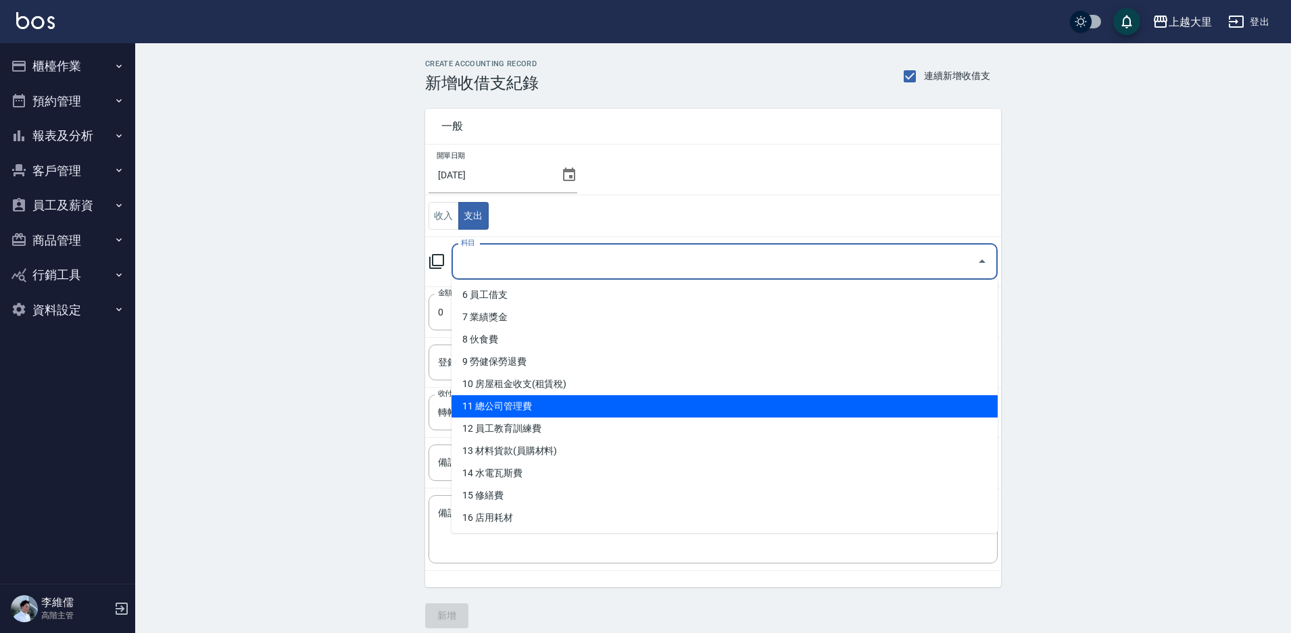
click at [596, 412] on li "11 總公司管理費" at bounding box center [724, 406] width 546 height 22
type input "11 總公司管理費"
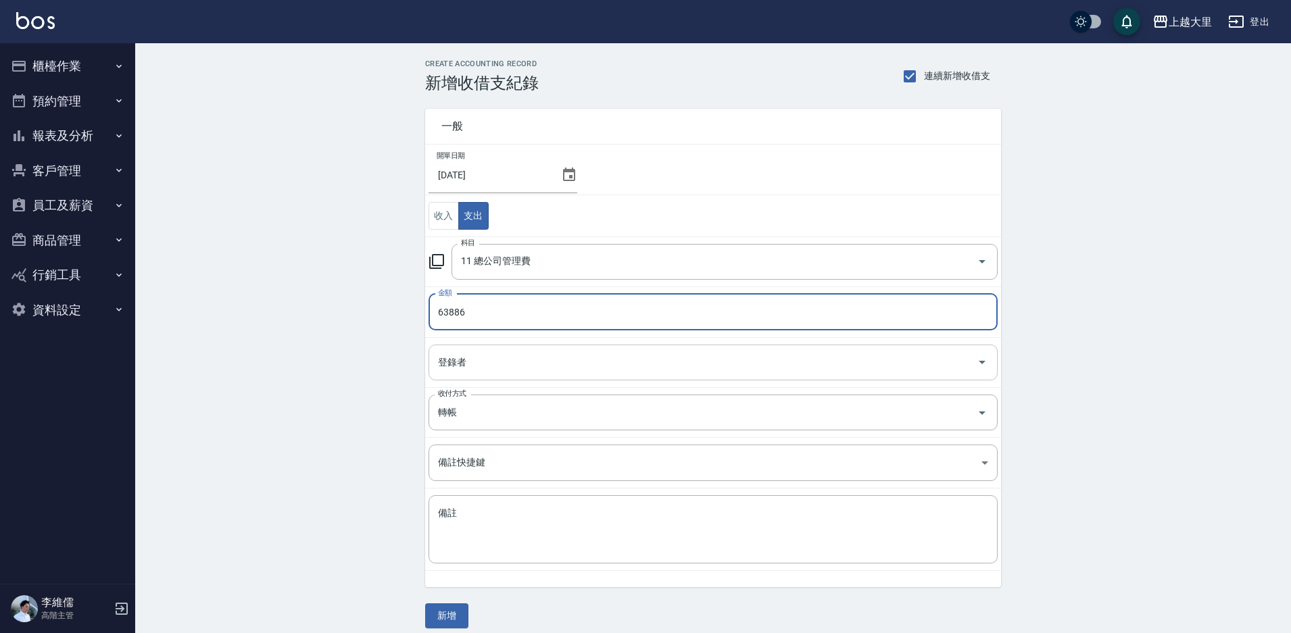
type input "63886"
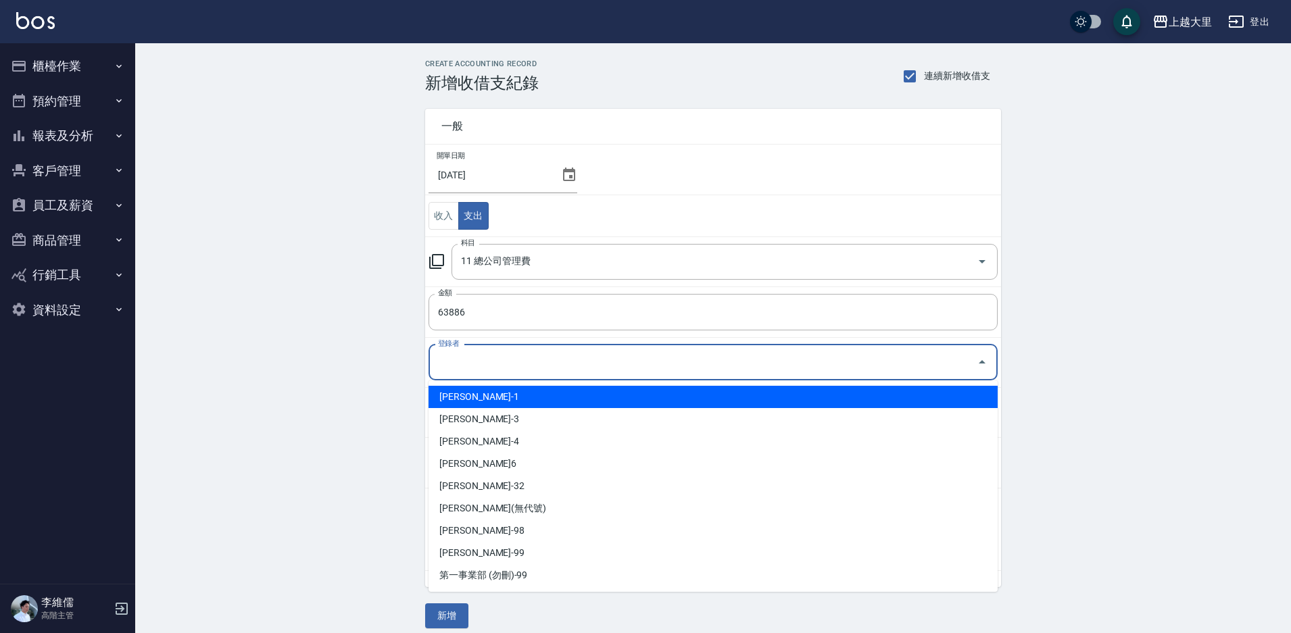
click at [529, 357] on input "登錄者" at bounding box center [702, 363] width 537 height 24
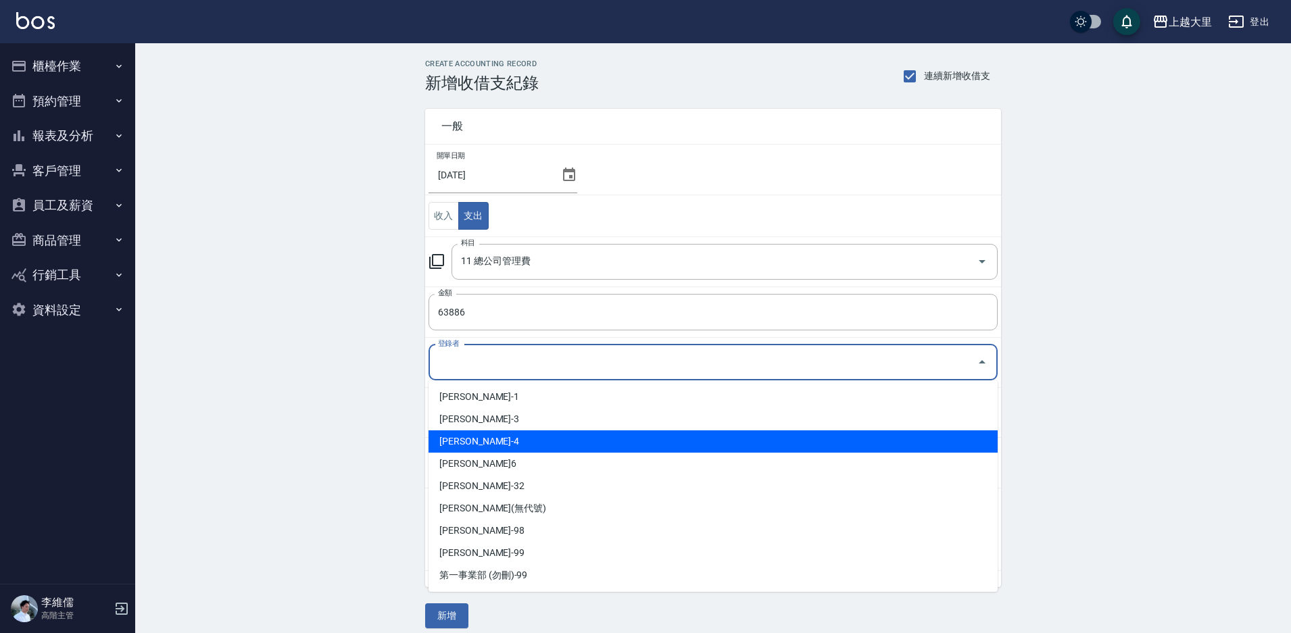
click at [496, 434] on li "[PERSON_NAME]-4" at bounding box center [712, 441] width 569 height 22
type input "[PERSON_NAME]-4"
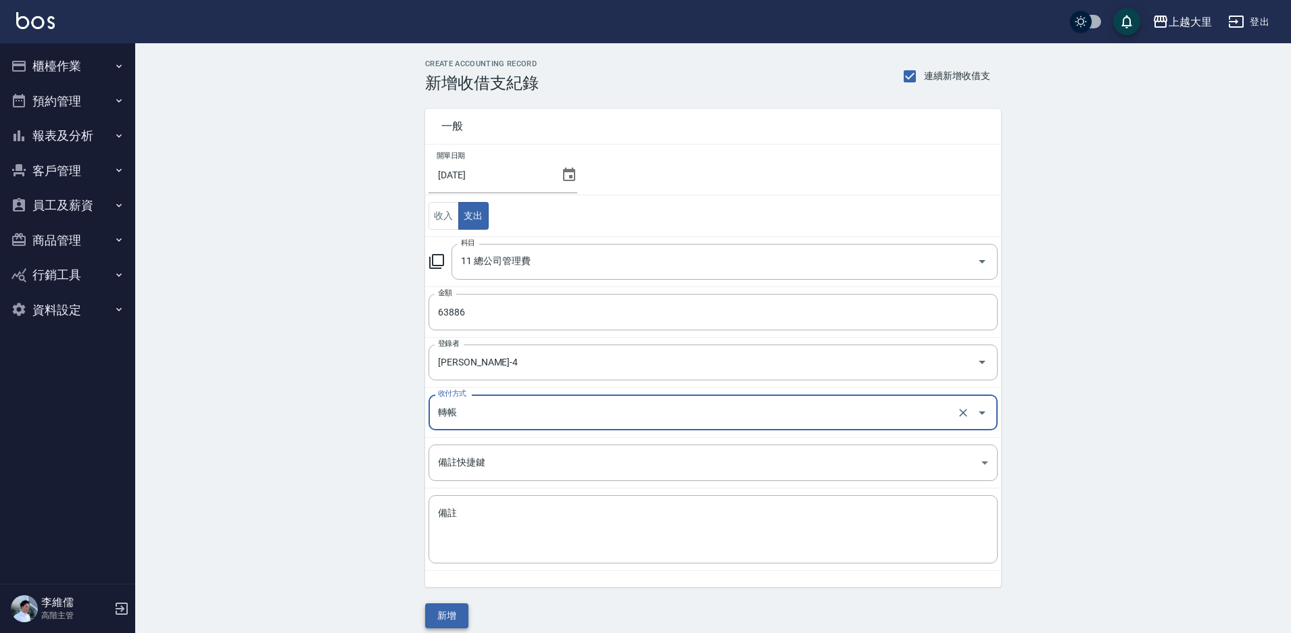
click at [441, 612] on button "新增" at bounding box center [446, 615] width 43 height 25
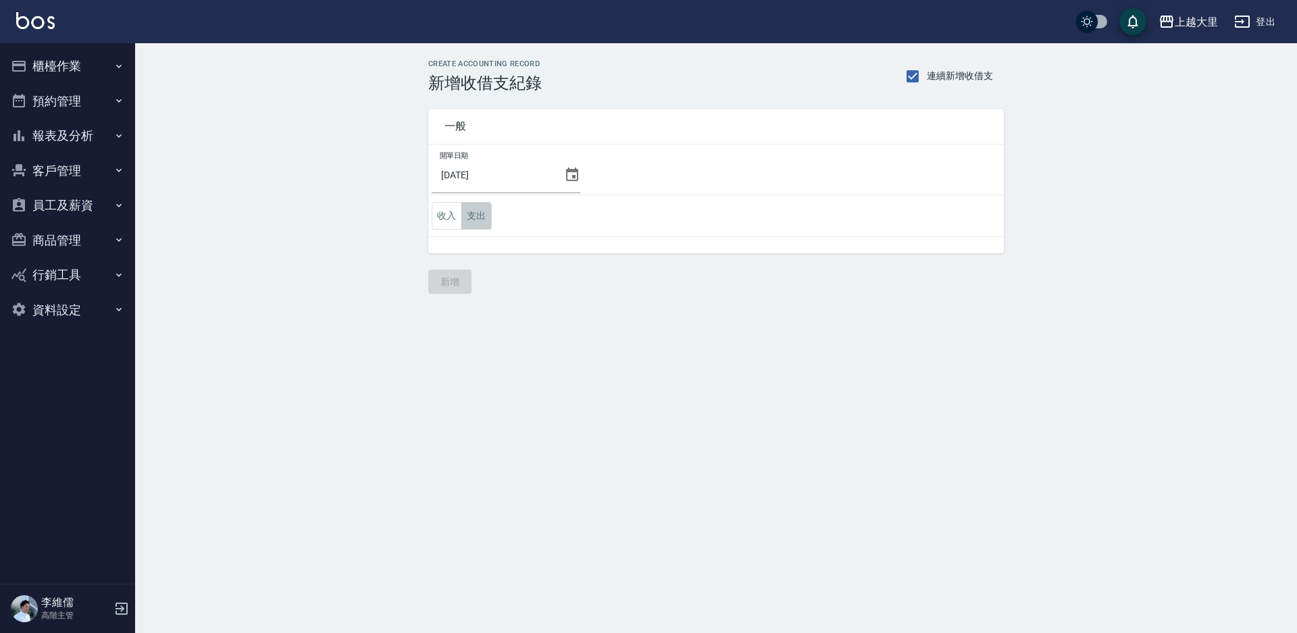
click at [480, 216] on button "支出" at bounding box center [477, 216] width 30 height 28
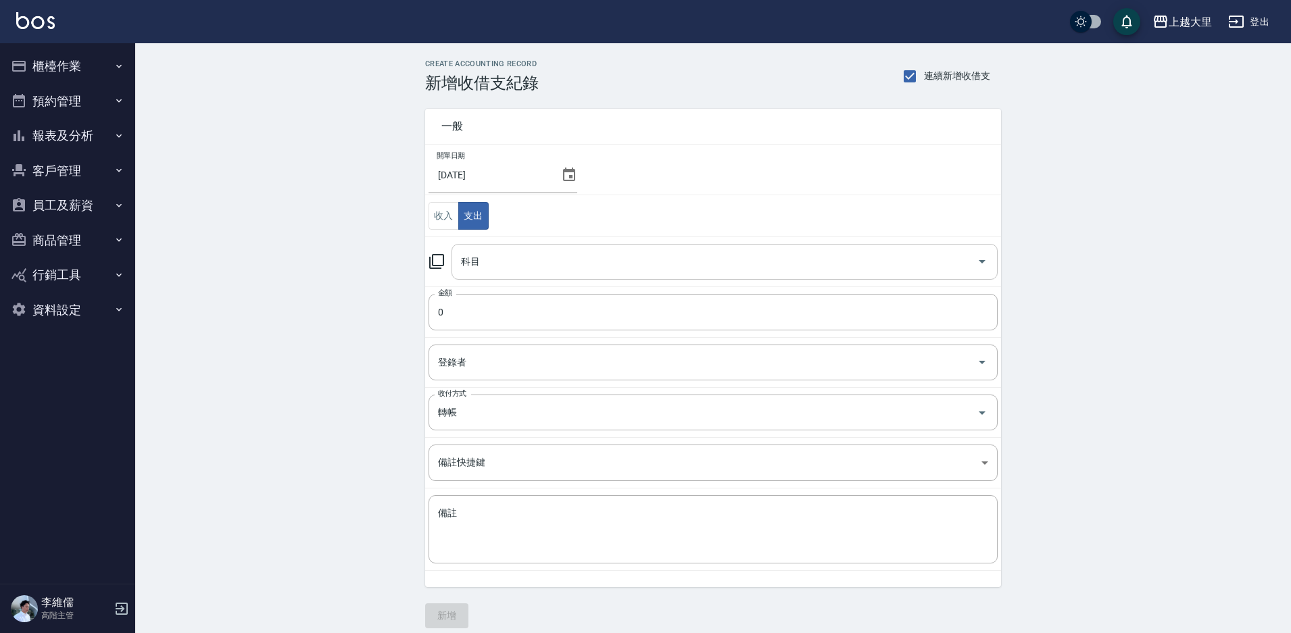
click at [505, 245] on div "科目" at bounding box center [724, 262] width 546 height 36
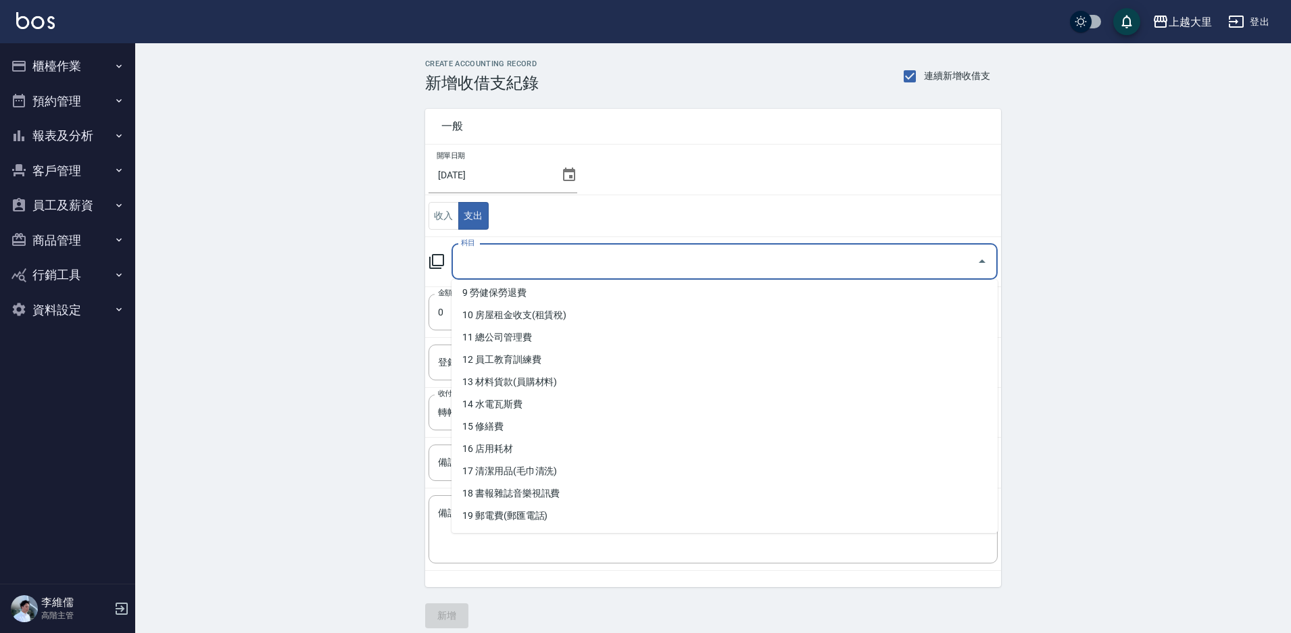
scroll to position [203, 0]
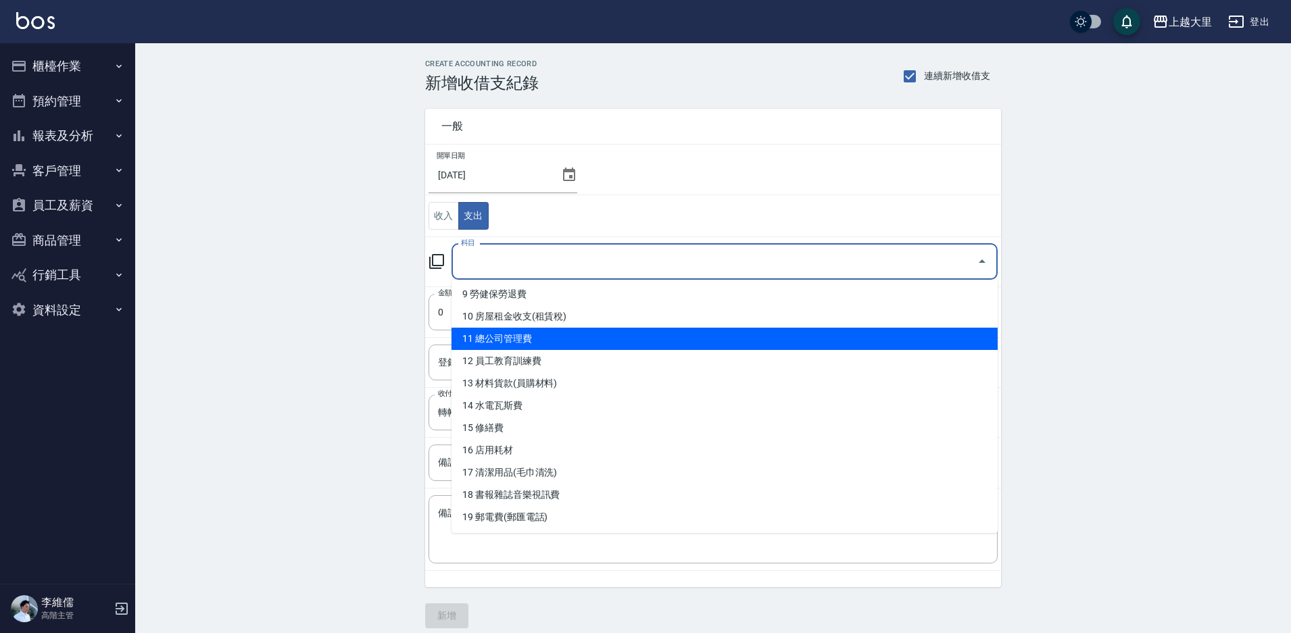
click at [526, 335] on li "11 總公司管理費" at bounding box center [724, 339] width 546 height 22
type input "11 總公司管理費"
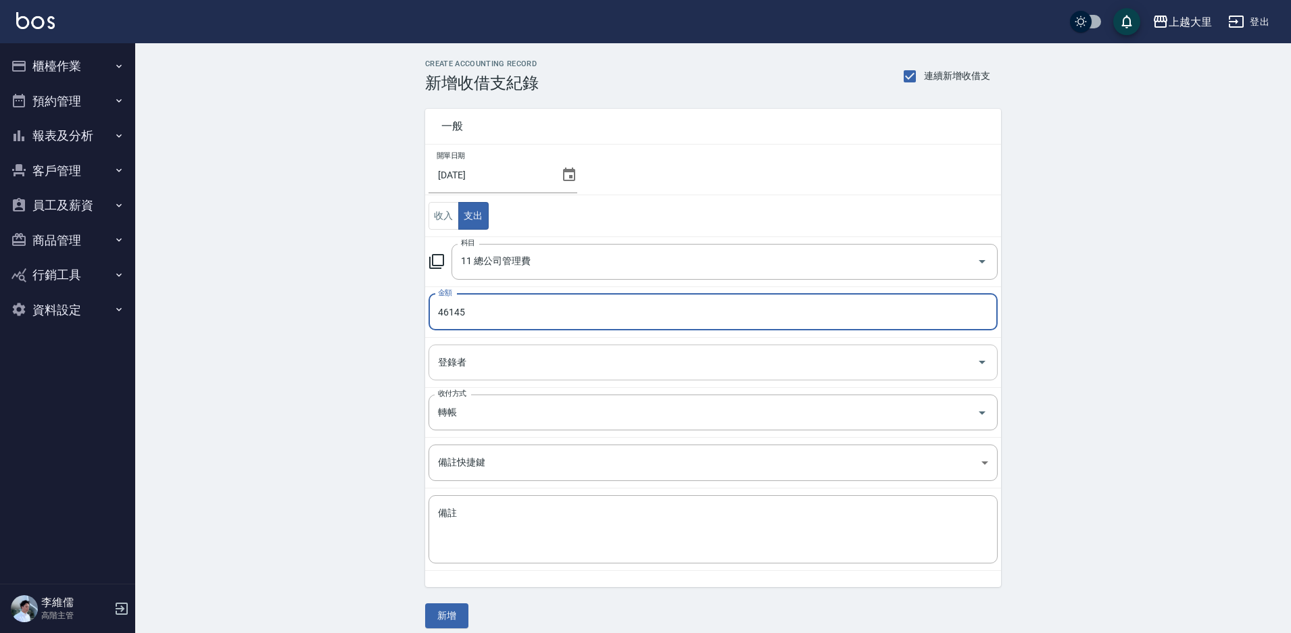
type input "46145"
click at [474, 366] on input "登錄者" at bounding box center [702, 363] width 537 height 24
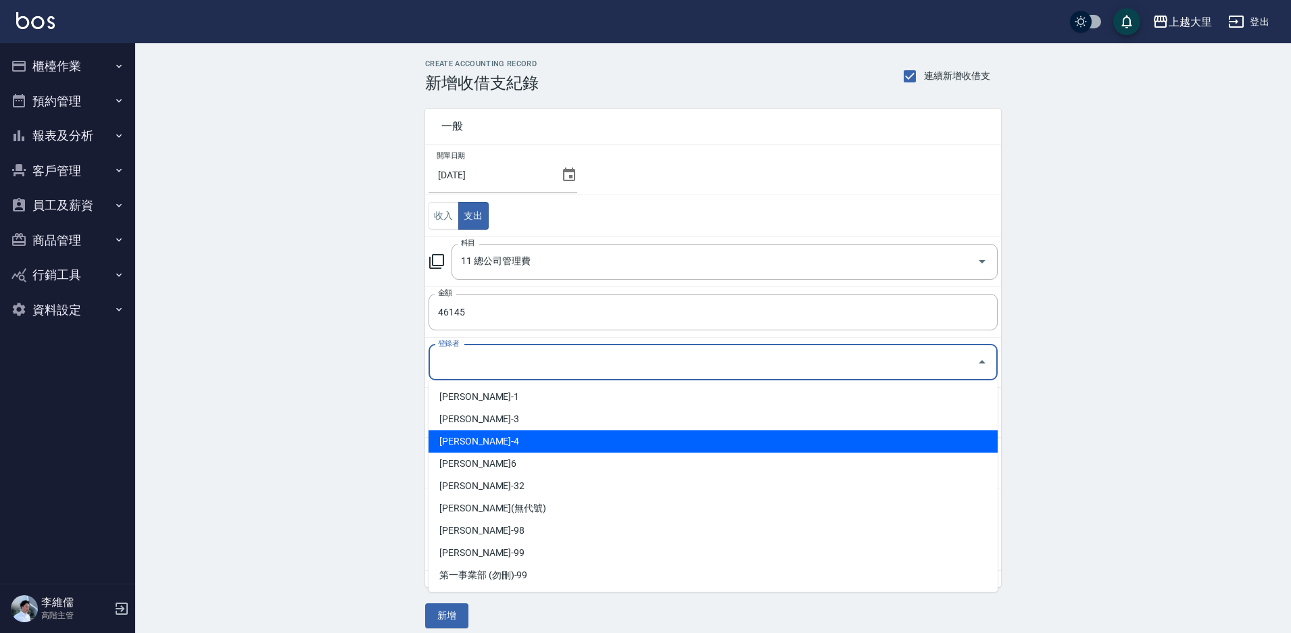
drag, startPoint x: 474, startPoint y: 444, endPoint x: 470, endPoint y: 468, distance: 24.1
click at [474, 443] on li "[PERSON_NAME]-4" at bounding box center [712, 441] width 569 height 22
type input "[PERSON_NAME]-4"
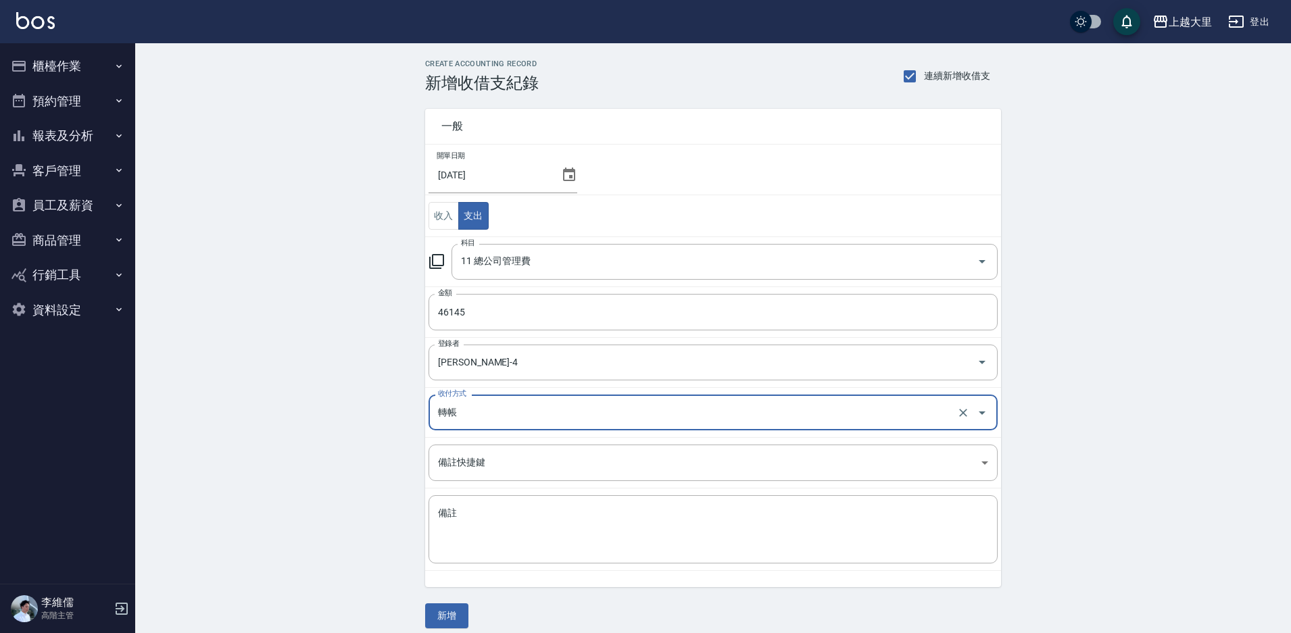
click at [440, 626] on button "新增" at bounding box center [446, 615] width 43 height 25
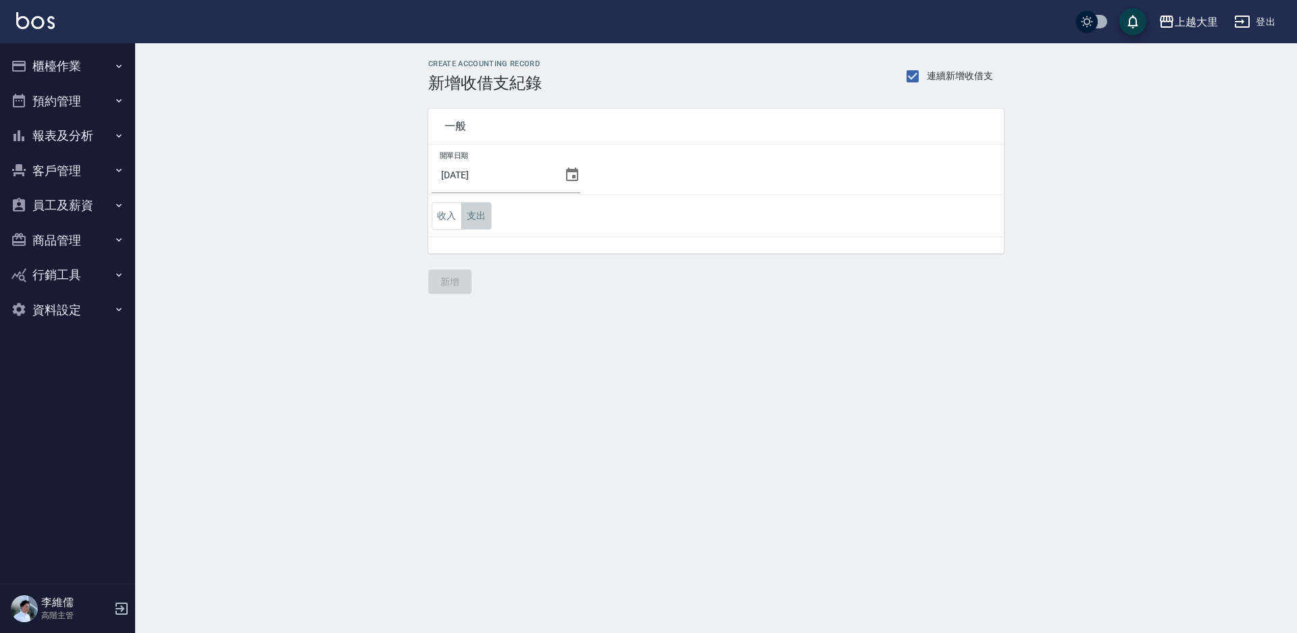
drag, startPoint x: 484, startPoint y: 212, endPoint x: 491, endPoint y: 226, distance: 16.0
click at [484, 212] on button "支出" at bounding box center [477, 216] width 30 height 28
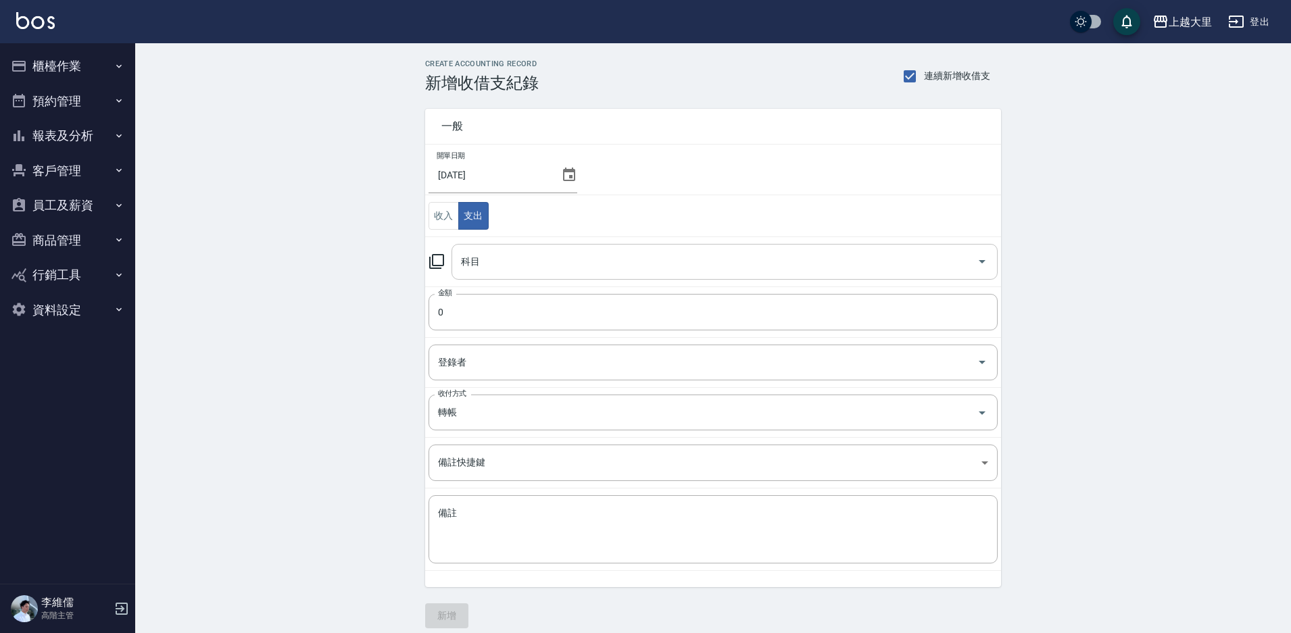
click at [503, 249] on div "科目" at bounding box center [724, 262] width 546 height 36
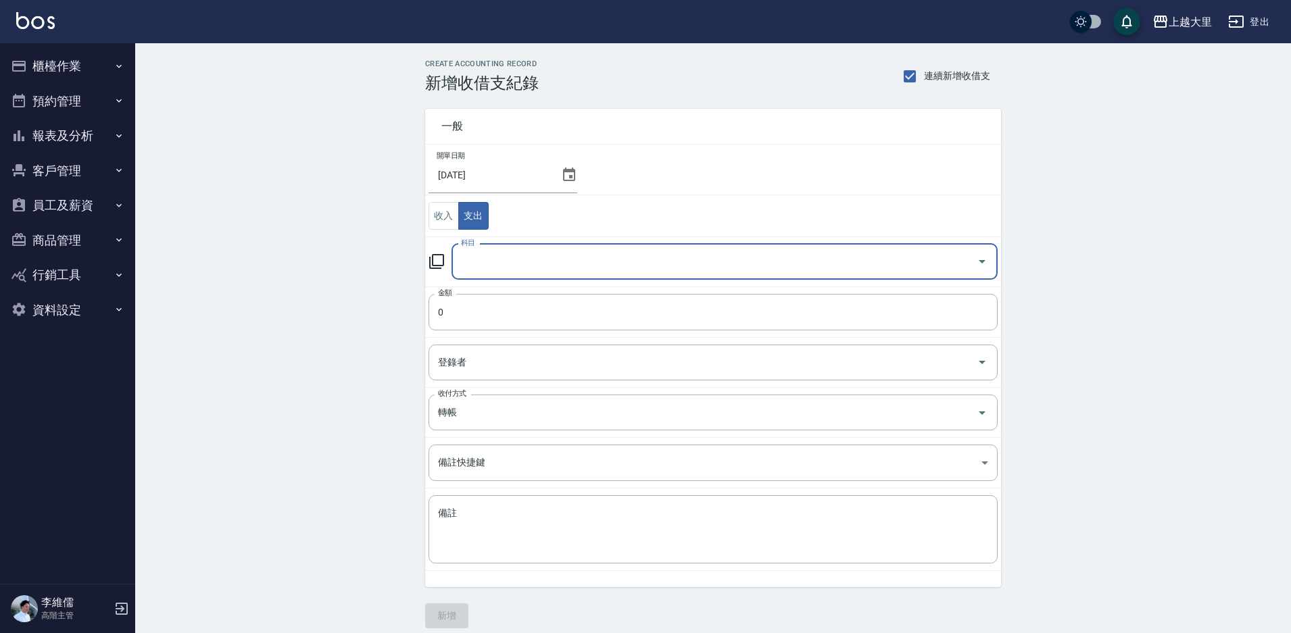
click at [503, 253] on input "科目" at bounding box center [714, 262] width 514 height 24
click at [503, 254] on input "科目" at bounding box center [714, 262] width 514 height 24
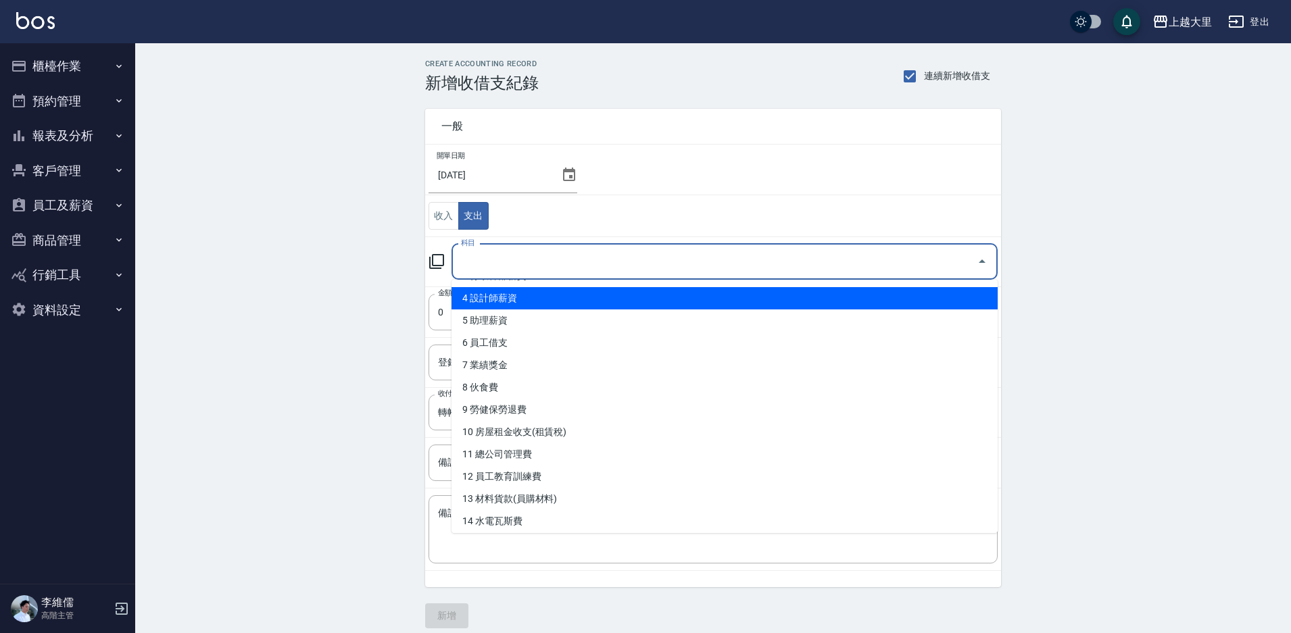
scroll to position [270, 0]
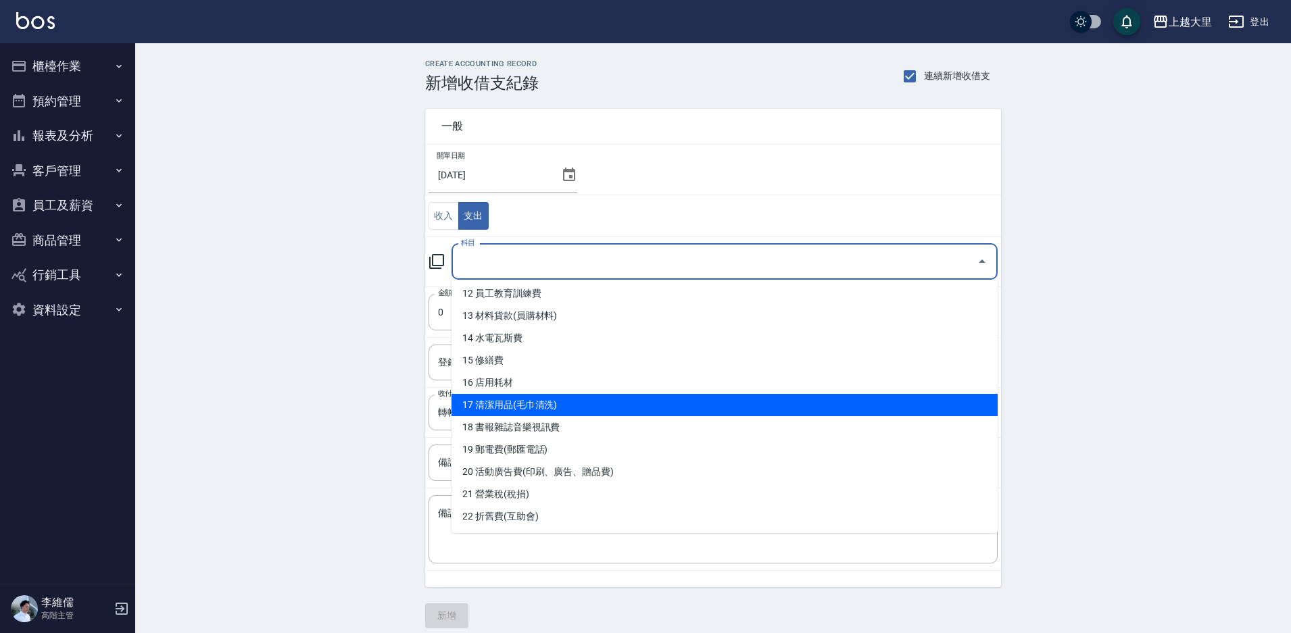
click at [562, 403] on li "17 清潔用品(毛巾清洗)" at bounding box center [724, 405] width 546 height 22
type input "17 清潔用品(毛巾清洗)"
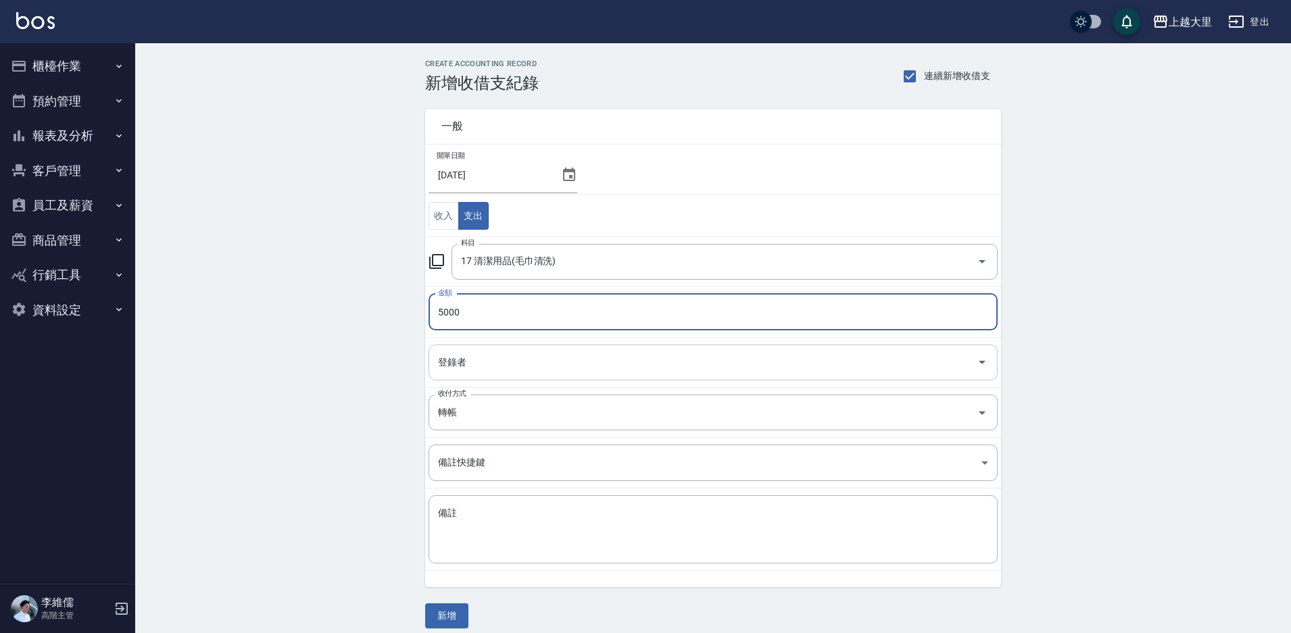
click at [695, 374] on div "登錄者" at bounding box center [712, 363] width 569 height 36
type input "5000"
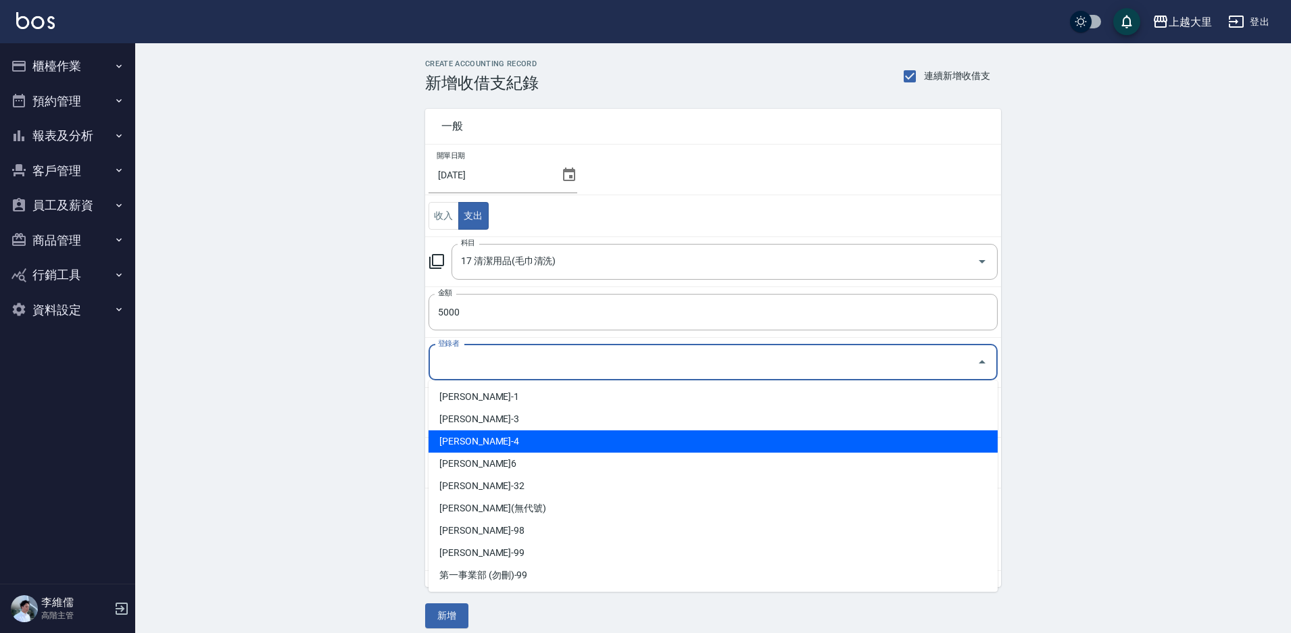
click at [515, 433] on li "[PERSON_NAME]-4" at bounding box center [712, 441] width 569 height 22
type input "[PERSON_NAME]-4"
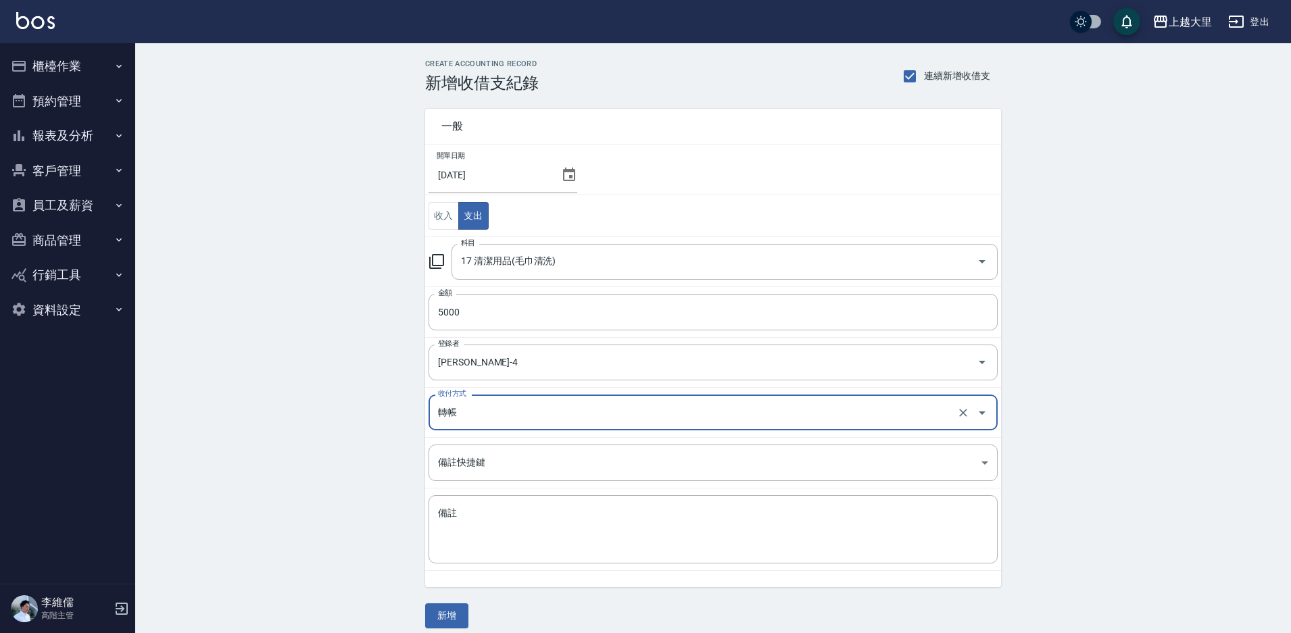
click at [457, 601] on div "一般 開單日期 2025/08/31 收入 支出 科目 17 清潔用品(毛巾清洗) 科目 金額 5000 金額 登錄者 李維儒-4 登錄者 收付方式 轉帳 收…" at bounding box center [713, 361] width 576 height 536
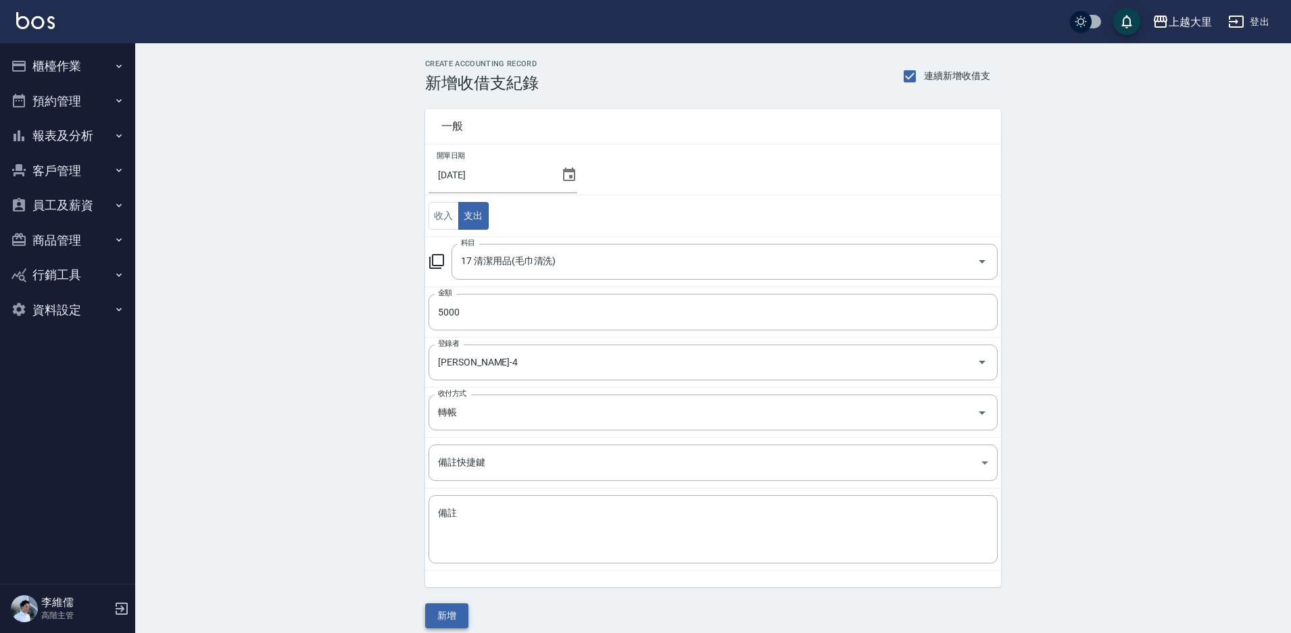
click at [458, 605] on button "新增" at bounding box center [446, 615] width 43 height 25
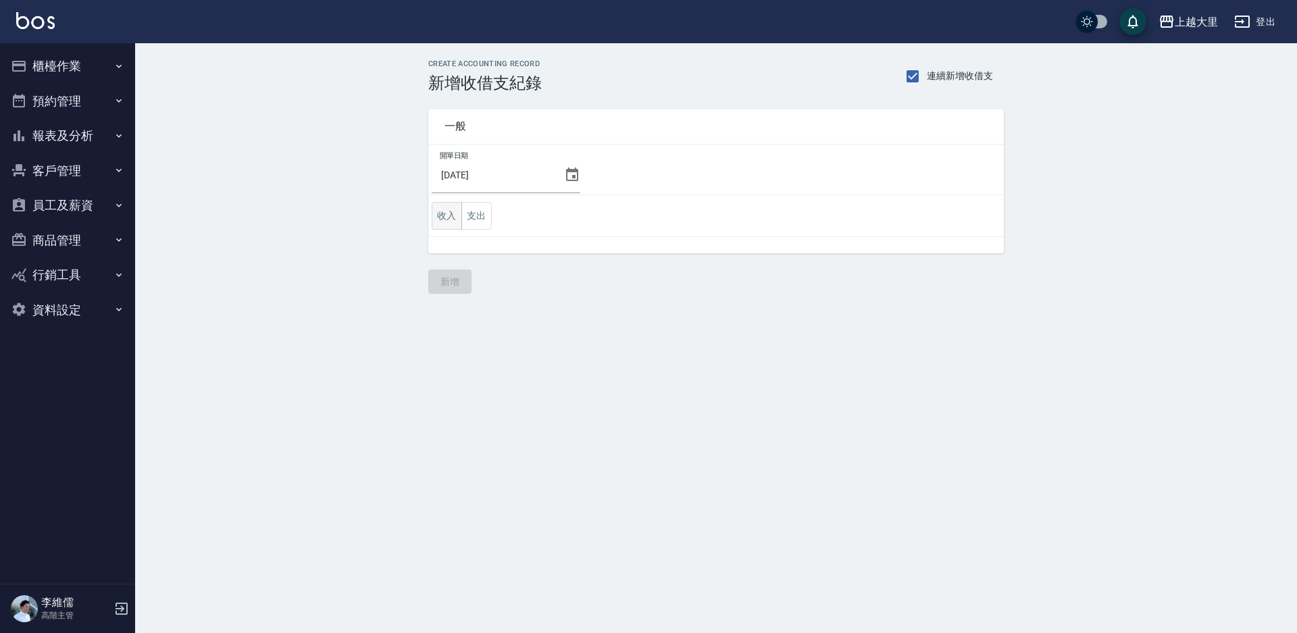
click at [448, 217] on button "收入" at bounding box center [447, 216] width 30 height 28
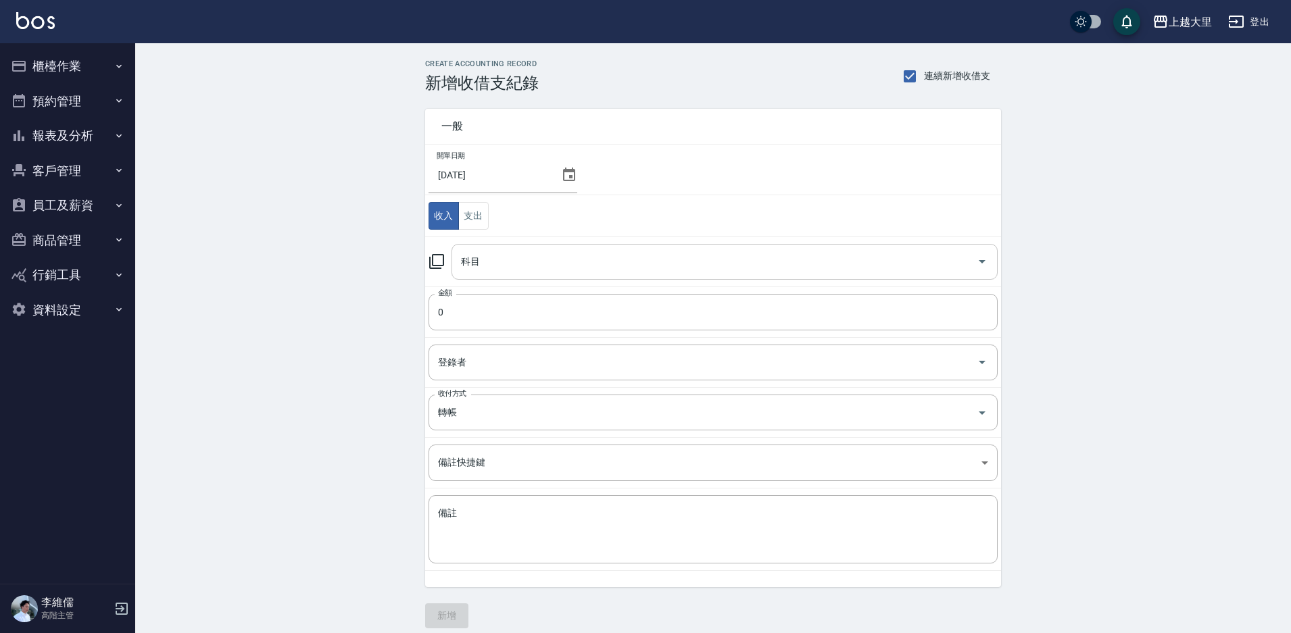
click at [507, 254] on input "科目" at bounding box center [714, 262] width 514 height 24
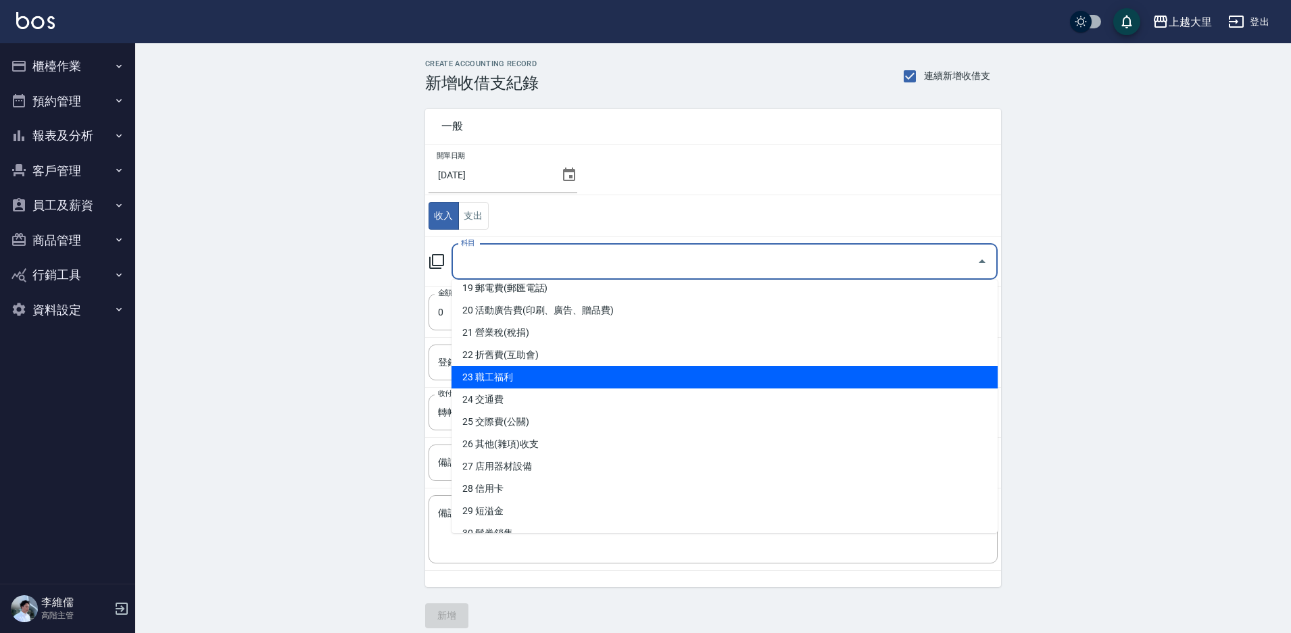
scroll to position [538, 0]
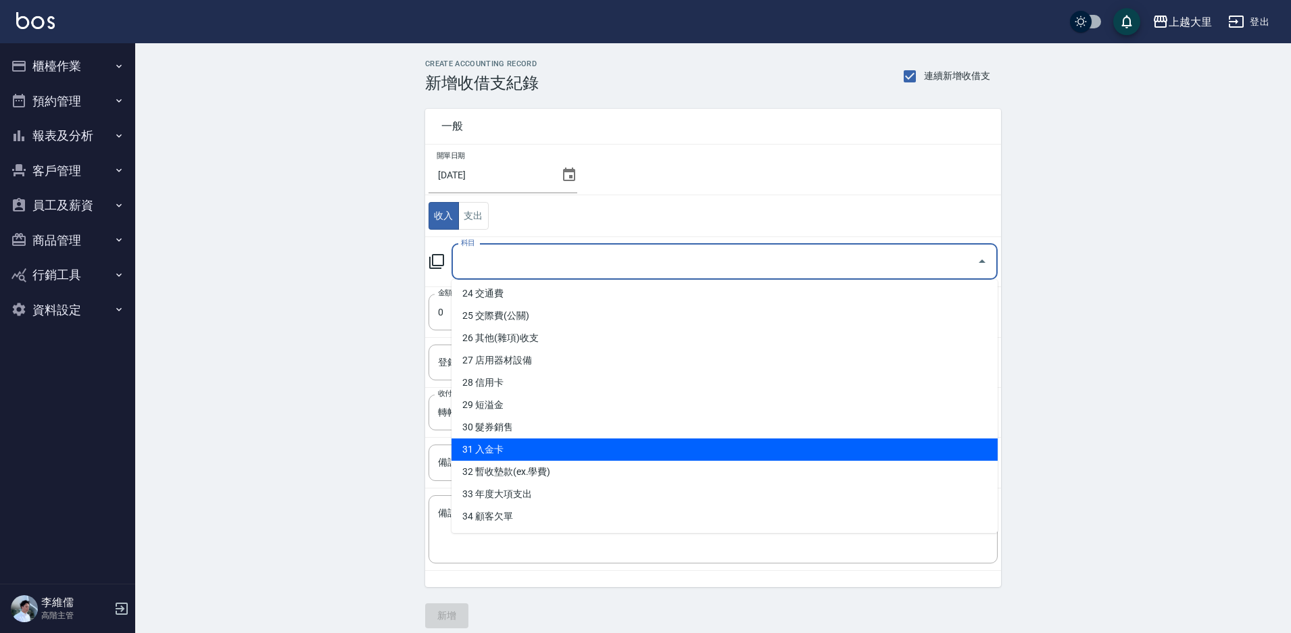
click at [539, 443] on li "31 入金卡" at bounding box center [724, 450] width 546 height 22
type input "31 入金卡"
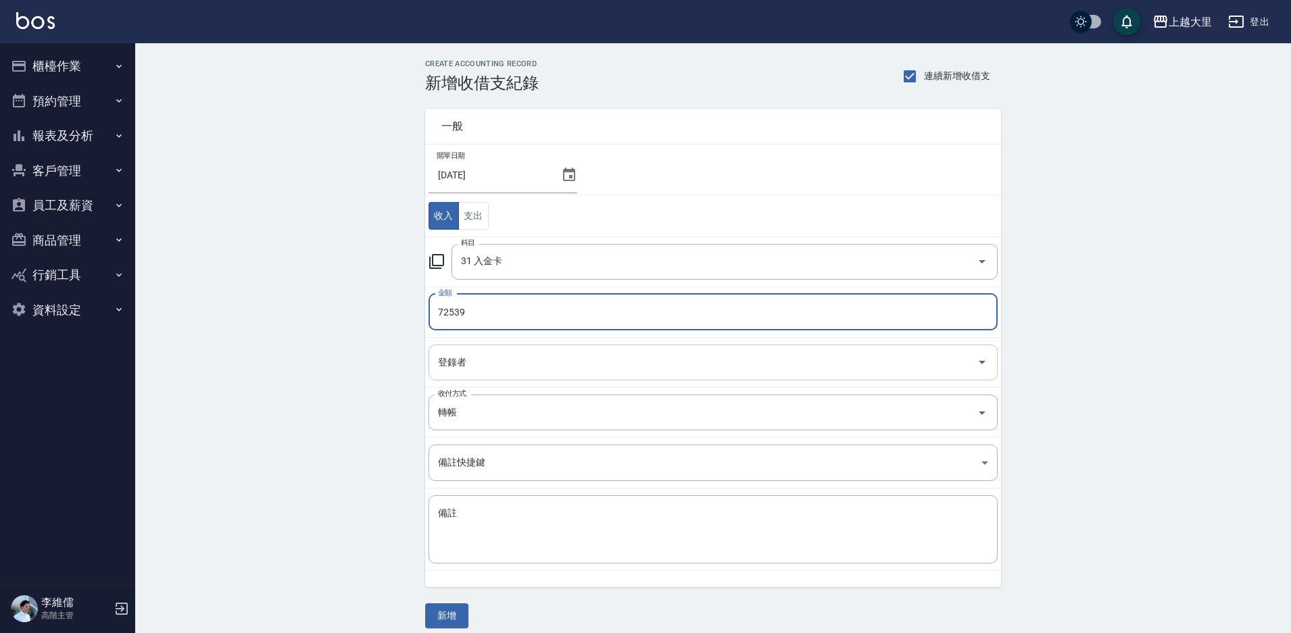
click at [528, 350] on div "登錄者" at bounding box center [712, 363] width 569 height 36
type input "72539"
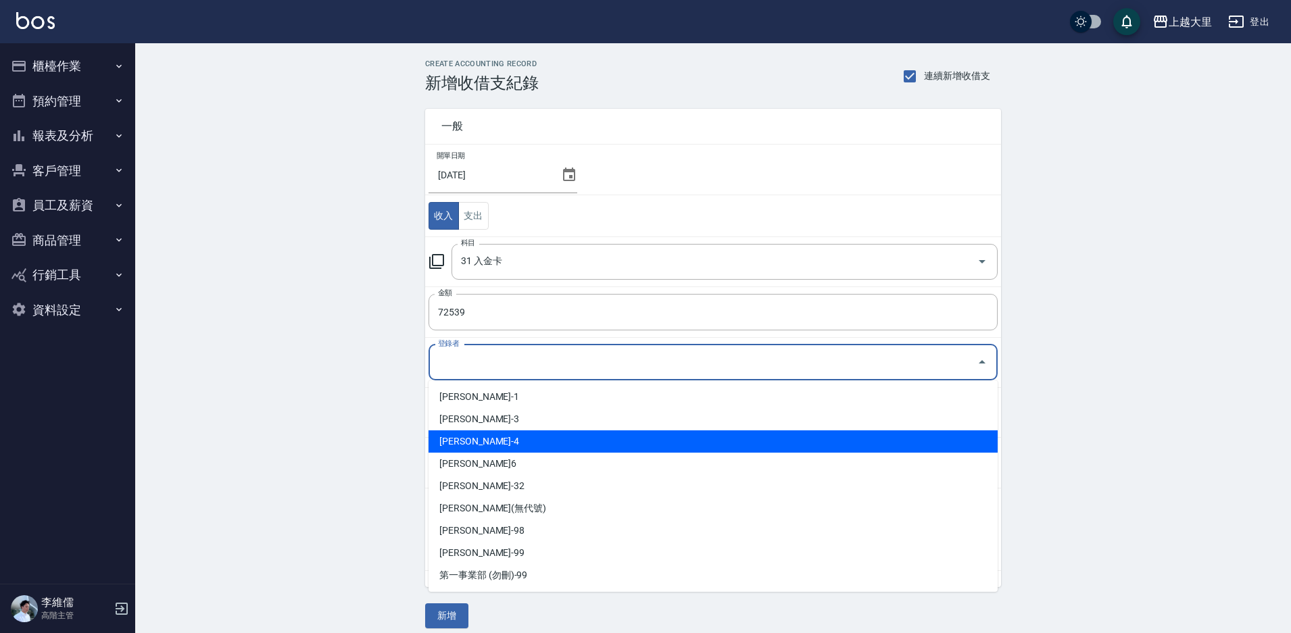
click at [486, 444] on li "[PERSON_NAME]-4" at bounding box center [712, 441] width 569 height 22
type input "[PERSON_NAME]-4"
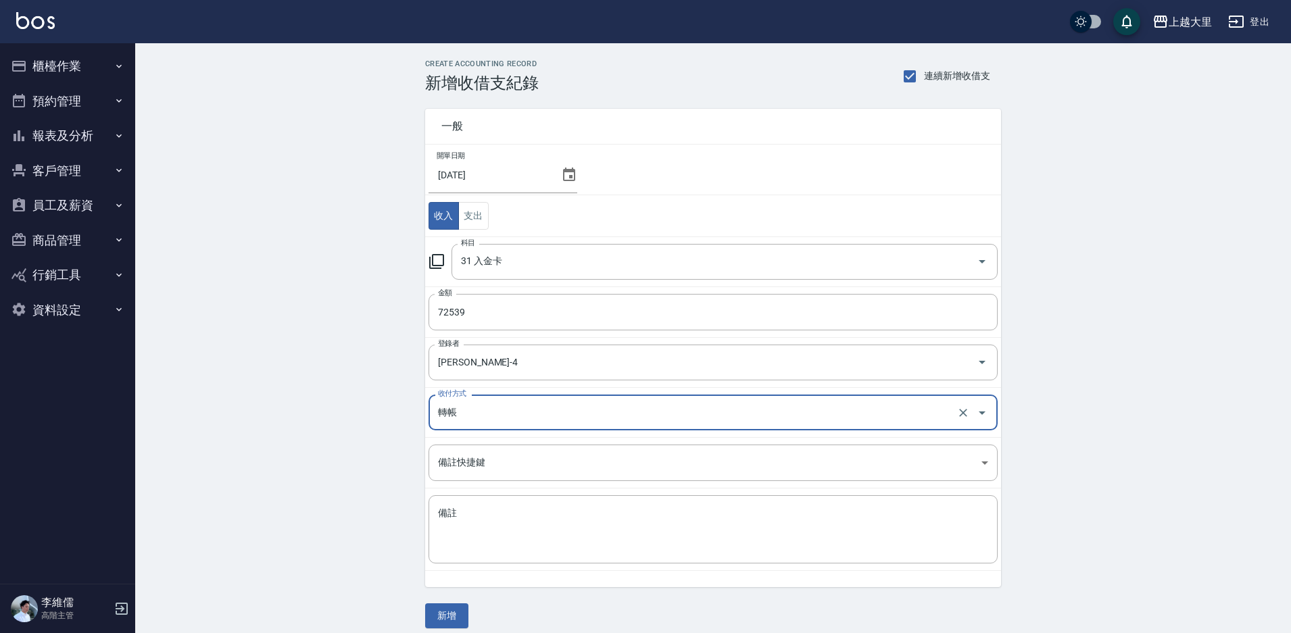
click at [457, 610] on button "新增" at bounding box center [446, 615] width 43 height 25
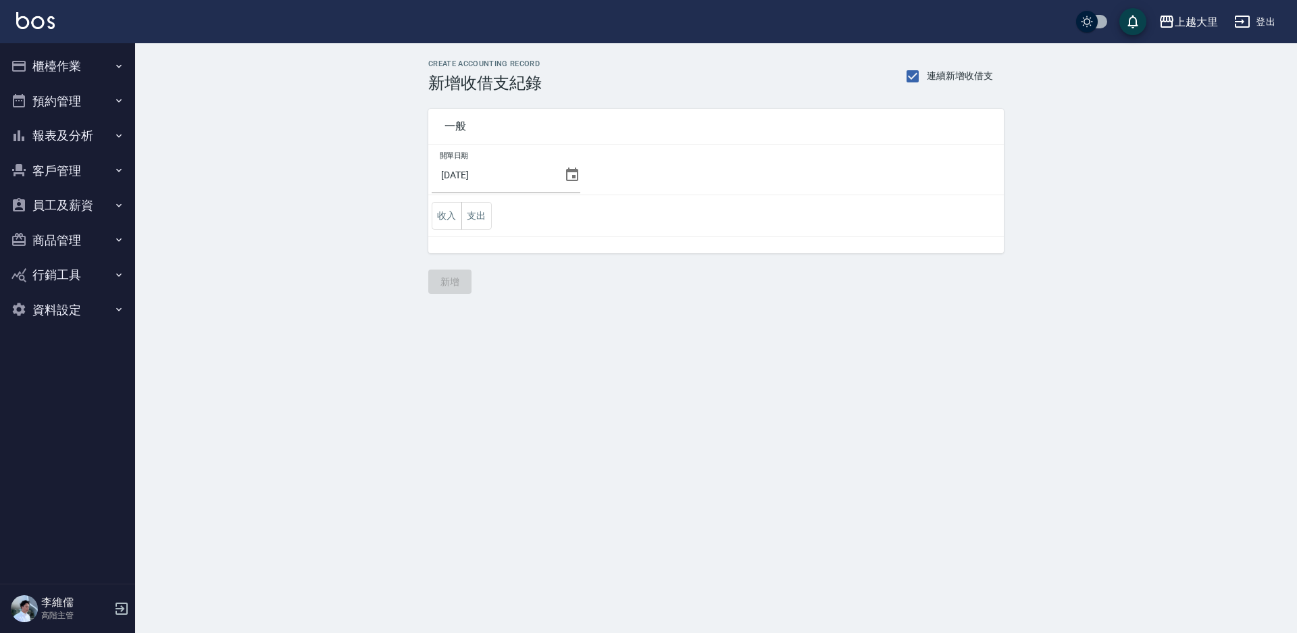
click at [493, 220] on td "收入 支出" at bounding box center [716, 216] width 576 height 42
click at [472, 220] on button "支出" at bounding box center [477, 216] width 30 height 28
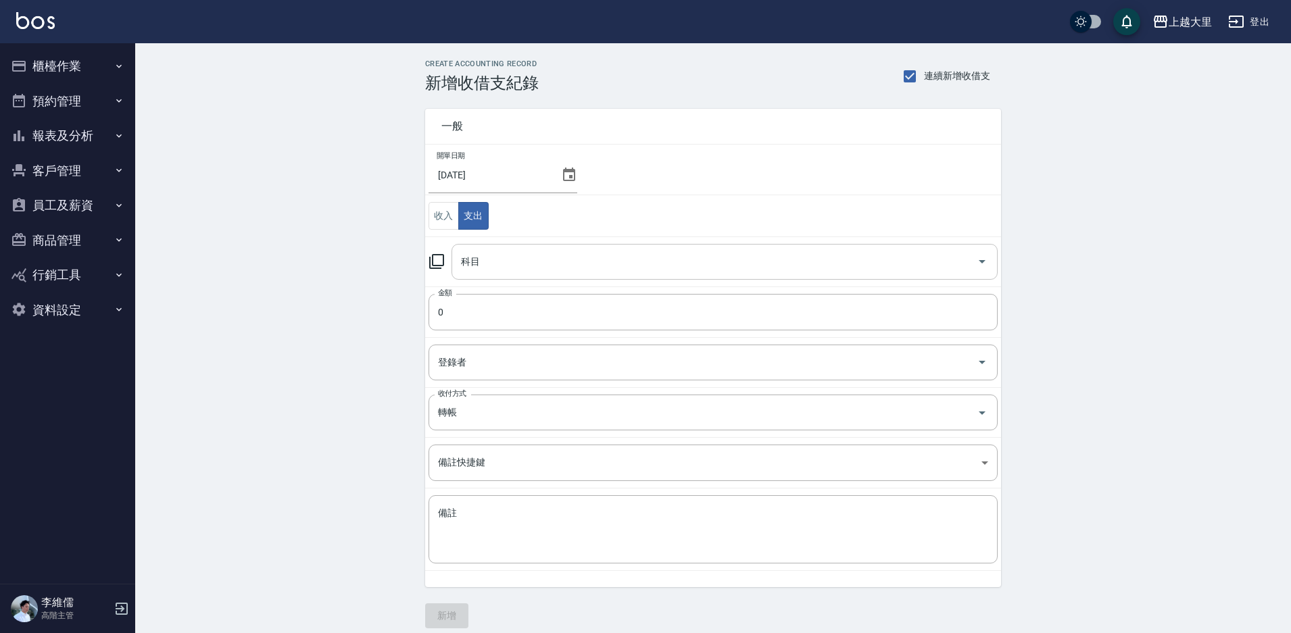
click at [524, 268] on input "科目" at bounding box center [714, 262] width 514 height 24
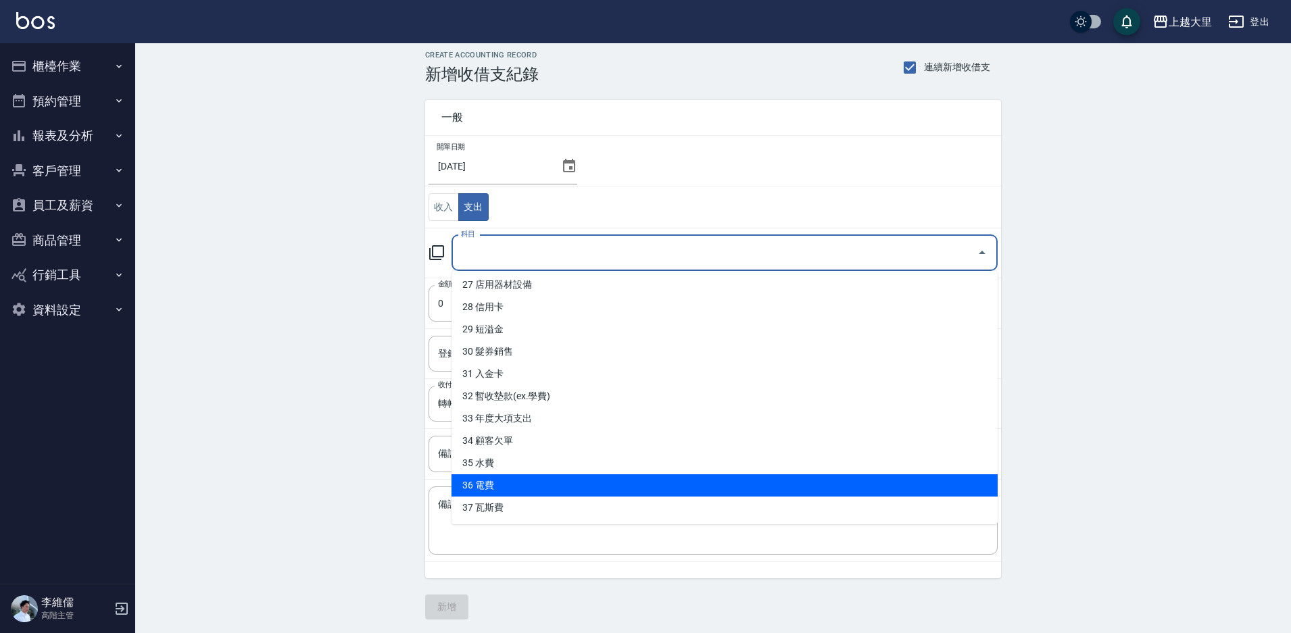
scroll to position [11, 0]
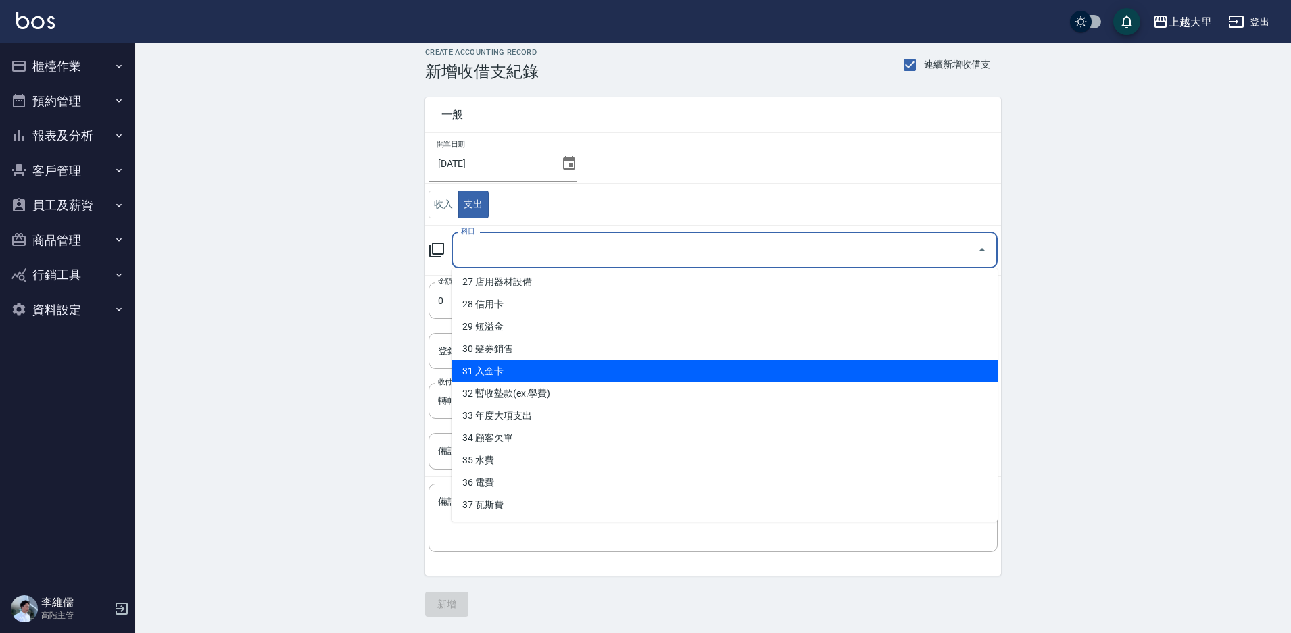
click at [542, 368] on li "31 入金卡" at bounding box center [724, 371] width 546 height 22
type input "31 入金卡"
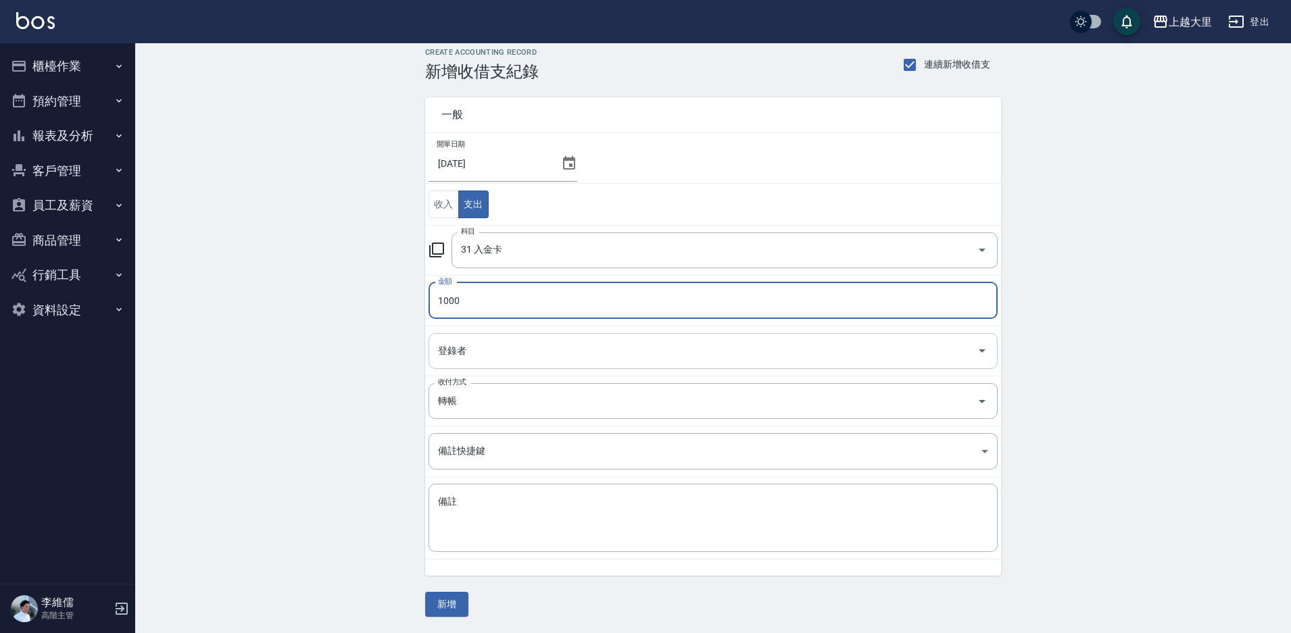
type input "1000"
click at [539, 345] on input "登錄者" at bounding box center [702, 351] width 537 height 24
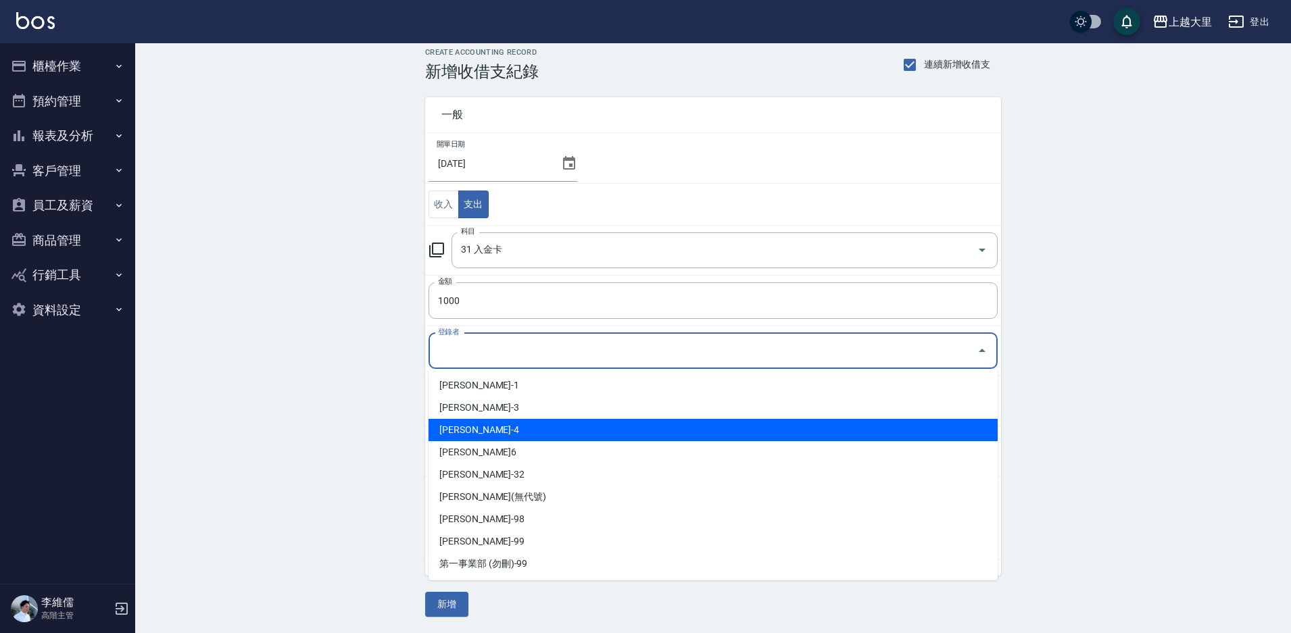
click at [512, 422] on li "[PERSON_NAME]-4" at bounding box center [712, 430] width 569 height 22
type input "[PERSON_NAME]-4"
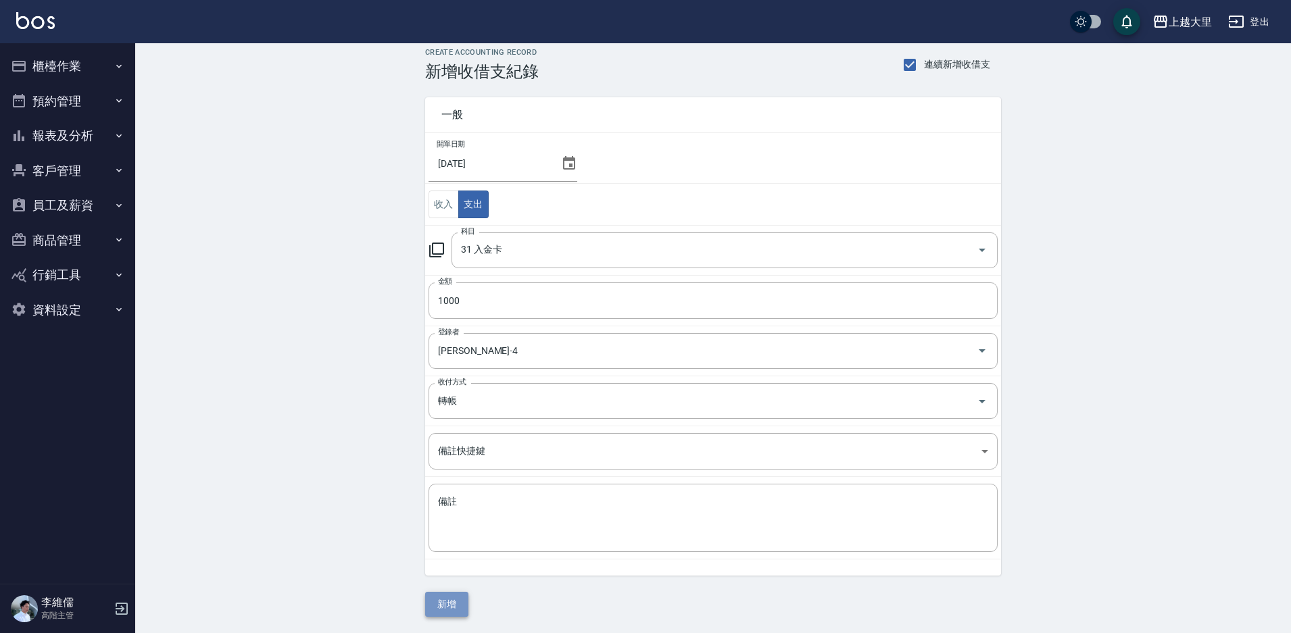
click at [465, 605] on button "新增" at bounding box center [446, 604] width 43 height 25
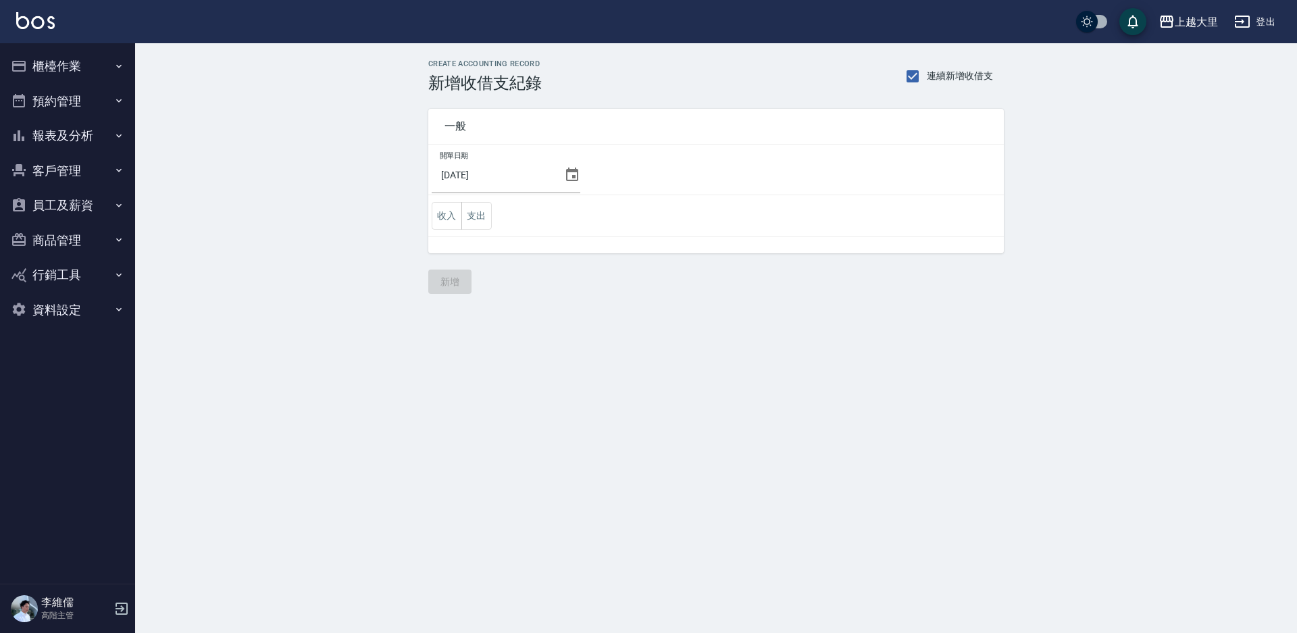
click at [493, 216] on td "收入 支出" at bounding box center [716, 216] width 576 height 42
click at [487, 216] on button "支出" at bounding box center [477, 216] width 30 height 28
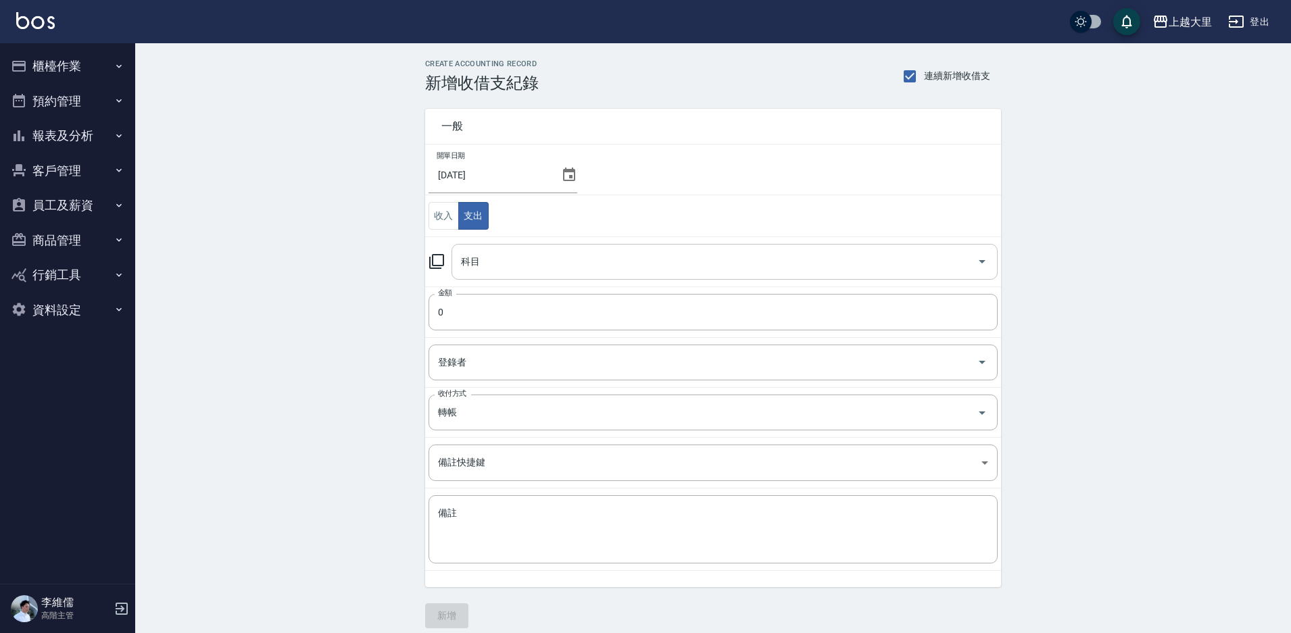
click at [500, 251] on input "科目" at bounding box center [714, 262] width 514 height 24
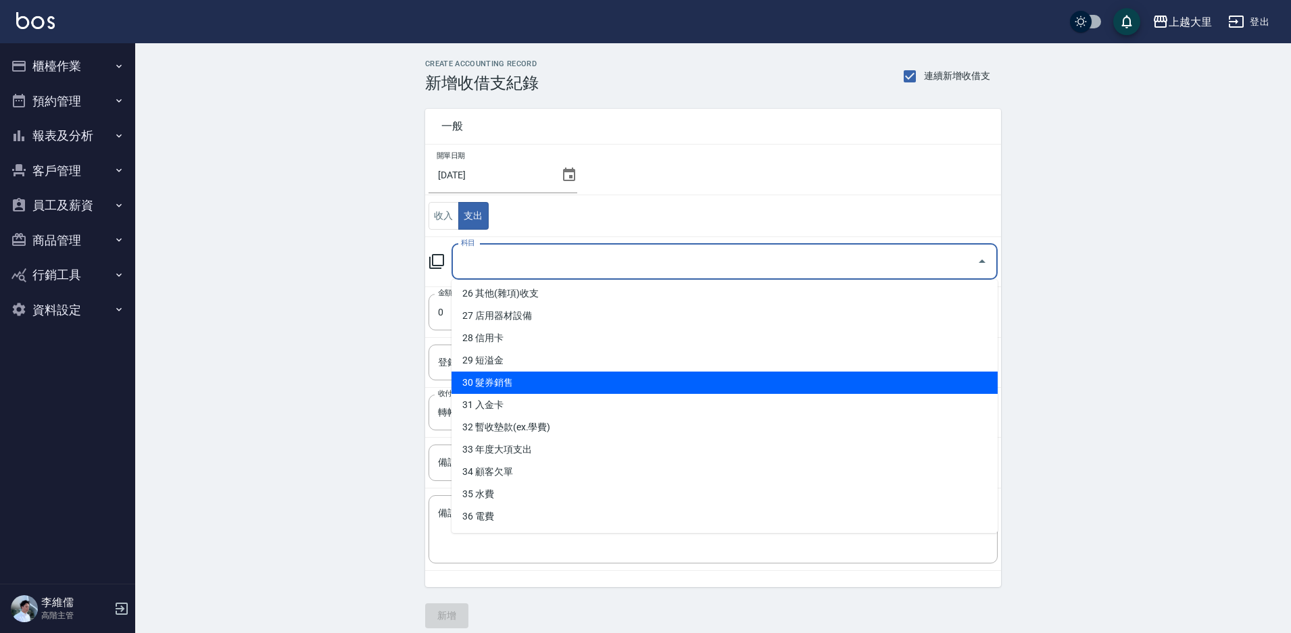
scroll to position [605, 0]
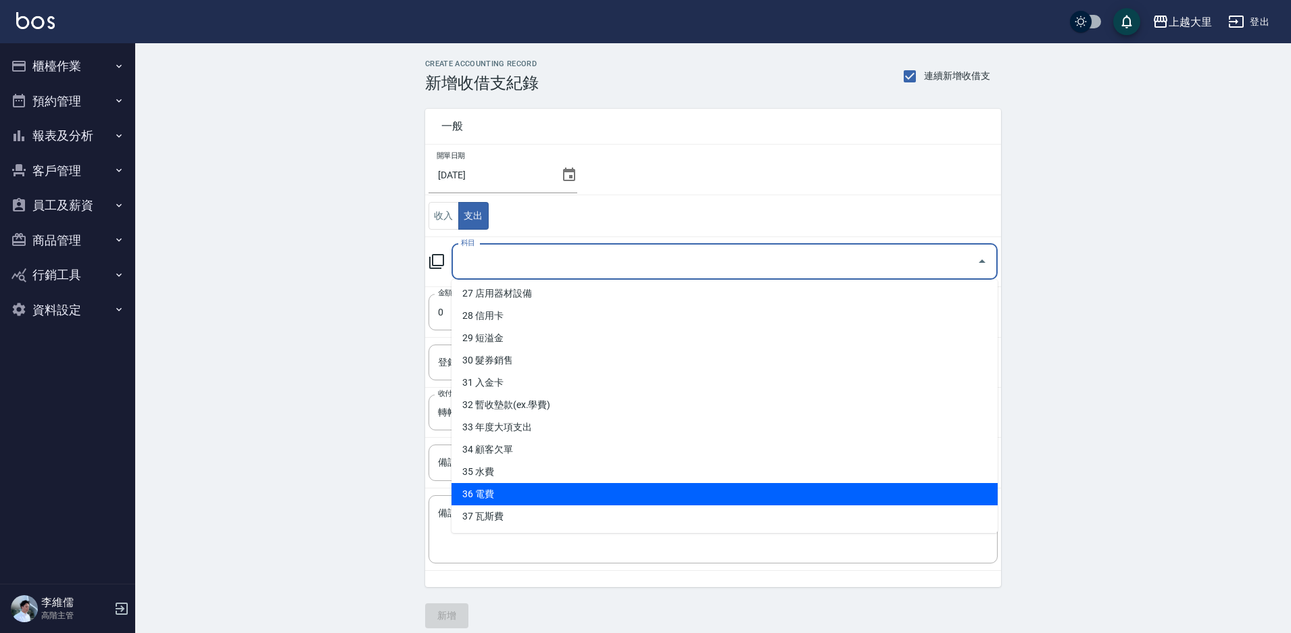
click at [530, 486] on li "36 電費" at bounding box center [724, 494] width 546 height 22
type input "36 電費"
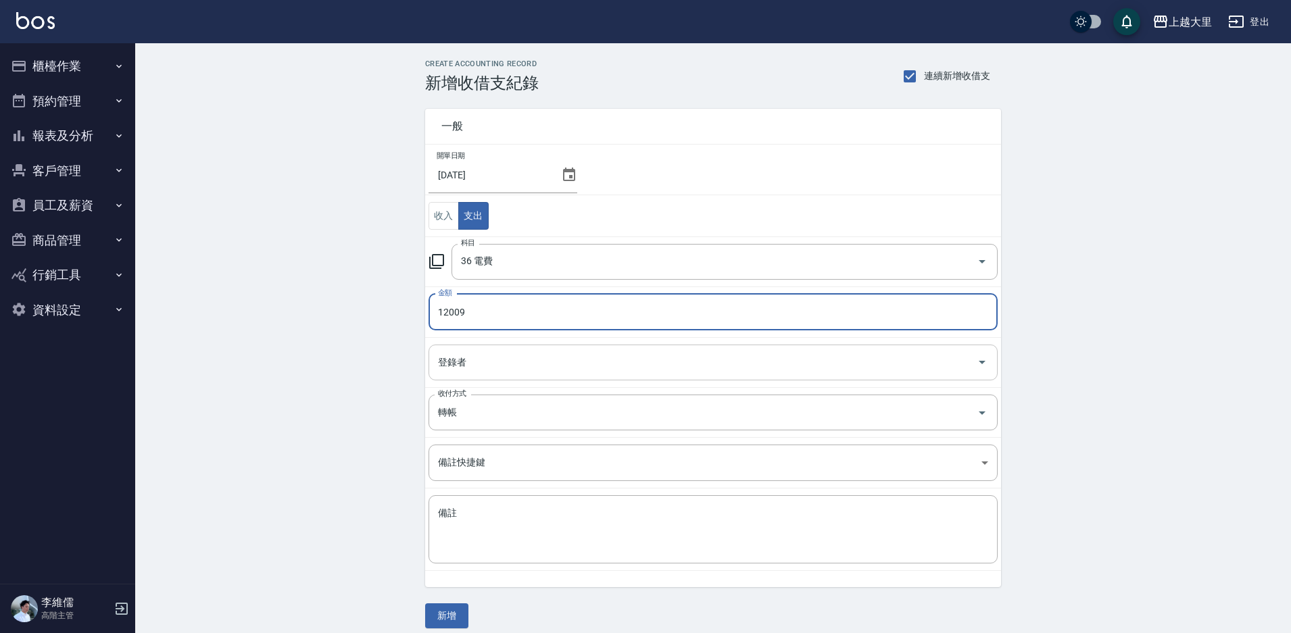
type input "12009"
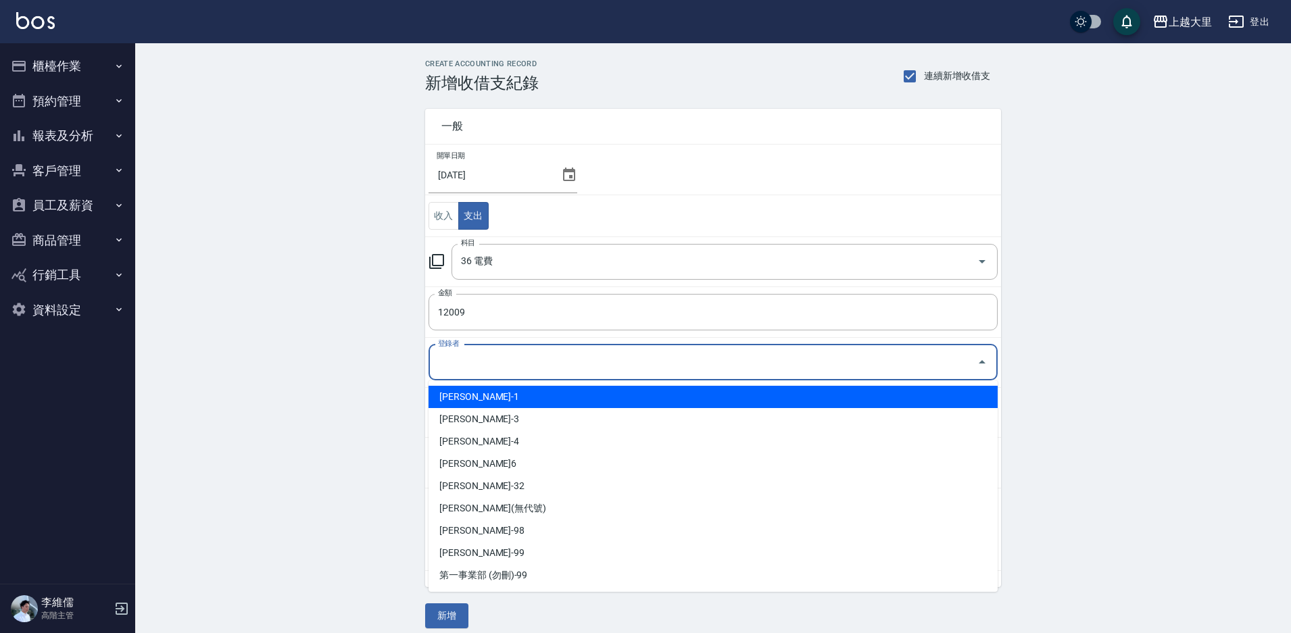
click at [529, 357] on input "登錄者" at bounding box center [702, 363] width 537 height 24
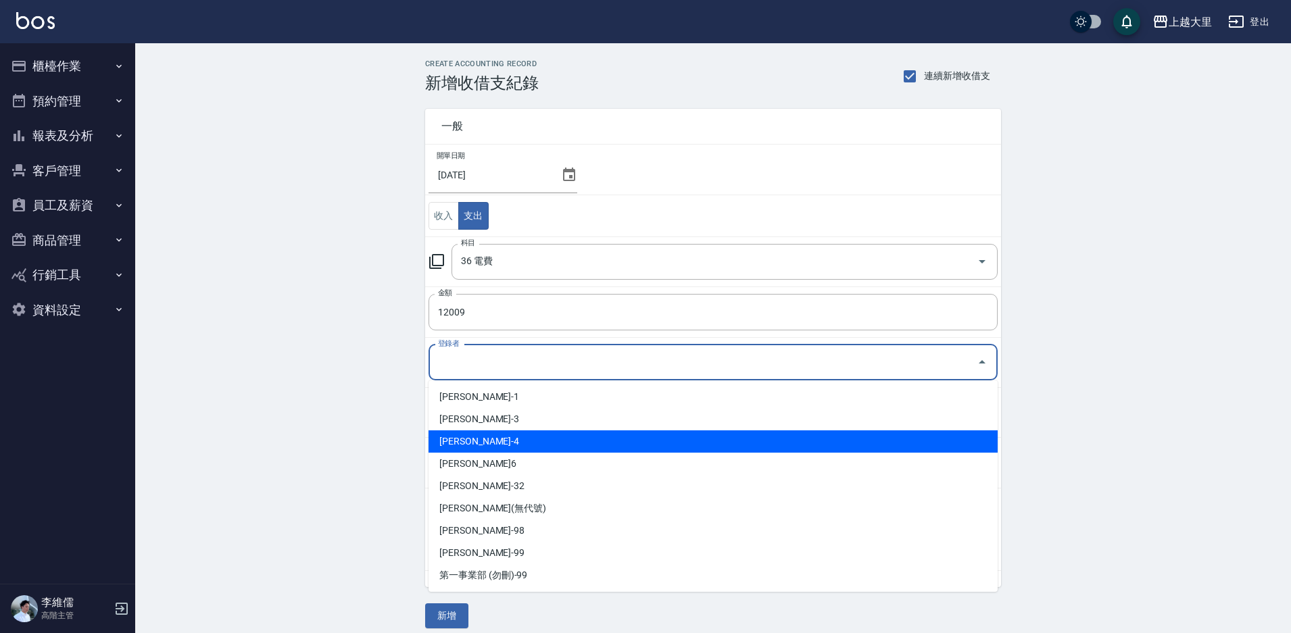
click at [498, 430] on li "[PERSON_NAME]-4" at bounding box center [712, 441] width 569 height 22
type input "[PERSON_NAME]-4"
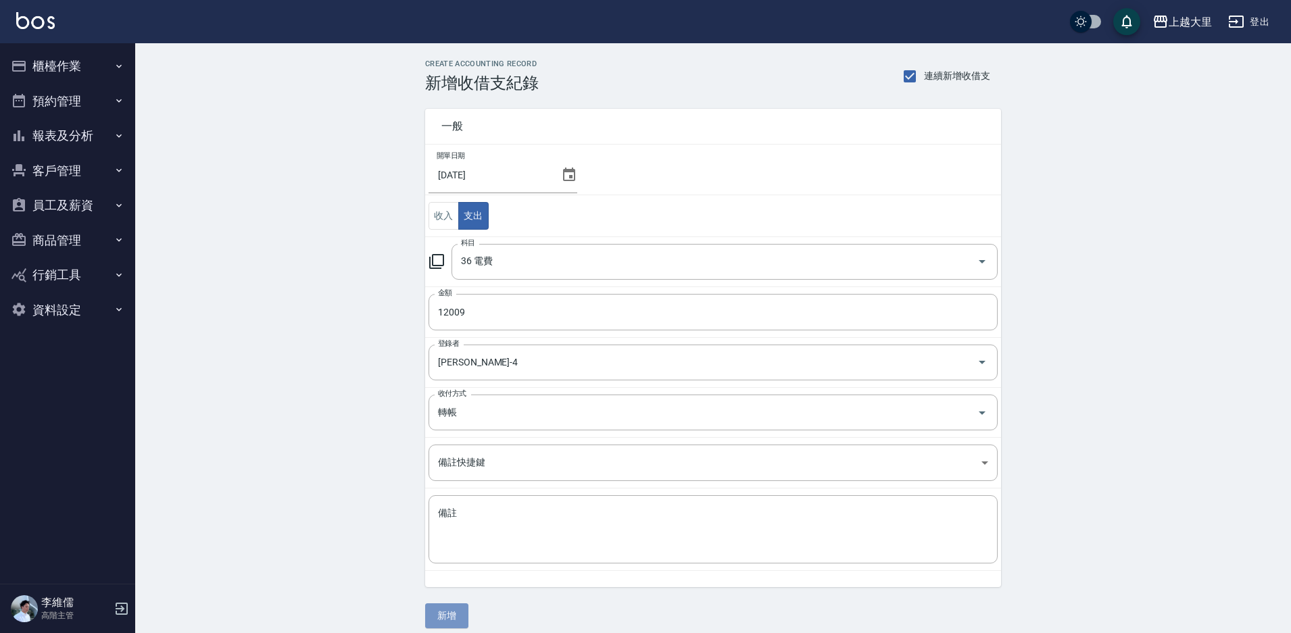
click at [437, 614] on button "新增" at bounding box center [446, 615] width 43 height 25
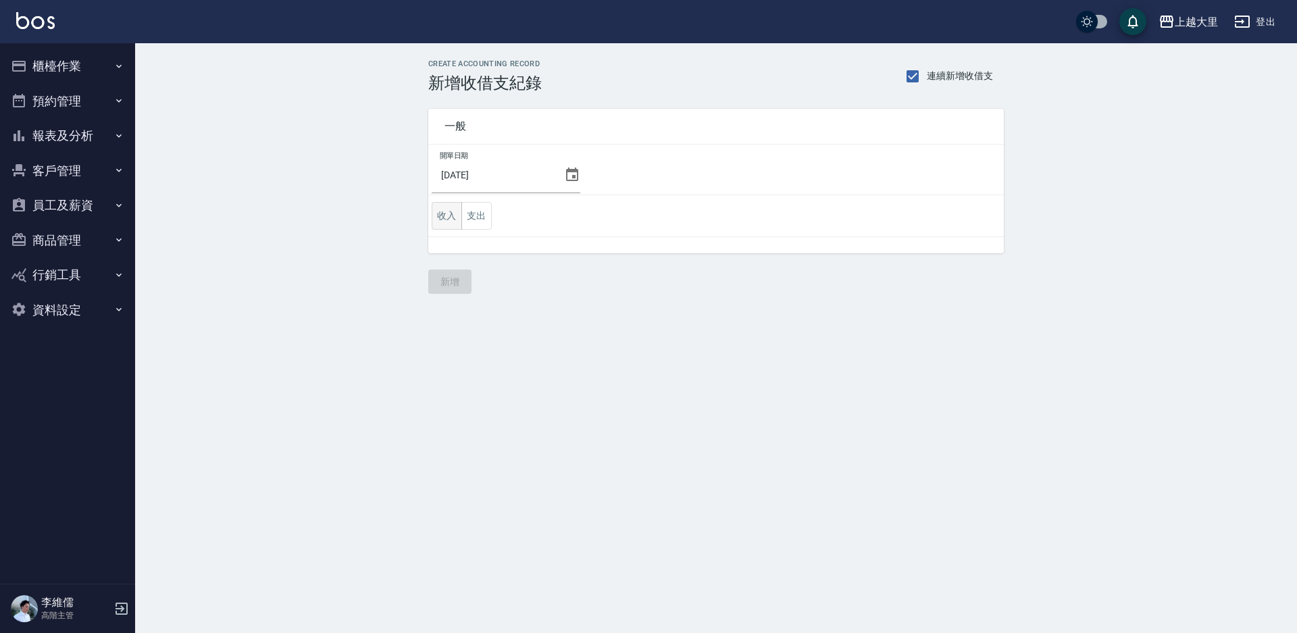
click at [445, 216] on button "收入" at bounding box center [447, 216] width 30 height 28
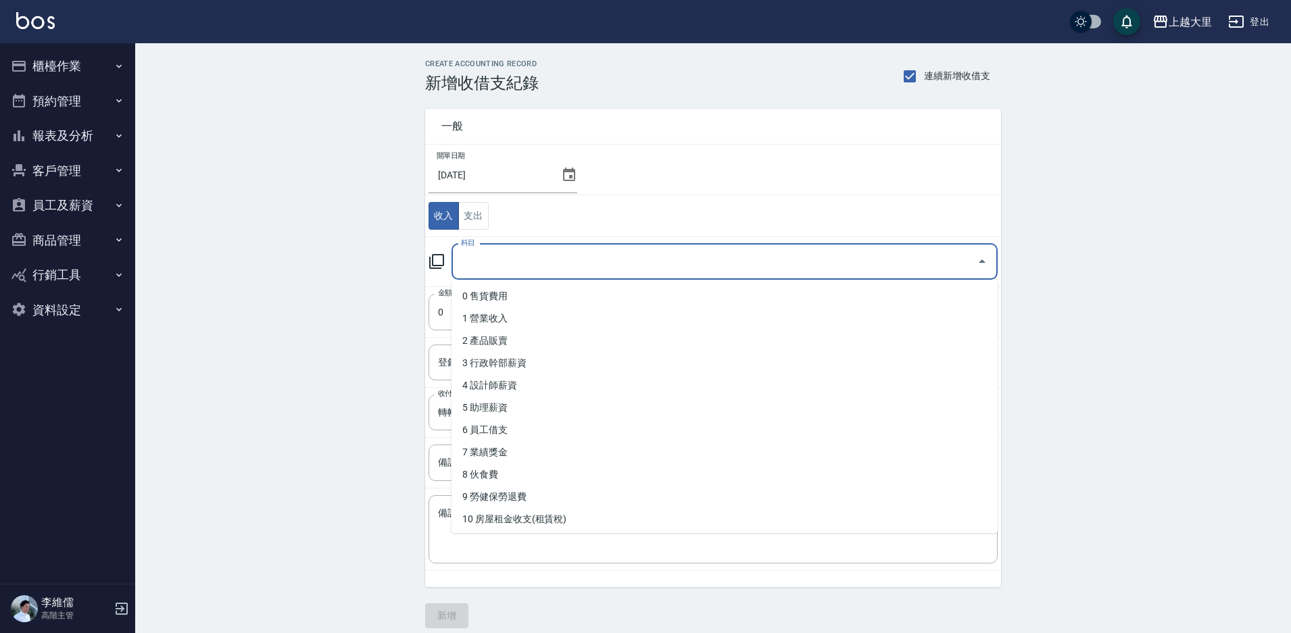
click at [503, 254] on input "科目" at bounding box center [714, 262] width 514 height 24
click at [472, 220] on button "支出" at bounding box center [473, 216] width 30 height 28
click at [493, 261] on input "科目" at bounding box center [714, 262] width 514 height 24
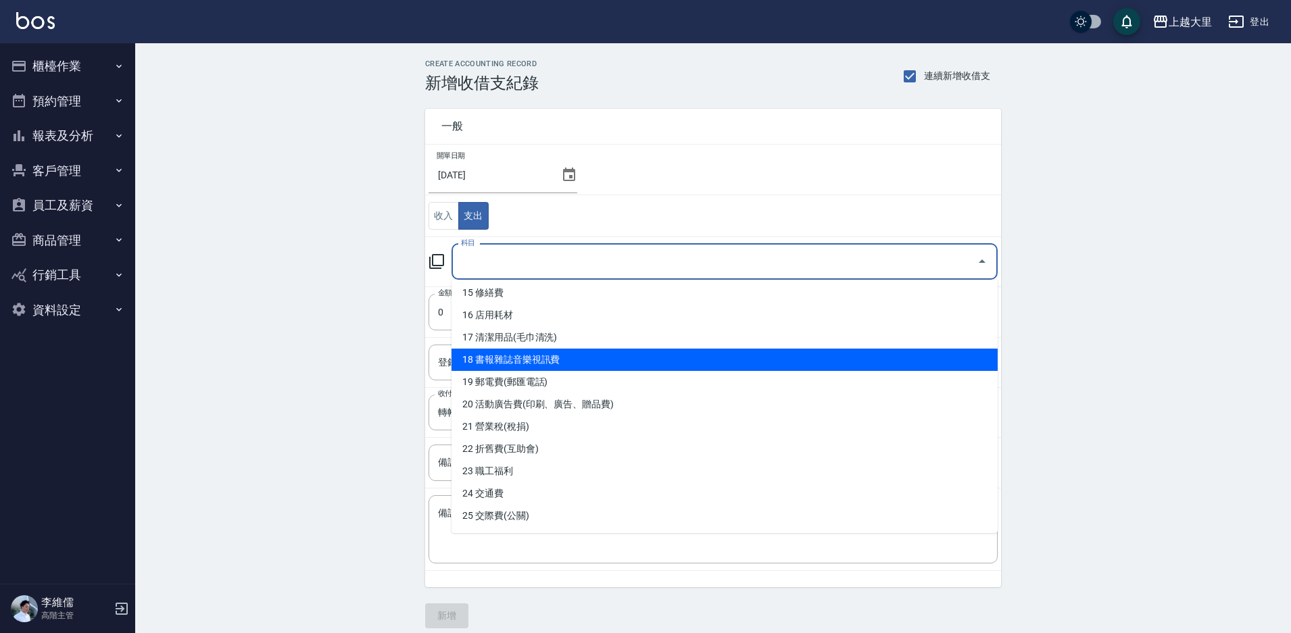
scroll to position [203, 0]
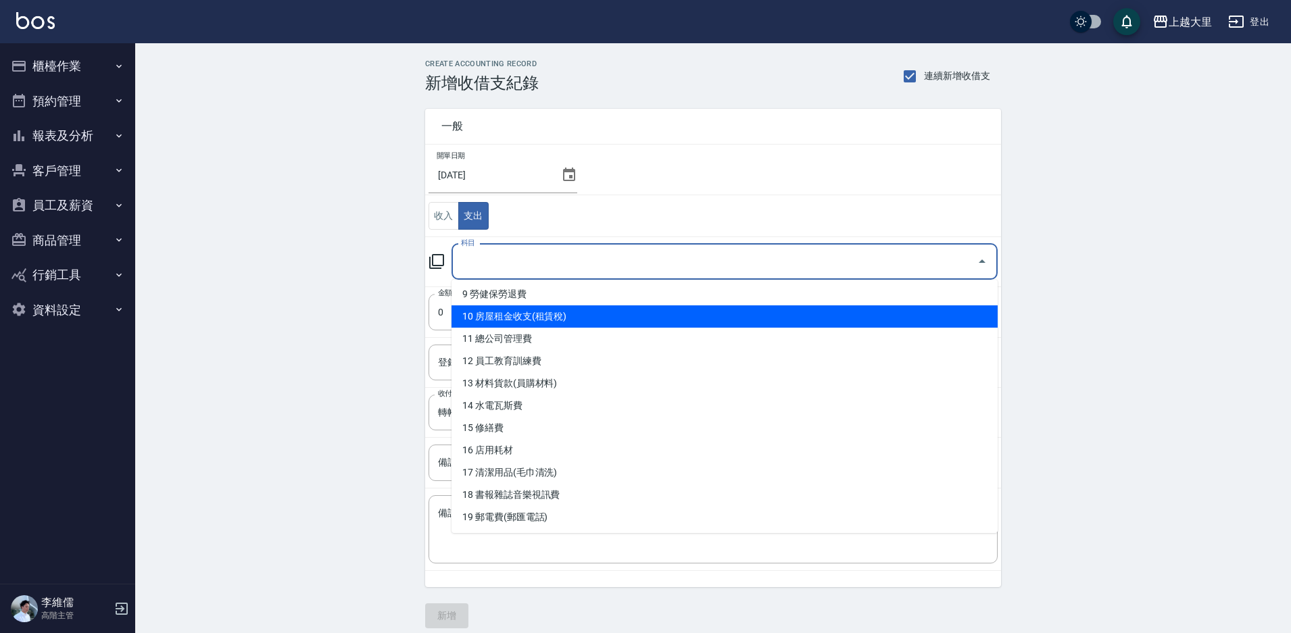
click at [560, 322] on li "10 房屋租金收支(租賃稅)" at bounding box center [724, 316] width 546 height 22
type input "10 房屋租金收支(租賃稅)"
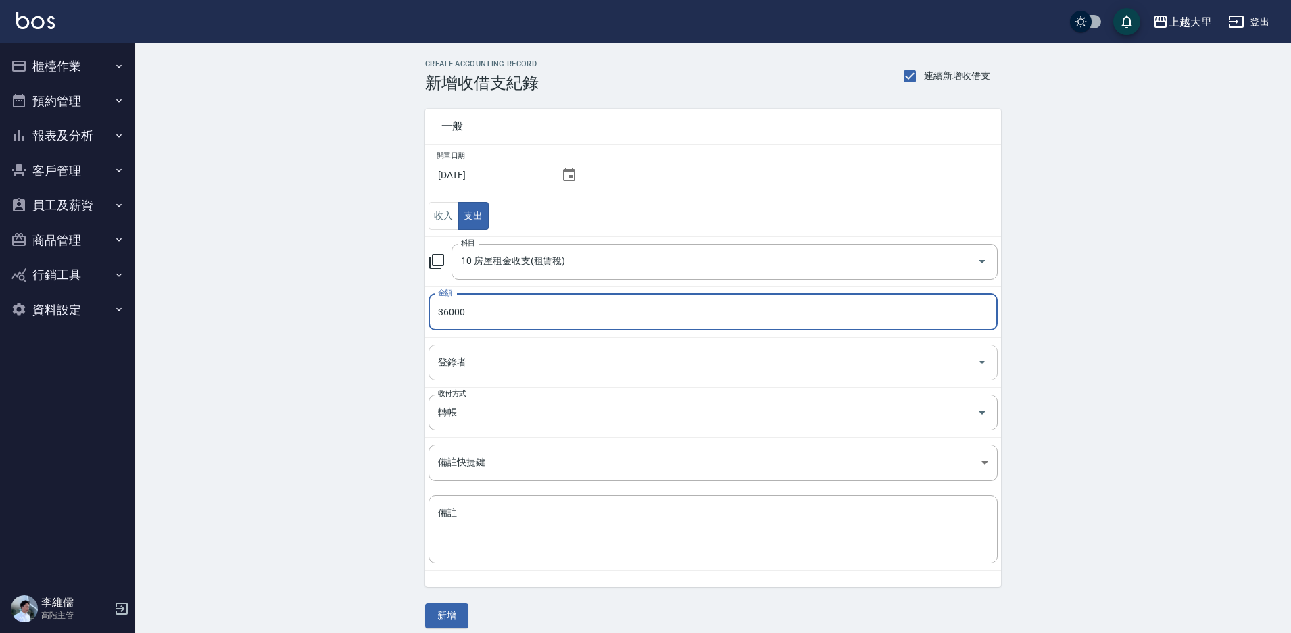
type input "36000"
click at [473, 351] on input "登錄者" at bounding box center [702, 363] width 537 height 24
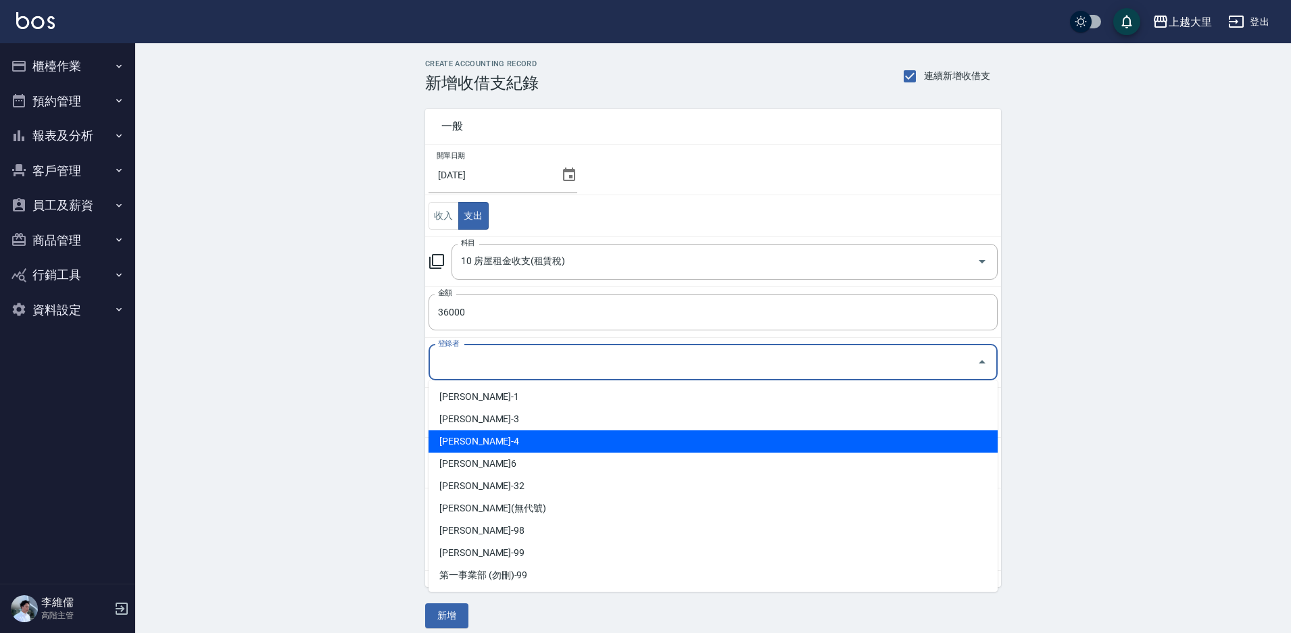
click at [484, 436] on li "[PERSON_NAME]-4" at bounding box center [712, 441] width 569 height 22
type input "[PERSON_NAME]-4"
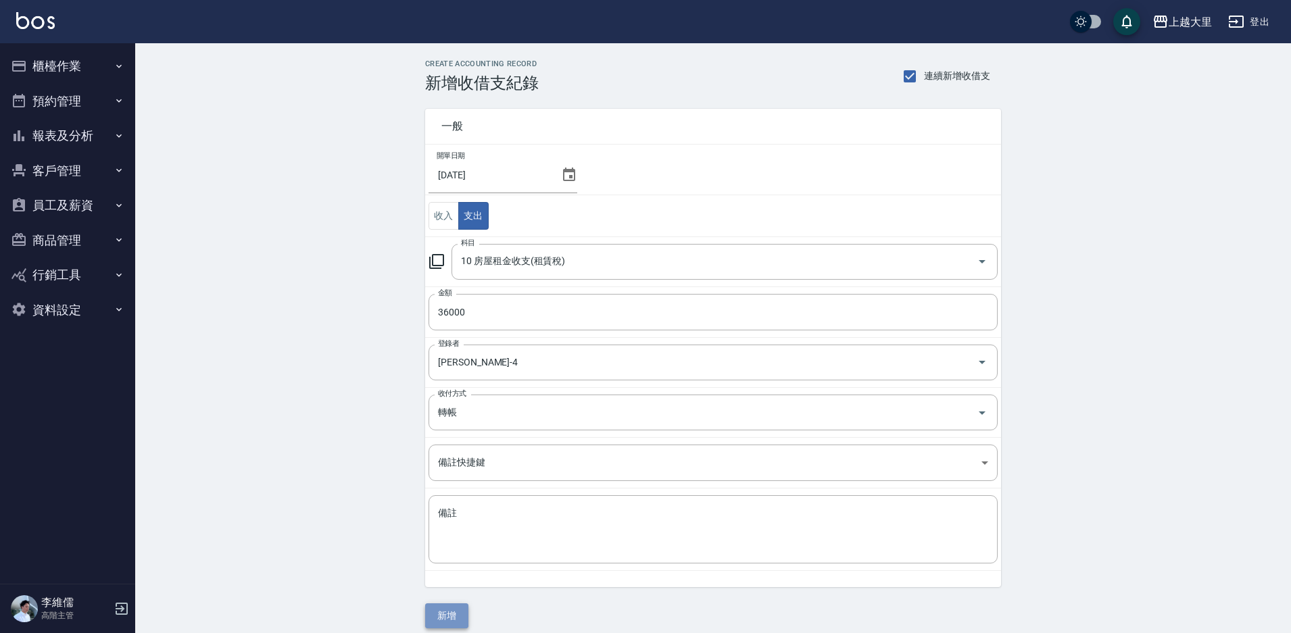
click at [445, 607] on button "新增" at bounding box center [446, 615] width 43 height 25
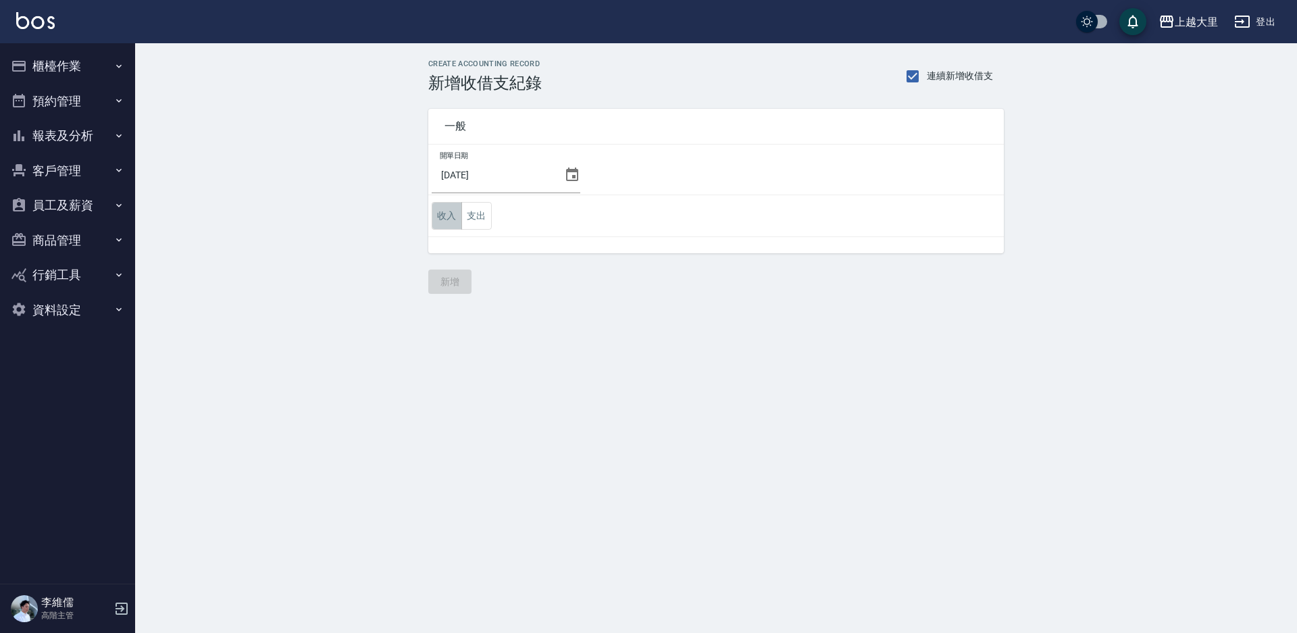
click at [451, 218] on button "收入" at bounding box center [447, 216] width 30 height 28
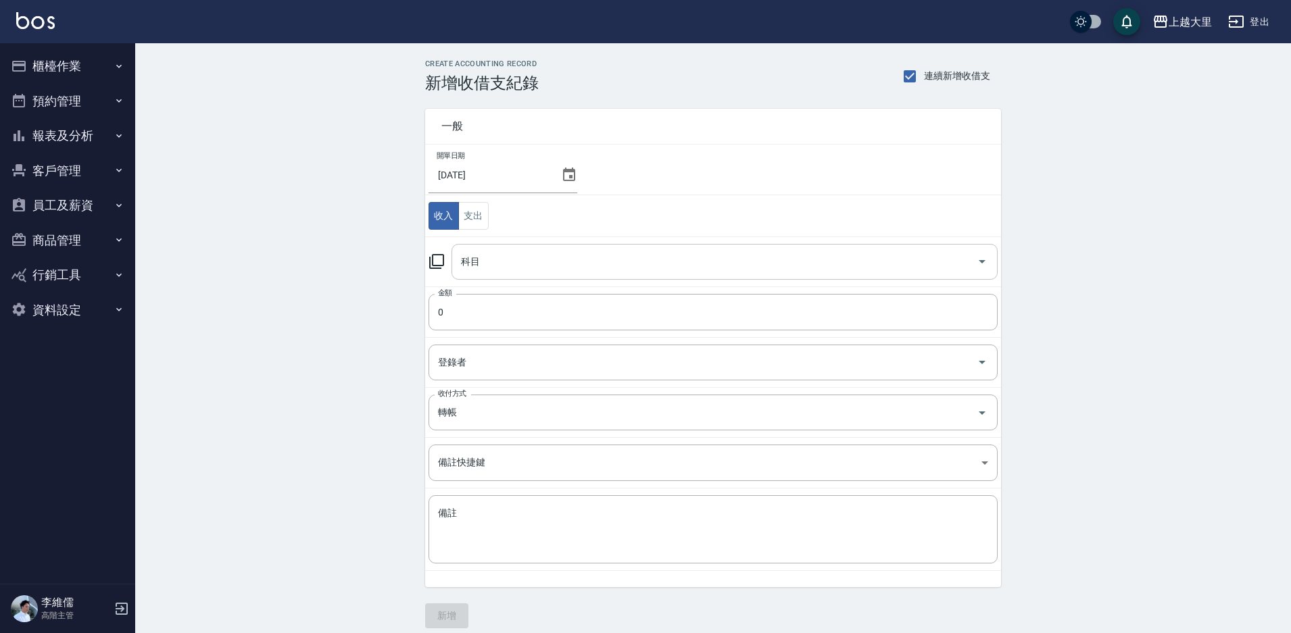
click at [484, 268] on input "科目" at bounding box center [714, 262] width 514 height 24
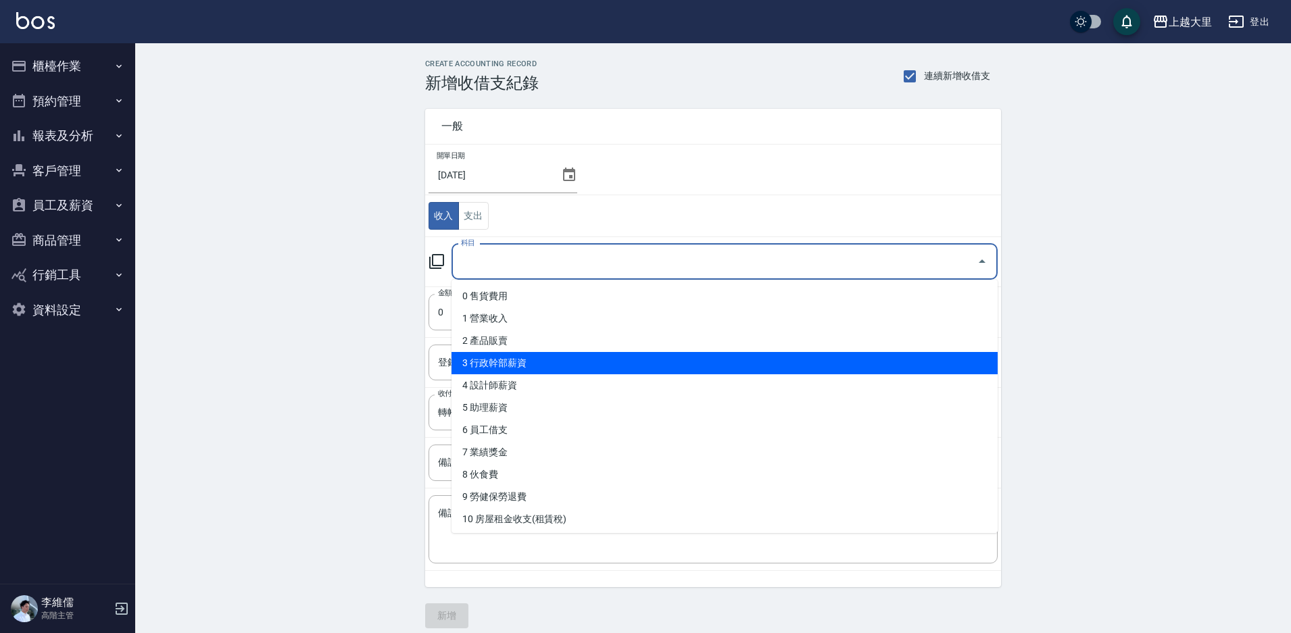
scroll to position [68, 0]
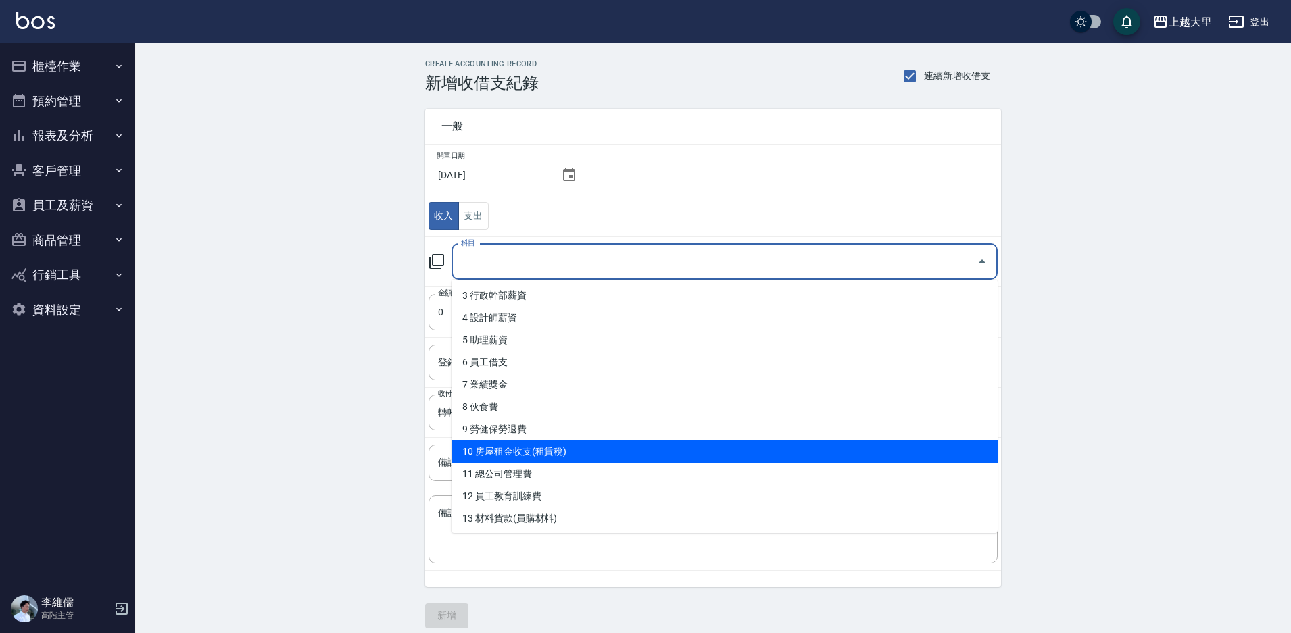
click at [547, 451] on li "10 房屋租金收支(租賃稅)" at bounding box center [724, 452] width 546 height 22
type input "10 房屋租金收支(租賃稅)"
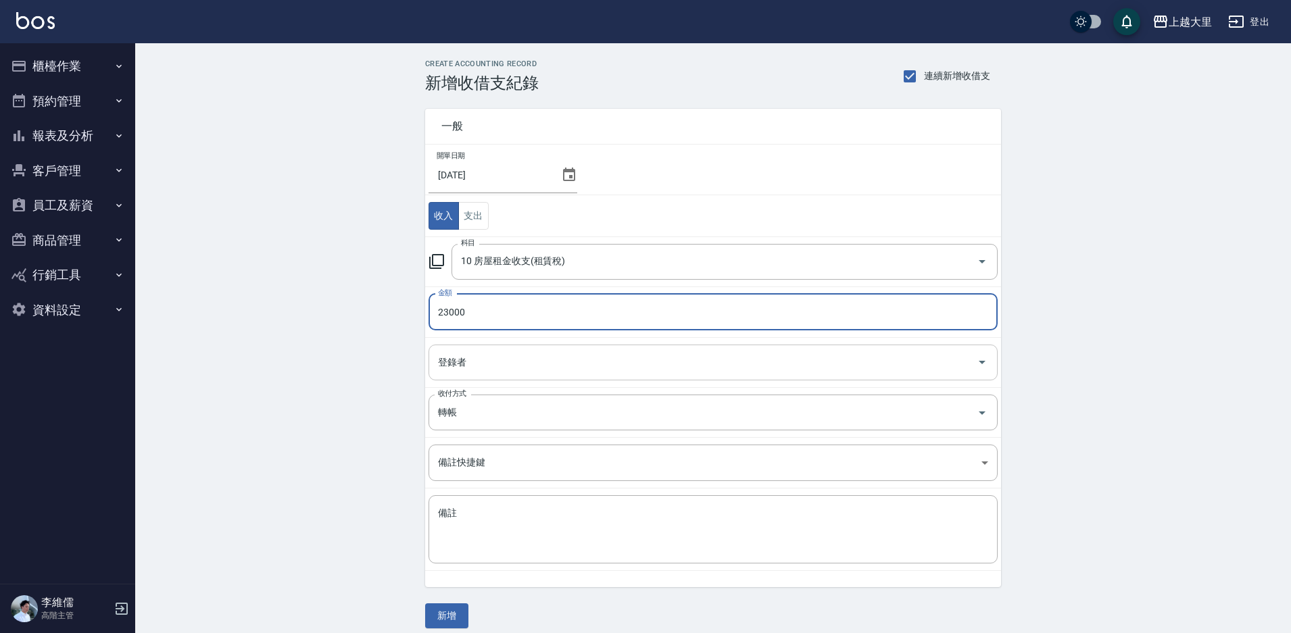
type input "23000"
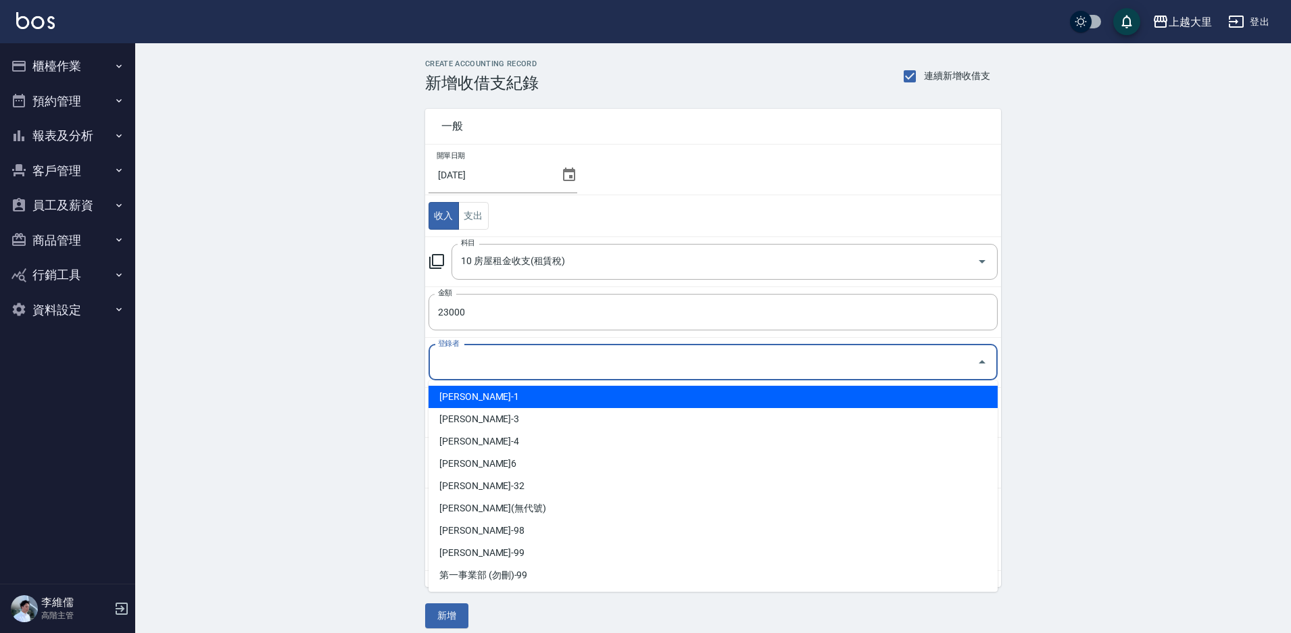
click at [594, 364] on input "登錄者" at bounding box center [702, 363] width 537 height 24
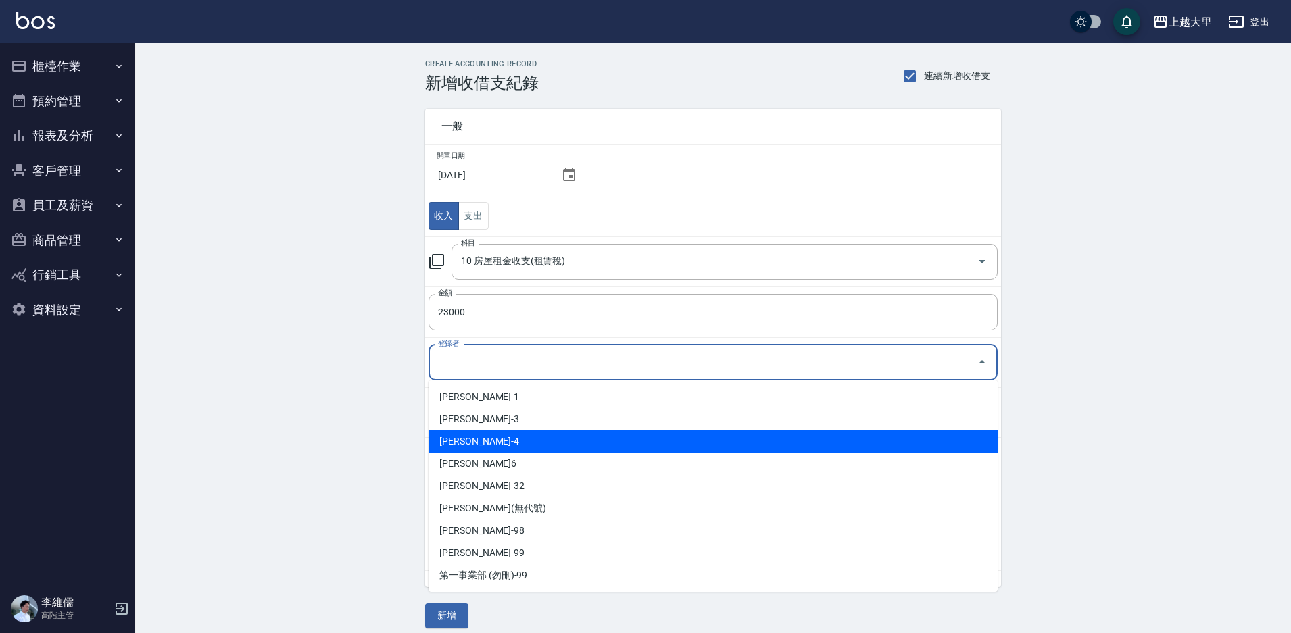
click at [555, 439] on li "李維儒-4" at bounding box center [712, 441] width 569 height 22
type input "[PERSON_NAME]-4"
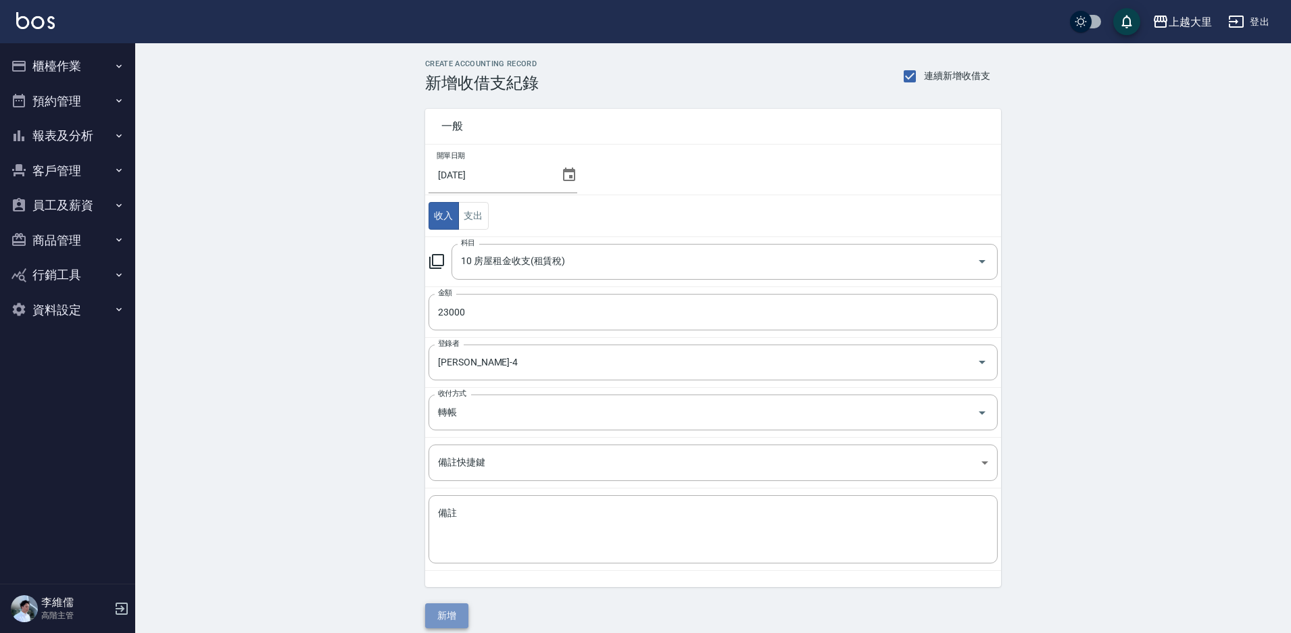
click at [453, 609] on button "新增" at bounding box center [446, 615] width 43 height 25
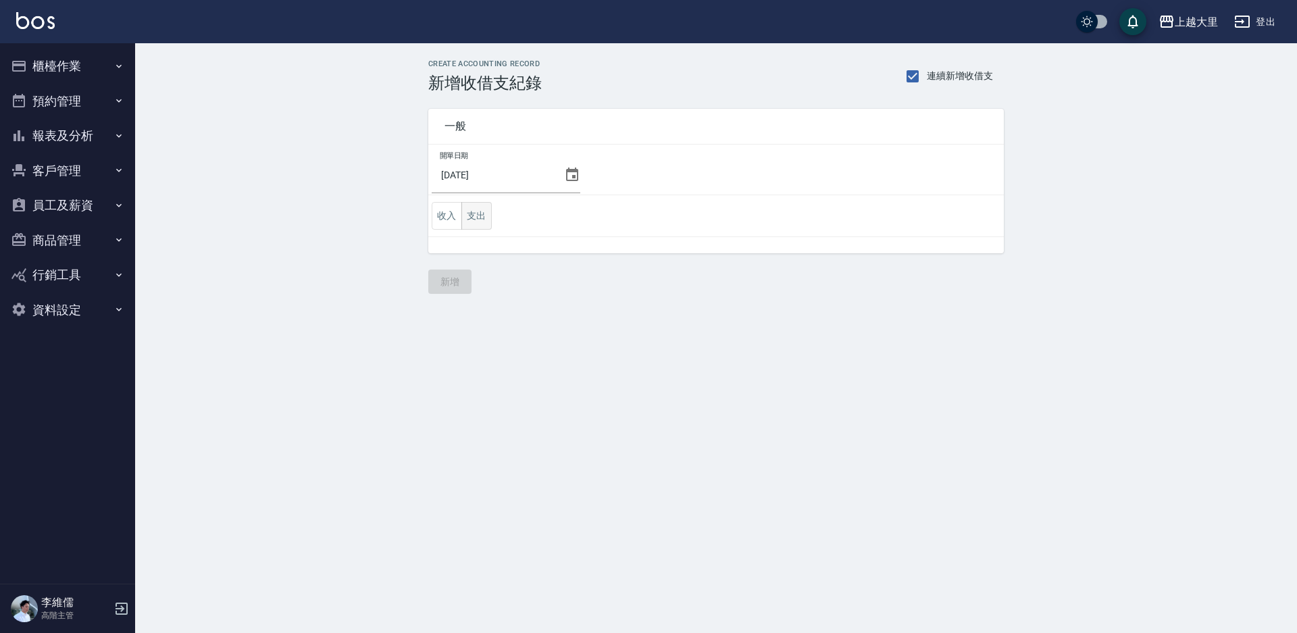
click at [464, 222] on button "支出" at bounding box center [477, 216] width 30 height 28
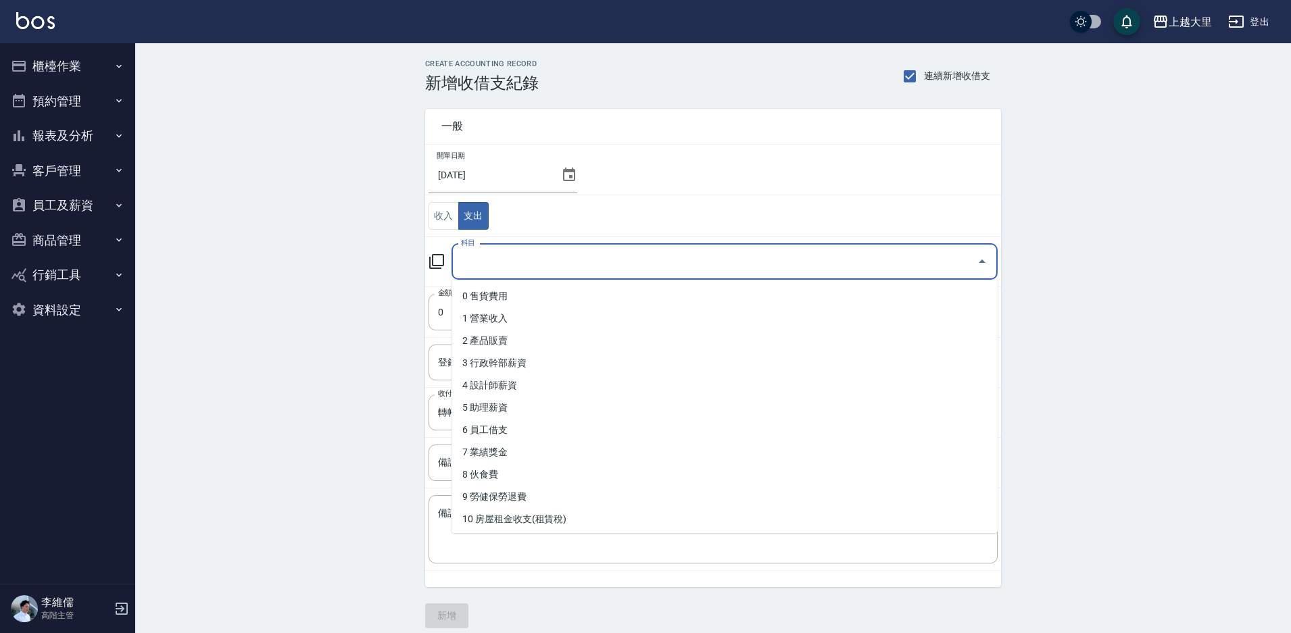
click at [490, 255] on input "科目" at bounding box center [714, 262] width 514 height 24
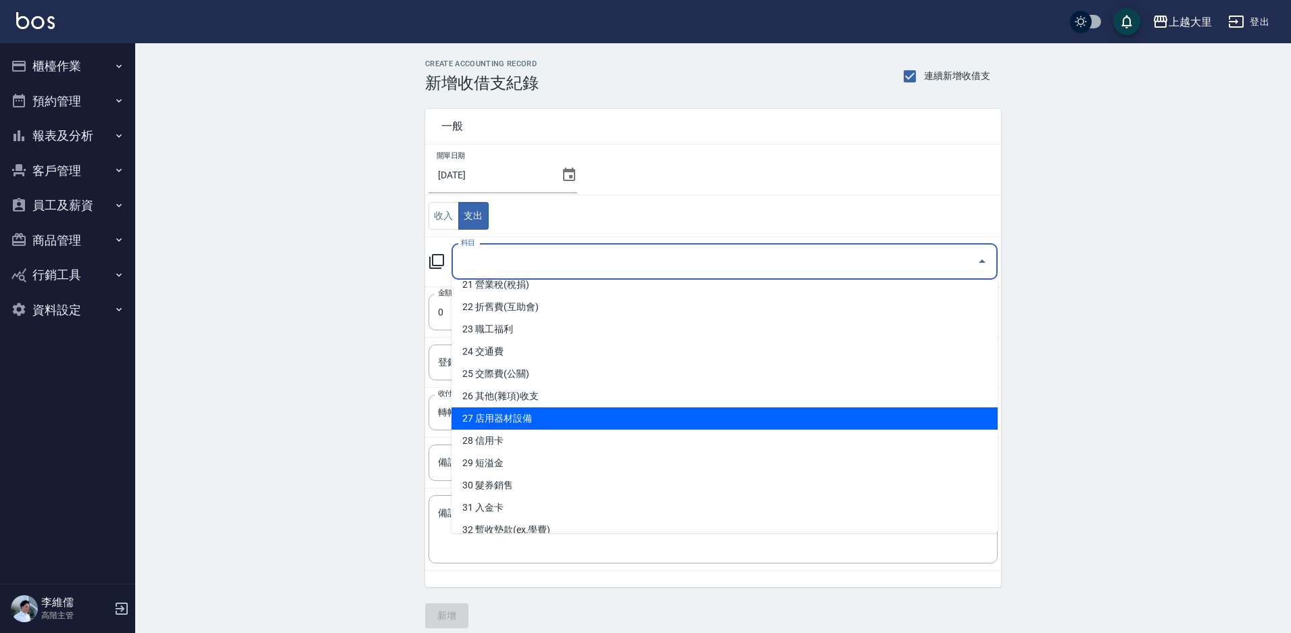
scroll to position [402, 0]
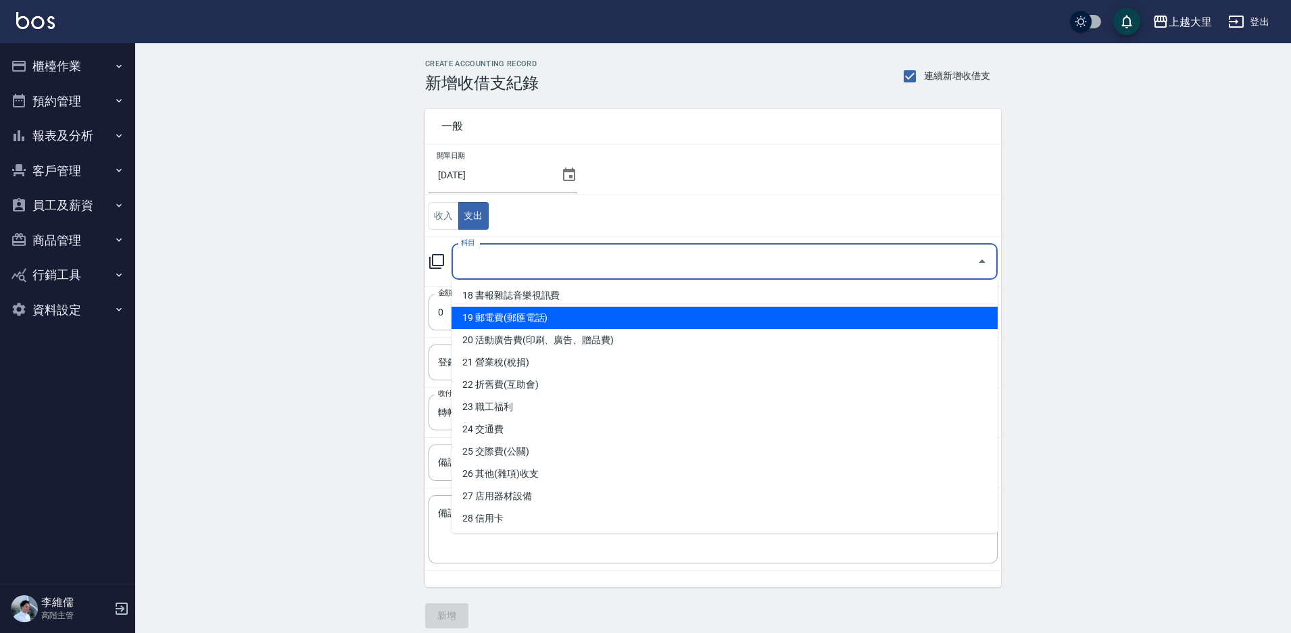
click at [582, 316] on li "19 郵電費(郵匯電話)" at bounding box center [724, 318] width 546 height 22
type input "19 郵電費(郵匯電話)"
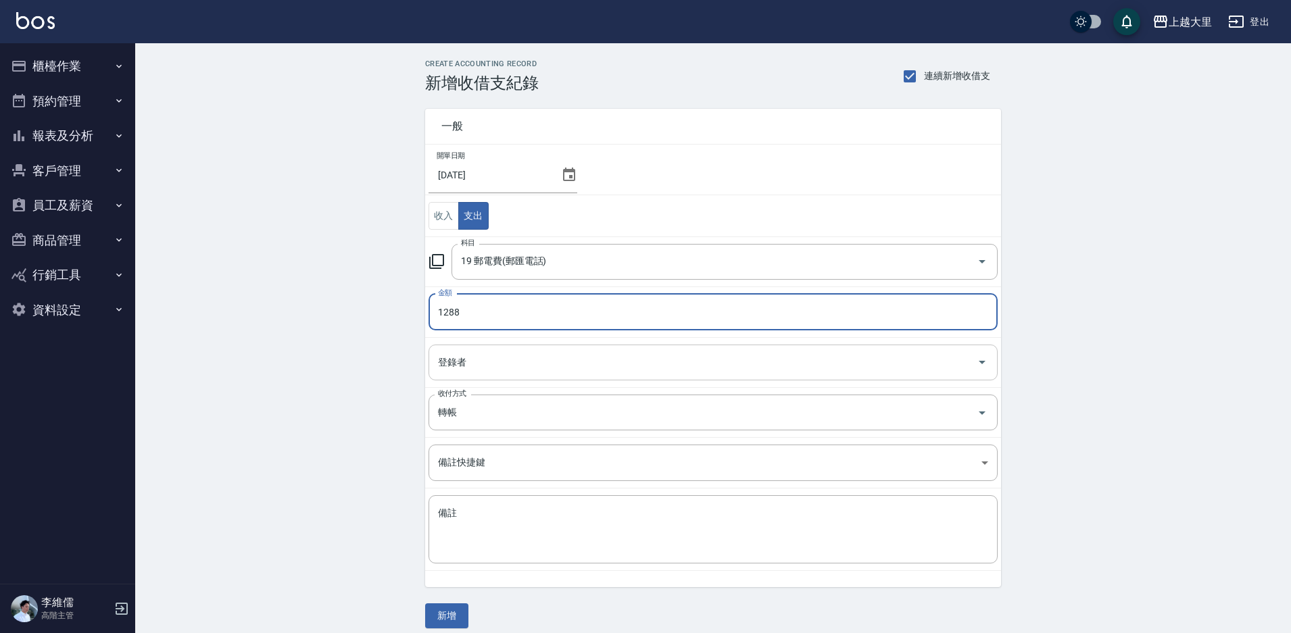
type input "1288"
click at [584, 355] on input "登錄者" at bounding box center [702, 363] width 537 height 24
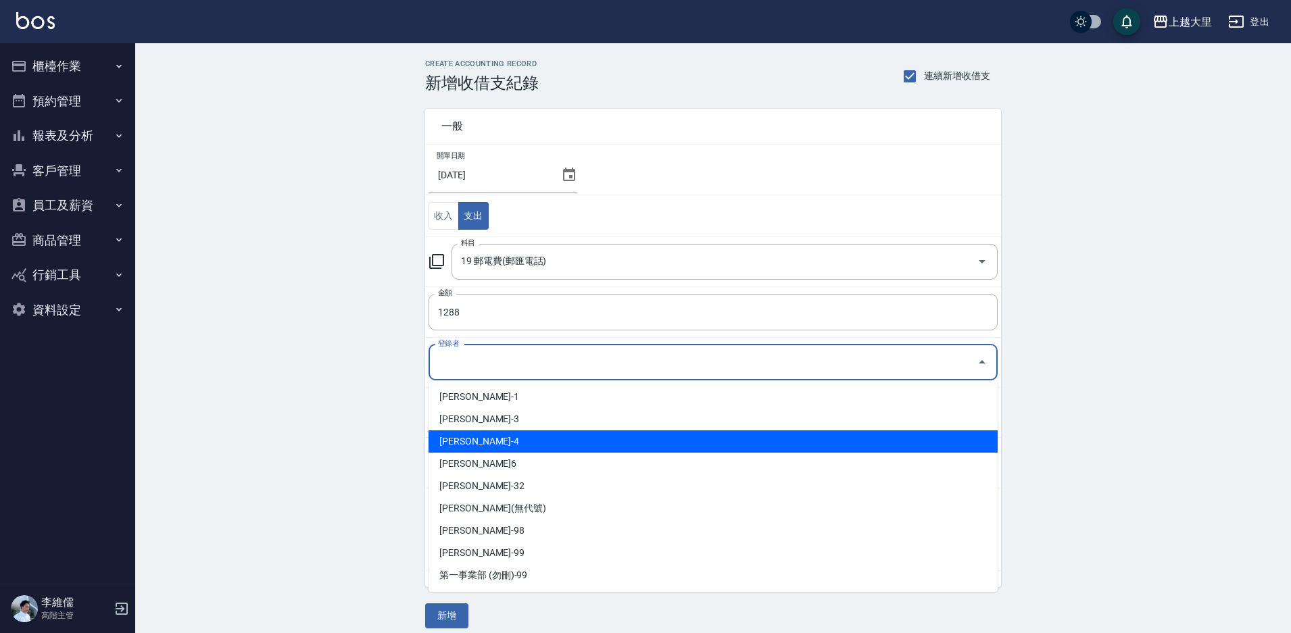
click at [519, 439] on li "[PERSON_NAME]-4" at bounding box center [712, 441] width 569 height 22
type input "[PERSON_NAME]-4"
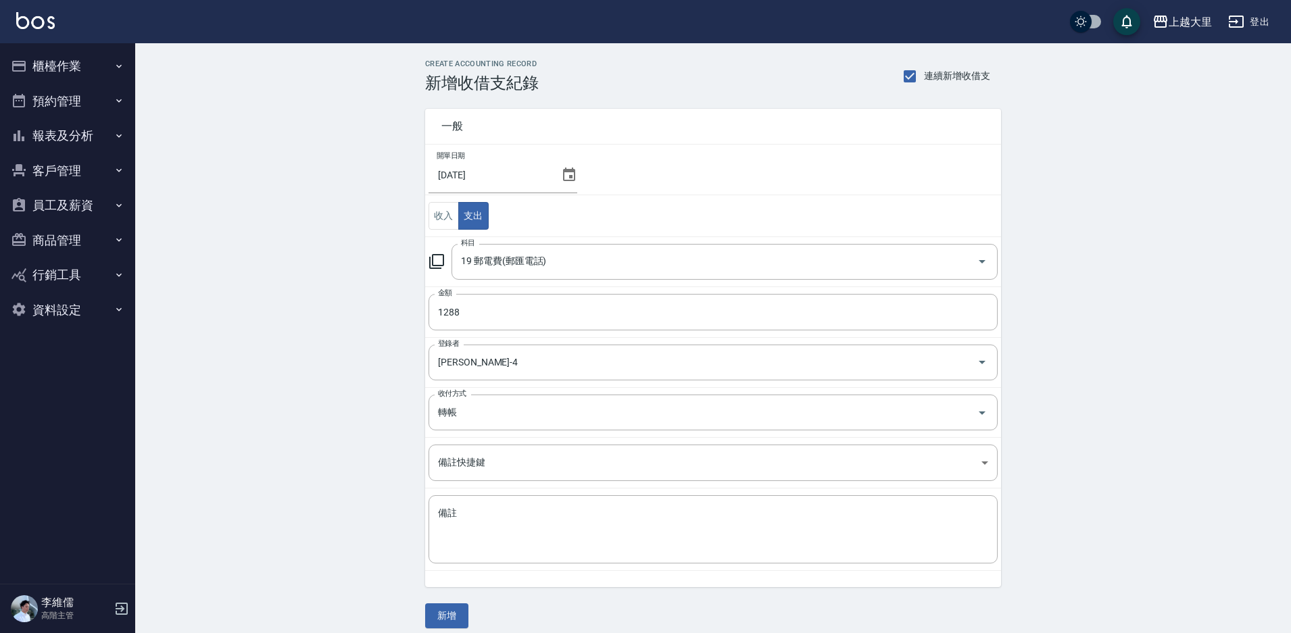
click at [435, 599] on div "一般 開單日期 [DATE] 收入 支出 科目 19 郵電費(郵匯電話) 科目 金額 1288 金額 登錄者 [PERSON_NAME]-4 登錄者 收付方式…" at bounding box center [713, 361] width 576 height 536
drag, startPoint x: 429, startPoint y: 564, endPoint x: 279, endPoint y: 351, distance: 260.4
click at [279, 351] on div "CREATE ACCOUNTING RECORD 新增收借支紀錄 連續新增收借支 一般 開單日期 [DATE] 收入 支出 科目 19 郵電費(郵匯電話) 科…" at bounding box center [712, 343] width 1155 height 601
drag, startPoint x: 447, startPoint y: 610, endPoint x: 446, endPoint y: 599, distance: 10.2
click at [447, 608] on button "新增" at bounding box center [446, 615] width 43 height 25
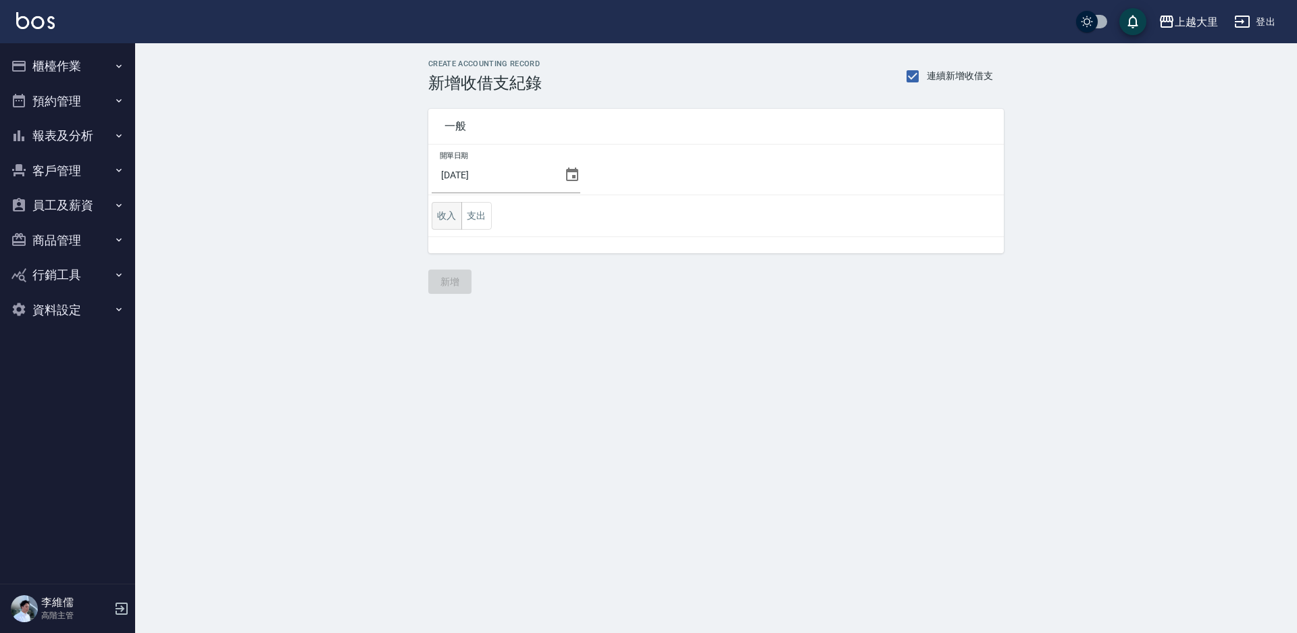
click at [439, 214] on button "收入" at bounding box center [447, 216] width 30 height 28
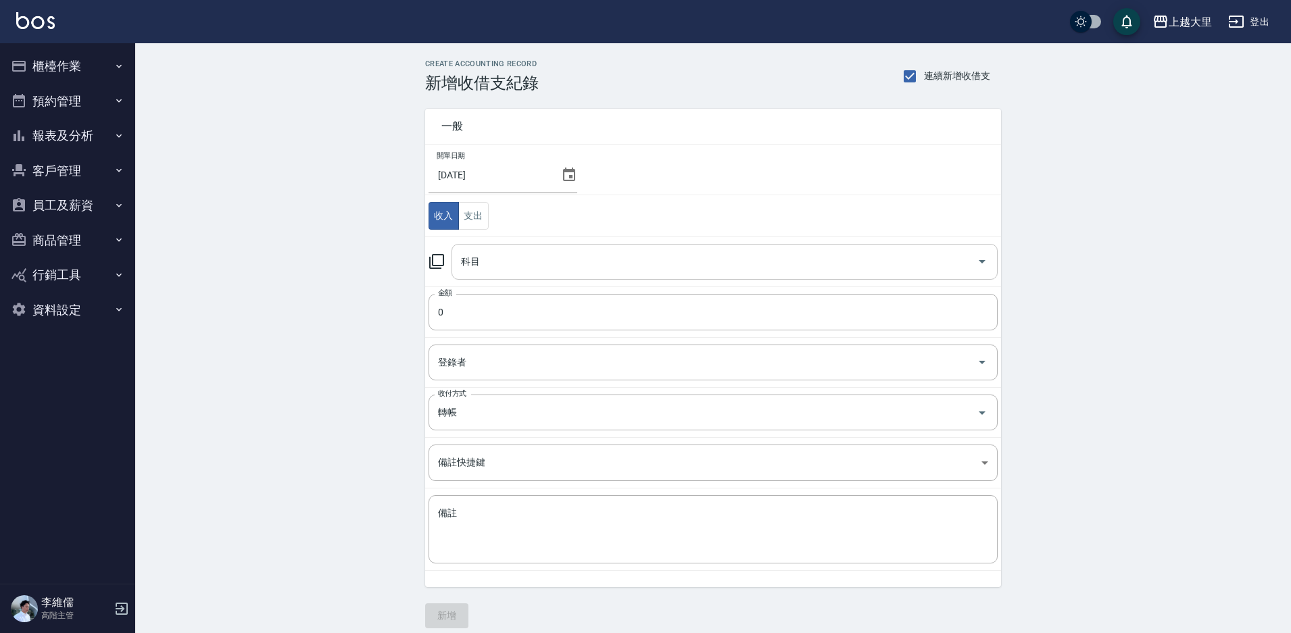
click at [522, 253] on input "科目" at bounding box center [714, 262] width 514 height 24
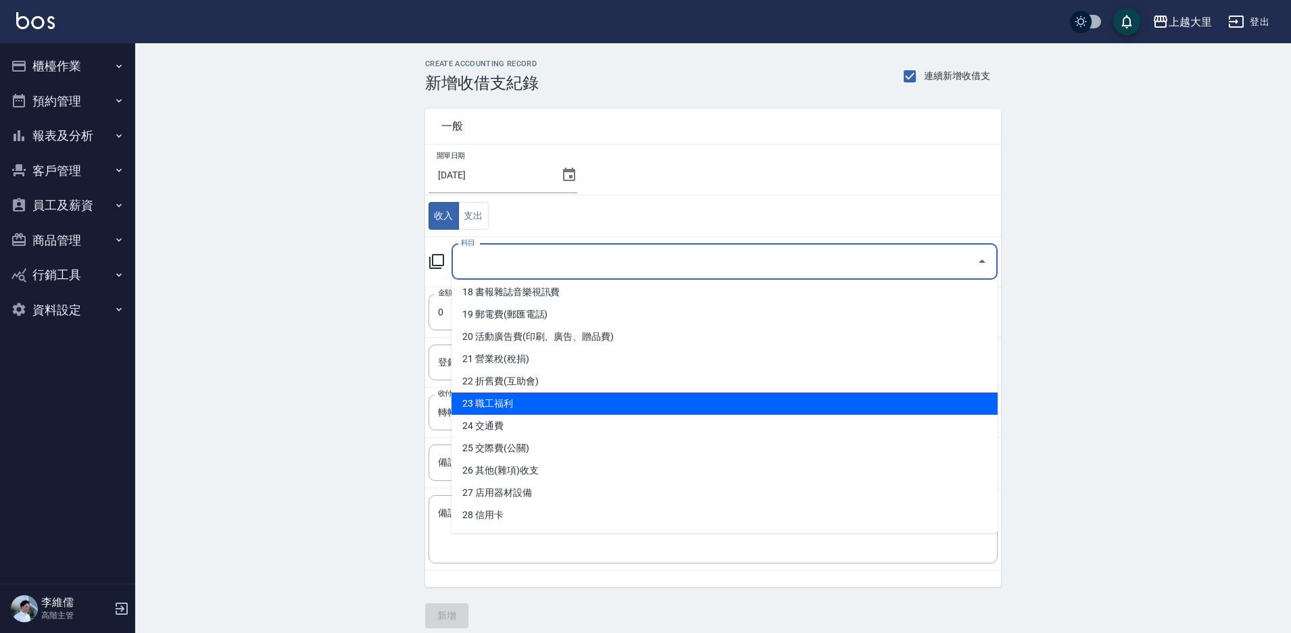
scroll to position [473, 0]
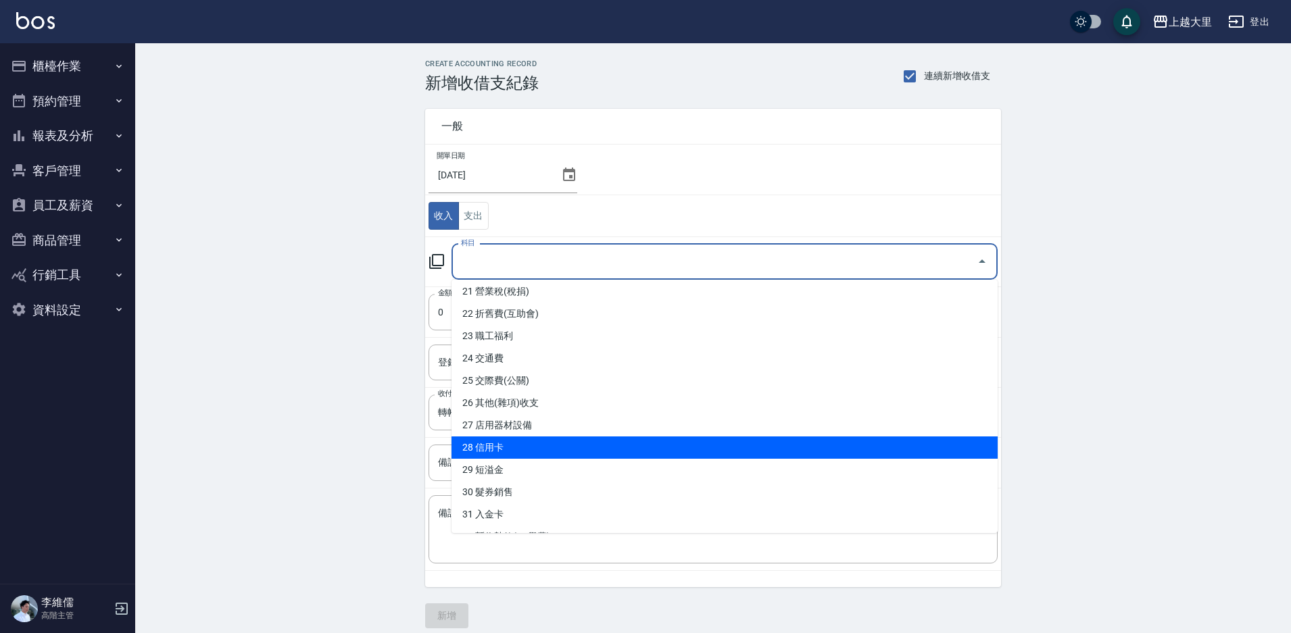
click at [597, 442] on li "28 信用卡" at bounding box center [724, 448] width 546 height 22
type input "28 信用卡"
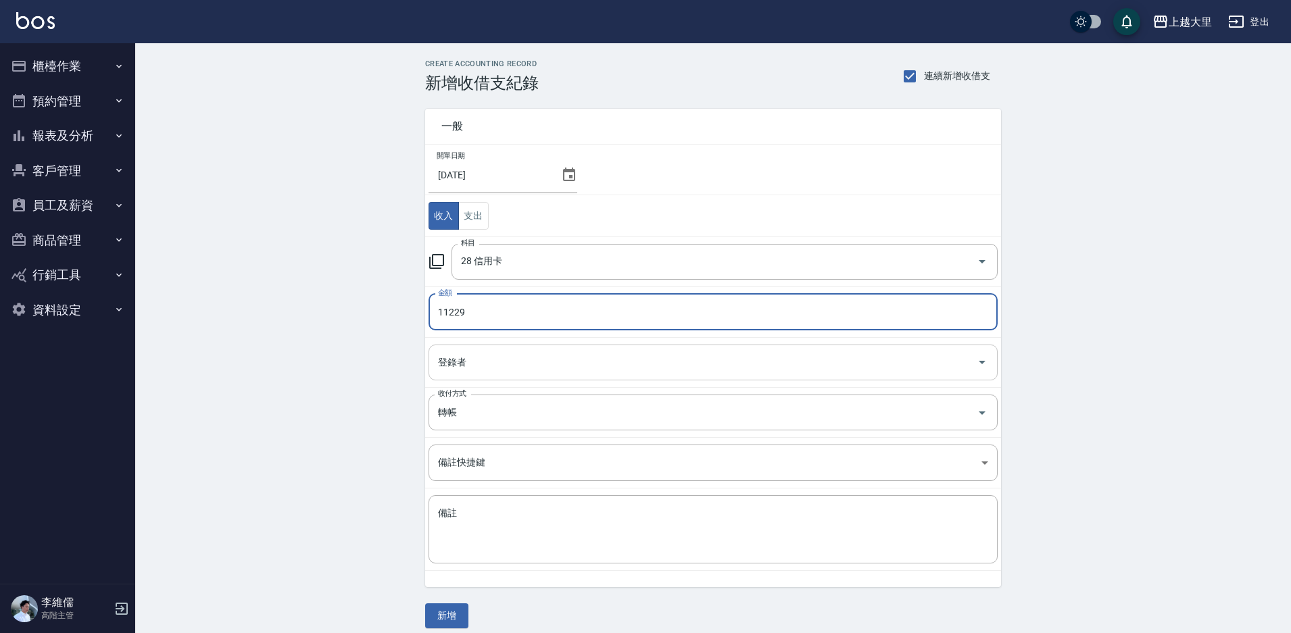
type input "11229"
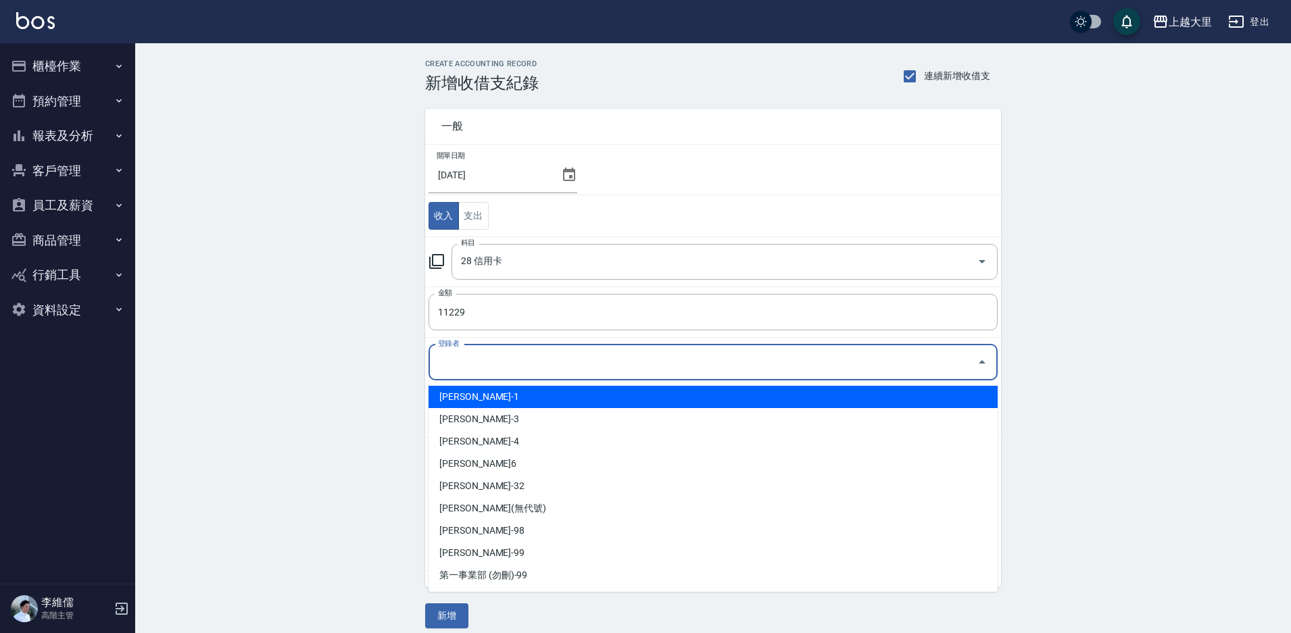
click at [571, 370] on input "登錄者" at bounding box center [702, 363] width 537 height 24
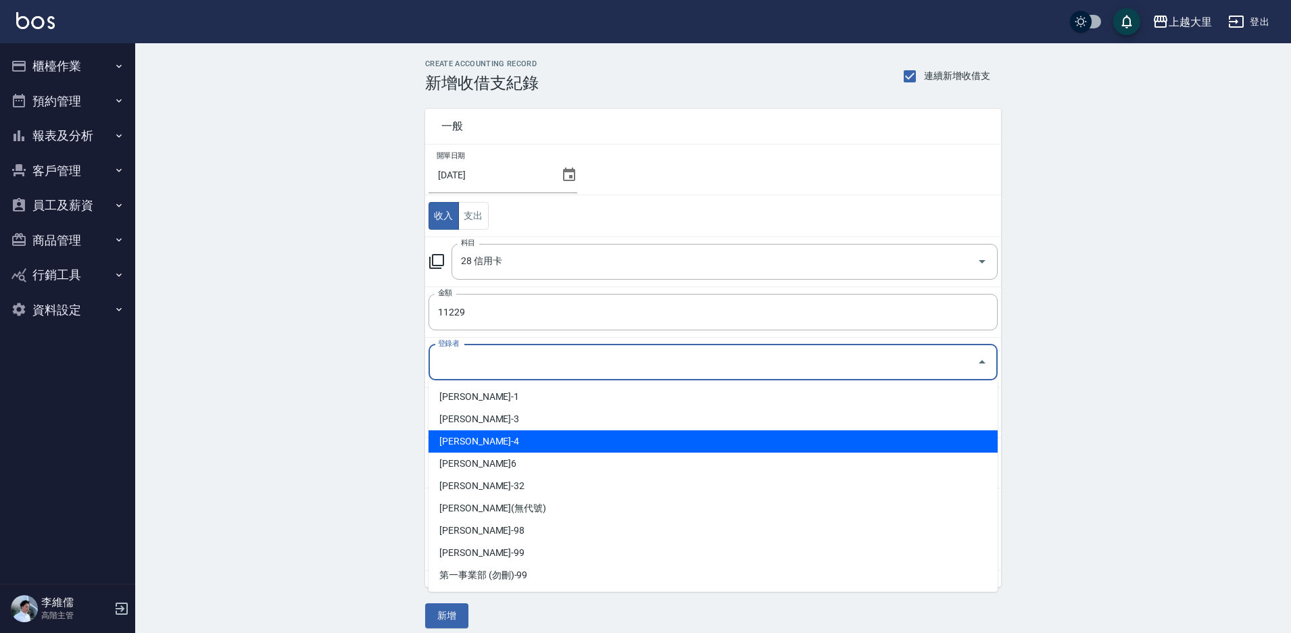
click at [543, 443] on li "[PERSON_NAME]-4" at bounding box center [712, 441] width 569 height 22
type input "[PERSON_NAME]-4"
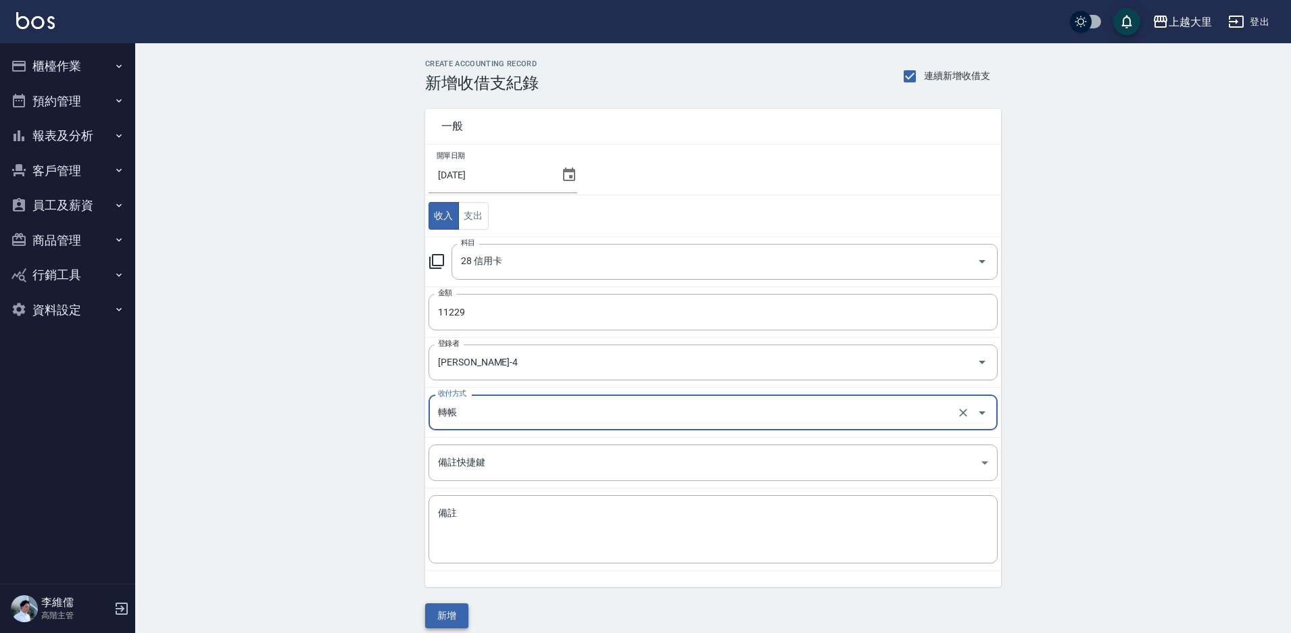
click at [449, 622] on button "新增" at bounding box center [446, 615] width 43 height 25
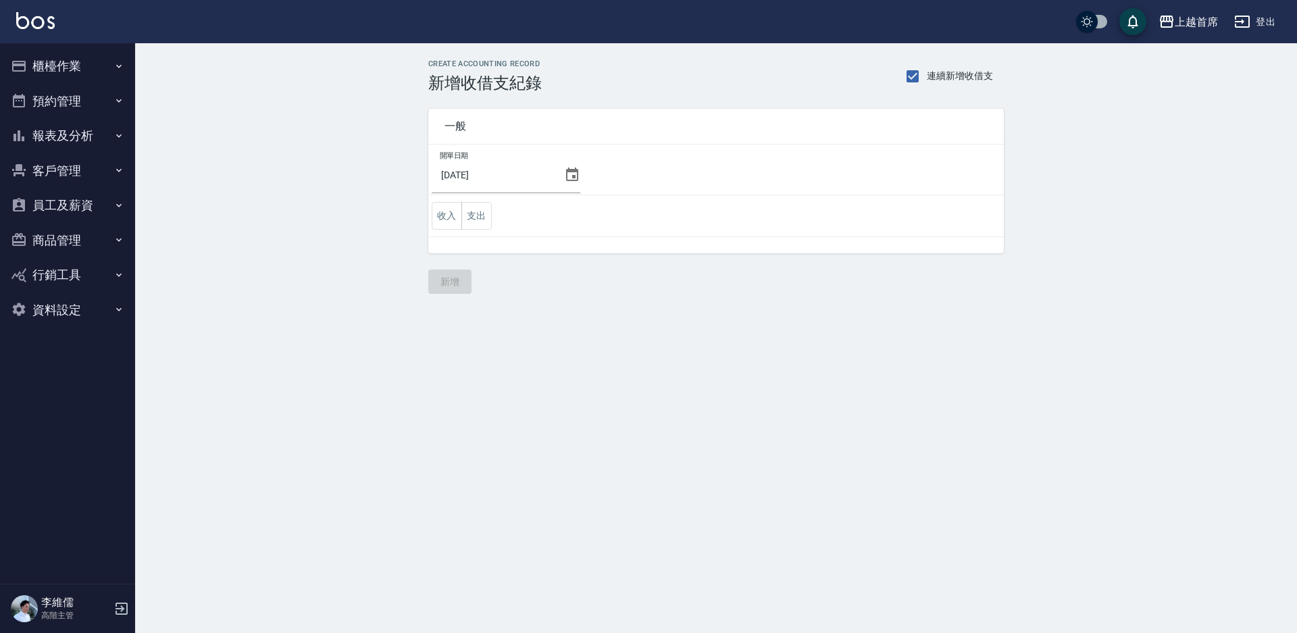
click at [75, 141] on button "報表及分析" at bounding box center [67, 135] width 124 height 35
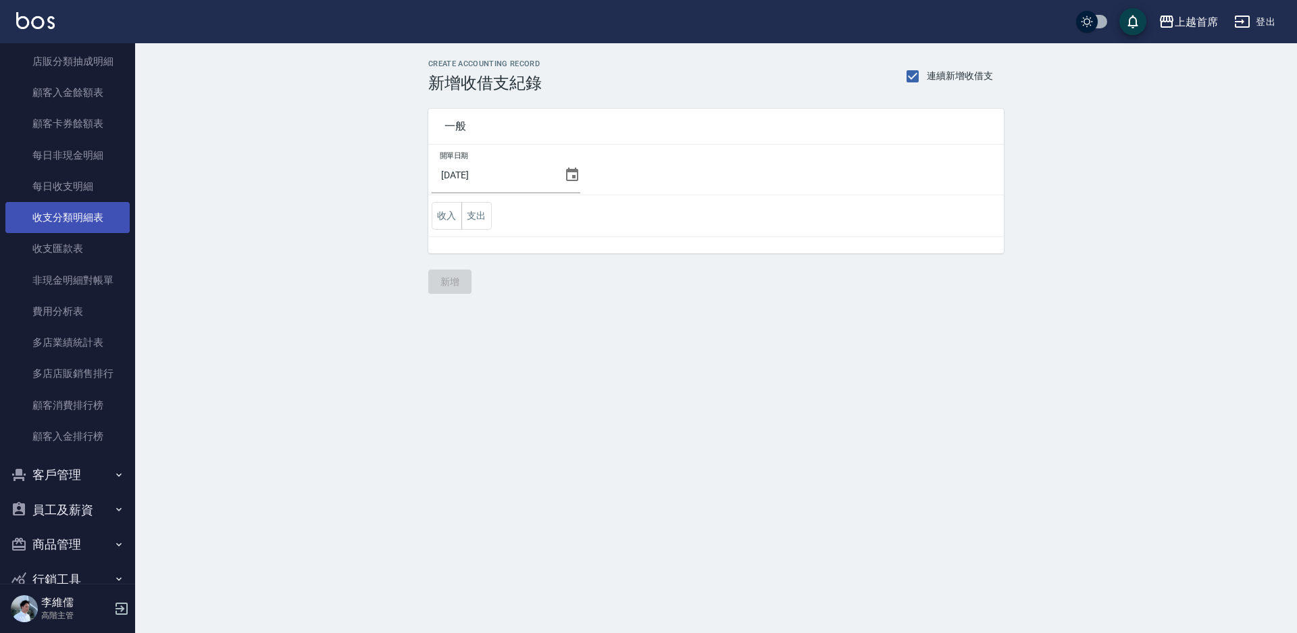
scroll to position [1081, 0]
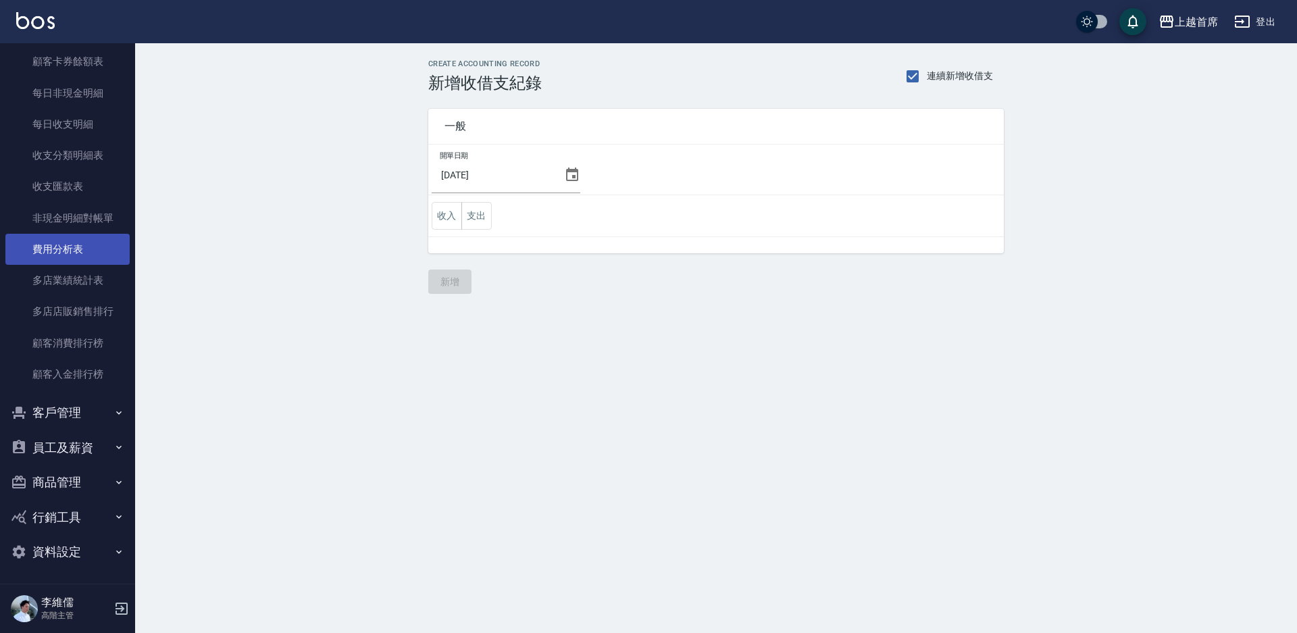
click at [72, 251] on link "費用分析表" at bounding box center [67, 249] width 124 height 31
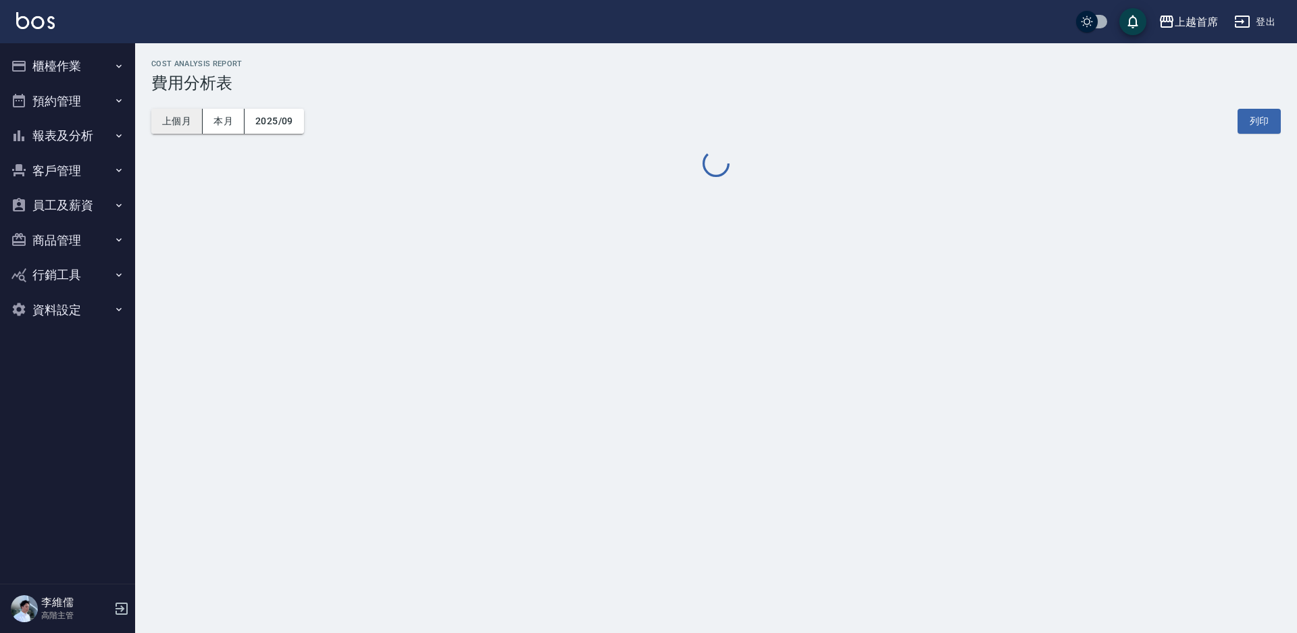
click at [173, 117] on button "上個月" at bounding box center [176, 121] width 51 height 25
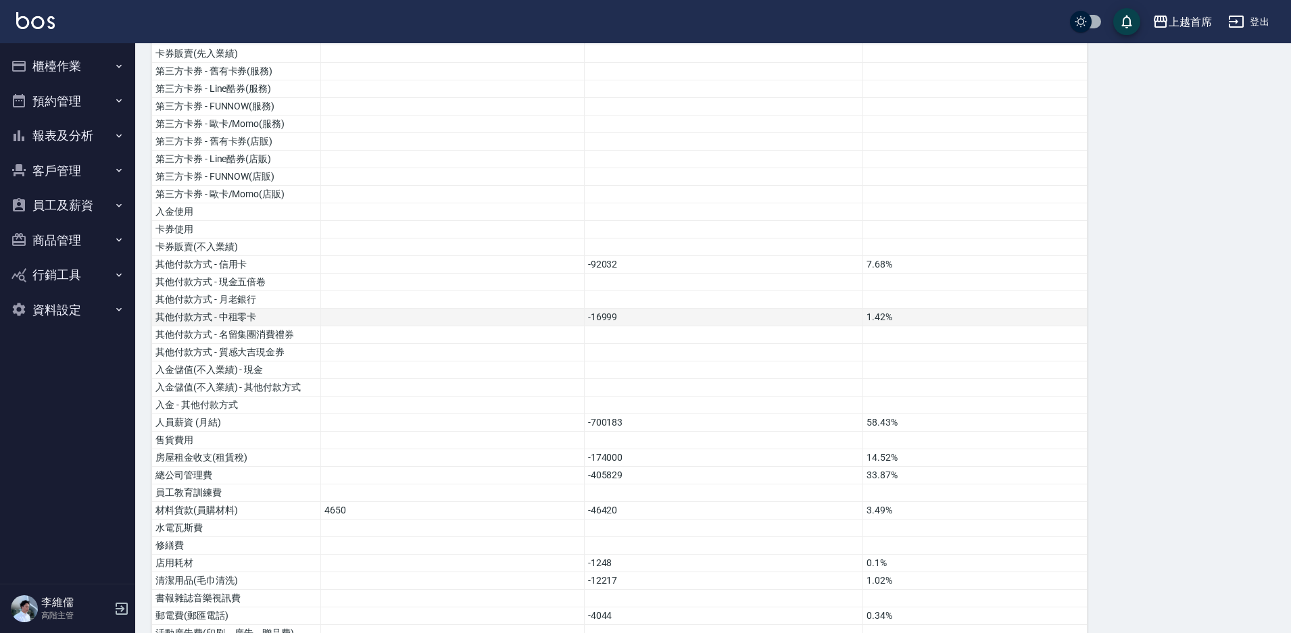
scroll to position [203, 0]
drag, startPoint x: 519, startPoint y: 262, endPoint x: 644, endPoint y: 316, distance: 135.9
click at [644, 316] on tbody "營業收入 1167694 97.44% 店販收入 30629 2.56% 卡券販賣(先入業績) 第三方卡券 - 舊有卡券(服務) 第三方卡券 - Line酷券…" at bounding box center [619, 551] width 935 height 1089
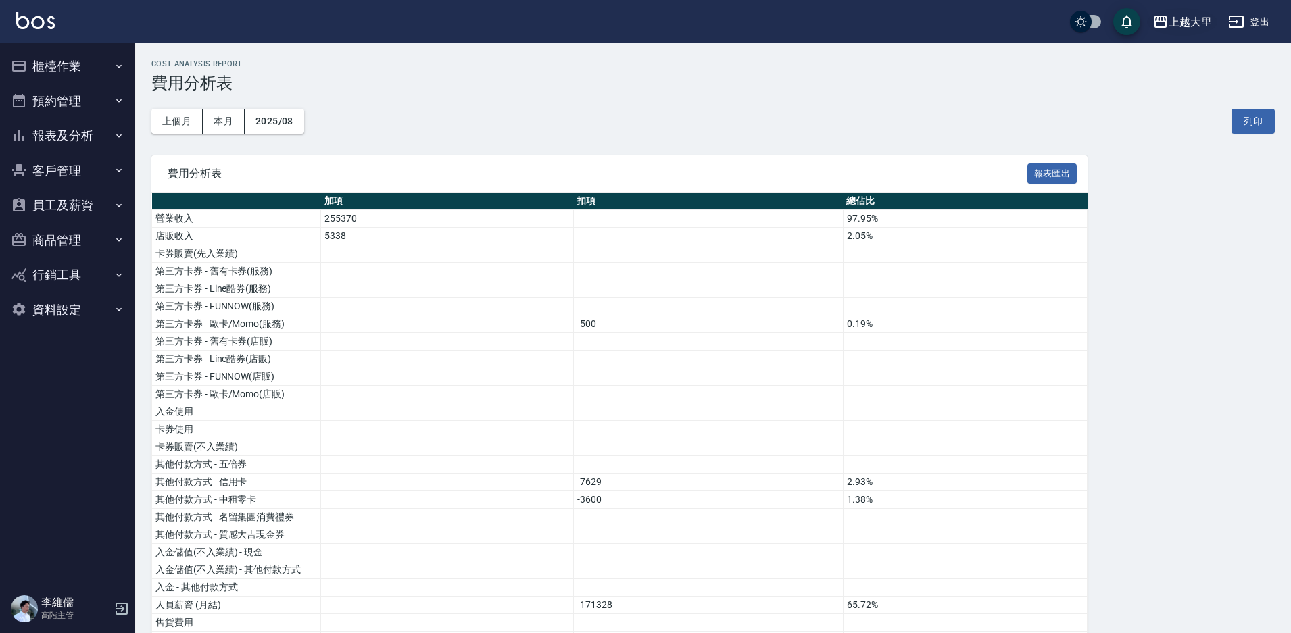
click at [1183, 26] on div "上越大里" at bounding box center [1189, 22] width 43 height 17
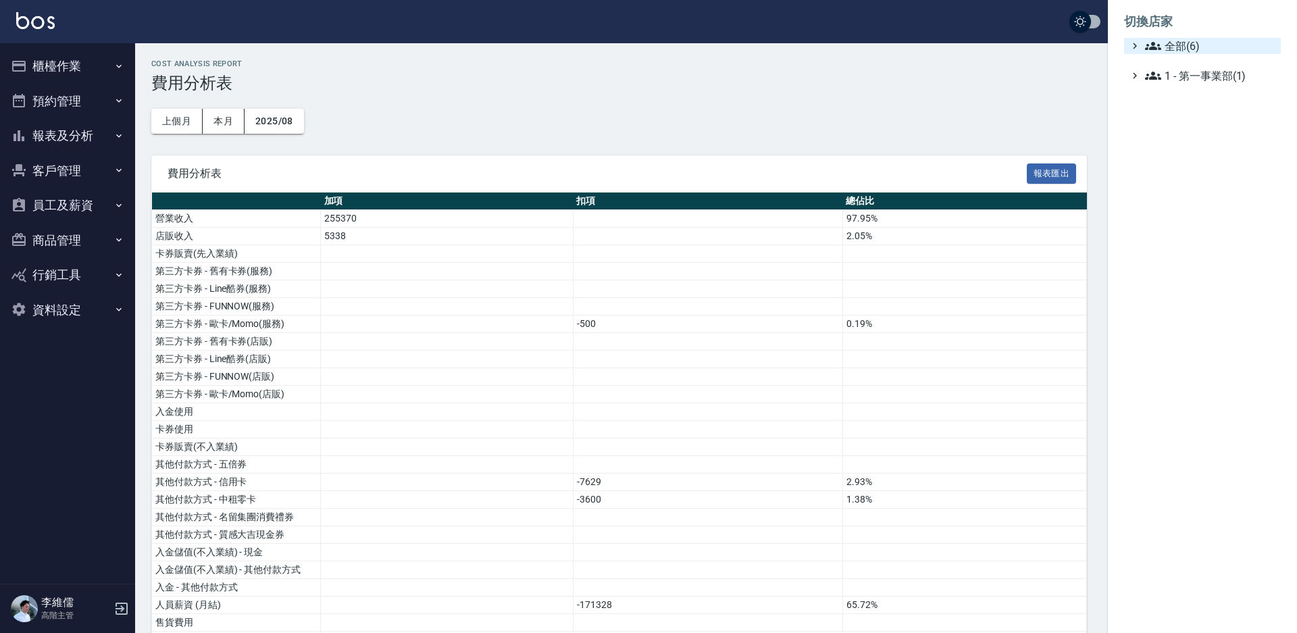
click at [1166, 44] on span "全部(6)" at bounding box center [1210, 46] width 130 height 16
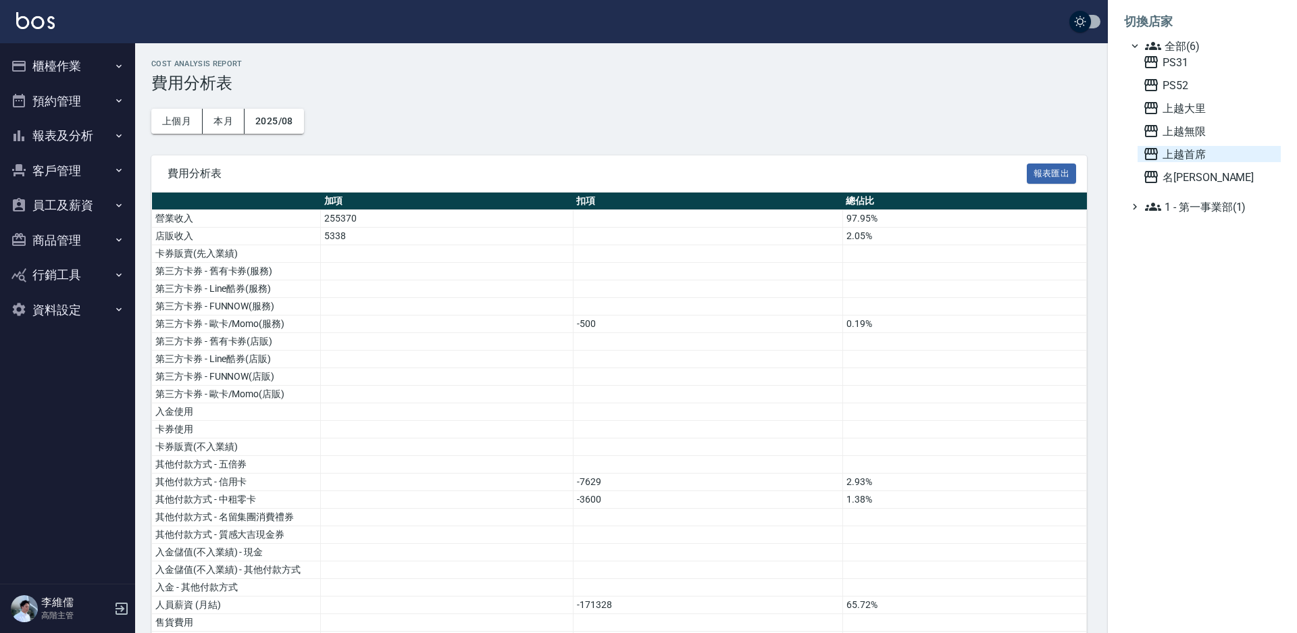
click at [1194, 150] on span "上越首席" at bounding box center [1209, 154] width 132 height 16
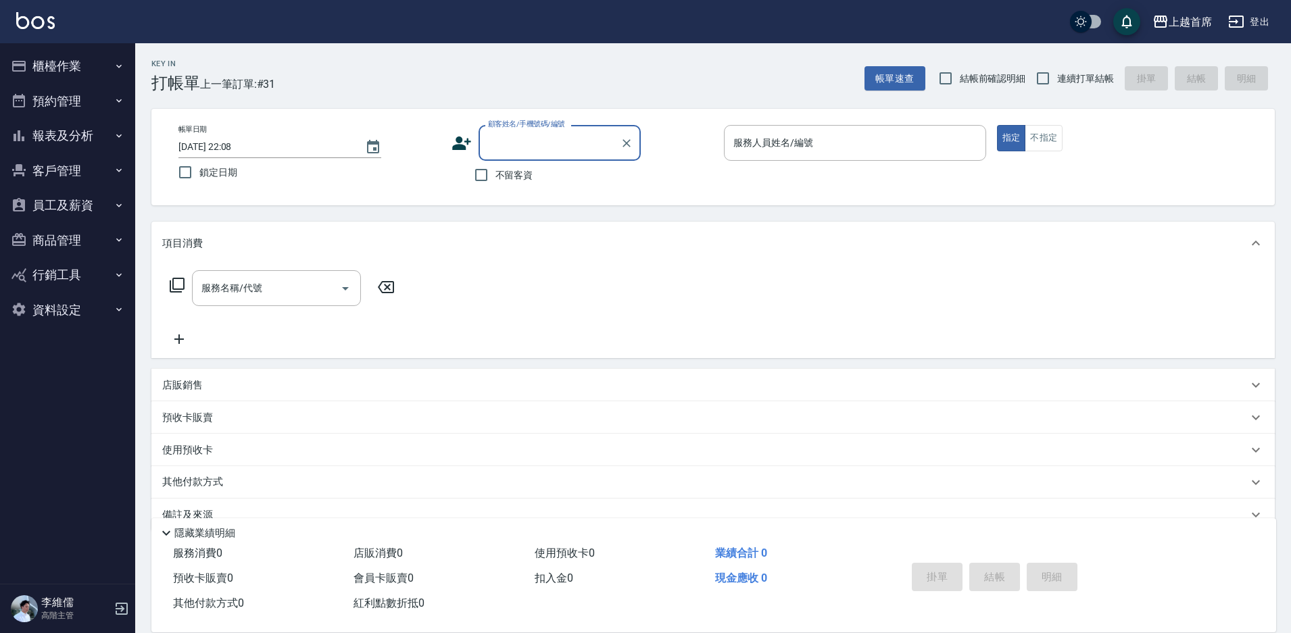
click at [75, 77] on button "櫃檯作業" at bounding box center [67, 66] width 124 height 35
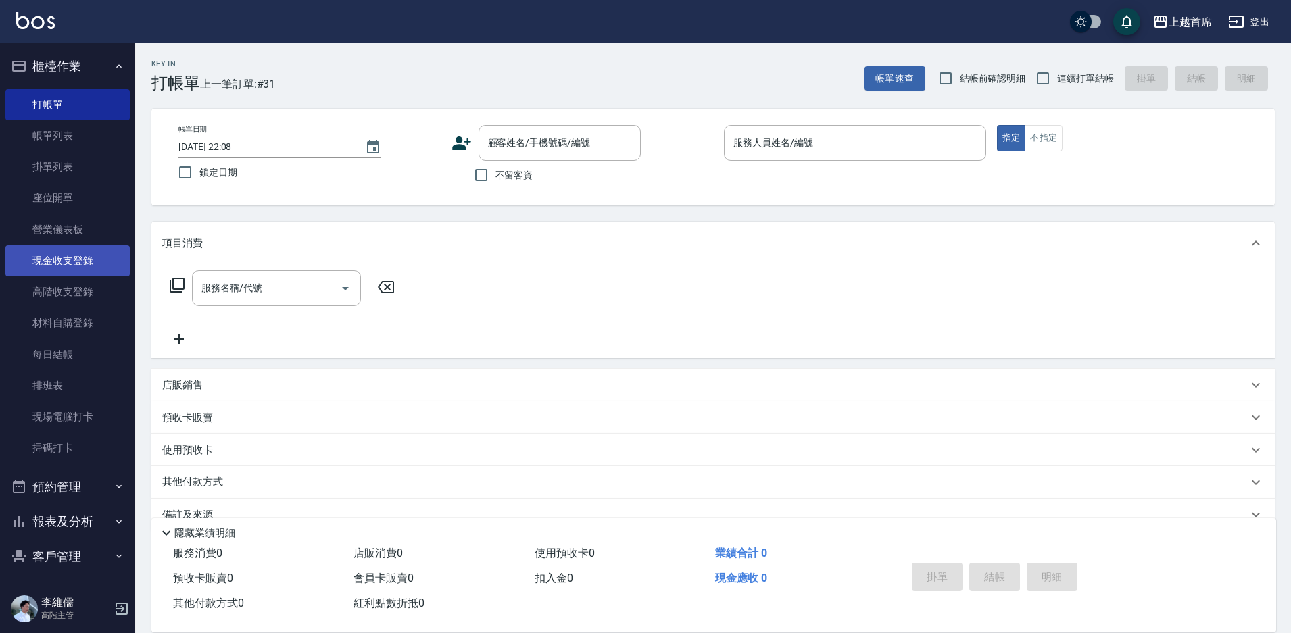
click at [86, 257] on link "現金收支登錄" at bounding box center [67, 260] width 124 height 31
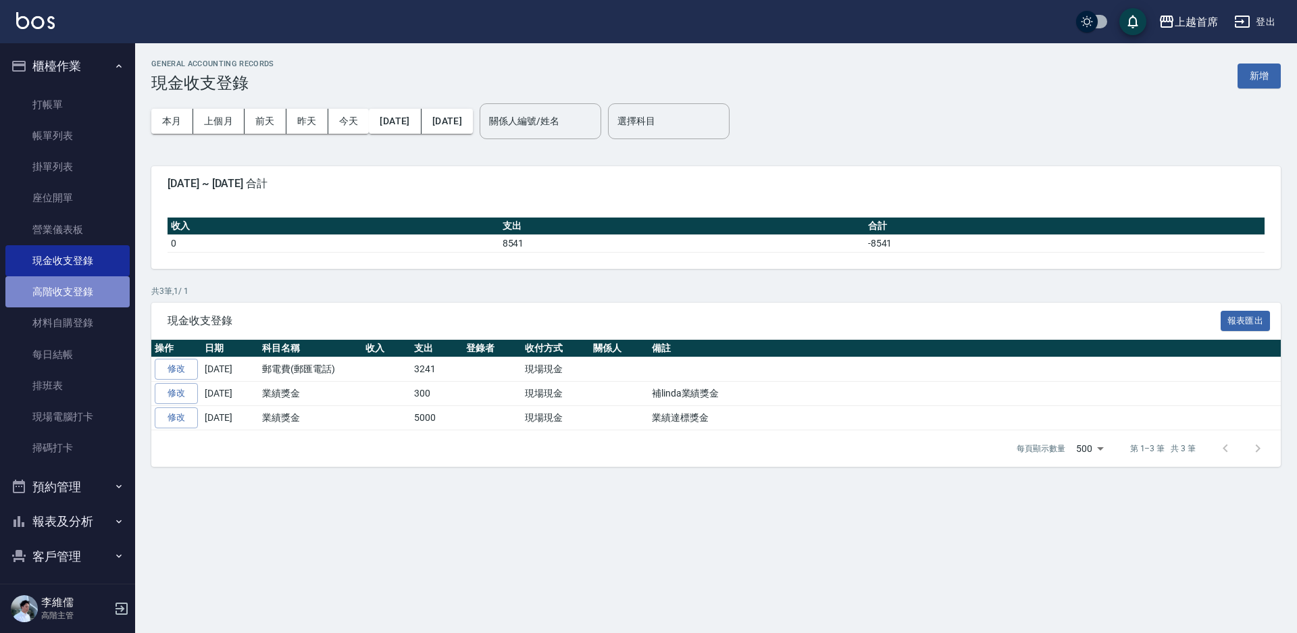
click at [86, 287] on link "高階收支登錄" at bounding box center [67, 291] width 124 height 31
click at [1261, 85] on button "新增" at bounding box center [1259, 76] width 43 height 25
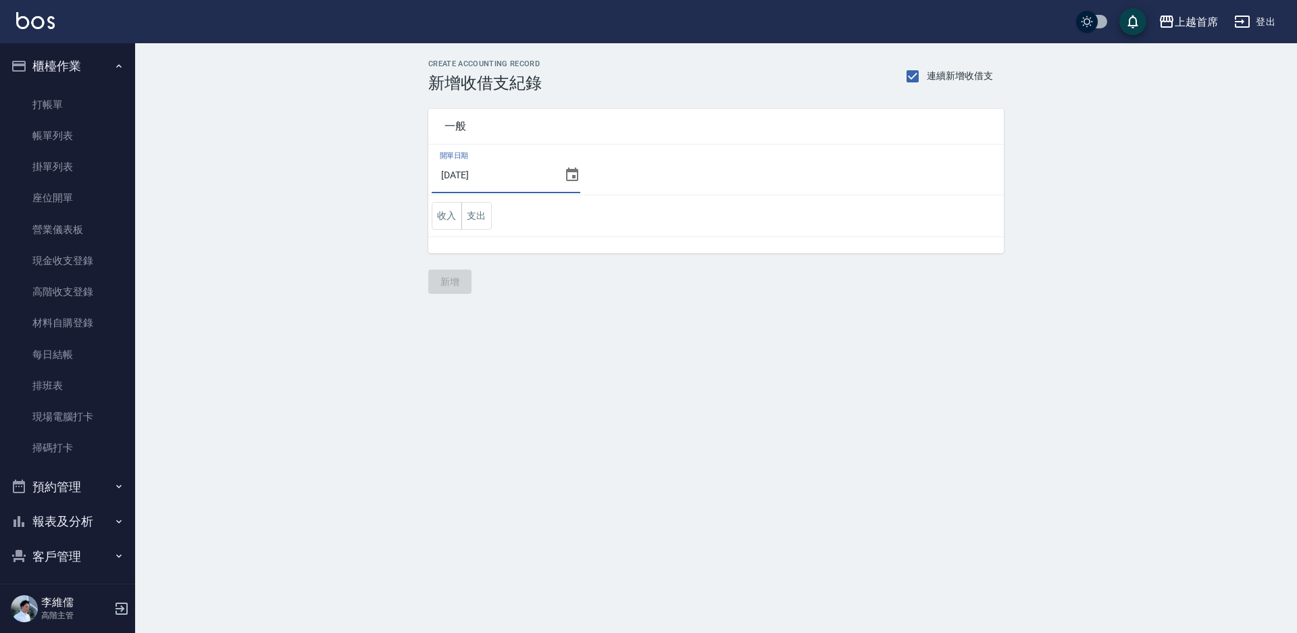
click at [557, 170] on input "[DATE]" at bounding box center [495, 175] width 127 height 36
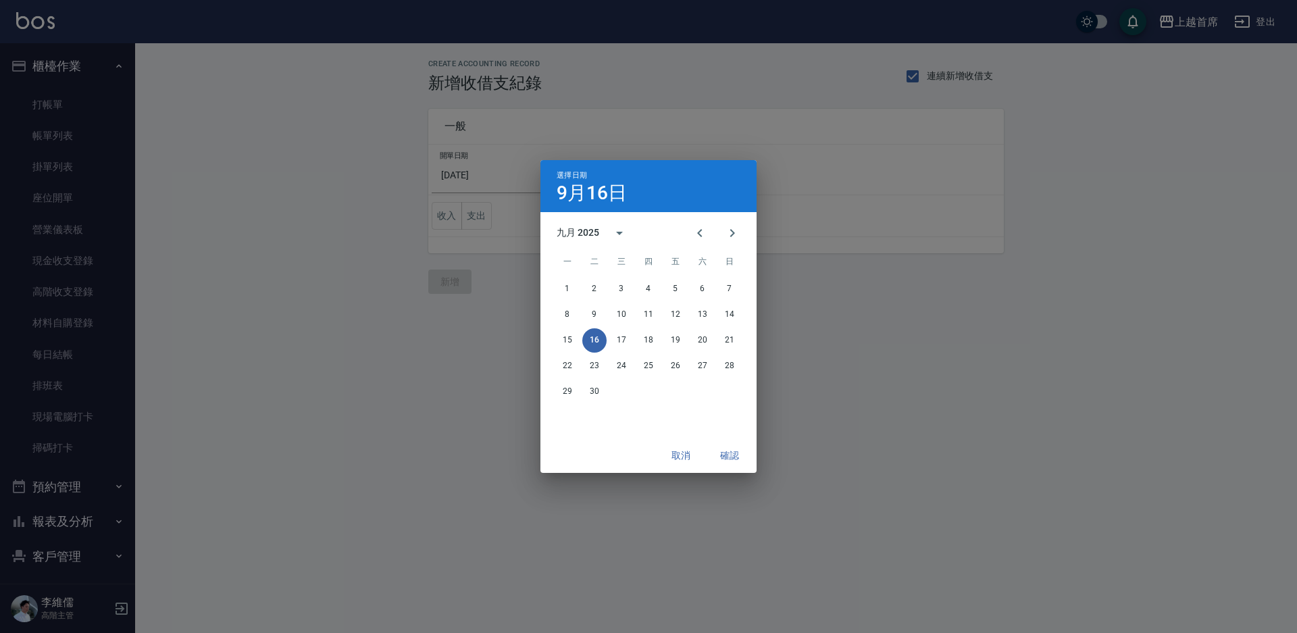
click at [558, 170] on div "選擇日期 [DATE]" at bounding box center [649, 186] width 216 height 52
click at [689, 222] on button "Previous month" at bounding box center [700, 233] width 32 height 32
click at [722, 384] on button "31" at bounding box center [730, 392] width 24 height 24
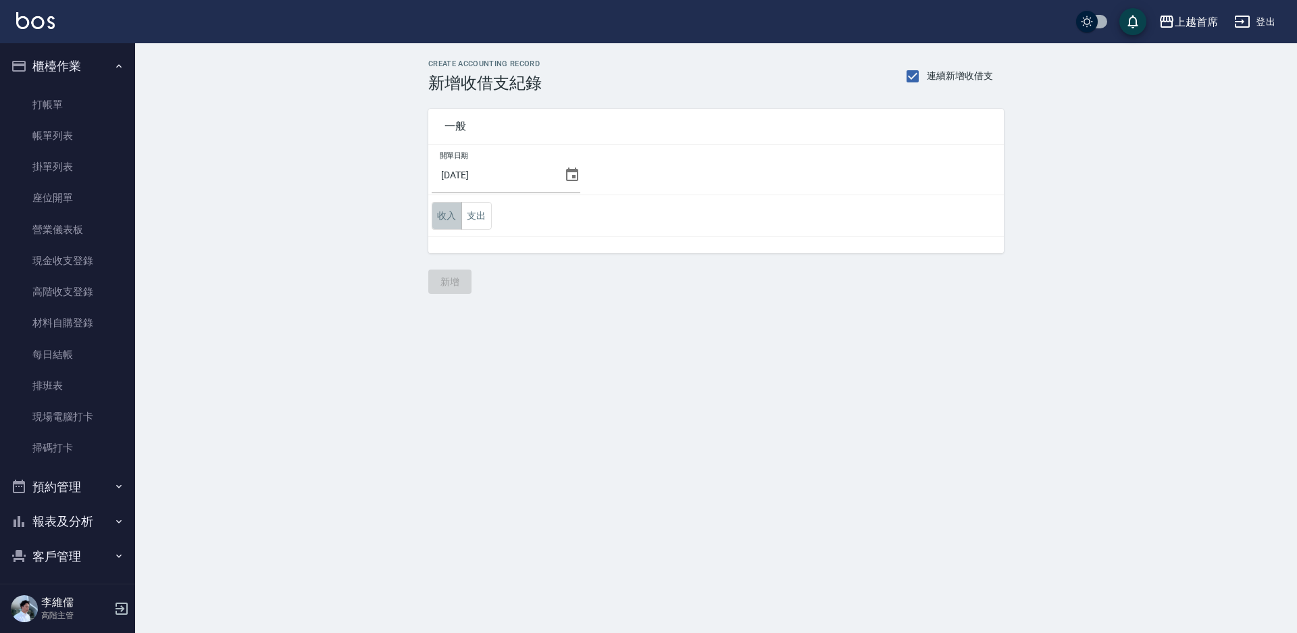
click at [441, 216] on button "收入" at bounding box center [447, 216] width 30 height 28
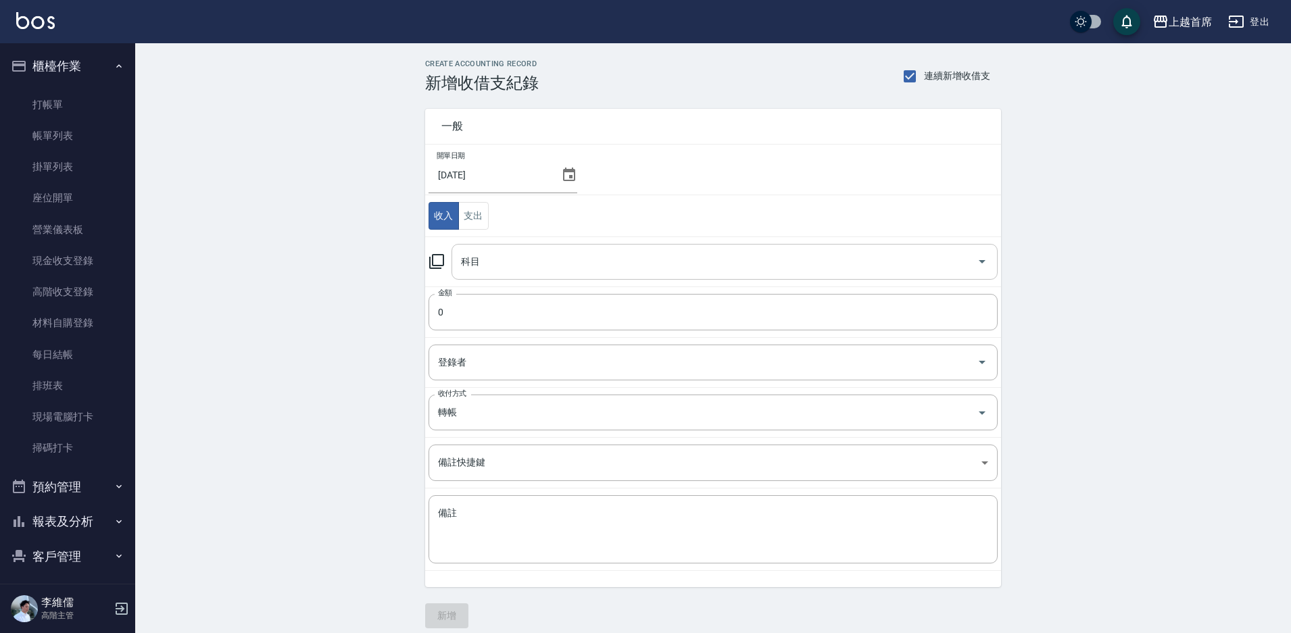
click at [537, 264] on input "科目" at bounding box center [714, 262] width 514 height 24
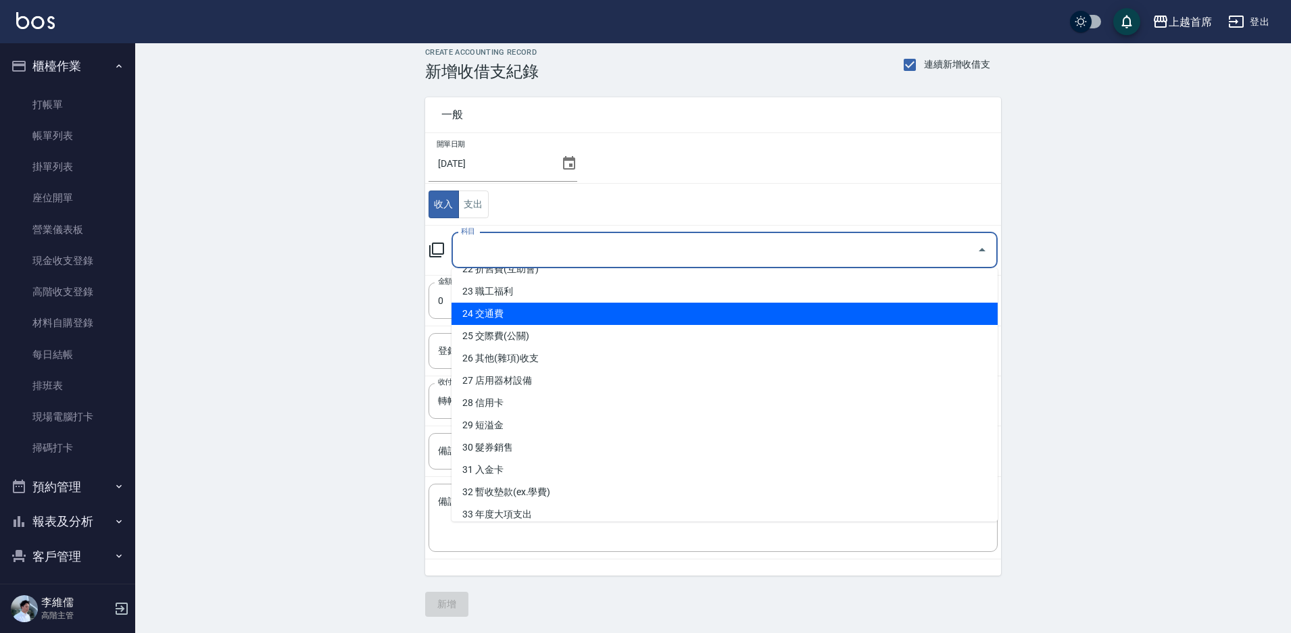
scroll to position [538, 0]
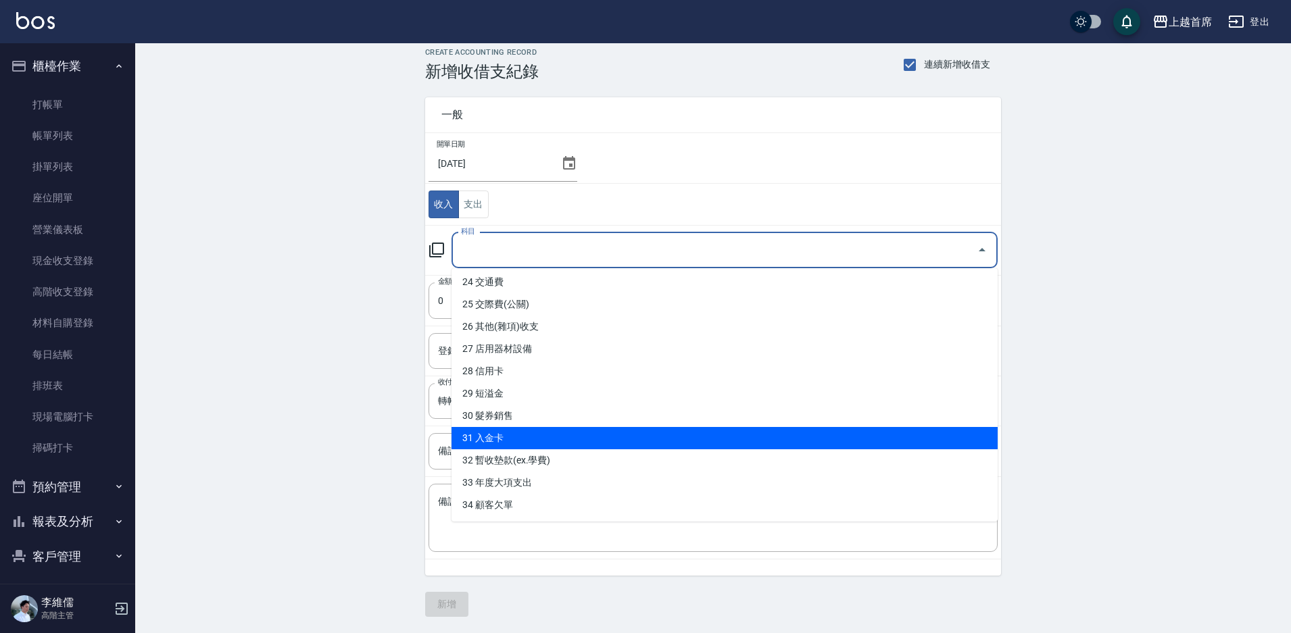
click at [561, 438] on li "31 入金卡" at bounding box center [724, 438] width 546 height 22
type input "31 入金卡"
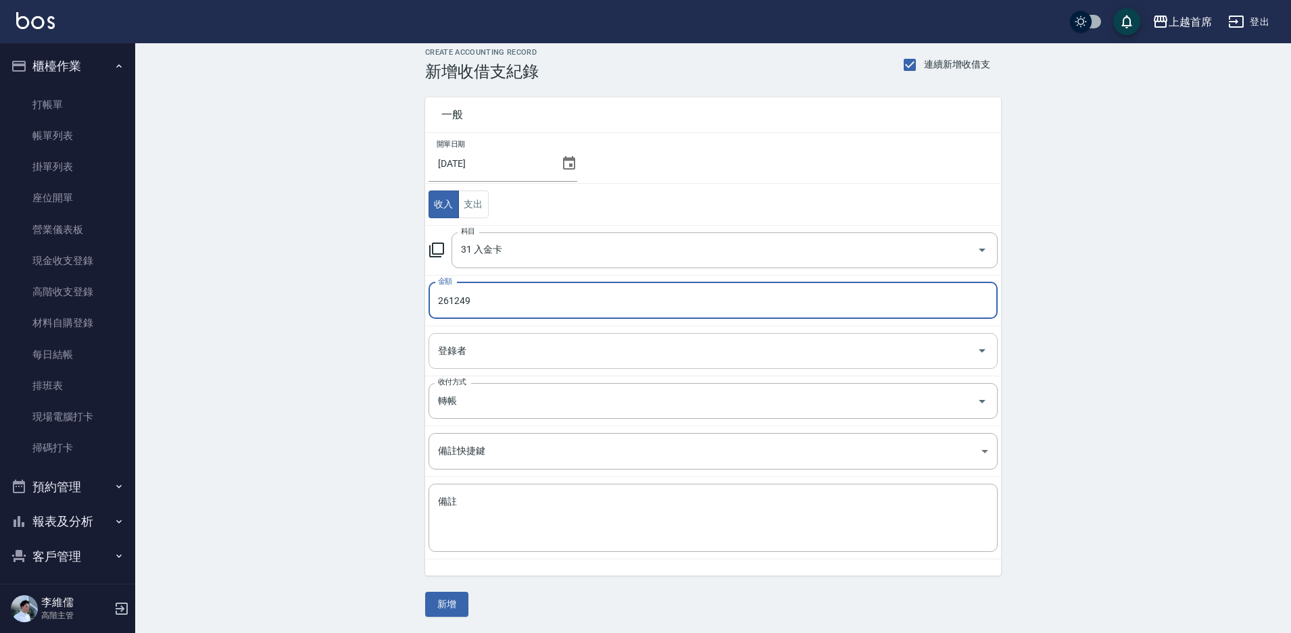
type input "261249"
click at [514, 345] on input "登錄者" at bounding box center [702, 351] width 537 height 24
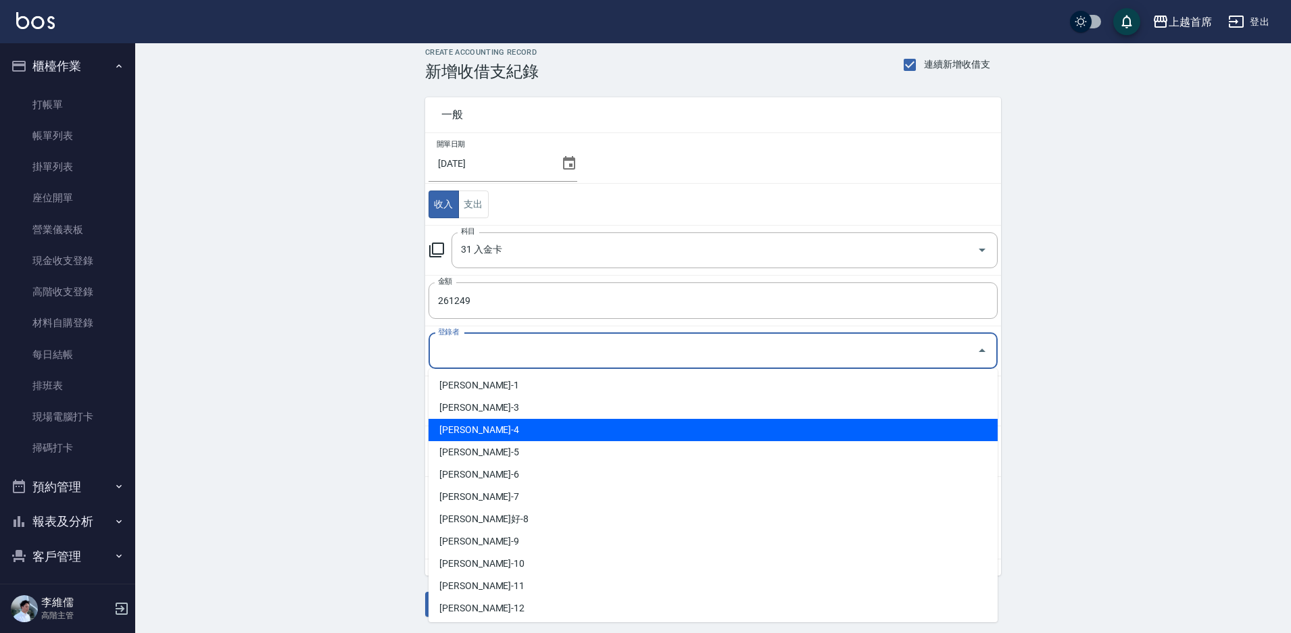
click at [484, 425] on li "[PERSON_NAME]-4" at bounding box center [712, 430] width 569 height 22
type input "[PERSON_NAME]-4"
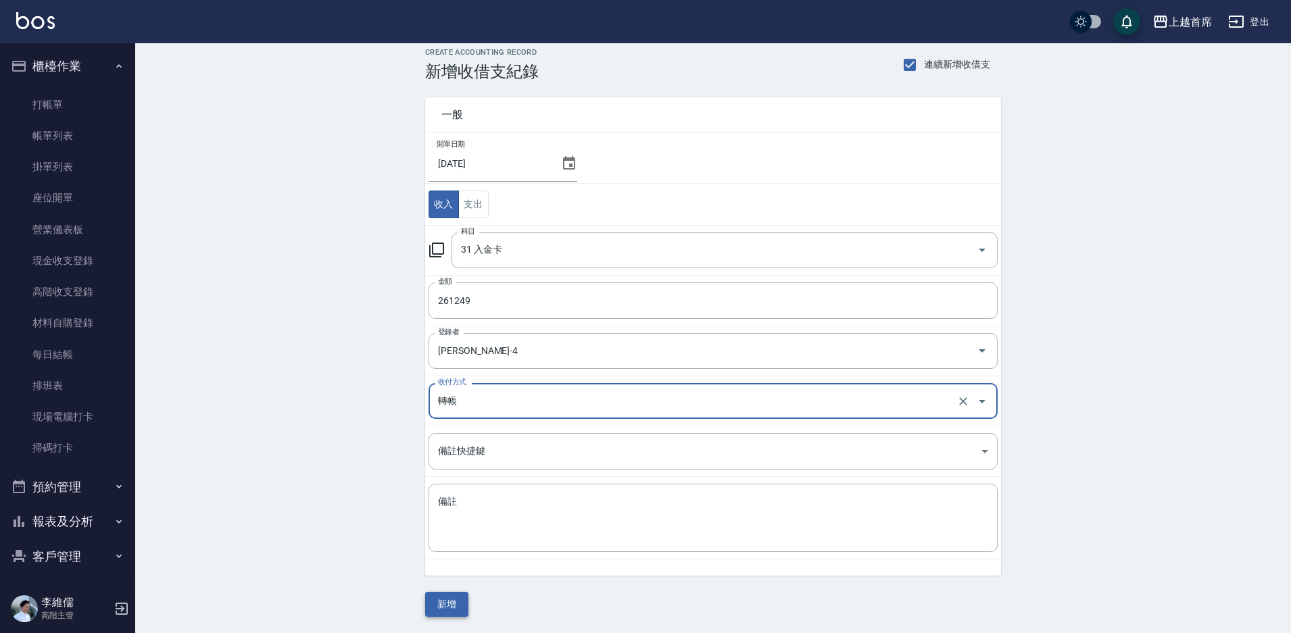
click at [456, 593] on button "新增" at bounding box center [446, 604] width 43 height 25
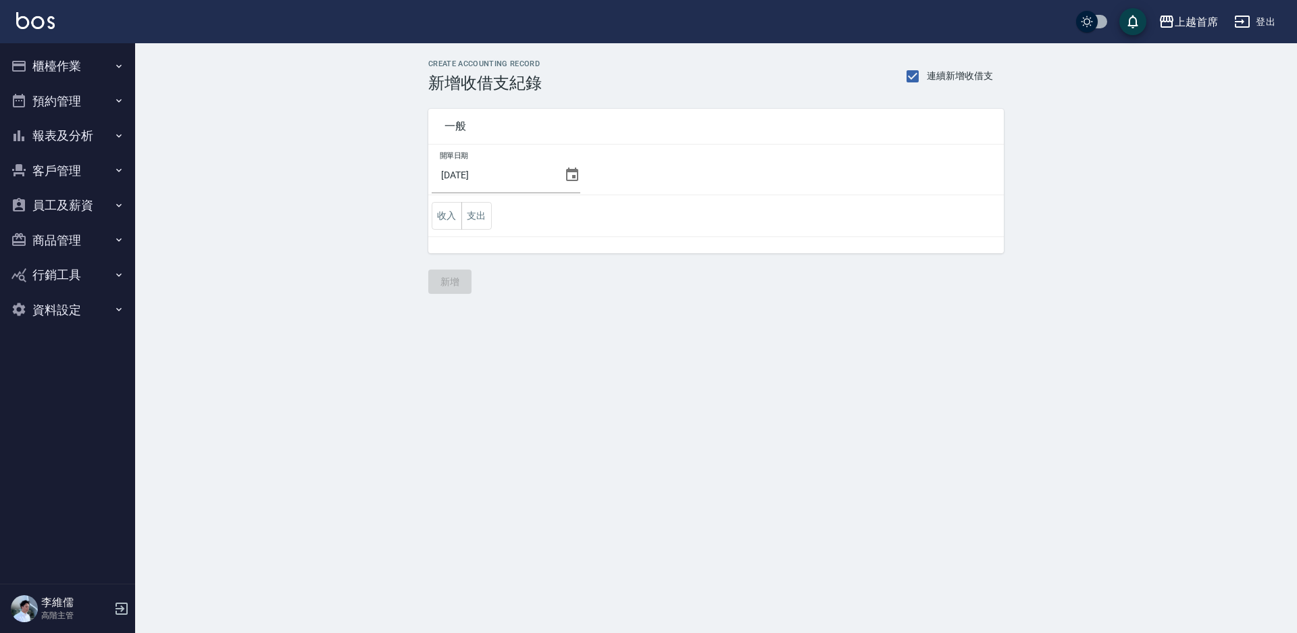
click at [499, 214] on td "收入 支出" at bounding box center [716, 216] width 576 height 42
click at [476, 214] on button "支出" at bounding box center [477, 216] width 30 height 28
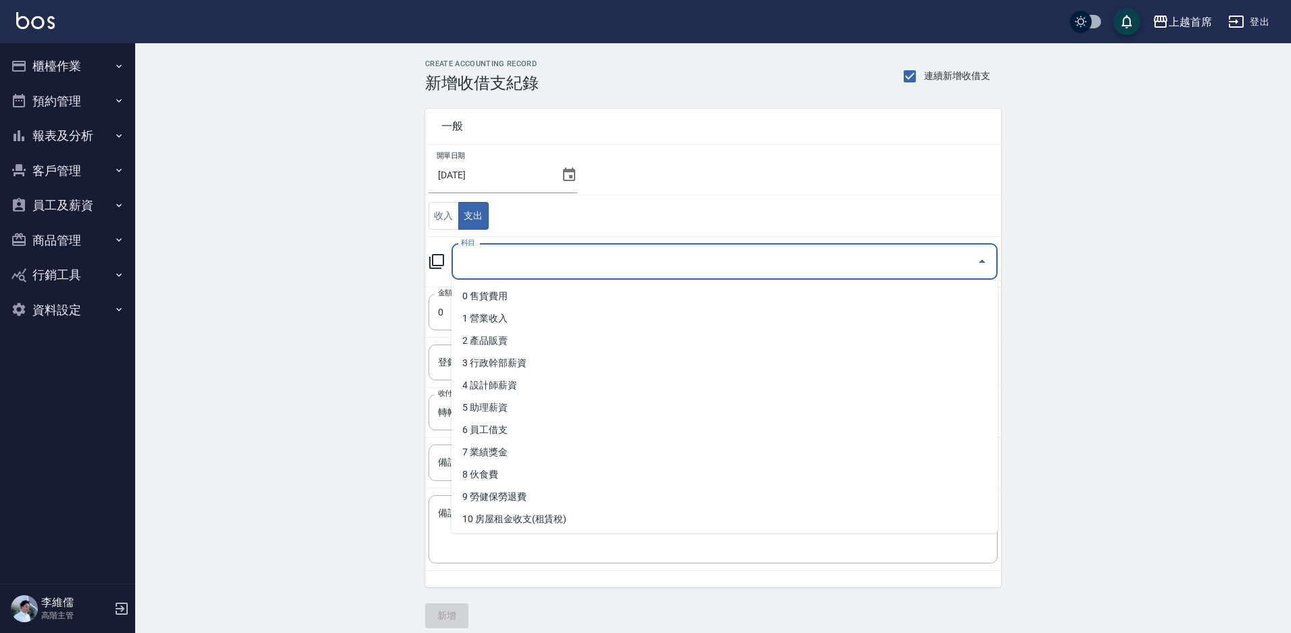
click at [516, 260] on input "科目" at bounding box center [714, 262] width 514 height 24
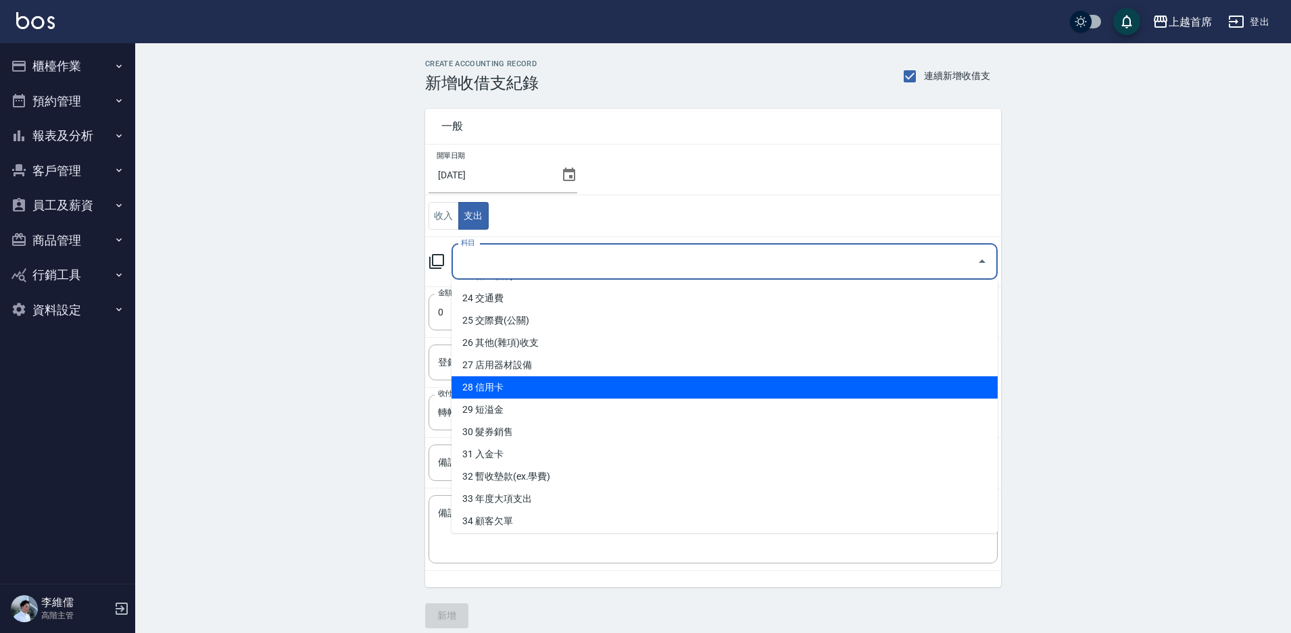
scroll to position [541, 0]
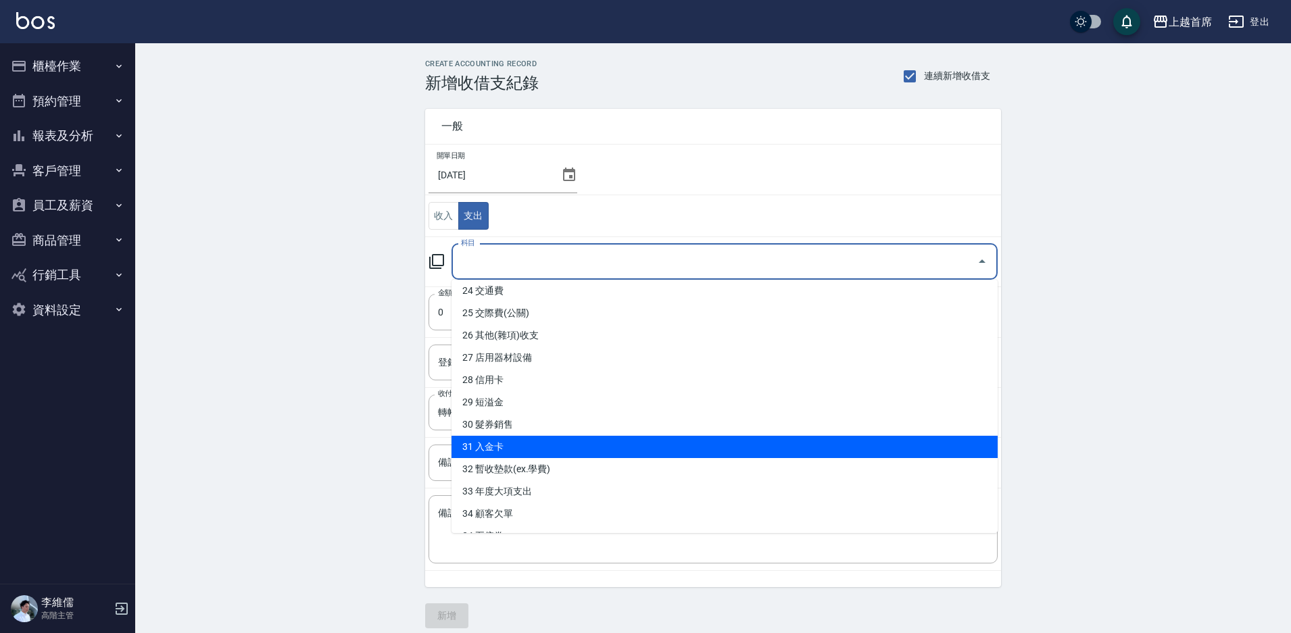
click at [542, 454] on li "31 入金卡" at bounding box center [724, 447] width 546 height 22
type input "31 入金卡"
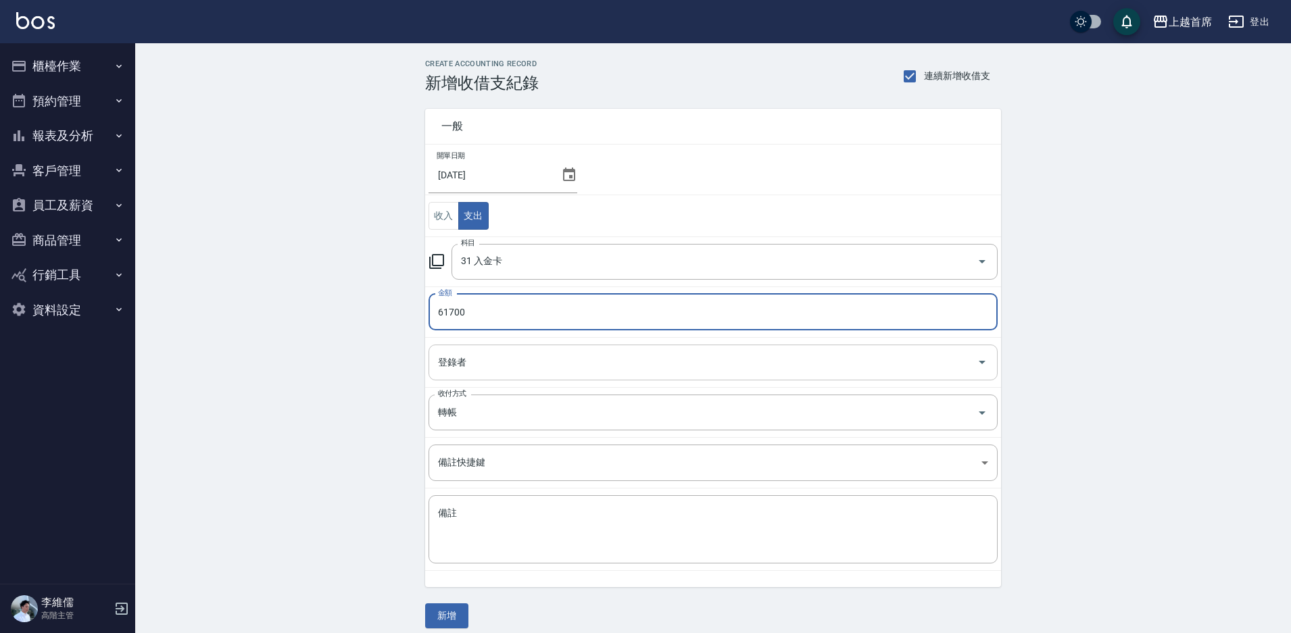
type input "61700"
click at [507, 364] on input "登錄者" at bounding box center [702, 363] width 537 height 24
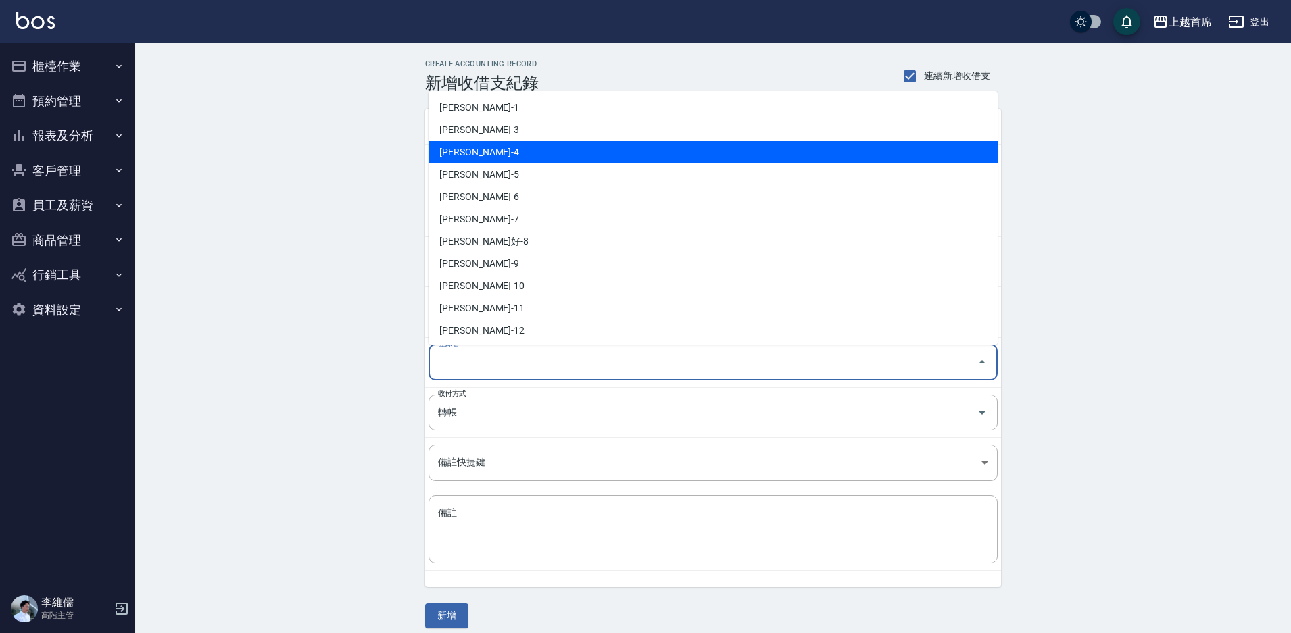
click at [487, 160] on li "[PERSON_NAME]-4" at bounding box center [712, 152] width 569 height 22
type input "[PERSON_NAME]-4"
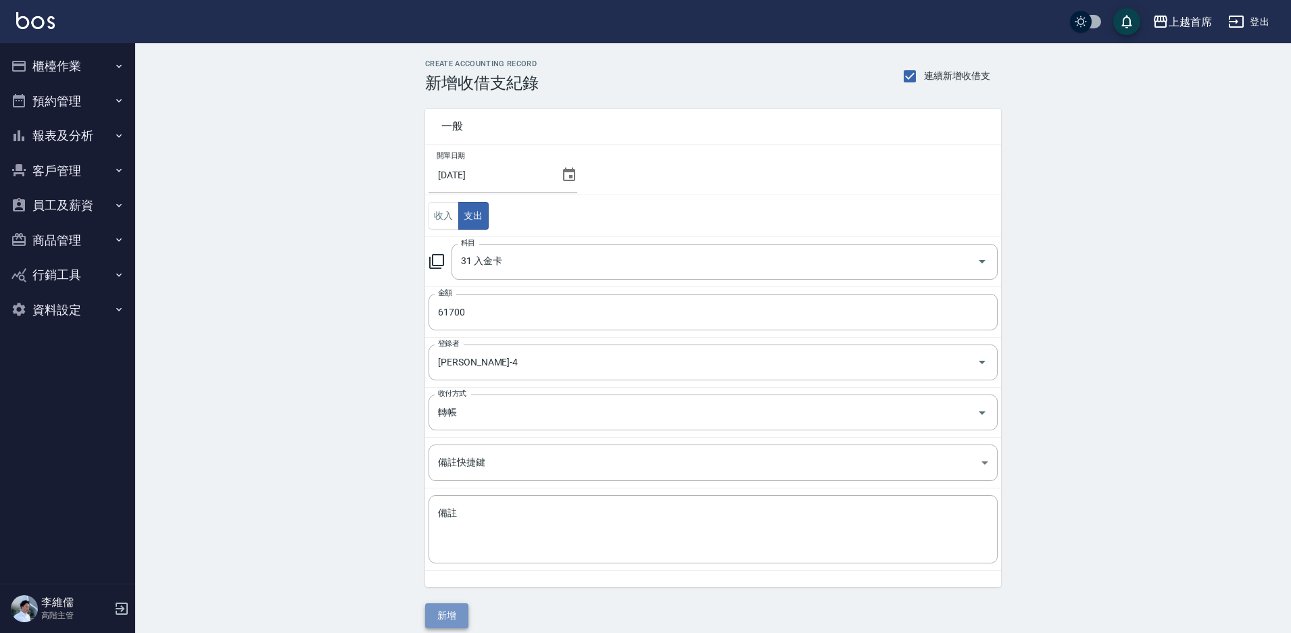
click at [443, 605] on button "新增" at bounding box center [446, 615] width 43 height 25
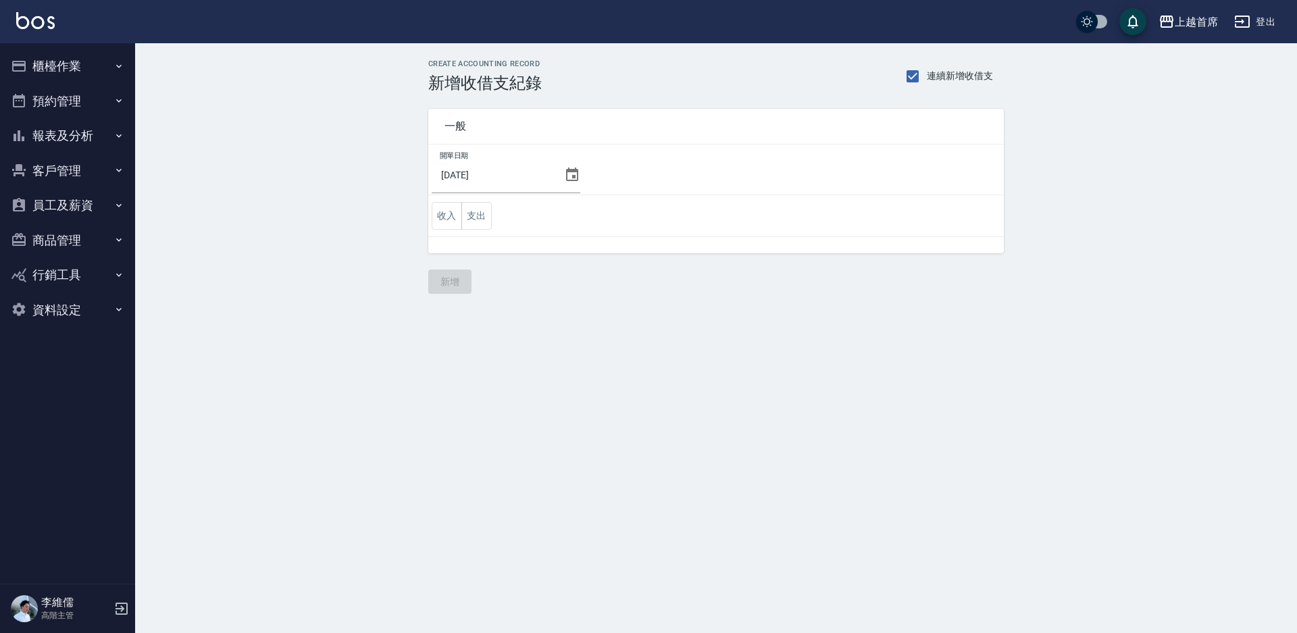
click at [482, 222] on button "支出" at bounding box center [477, 216] width 30 height 28
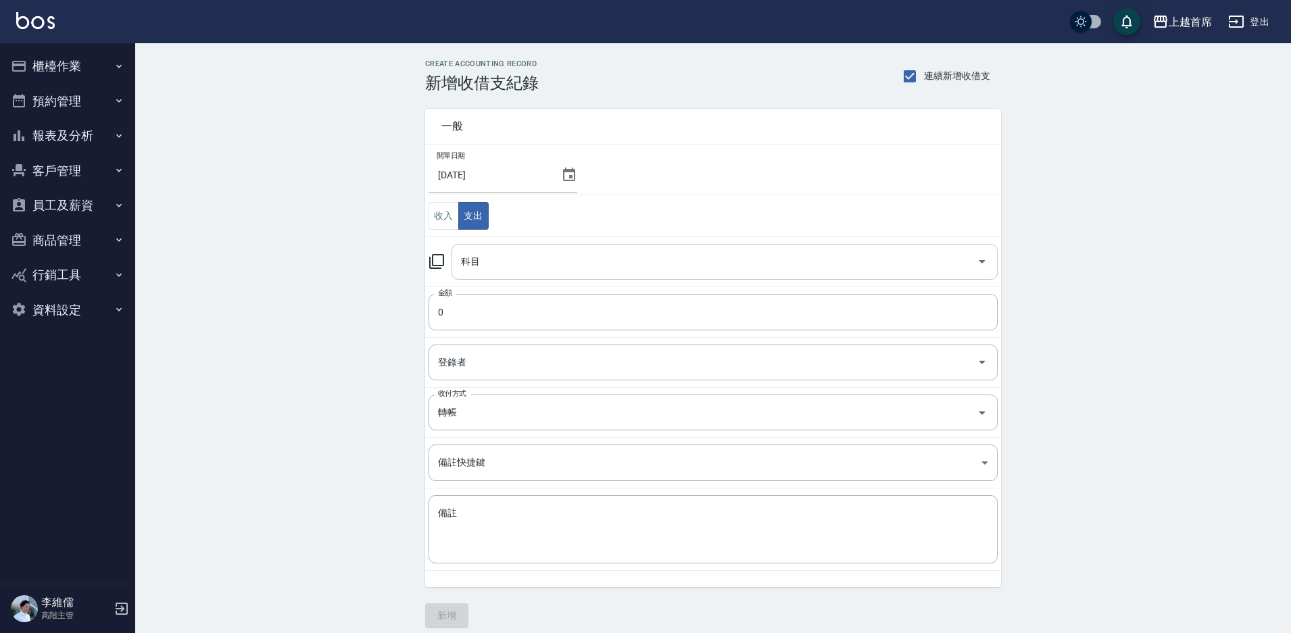
click at [513, 260] on input "科目" at bounding box center [714, 262] width 514 height 24
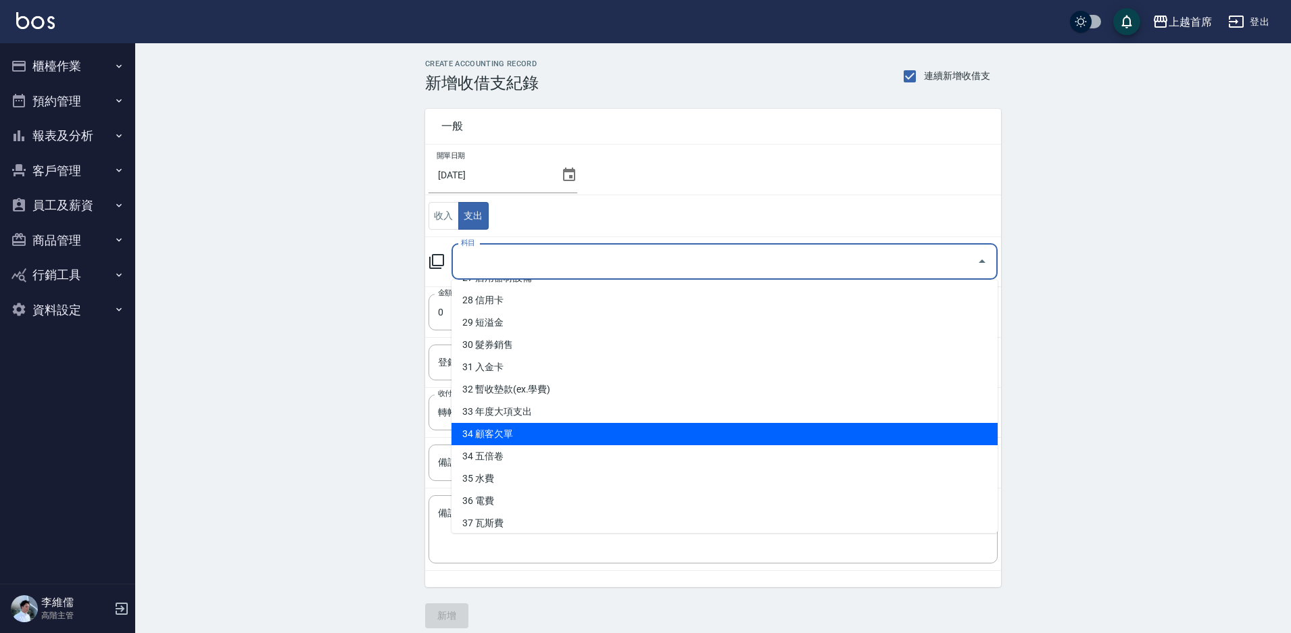
scroll to position [627, 0]
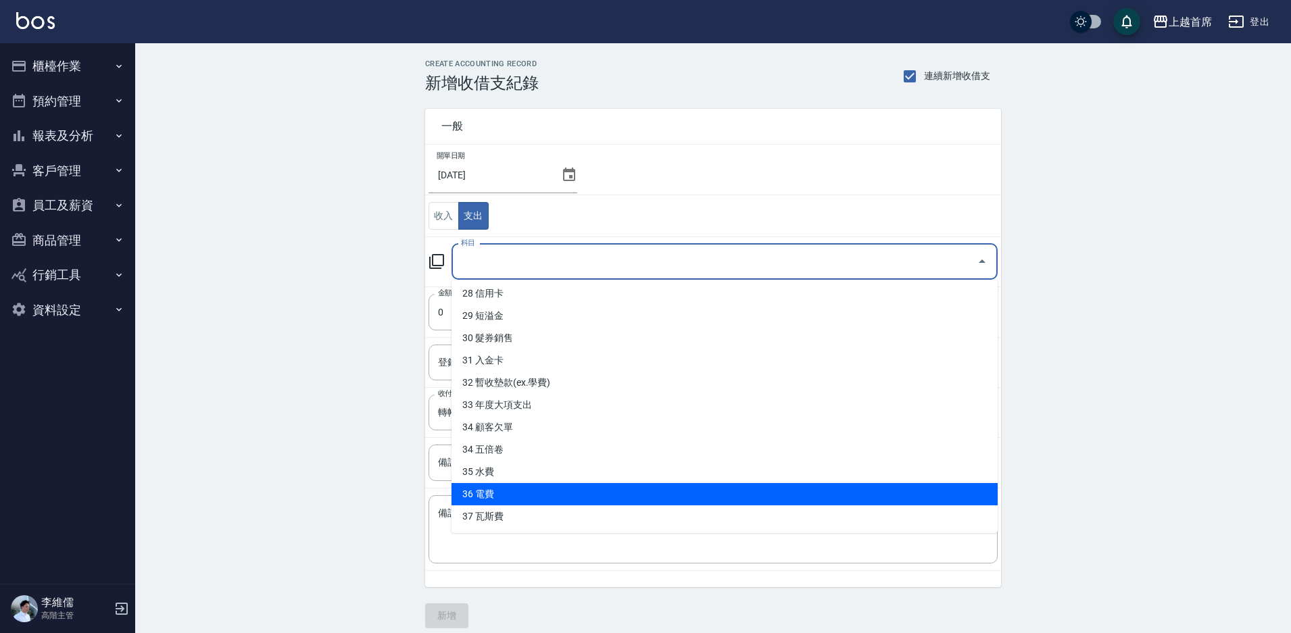
click at [519, 485] on li "36 電費" at bounding box center [724, 494] width 546 height 22
type input "36 電費"
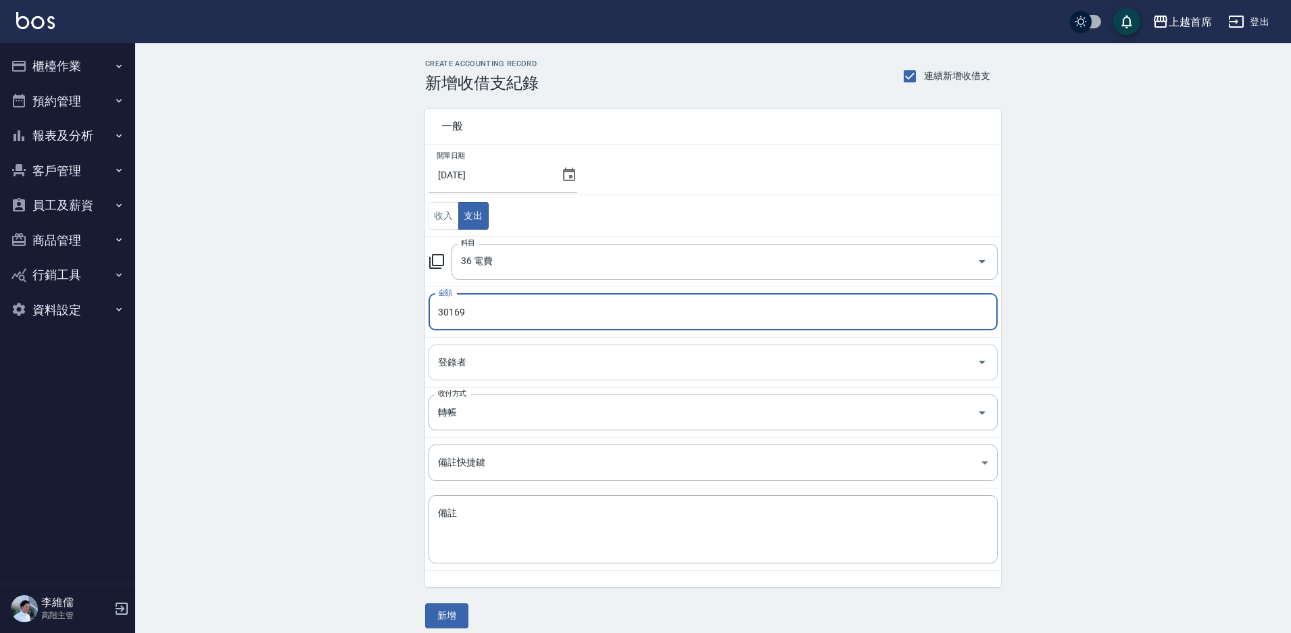
type input "30169"
click at [636, 372] on input "登錄者" at bounding box center [702, 363] width 537 height 24
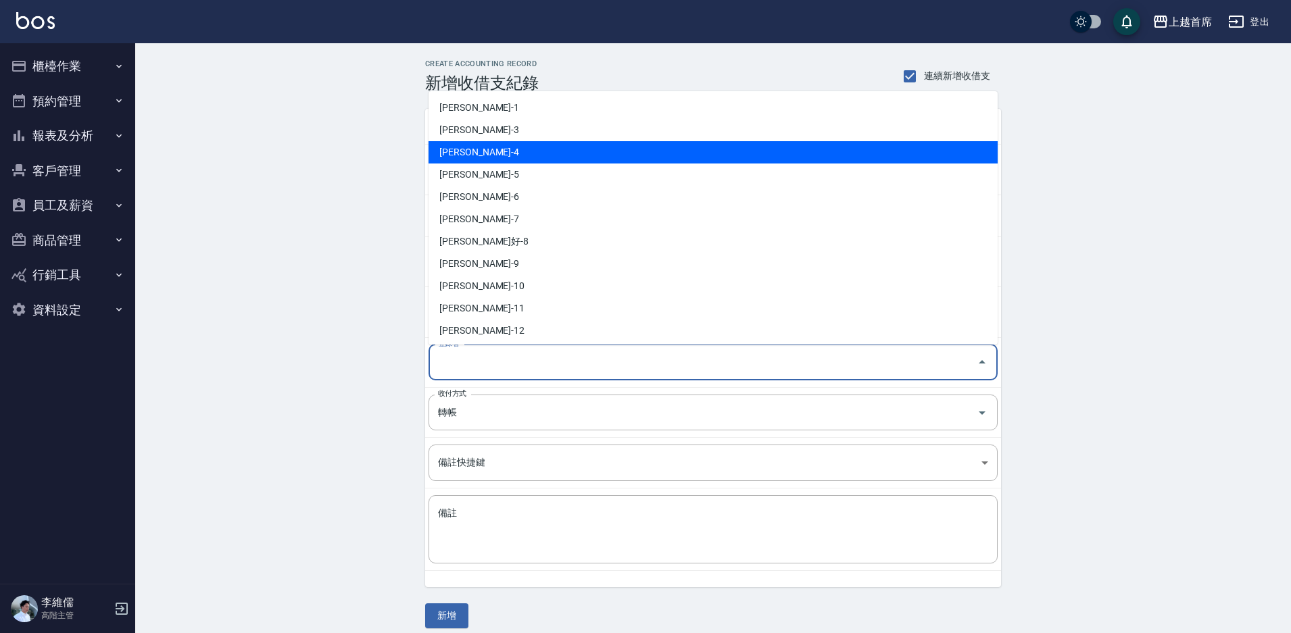
click at [548, 157] on li "李維儒-4" at bounding box center [712, 152] width 569 height 22
type input "李維儒-4"
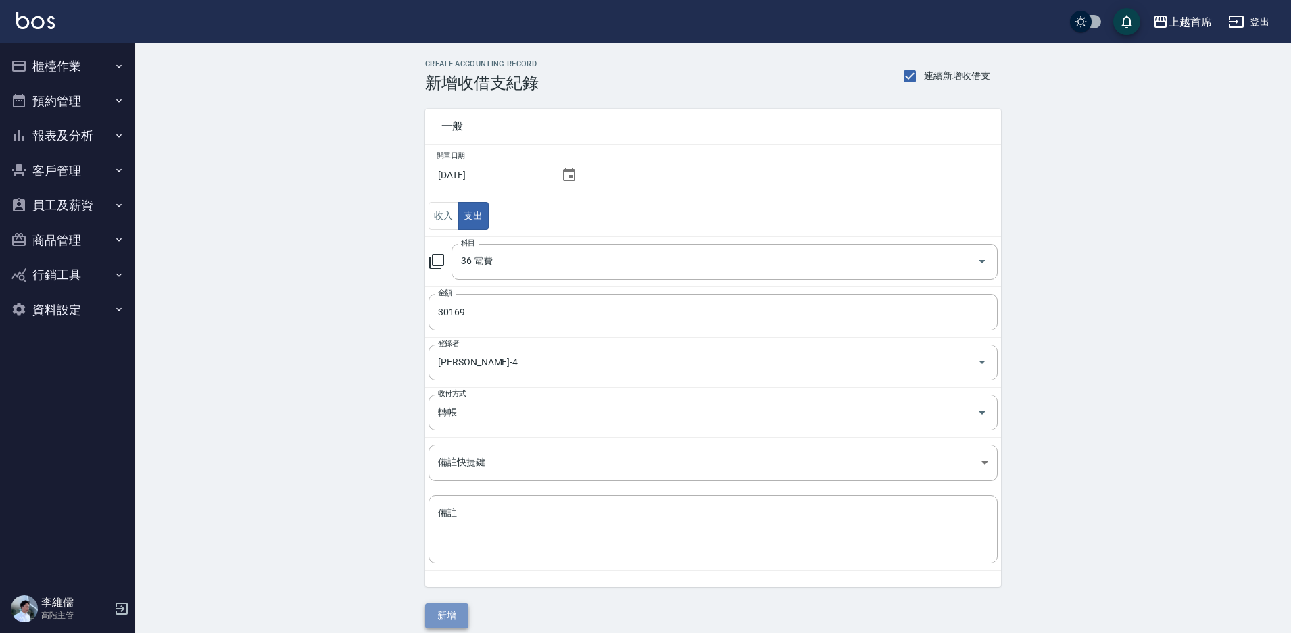
click at [453, 610] on button "新增" at bounding box center [446, 615] width 43 height 25
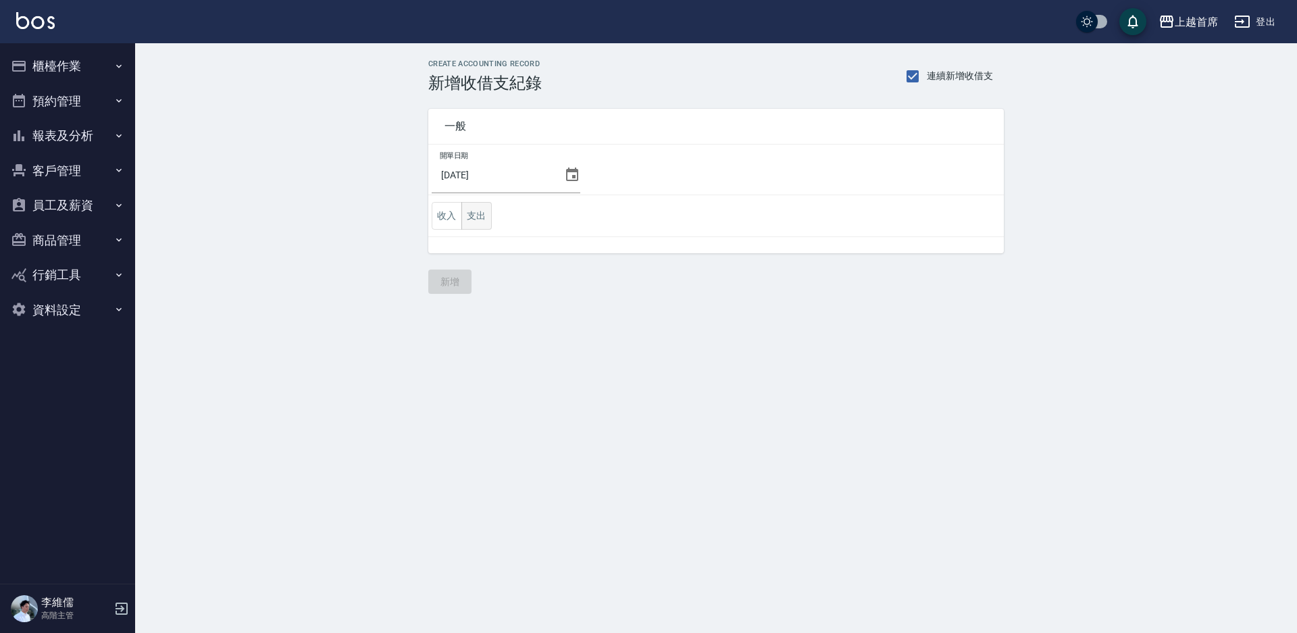
click at [482, 218] on button "支出" at bounding box center [477, 216] width 30 height 28
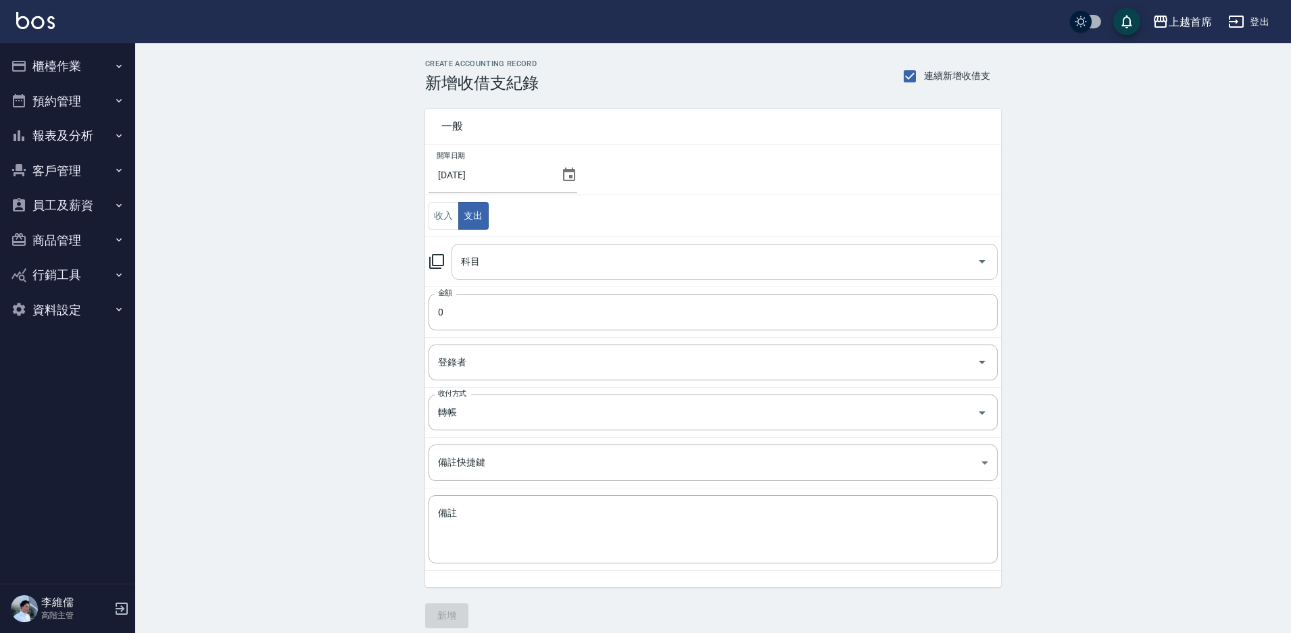
click at [572, 263] on input "科目" at bounding box center [714, 262] width 514 height 24
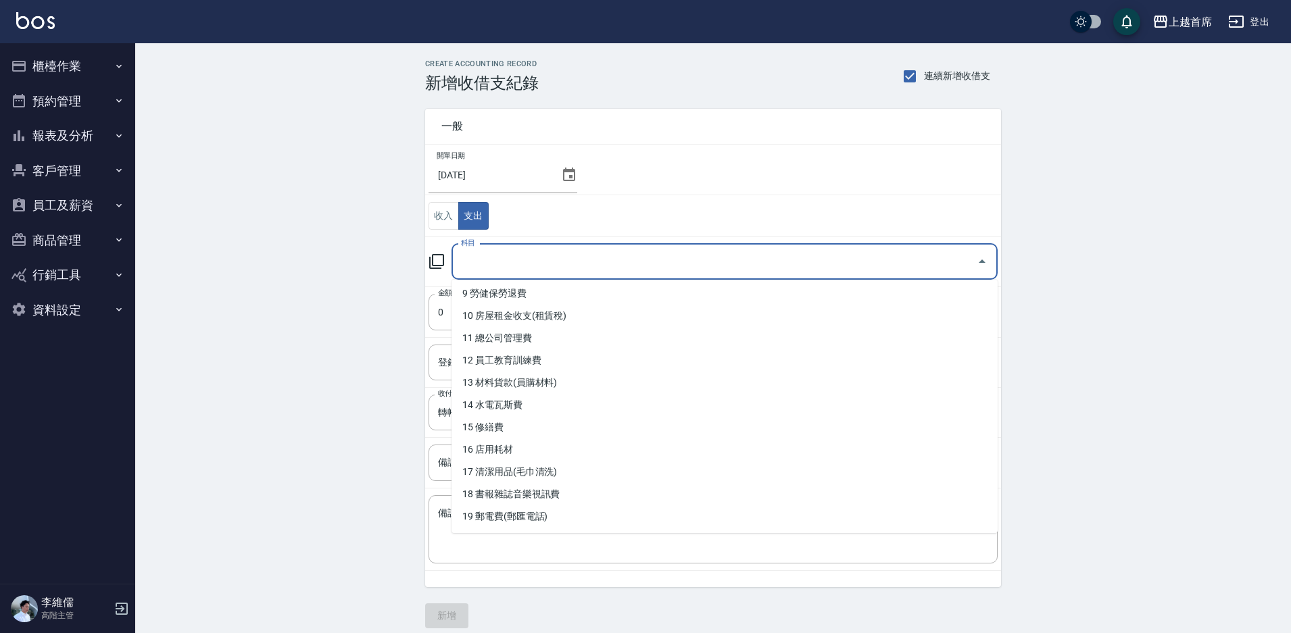
scroll to position [203, 0]
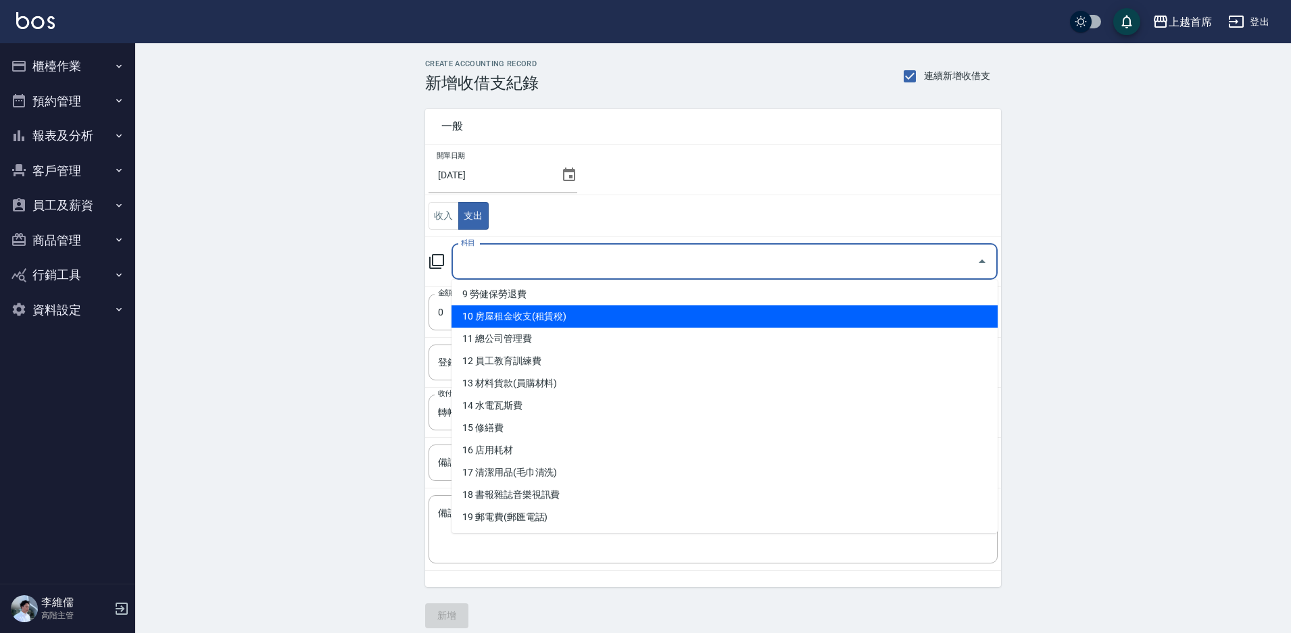
click at [555, 315] on li "10 房屋租金收支(租賃稅)" at bounding box center [724, 316] width 546 height 22
type input "10 房屋租金收支(租賃稅)"
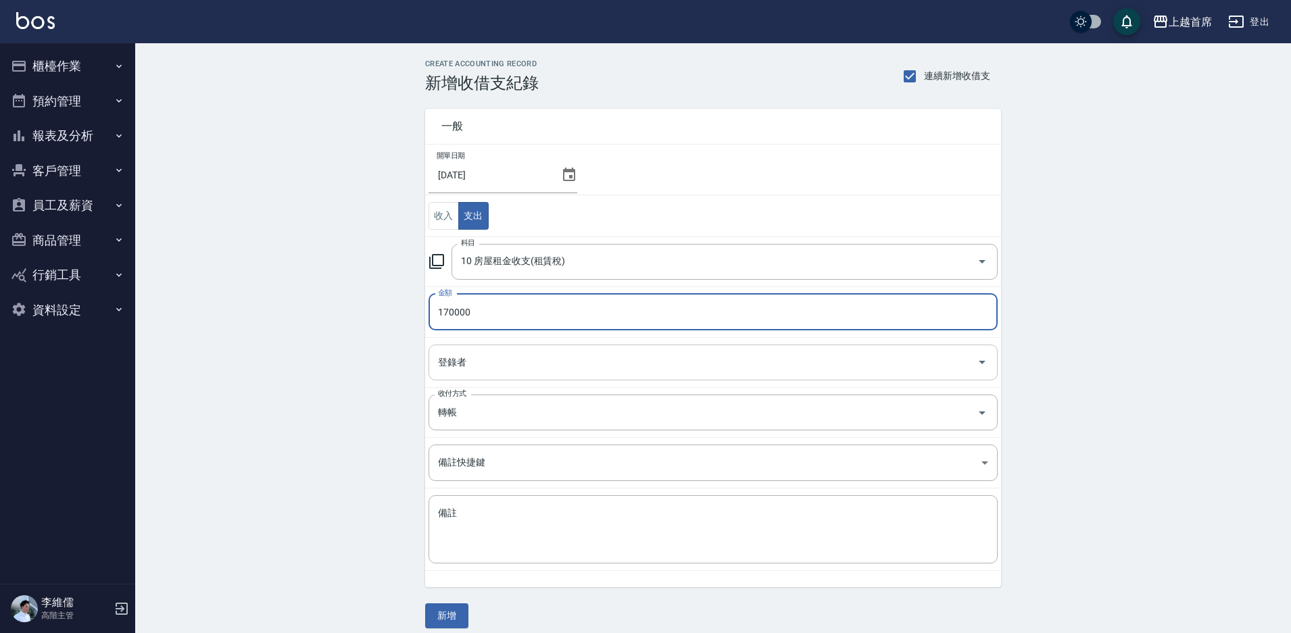
type input "170000"
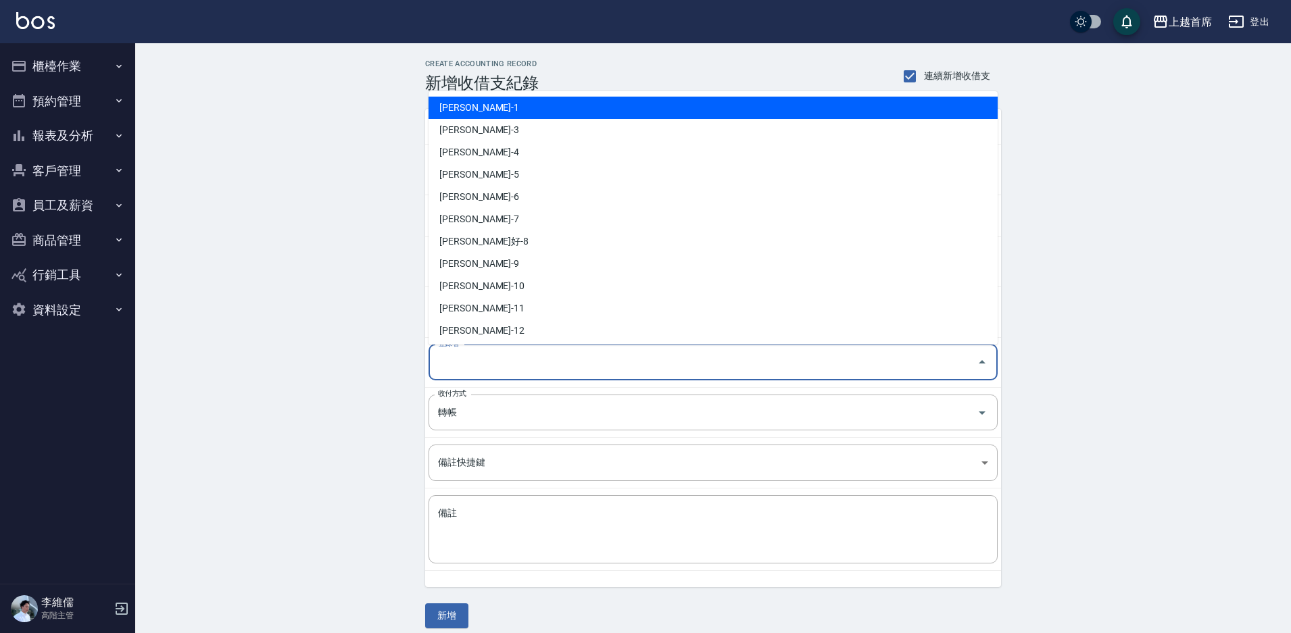
click at [784, 365] on input "登錄者" at bounding box center [702, 363] width 537 height 24
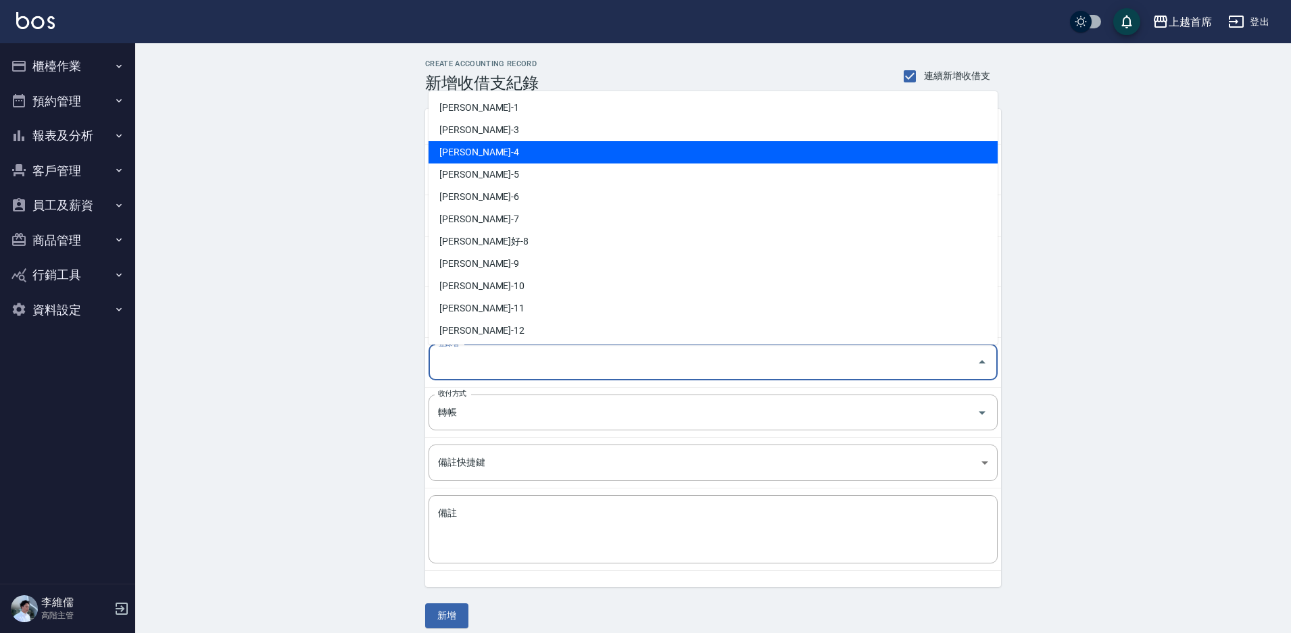
click at [487, 158] on li "[PERSON_NAME]-4" at bounding box center [712, 152] width 569 height 22
type input "[PERSON_NAME]-4"
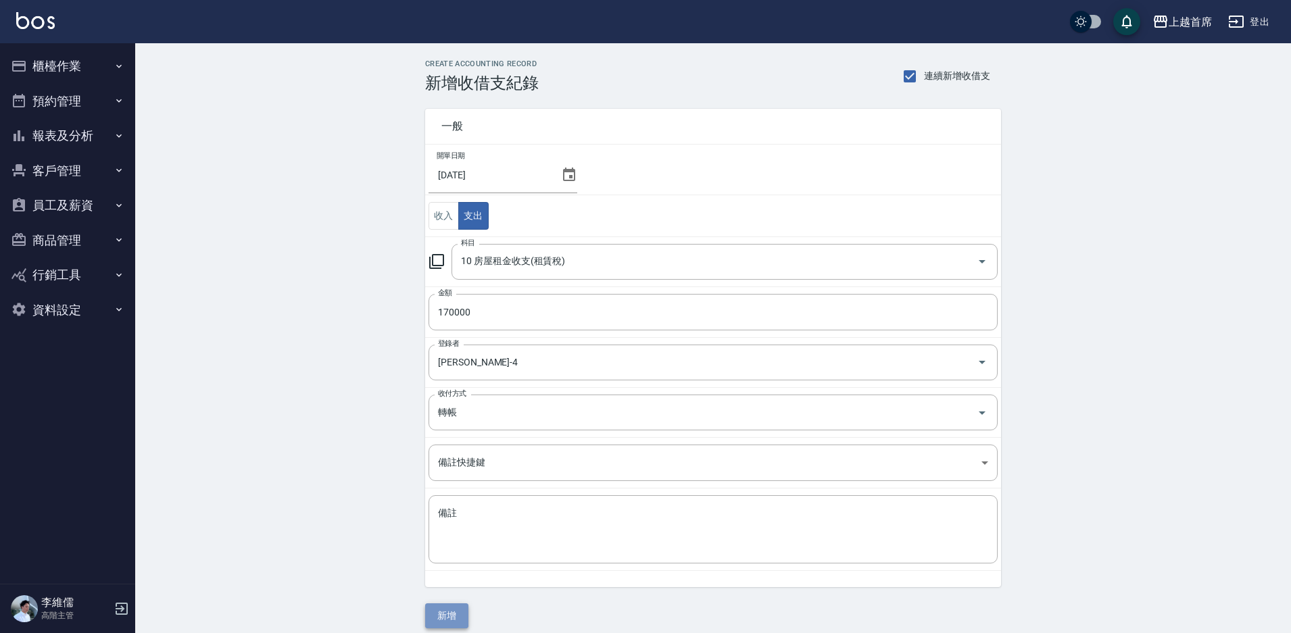
click at [438, 608] on button "新增" at bounding box center [446, 615] width 43 height 25
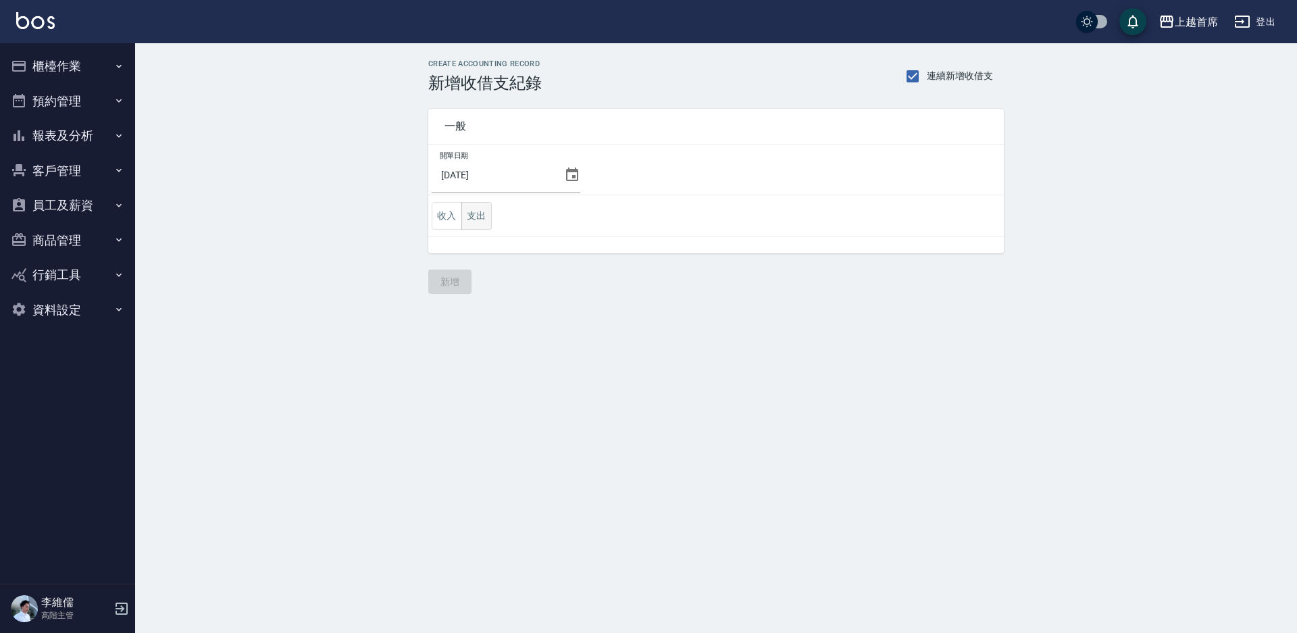
click at [485, 218] on button "支出" at bounding box center [477, 216] width 30 height 28
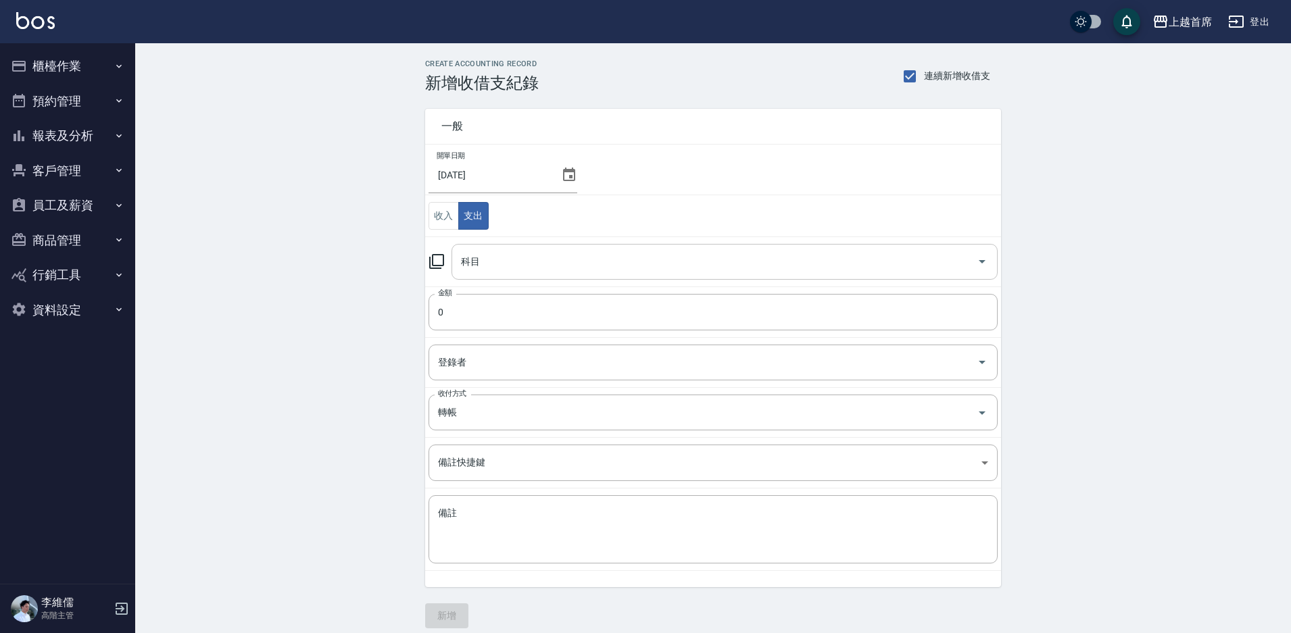
click at [543, 272] on input "科目" at bounding box center [714, 262] width 514 height 24
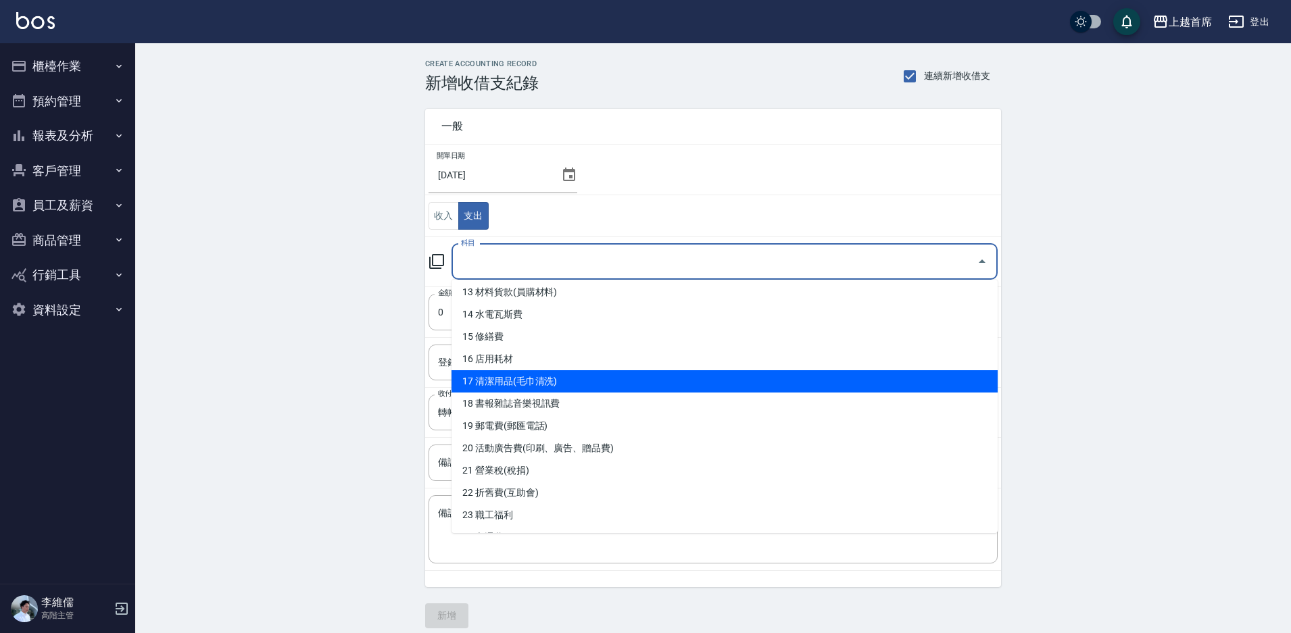
scroll to position [270, 0]
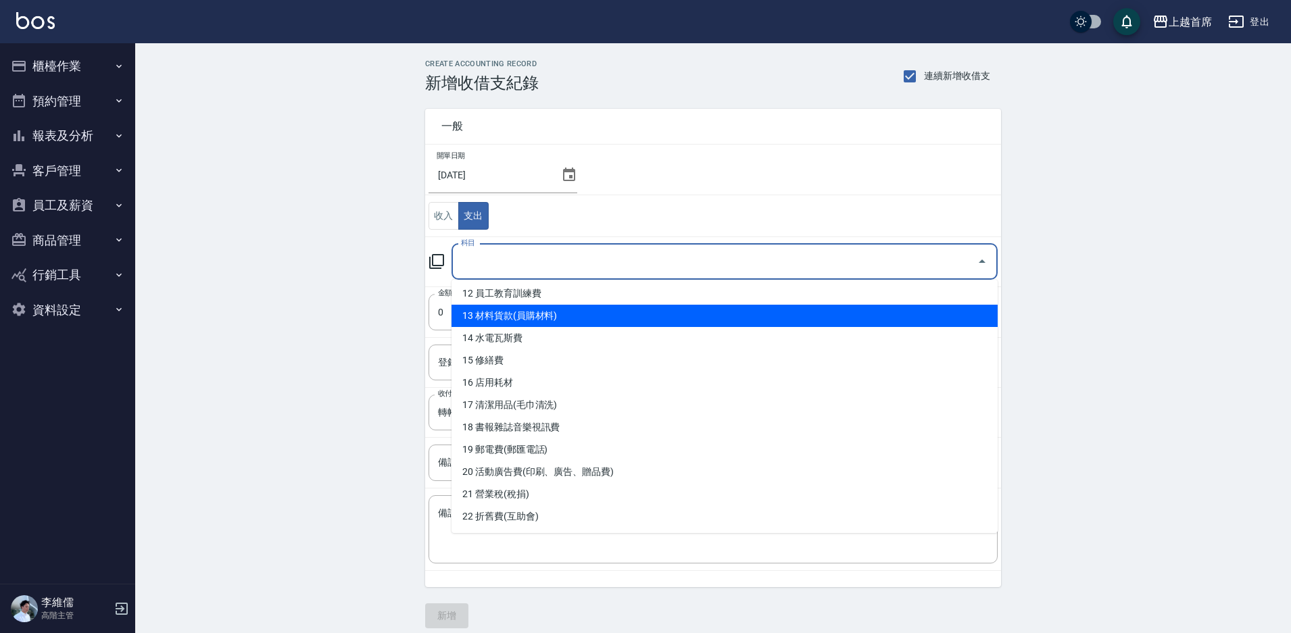
click at [582, 314] on li "13 材料貨款(員購材料)" at bounding box center [724, 316] width 546 height 22
type input "13 材料貨款(員購材料)"
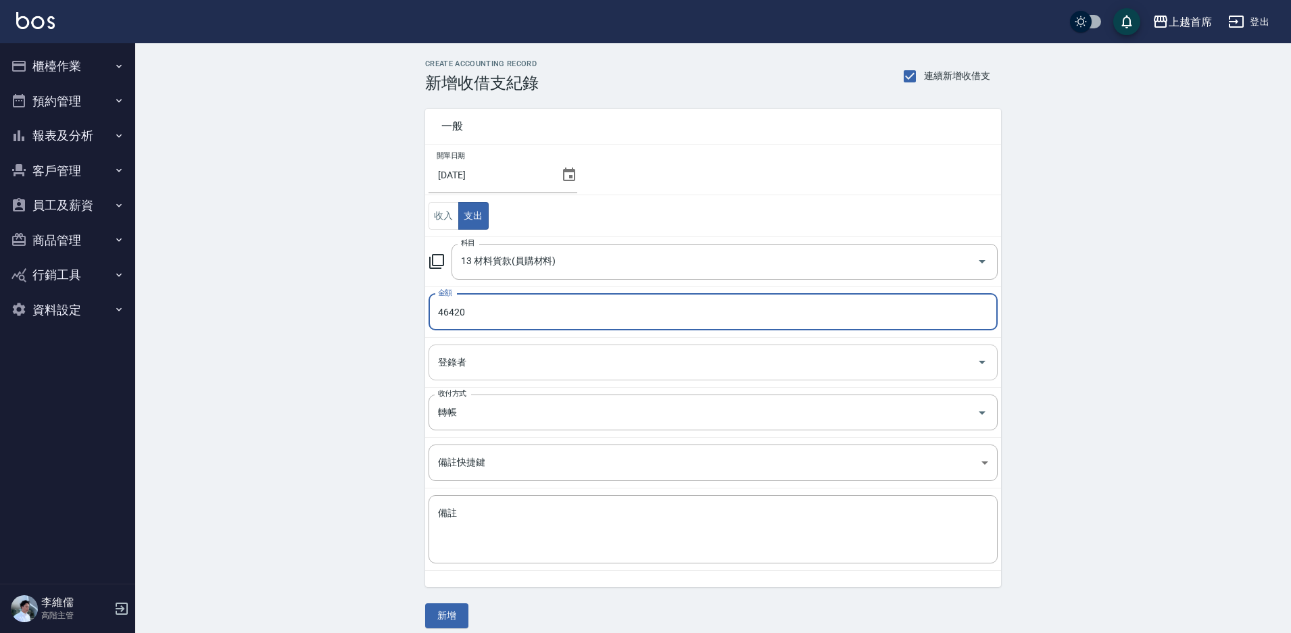
type input "46420"
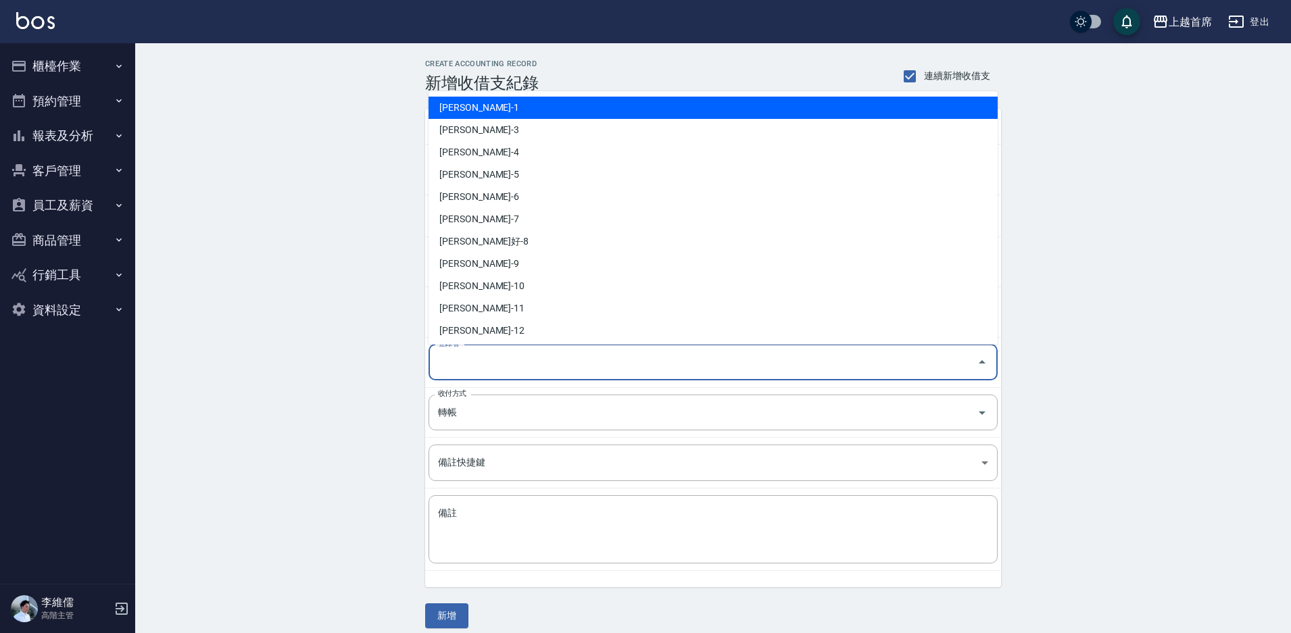
click at [491, 362] on input "登錄者" at bounding box center [702, 363] width 537 height 24
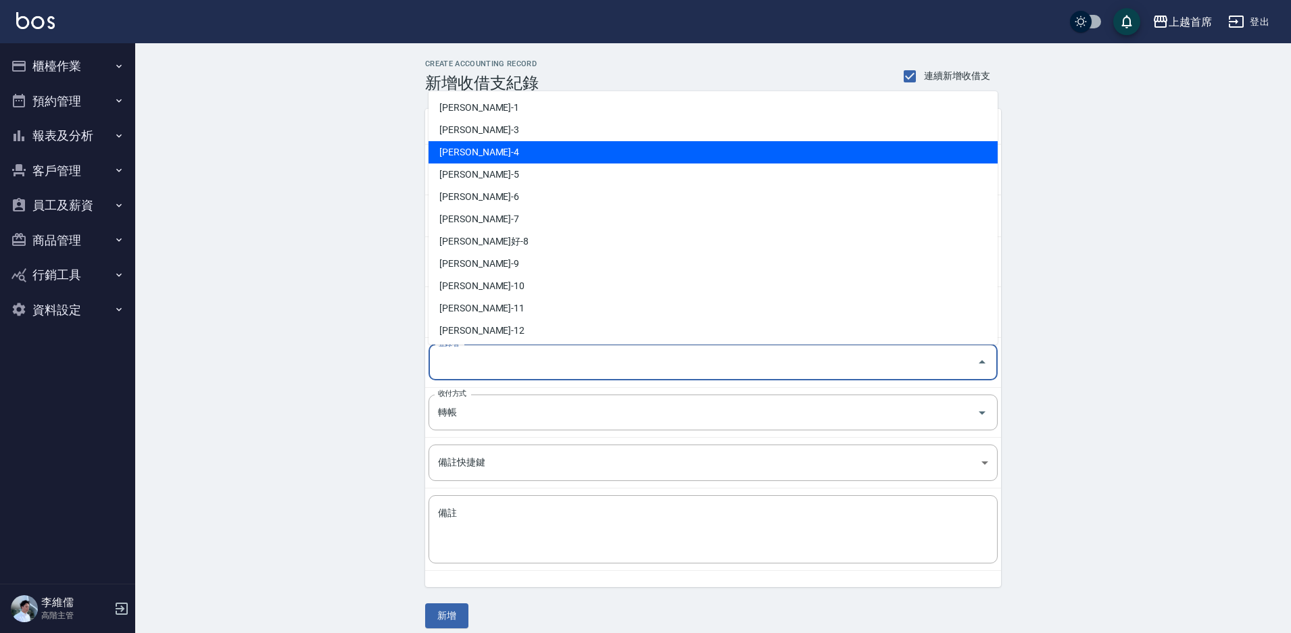
click at [487, 149] on li "[PERSON_NAME]-4" at bounding box center [712, 152] width 569 height 22
type input "[PERSON_NAME]-4"
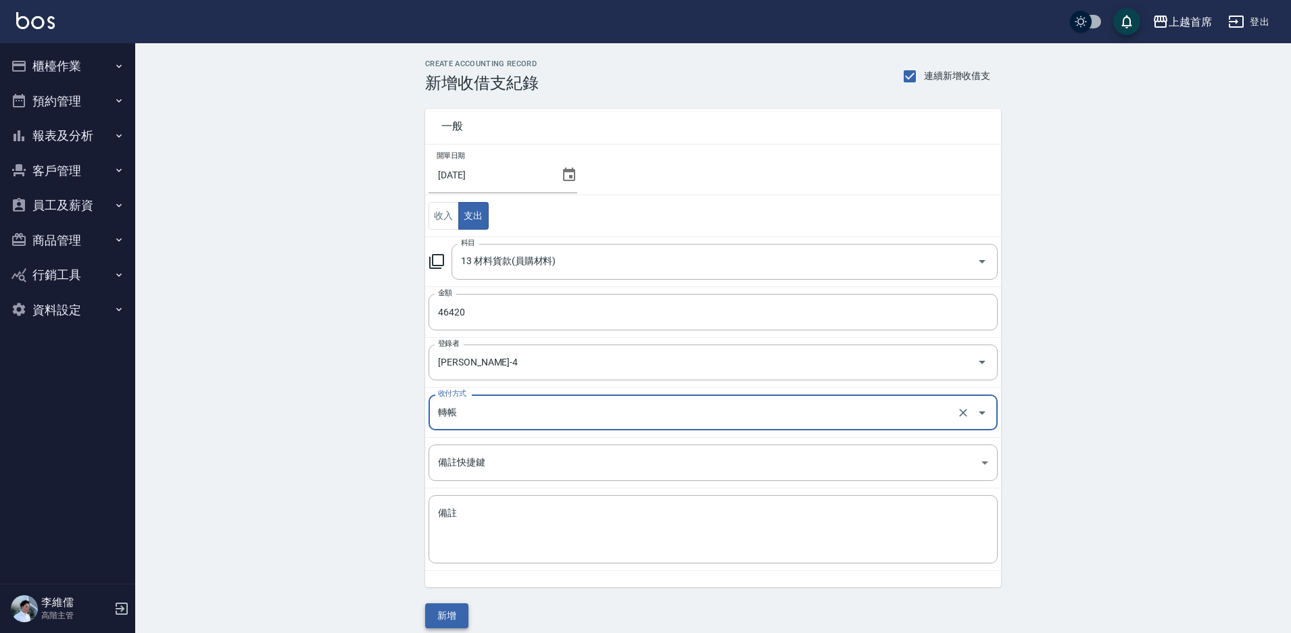
click at [447, 615] on button "新增" at bounding box center [446, 615] width 43 height 25
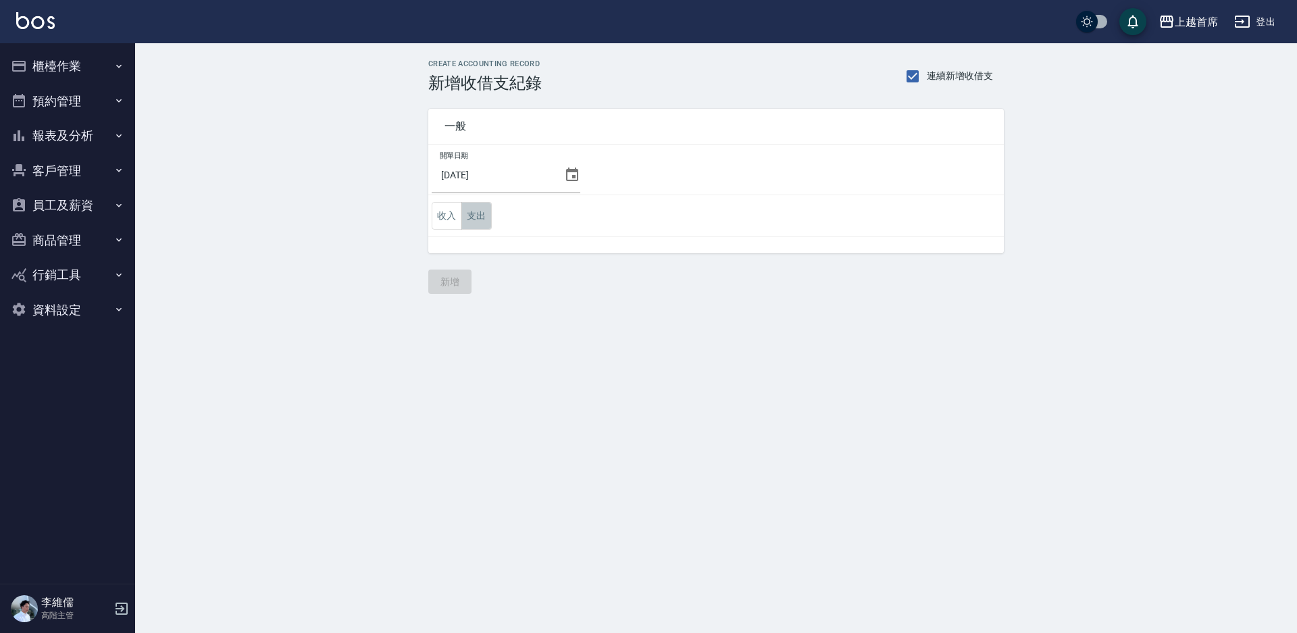
click at [473, 217] on button "支出" at bounding box center [477, 216] width 30 height 28
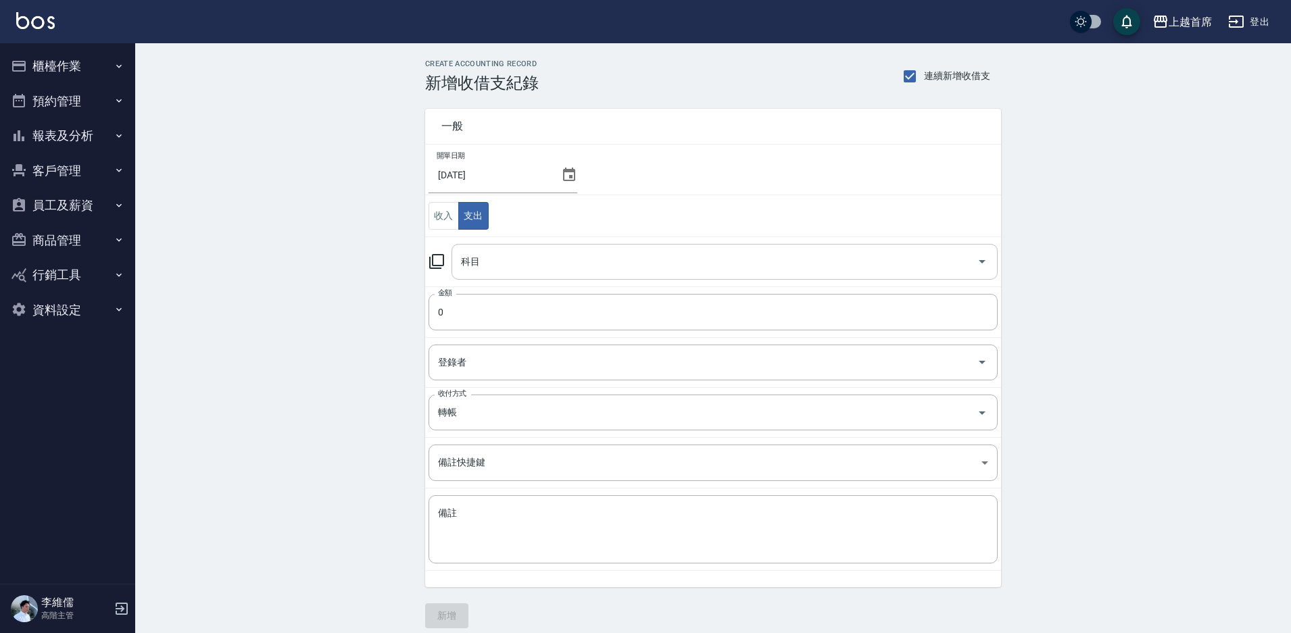
click at [530, 262] on input "科目" at bounding box center [714, 262] width 514 height 24
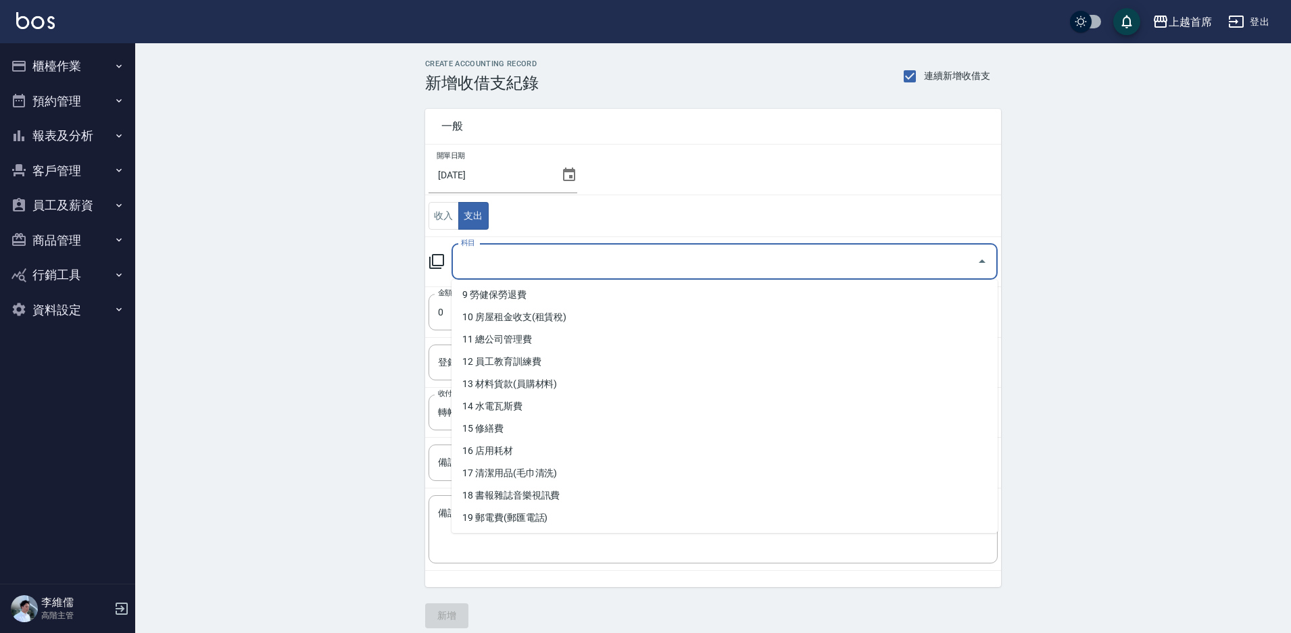
scroll to position [203, 0]
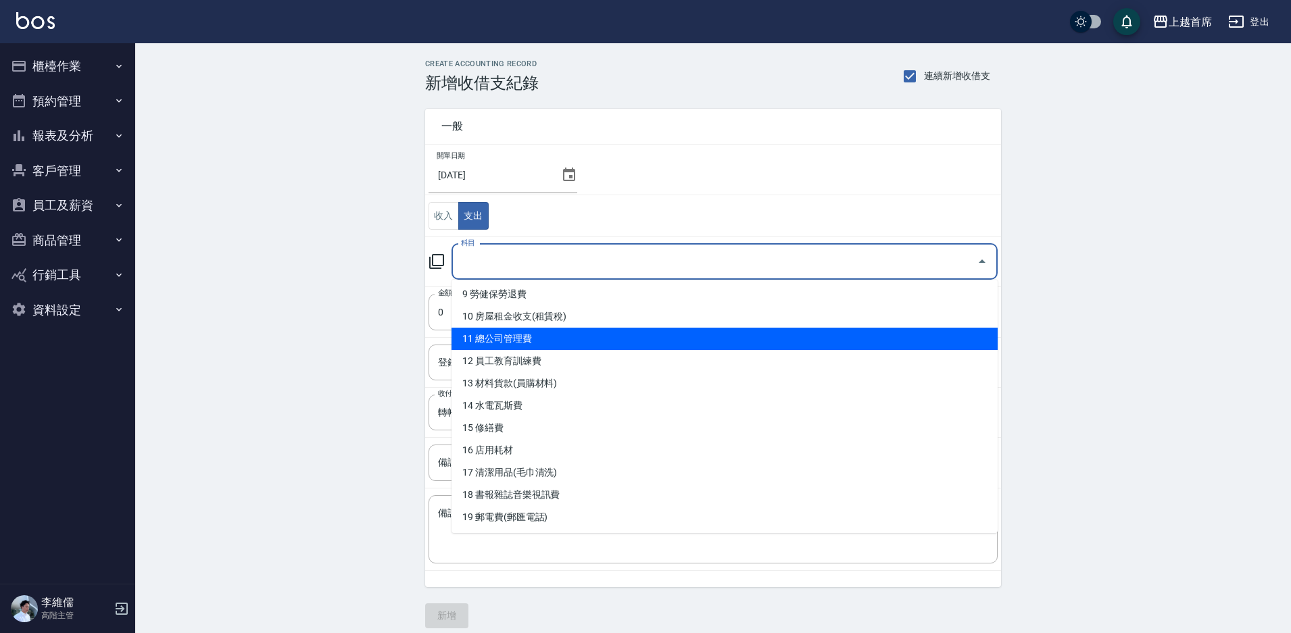
click at [573, 345] on li "11 總公司管理費" at bounding box center [724, 339] width 546 height 22
type input "11 總公司管理費"
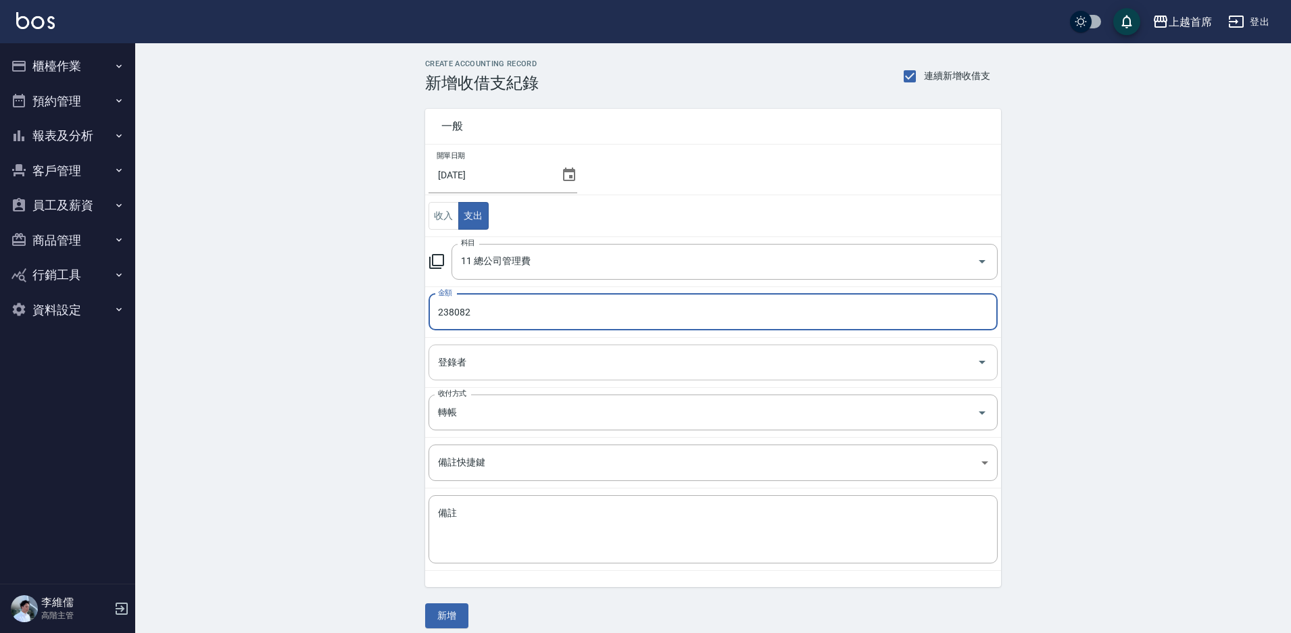
click at [561, 376] on div "登錄者" at bounding box center [712, 363] width 569 height 36
type input "238082"
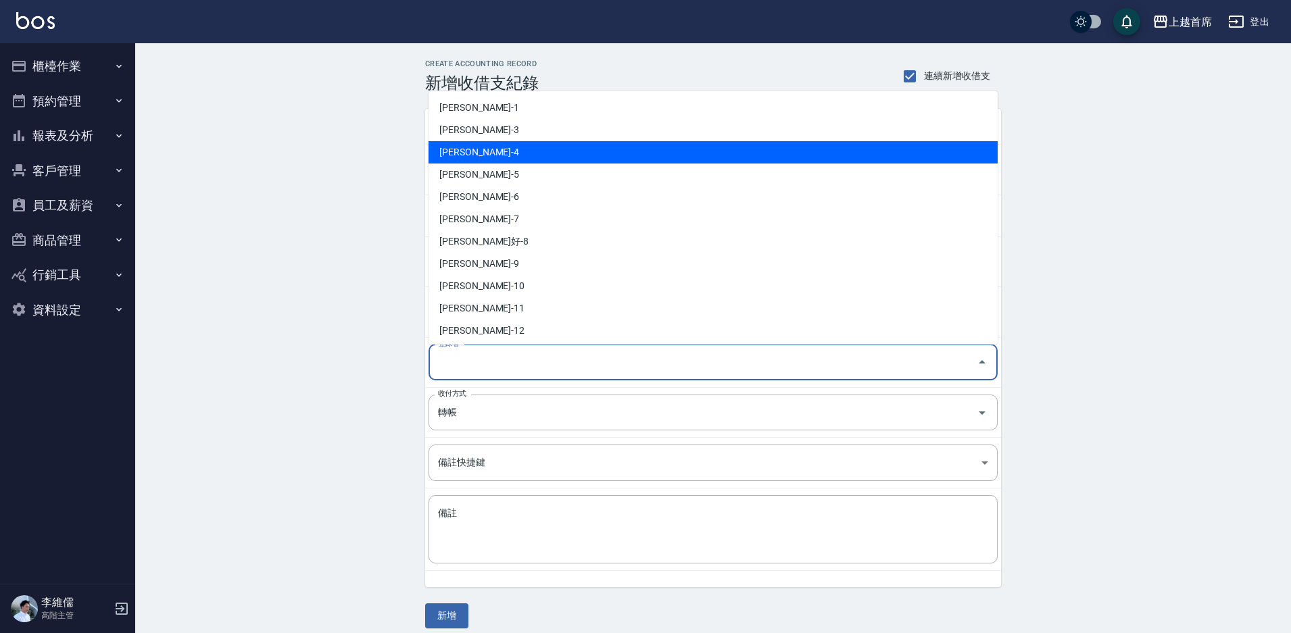
click at [511, 160] on li "[PERSON_NAME]-4" at bounding box center [712, 152] width 569 height 22
type input "[PERSON_NAME]-4"
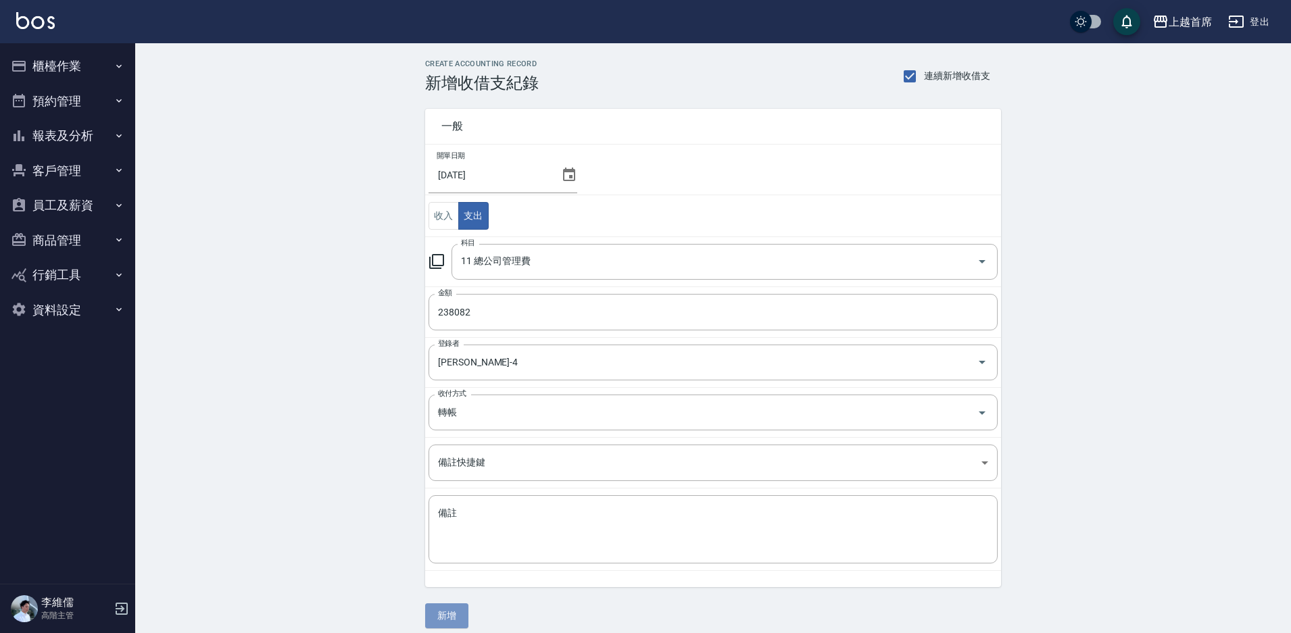
drag, startPoint x: 453, startPoint y: 612, endPoint x: 459, endPoint y: 605, distance: 8.6
click at [455, 610] on button "新增" at bounding box center [446, 615] width 43 height 25
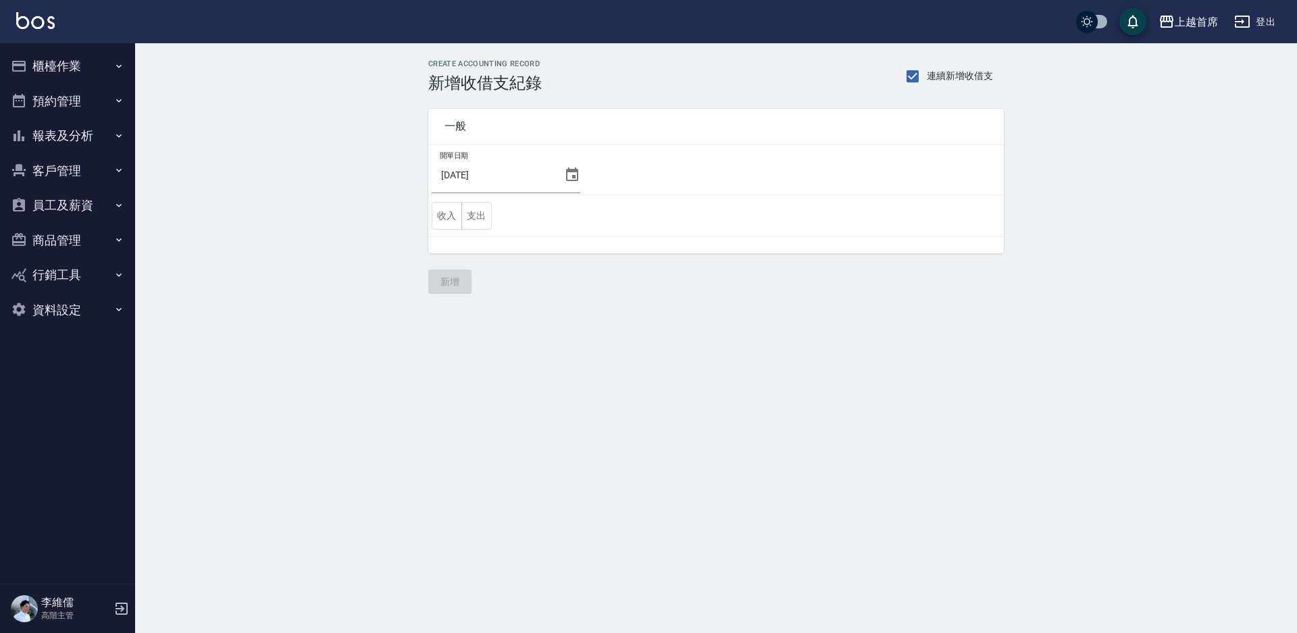
click at [484, 199] on td "收入 支出" at bounding box center [716, 216] width 576 height 42
click at [488, 219] on button "支出" at bounding box center [477, 216] width 30 height 28
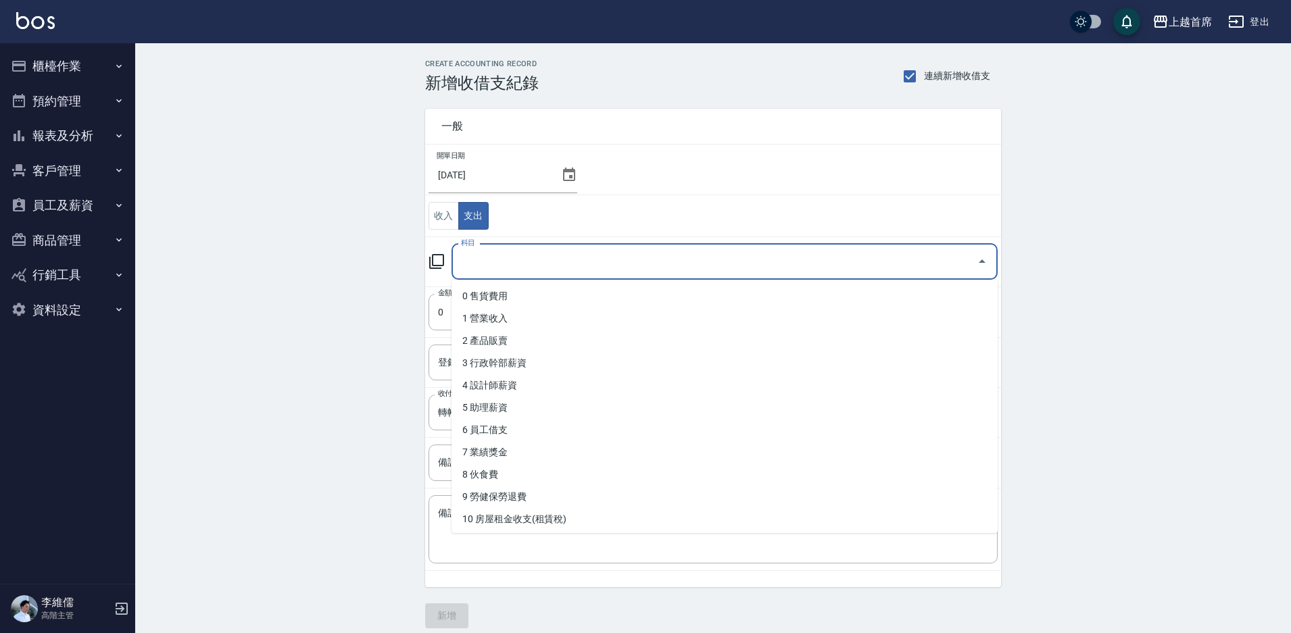
click at [512, 253] on input "科目" at bounding box center [714, 262] width 514 height 24
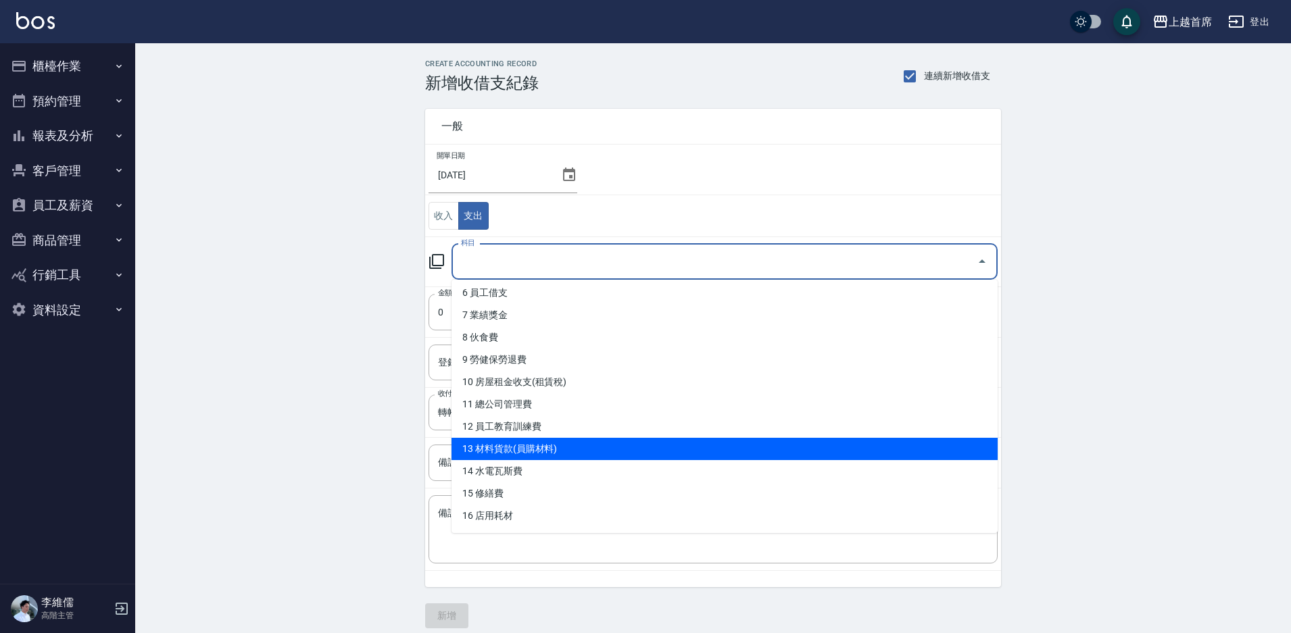
scroll to position [135, 0]
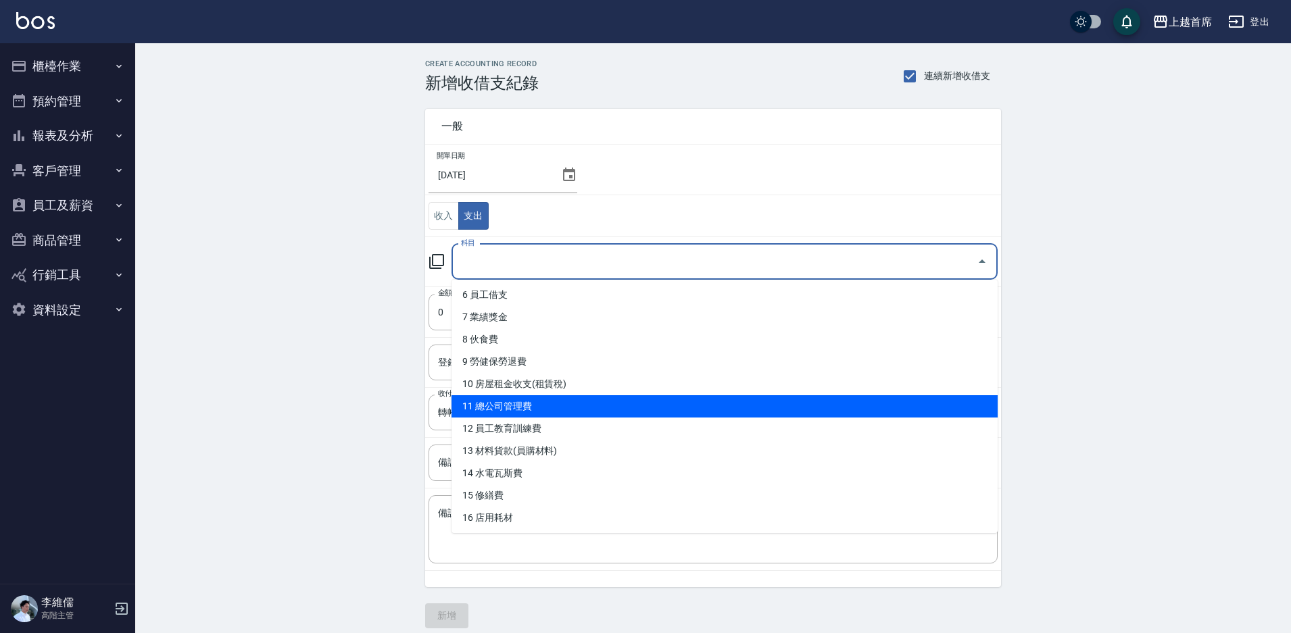
click at [571, 403] on li "11 總公司管理費" at bounding box center [724, 406] width 546 height 22
type input "11 總公司管理費"
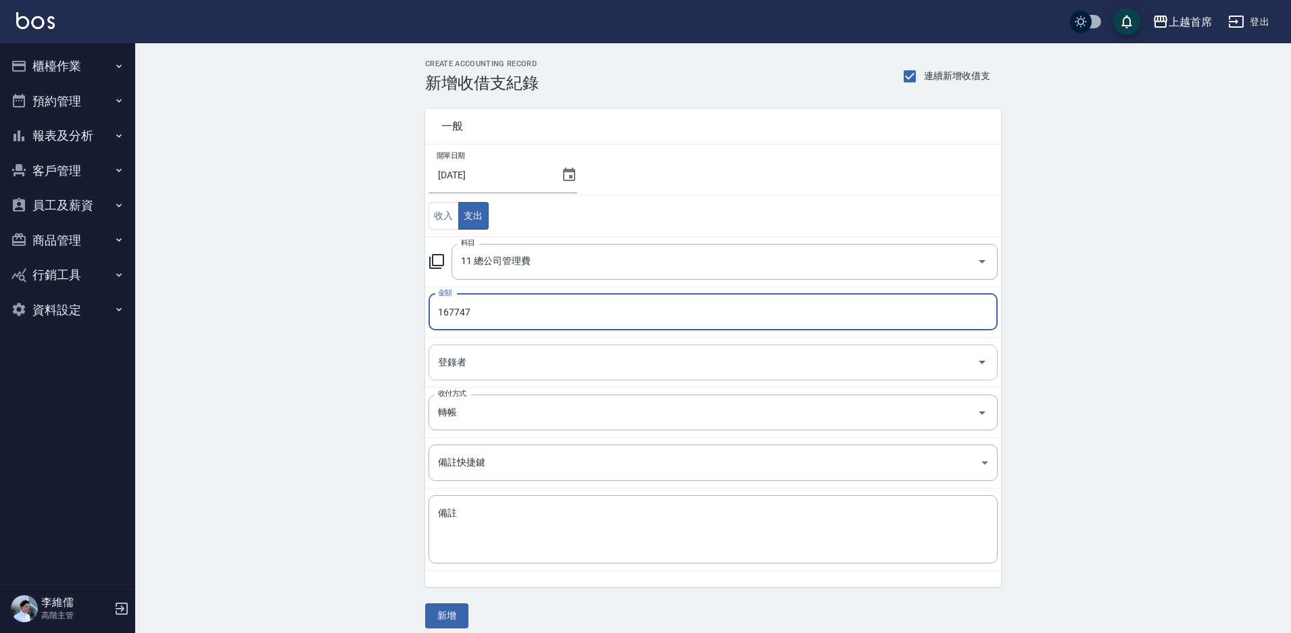
type input "167747"
click at [569, 353] on input "登錄者" at bounding box center [702, 363] width 537 height 24
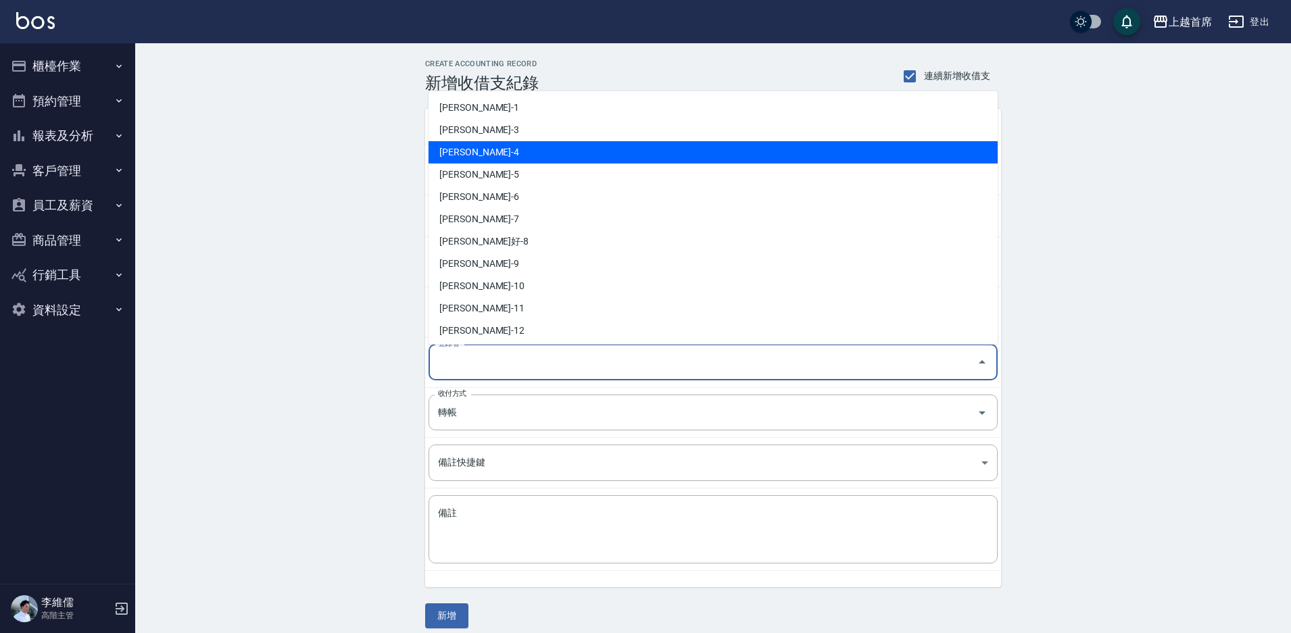
click at [494, 157] on li "李維儒-4" at bounding box center [712, 152] width 569 height 22
type input "李維儒-4"
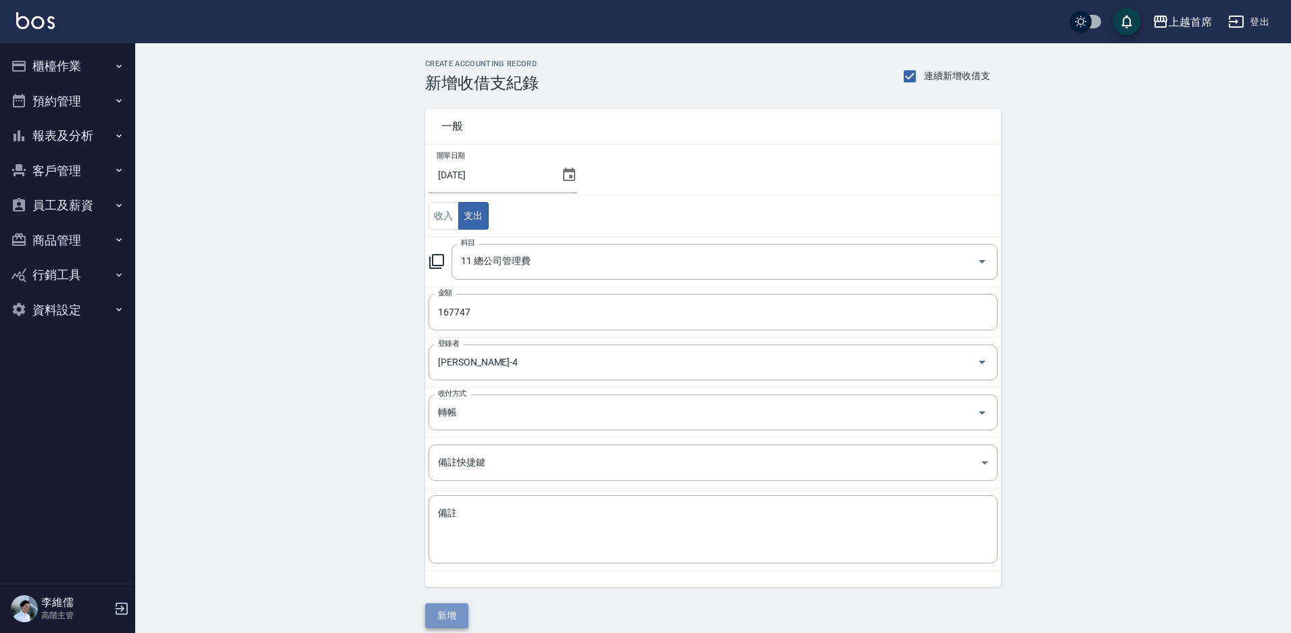
click at [451, 610] on button "新增" at bounding box center [446, 615] width 43 height 25
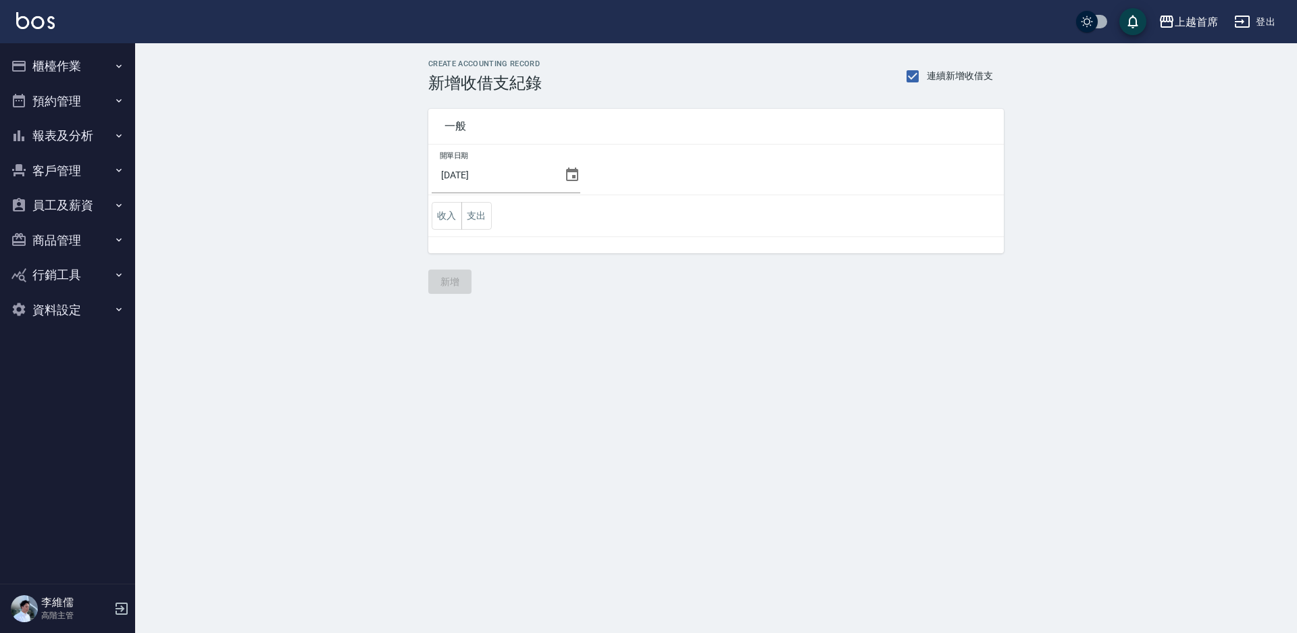
click at [491, 216] on button "支出" at bounding box center [477, 216] width 30 height 28
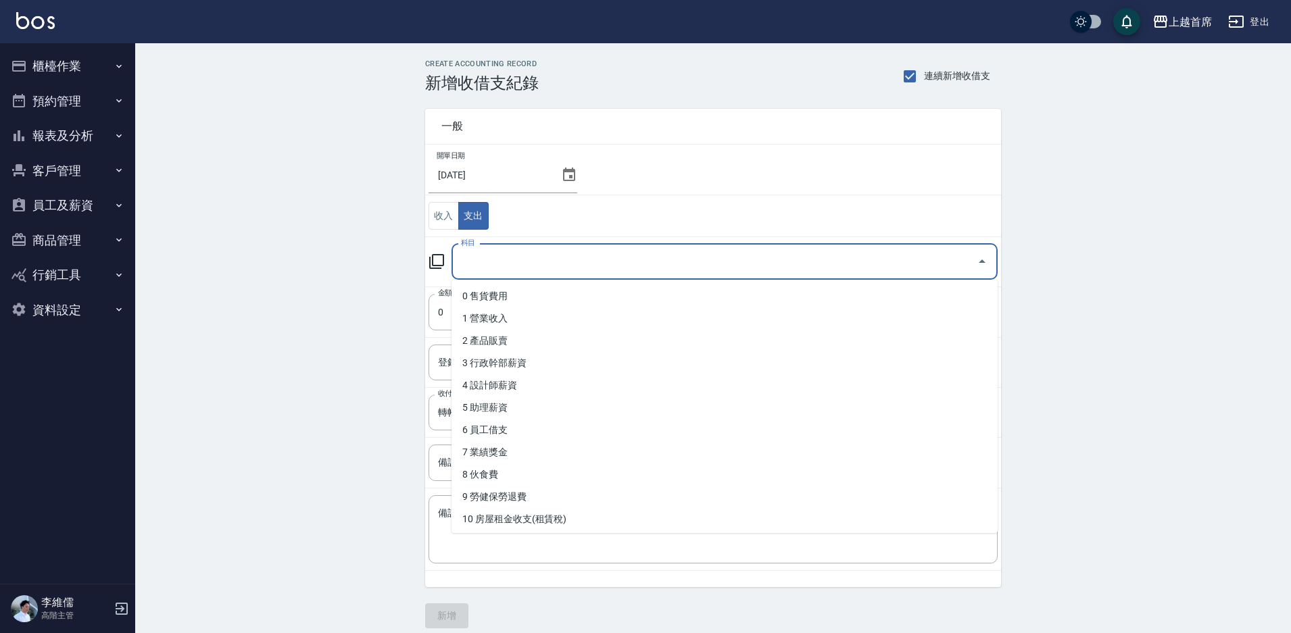
click at [501, 253] on input "科目" at bounding box center [714, 262] width 514 height 24
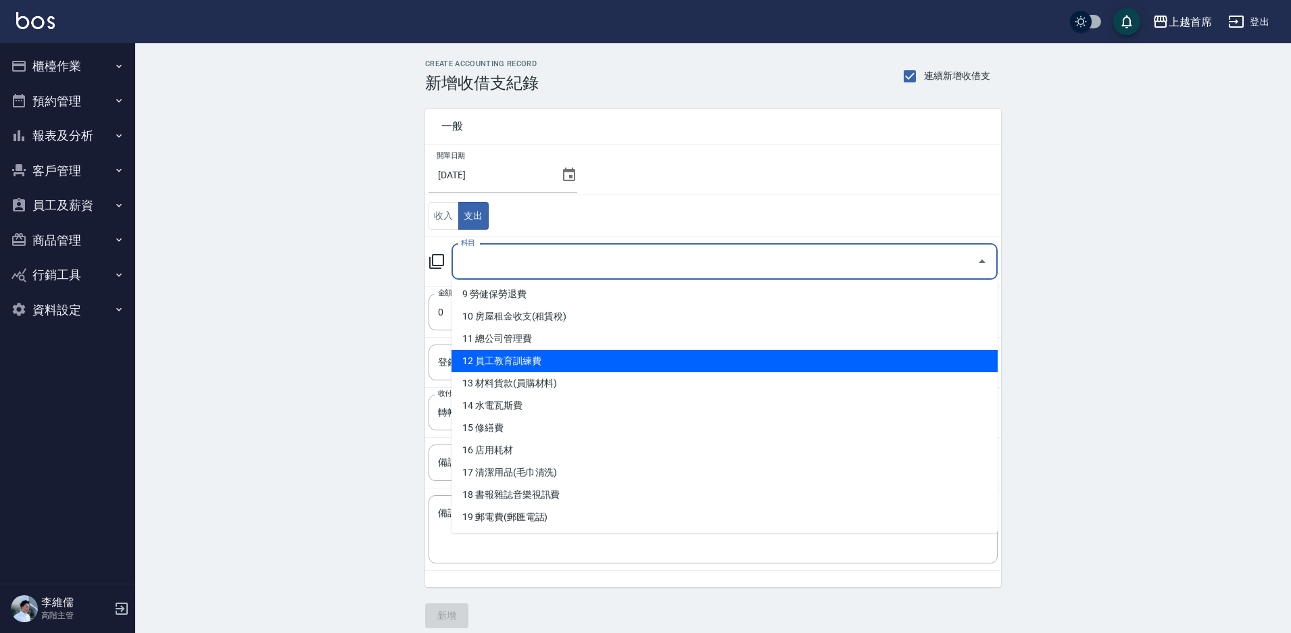
scroll to position [270, 0]
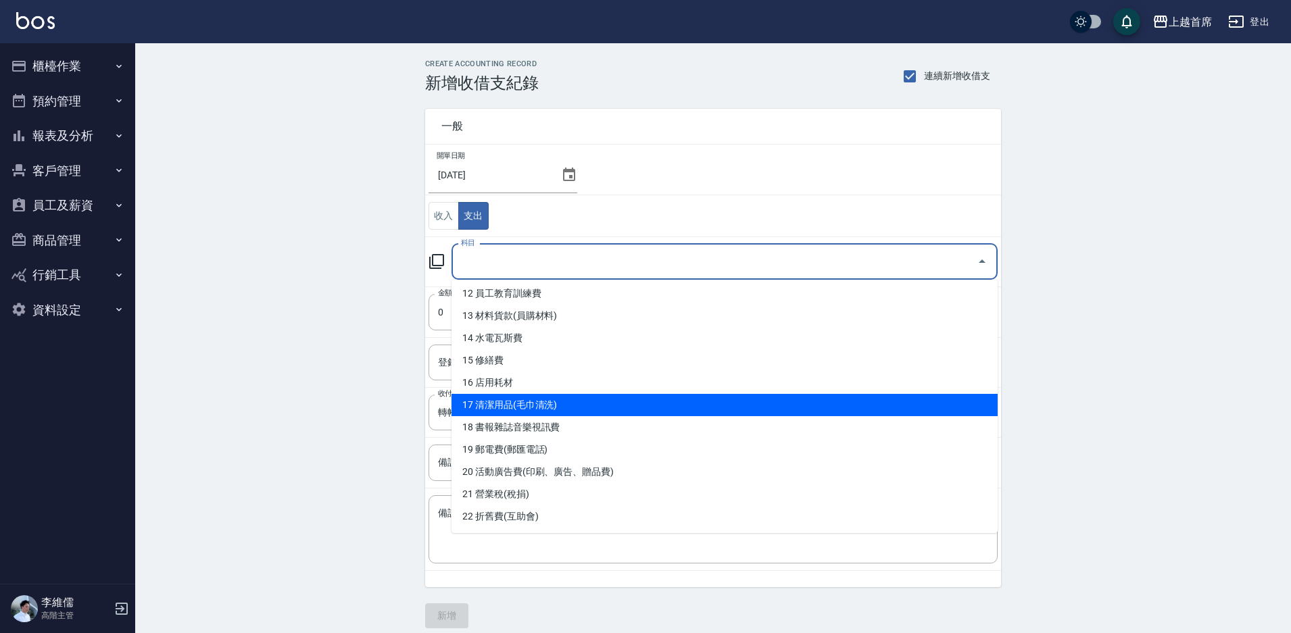
click at [575, 407] on li "17 清潔用品(毛巾清洗)" at bounding box center [724, 405] width 546 height 22
type input "17 清潔用品(毛巾清洗)"
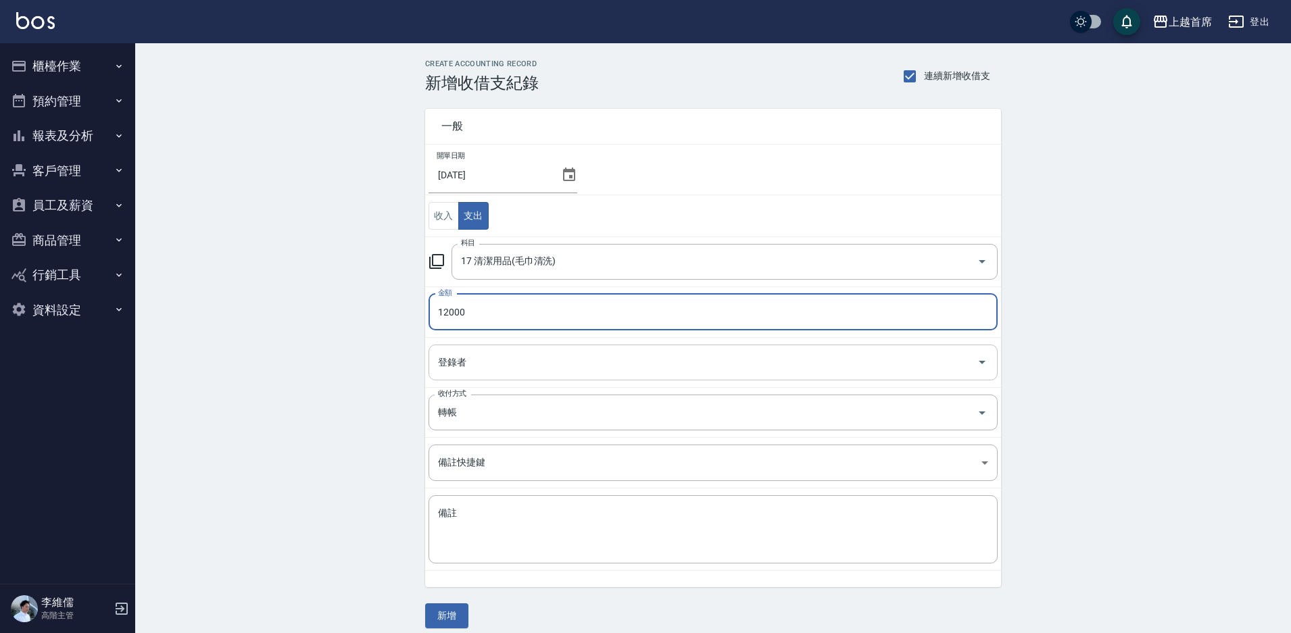
type input "12000"
click at [495, 356] on input "登錄者" at bounding box center [702, 363] width 537 height 24
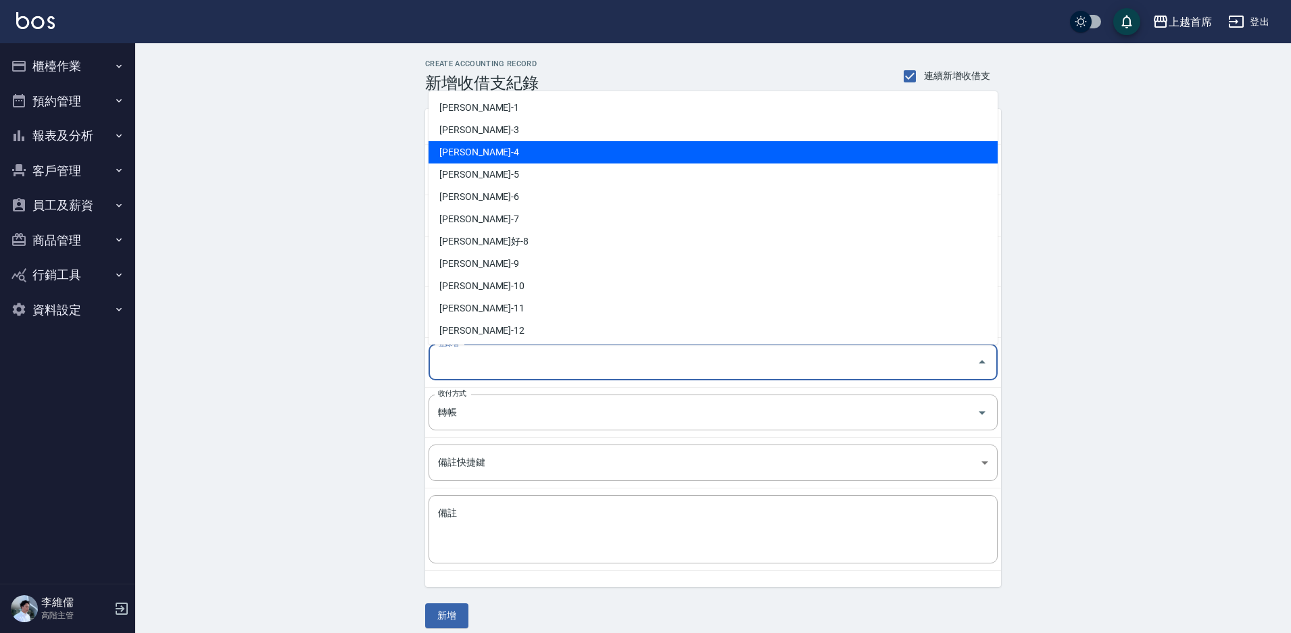
click at [496, 159] on li "[PERSON_NAME]-4" at bounding box center [712, 152] width 569 height 22
type input "[PERSON_NAME]-4"
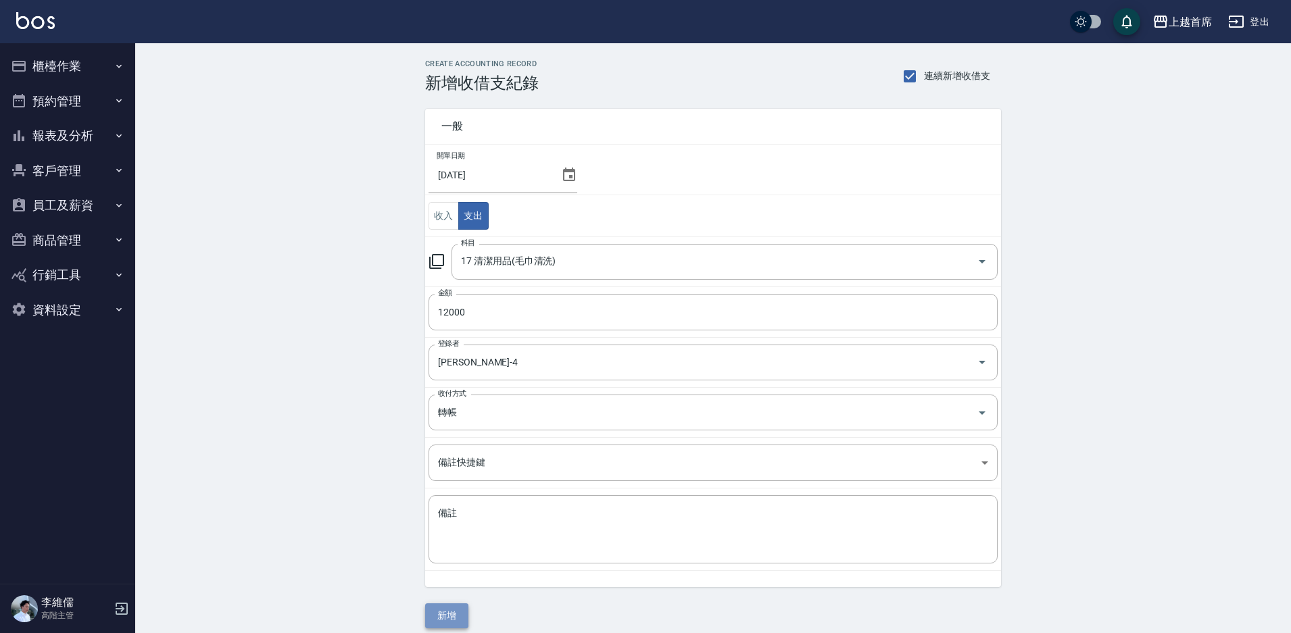
click at [439, 607] on button "新增" at bounding box center [446, 615] width 43 height 25
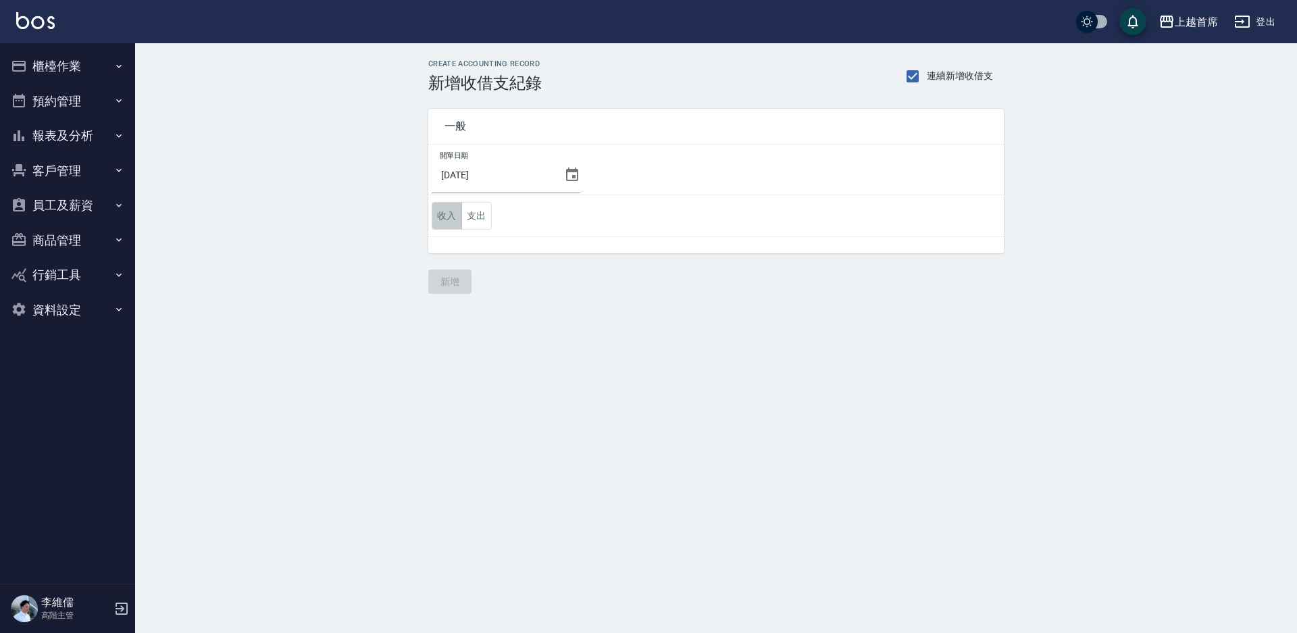
click at [439, 218] on button "收入" at bounding box center [447, 216] width 30 height 28
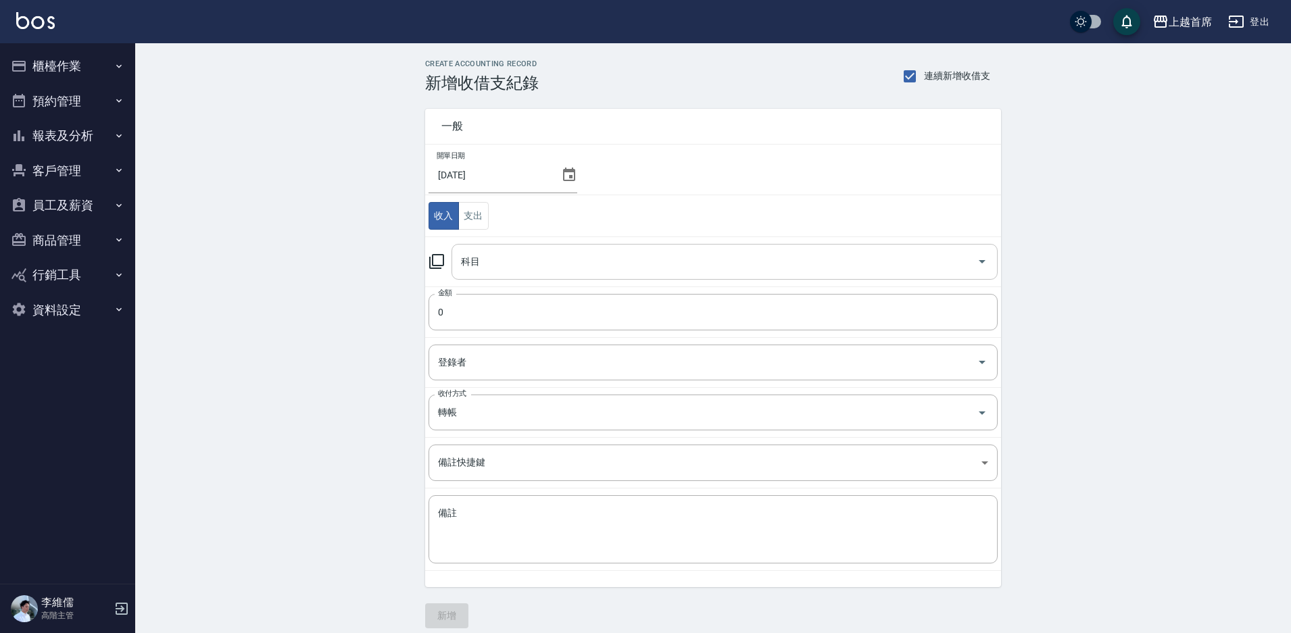
click at [543, 265] on input "科目" at bounding box center [714, 262] width 514 height 24
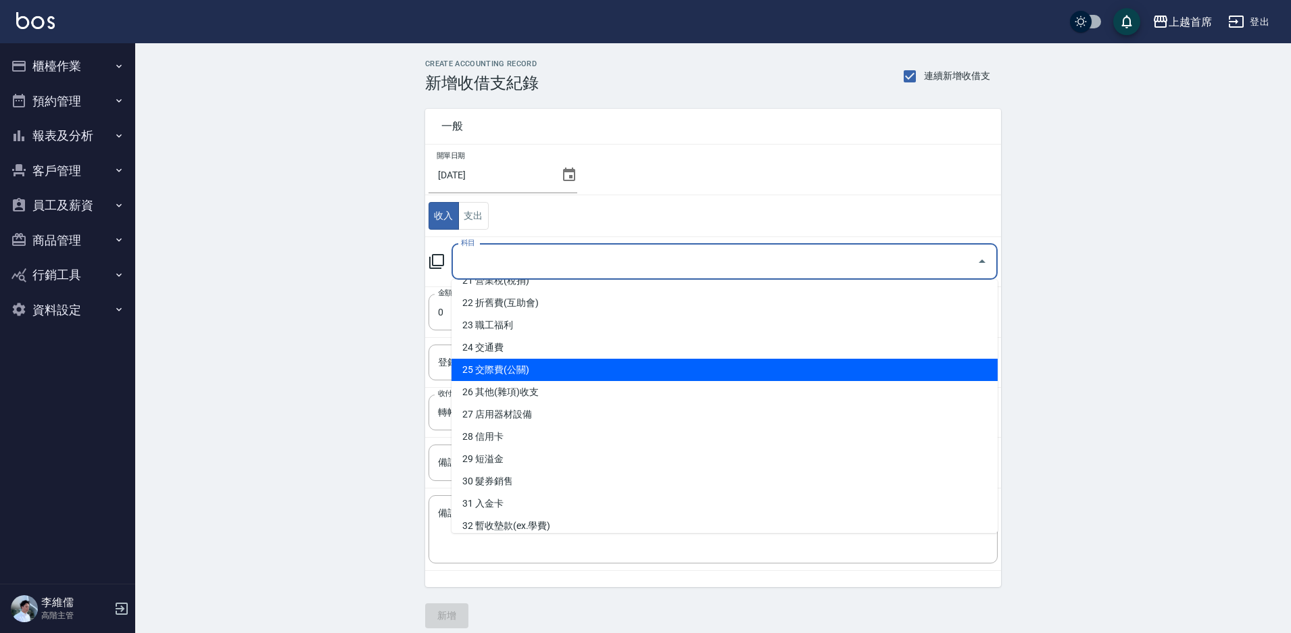
scroll to position [538, 0]
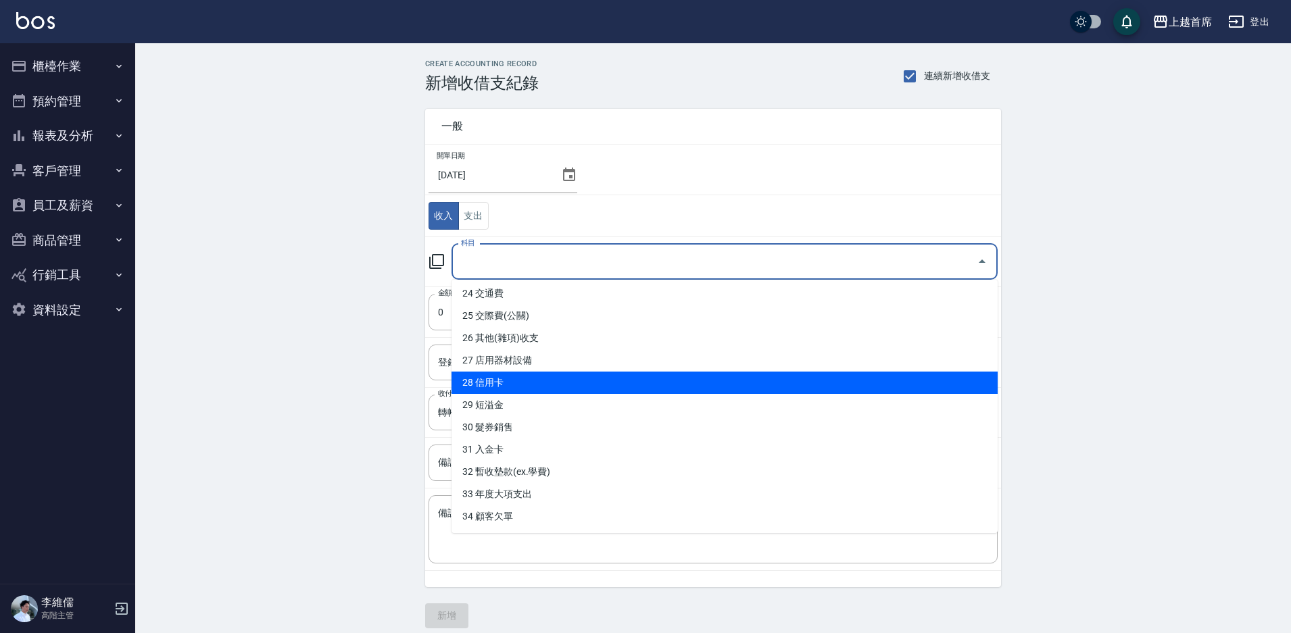
click at [545, 381] on li "28 信用卡" at bounding box center [724, 383] width 546 height 22
type input "28 信用卡"
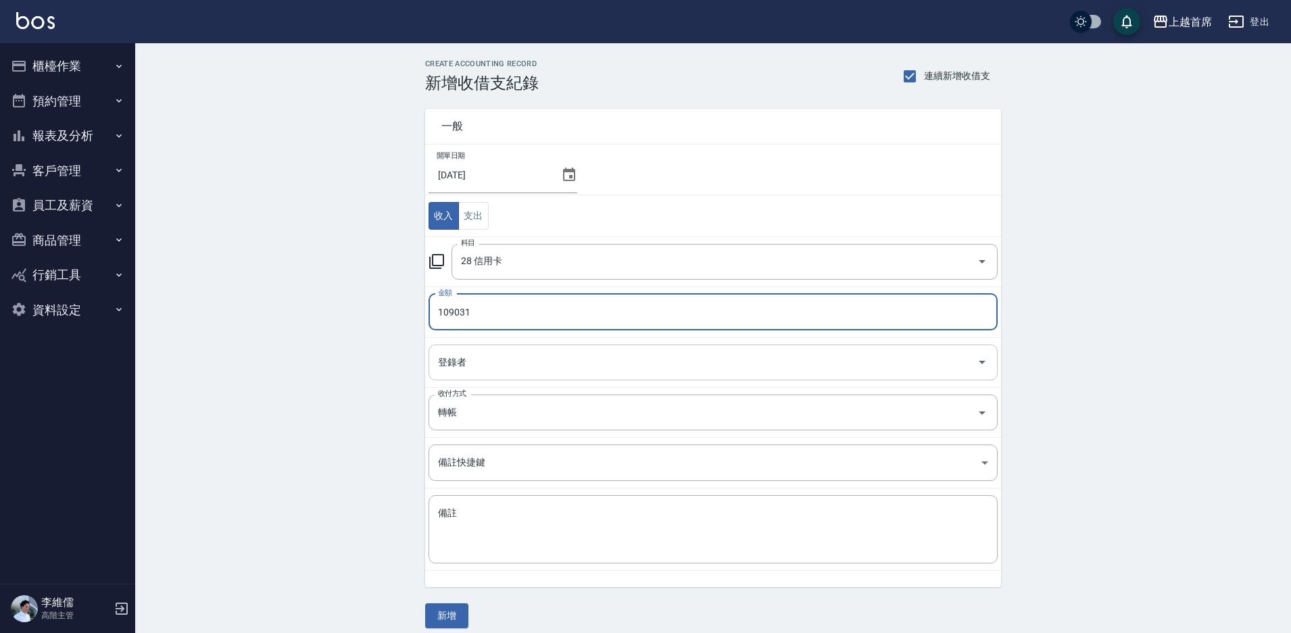
type input "109031"
click at [528, 368] on input "登錄者" at bounding box center [702, 363] width 537 height 24
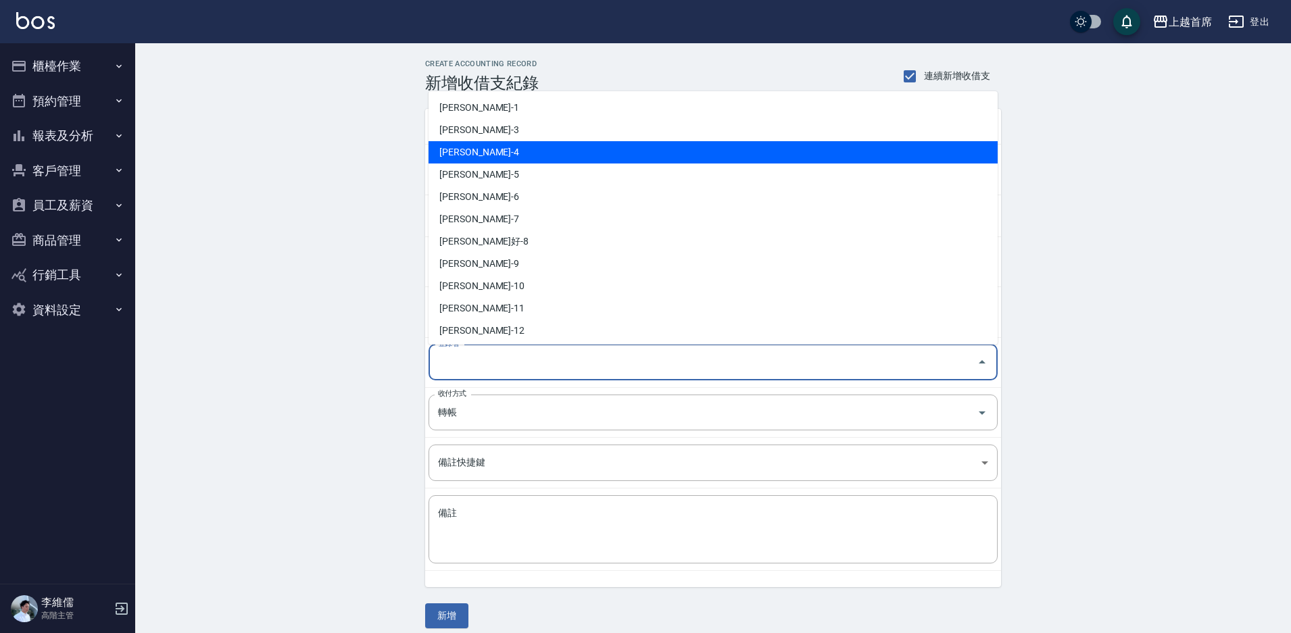
click at [512, 161] on li "[PERSON_NAME]-4" at bounding box center [712, 152] width 569 height 22
type input "[PERSON_NAME]-4"
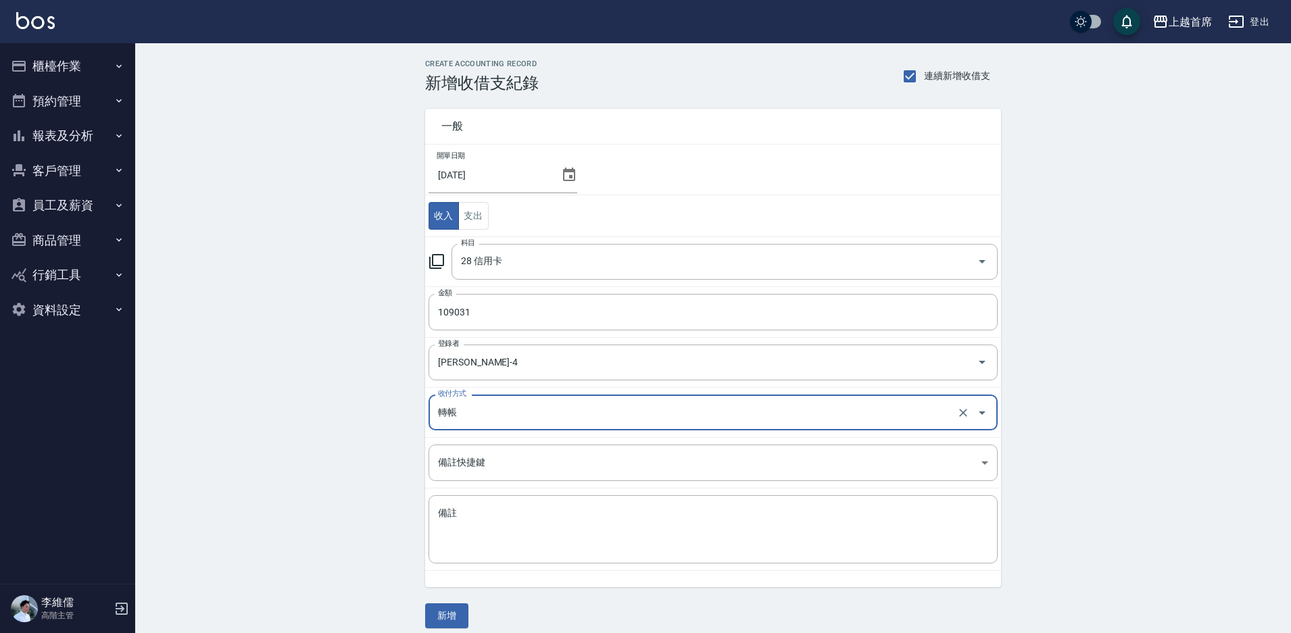
click at [458, 608] on button "新增" at bounding box center [446, 615] width 43 height 25
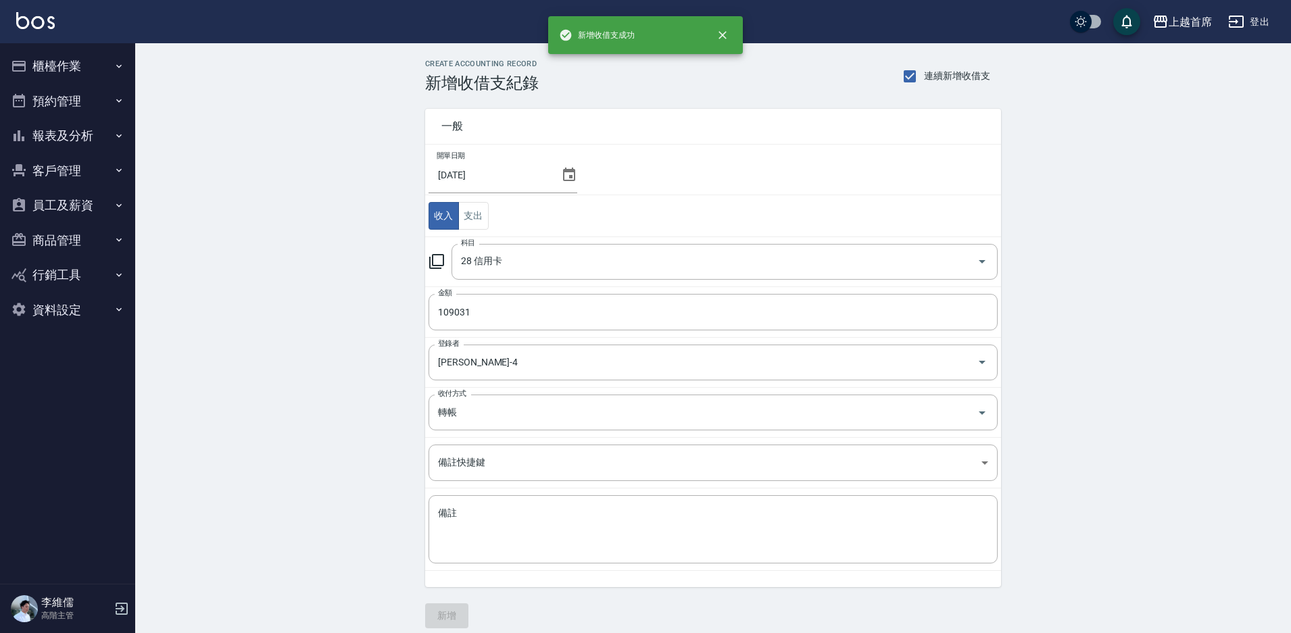
click at [453, 612] on div "一般 開單日期 [DATE] 收入 支出 科目 28 信用卡 科目 金額 109031 金額 登錄者 [PERSON_NAME]-4 登錄者 收付方式 轉帳 …" at bounding box center [713, 361] width 576 height 536
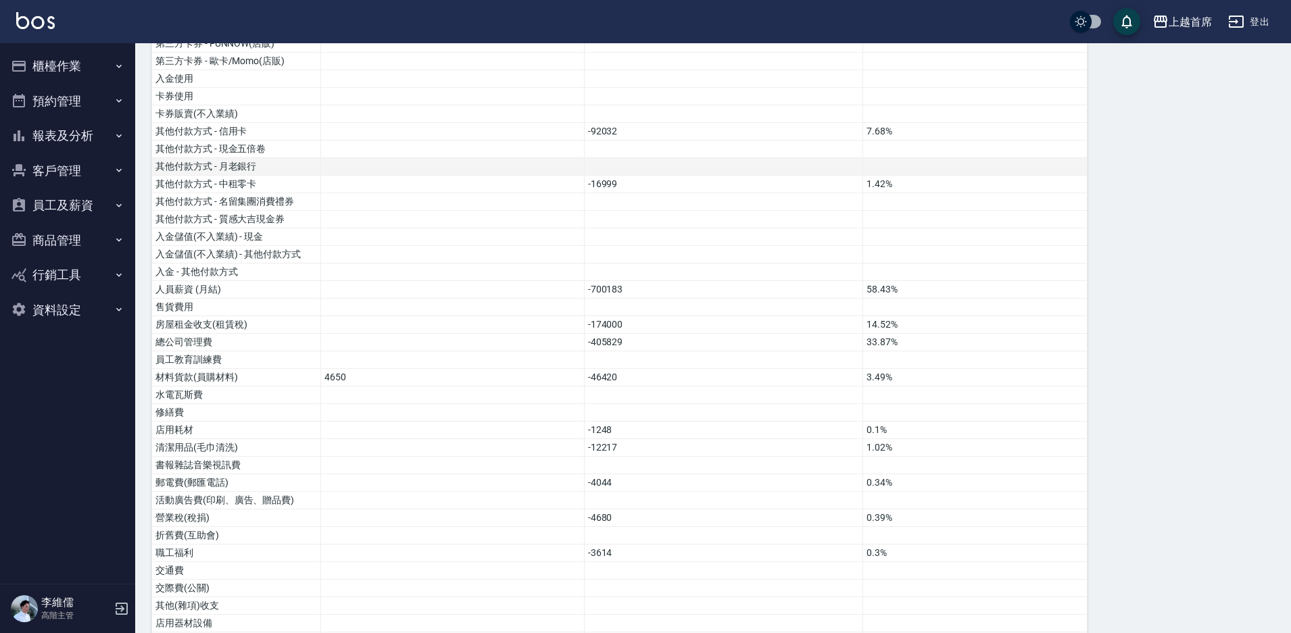
scroll to position [311, 0]
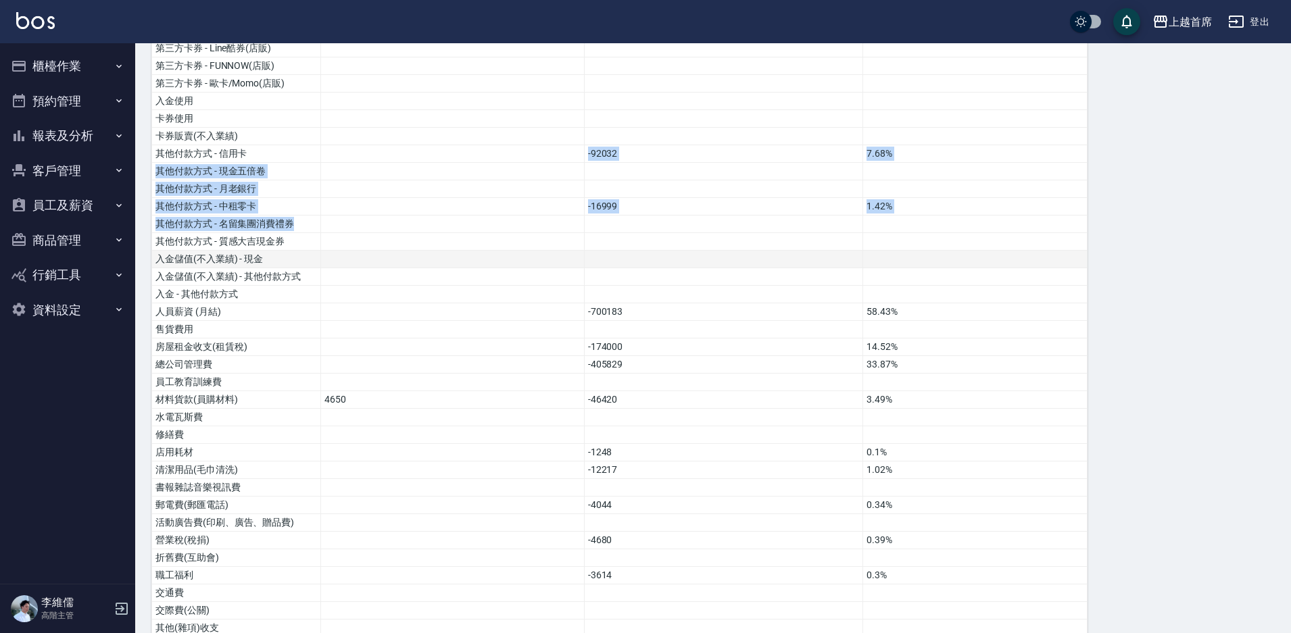
drag, startPoint x: 418, startPoint y: 148, endPoint x: 453, endPoint y: 254, distance: 111.8
click at [451, 235] on tbody "營業收入 1167694 97.44% 店販收入 30629 2.56% 卡券販賣(先入業績) 第三方卡券 - 舊有卡券(服務) 第三方卡券 - Line酷券…" at bounding box center [619, 452] width 935 height 1107
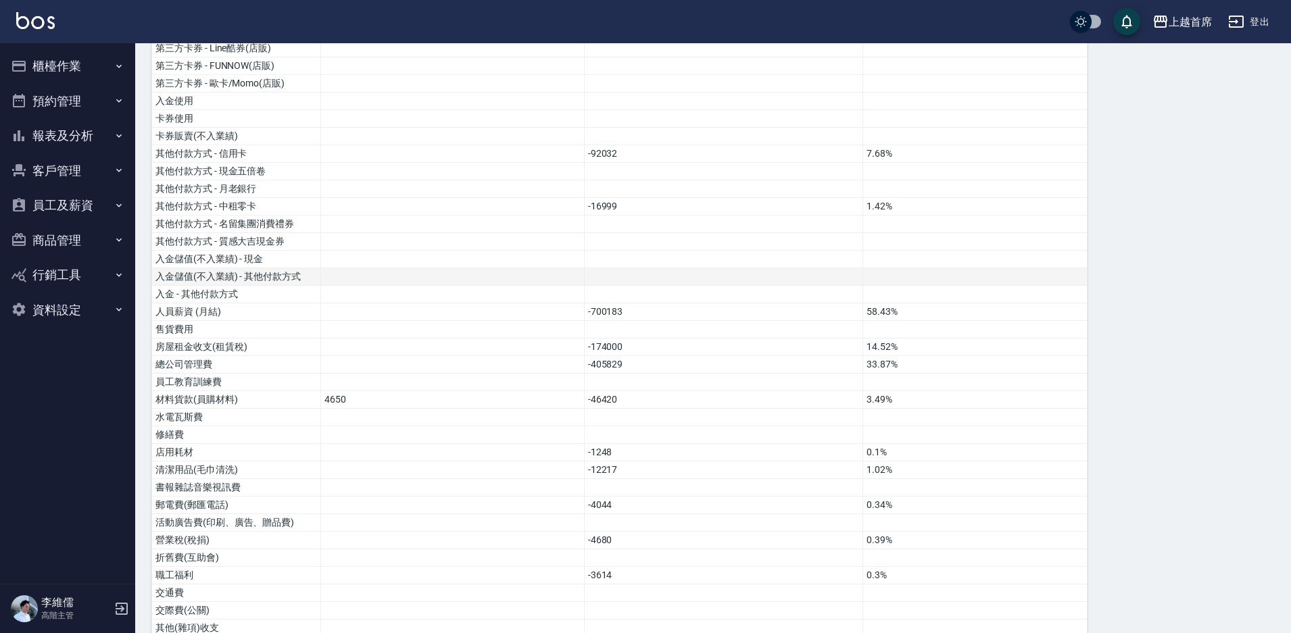
click at [437, 277] on td at bounding box center [453, 277] width 264 height 18
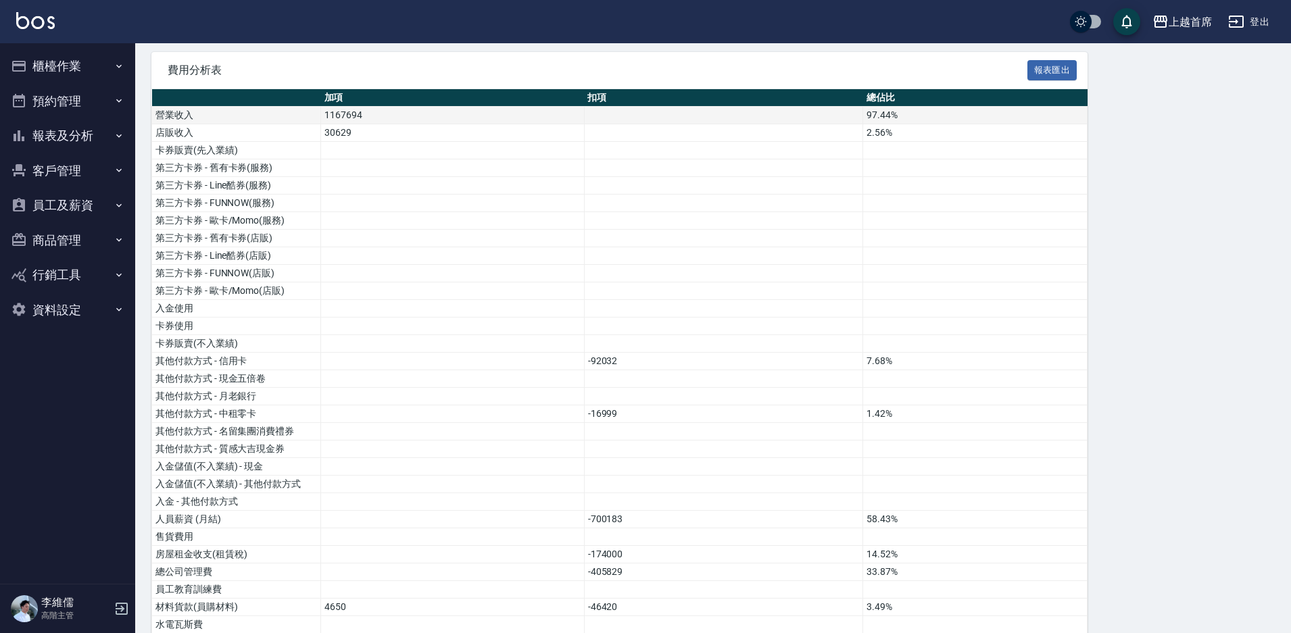
scroll to position [0, 0]
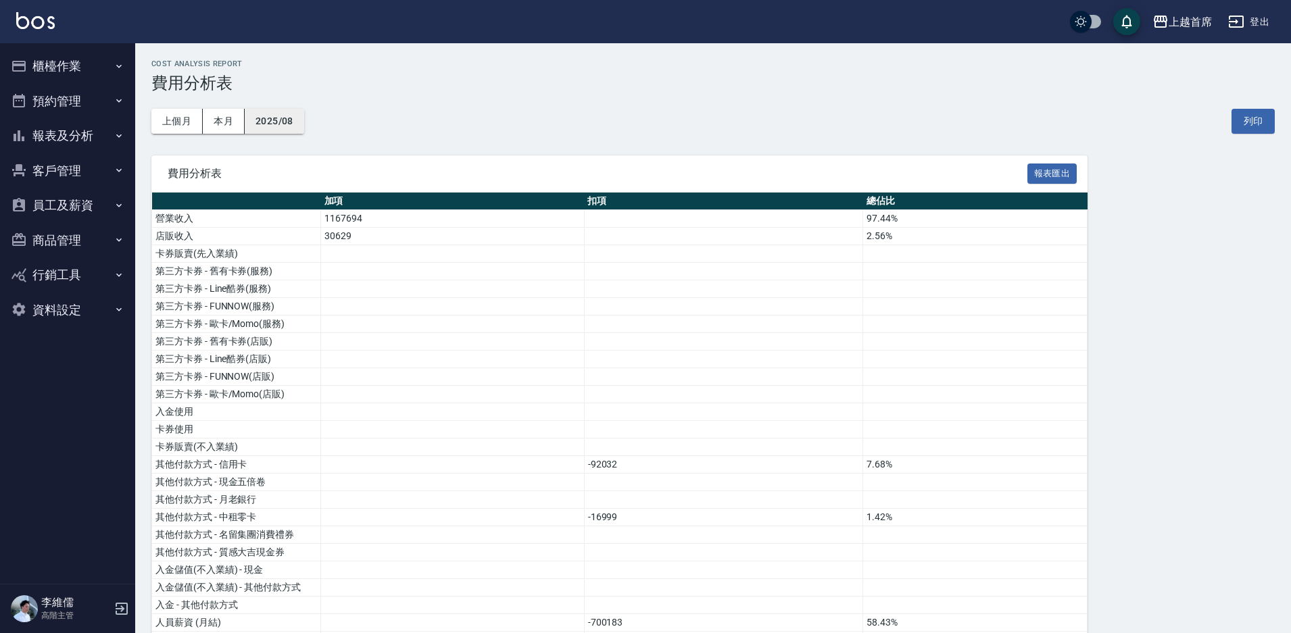
drag, startPoint x: 275, startPoint y: 136, endPoint x: 278, endPoint y: 124, distance: 12.5
click at [276, 136] on div "上個月 本月 2025/08 列印" at bounding box center [712, 121] width 1123 height 57
click at [277, 120] on button "2025/08" at bounding box center [274, 121] width 59 height 25
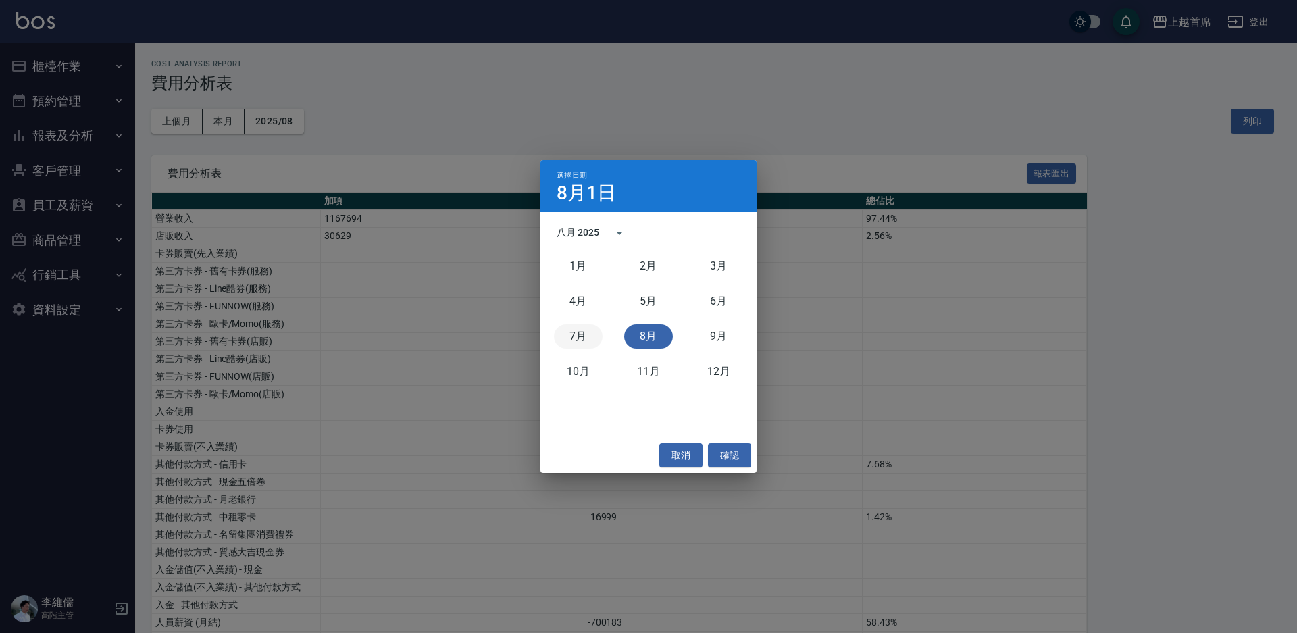
click at [572, 336] on button "7月" at bounding box center [578, 336] width 49 height 24
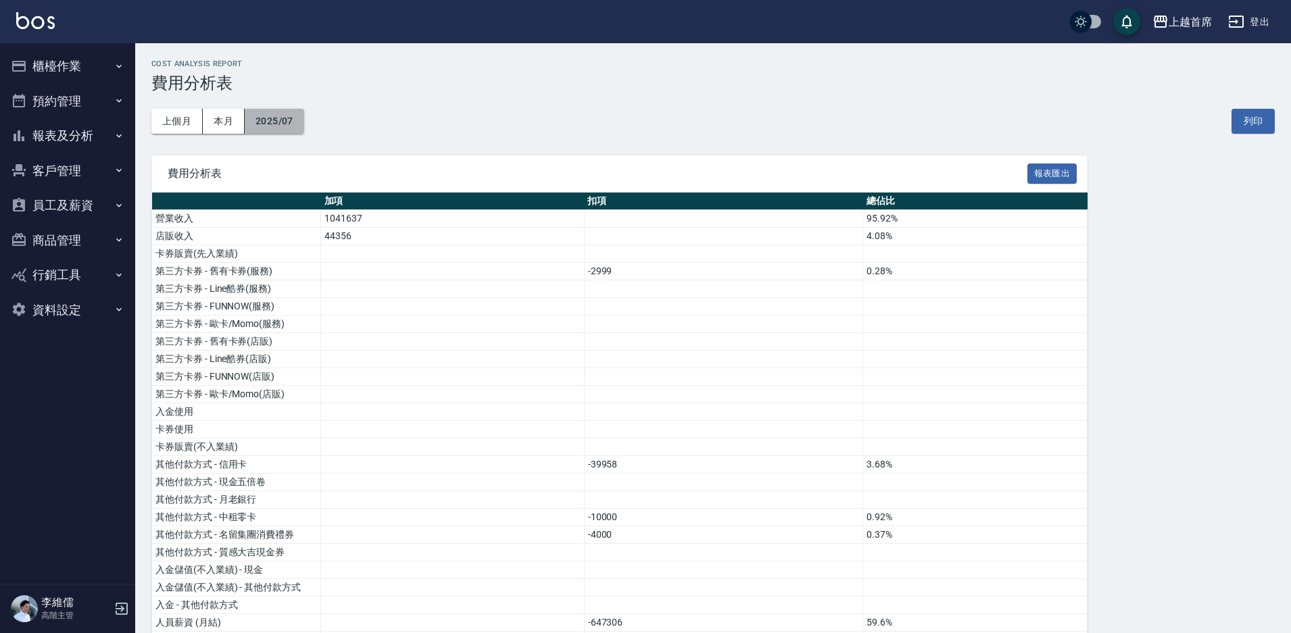
click at [271, 119] on button "2025/07" at bounding box center [274, 121] width 59 height 25
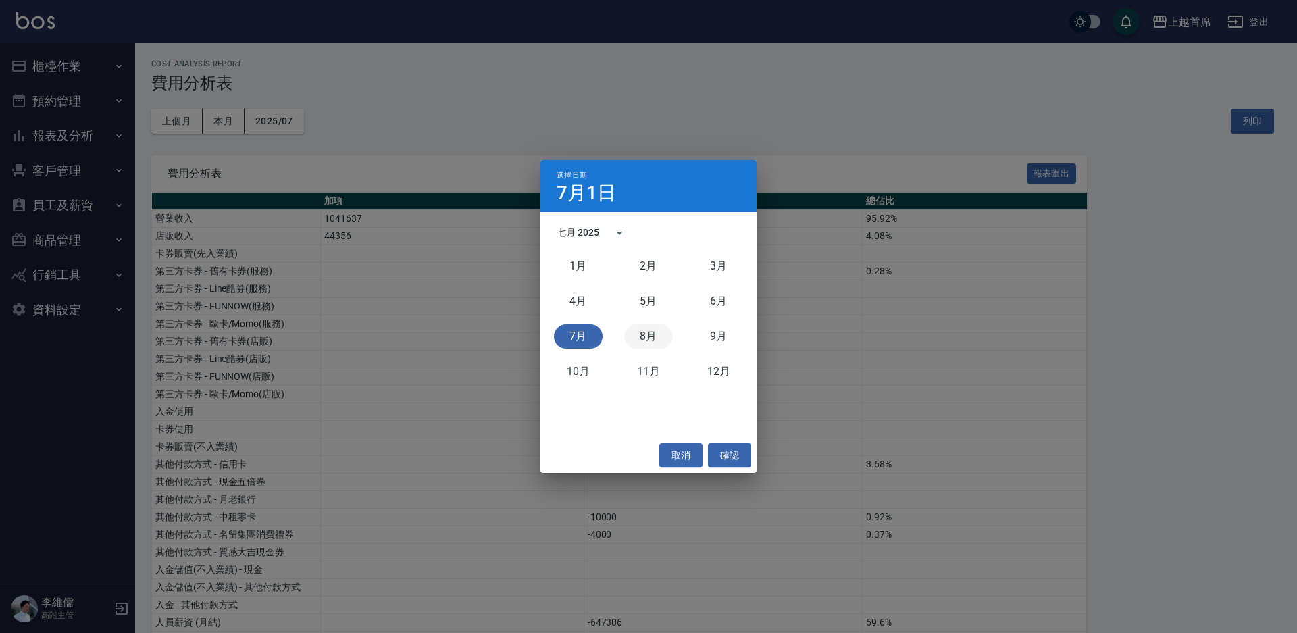
click at [658, 340] on button "8月" at bounding box center [648, 336] width 49 height 24
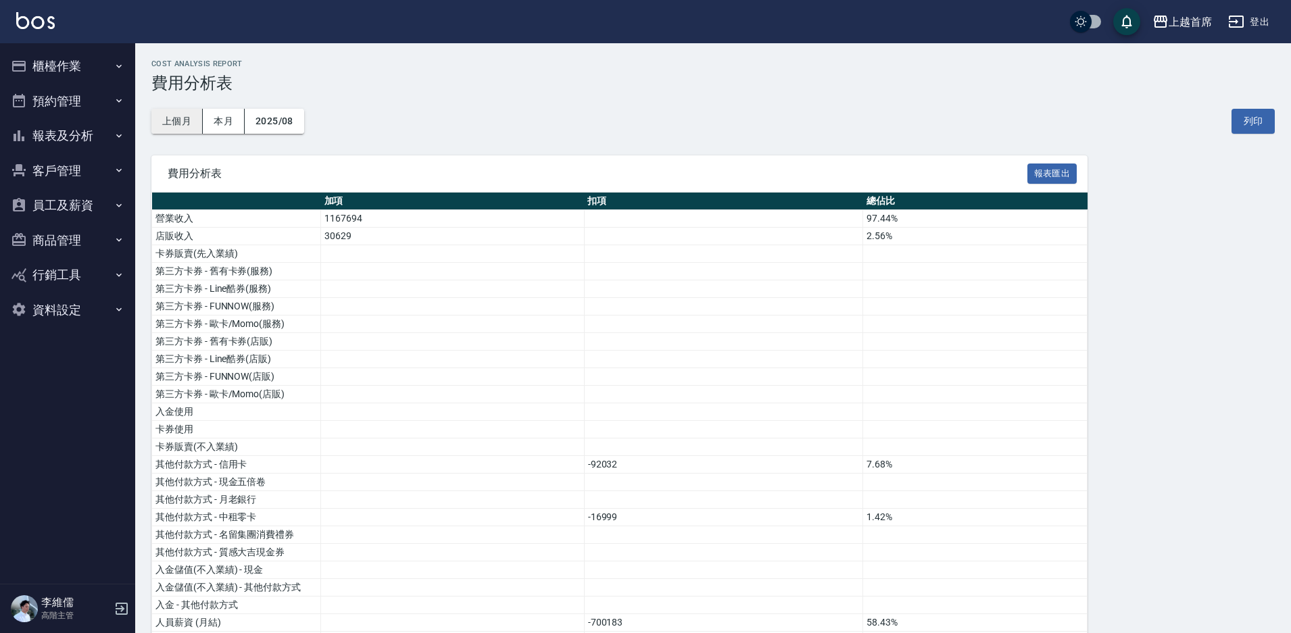
click at [180, 117] on button "上個月" at bounding box center [176, 121] width 51 height 25
click at [280, 128] on button "2025/08" at bounding box center [274, 121] width 59 height 25
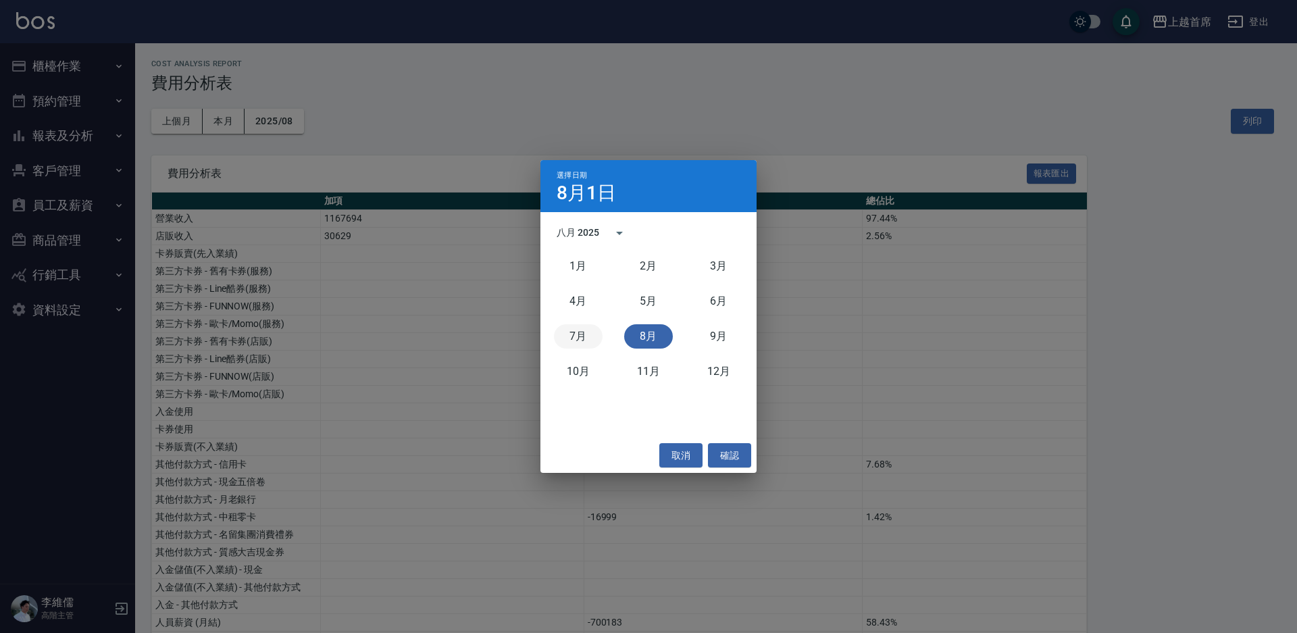
click at [582, 342] on button "7月" at bounding box center [578, 336] width 49 height 24
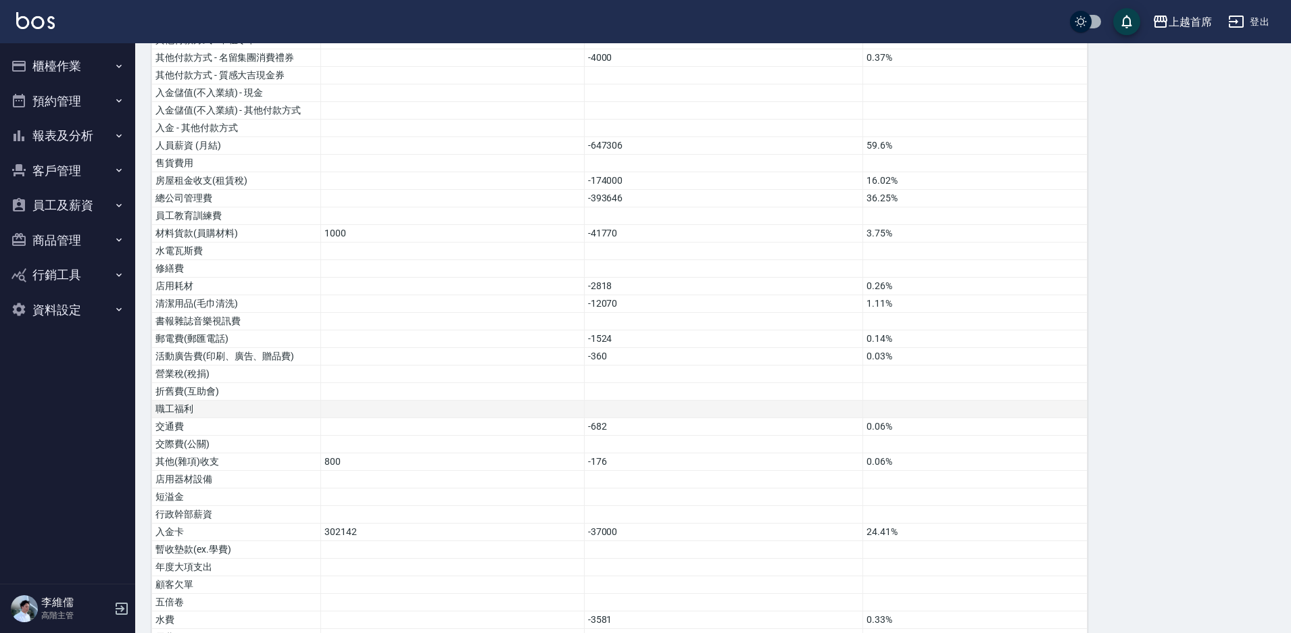
scroll to position [716, 0]
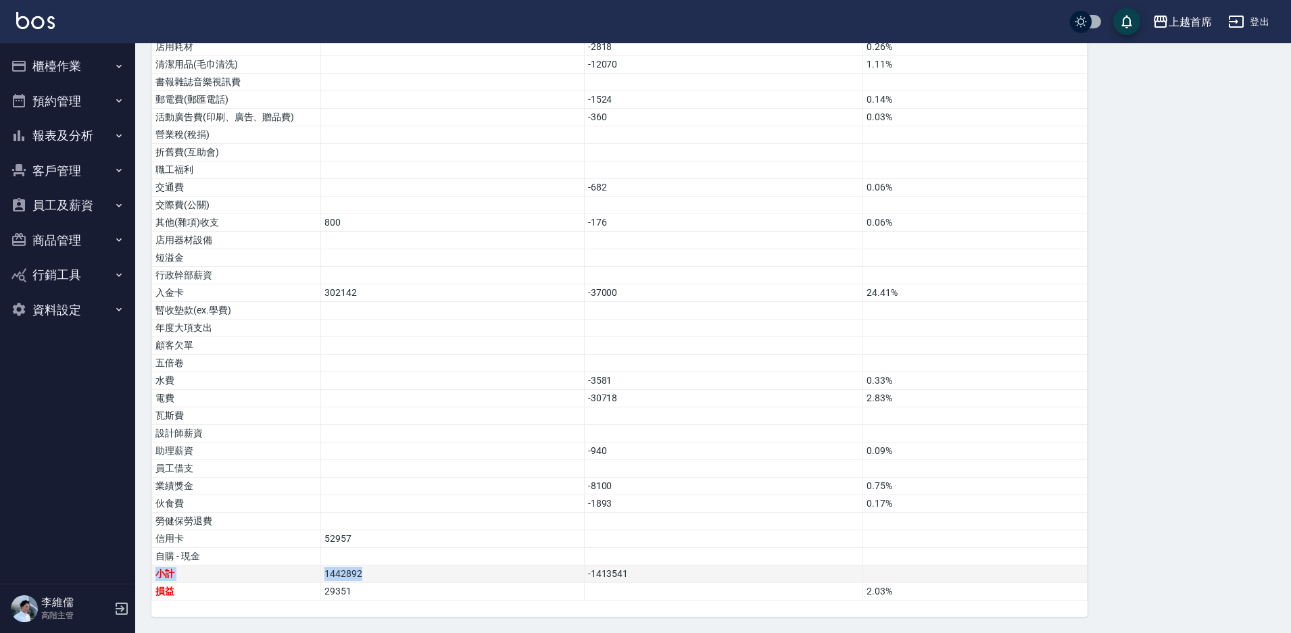
drag, startPoint x: 328, startPoint y: 553, endPoint x: 407, endPoint y: 573, distance: 80.8
click at [380, 571] on tbody "營業收入 1041637 95.92% 店販收入 44356 4.08% 卡券販賣(先入業績) 第三方卡券 - 舊有卡券(服務) -2999 0.28% 第三…" at bounding box center [619, 47] width 935 height 1107
drag, startPoint x: 408, startPoint y: 573, endPoint x: 418, endPoint y: 519, distance: 54.9
click at [408, 572] on td "1442892" at bounding box center [453, 575] width 264 height 18
click at [434, 373] on td at bounding box center [453, 381] width 264 height 18
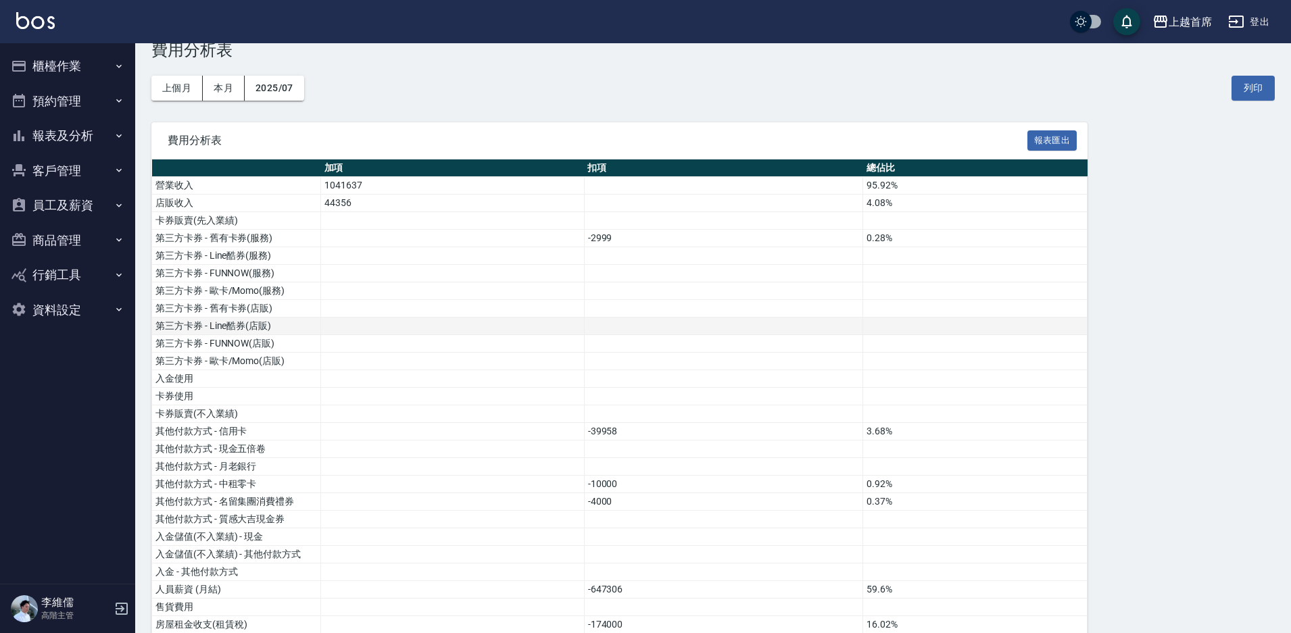
scroll to position [0, 0]
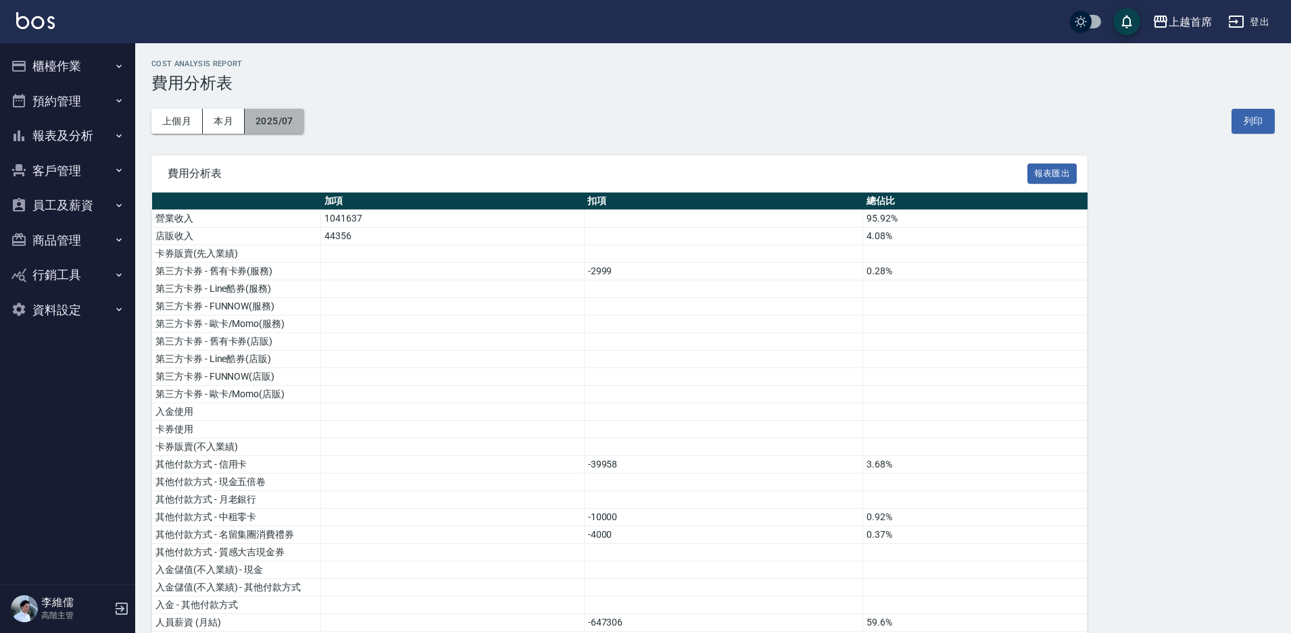
click at [284, 132] on button "2025/07" at bounding box center [274, 121] width 59 height 25
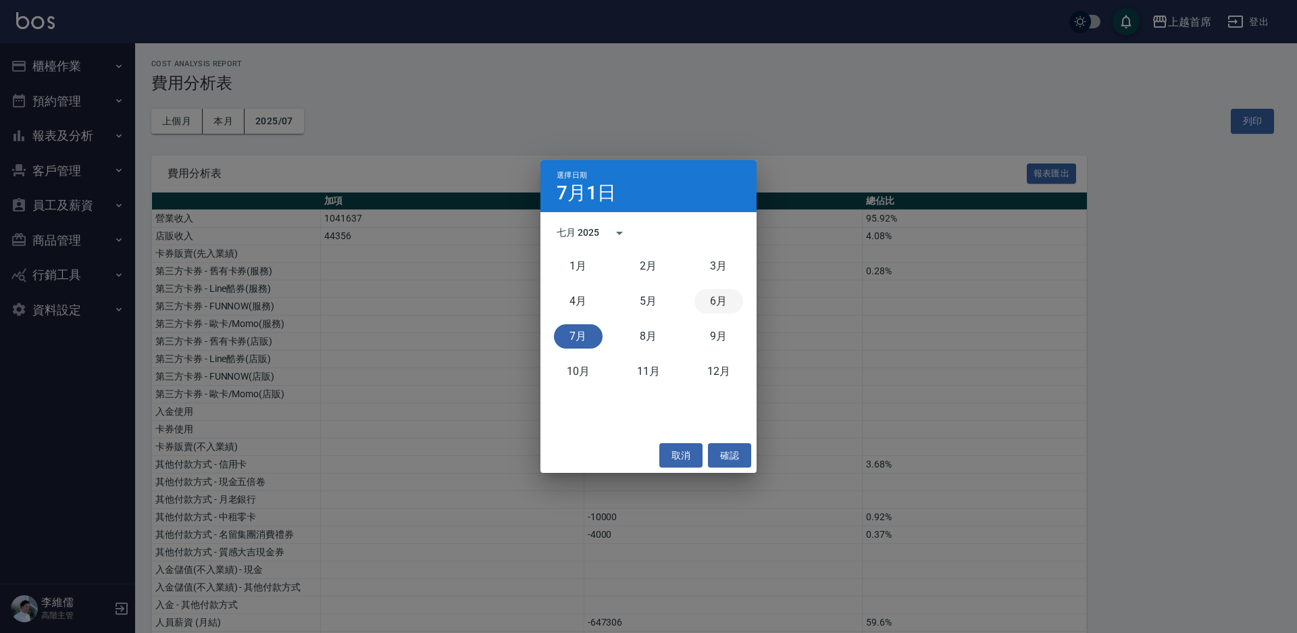
click at [717, 313] on button "6月" at bounding box center [719, 301] width 49 height 24
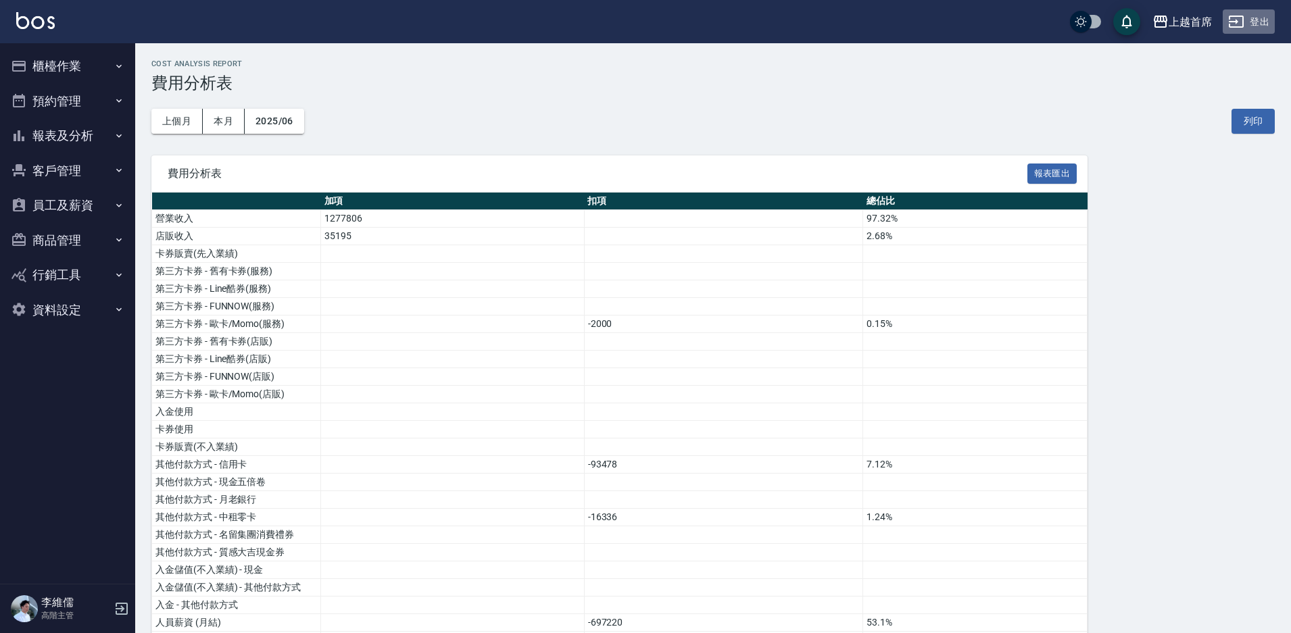
click at [1247, 21] on button "登出" at bounding box center [1248, 21] width 52 height 25
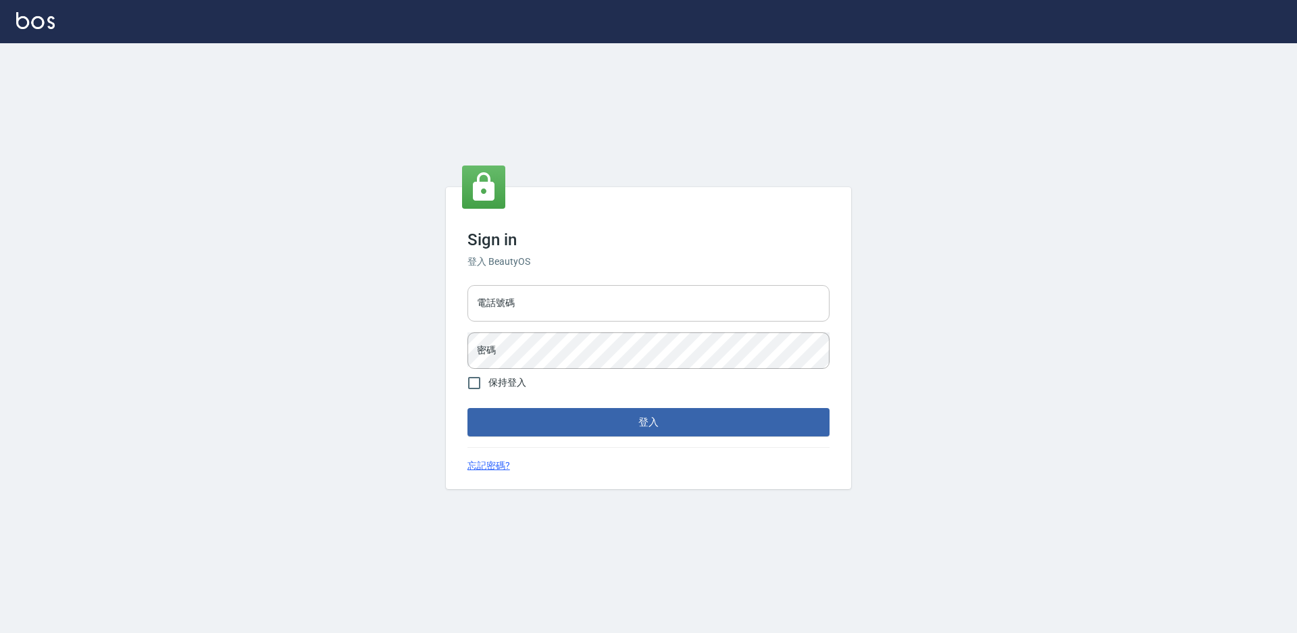
click at [558, 291] on input "電話號碼" at bounding box center [649, 303] width 362 height 36
type input "0930917119"
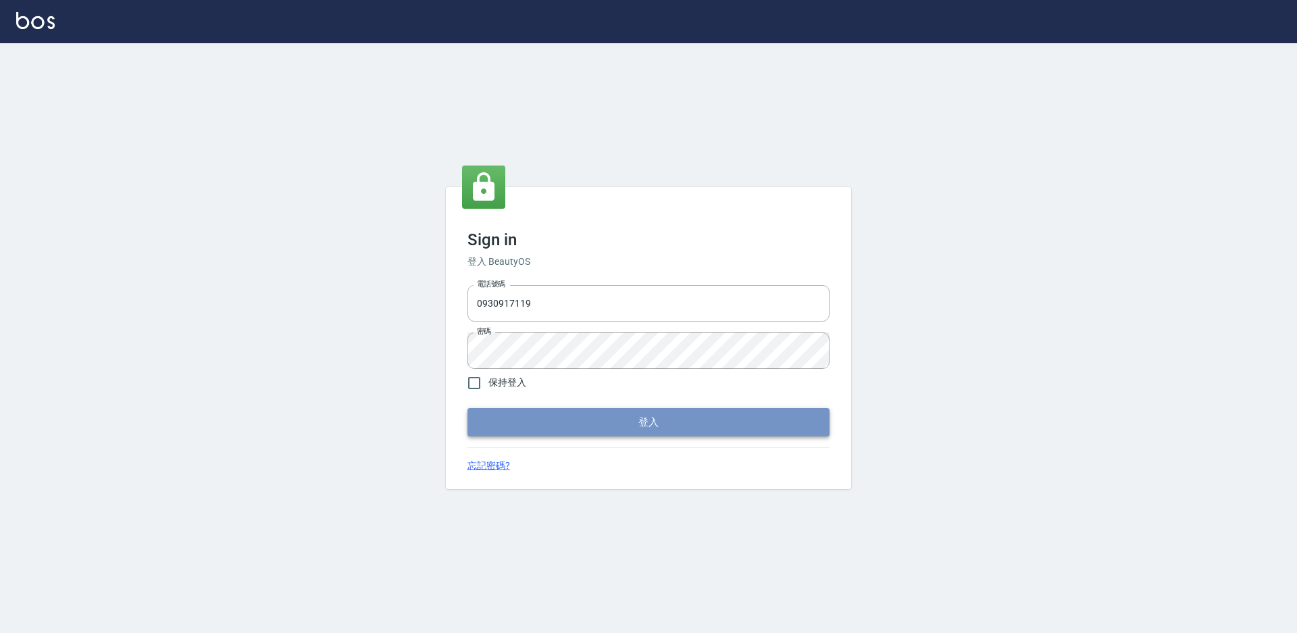
click at [580, 412] on button "登入" at bounding box center [649, 422] width 362 height 28
